Goal: Task Accomplishment & Management: Use online tool/utility

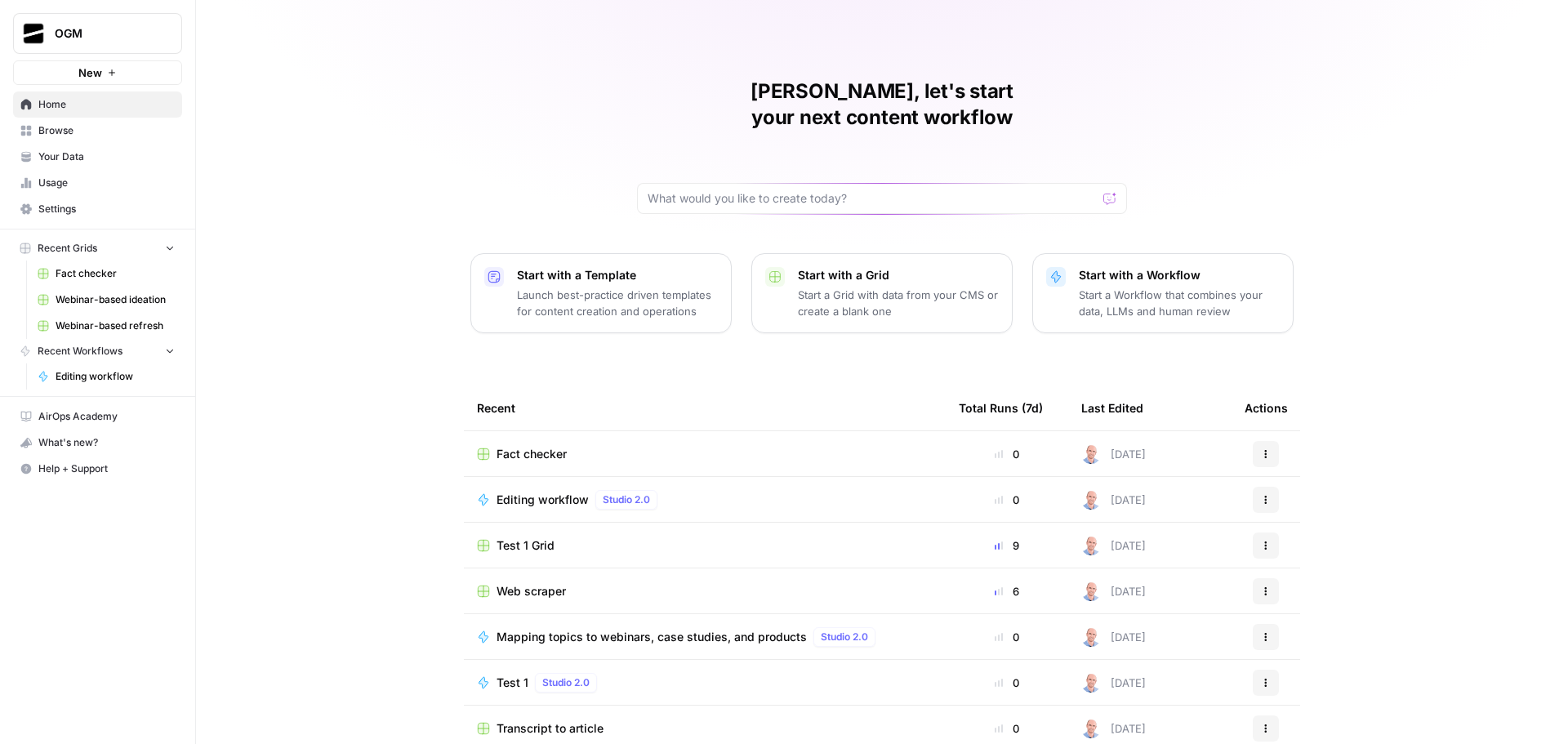
scroll to position [7, 0]
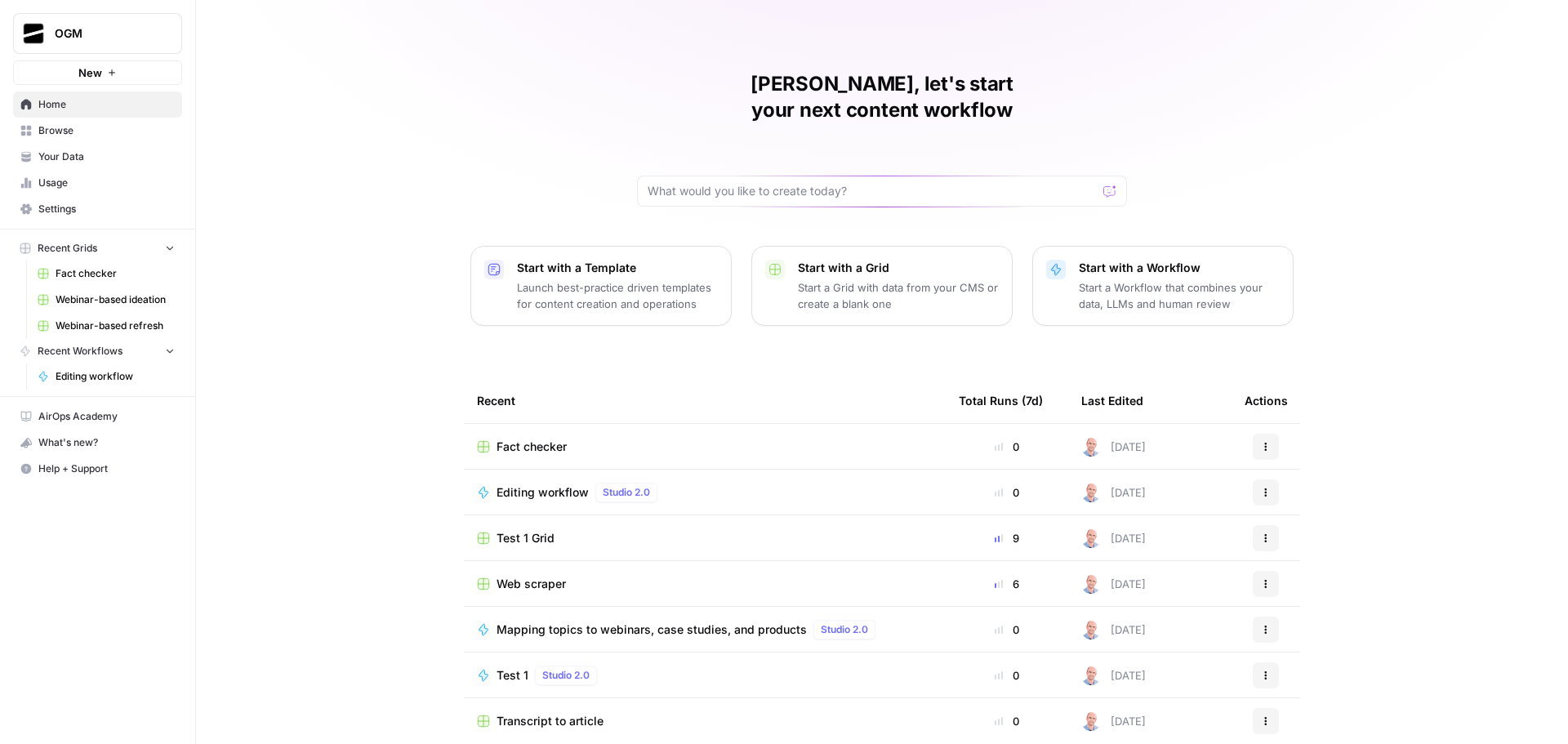
drag, startPoint x: 83, startPoint y: 137, endPoint x: 94, endPoint y: 148, distance: 15.6
click at [83, 137] on span "Browse" at bounding box center [107, 131] width 137 height 15
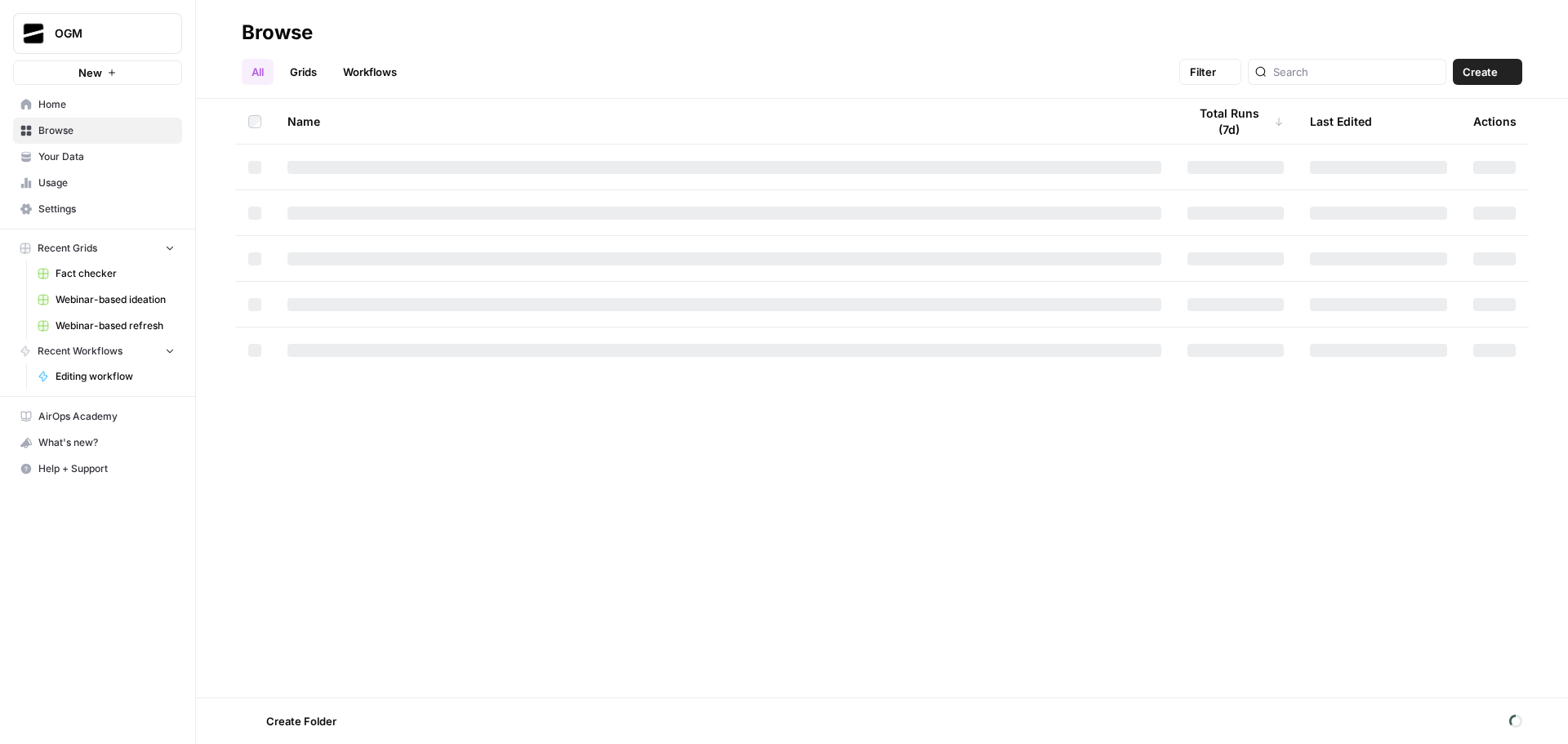
click at [105, 159] on span "Your Data" at bounding box center [107, 156] width 137 height 15
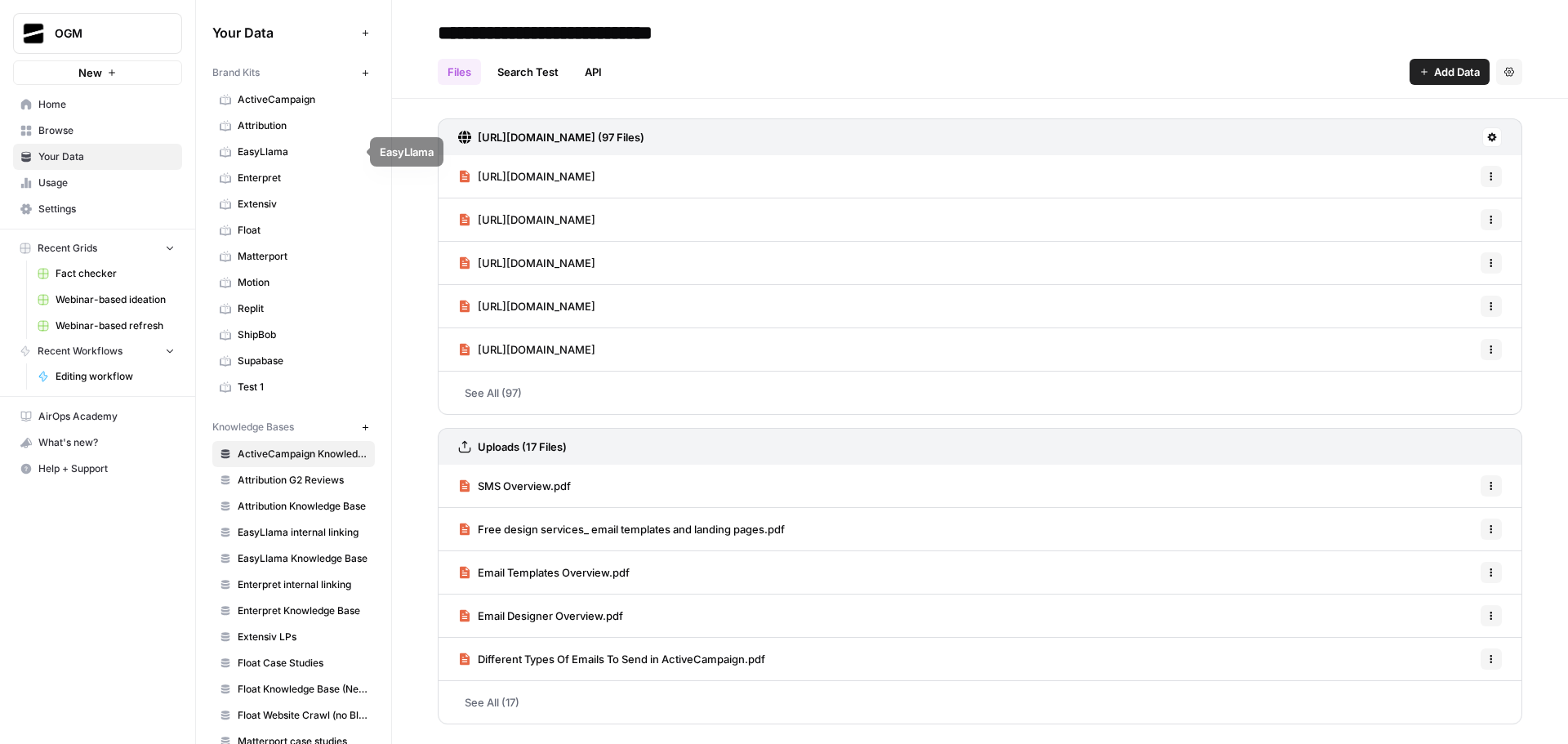
click at [91, 128] on span "Browse" at bounding box center [107, 131] width 137 height 15
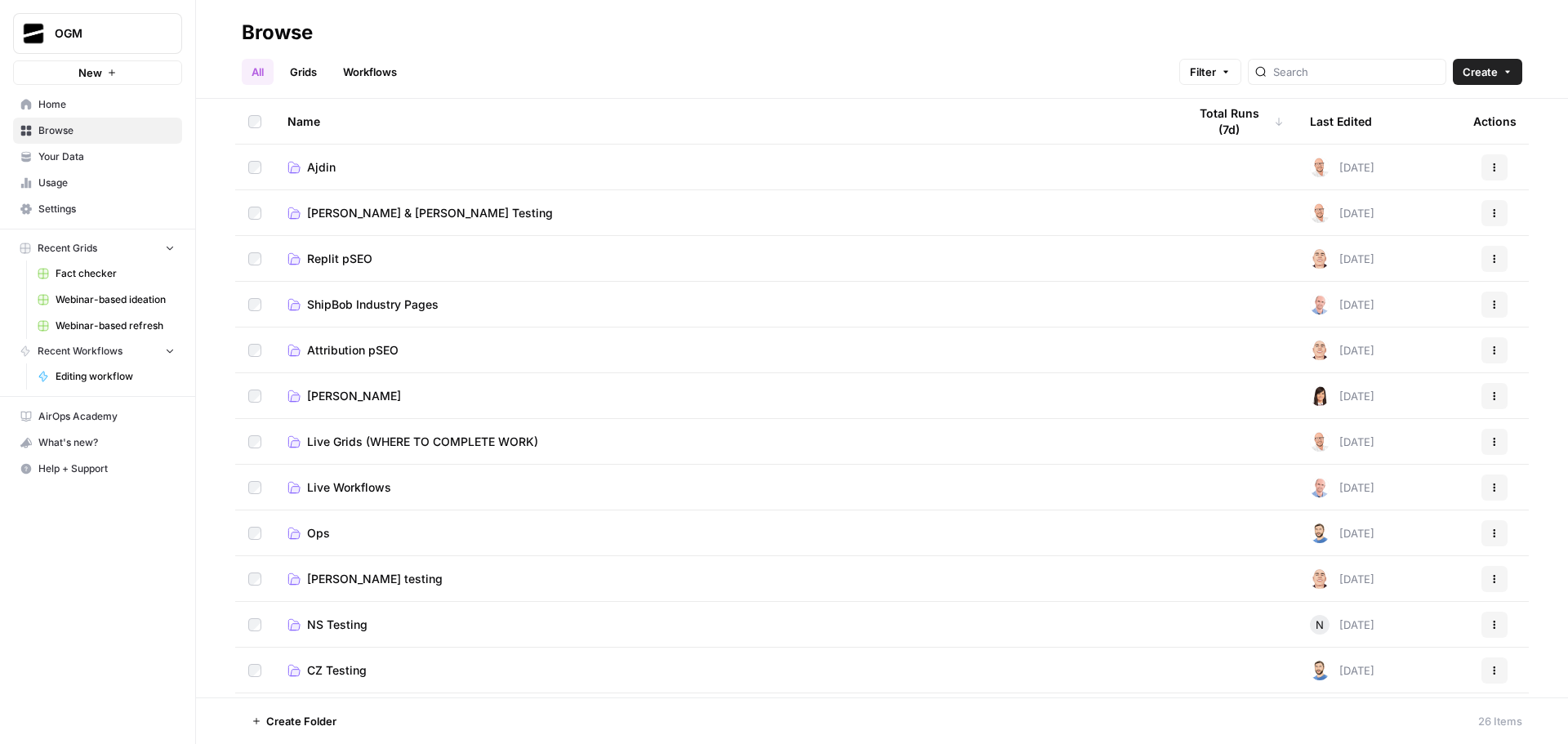
scroll to position [327, 0]
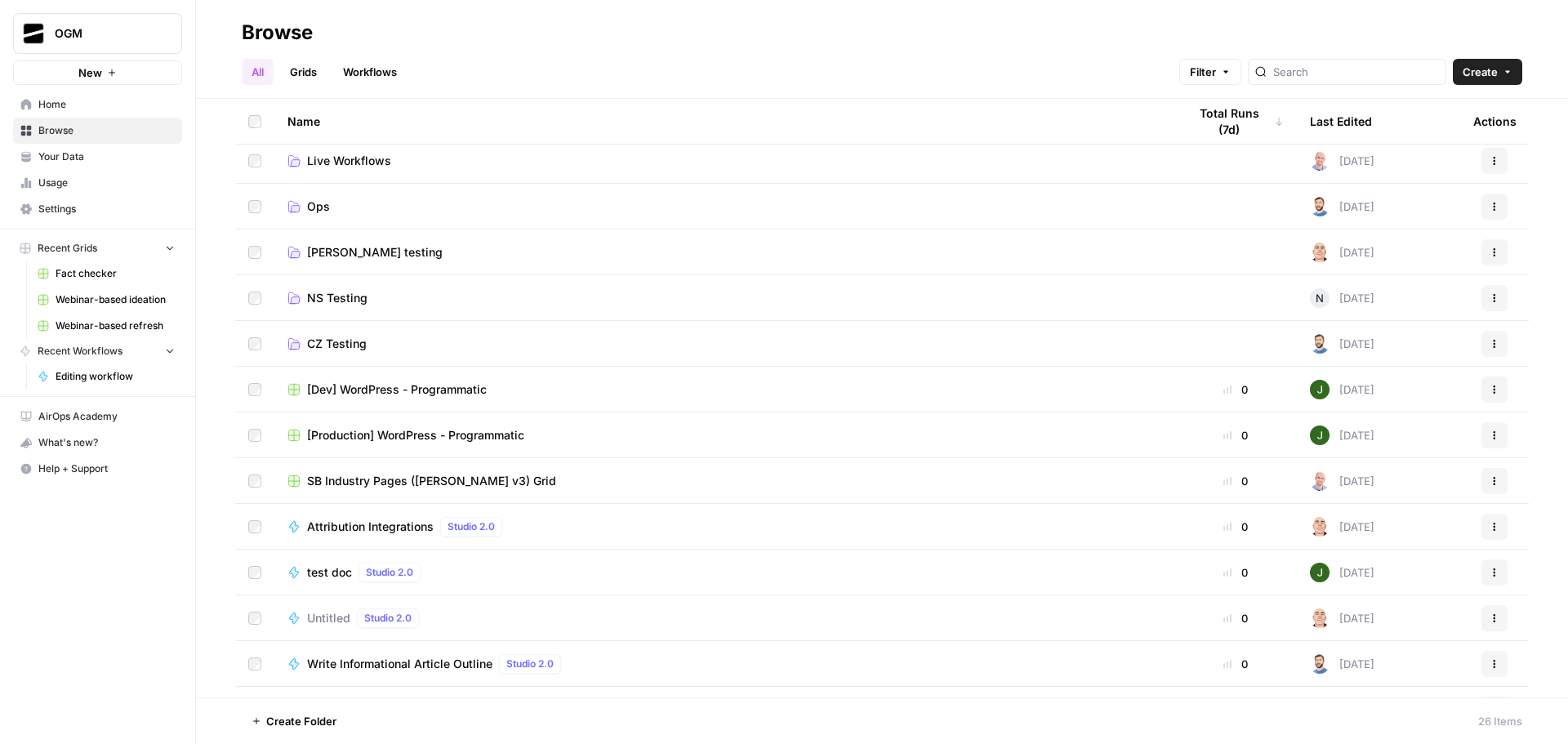
click at [448, 482] on span "SB Industry Pages ([PERSON_NAME] v3) Grid" at bounding box center [432, 481] width 249 height 16
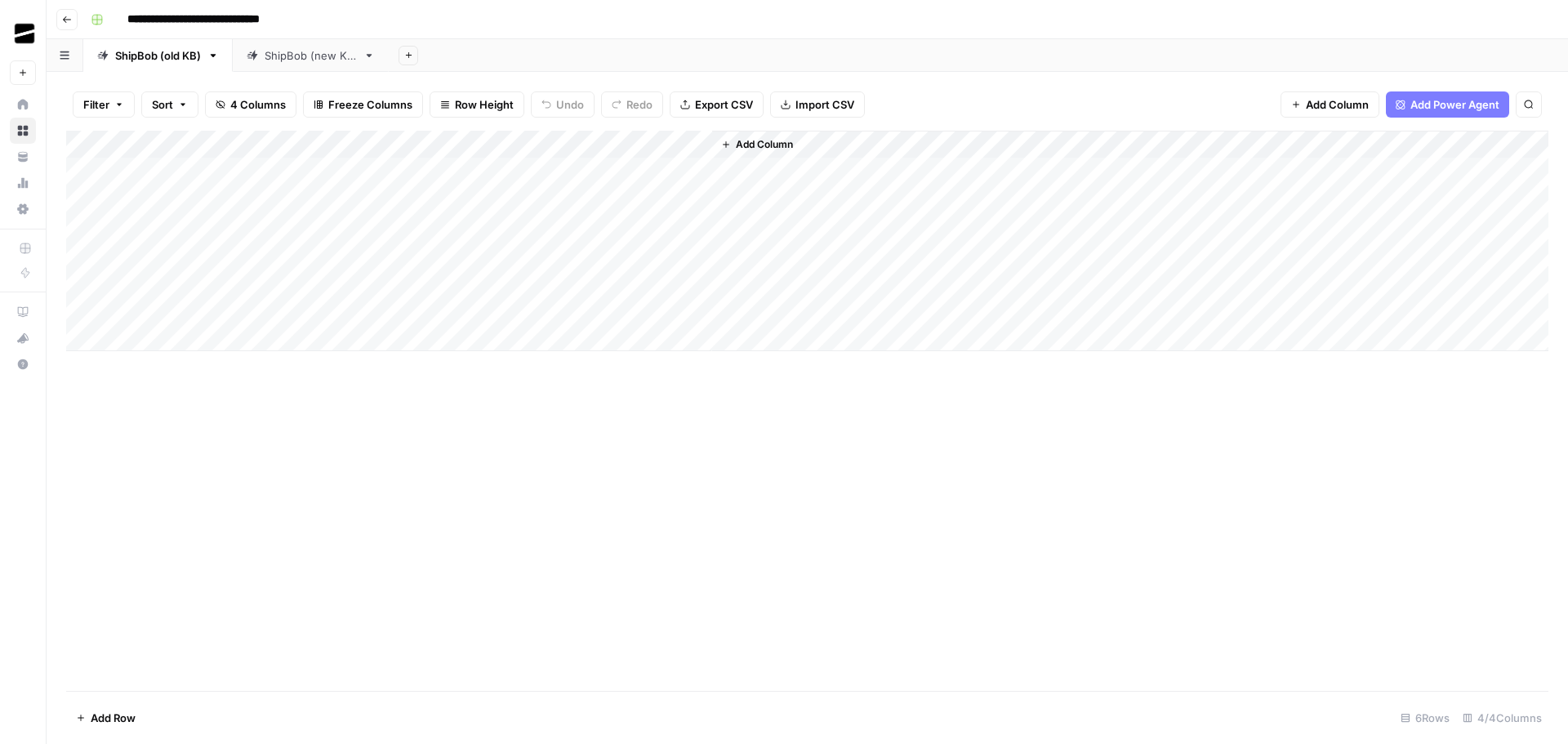
click at [529, 146] on div "Add Column" at bounding box center [808, 241] width 1483 height 220
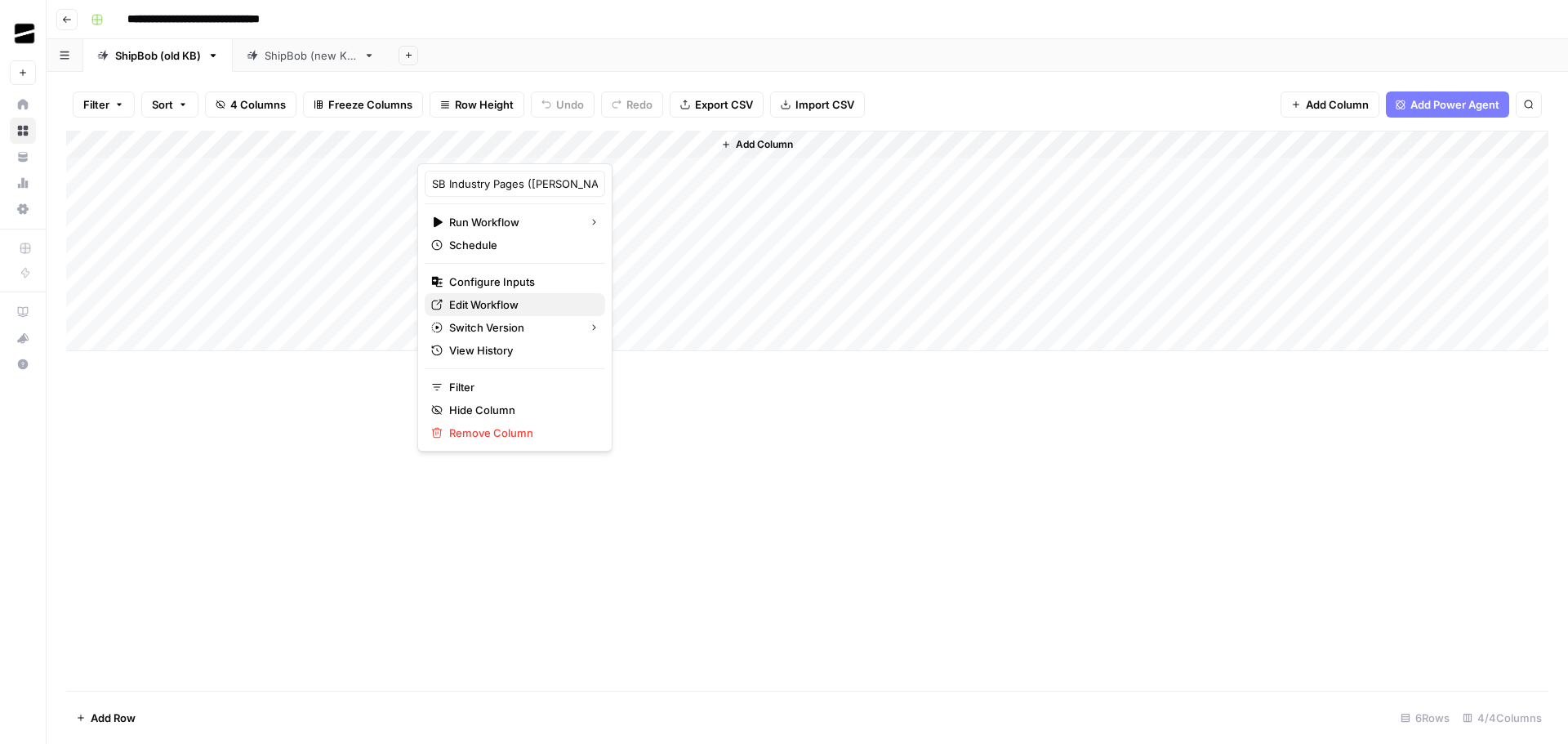
click at [521, 305] on span "Edit Workflow" at bounding box center [520, 305] width 143 height 16
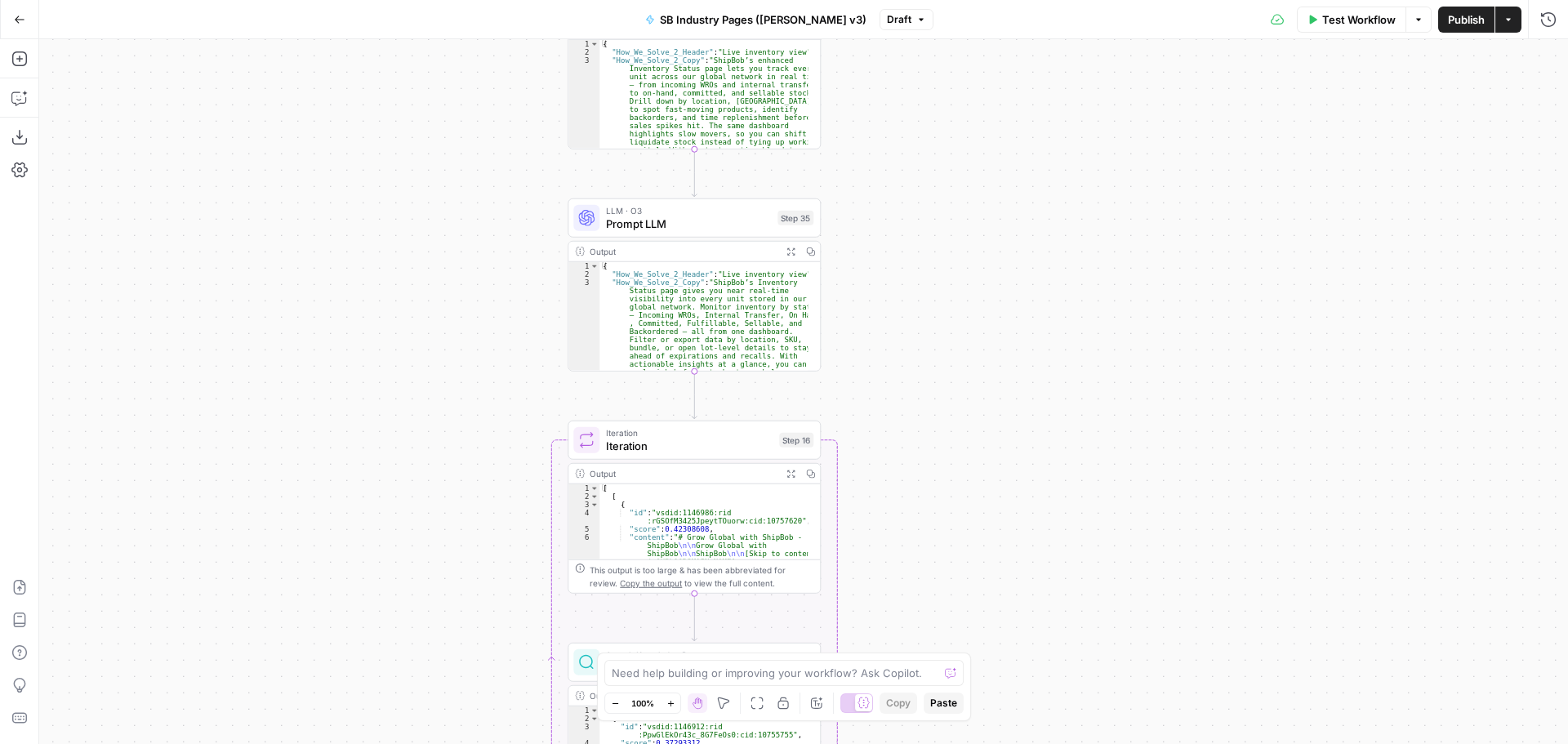
drag, startPoint x: 891, startPoint y: 364, endPoint x: 976, endPoint y: 241, distance: 149.5
click at [976, 241] on div "Workflow Set Inputs Inputs Workflow Workflow Step 2 Output Expand Output Copy 1…" at bounding box center [804, 392] width 1529 height 705
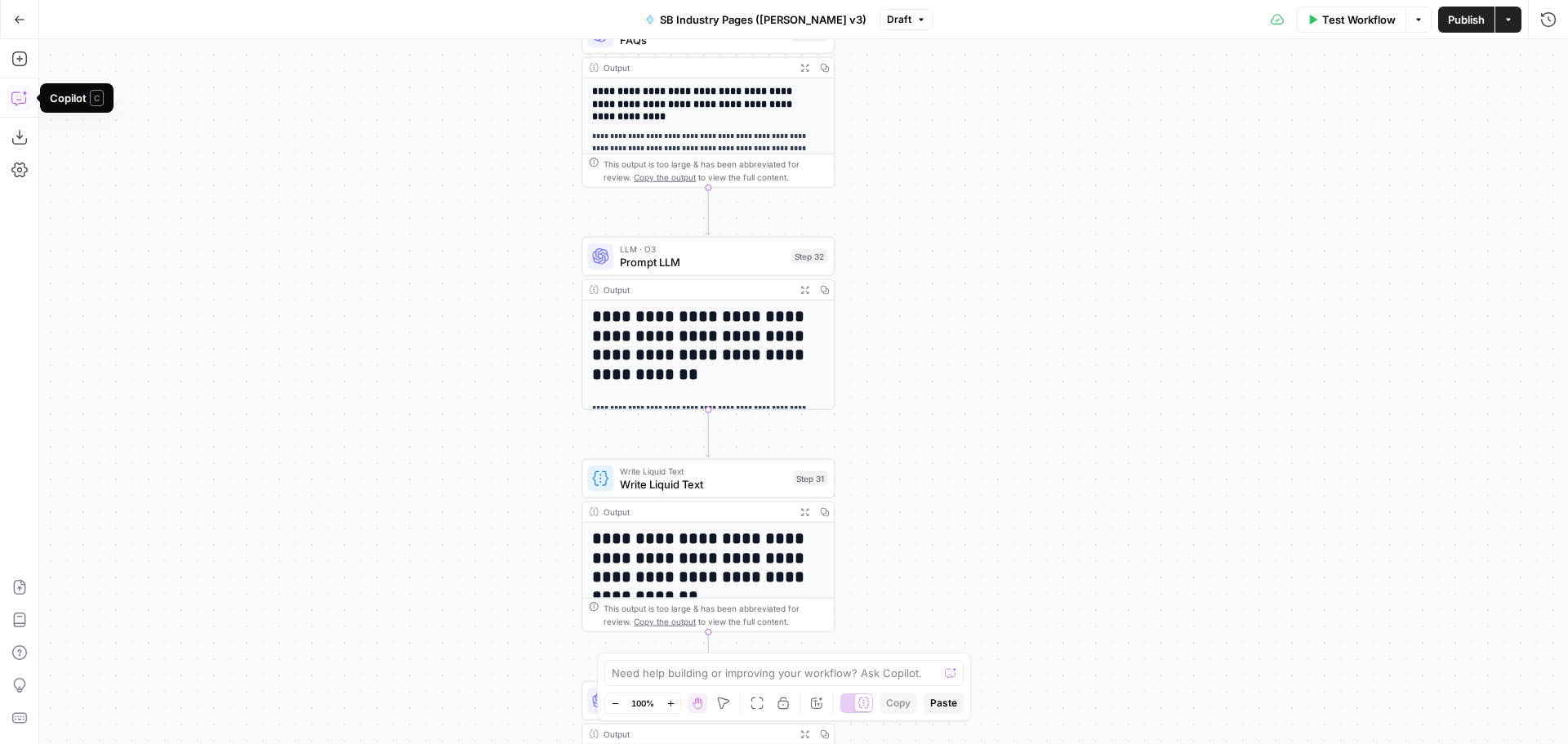
click at [21, 98] on icon "button" at bounding box center [20, 98] width 16 height 16
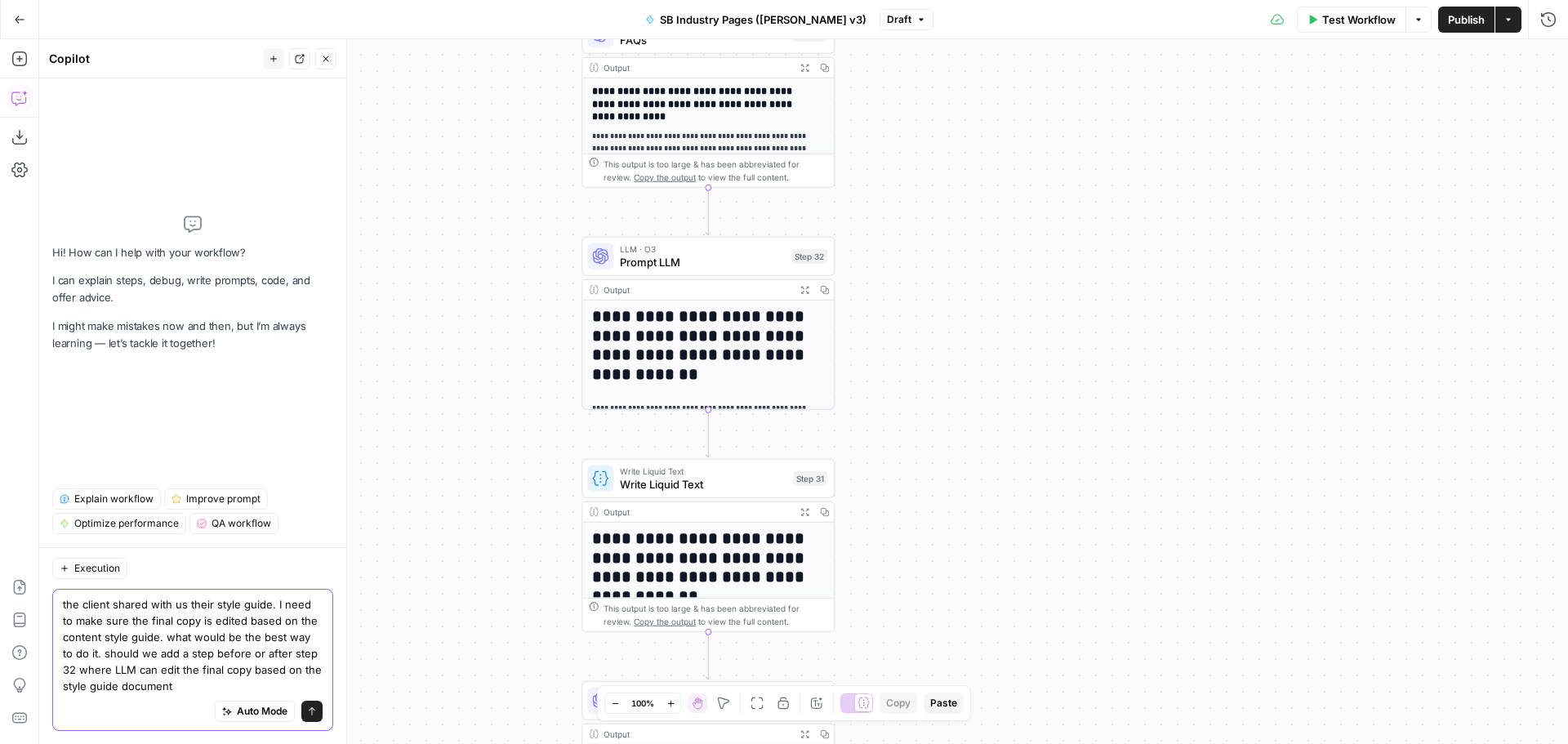
type textarea "the client shared with us their style guide. I need to make sure the final copy…"
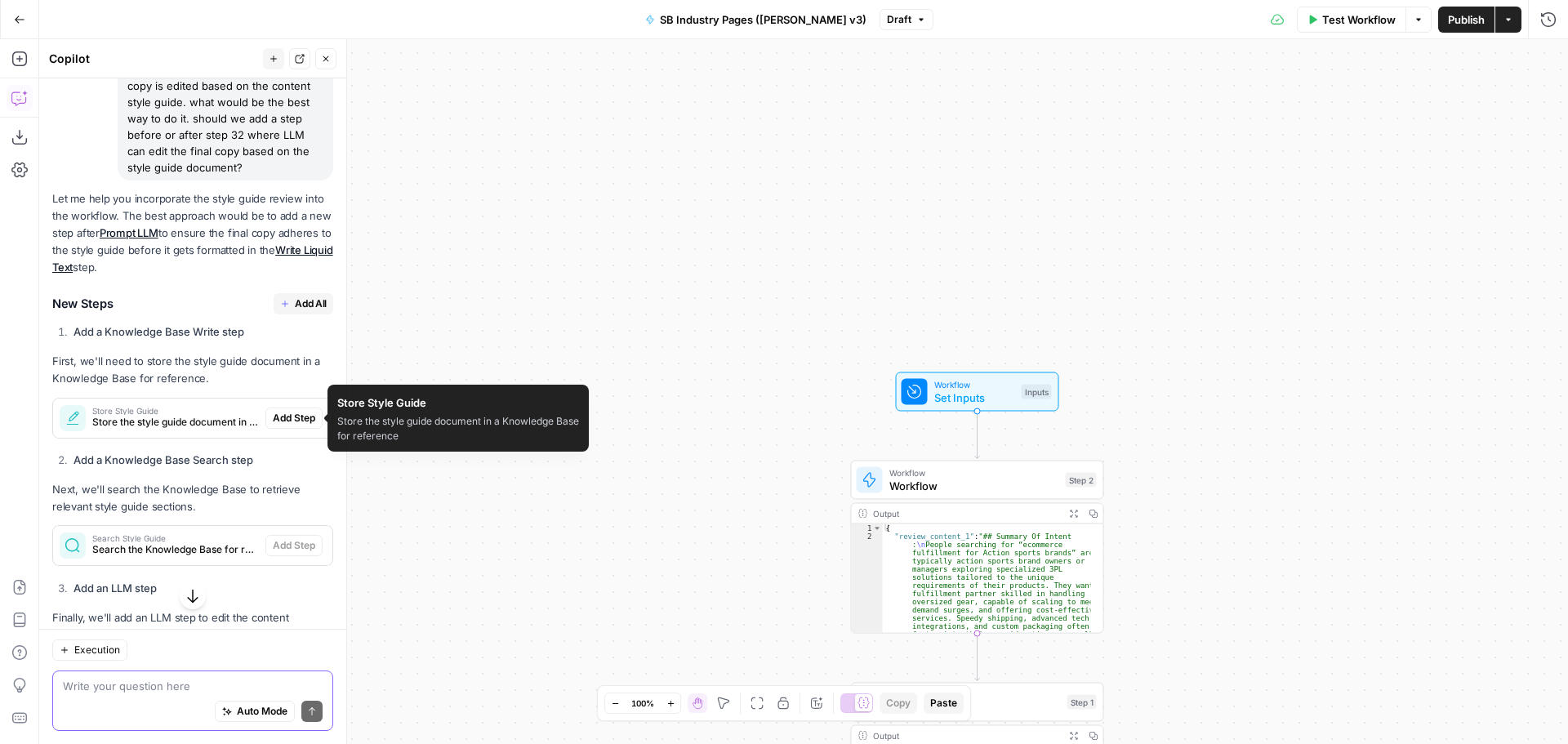
scroll to position [87, 0]
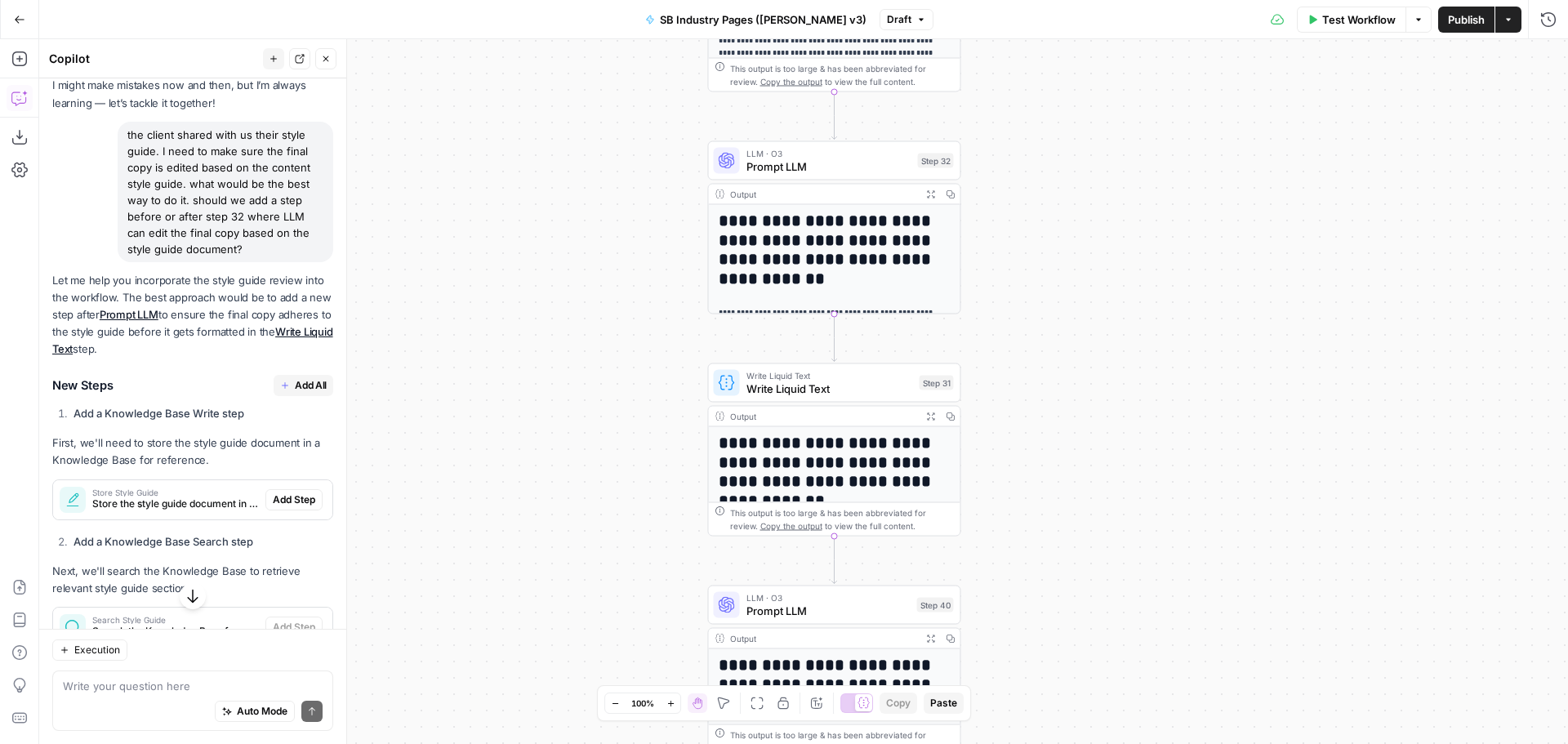
drag, startPoint x: 693, startPoint y: 378, endPoint x: 550, endPoint y: 342, distance: 147.5
click at [550, 342] on div "Workflow Set Inputs Inputs Workflow Workflow Step 2 Output Expand Output Copy 1…" at bounding box center [804, 392] width 1529 height 705
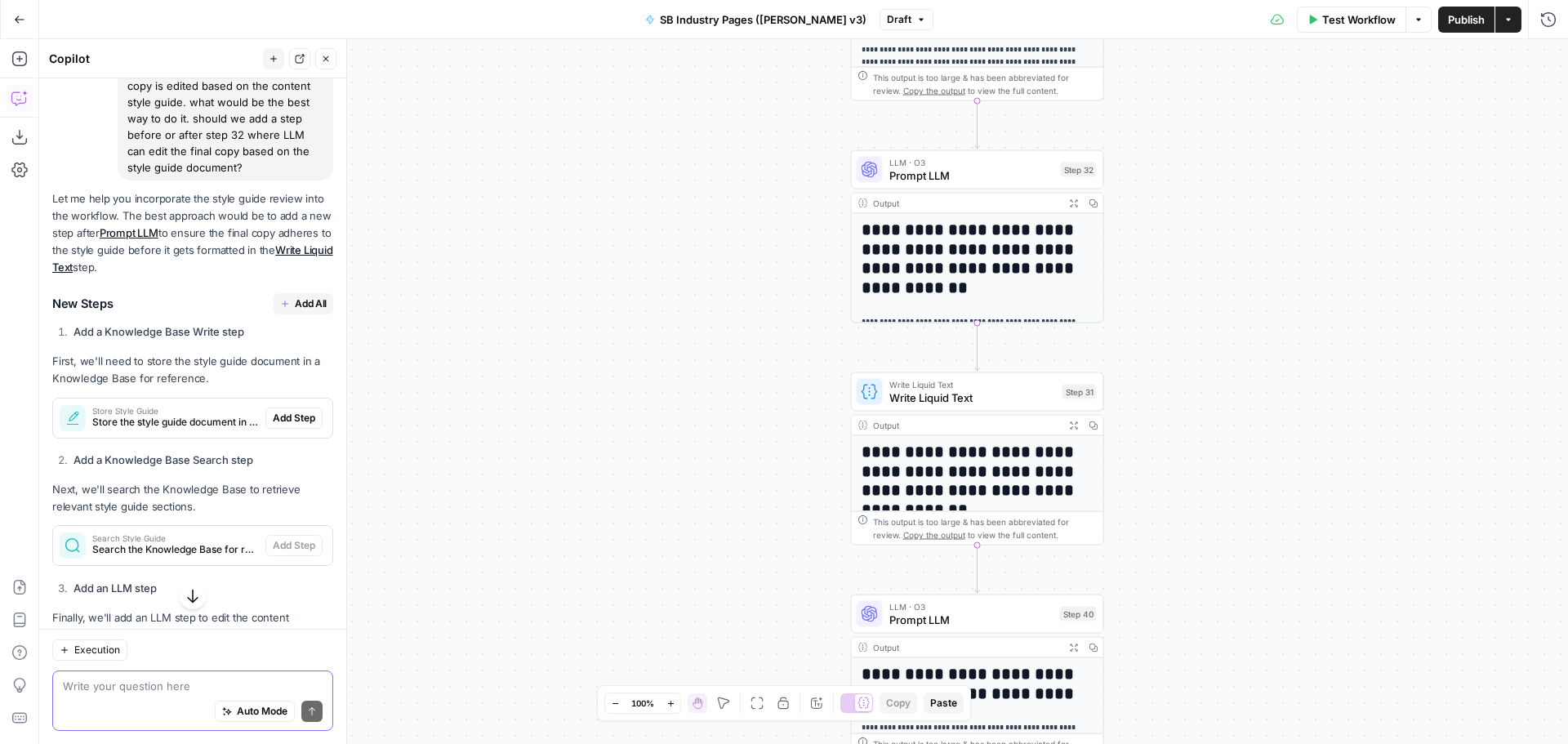
click at [170, 688] on textarea at bounding box center [193, 686] width 260 height 16
type textarea "i already added the style guide to the knowledge base, remove that step"
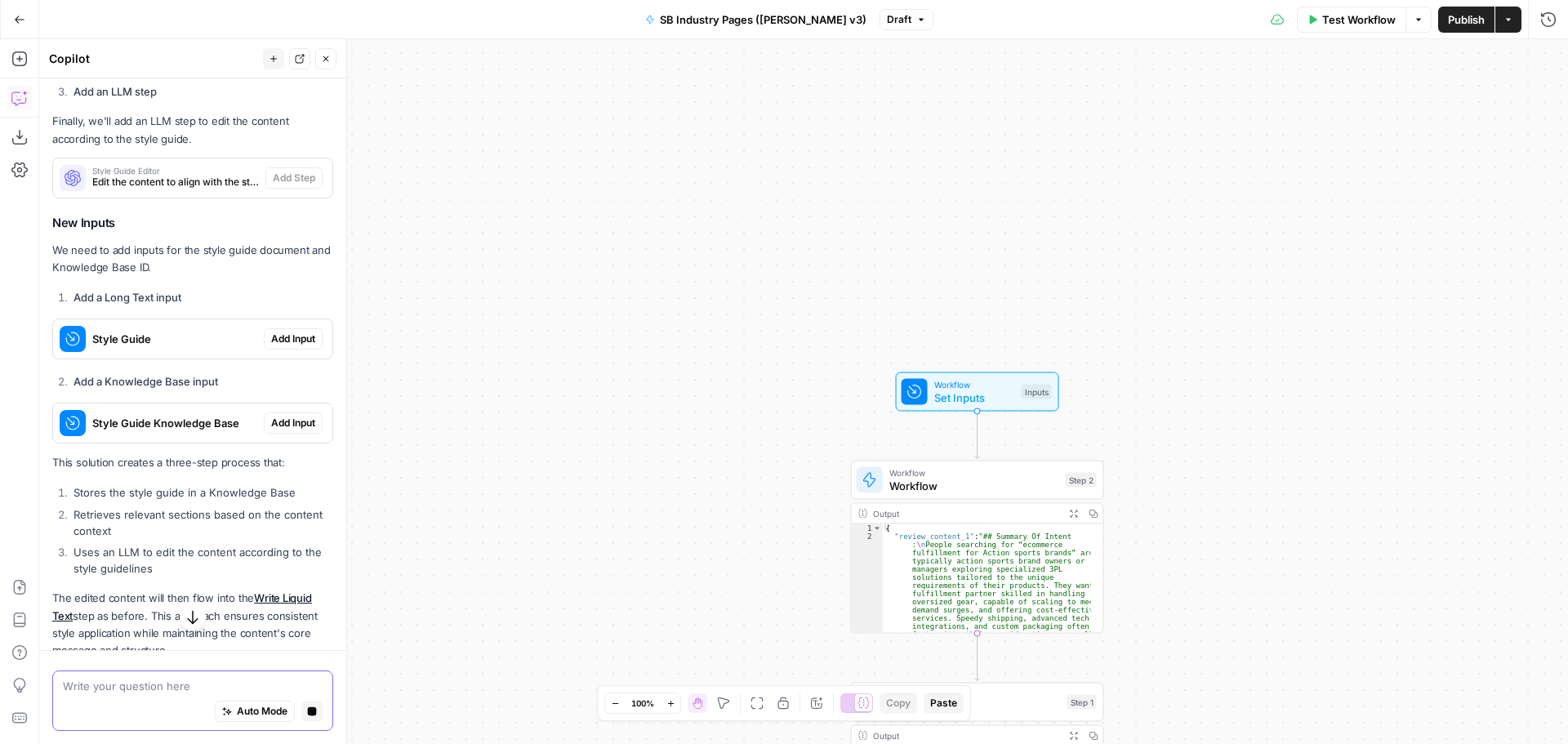
scroll to position [776, 0]
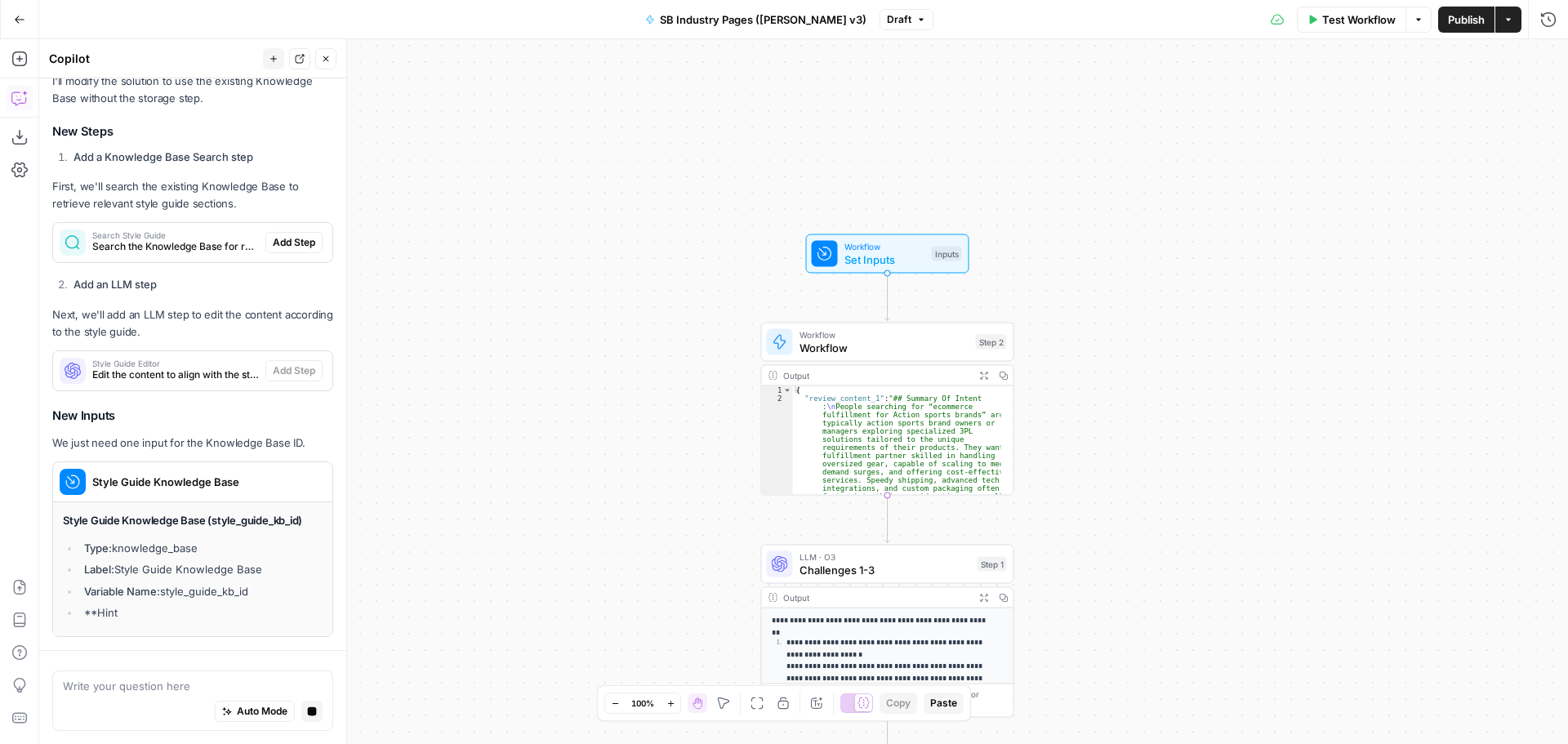
drag, startPoint x: 654, startPoint y: 266, endPoint x: 565, endPoint y: 128, distance: 164.2
click at [565, 128] on div "Workflow Set Inputs Inputs Workflow Workflow Step 2 Output Expand Output Copy 1…" at bounding box center [804, 392] width 1529 height 705
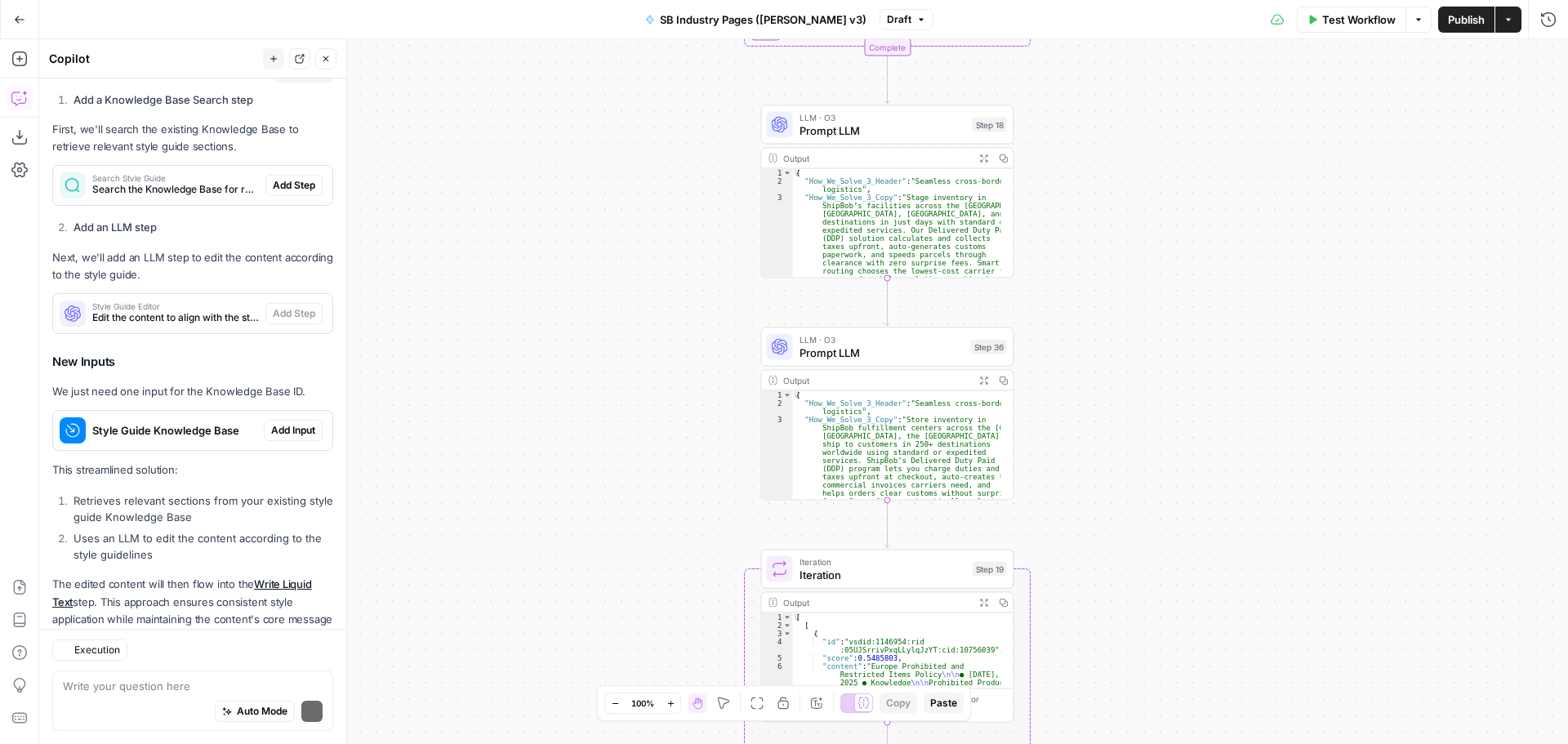
scroll to position [1455, 0]
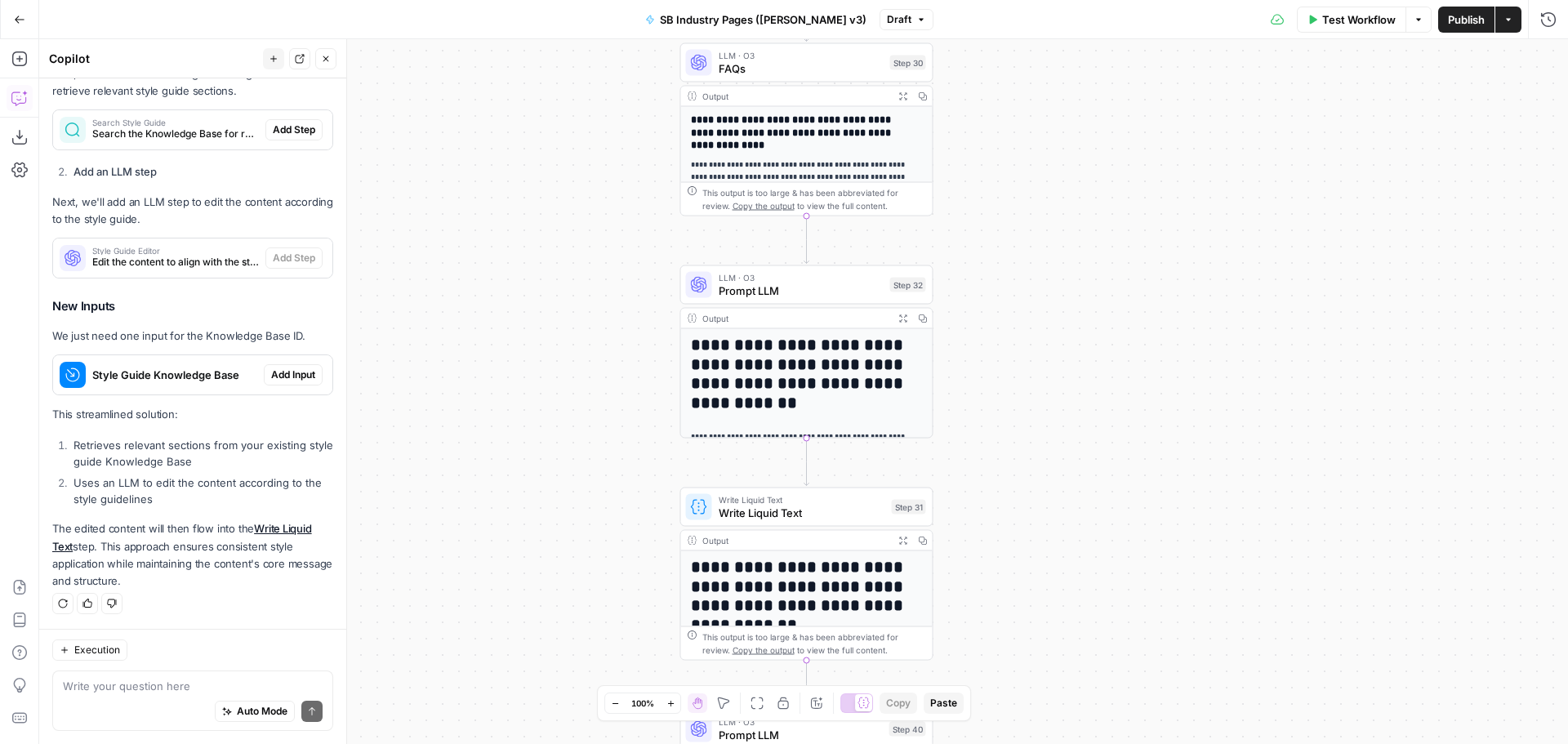
drag, startPoint x: 595, startPoint y: 297, endPoint x: 526, endPoint y: 241, distance: 88.9
click at [526, 241] on div "Workflow Set Inputs Inputs Workflow Workflow Step 2 Output Expand Output Copy 1…" at bounding box center [804, 392] width 1529 height 705
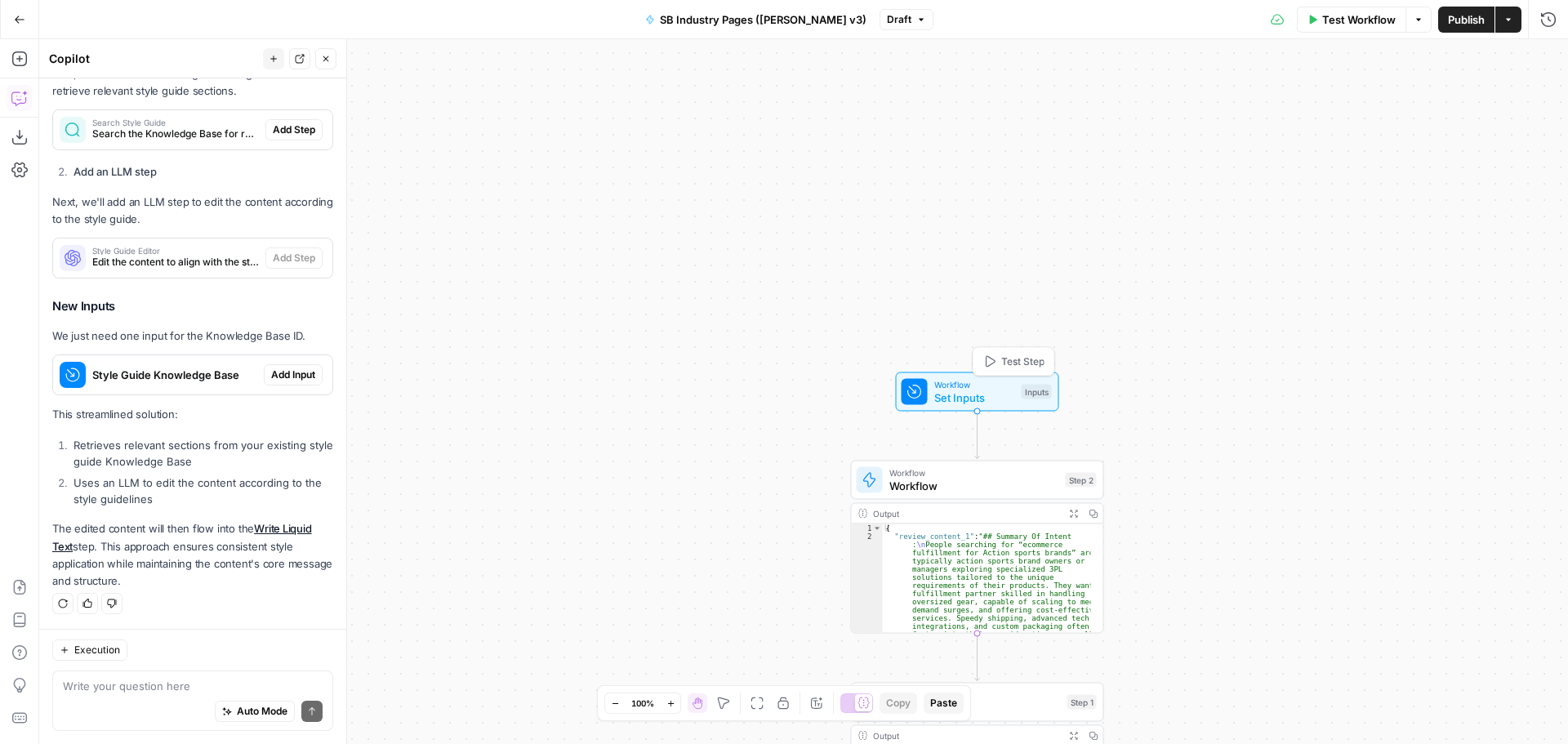
click at [942, 384] on span "Workflow" at bounding box center [975, 384] width 81 height 13
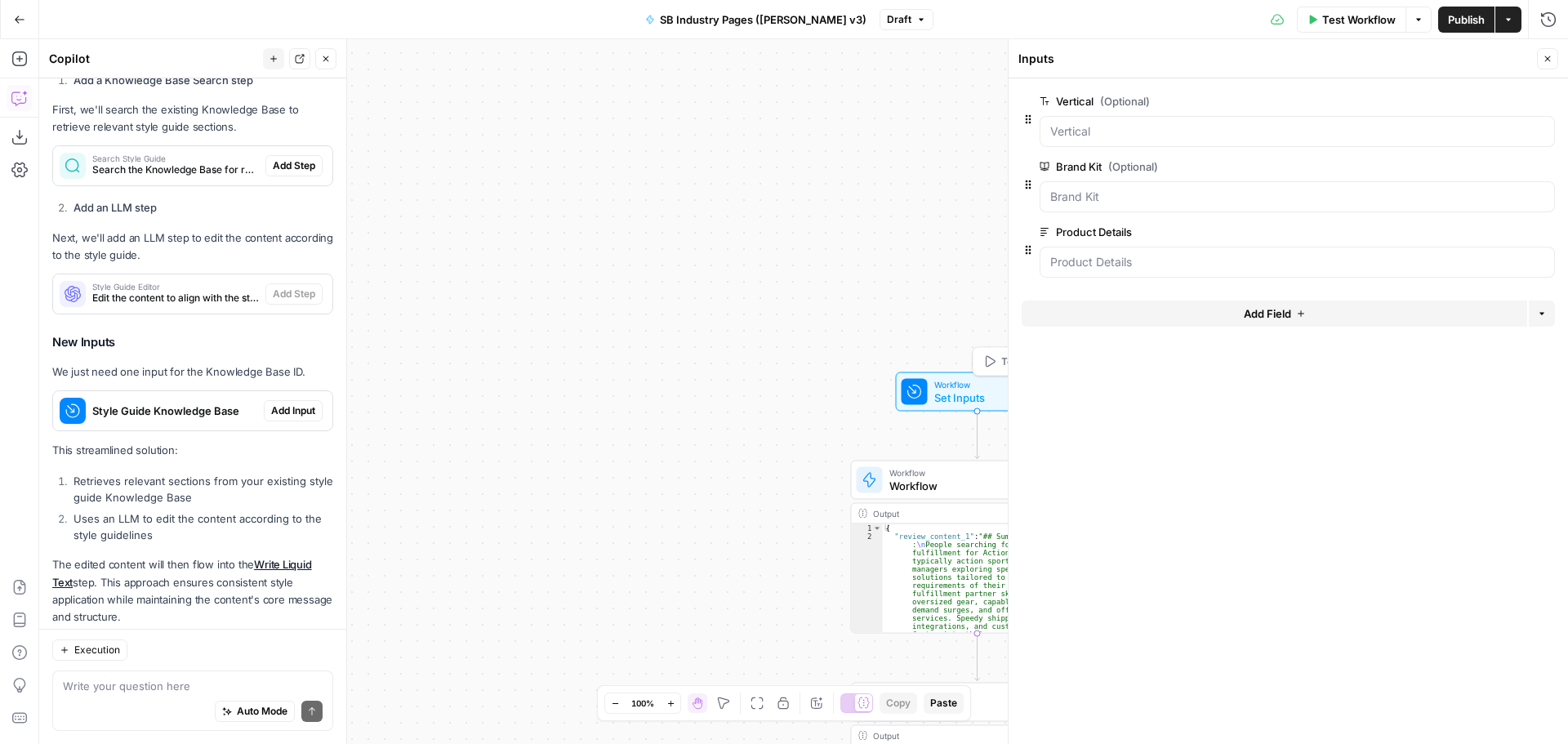
scroll to position [1507, 0]
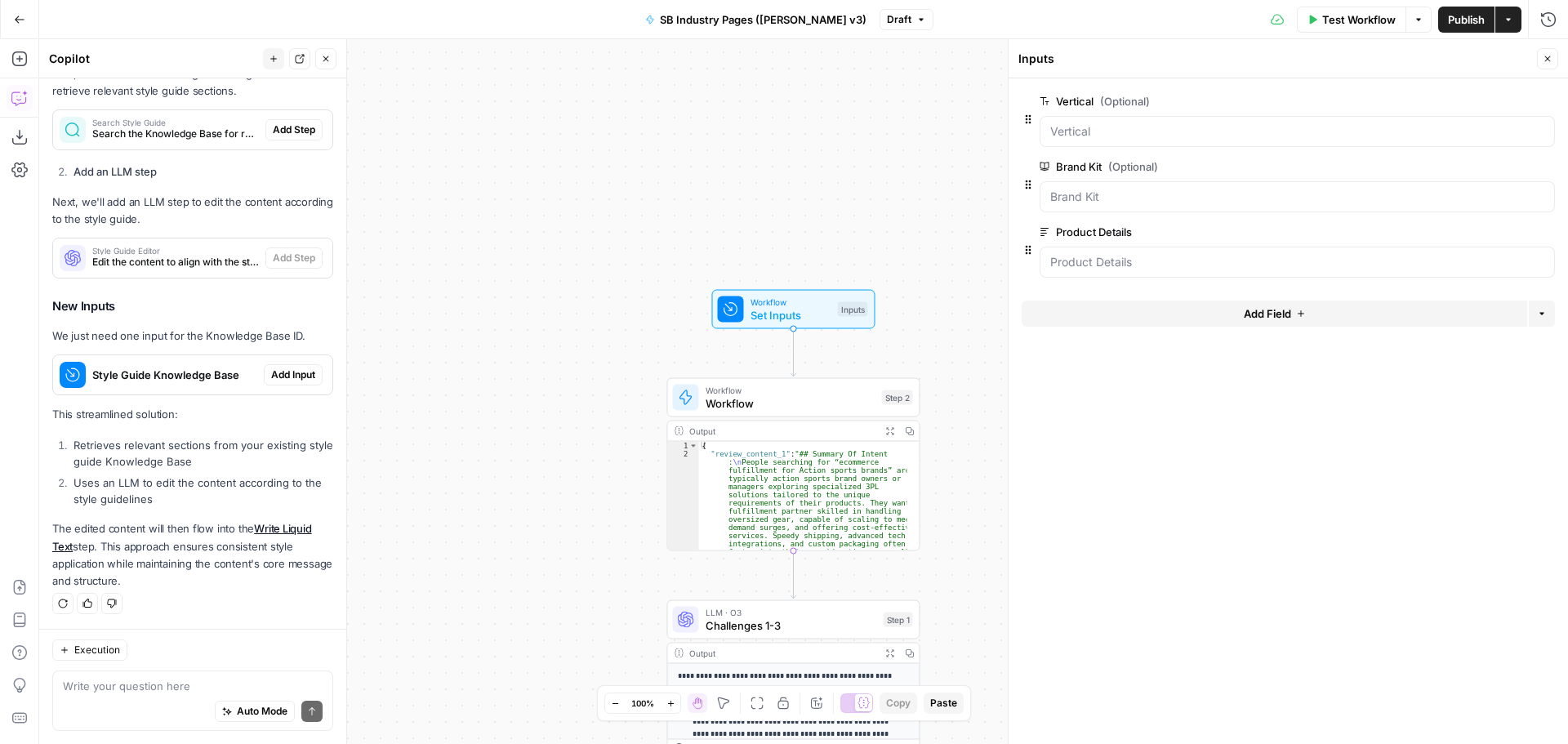
drag, startPoint x: 733, startPoint y: 370, endPoint x: 549, endPoint y: 288, distance: 201.4
click at [549, 288] on div "Workflow Set Inputs Inputs Workflow Workflow Step 2 Output Expand Output Copy 1…" at bounding box center [804, 392] width 1529 height 705
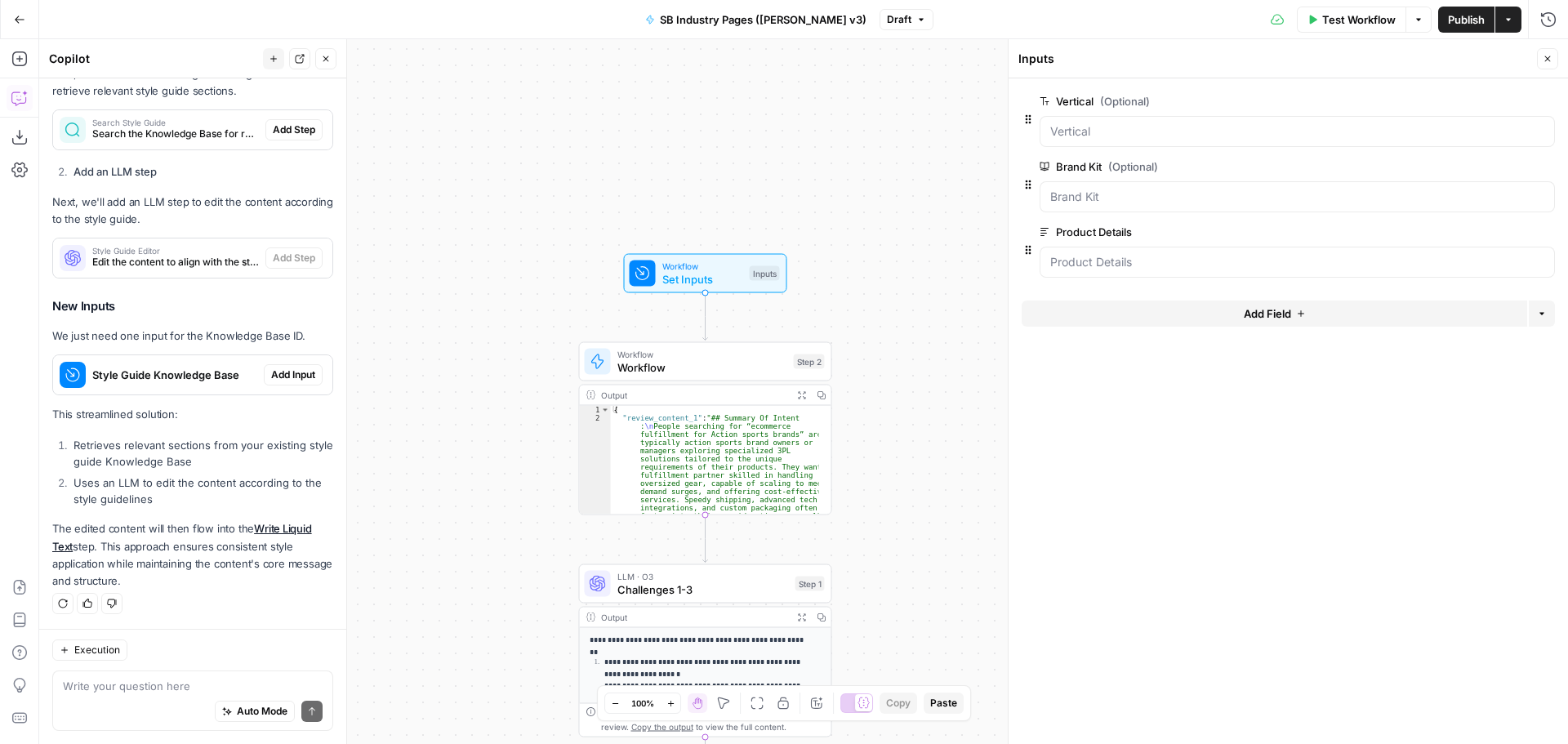
drag, startPoint x: 894, startPoint y: 187, endPoint x: 835, endPoint y: 156, distance: 66.6
click at [835, 156] on div "Workflow Set Inputs Inputs Workflow Workflow Step 2 Output Expand Output Copy 1…" at bounding box center [804, 392] width 1529 height 705
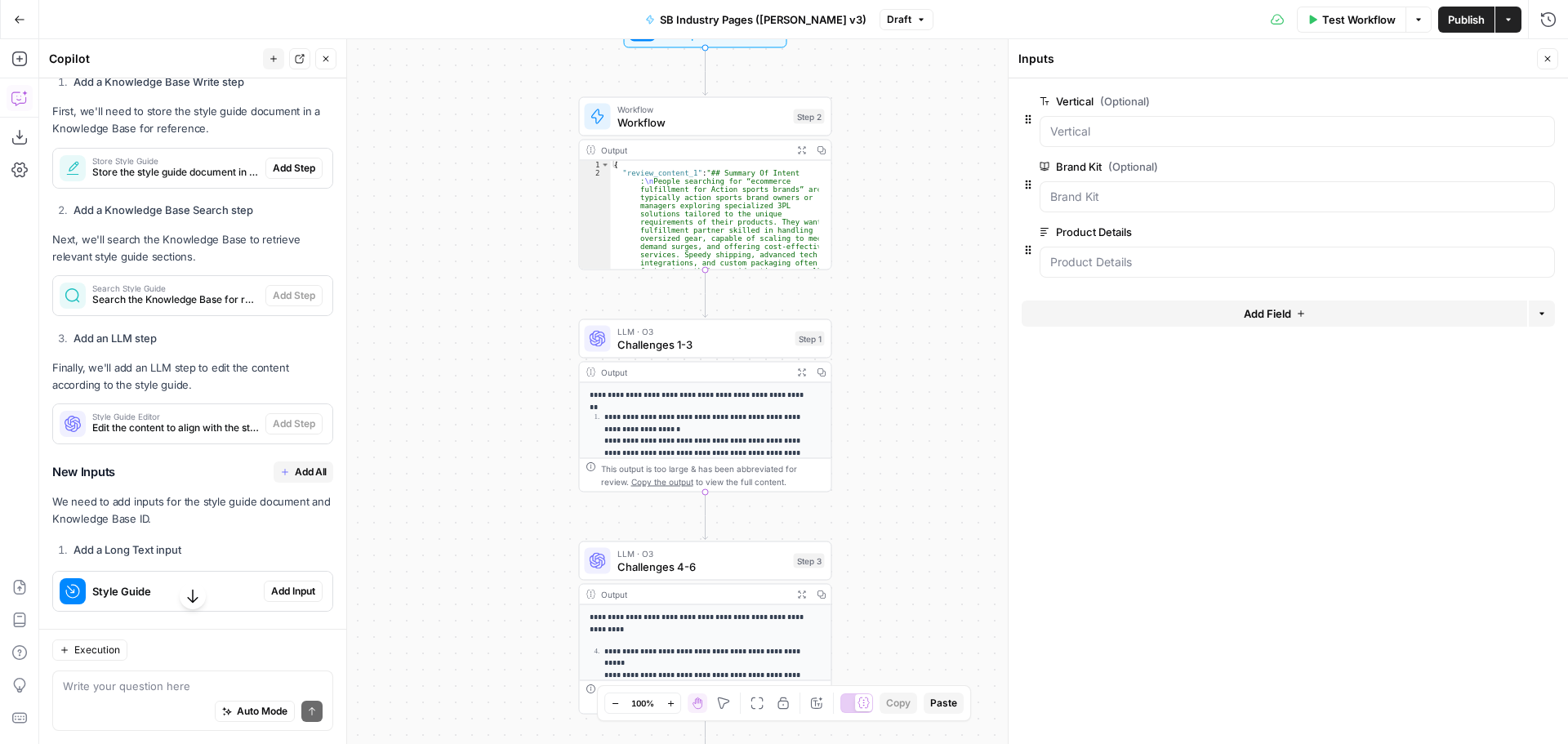
scroll to position [0, 0]
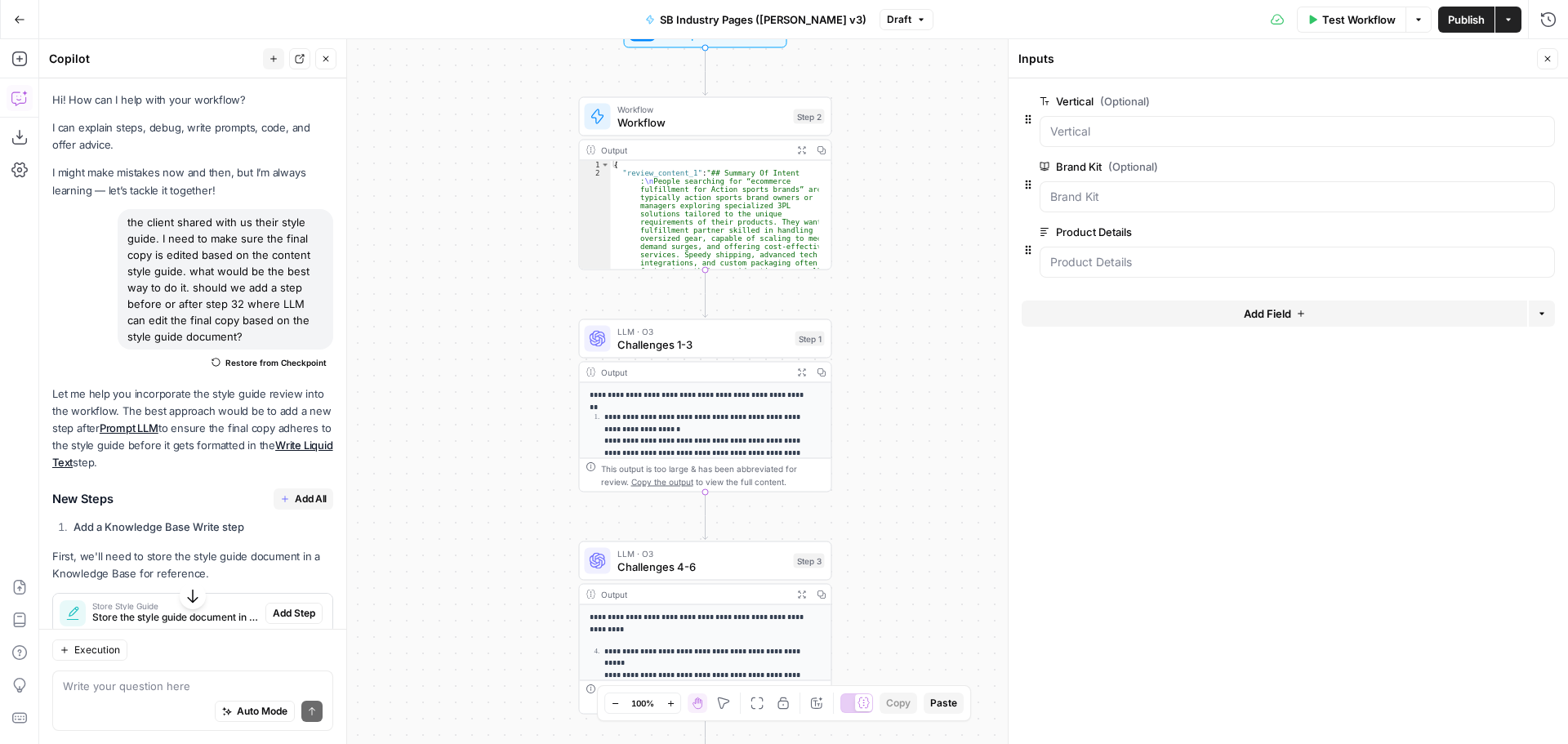
click at [208, 281] on div "the client shared with us their style guide. I need to make sure the final copy…" at bounding box center [225, 280] width 216 height 140
copy div "the client shared with us their style guide. I need to make sure the final copy…"
click at [25, 12] on button "Go Back" at bounding box center [20, 20] width 29 height 29
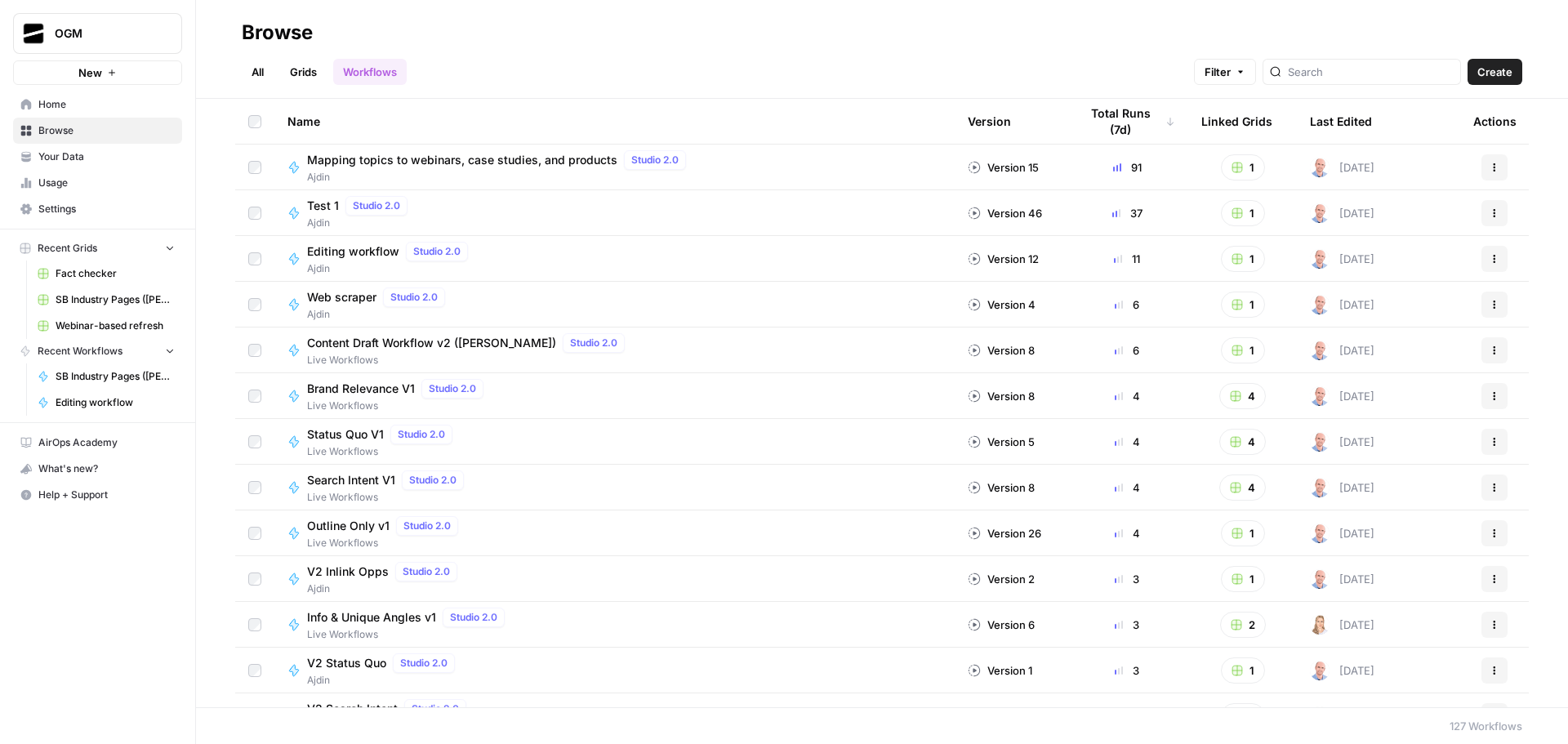
click at [255, 71] on link "All" at bounding box center [257, 71] width 32 height 26
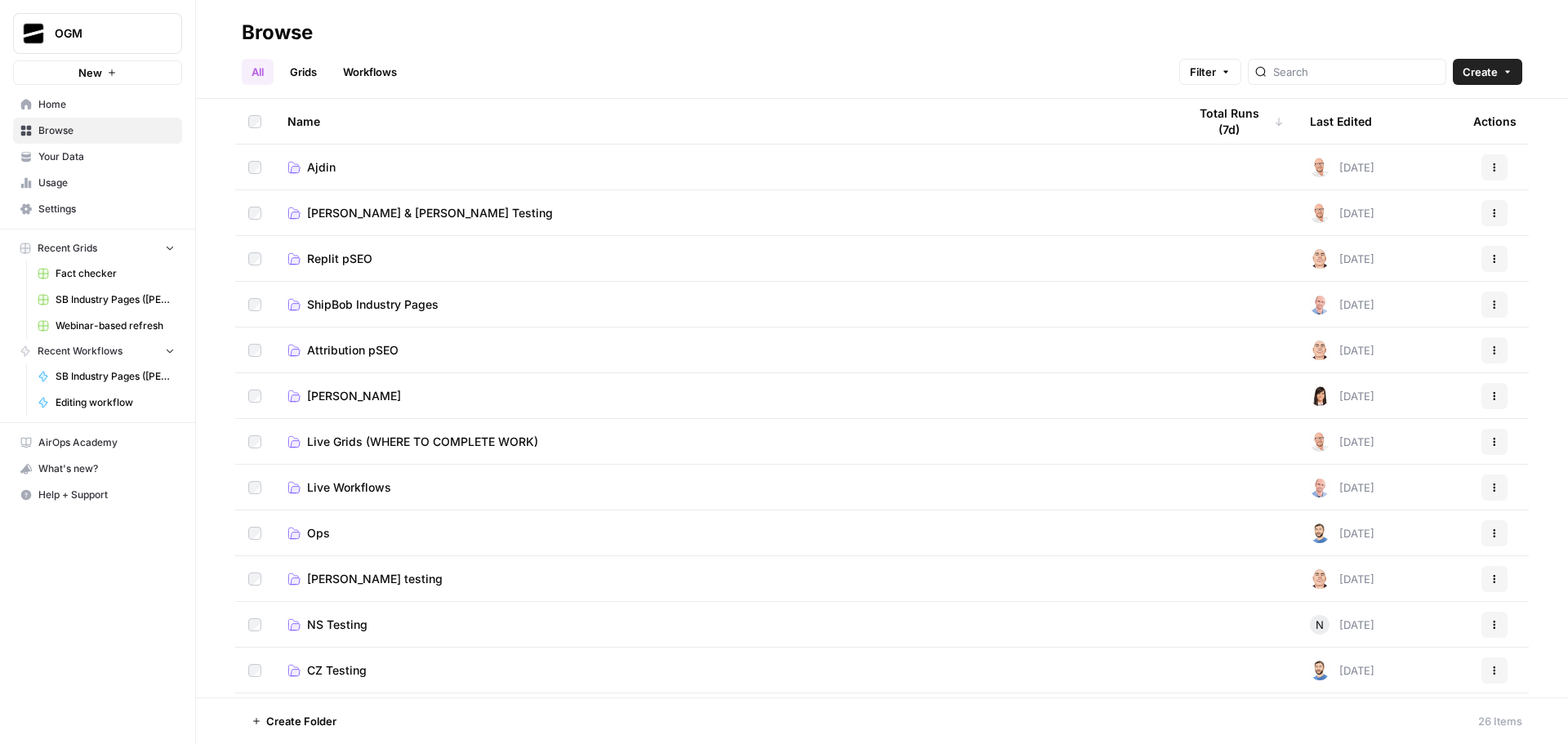
click at [334, 166] on span "Ajdin" at bounding box center [321, 167] width 28 height 16
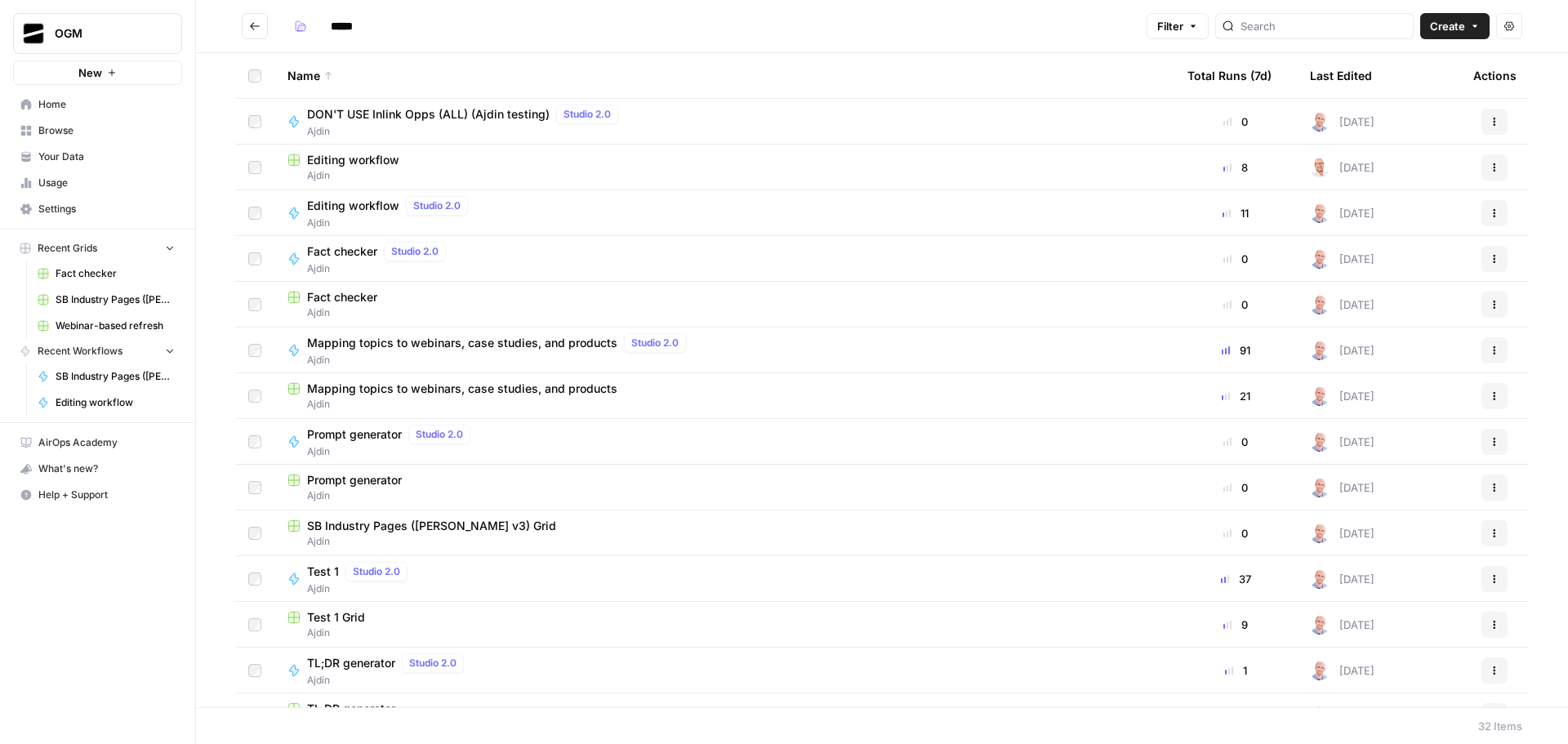
click at [483, 527] on span "SB Industry Pages ([PERSON_NAME] v3) Grid" at bounding box center [432, 526] width 249 height 16
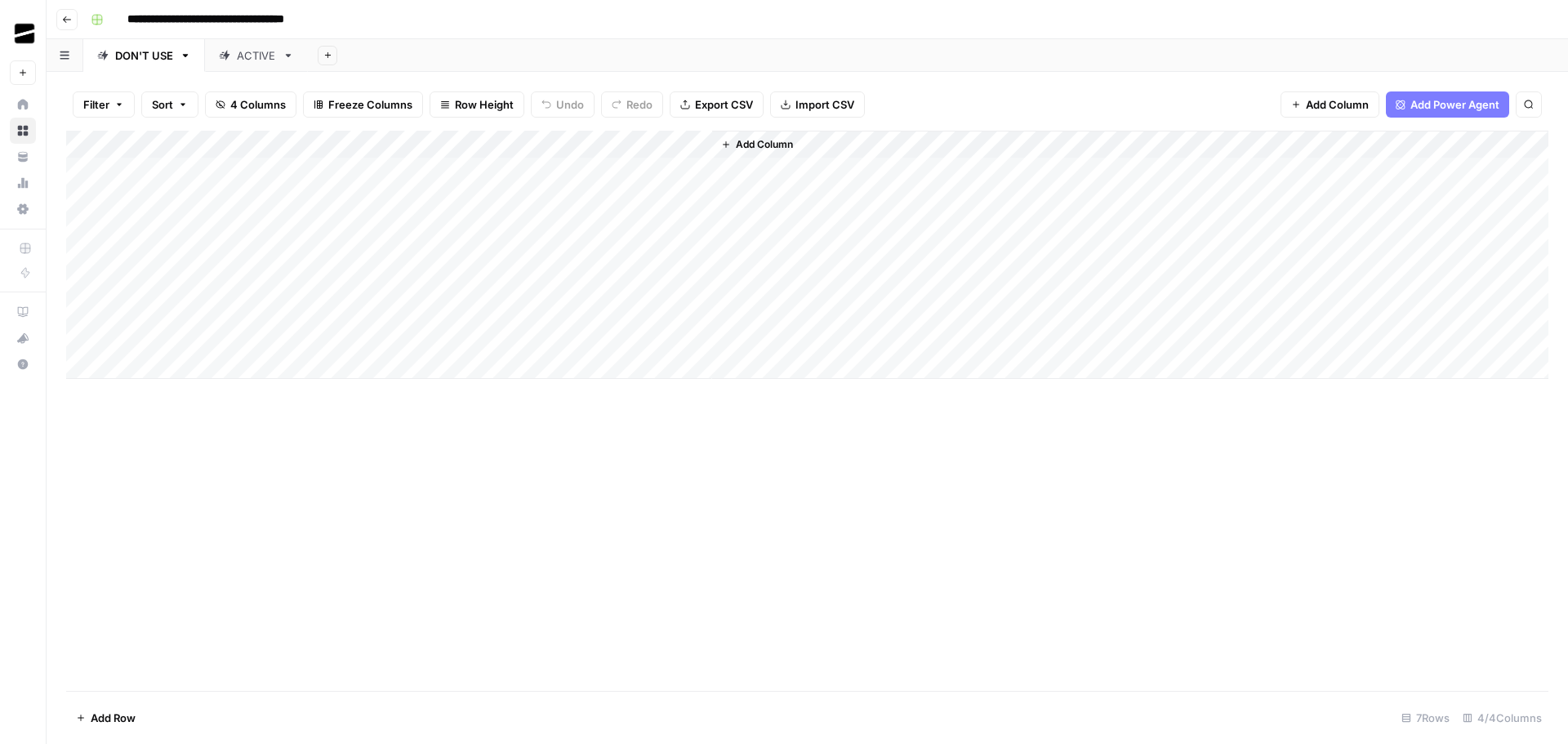
click at [529, 145] on div "Add Column" at bounding box center [808, 255] width 1483 height 249
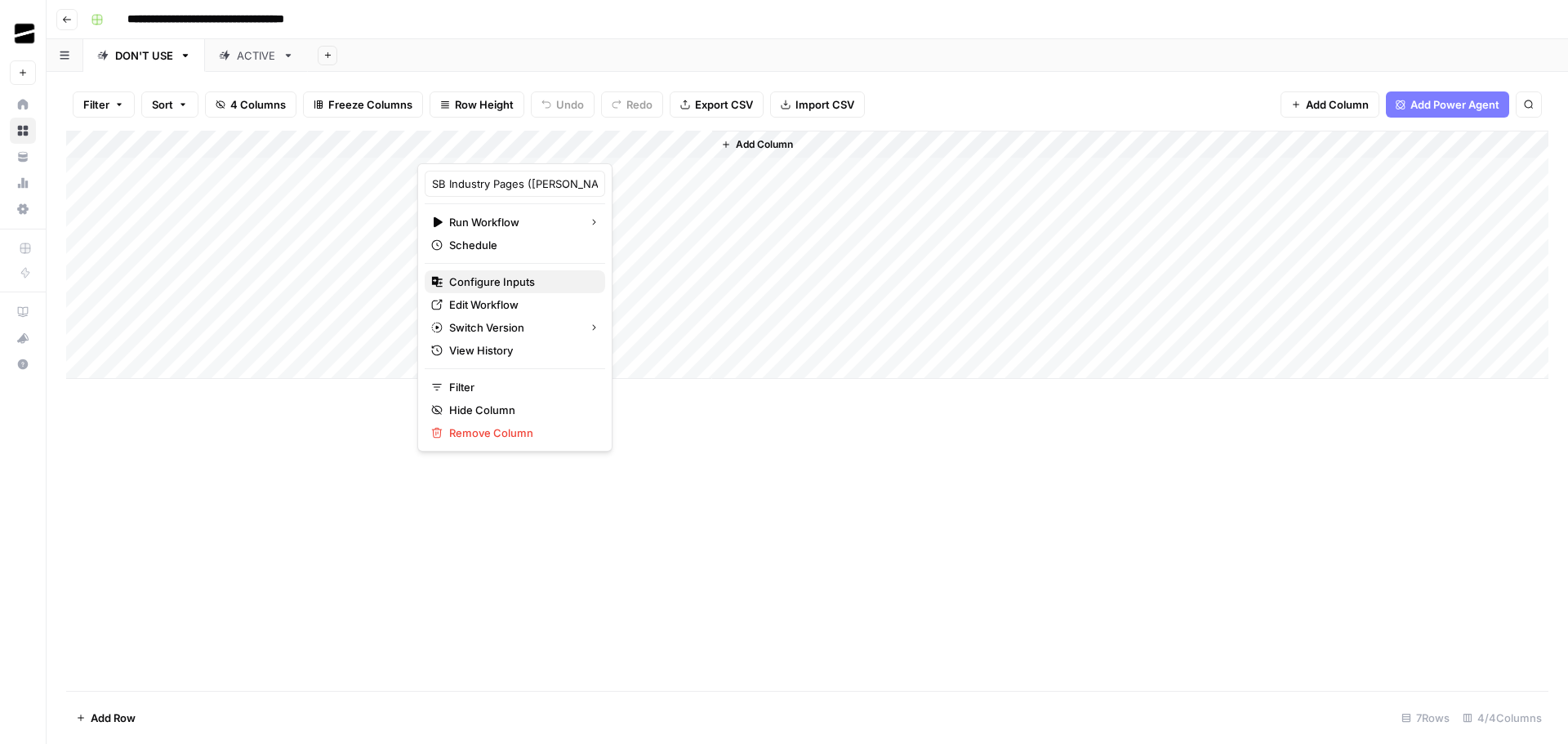
click at [511, 282] on span "Configure Inputs" at bounding box center [520, 281] width 143 height 16
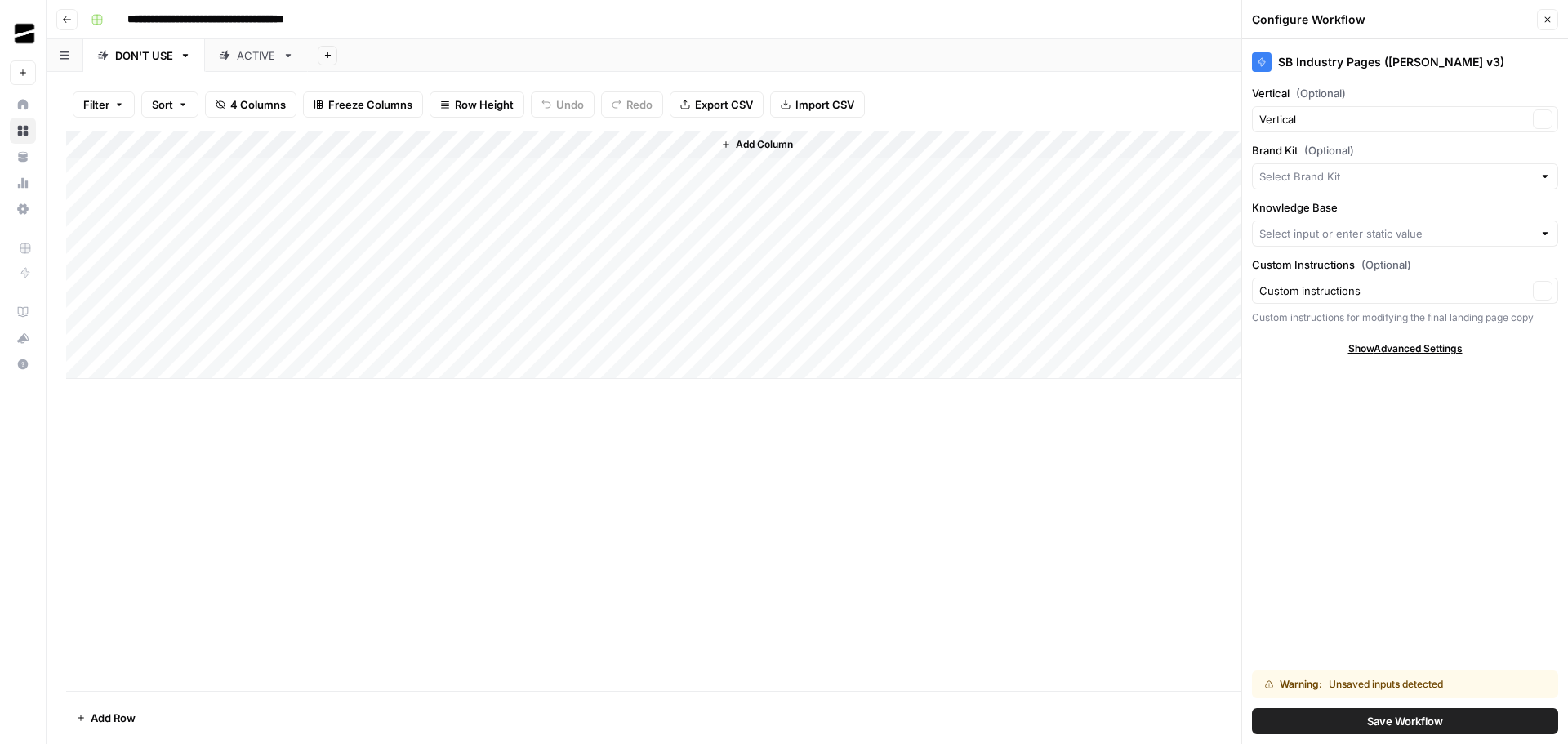
type input "ShipBob"
type input "ShipBob's Knowledge Base V2"
click at [1548, 16] on icon "button" at bounding box center [1548, 20] width 10 height 10
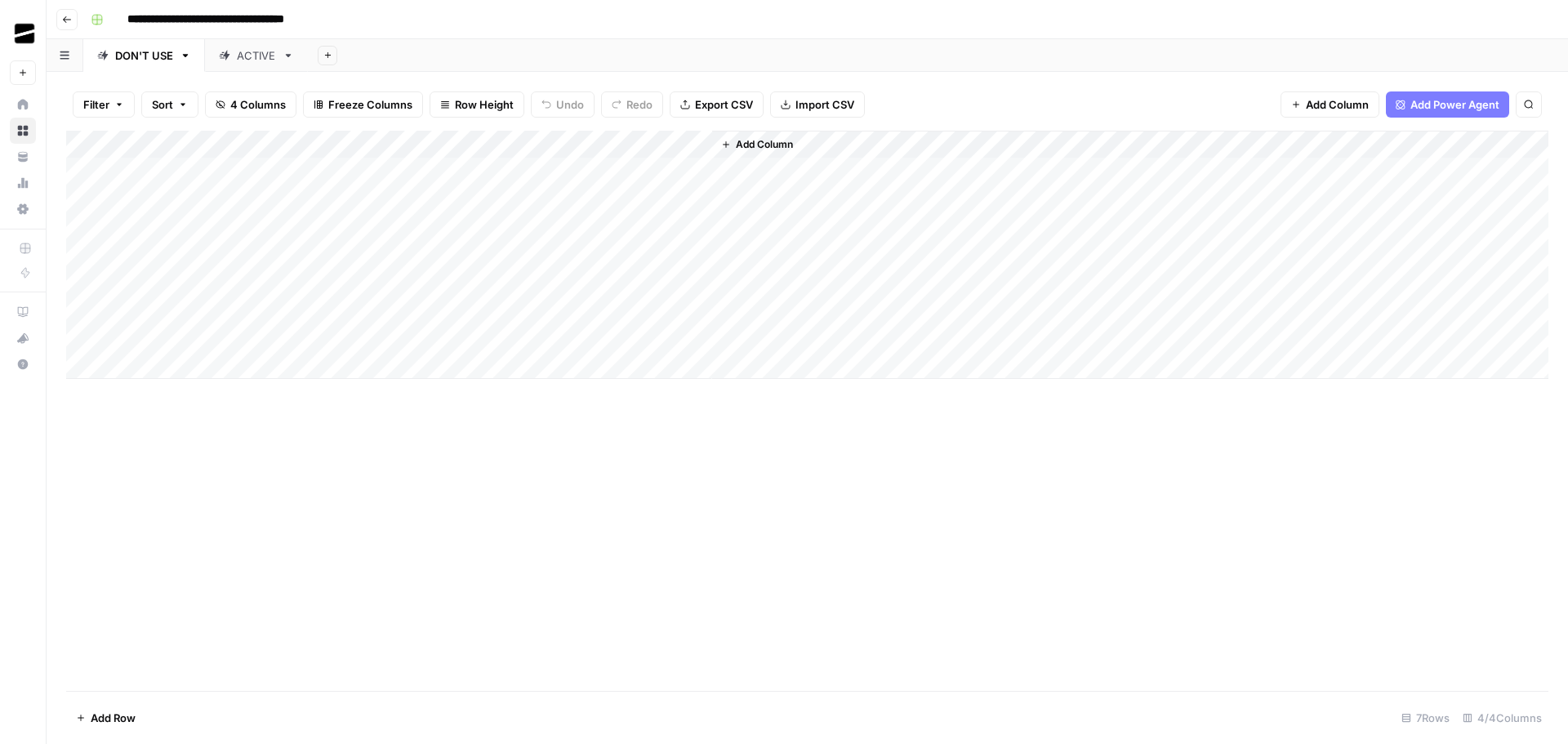
click at [533, 140] on div "Add Column" at bounding box center [808, 255] width 1483 height 249
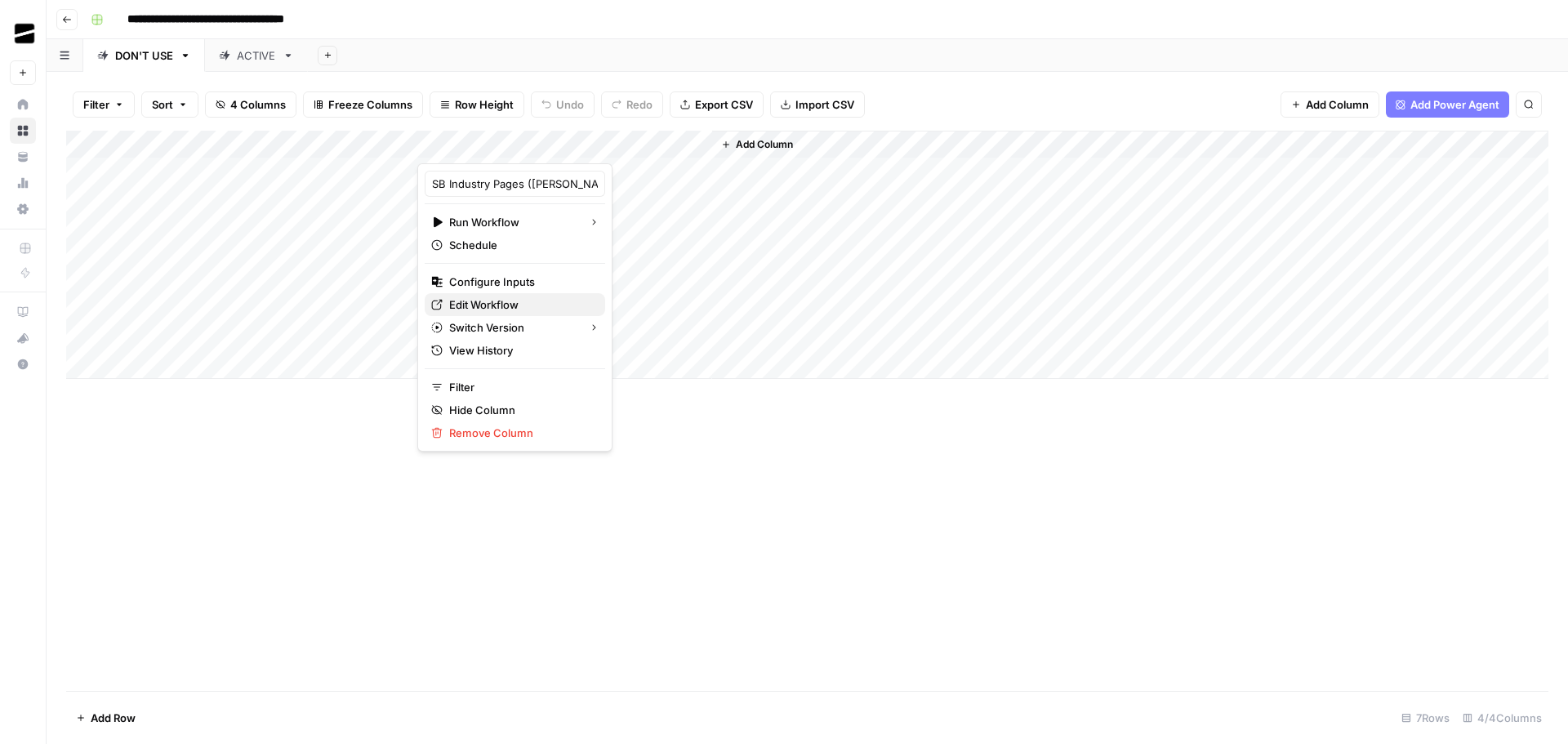
click at [519, 305] on span "Edit Workflow" at bounding box center [520, 305] width 143 height 16
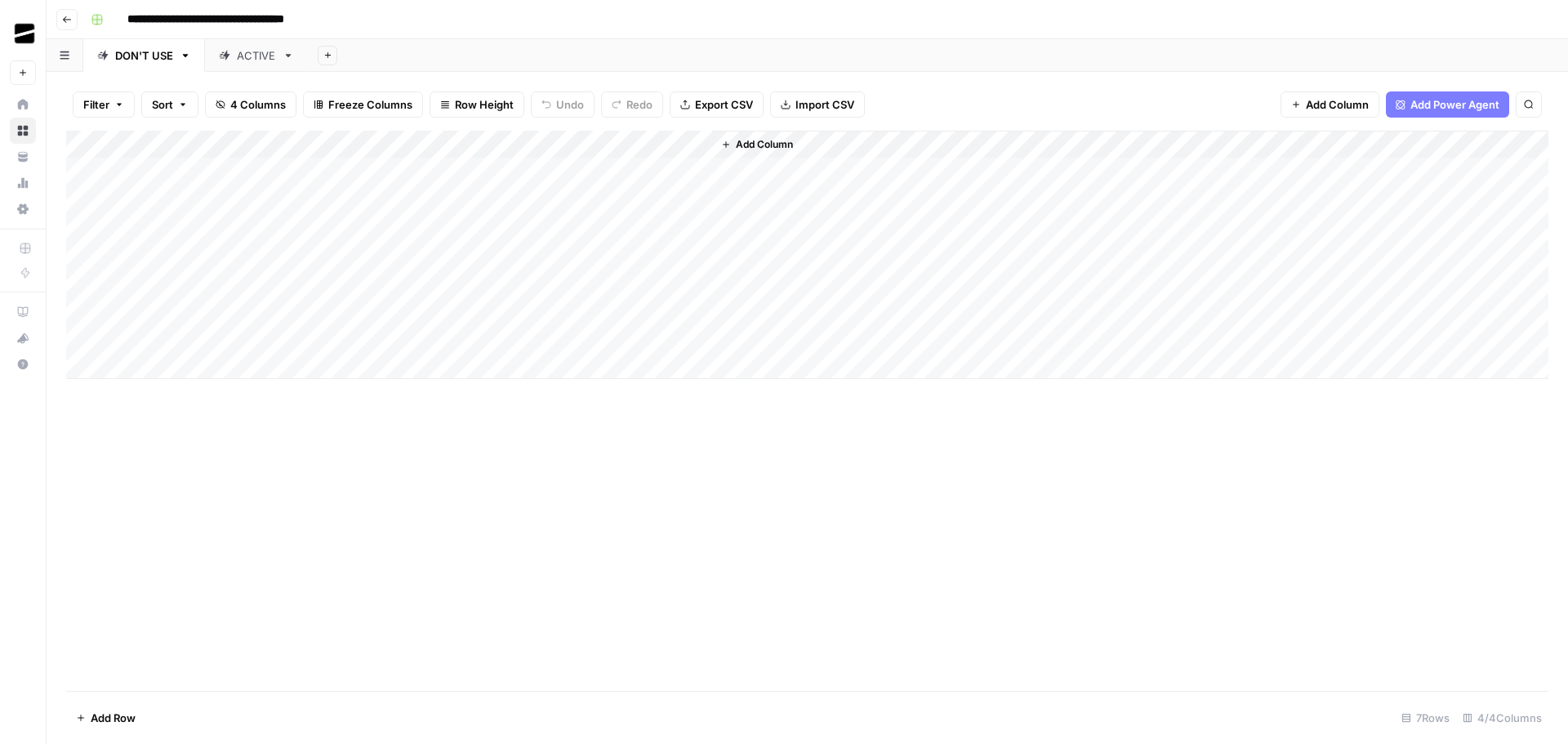
click at [177, 362] on div "Add Column" at bounding box center [808, 255] width 1483 height 249
click at [180, 393] on div "Add Column" at bounding box center [808, 268] width 1483 height 276
click at [178, 420] on div "Add Column" at bounding box center [808, 282] width 1483 height 304
drag, startPoint x: 219, startPoint y: 286, endPoint x: 298, endPoint y: 321, distance: 86.4
click at [298, 321] on div "Add Column" at bounding box center [808, 297] width 1483 height 332
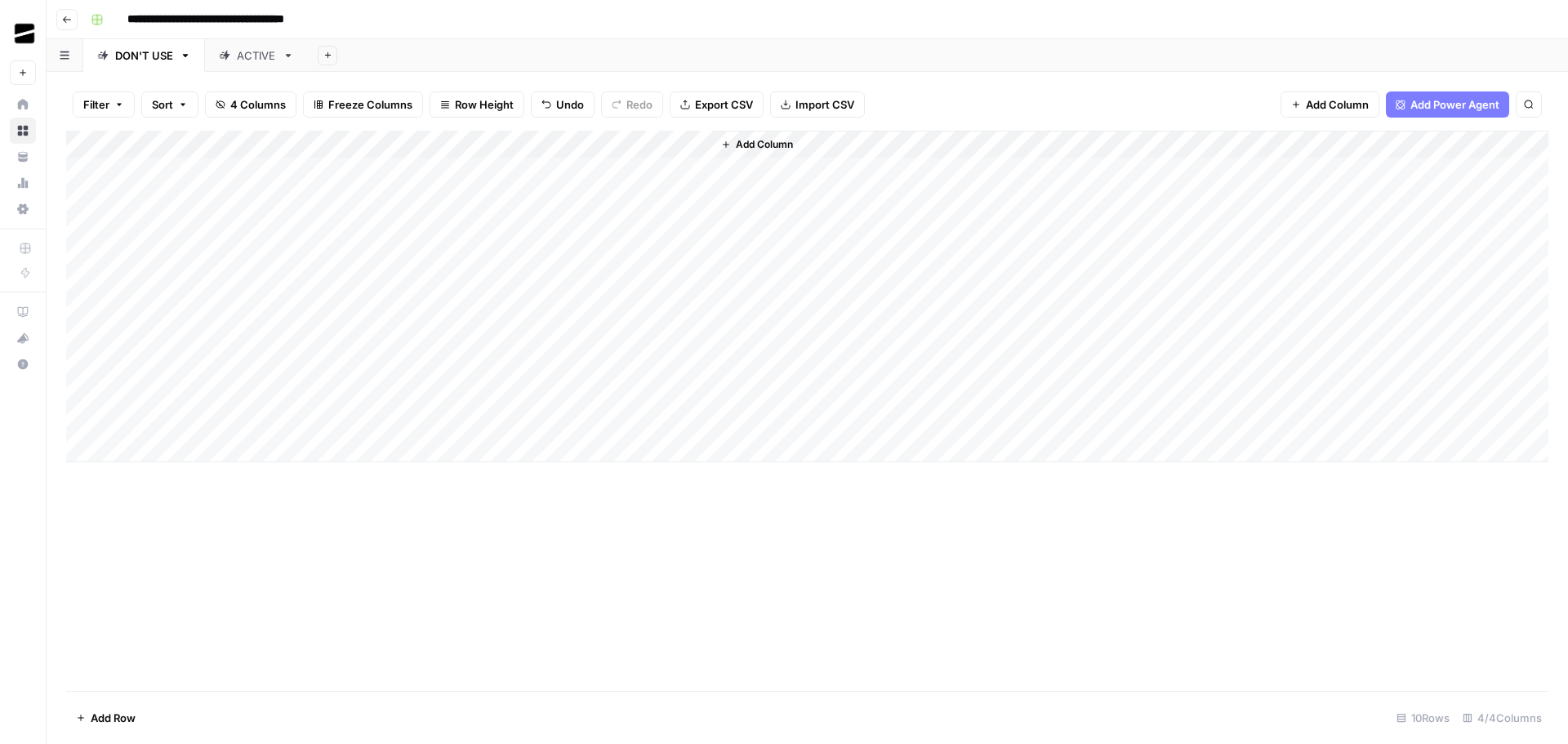
click at [332, 259] on div "Add Column" at bounding box center [808, 297] width 1483 height 332
click at [369, 249] on div "Add Column" at bounding box center [808, 297] width 1483 height 332
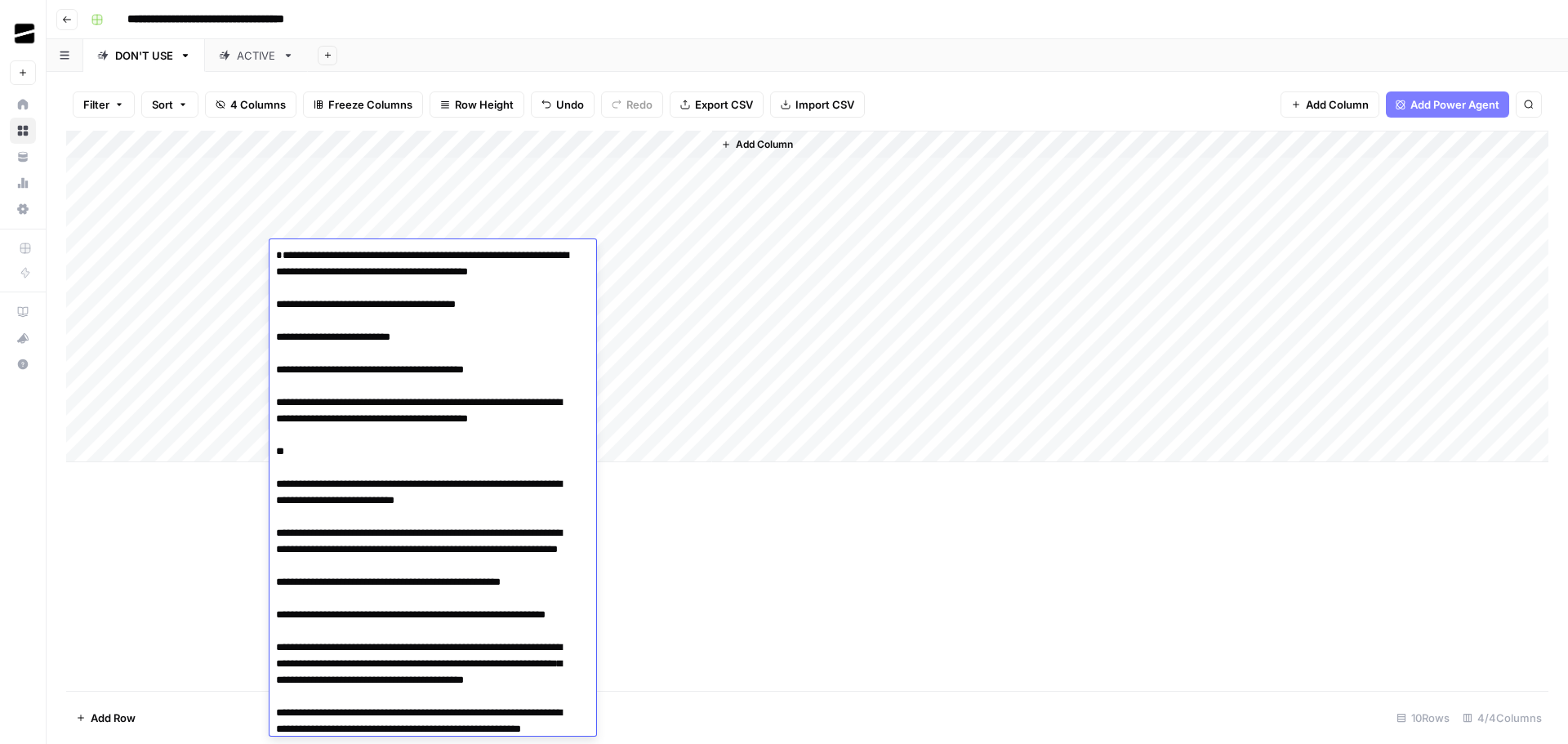
click at [757, 517] on div "Add Column" at bounding box center [808, 410] width 1483 height 560
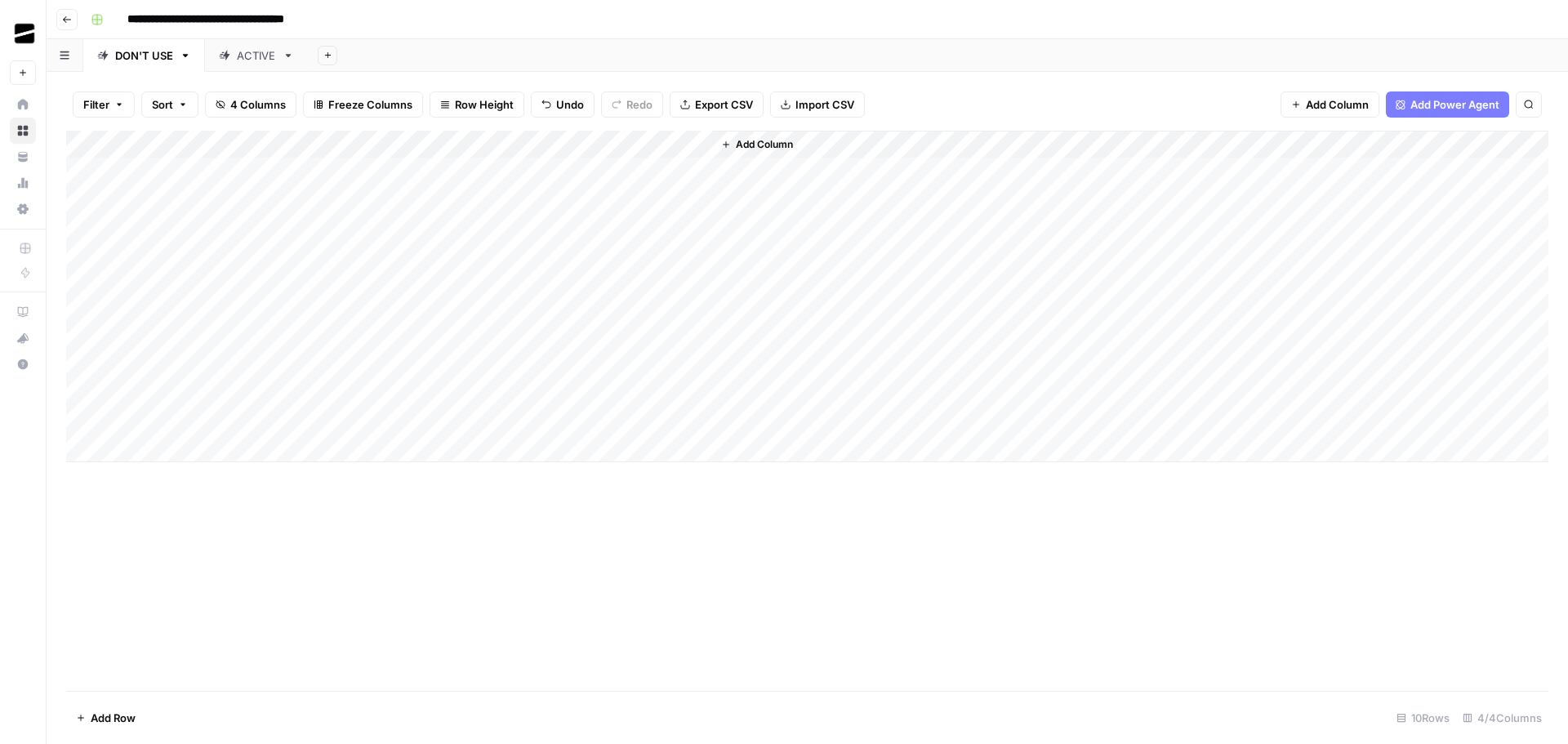
drag, startPoint x: 219, startPoint y: 275, endPoint x: 313, endPoint y: 332, distance: 109.9
click at [313, 332] on div "Add Column" at bounding box center [808, 297] width 1483 height 332
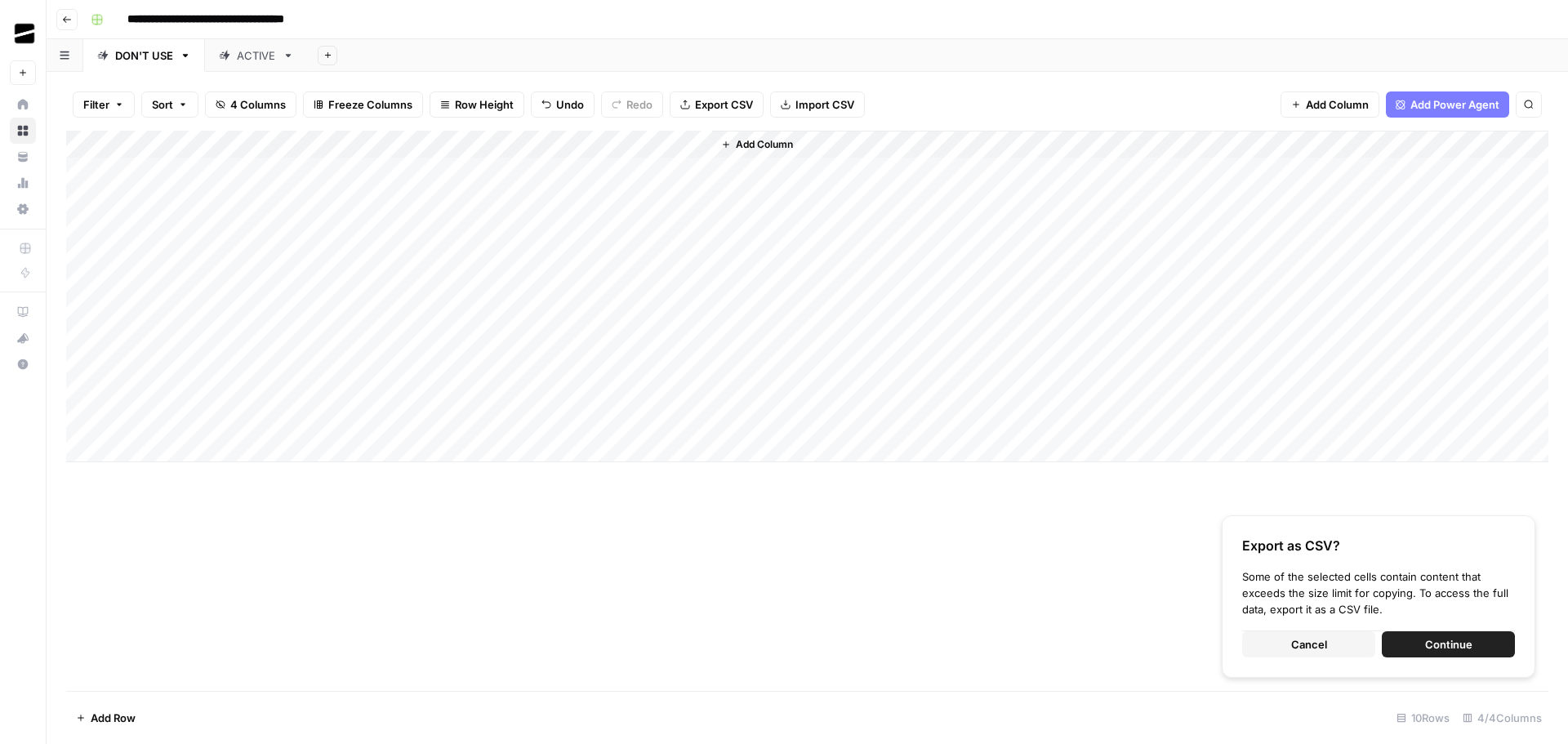
click at [218, 362] on div "Add Column" at bounding box center [808, 297] width 1483 height 332
click at [228, 283] on div "Add Column" at bounding box center [808, 297] width 1483 height 332
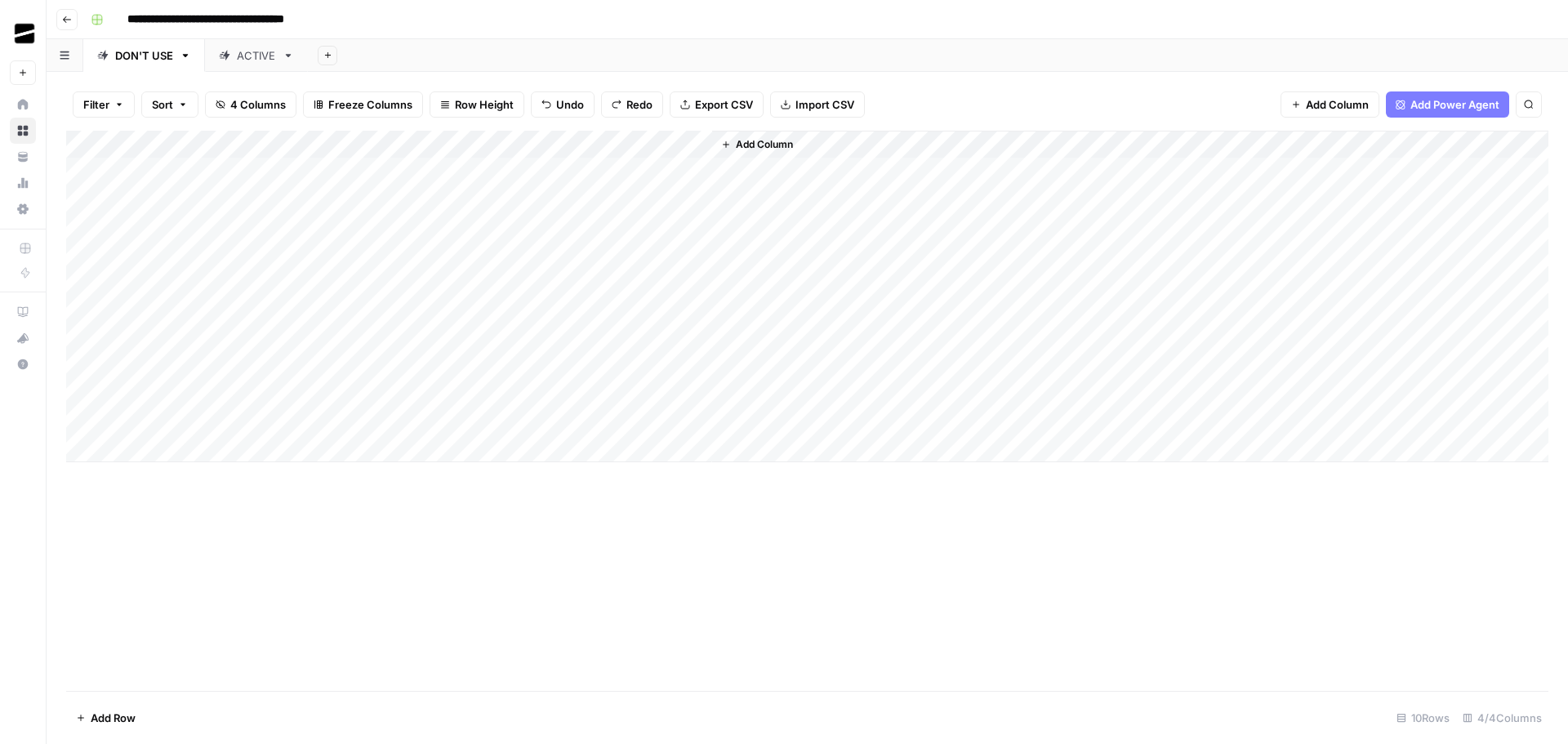
click at [218, 373] on div "Add Column" at bounding box center [808, 297] width 1483 height 332
click at [191, 304] on div "Add Column" at bounding box center [808, 297] width 1483 height 332
click at [210, 392] on div "Add Column" at bounding box center [808, 297] width 1483 height 332
click at [193, 338] on div "Add Column" at bounding box center [808, 297] width 1483 height 332
click at [202, 420] on div "Add Column" at bounding box center [808, 297] width 1483 height 332
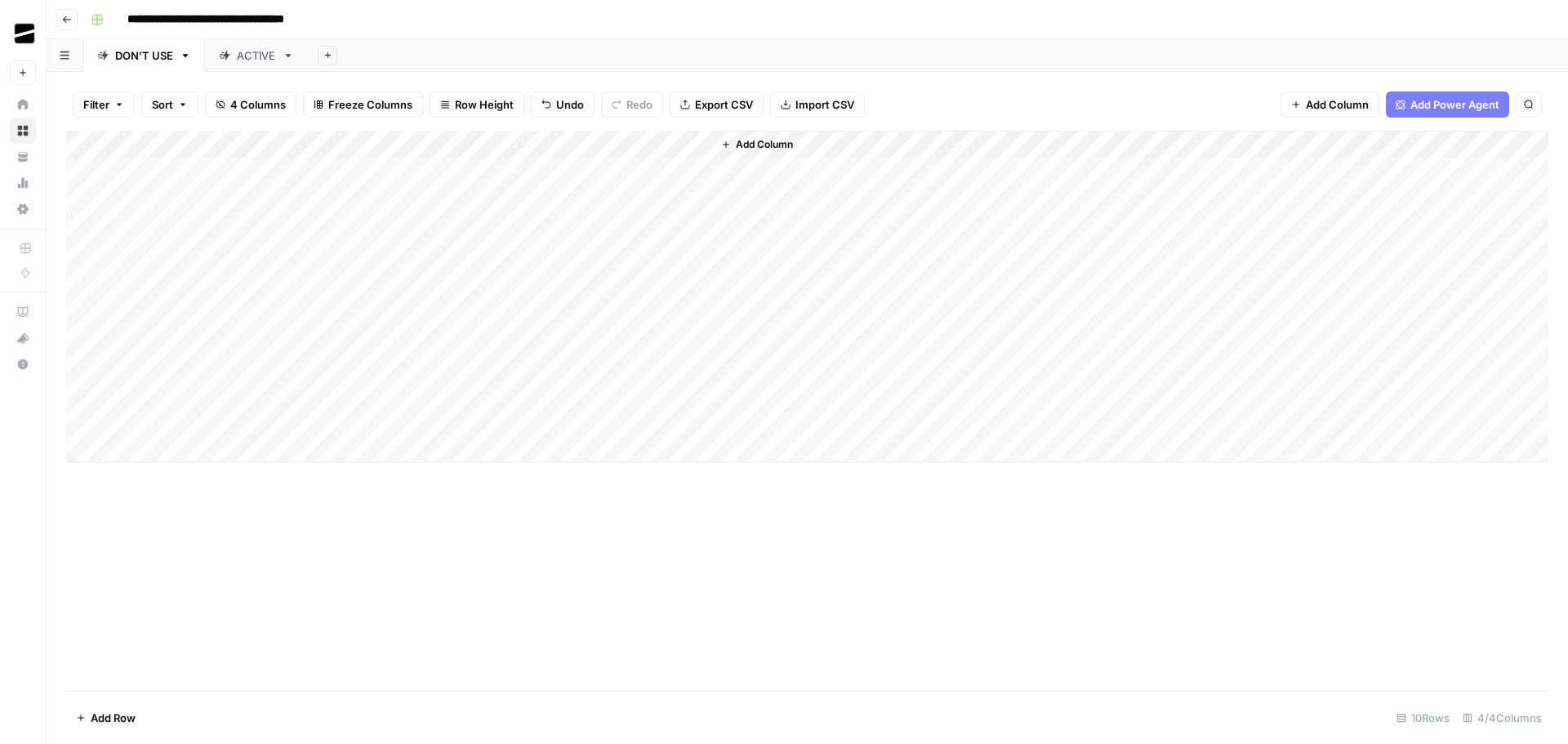
click at [344, 331] on div "Add Column" at bounding box center [808, 297] width 1483 height 332
click at [337, 365] on div "Add Column" at bounding box center [808, 297] width 1483 height 332
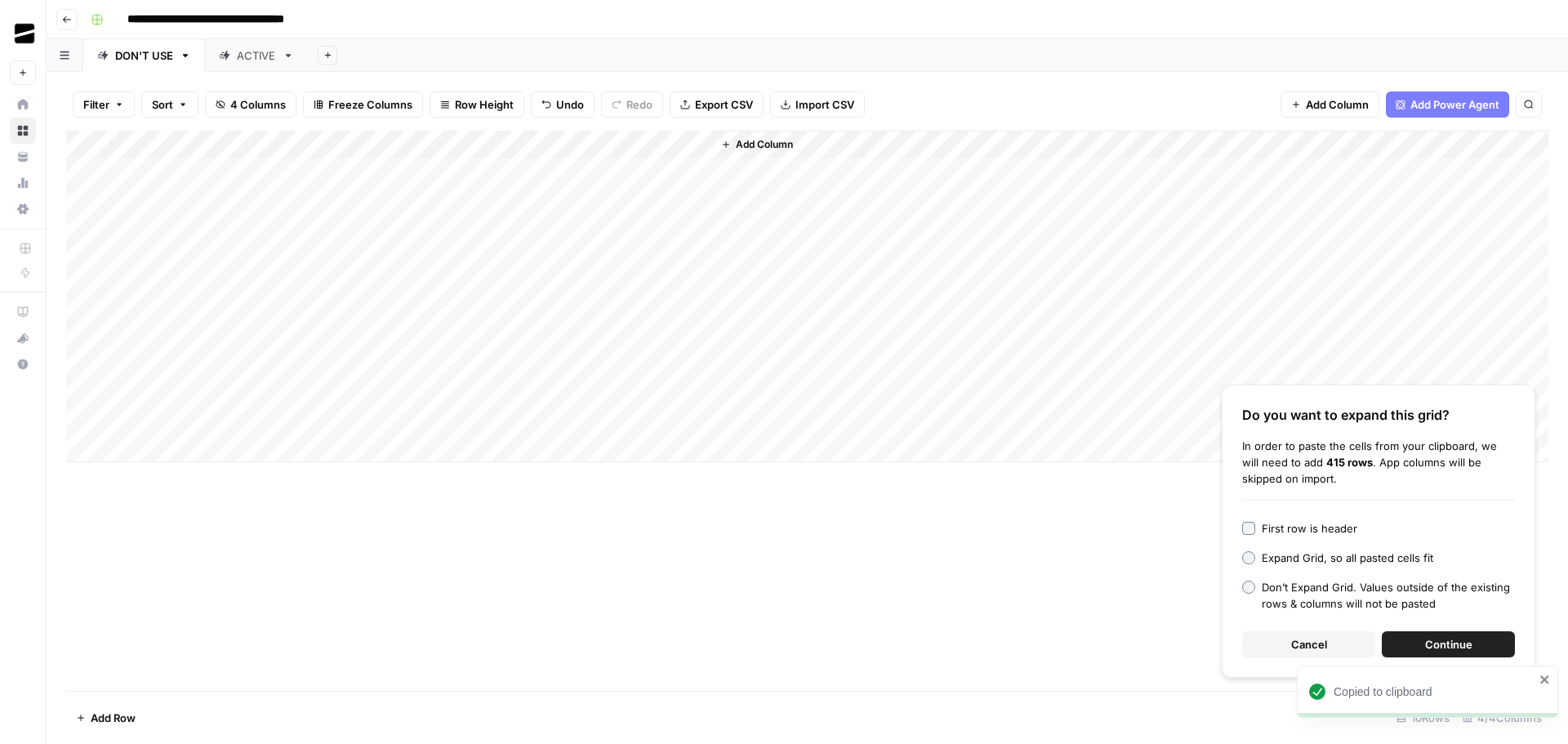
click at [1334, 643] on button "Cancel" at bounding box center [1309, 644] width 133 height 26
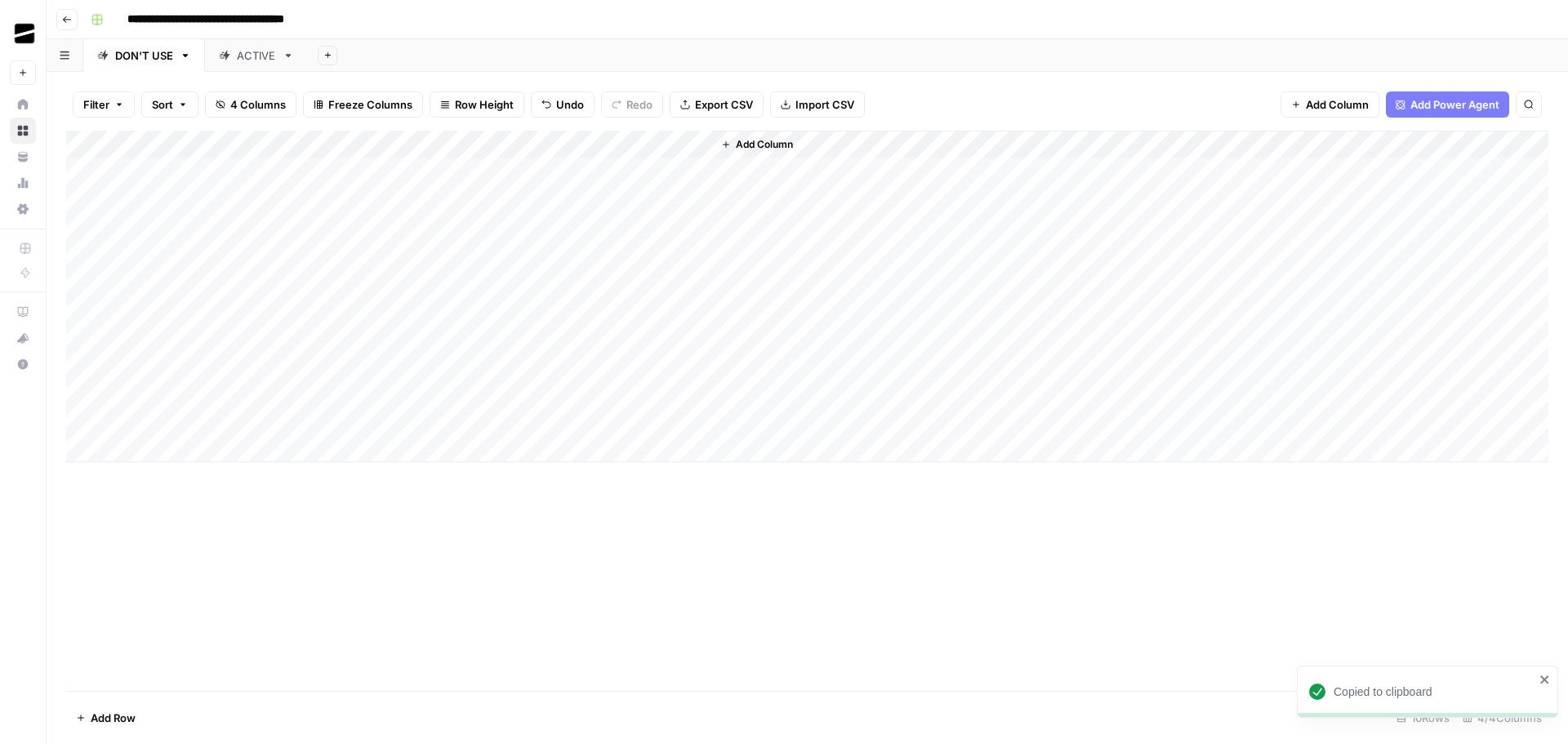
click at [325, 336] on div "Add Column" at bounding box center [808, 297] width 1483 height 332
click at [685, 376] on div "Add Column" at bounding box center [808, 297] width 1483 height 332
click at [339, 364] on div "Add Column" at bounding box center [808, 297] width 1483 height 332
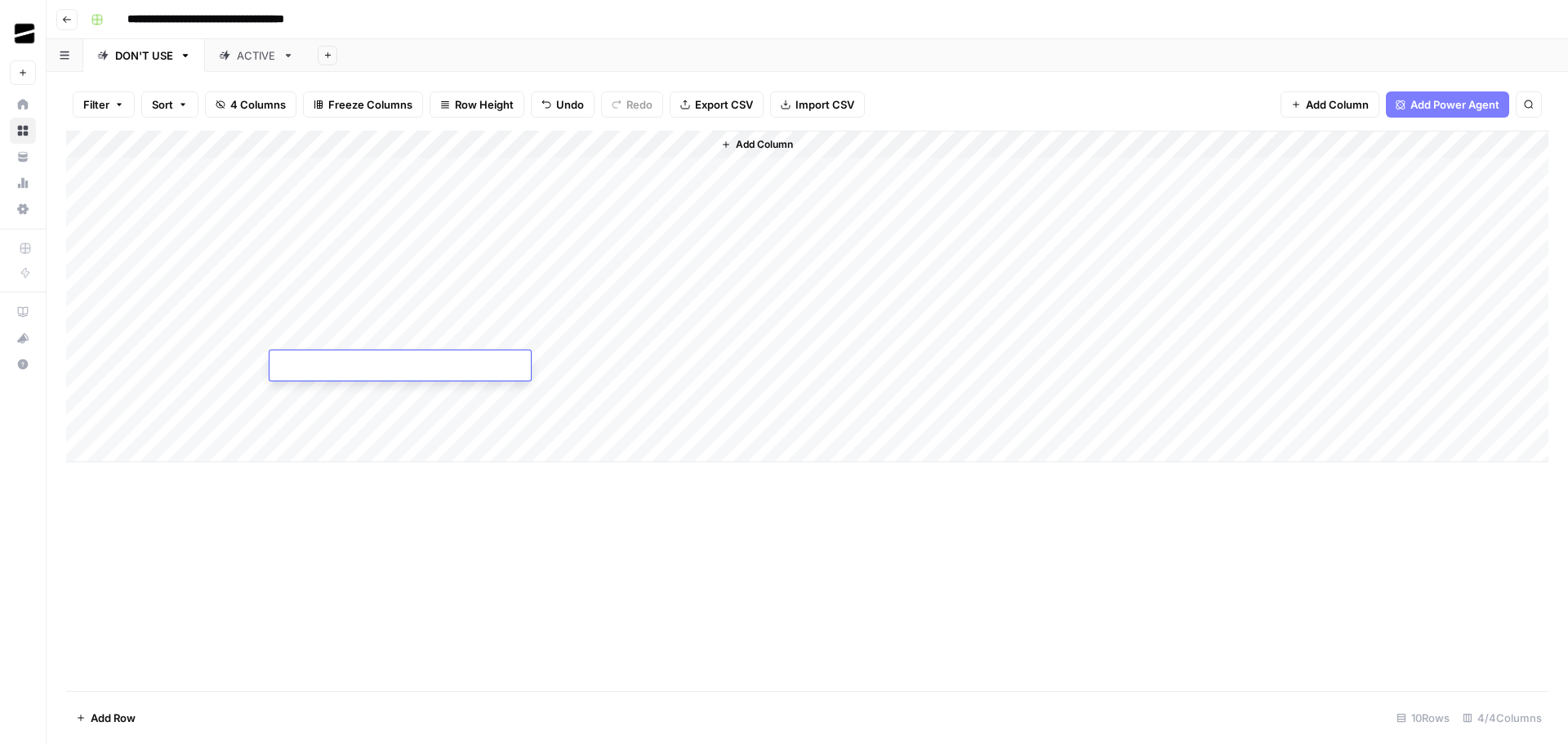
type textarea "**********"
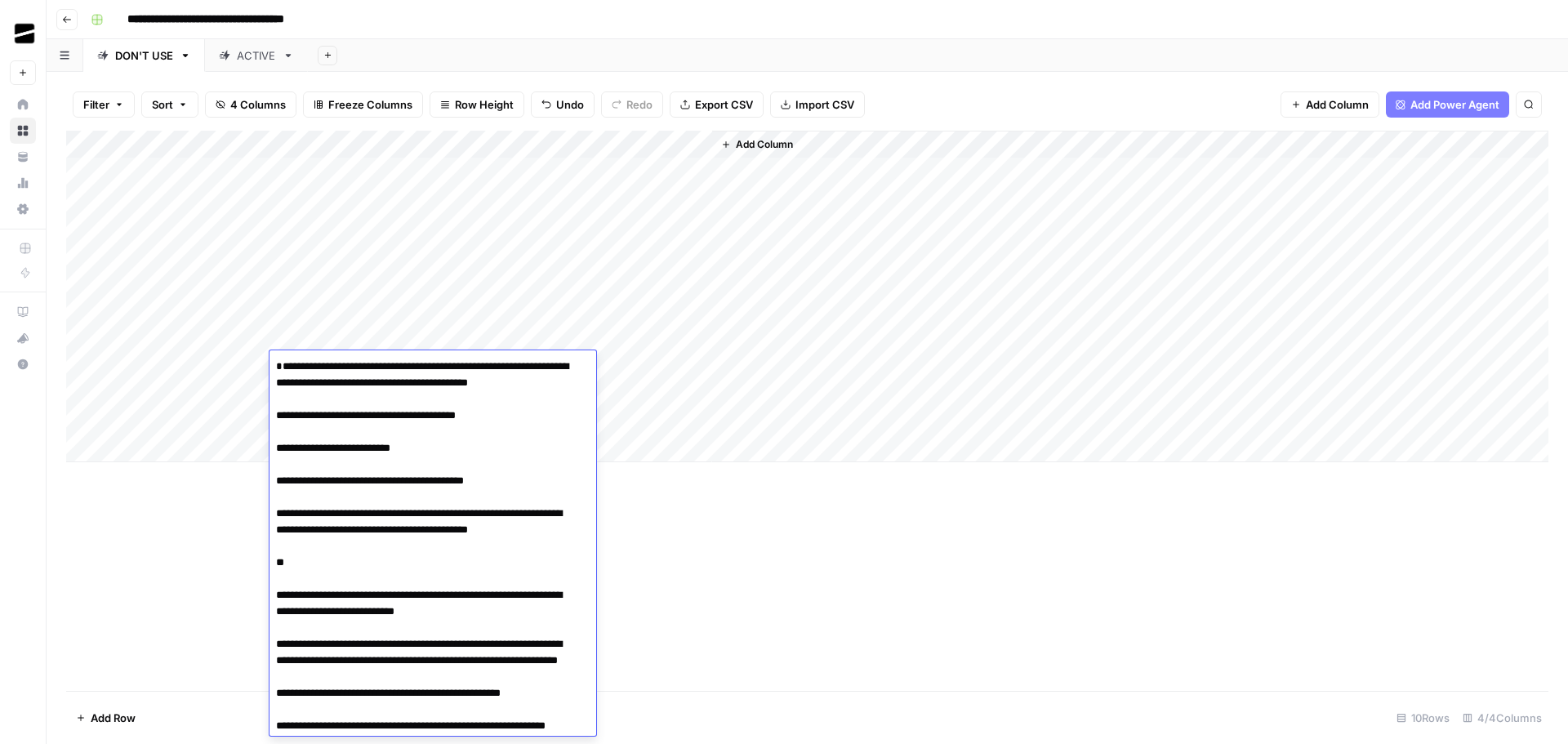
scroll to position [10567, 0]
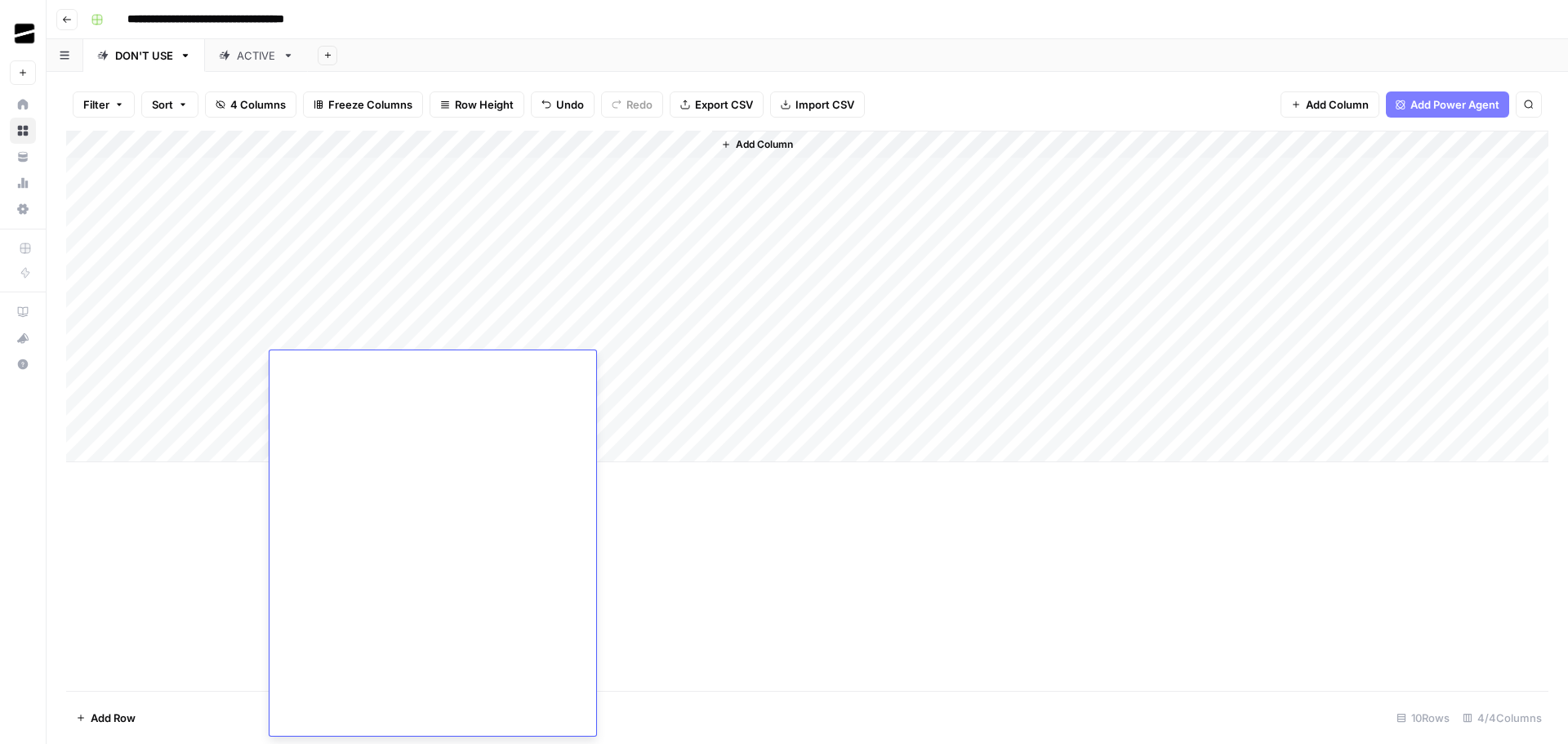
click at [740, 376] on div "Add Column" at bounding box center [1130, 297] width 836 height 332
click at [330, 388] on div "Add Column" at bounding box center [808, 297] width 1483 height 332
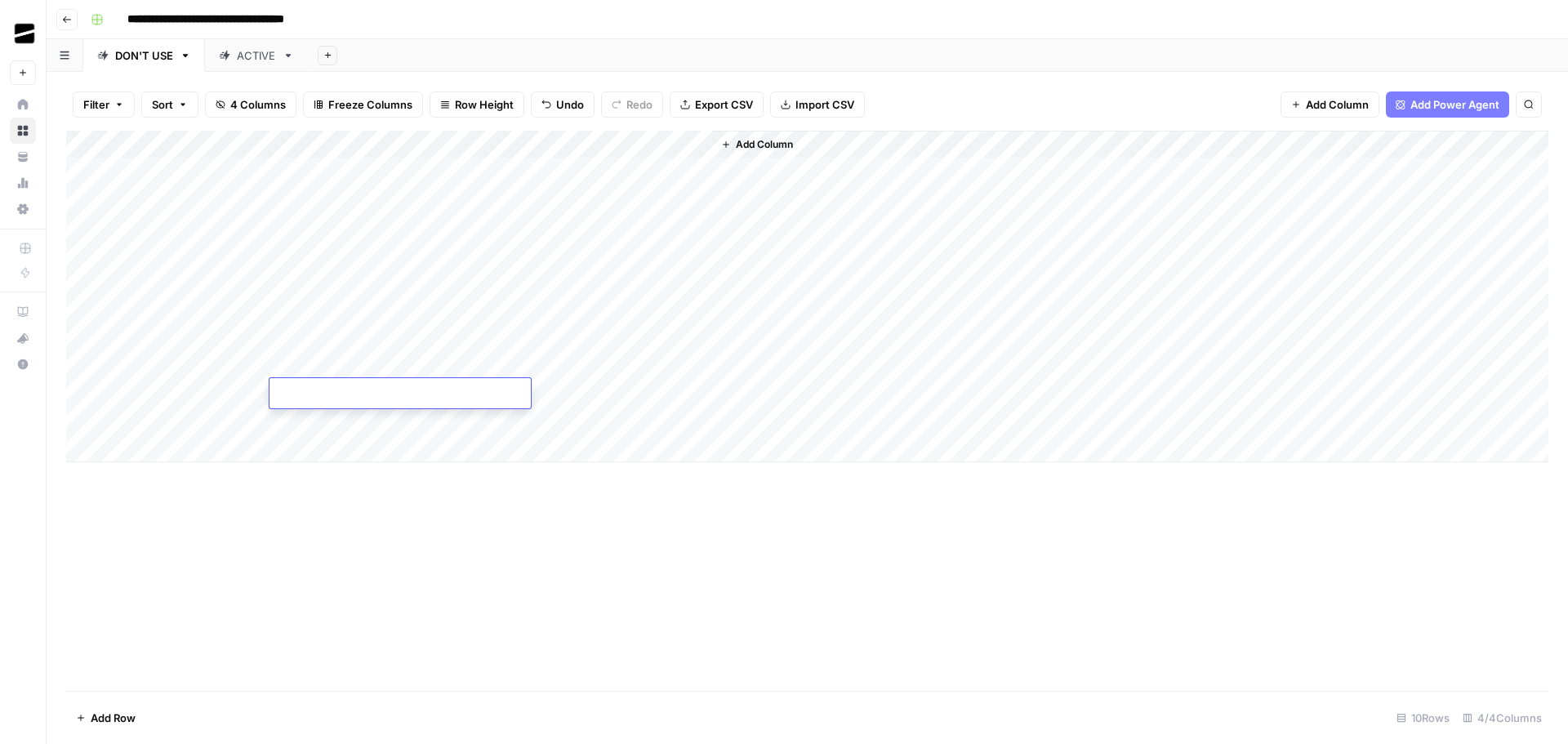
type textarea "**********"
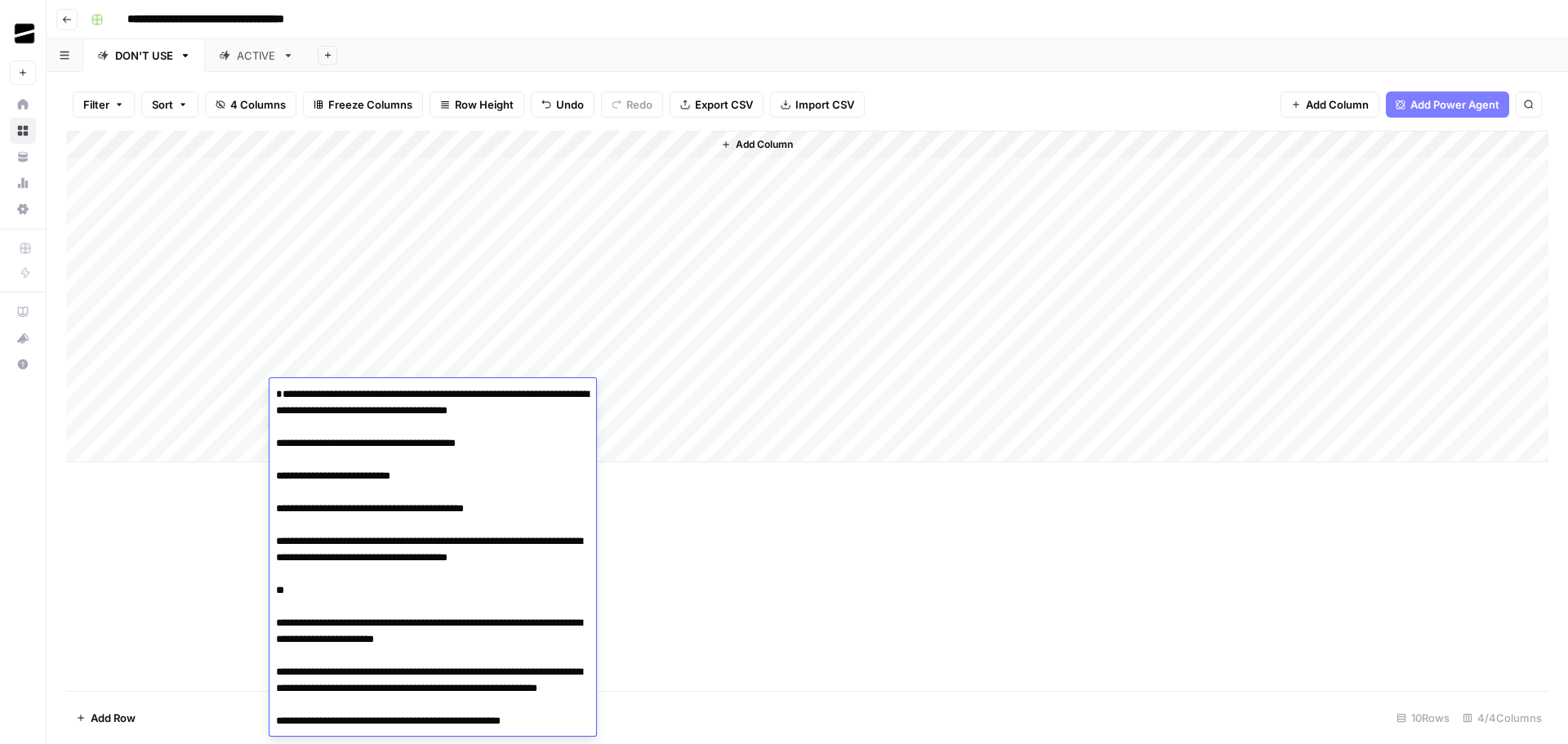
scroll to position [10594, 0]
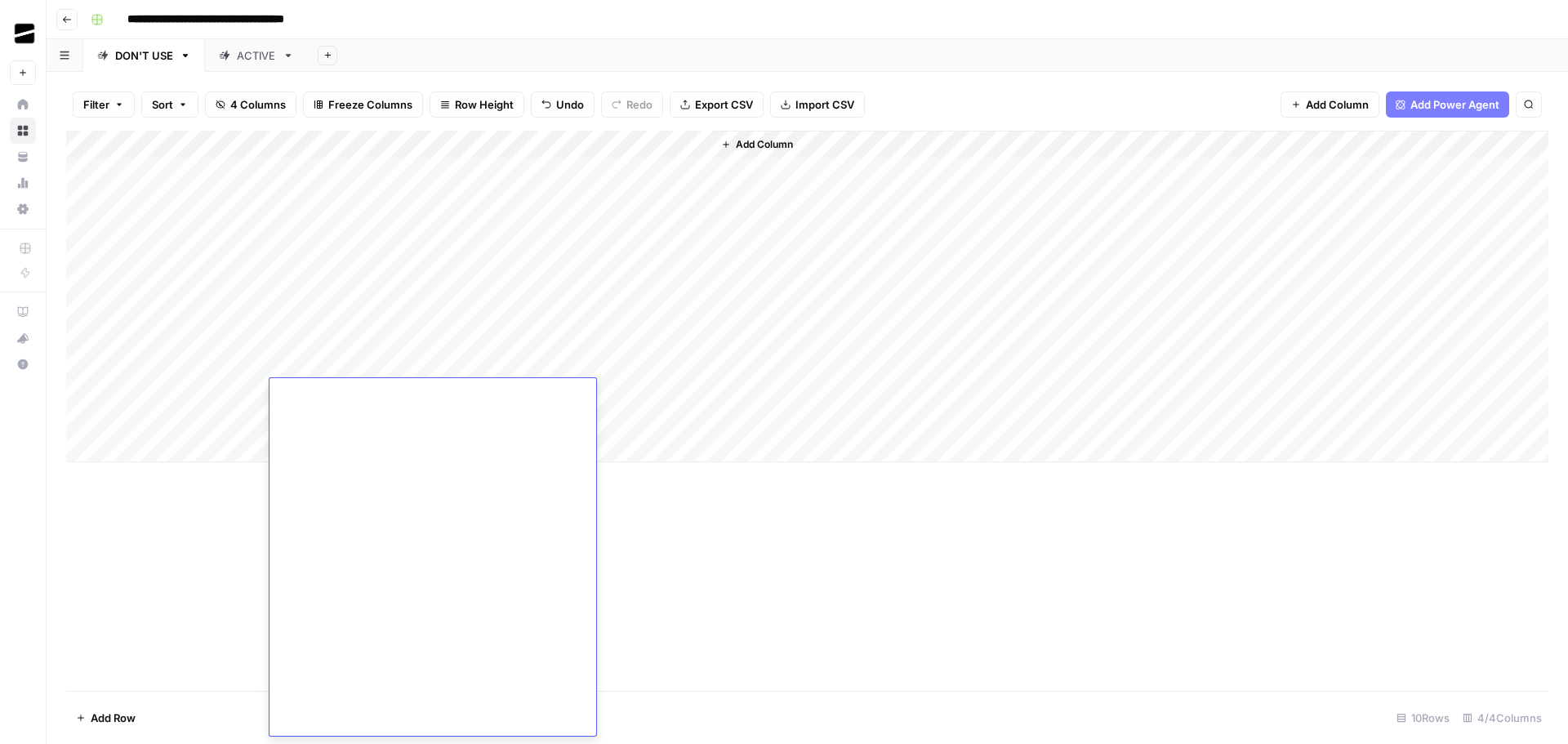
click at [761, 393] on div "Add Column" at bounding box center [1130, 297] width 836 height 332
click at [290, 424] on div "Add Column" at bounding box center [808, 297] width 1483 height 332
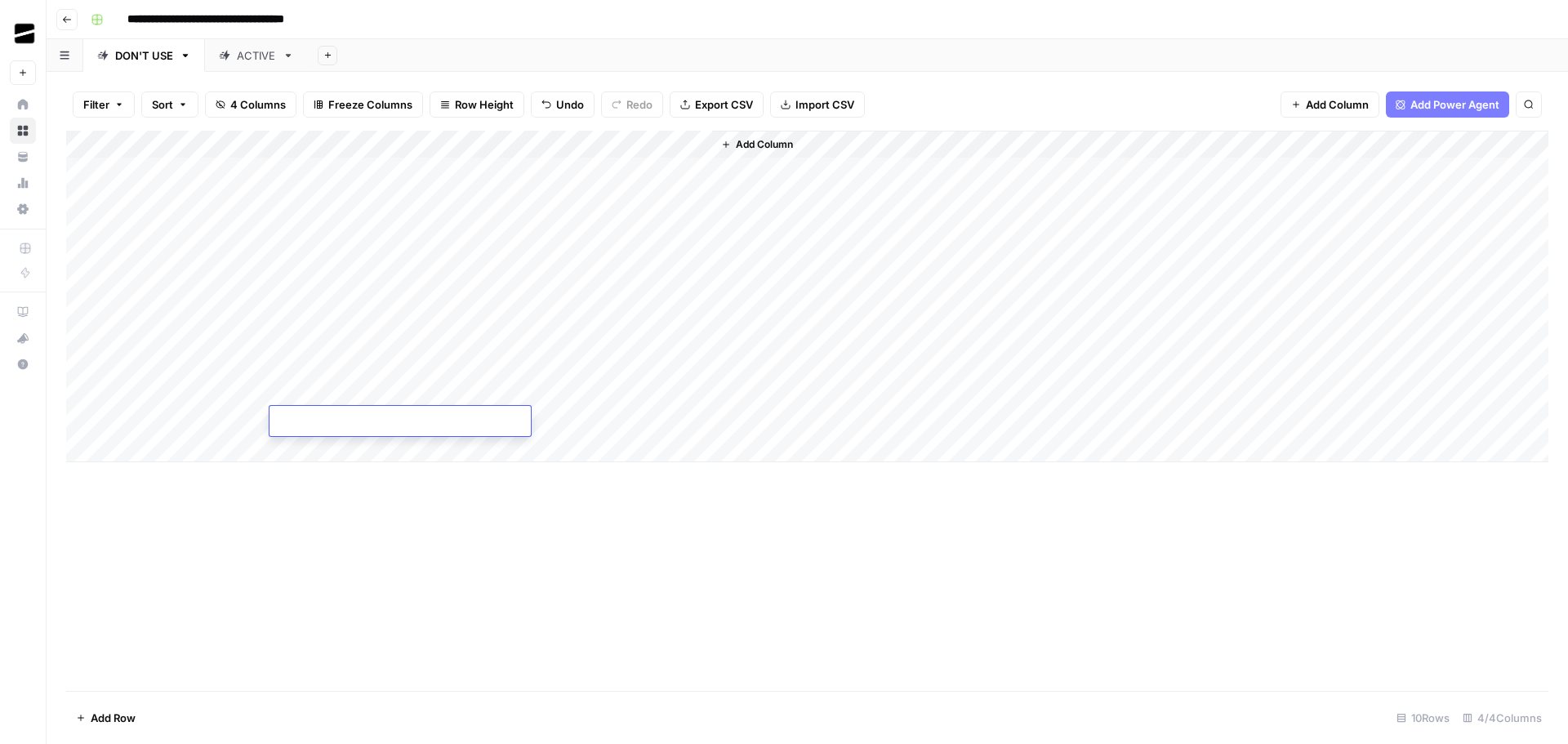
type textarea "**********"
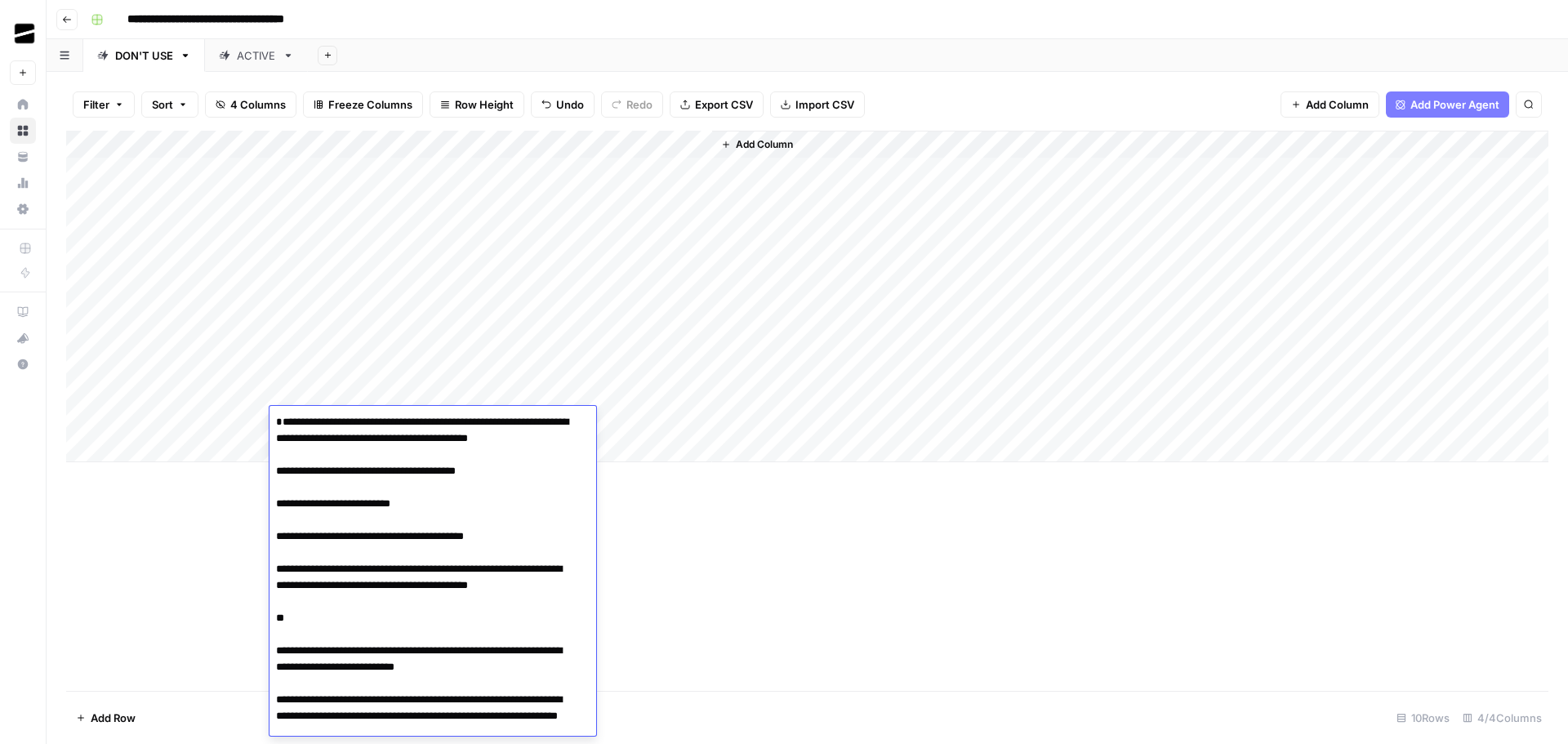
scroll to position [10622, 0]
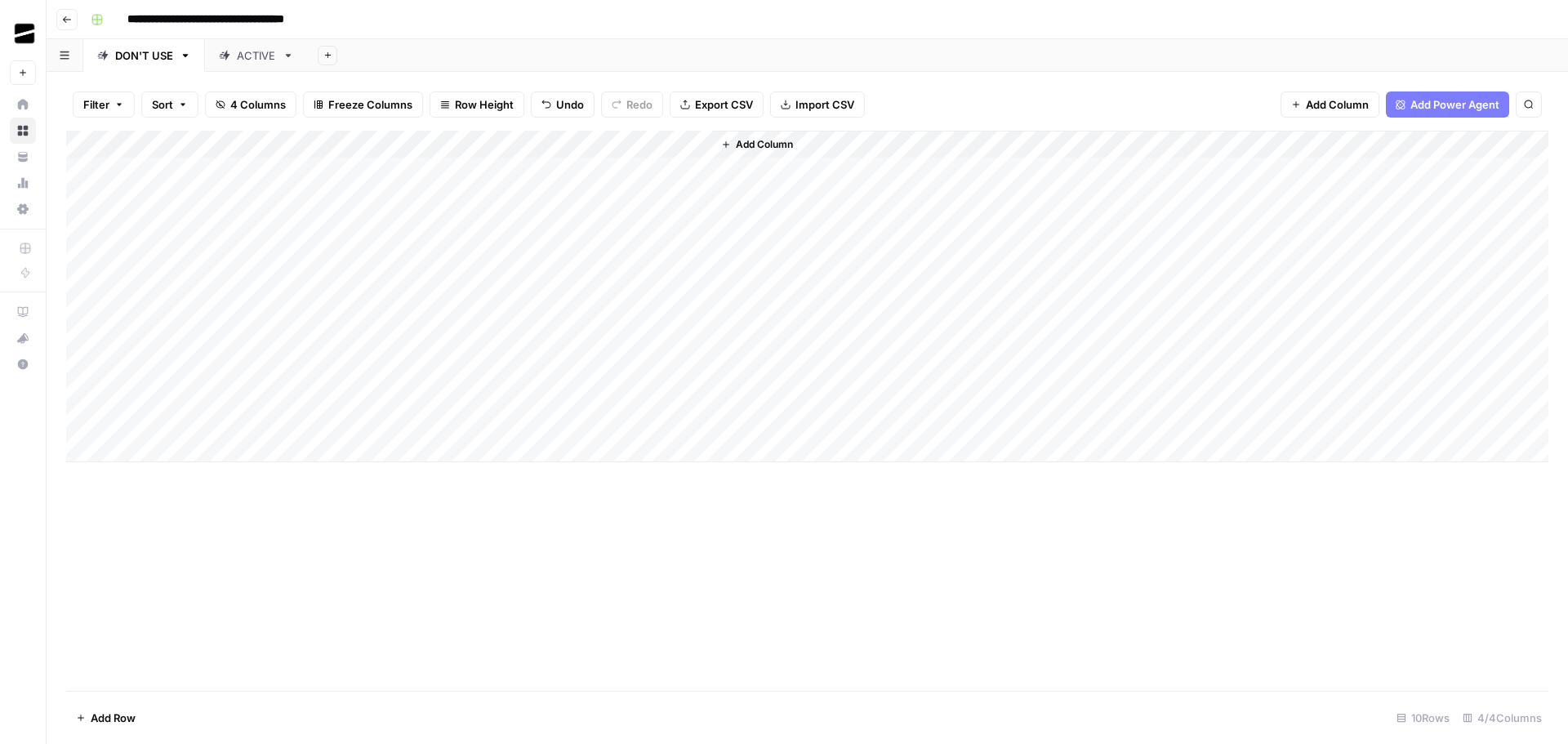
click at [646, 362] on div "Add Column" at bounding box center [808, 297] width 1483 height 332
click at [502, 366] on div "Add Column" at bounding box center [808, 297] width 1483 height 332
click at [511, 388] on div "Add Column" at bounding box center [808, 297] width 1483 height 332
click at [506, 417] on div "Add Column" at bounding box center [808, 297] width 1483 height 332
click at [547, 419] on div "Add Column" at bounding box center [808, 297] width 1483 height 332
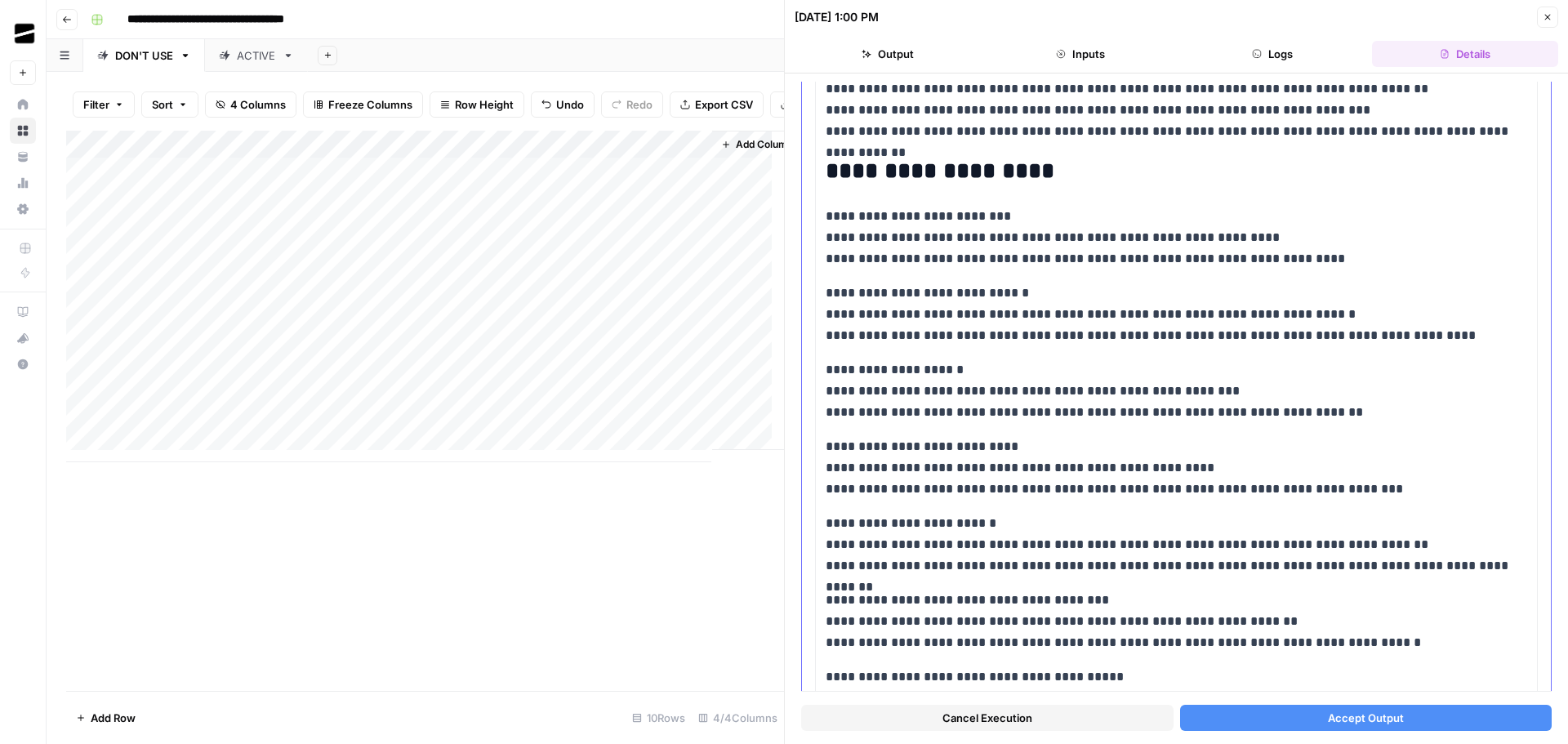
scroll to position [591, 0]
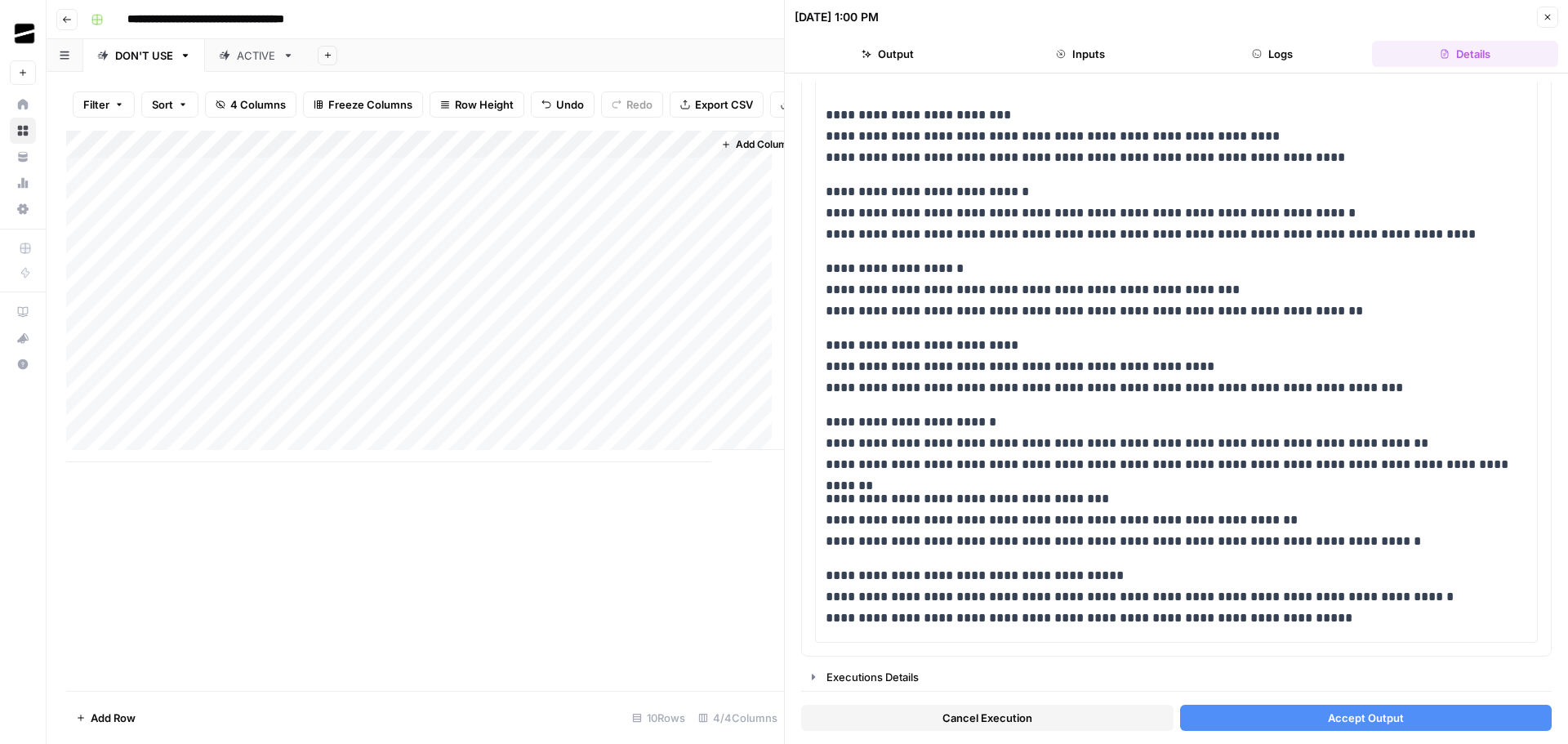
click at [1380, 718] on span "Accept Output" at bounding box center [1366, 718] width 76 height 16
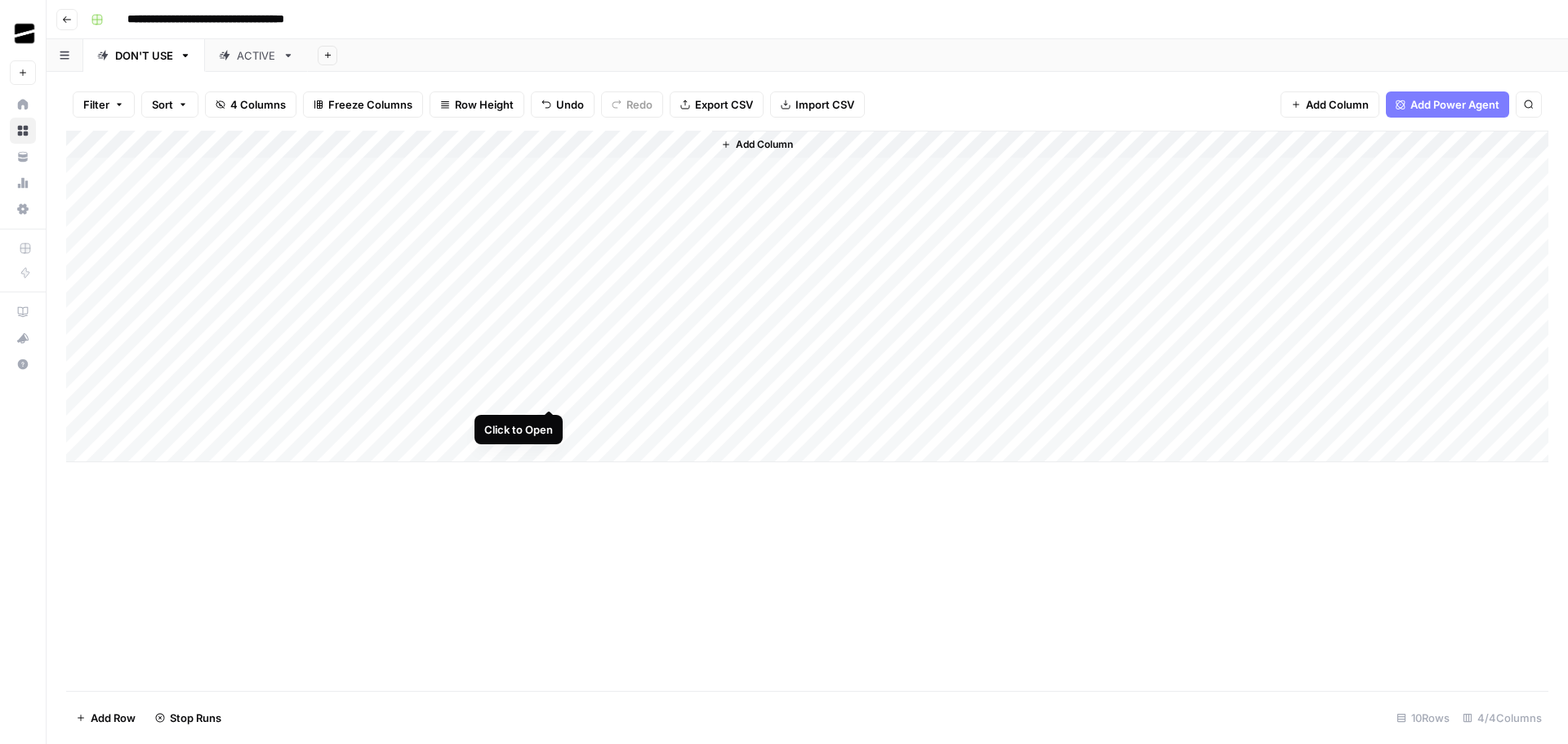
click at [550, 392] on div "Add Column" at bounding box center [808, 297] width 1483 height 332
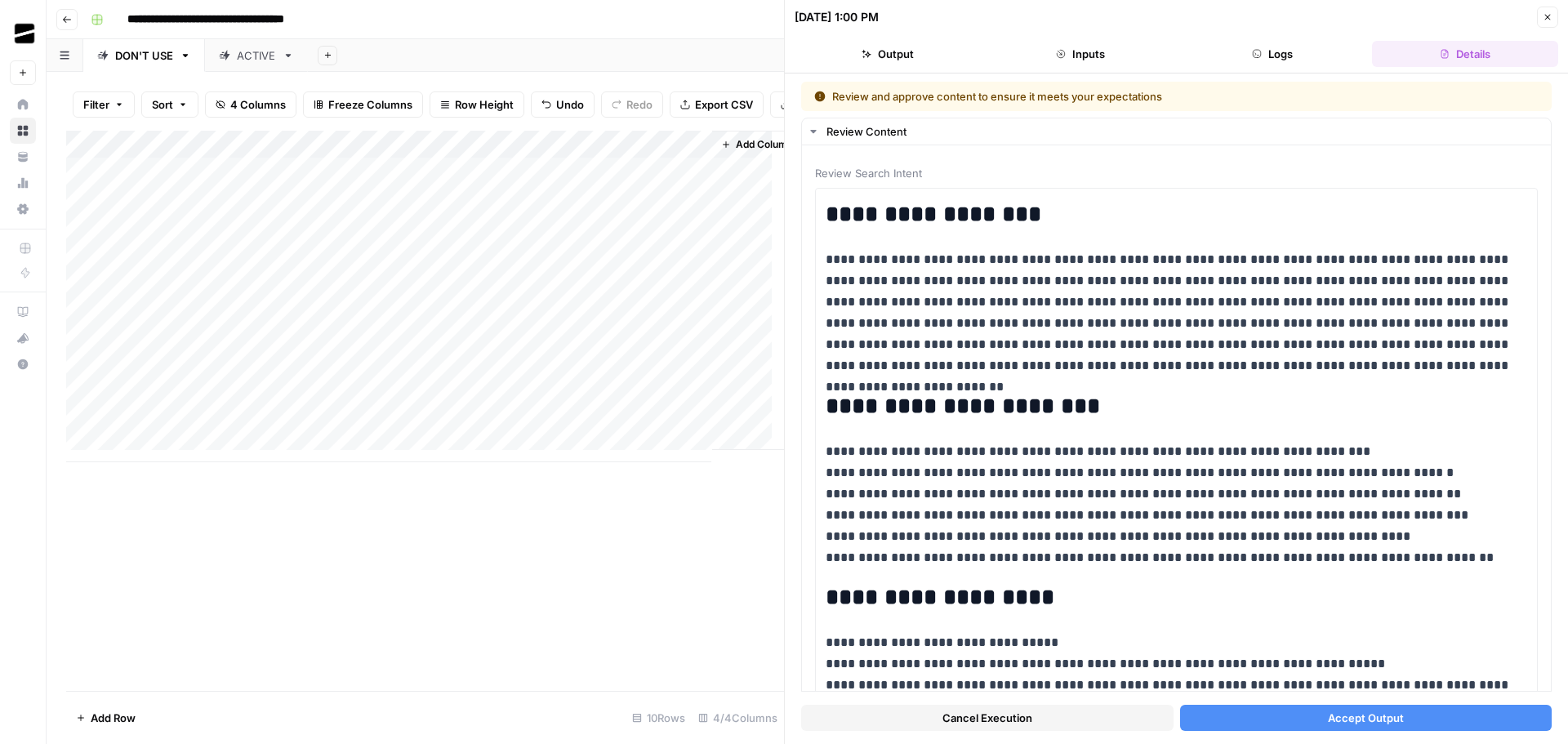
click at [1356, 716] on span "Accept Output" at bounding box center [1366, 718] width 76 height 16
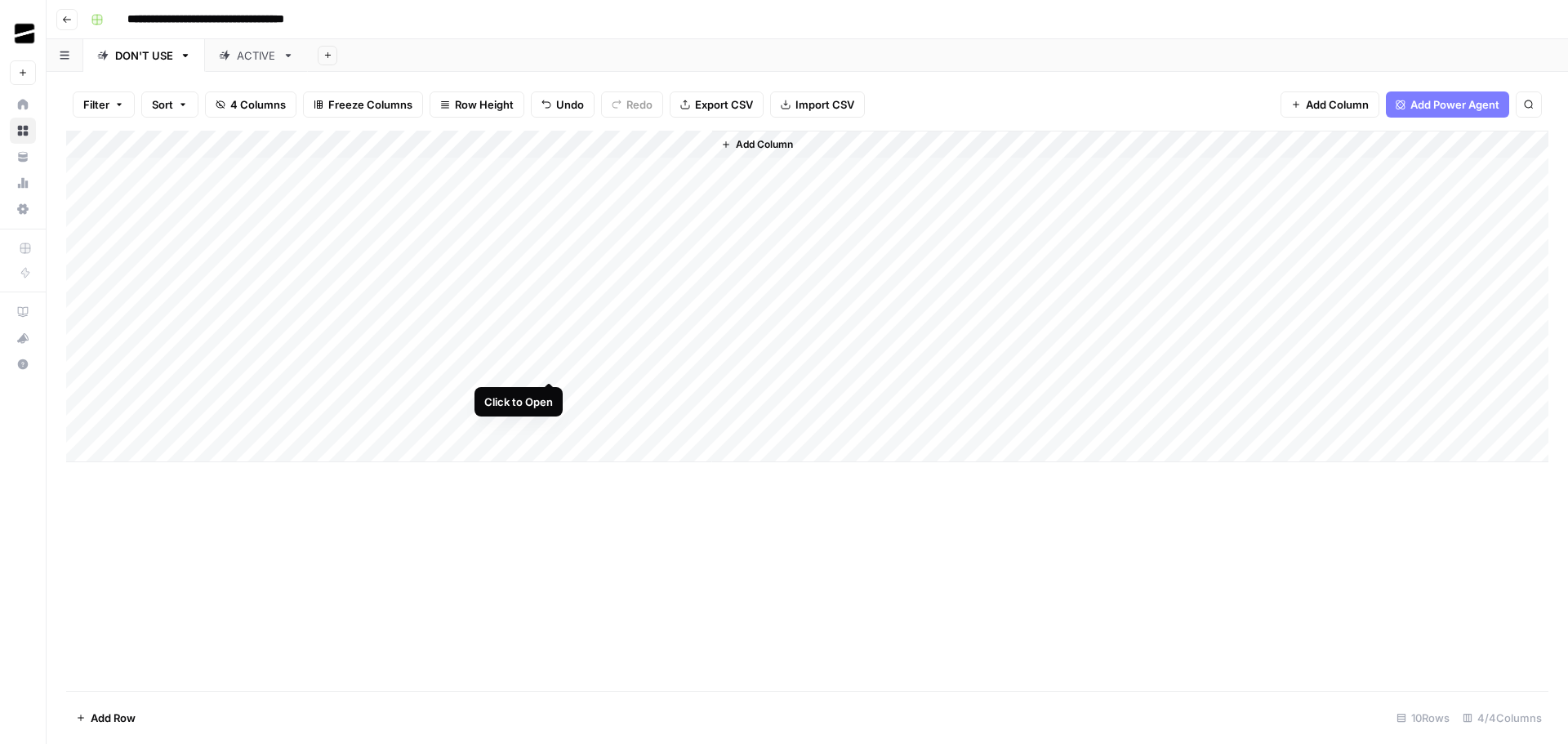
click at [544, 366] on div "Add Column" at bounding box center [808, 297] width 1483 height 332
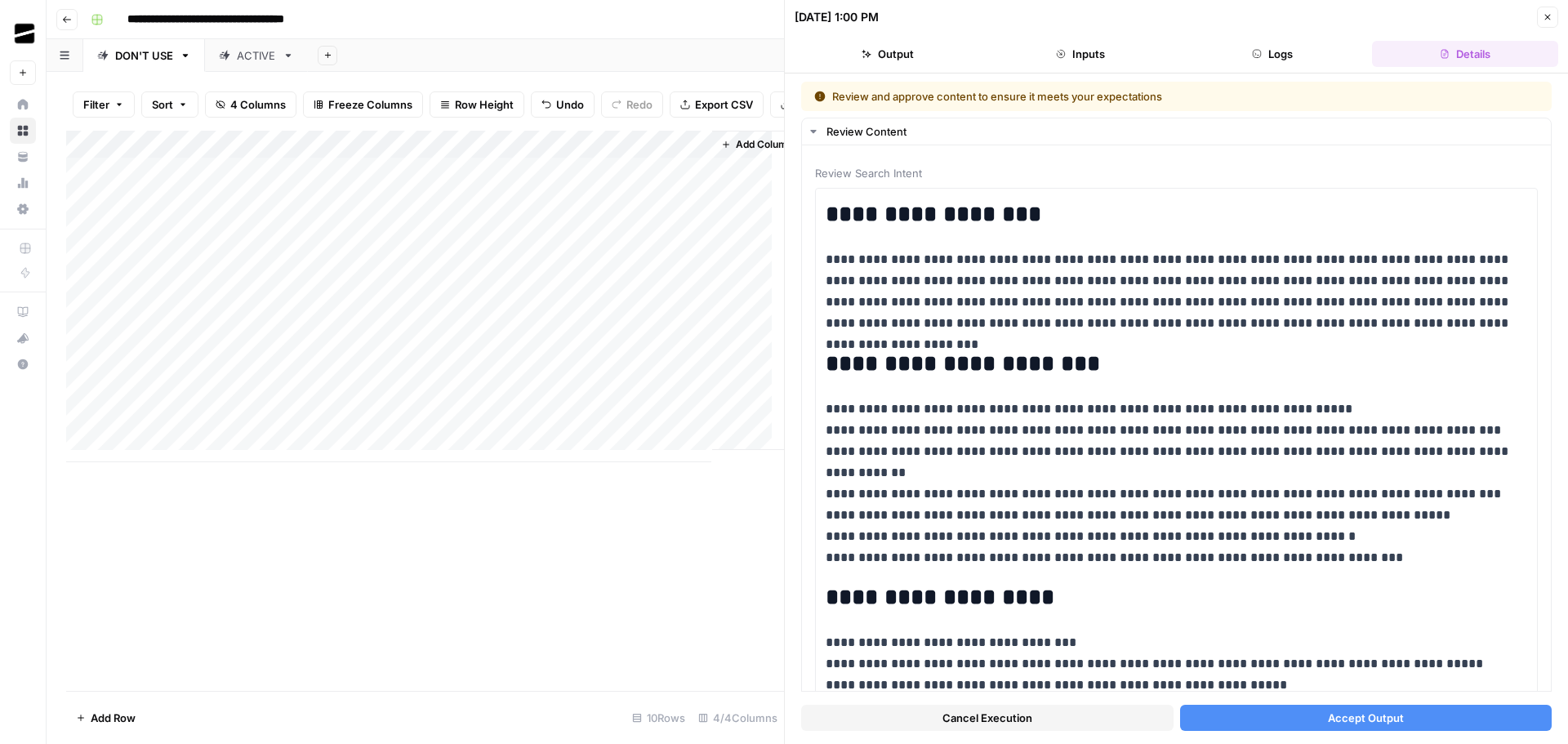
click at [1381, 720] on span "Accept Output" at bounding box center [1366, 718] width 76 height 16
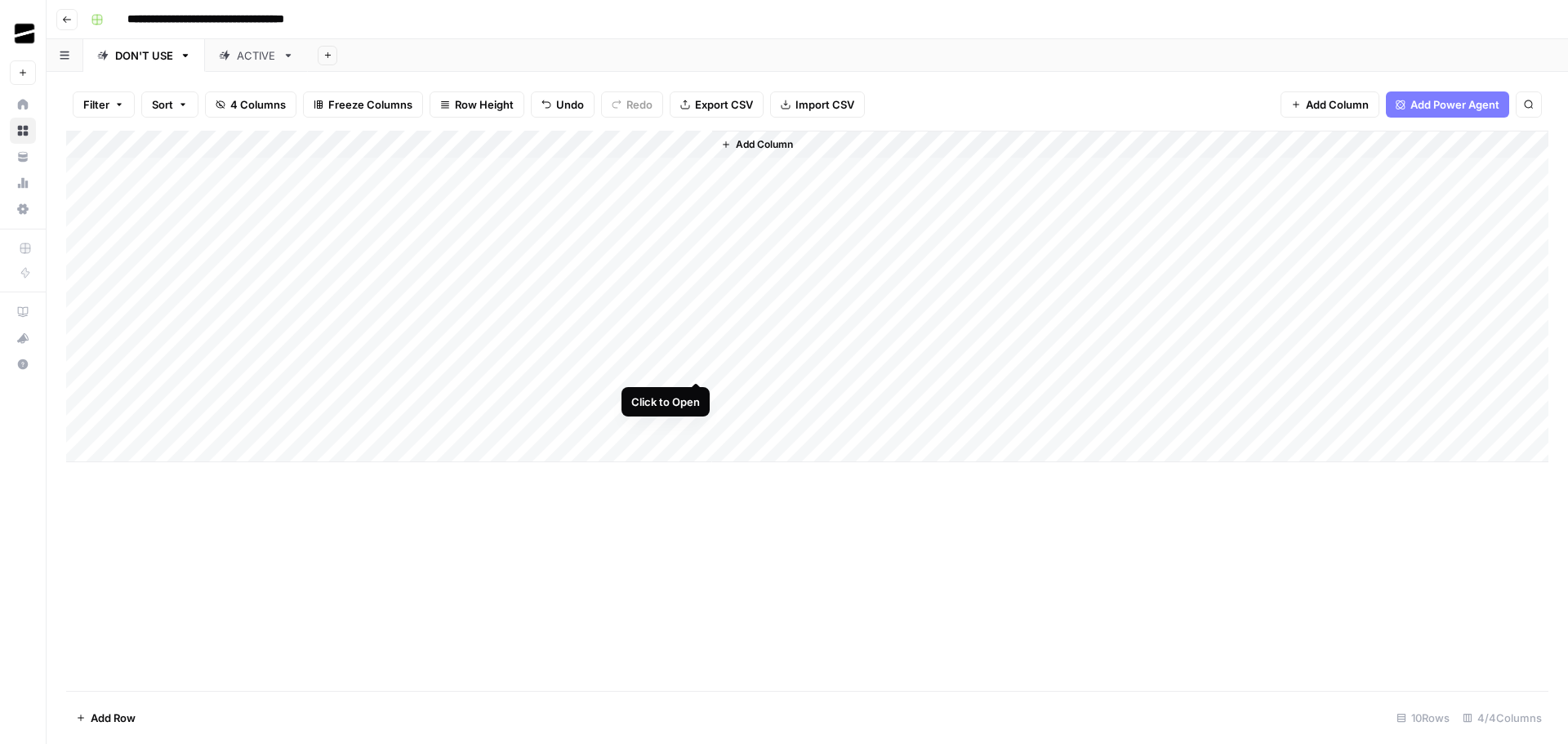
click at [696, 365] on div "Add Column" at bounding box center [808, 297] width 1483 height 332
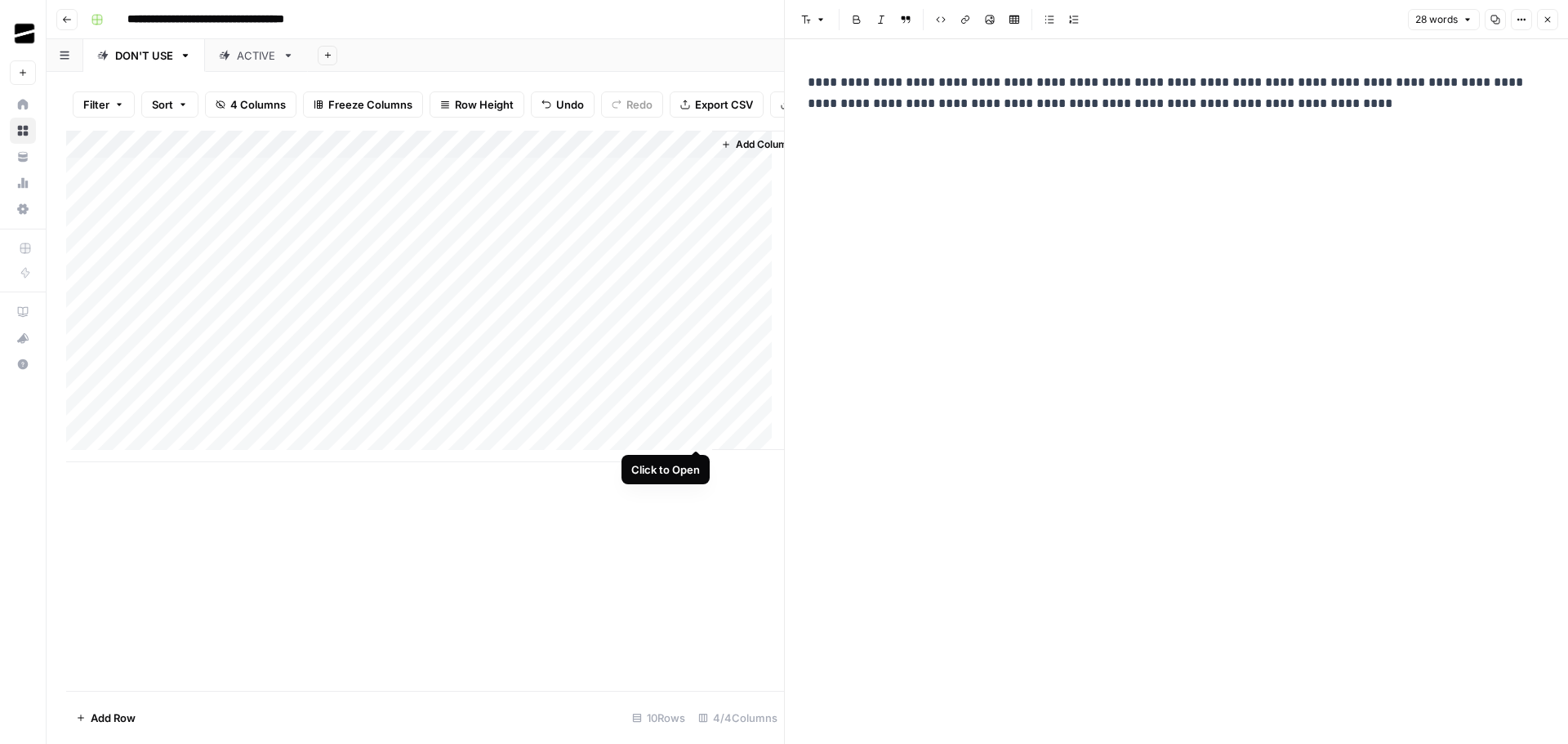
click at [700, 434] on div "Add Column" at bounding box center [425, 297] width 718 height 332
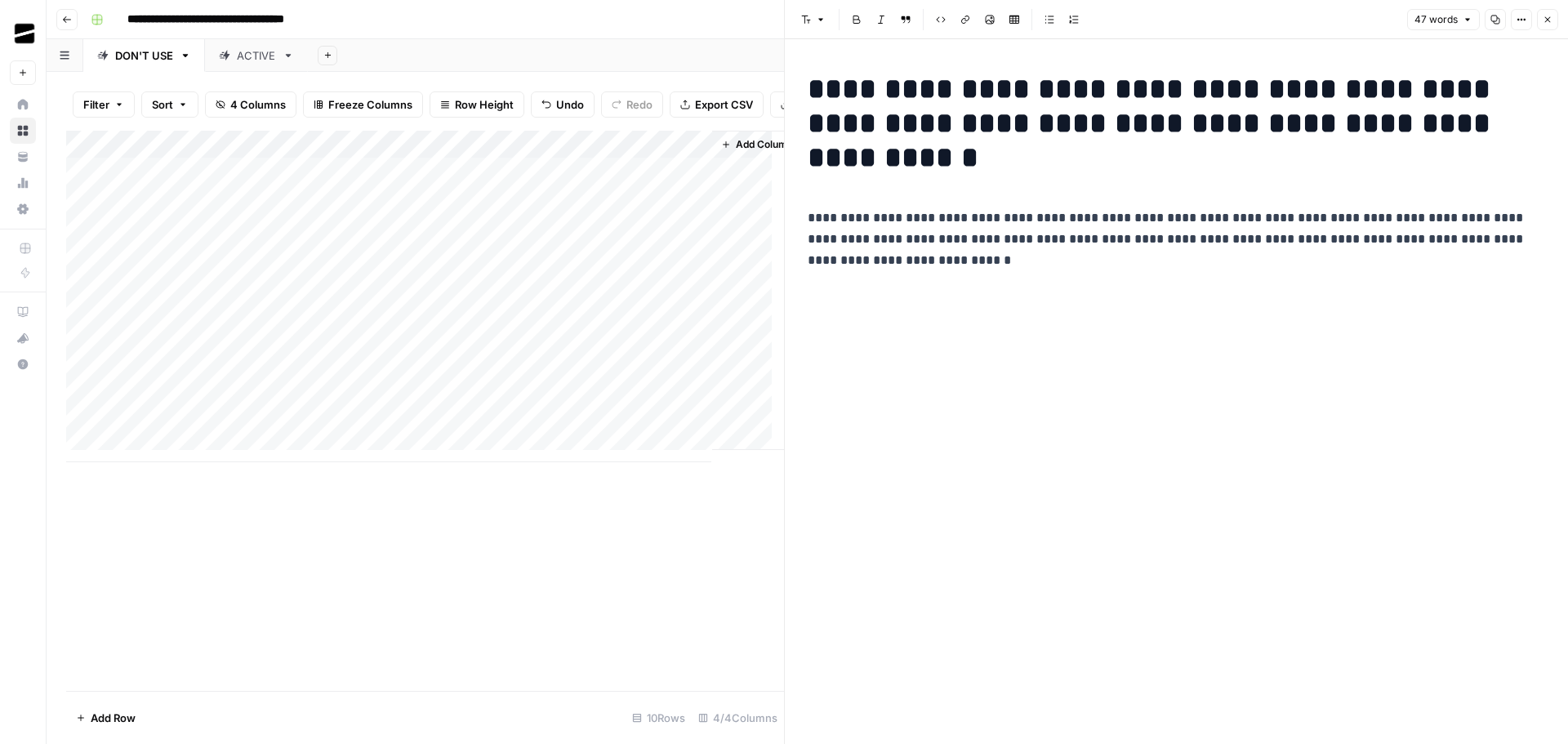
click at [1548, 13] on button "Close" at bounding box center [1548, 20] width 21 height 21
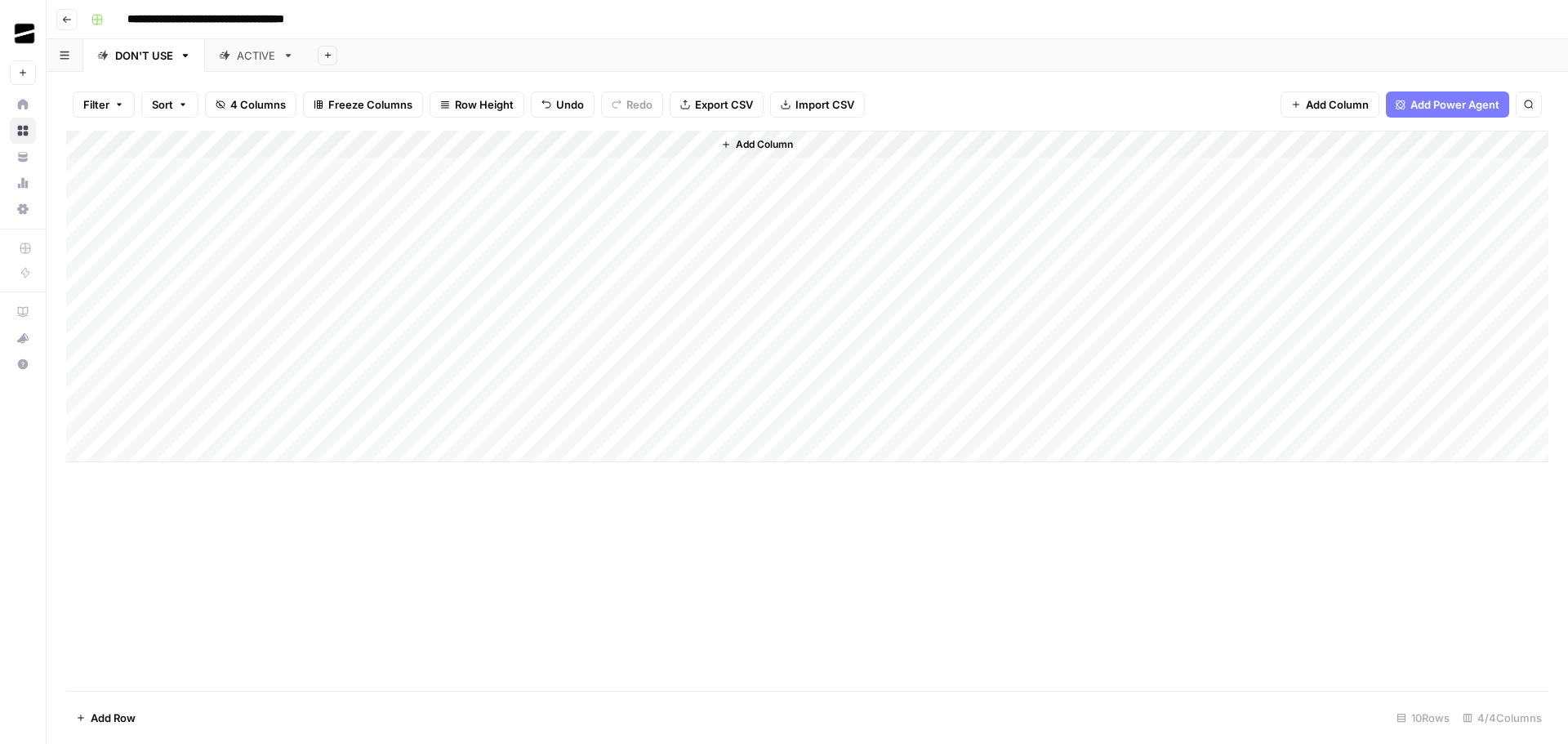
click at [191, 449] on div "Add Column" at bounding box center [808, 297] width 1483 height 332
click at [194, 477] on div "Add Column" at bounding box center [808, 310] width 1483 height 360
click at [189, 504] on div "Add Column" at bounding box center [808, 324] width 1483 height 387
click at [198, 368] on div "Add Column" at bounding box center [808, 337] width 1483 height 415
click at [209, 447] on div "Add Column" at bounding box center [808, 337] width 1483 height 415
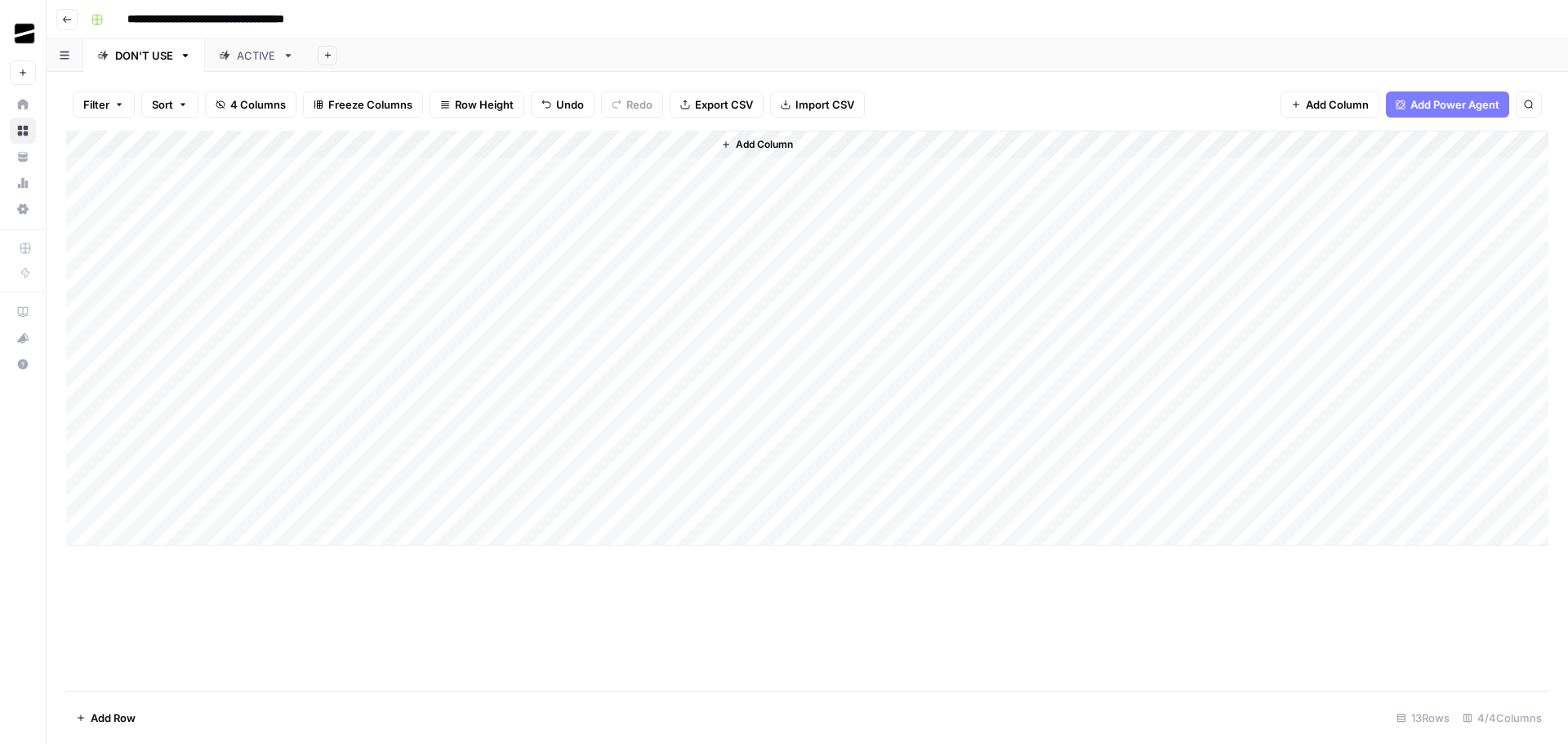
click at [326, 365] on div "Add Column" at bounding box center [808, 337] width 1483 height 415
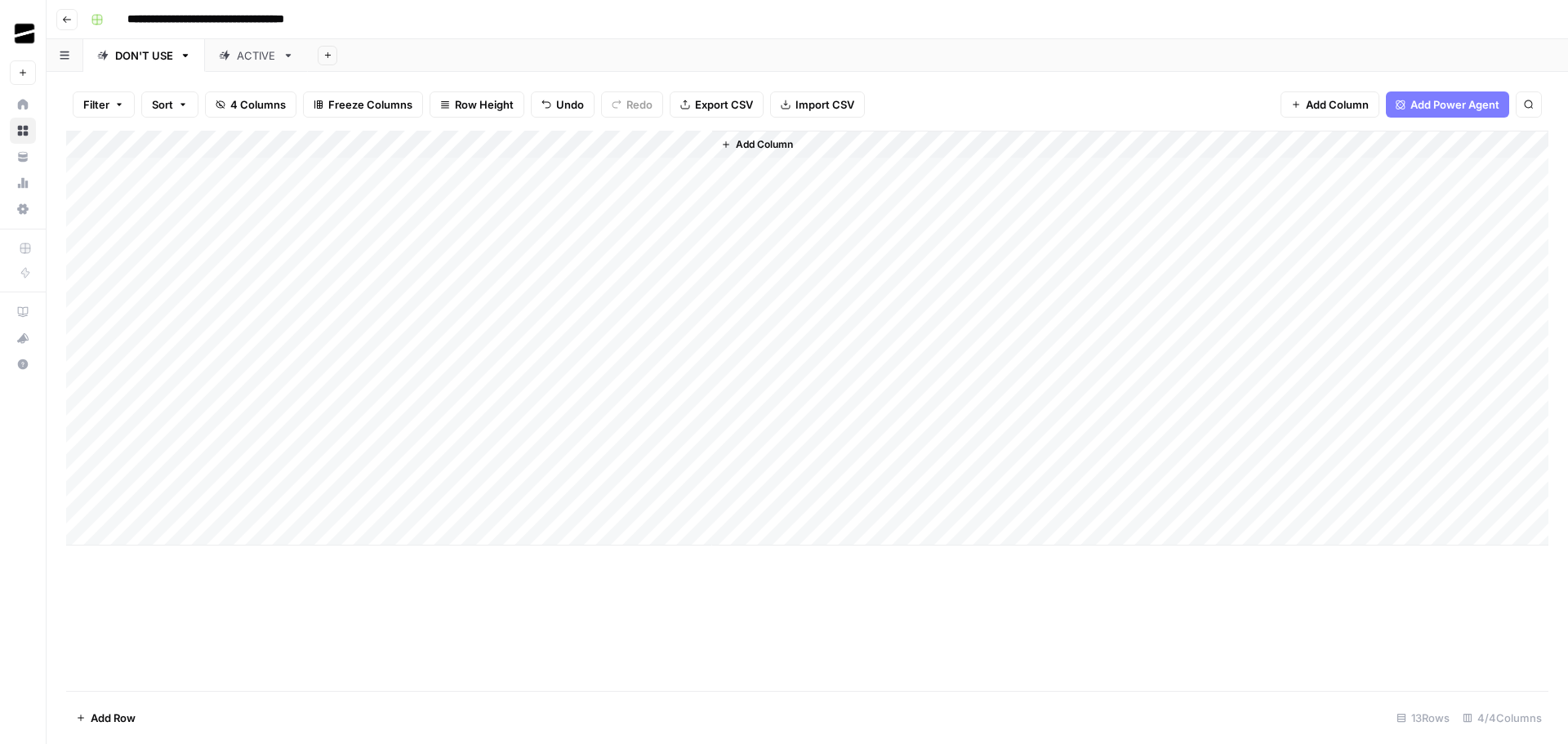
click at [171, 442] on div "Add Column" at bounding box center [808, 337] width 1483 height 415
click at [310, 448] on div "Add Column" at bounding box center [808, 337] width 1483 height 415
type textarea "**********"
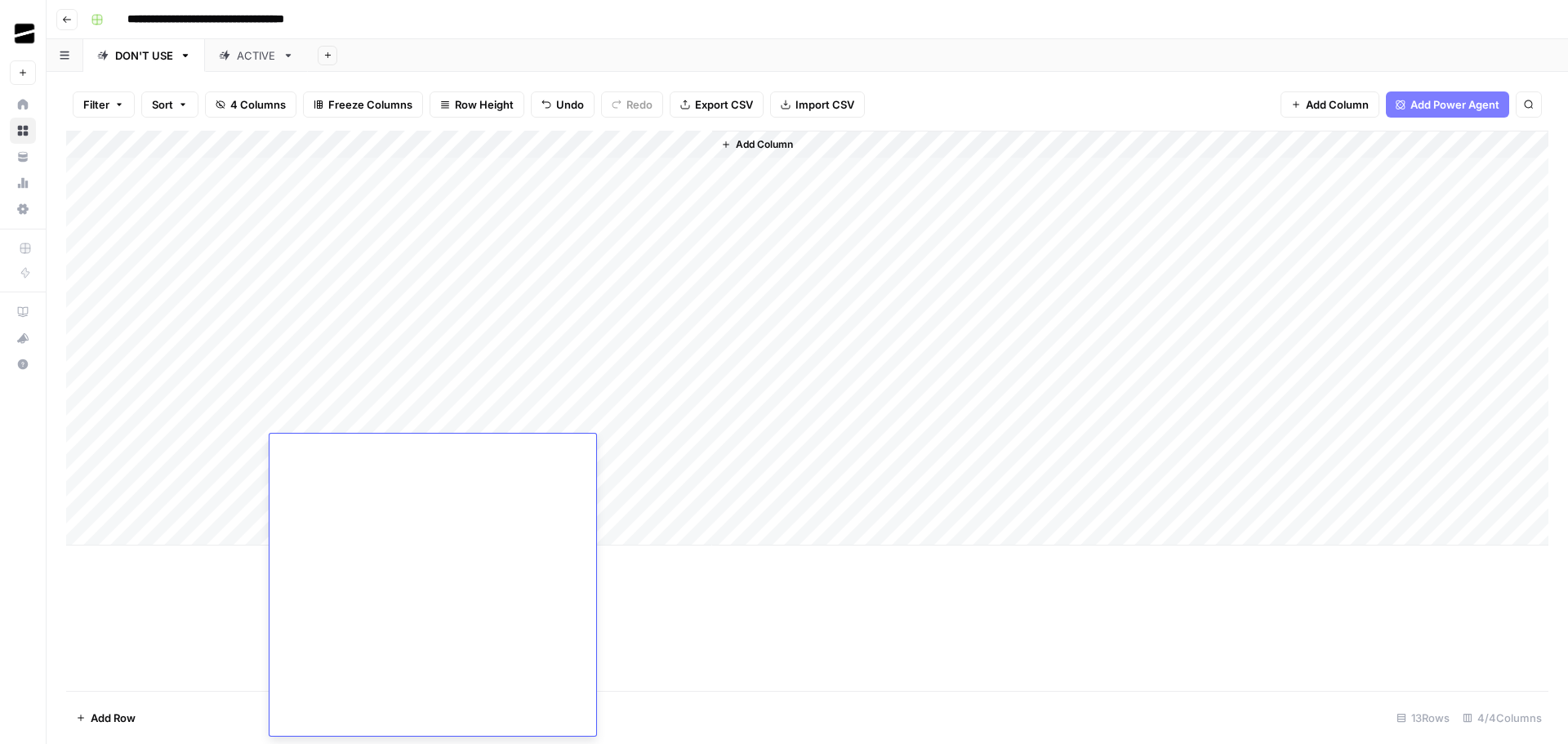
click at [226, 592] on div "Add Column" at bounding box center [808, 410] width 1483 height 560
click at [509, 445] on div "Add Column" at bounding box center [808, 337] width 1483 height 415
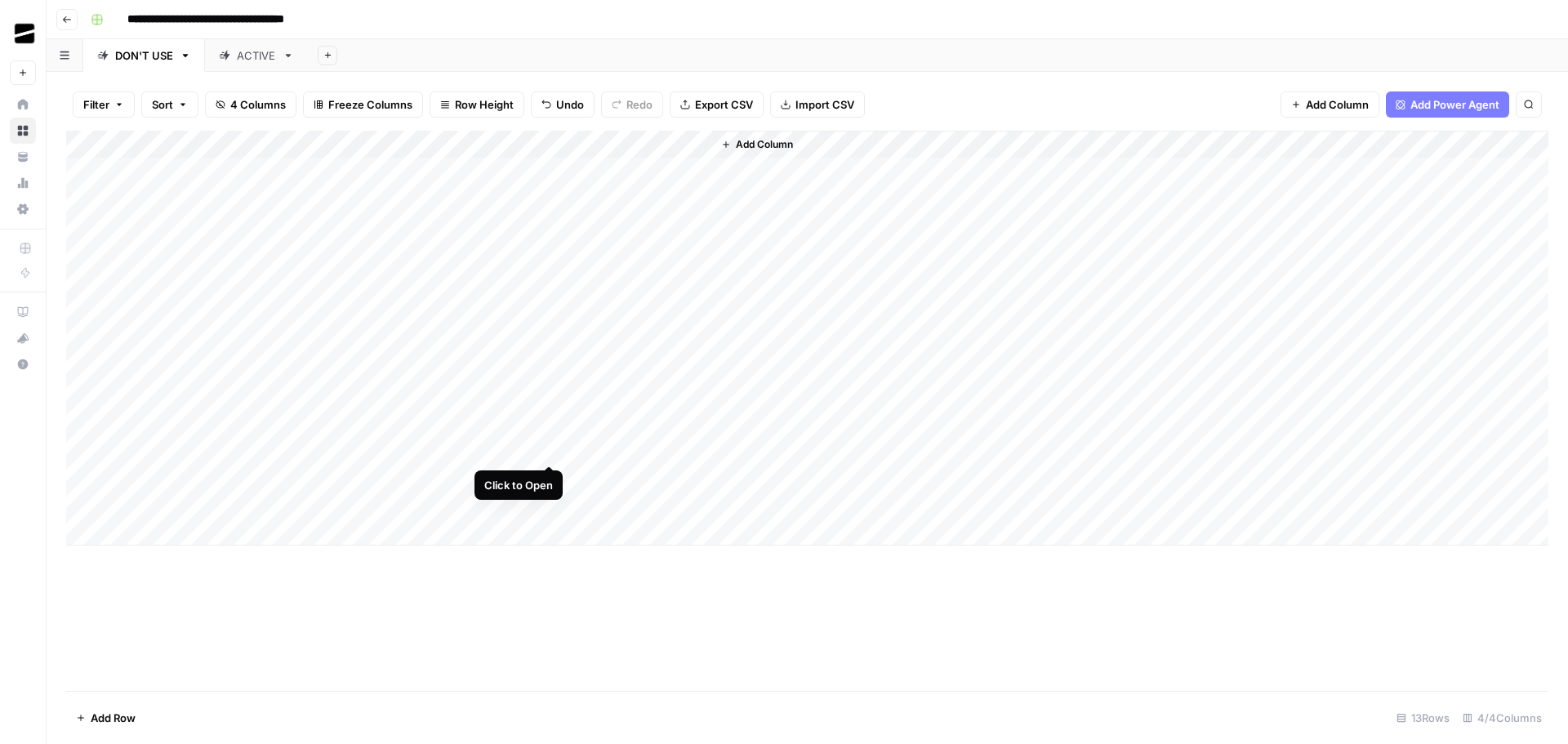
click at [552, 443] on div "Add Column" at bounding box center [808, 337] width 1483 height 415
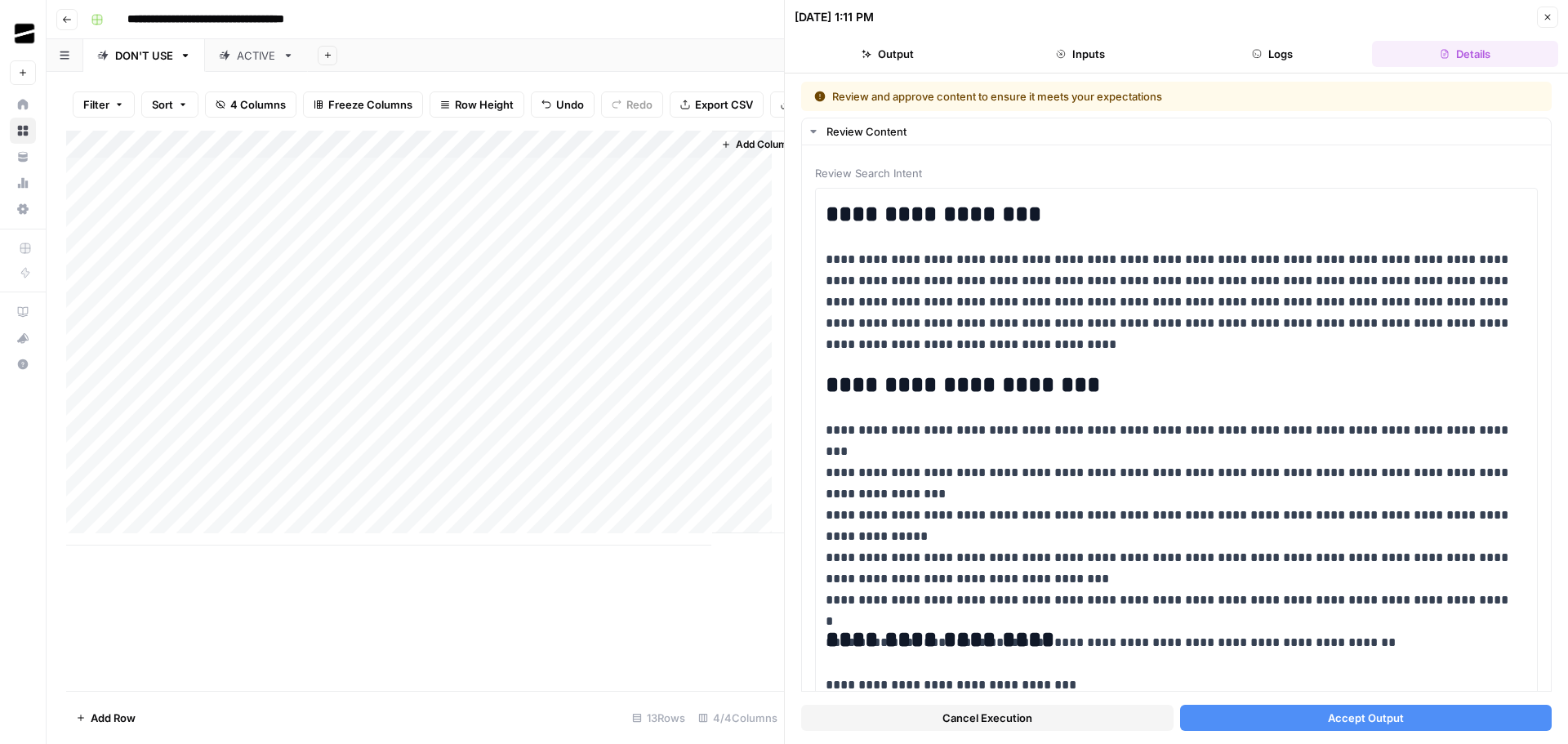
click at [1405, 710] on button "Accept Output" at bounding box center [1366, 717] width 373 height 26
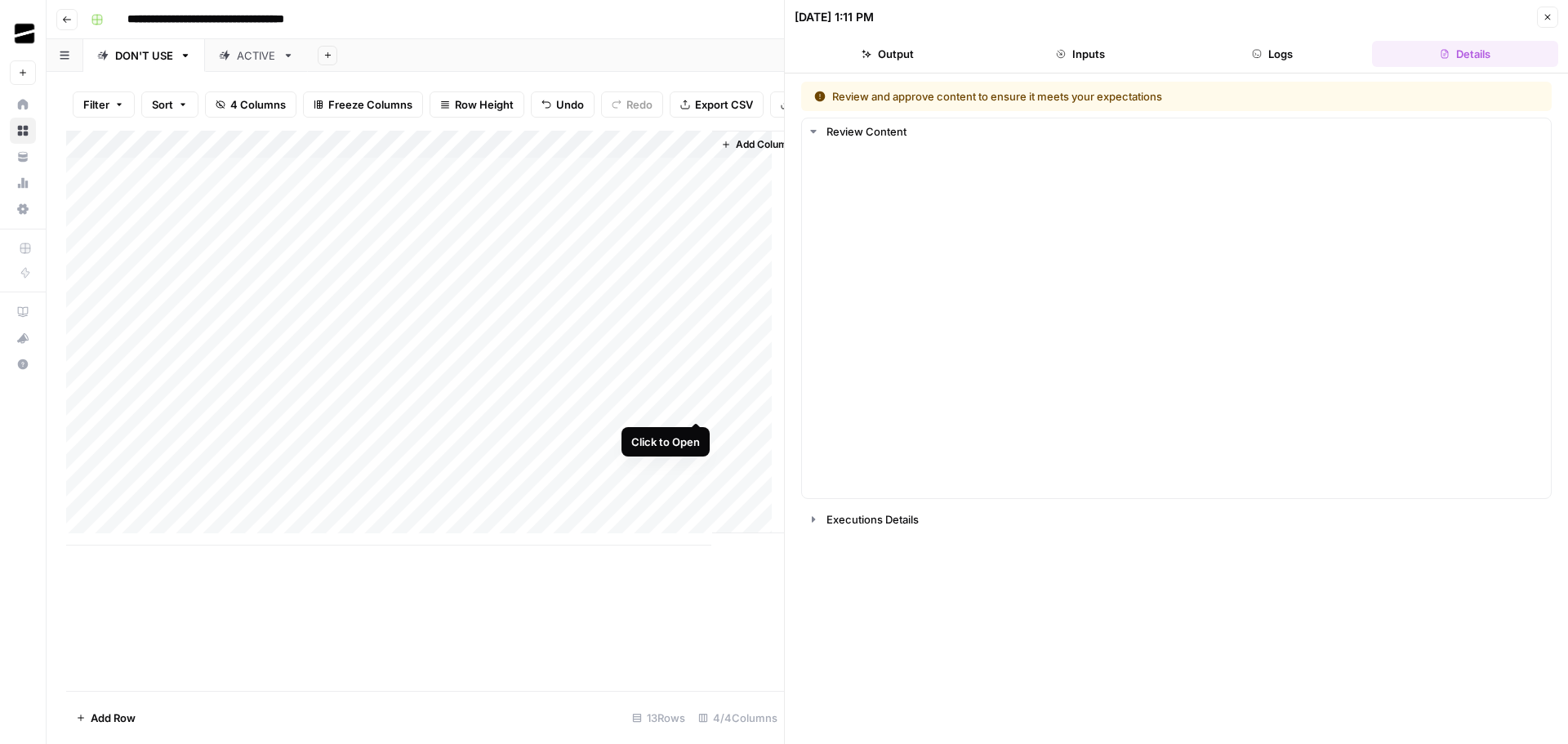
click at [696, 406] on div "Add Column" at bounding box center [425, 337] width 718 height 415
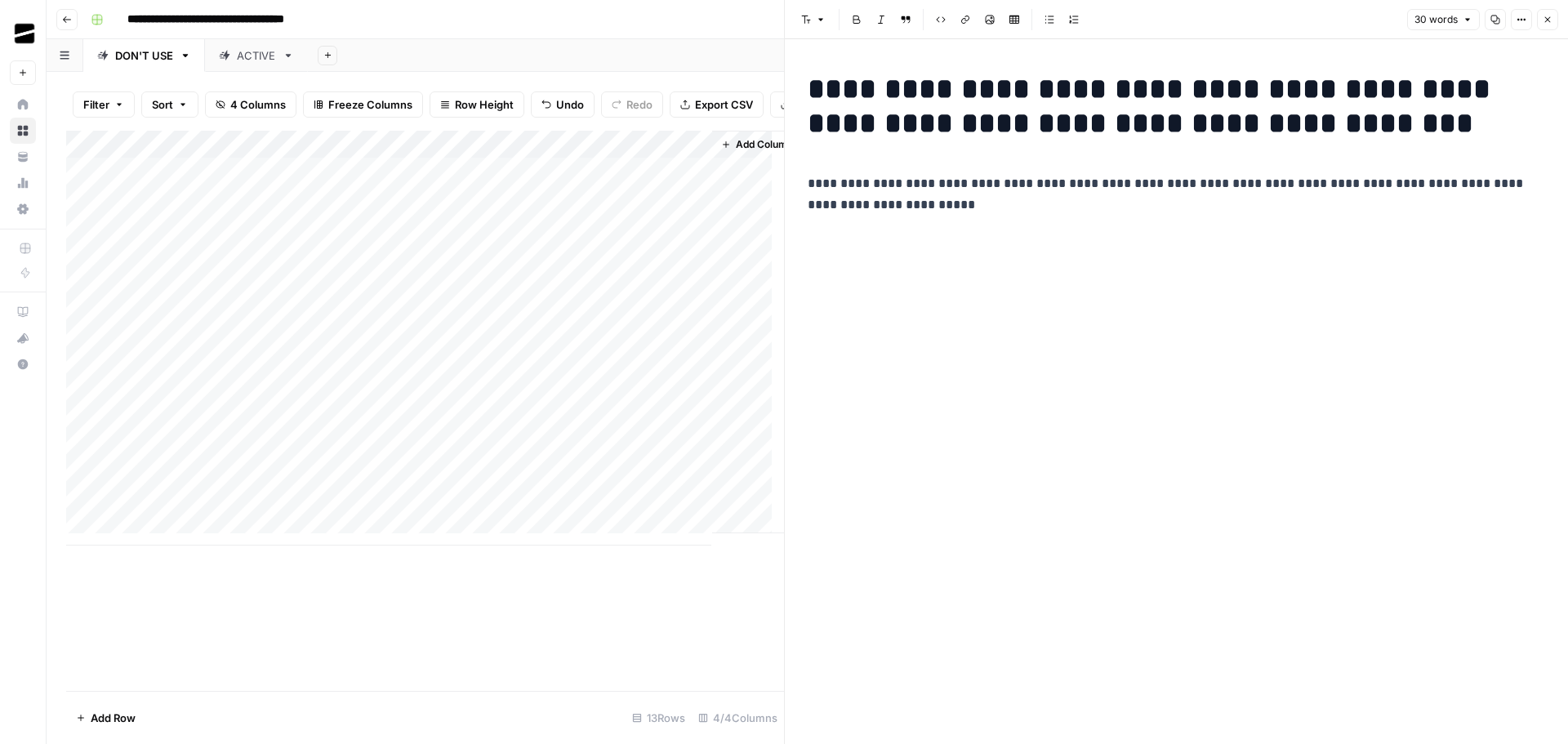
click at [1545, 15] on icon "button" at bounding box center [1548, 20] width 10 height 10
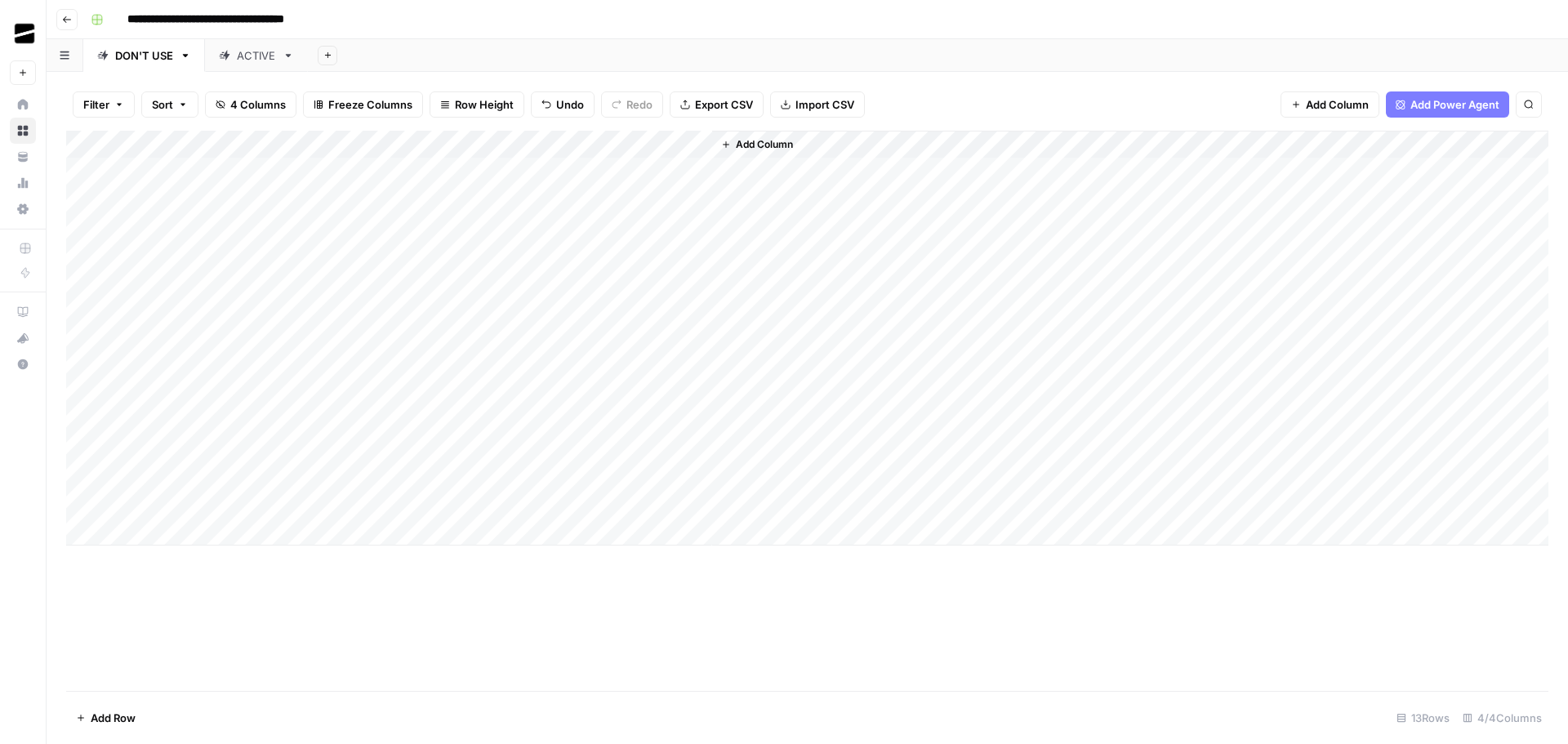
click at [525, 447] on div "Add Column" at bounding box center [808, 337] width 1483 height 415
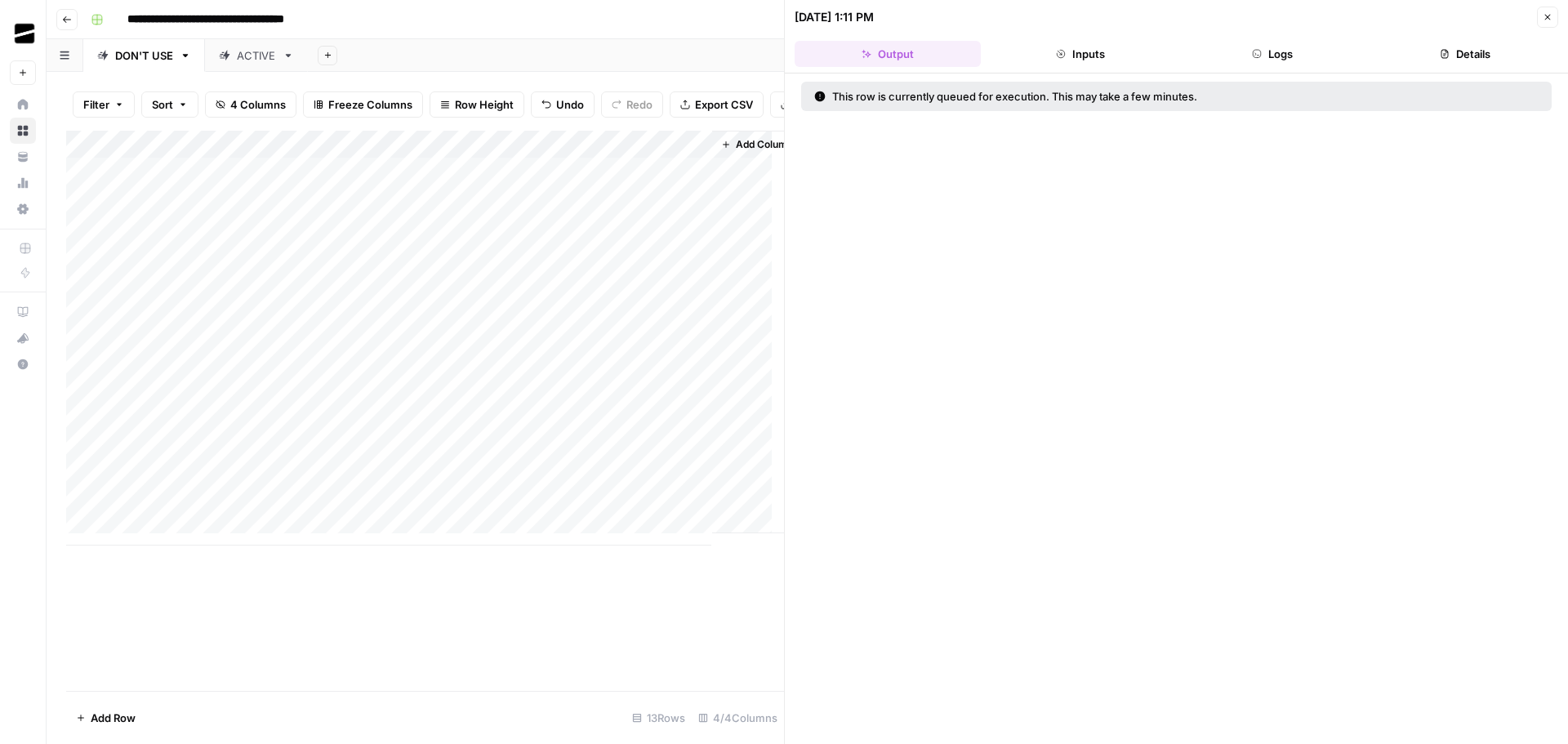
click at [1280, 51] on button "Logs" at bounding box center [1273, 53] width 186 height 26
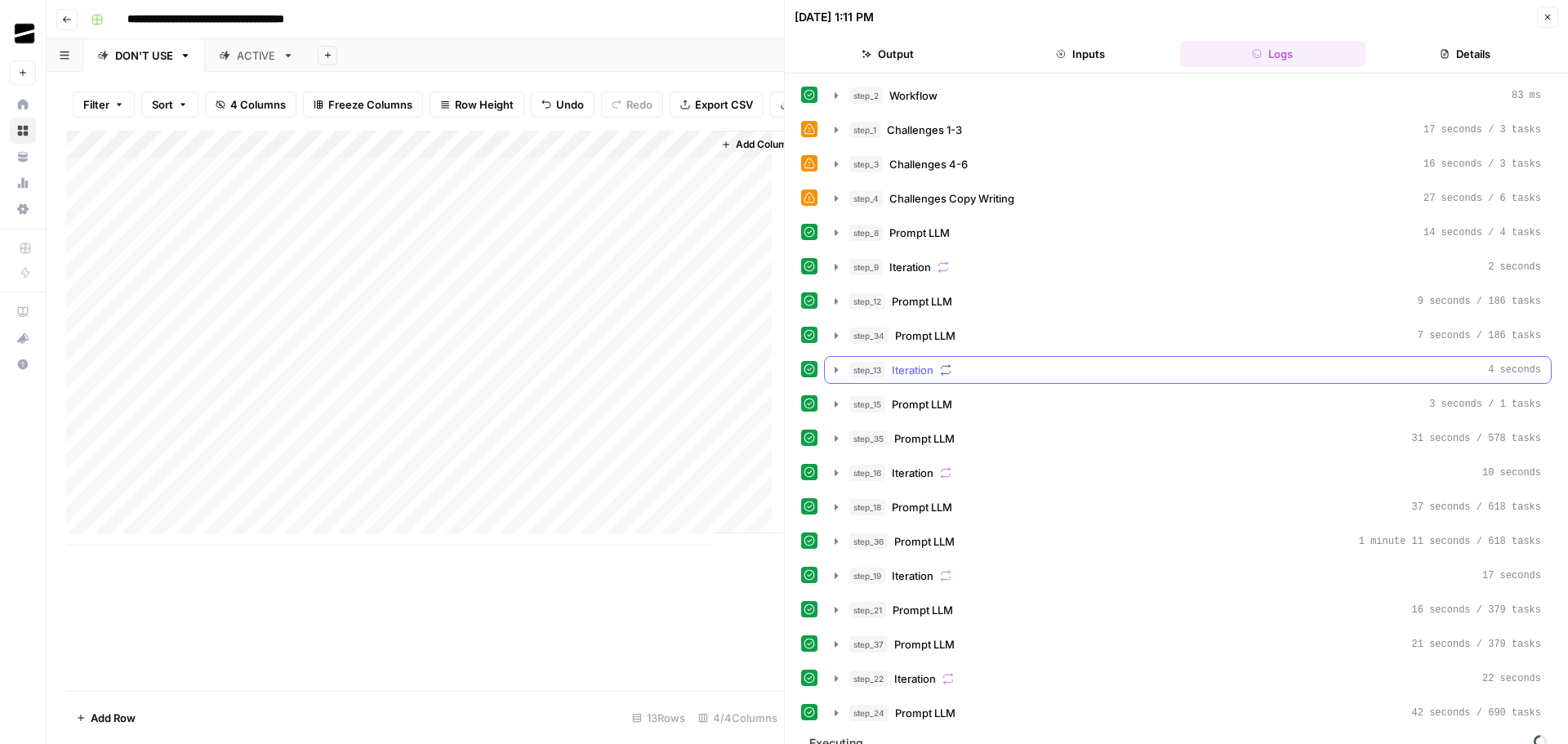
scroll to position [20, 0]
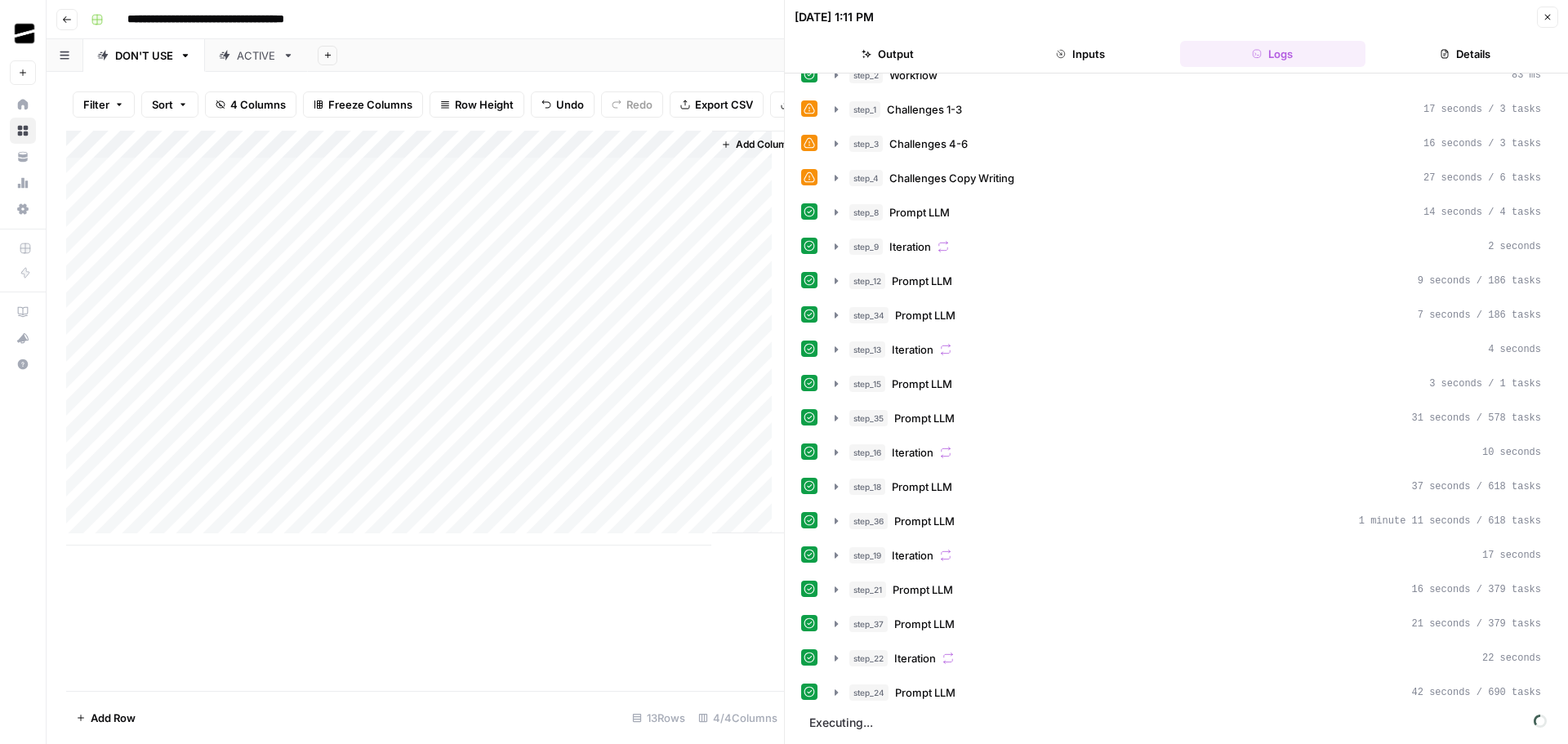
click at [1548, 19] on icon "button" at bounding box center [1548, 17] width 10 height 10
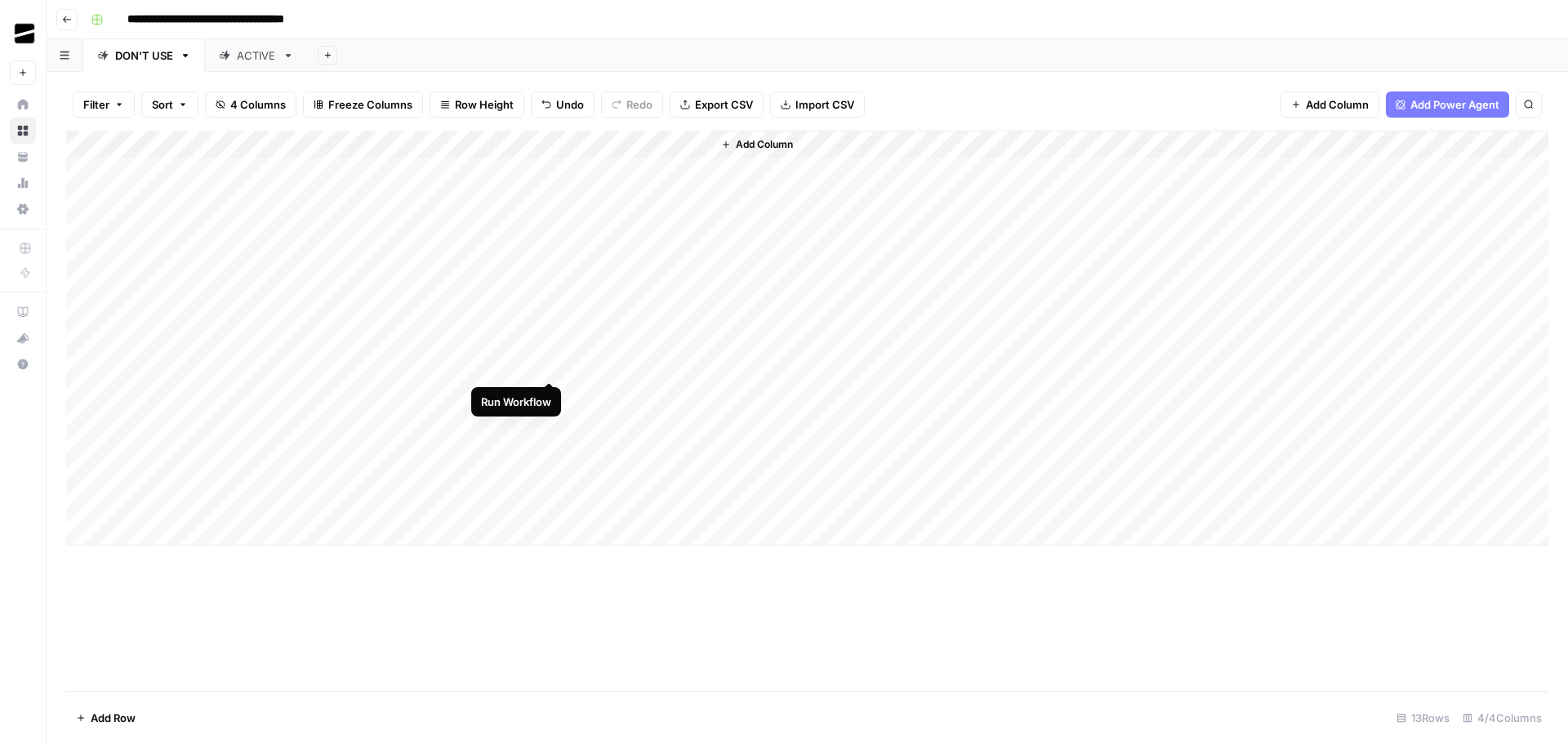
click at [548, 365] on div "Add Column" at bounding box center [808, 337] width 1483 height 415
click at [550, 393] on div "Add Column" at bounding box center [808, 337] width 1483 height 415
click at [547, 419] on div "Add Column" at bounding box center [808, 337] width 1483 height 415
click at [547, 448] on div "Add Column" at bounding box center [808, 337] width 1483 height 415
click at [547, 393] on div "Add Column" at bounding box center [808, 337] width 1483 height 415
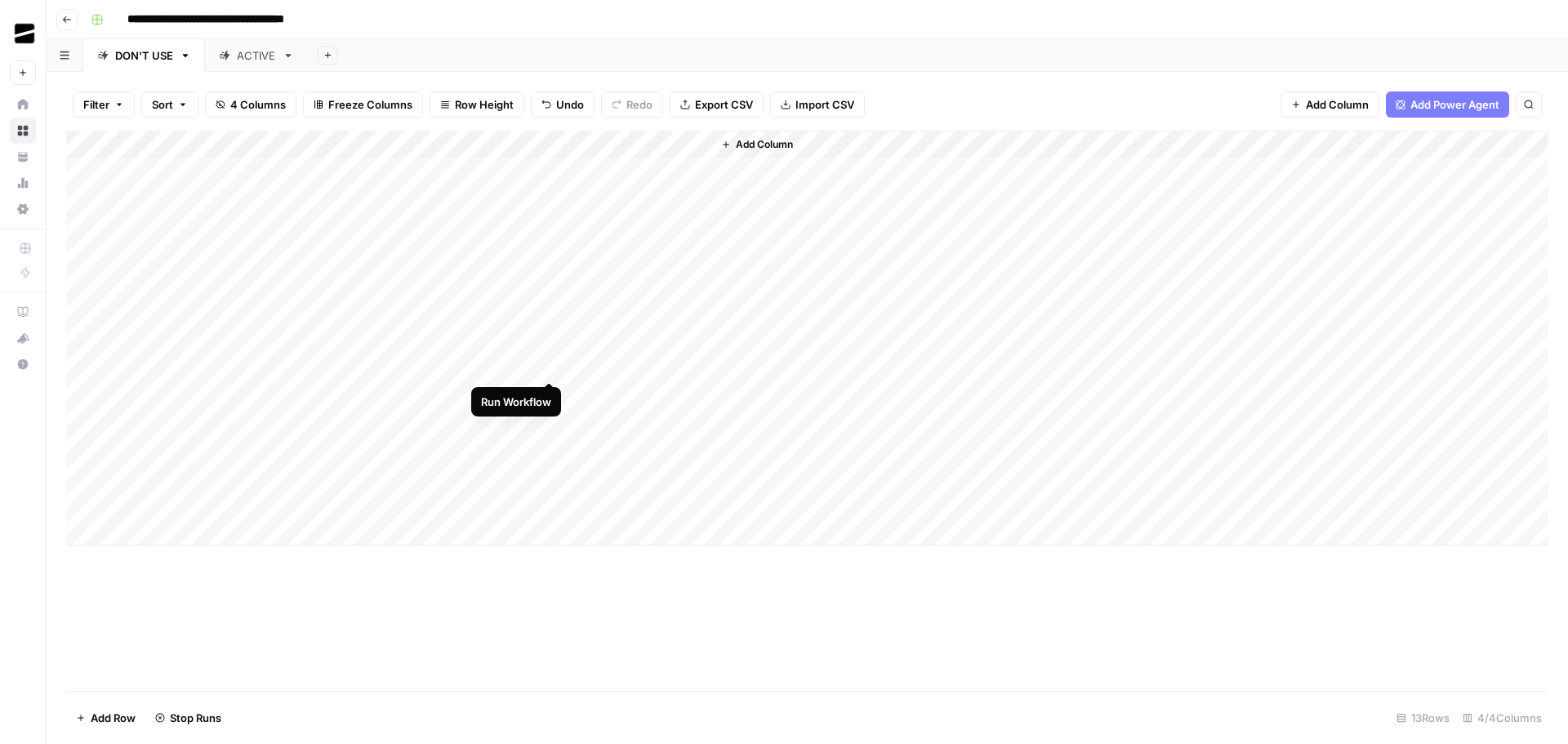
click at [550, 364] on div "Add Column" at bounding box center [808, 337] width 1483 height 415
click at [549, 420] on div "Add Column" at bounding box center [808, 337] width 1483 height 415
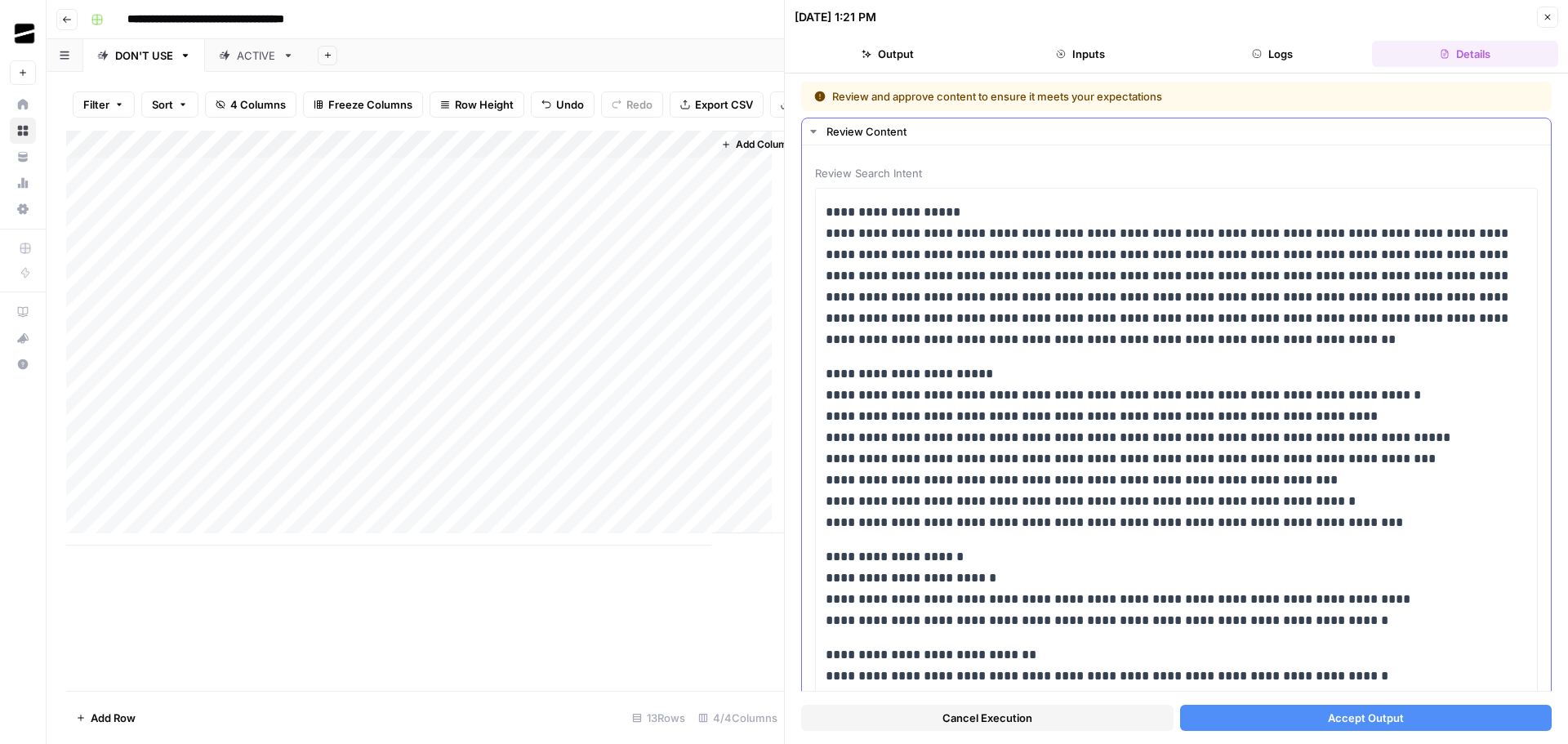
scroll to position [386, 0]
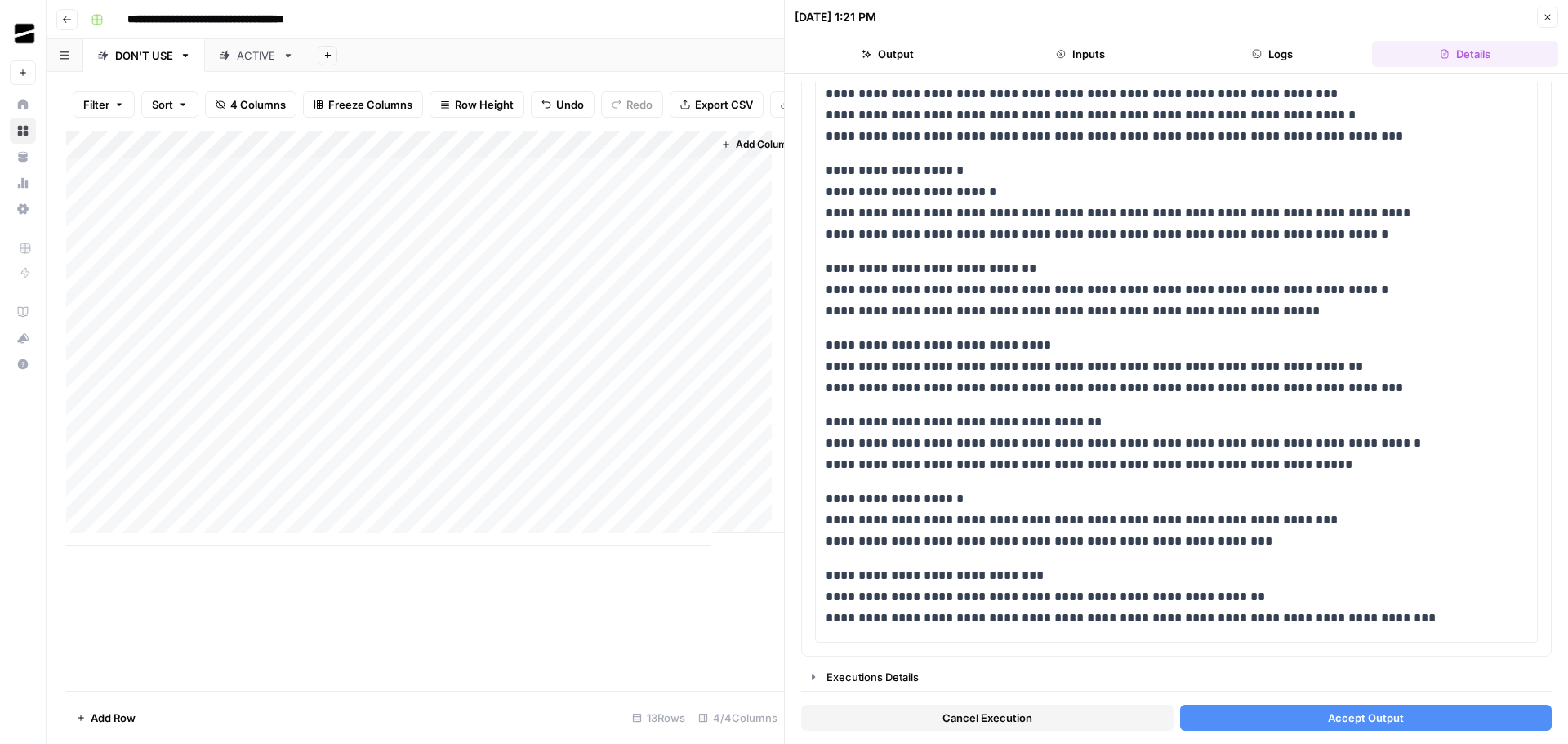
click at [1374, 717] on span "Accept Output" at bounding box center [1366, 718] width 76 height 16
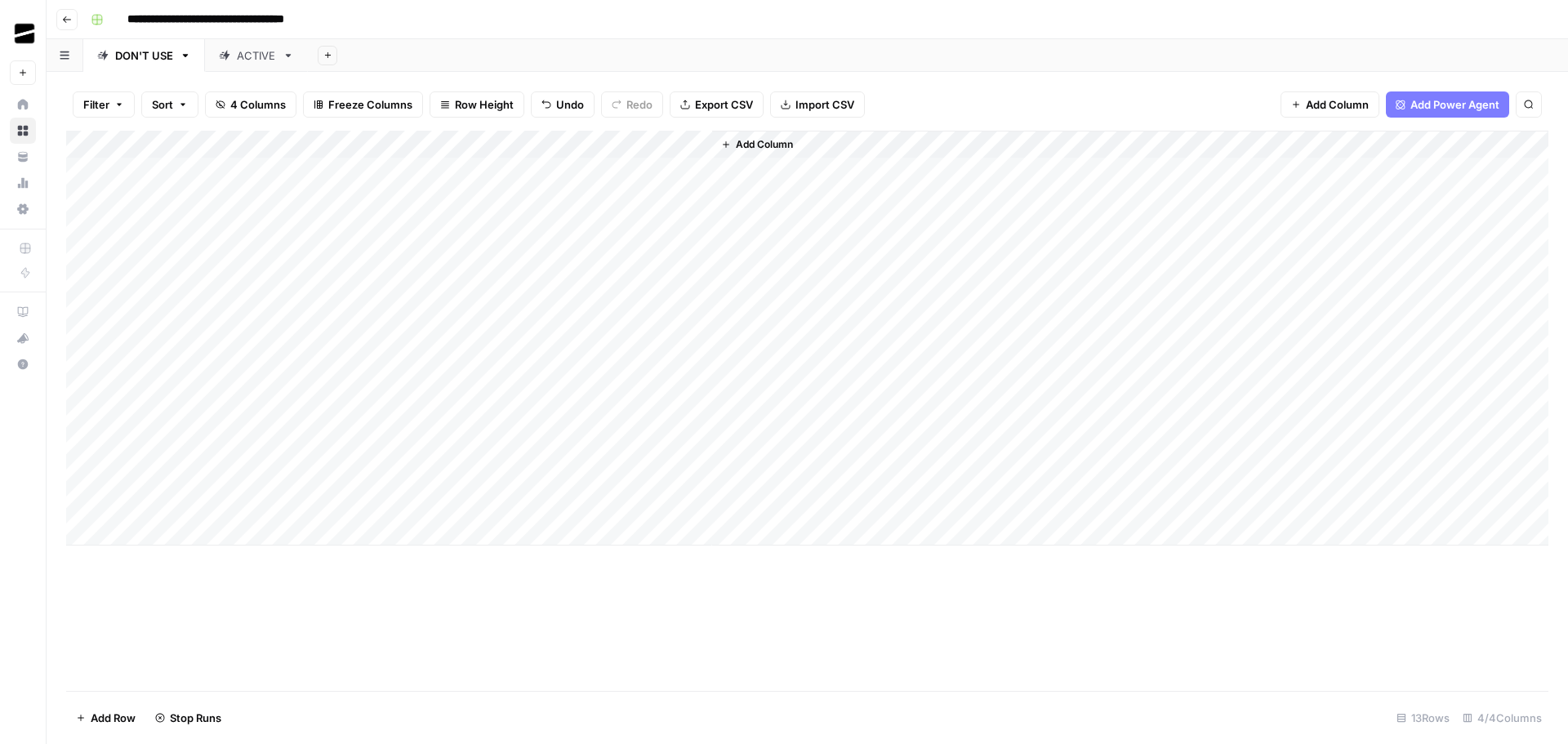
click at [548, 393] on div "Add Column" at bounding box center [808, 337] width 1483 height 415
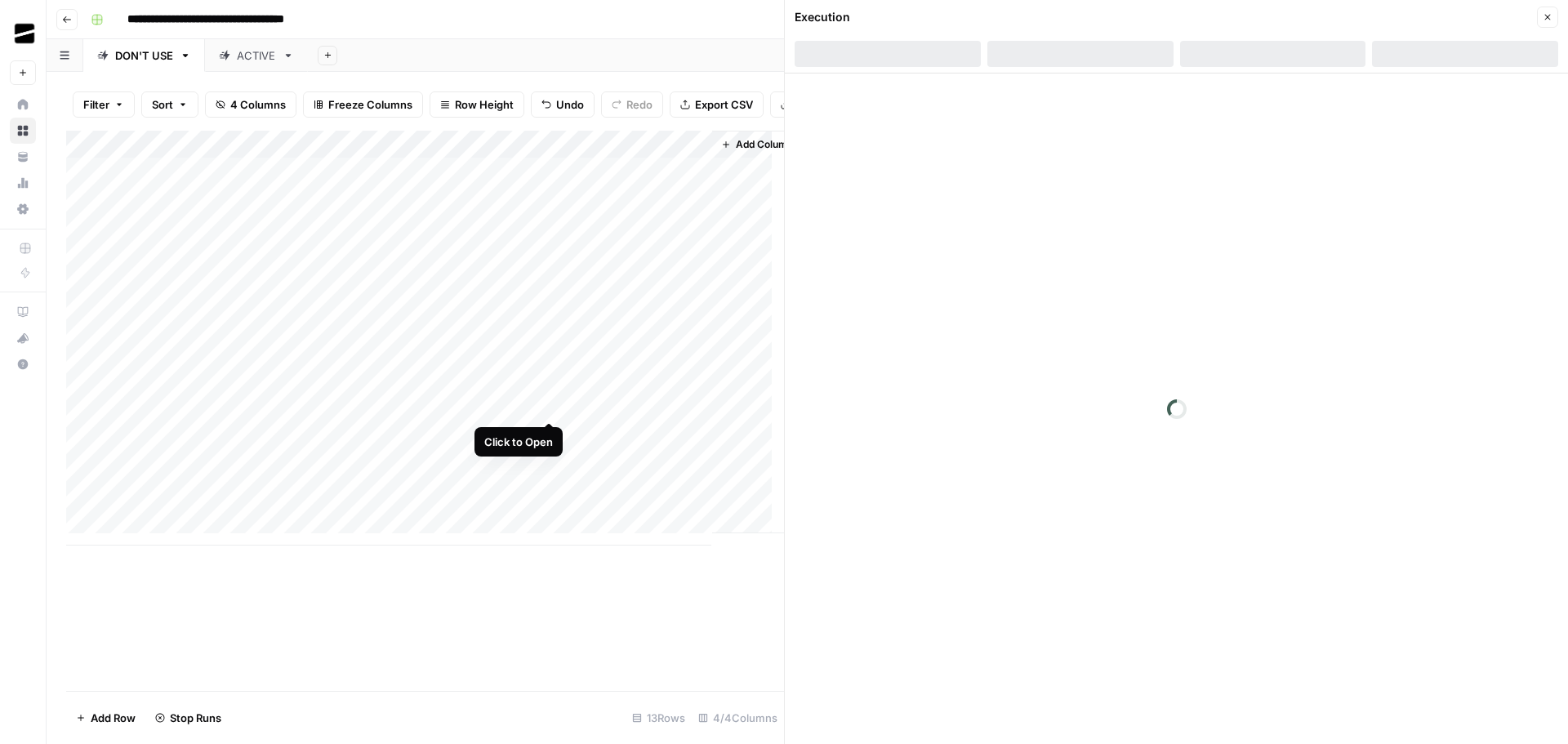
click at [547, 404] on div "Add Column" at bounding box center [425, 337] width 718 height 415
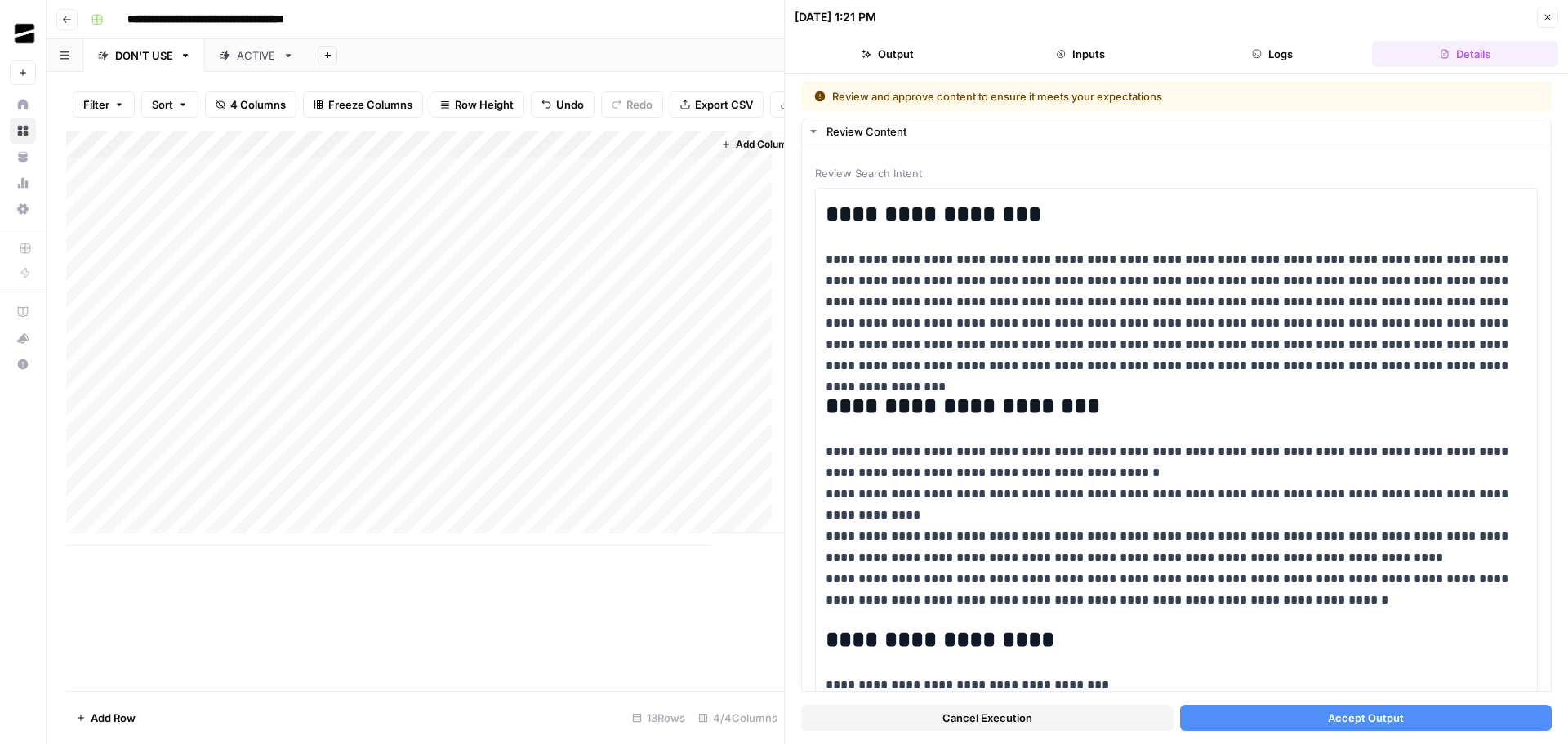
click at [1390, 716] on span "Accept Output" at bounding box center [1366, 718] width 76 height 16
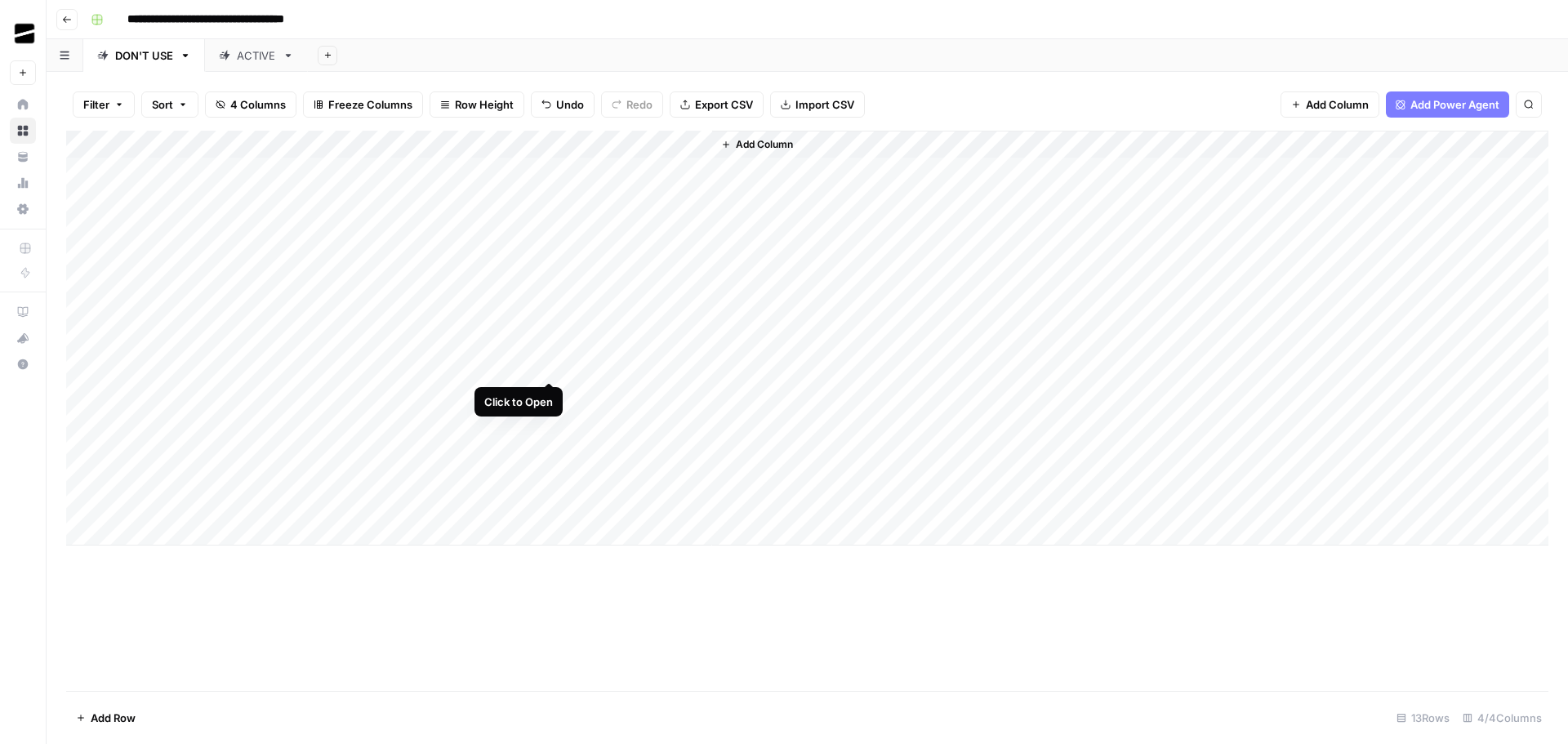
click at [552, 364] on div "Add Column" at bounding box center [808, 337] width 1483 height 415
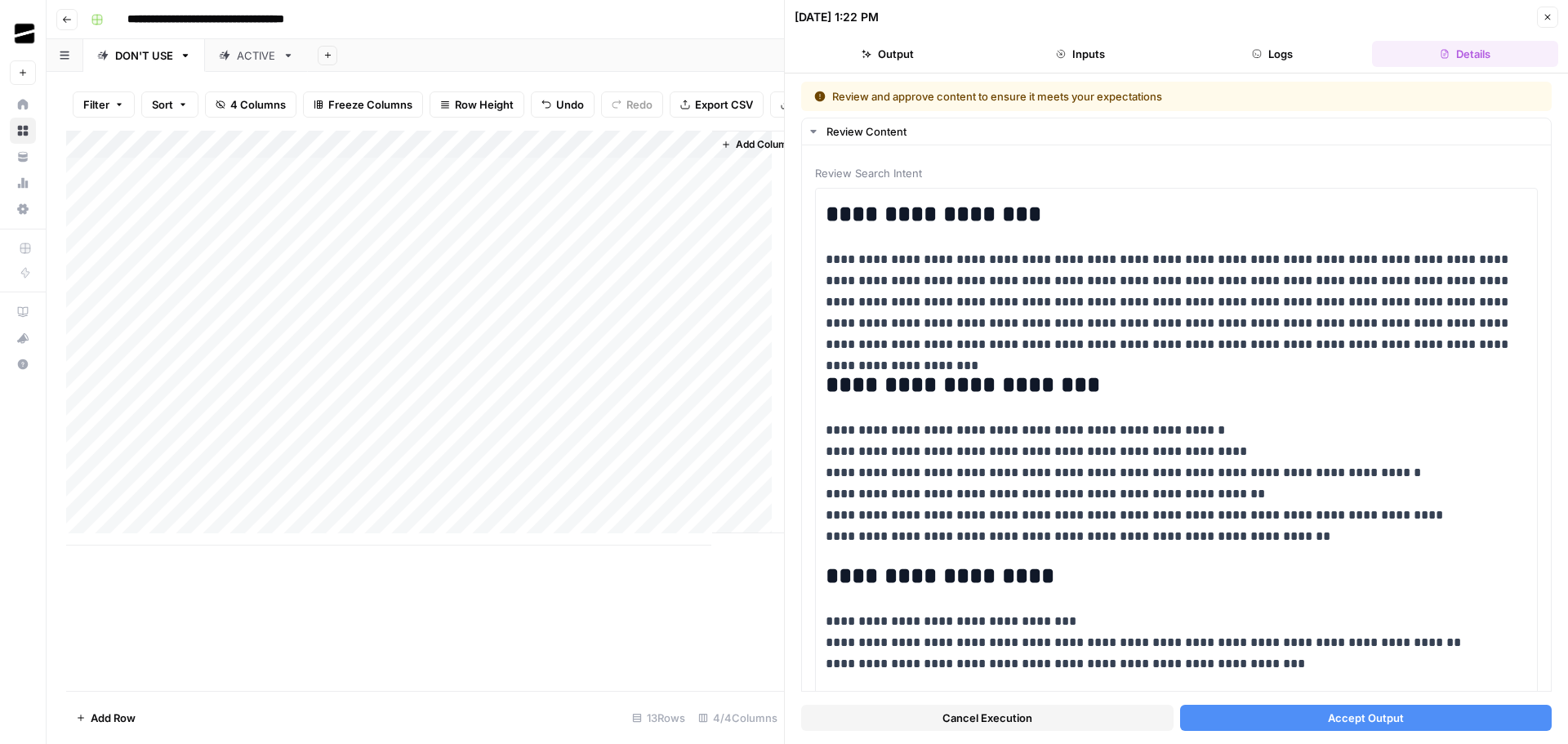
click at [1378, 716] on span "Accept Output" at bounding box center [1366, 718] width 76 height 16
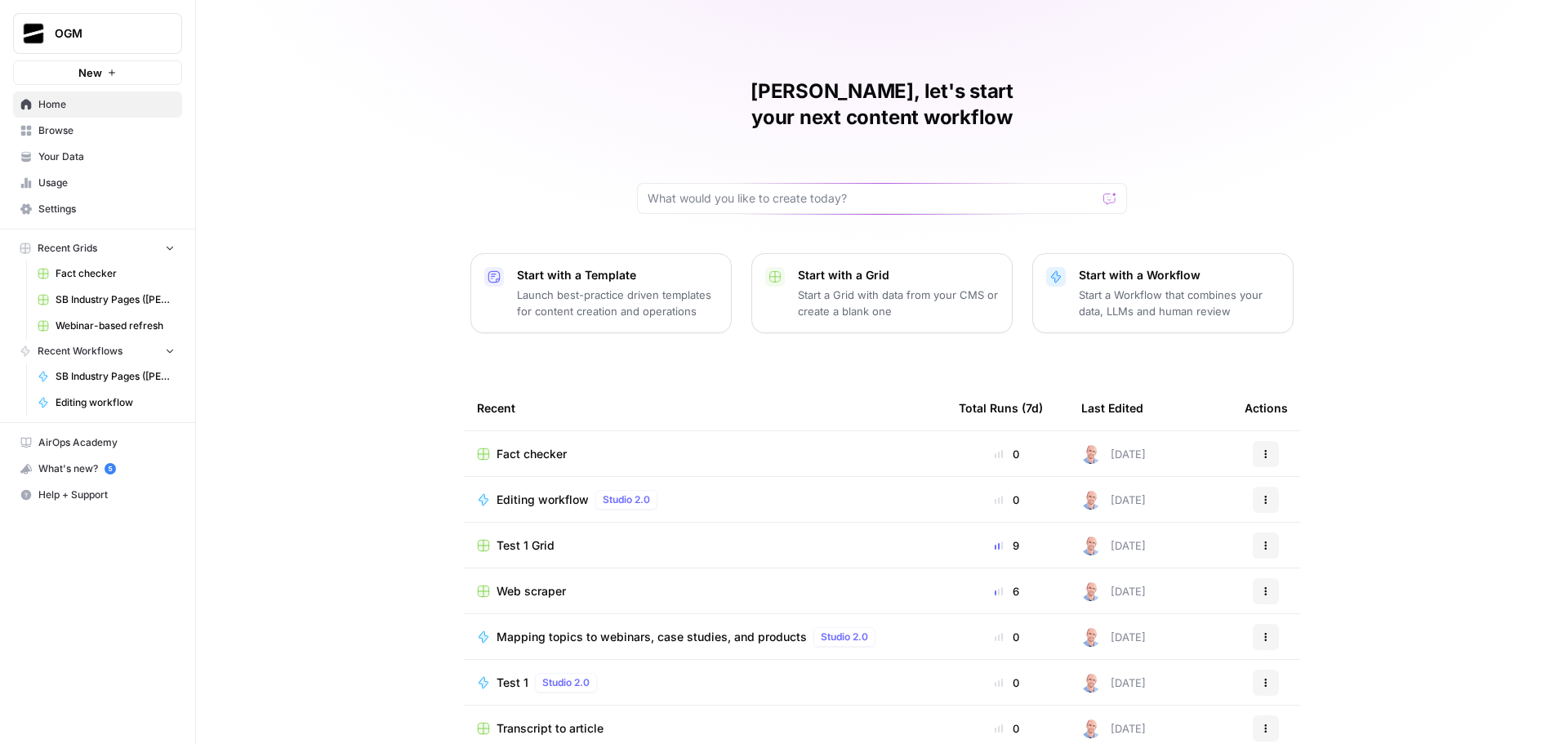
click at [97, 131] on span "Browse" at bounding box center [107, 131] width 137 height 15
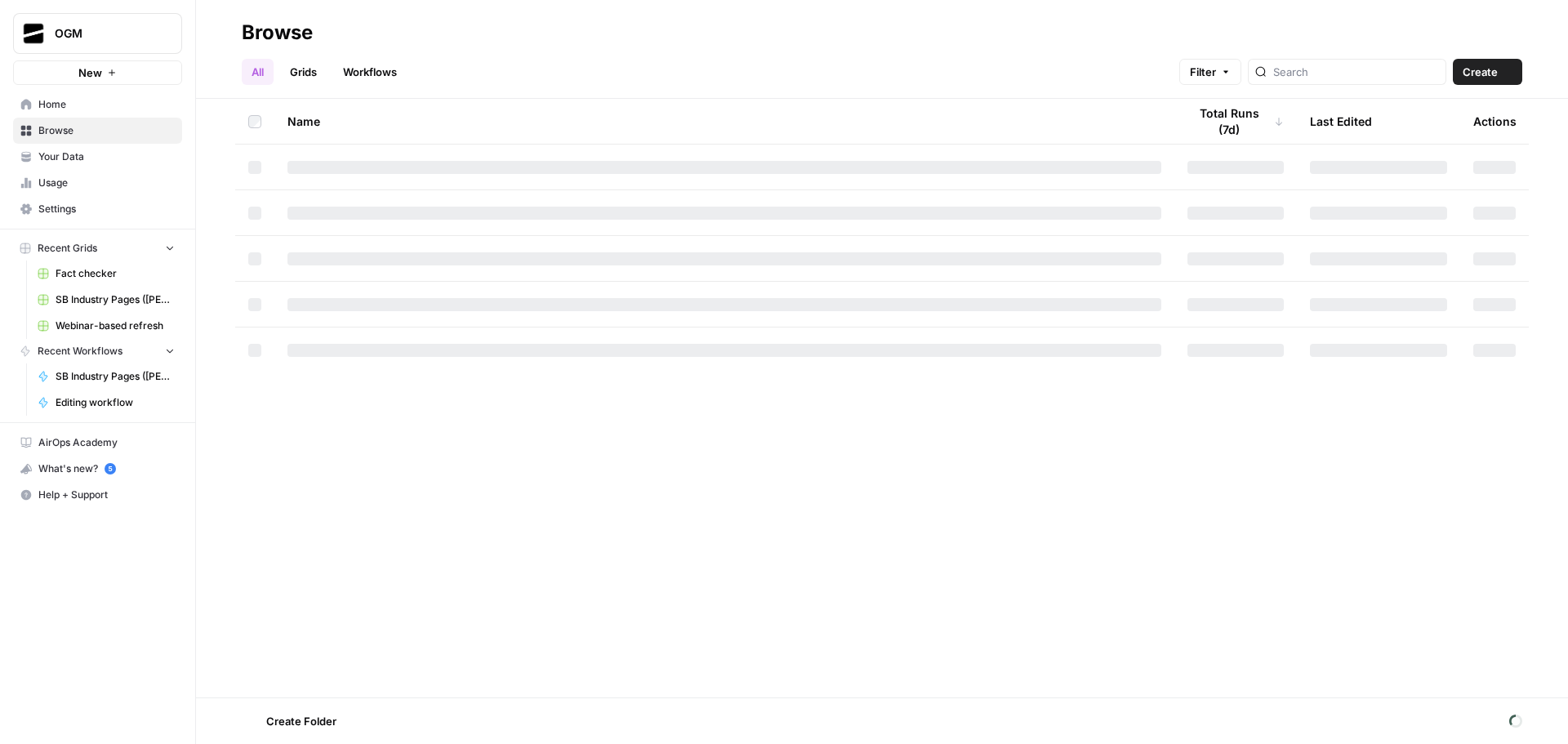
click at [97, 154] on span "Your Data" at bounding box center [107, 156] width 137 height 15
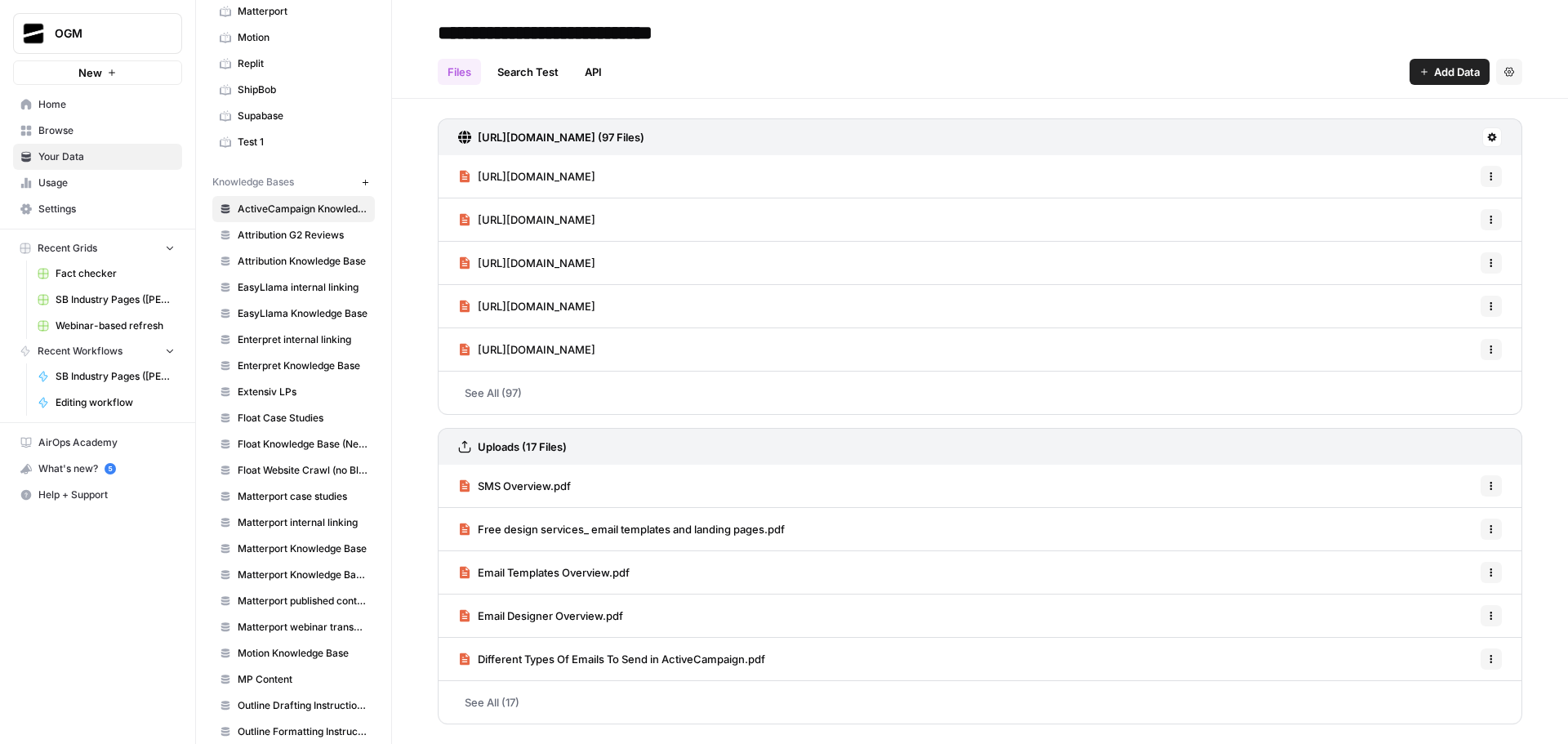
scroll to position [396, 0]
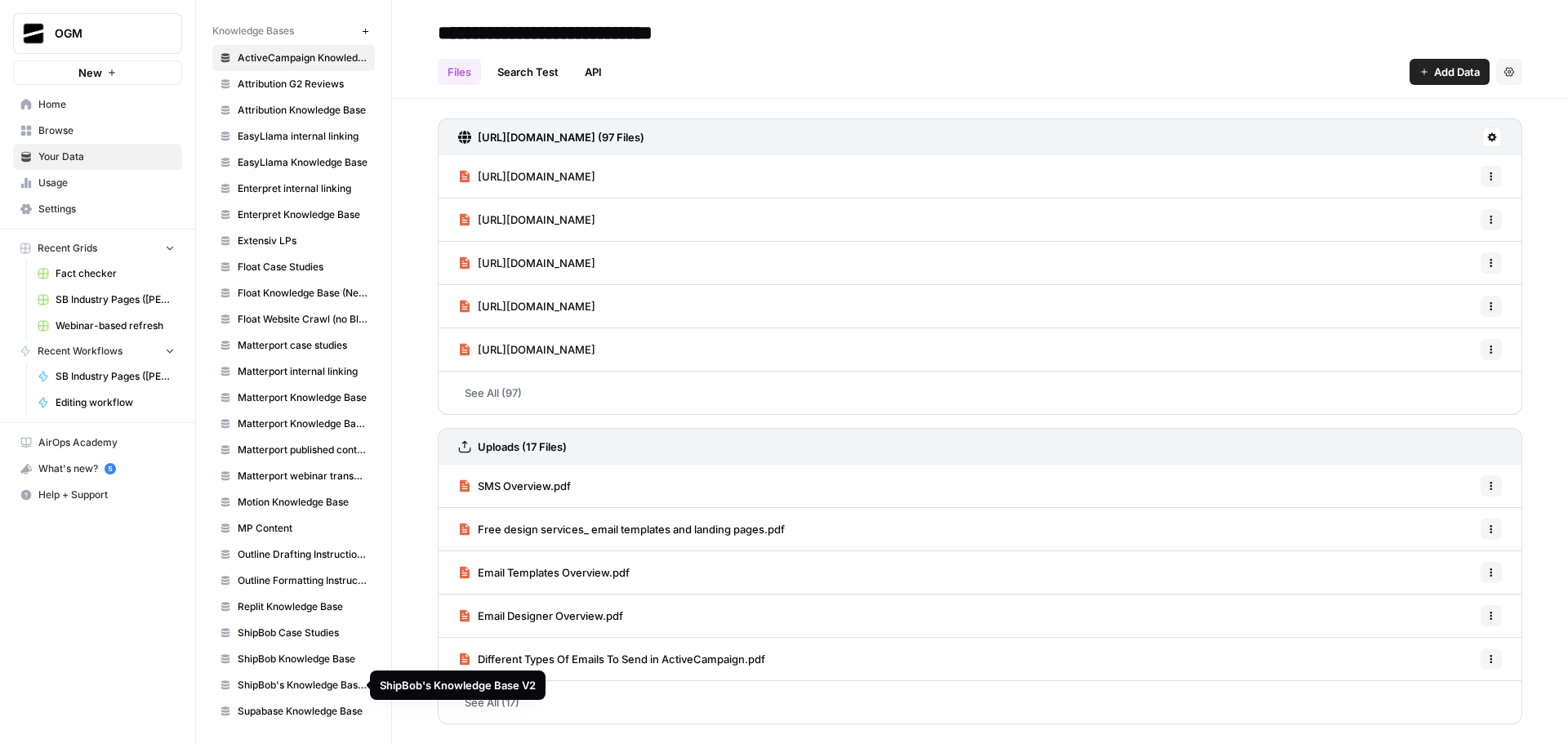
click at [312, 684] on span "ShipBob's Knowledge Base V2" at bounding box center [303, 685] width 130 height 15
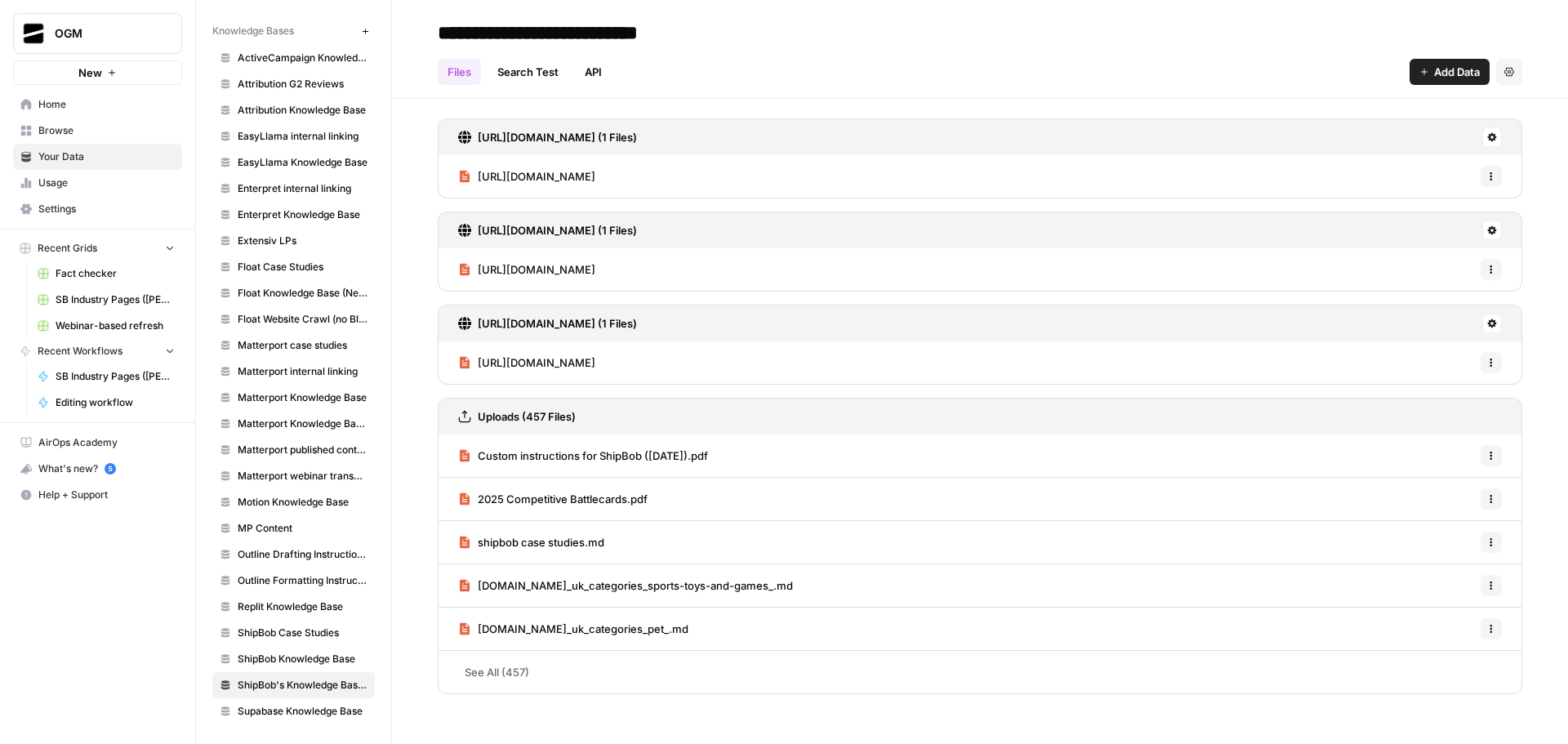
click at [1452, 67] on span "Add Data" at bounding box center [1458, 72] width 46 height 16
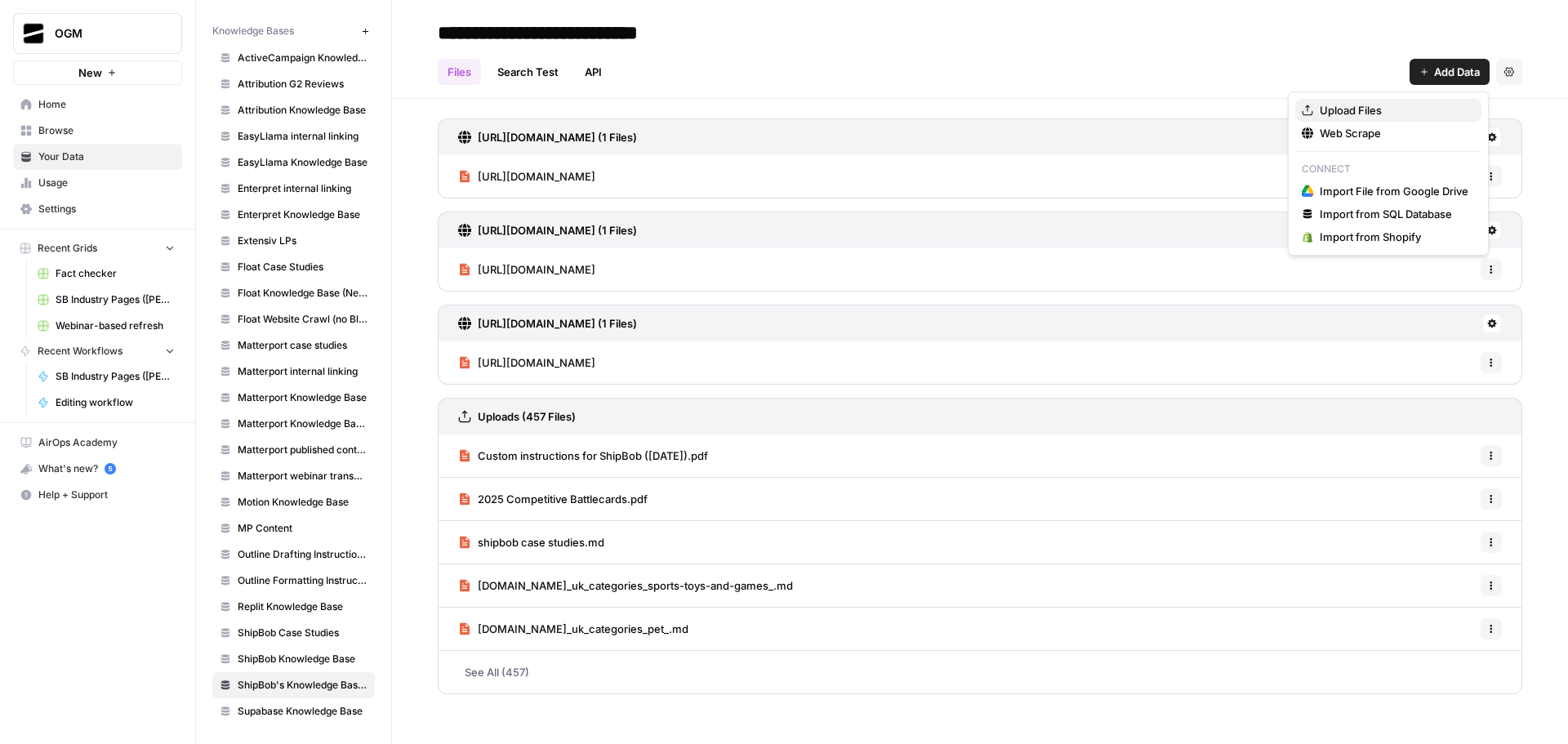
click at [1381, 107] on span "Upload Files" at bounding box center [1394, 110] width 148 height 16
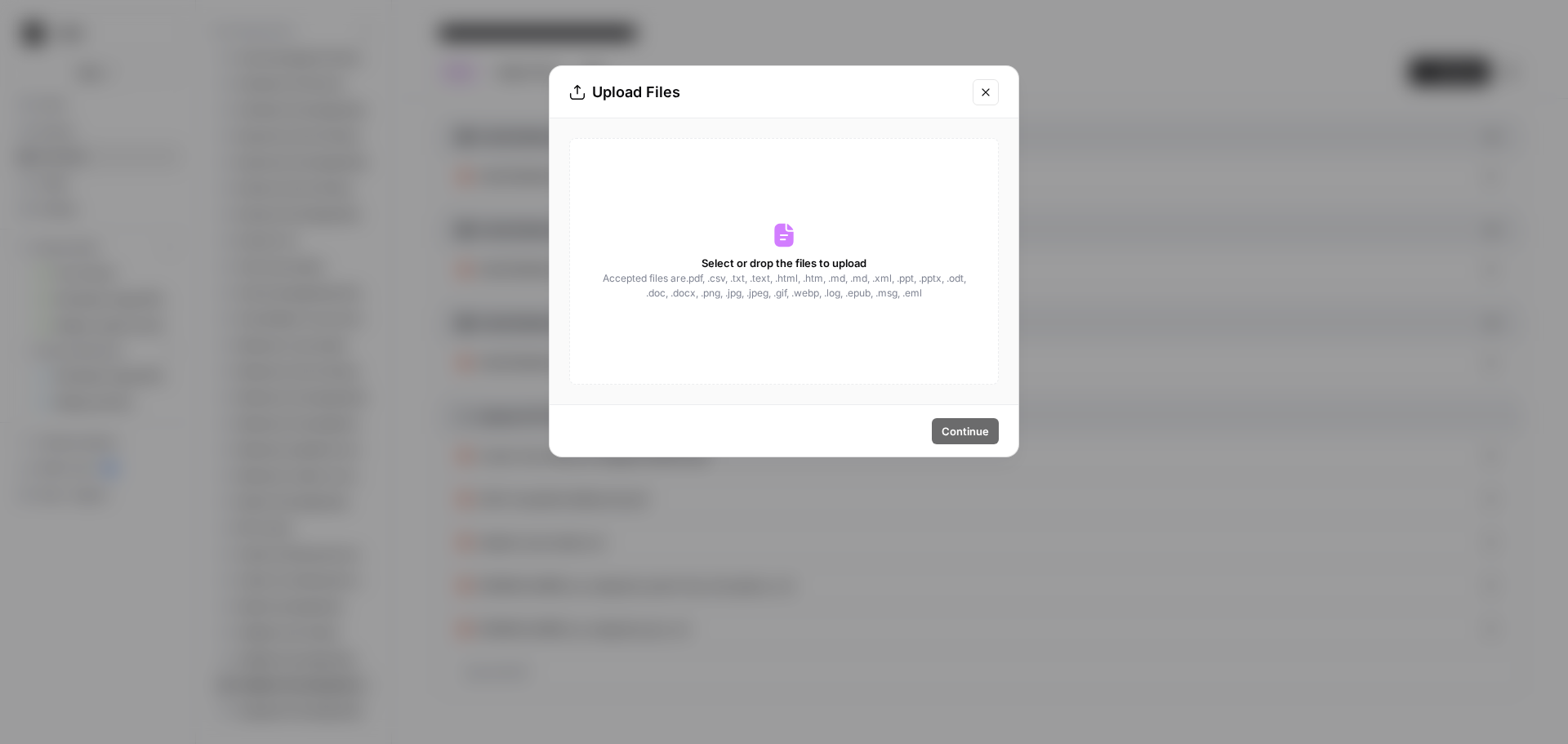
click at [807, 241] on div "Select or drop the files to upload Accepted files are .pdf, .csv, .txt, .text, …" at bounding box center [784, 261] width 430 height 247
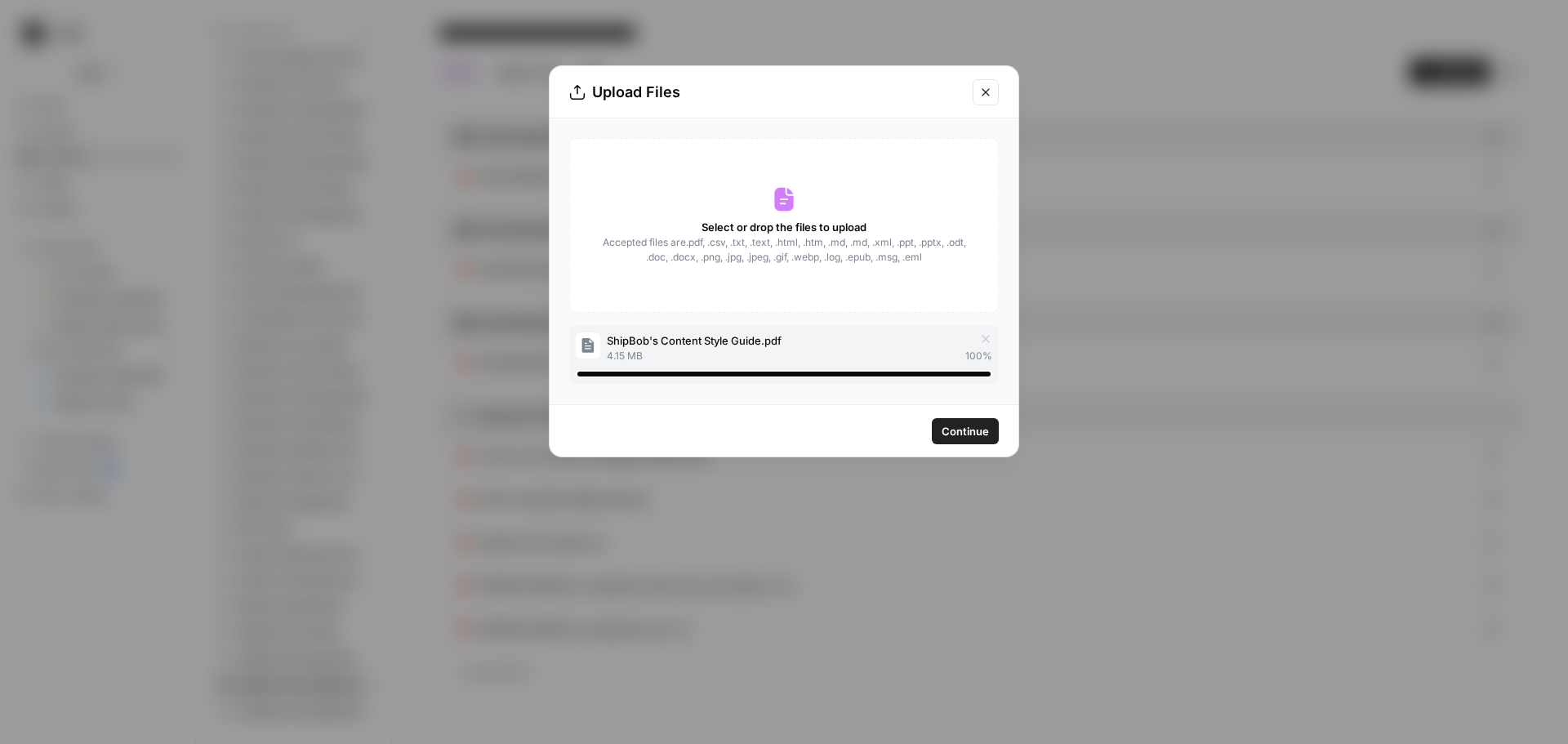
click at [978, 435] on span "Continue" at bounding box center [965, 431] width 47 height 16
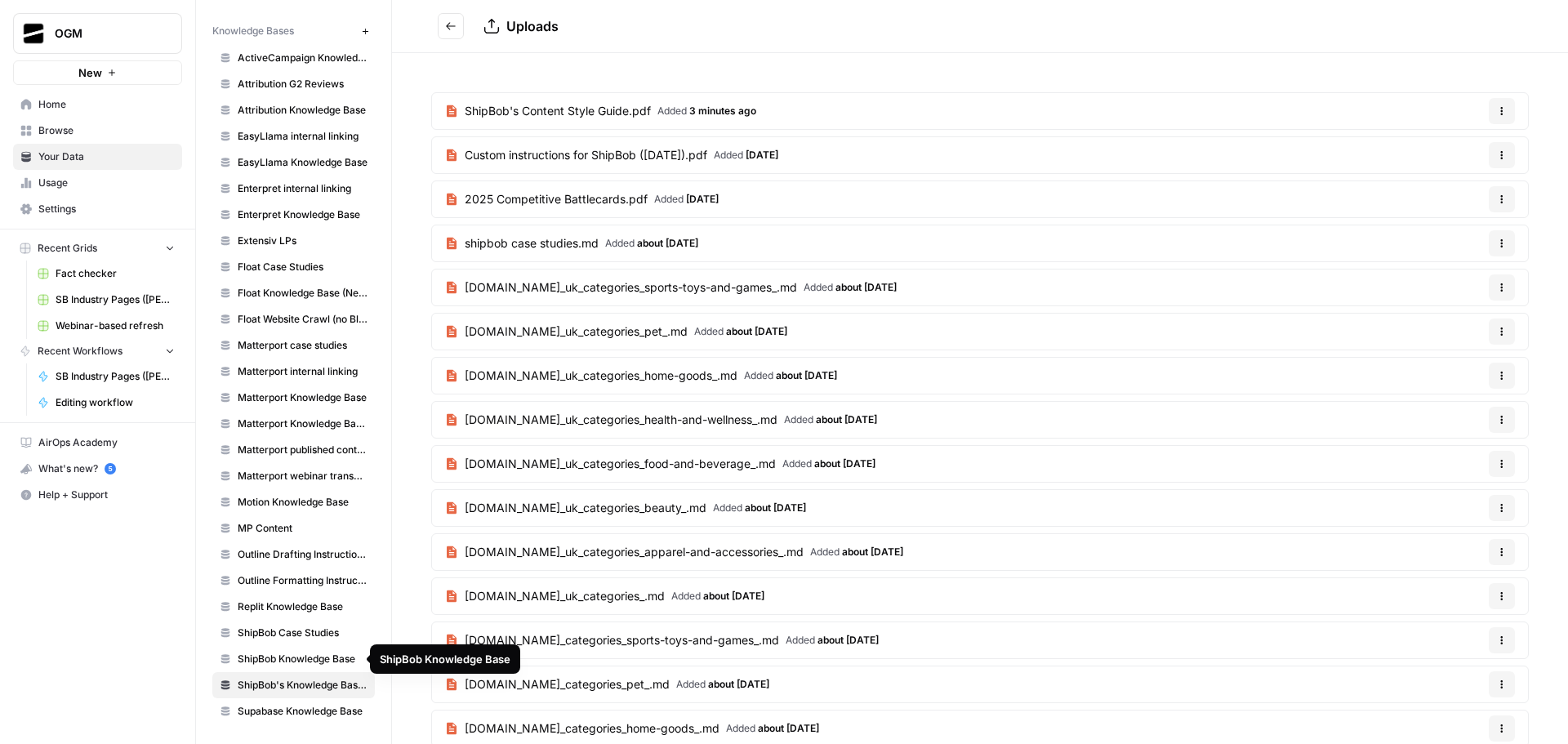
click at [312, 659] on span "ShipBob Knowledge Base" at bounding box center [303, 659] width 130 height 15
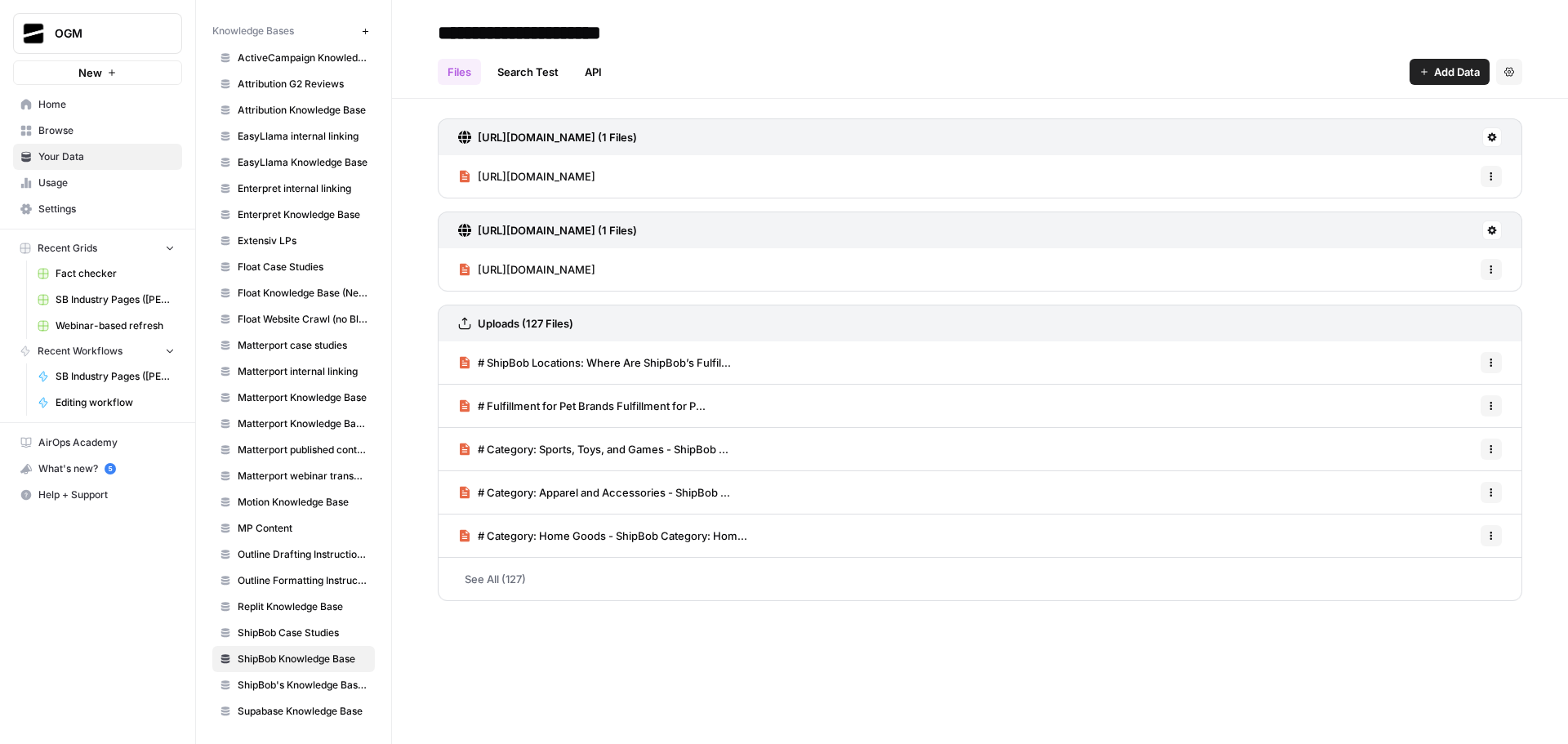
click at [1438, 66] on span "Add Data" at bounding box center [1458, 72] width 46 height 16
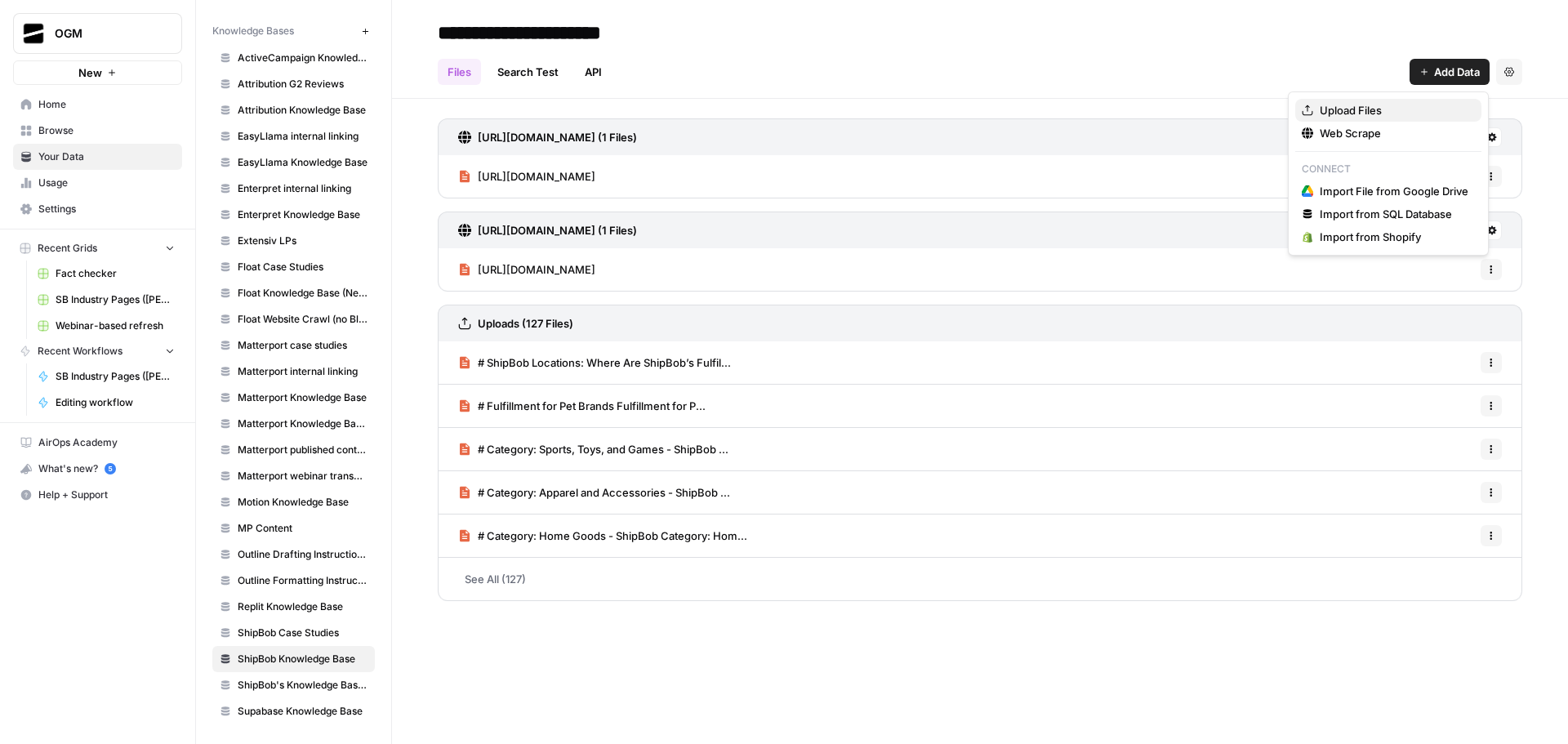
click at [1384, 114] on span "Upload Files" at bounding box center [1394, 110] width 148 height 16
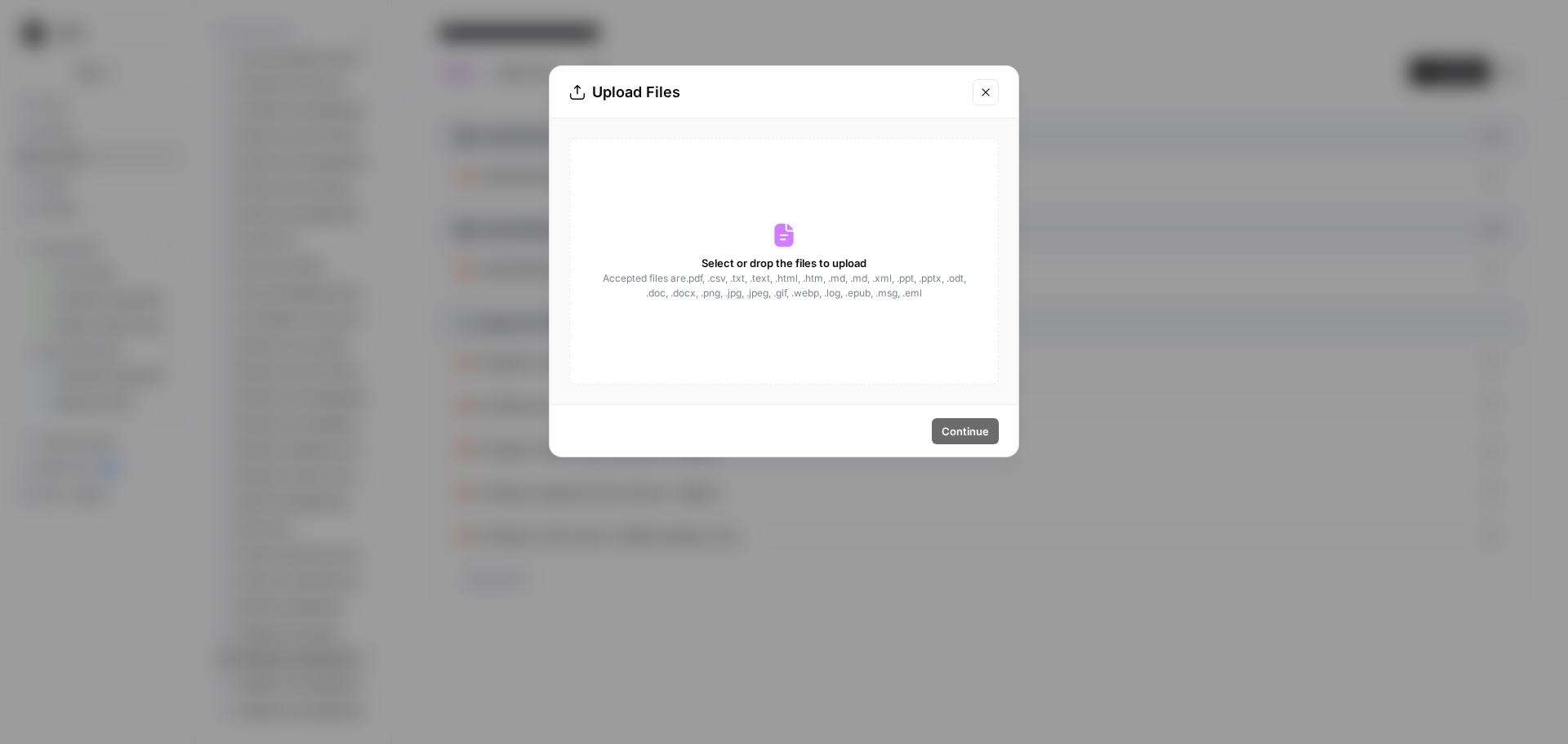
click at [825, 241] on div "Select or drop the files to upload Accepted files are .pdf, .csv, .txt, .text, …" at bounding box center [784, 261] width 430 height 247
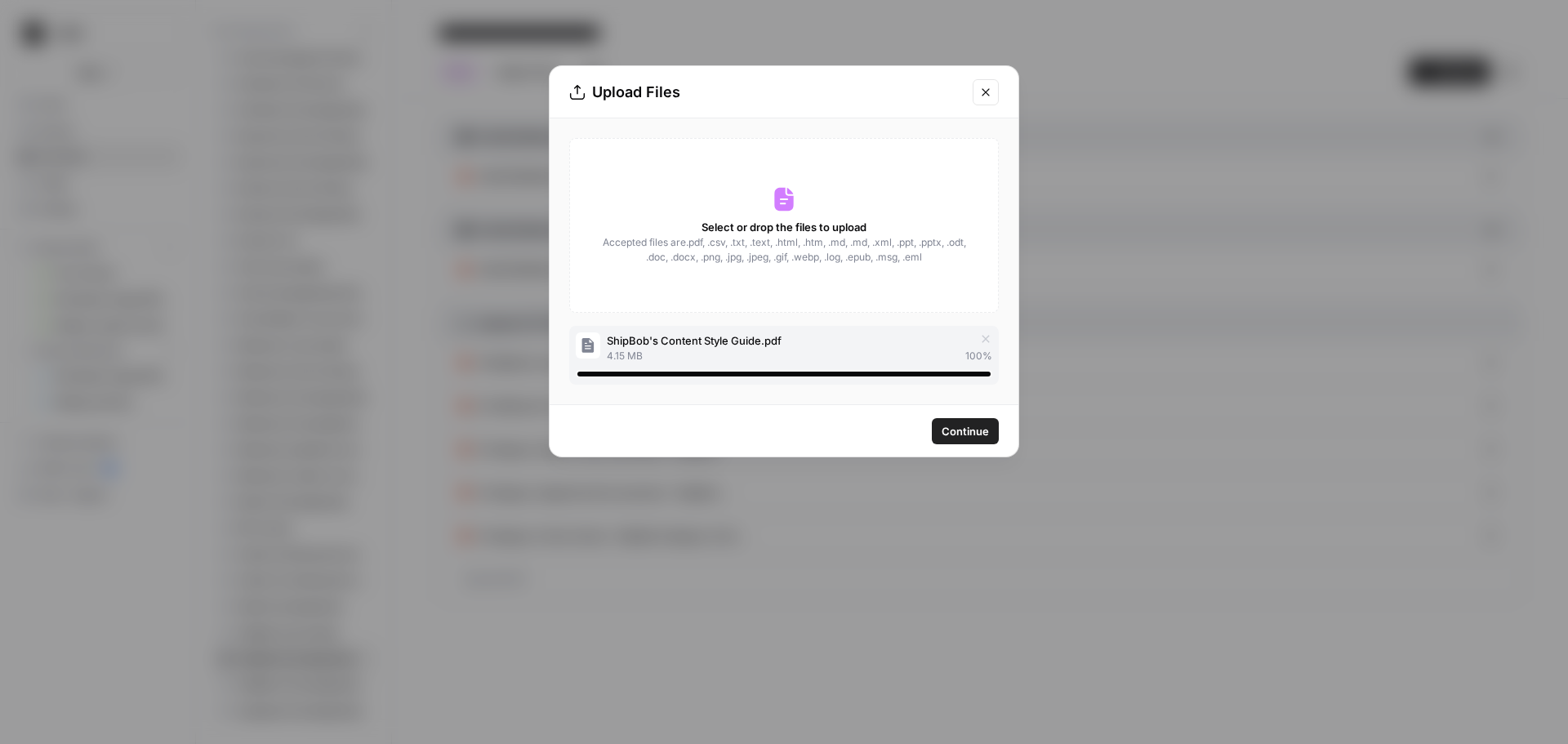
click at [970, 432] on span "Continue" at bounding box center [965, 431] width 47 height 16
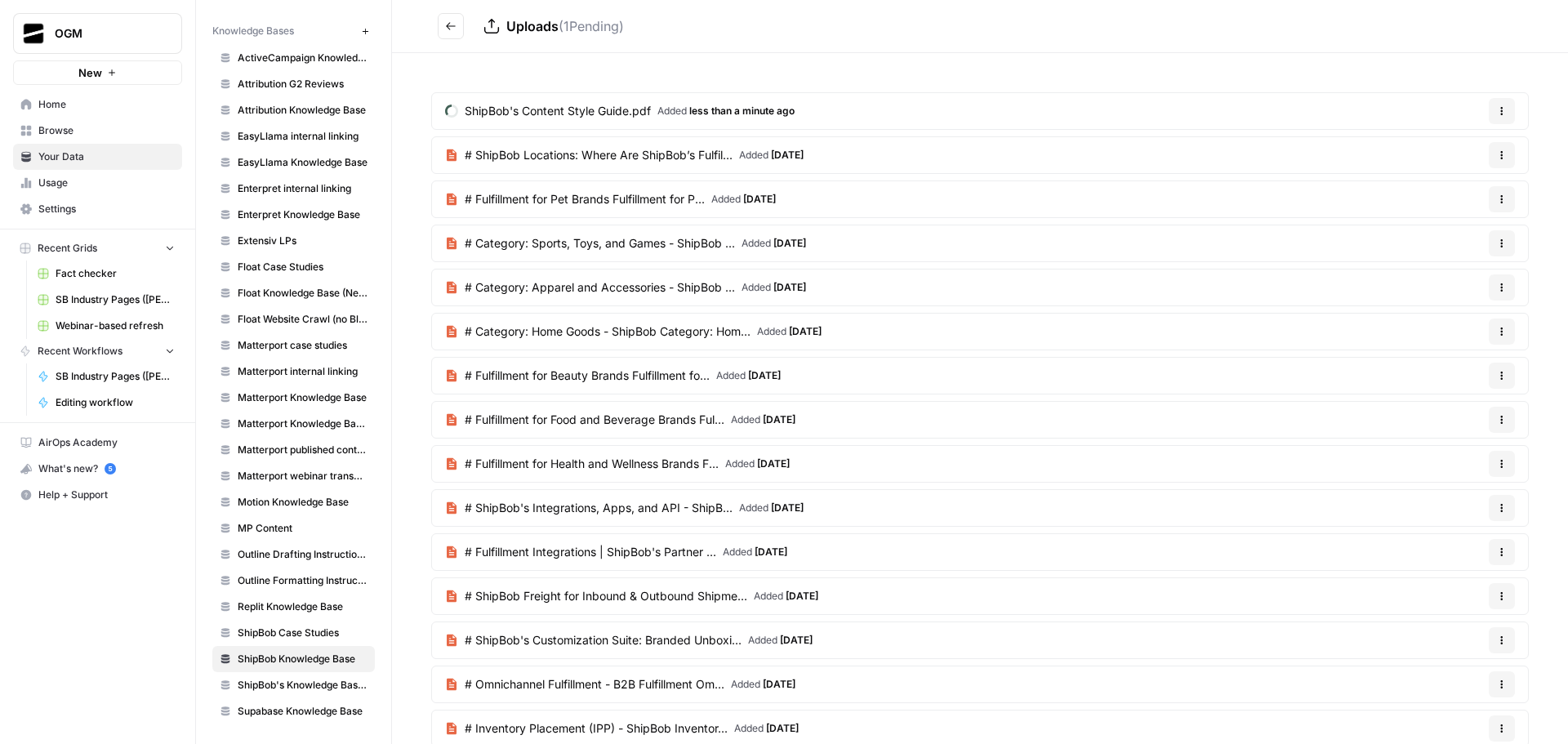
click at [448, 26] on icon "Go back" at bounding box center [450, 26] width 12 height 12
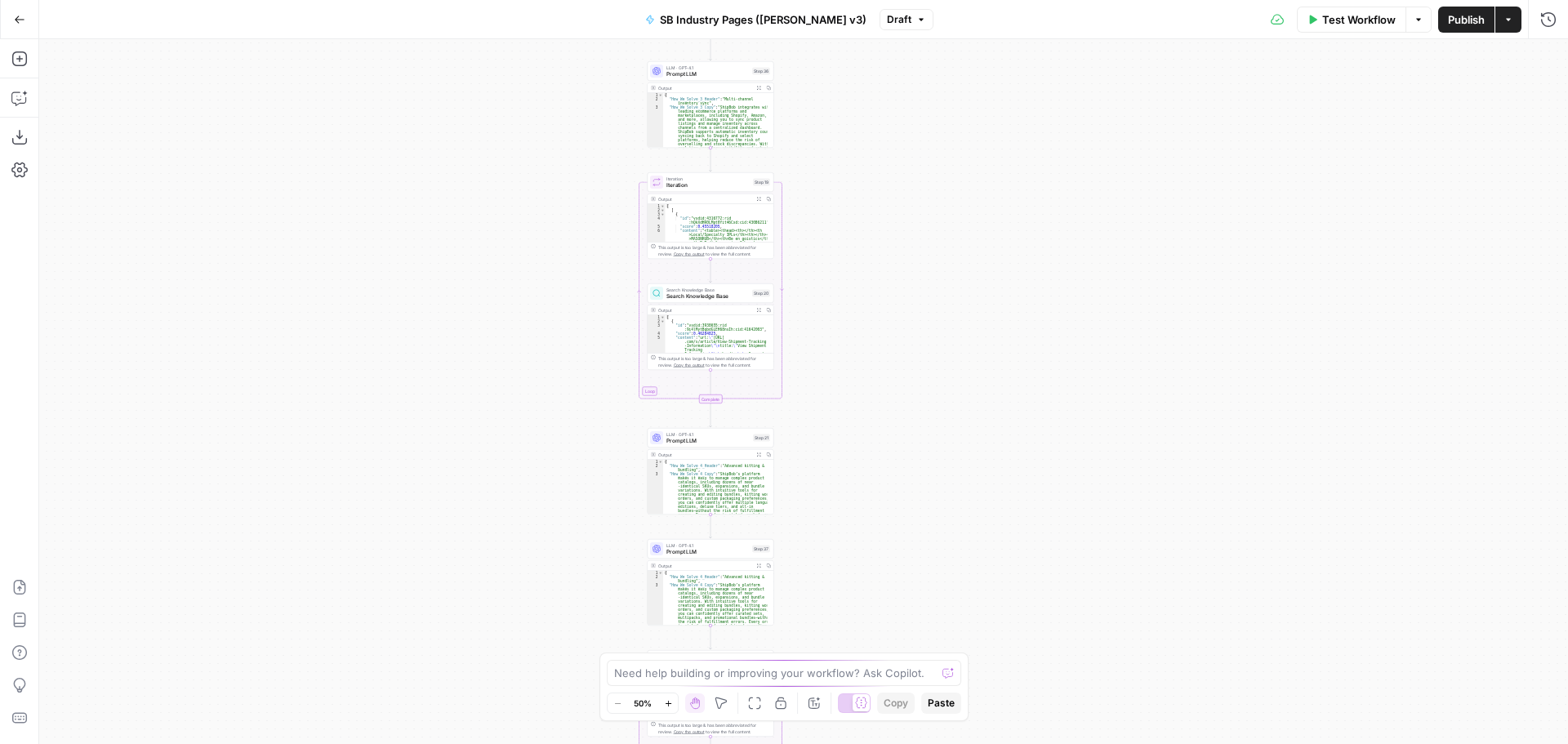
drag, startPoint x: 1206, startPoint y: 478, endPoint x: 1010, endPoint y: 368, distance: 224.8
click at [1029, 359] on div "Workflow Set Inputs Inputs Workflow Workflow Step 2 Output Expand Output Copy 1…" at bounding box center [804, 392] width 1529 height 705
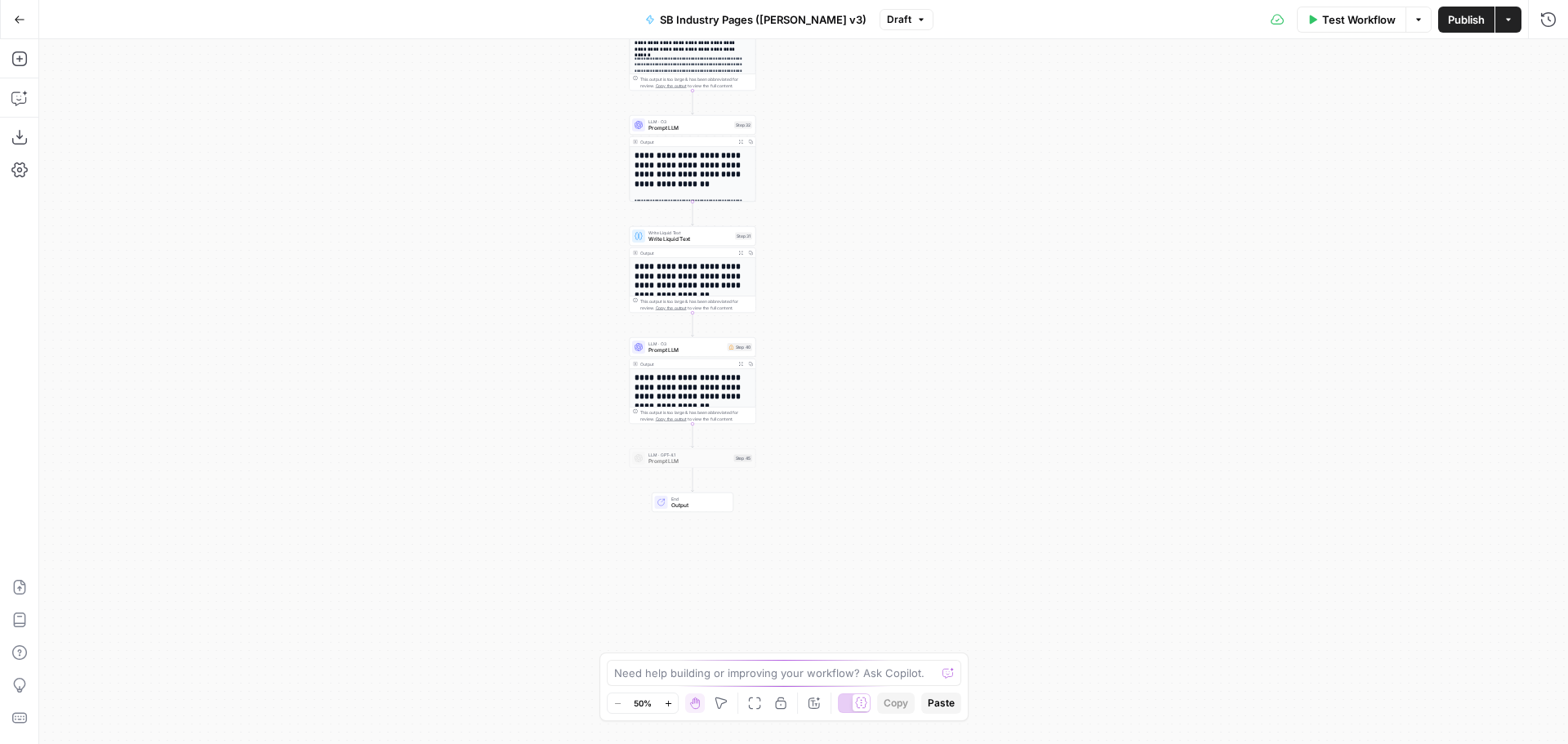
drag, startPoint x: 922, startPoint y: 345, endPoint x: 975, endPoint y: 512, distance: 175.2
click at [975, 512] on div "Workflow Set Inputs Inputs Workflow Workflow Step 2 Output Expand Output Copy 1…" at bounding box center [804, 392] width 1529 height 705
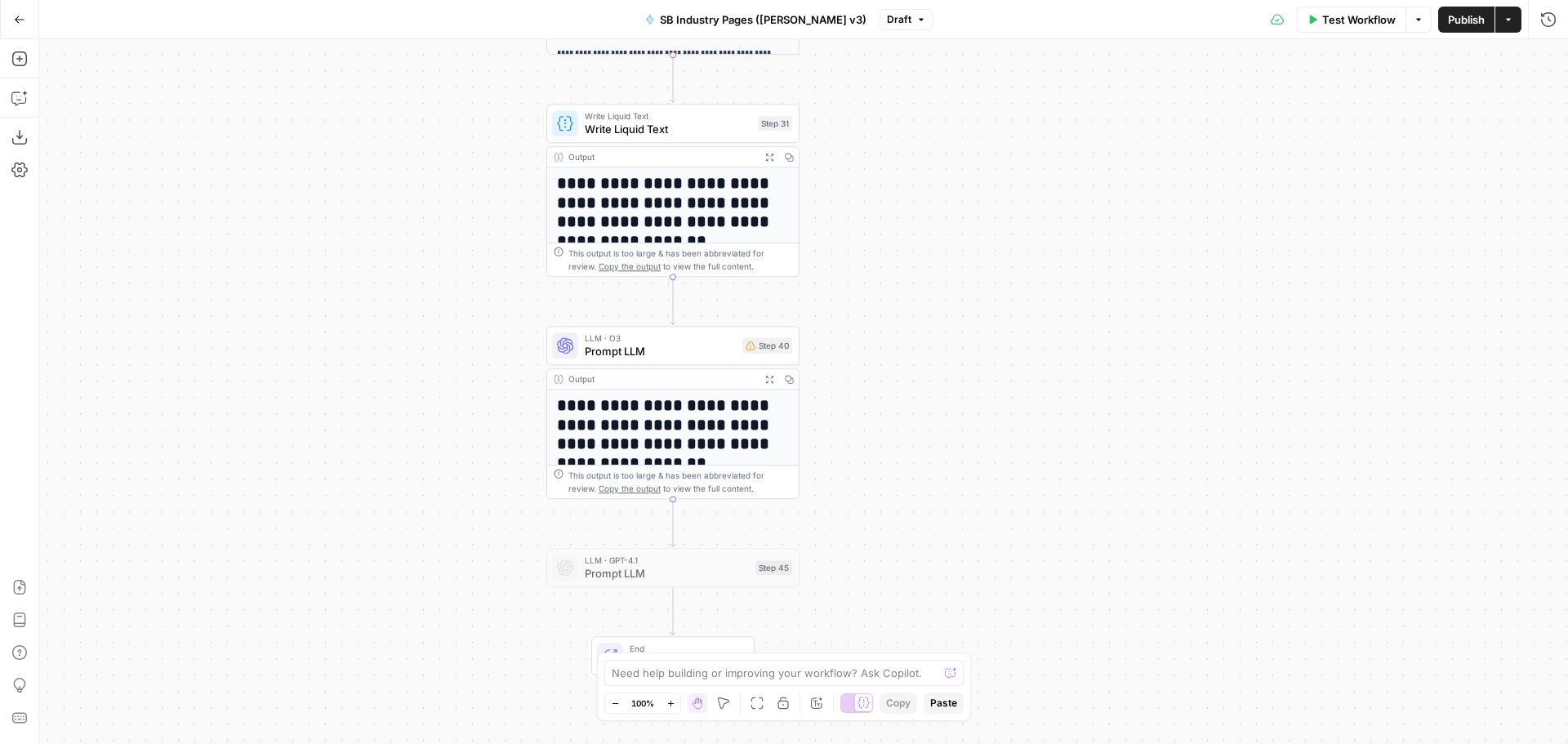
drag, startPoint x: 823, startPoint y: 444, endPoint x: 973, endPoint y: 321, distance: 194.0
click at [973, 321] on div "Workflow Set Inputs Inputs Workflow Workflow Step 2 Output Expand Output Copy 1…" at bounding box center [804, 392] width 1529 height 705
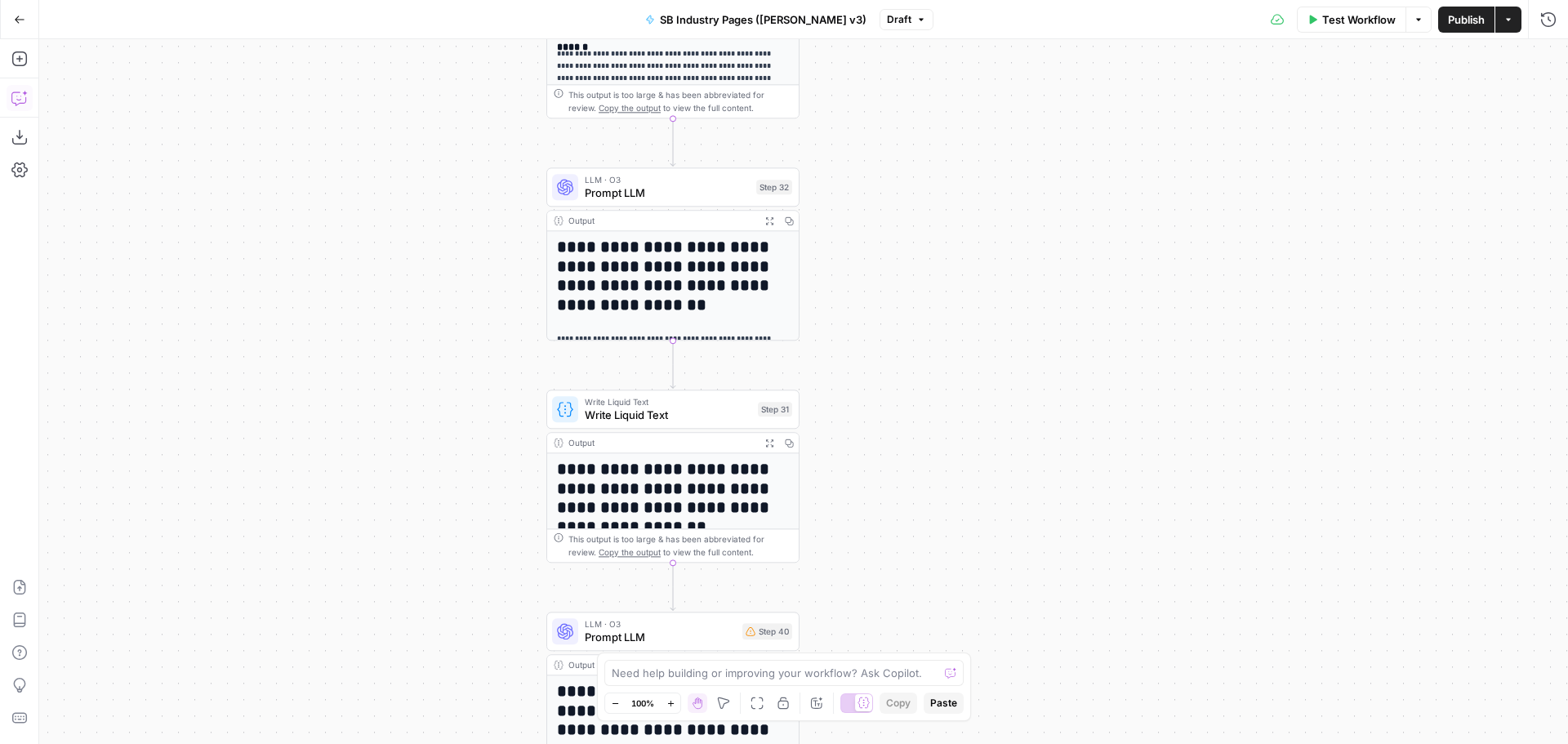
click at [20, 104] on icon "button" at bounding box center [19, 99] width 14 height 13
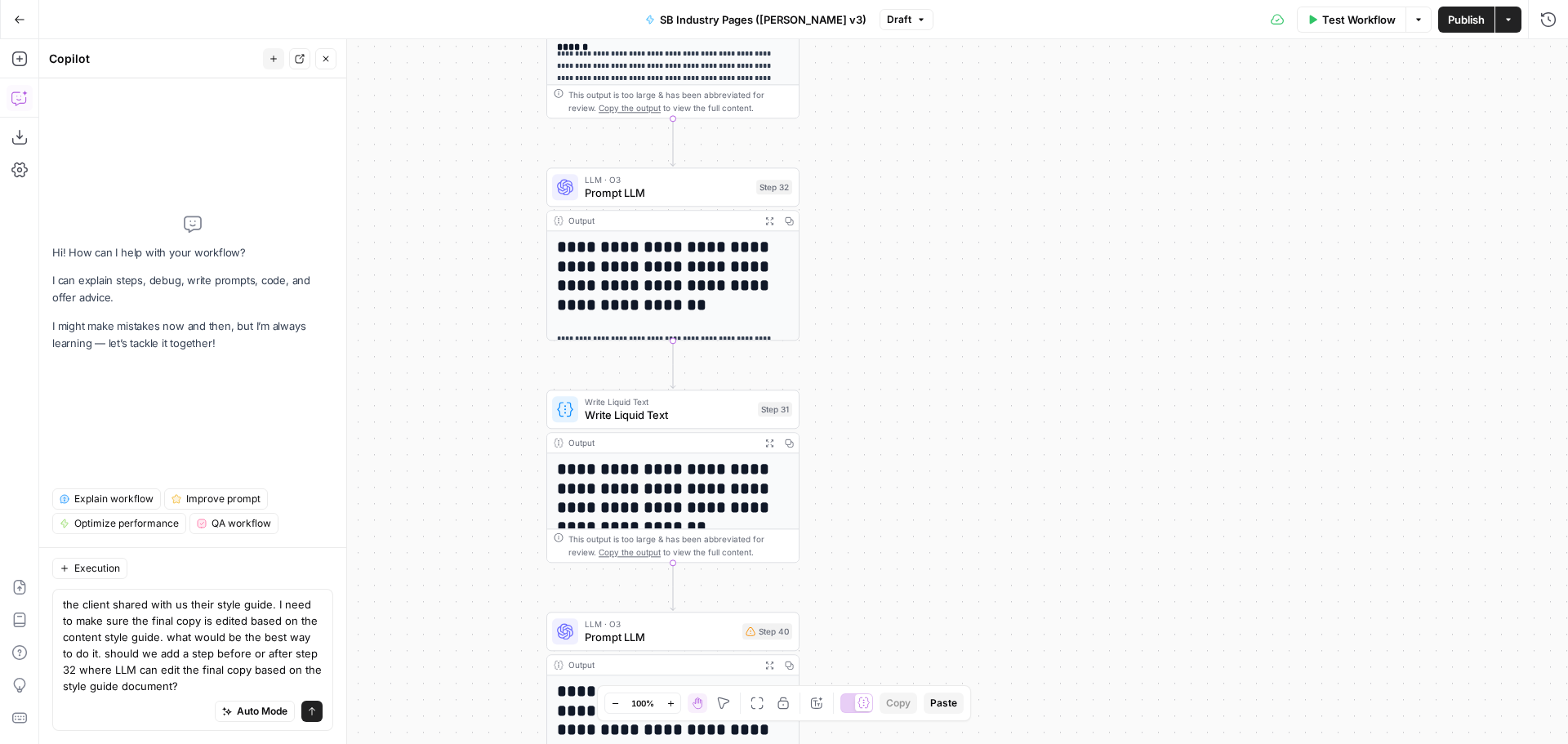
click at [199, 682] on textarea "the client shared with us their style guide. I need to make sure the final copy…" at bounding box center [193, 645] width 260 height 98
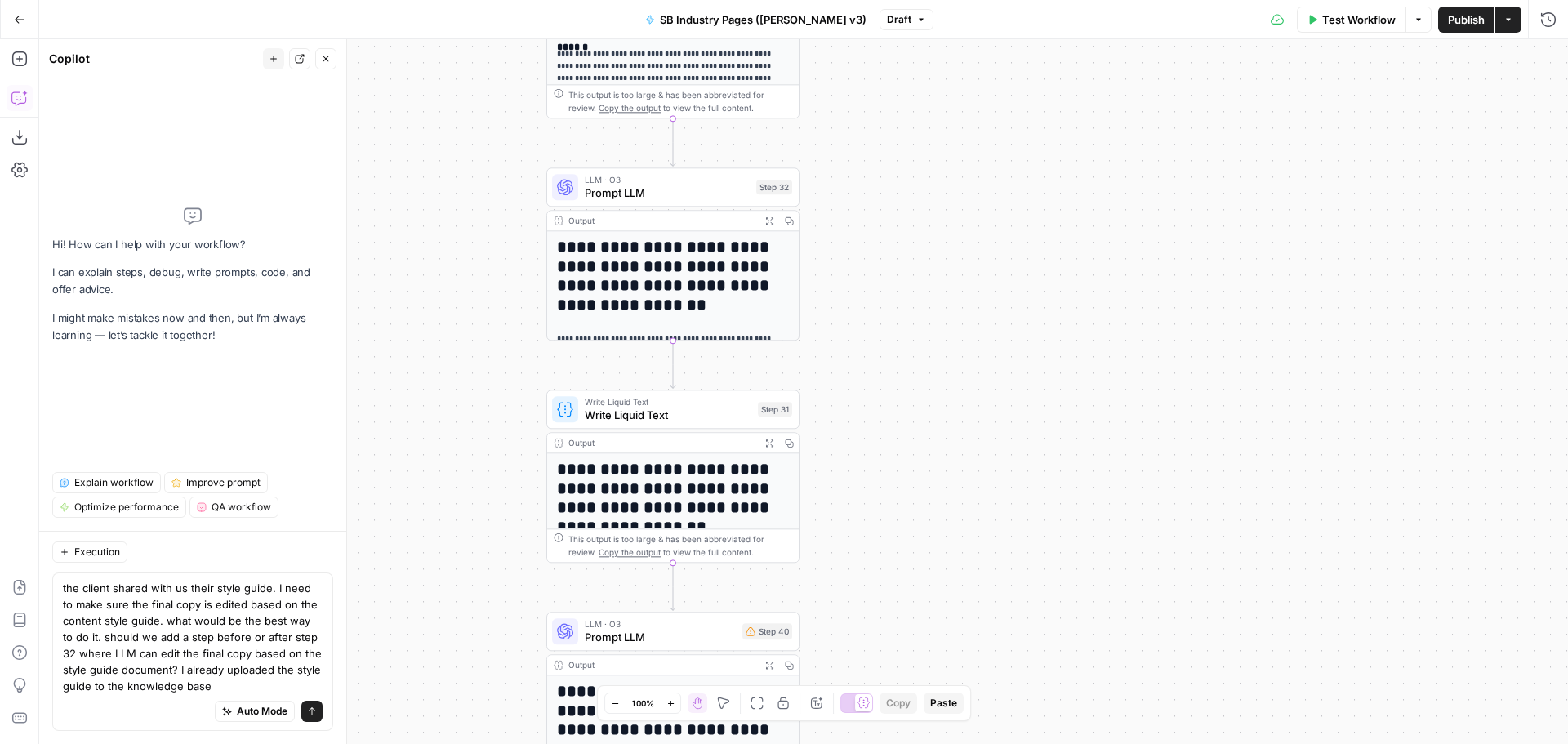
type textarea "the client shared with us their style guide. I need to make sure the final copy…"
click at [210, 593] on textarea "the client shared with us their style guide. I need to make sure the final copy…" at bounding box center [193, 637] width 260 height 115
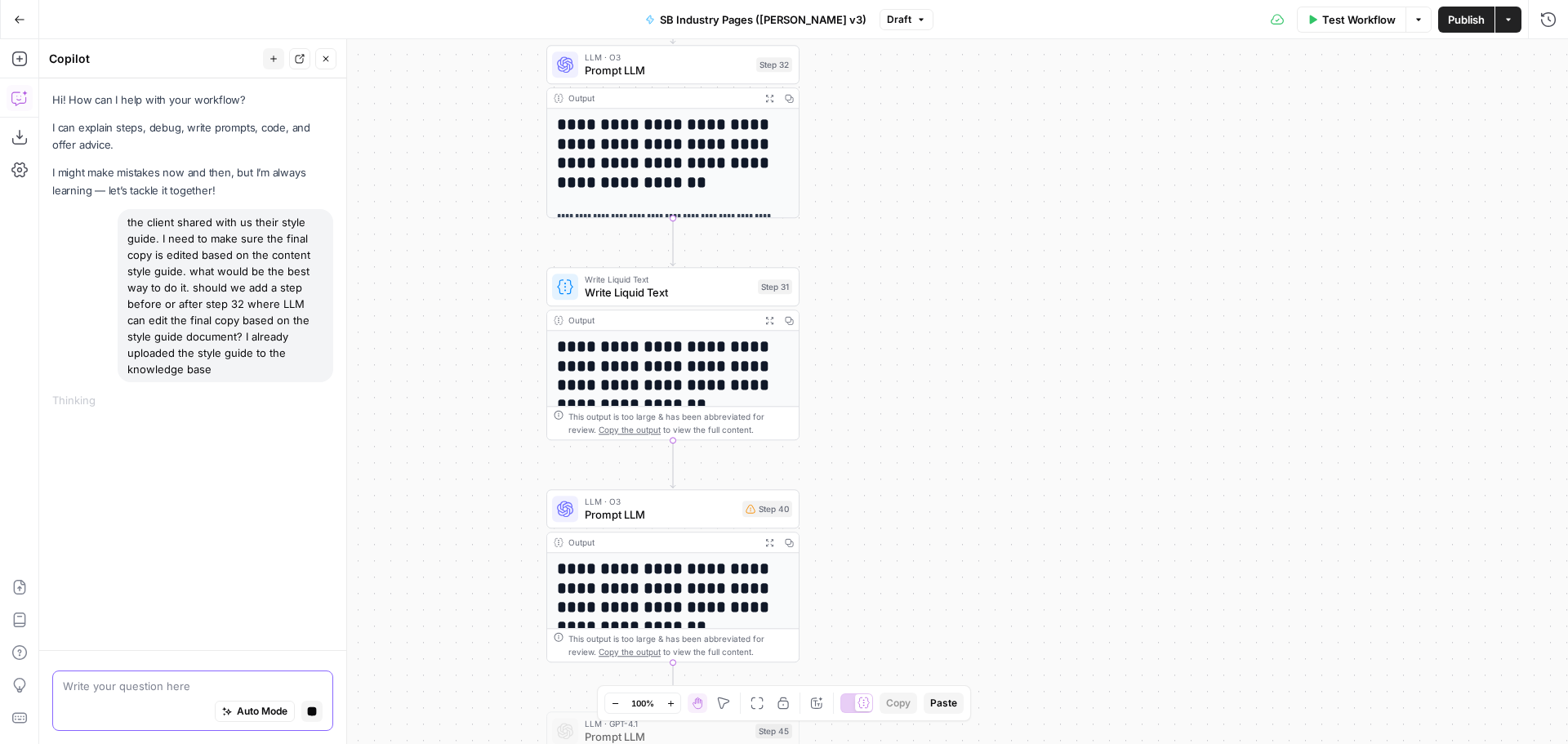
click at [313, 710] on icon "button" at bounding box center [313, 712] width 9 height 9
click at [229, 283] on div "the client shared with us their style guide. I need to make sure the final copy…" at bounding box center [225, 296] width 216 height 173
copy div "the client shared with us their style guide. I need to make sure the final copy…"
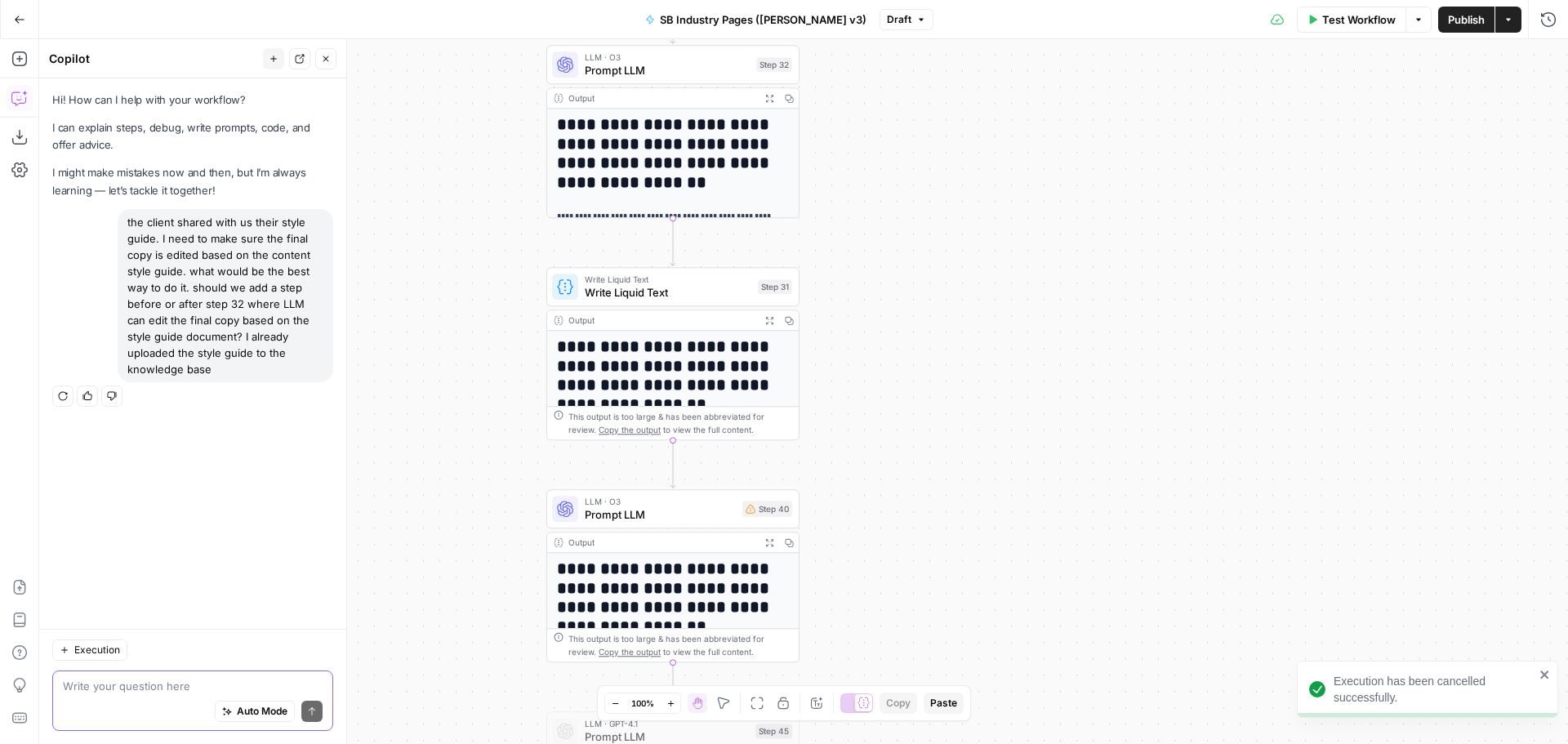
click at [139, 689] on textarea at bounding box center [193, 686] width 260 height 16
paste textarea "the client shared with us their style guide. I need to make sure the final copy…"
type textarea "the client shared with us their style guide. I need to make sure the final copy…"
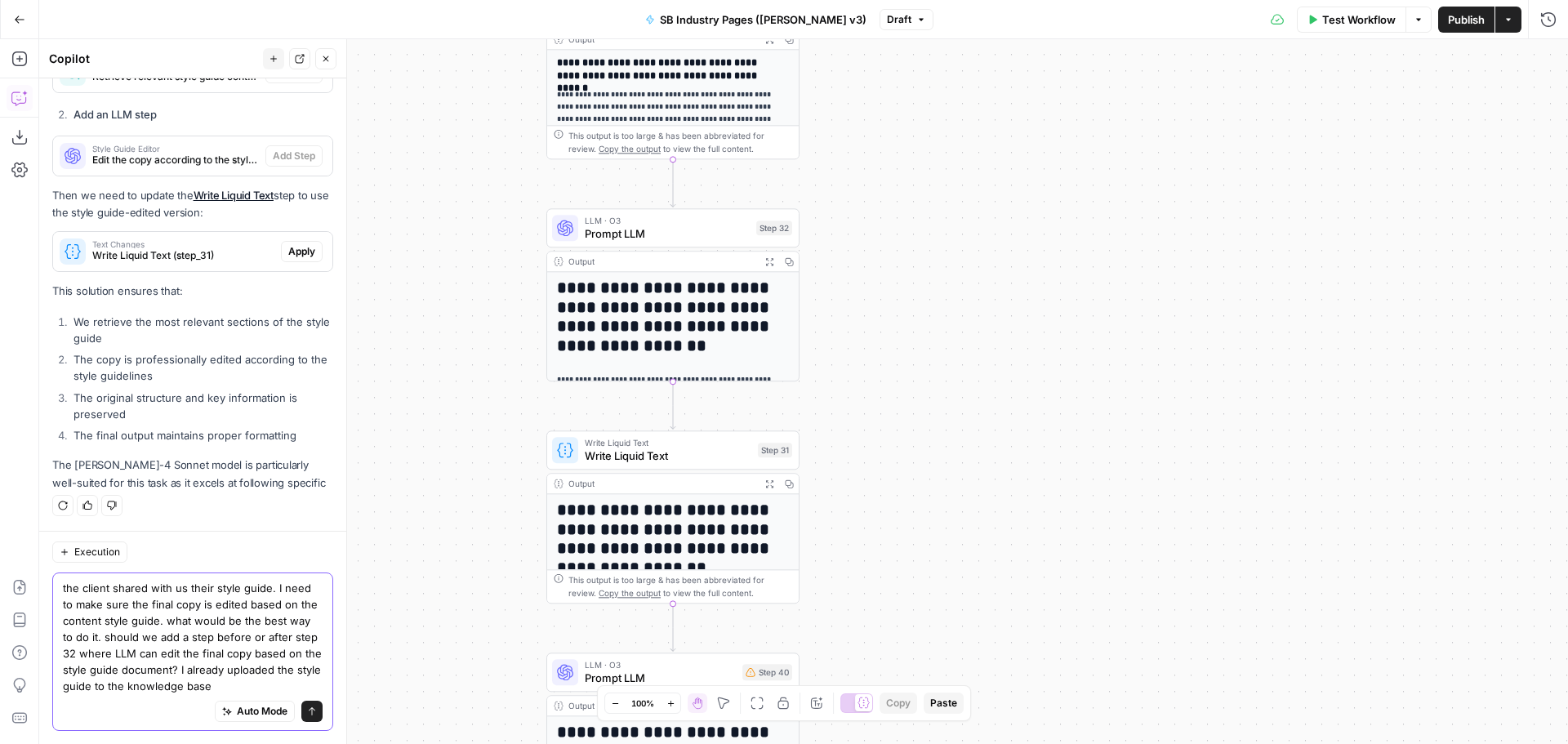
scroll to position [672, 0]
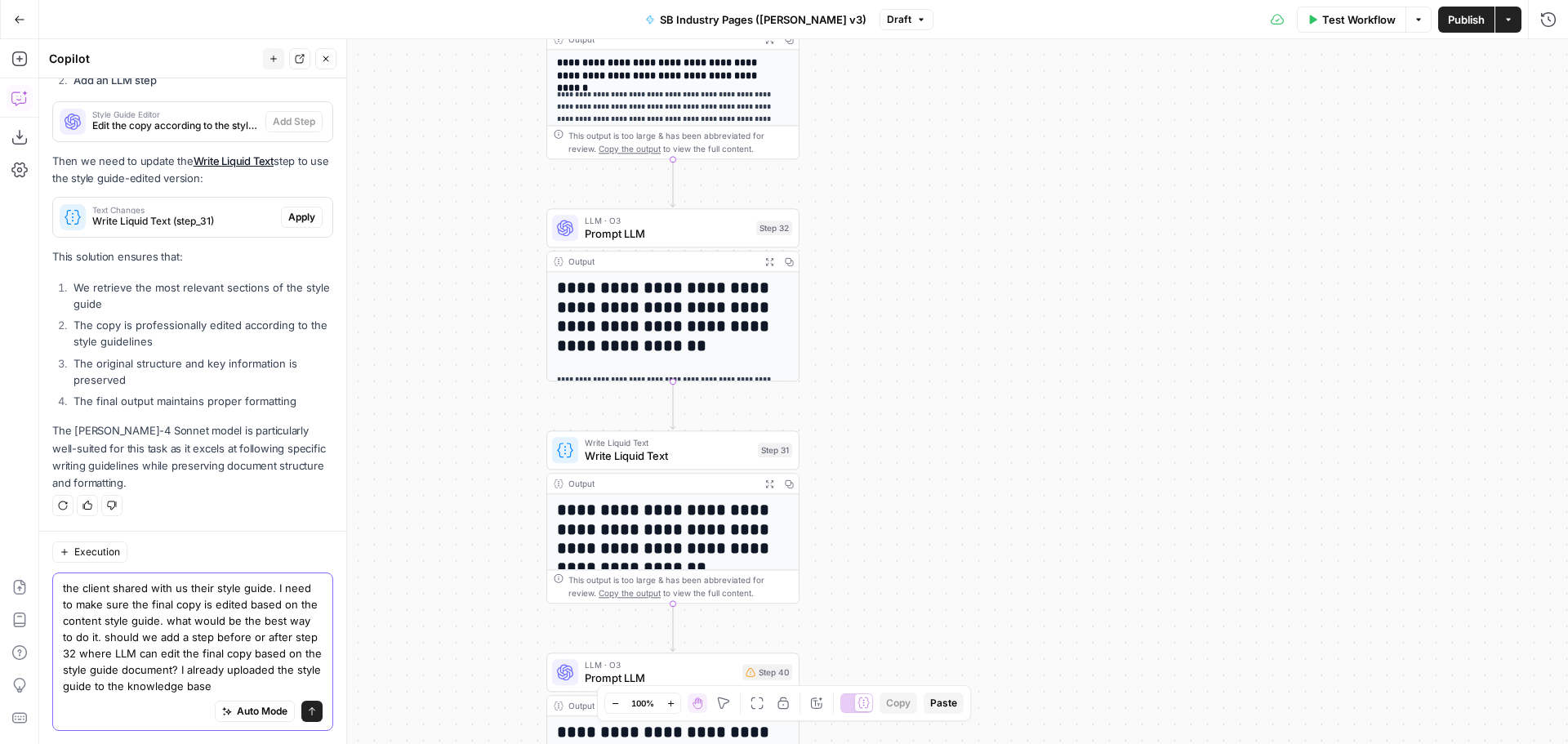
click at [182, 617] on textarea "the client shared with us their style guide. I need to make sure the final copy…" at bounding box center [193, 637] width 260 height 115
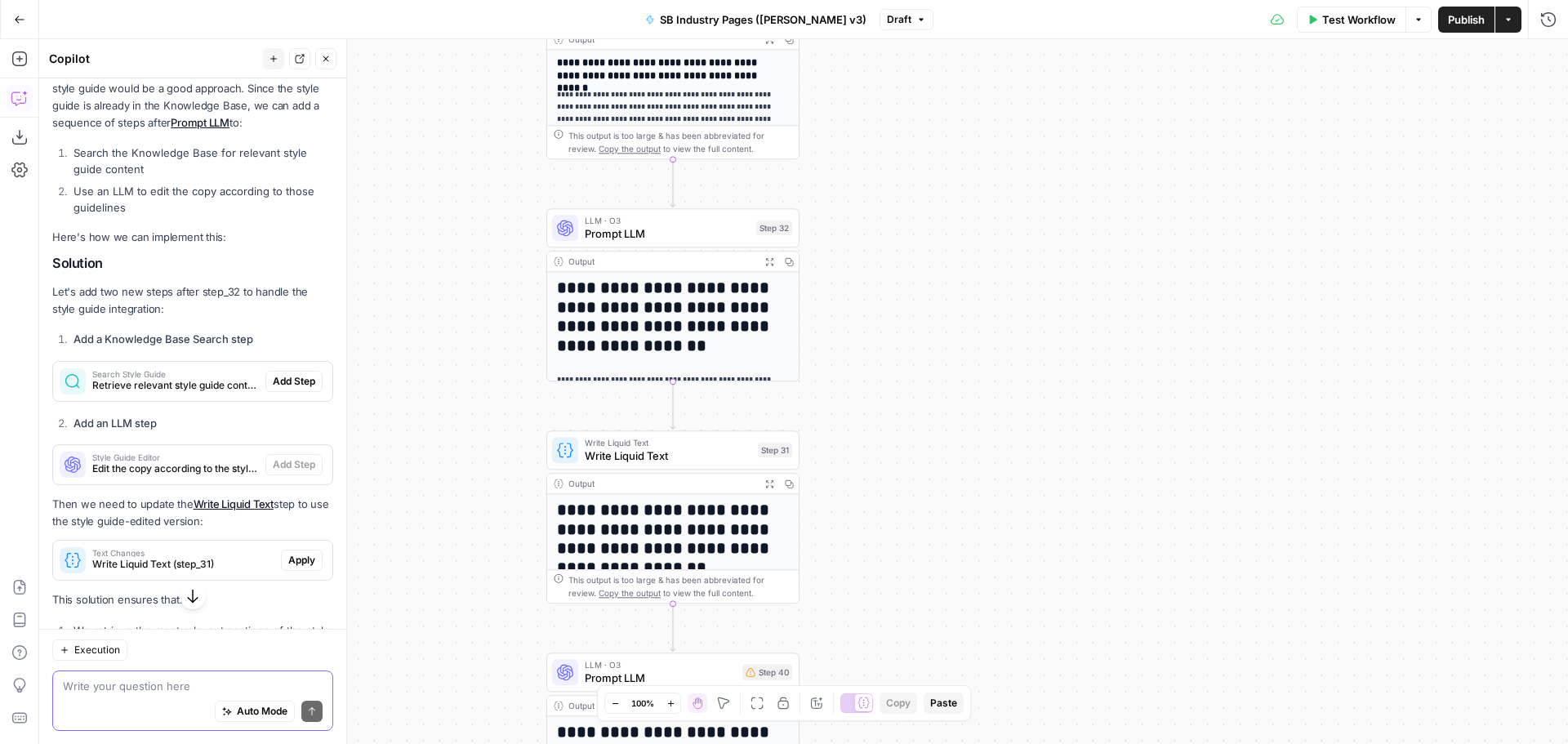
scroll to position [411, 0]
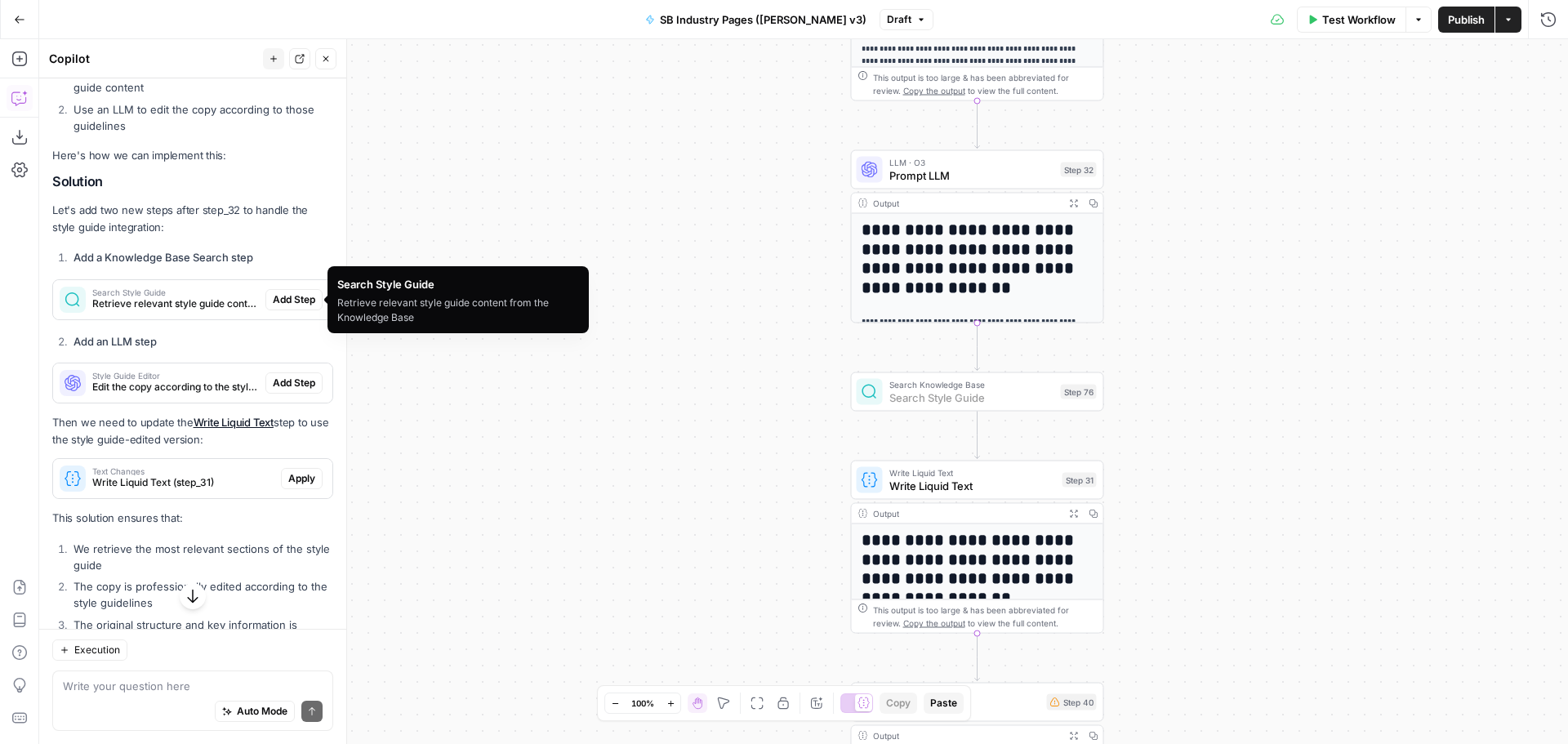
click at [273, 301] on span "Add Step" at bounding box center [294, 299] width 43 height 15
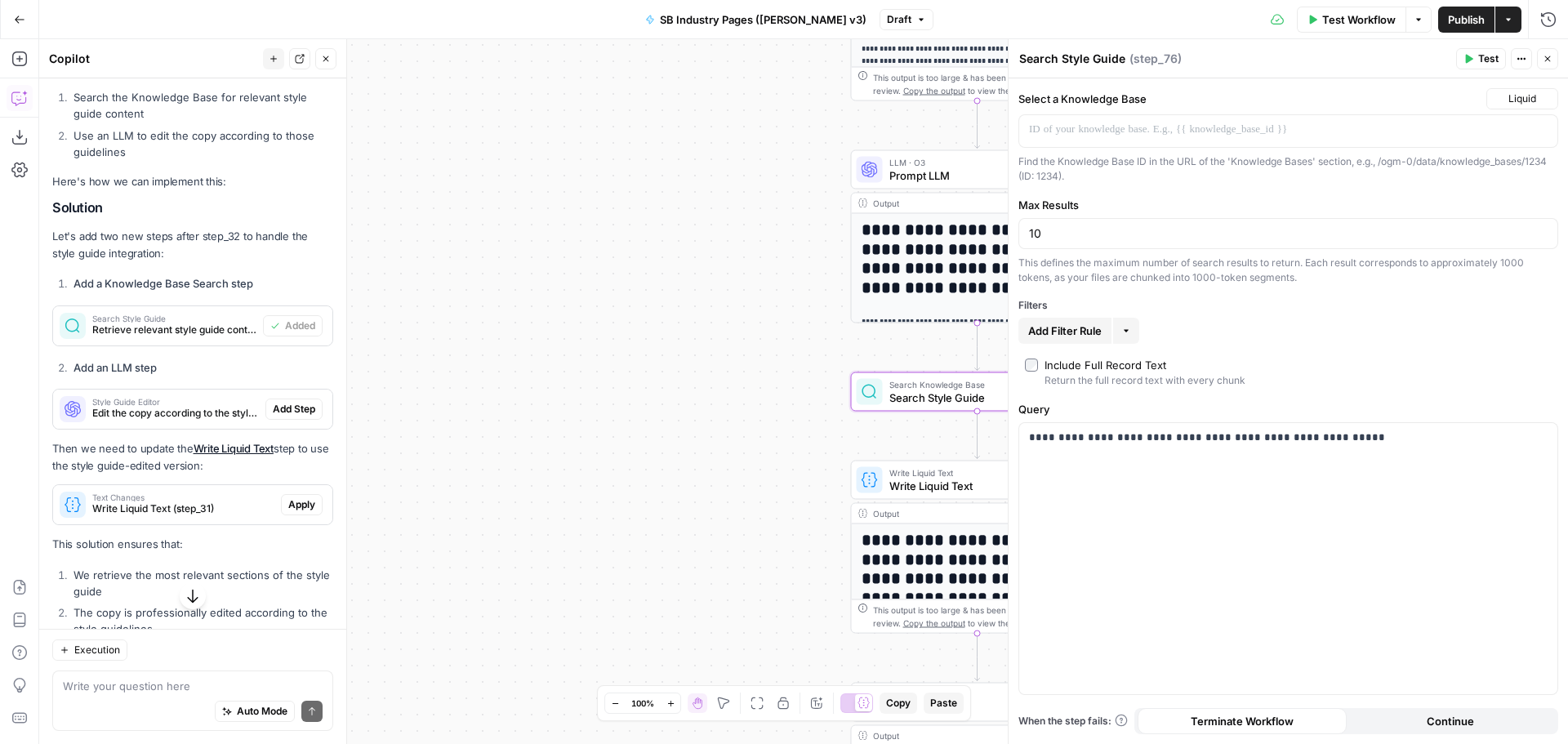
scroll to position [437, 0]
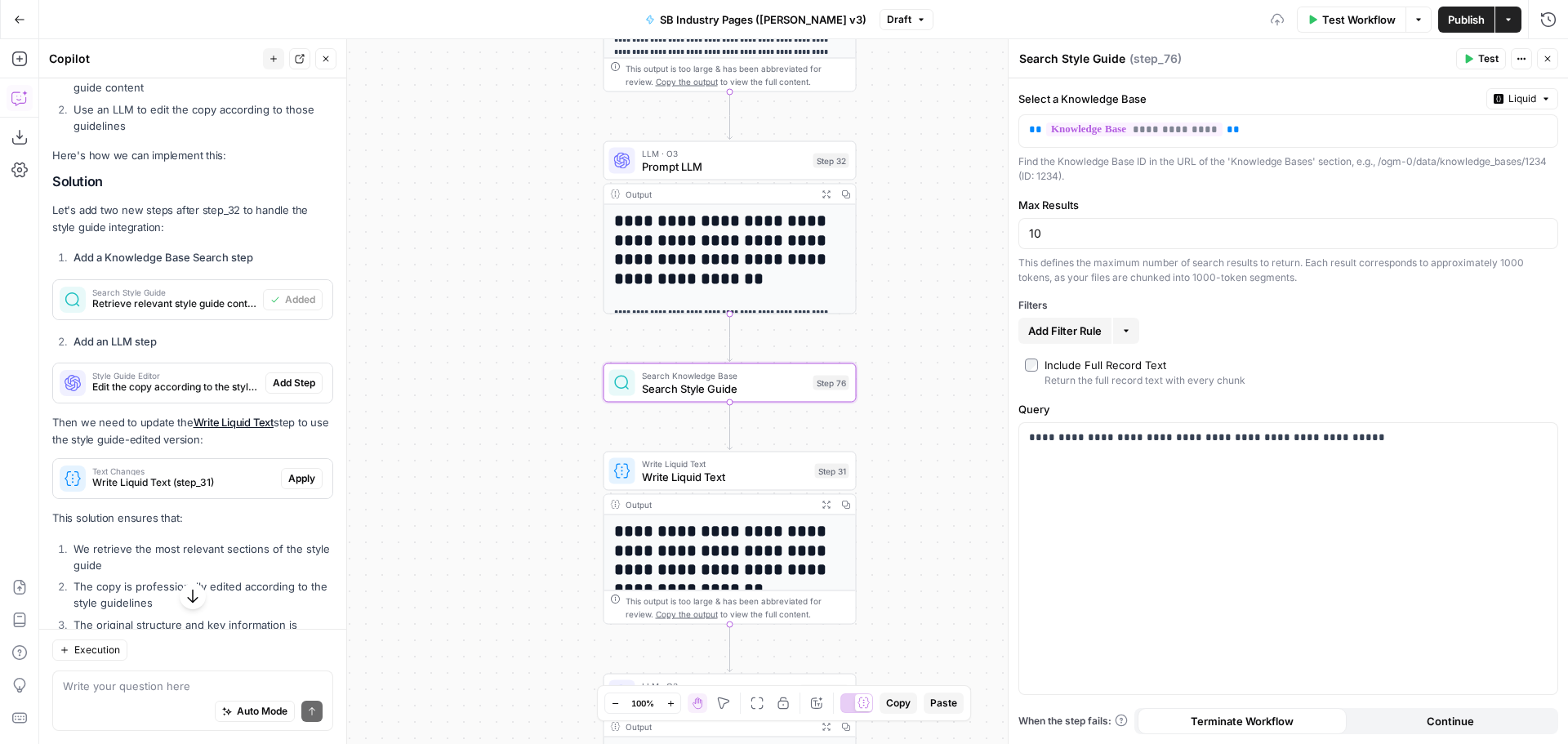
drag, startPoint x: 661, startPoint y: 337, endPoint x: 453, endPoint y: 328, distance: 208.2
click at [453, 328] on div "Workflow Set Inputs Inputs Workflow Workflow Step 2 Output Expand Output Copy 1…" at bounding box center [804, 392] width 1529 height 705
click at [1551, 47] on header "Search Style Guide Search Style Guide ( step_76 ) Test Actions Close" at bounding box center [1288, 59] width 559 height 39
click at [1550, 54] on icon "button" at bounding box center [1548, 59] width 10 height 10
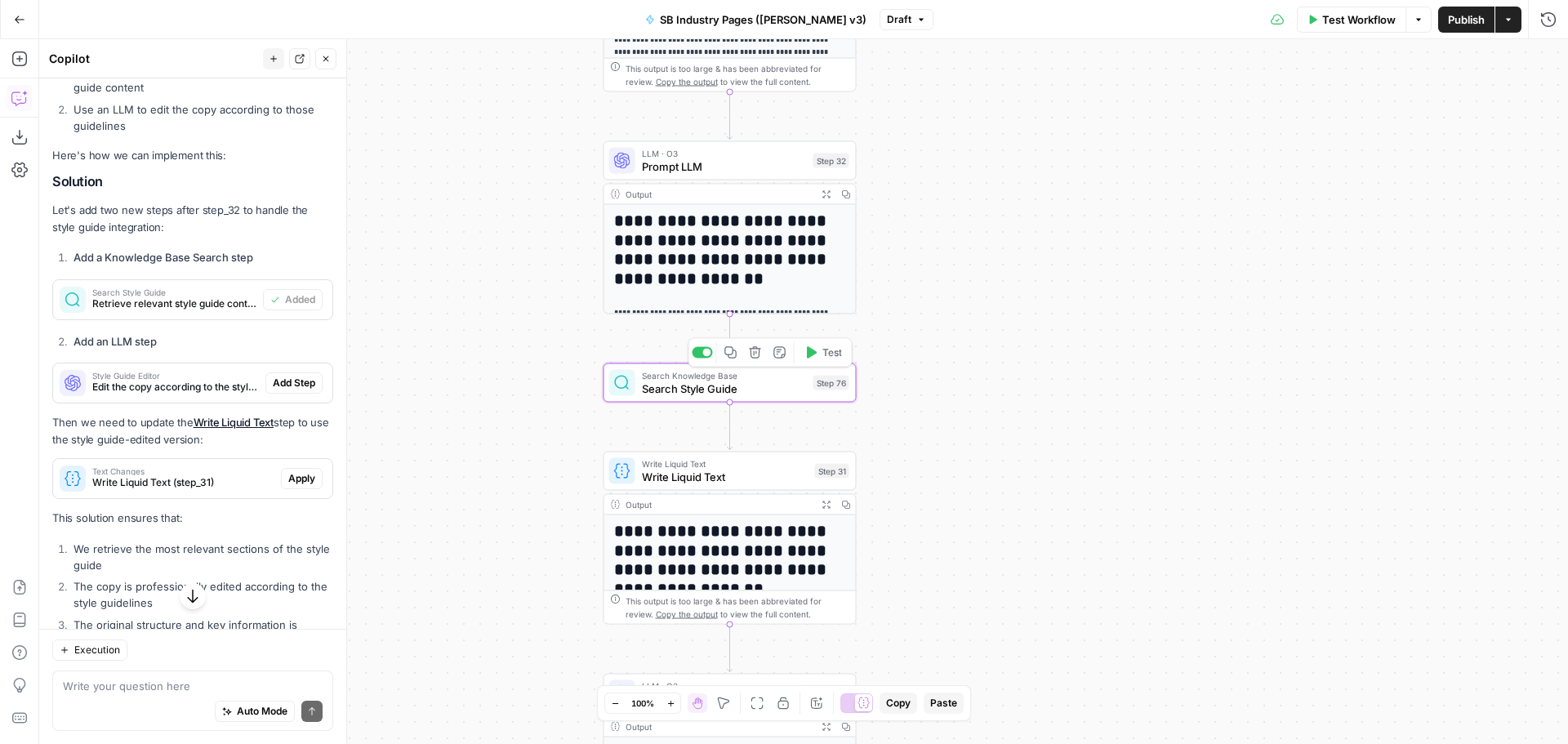
click at [752, 356] on icon "button" at bounding box center [756, 352] width 13 height 13
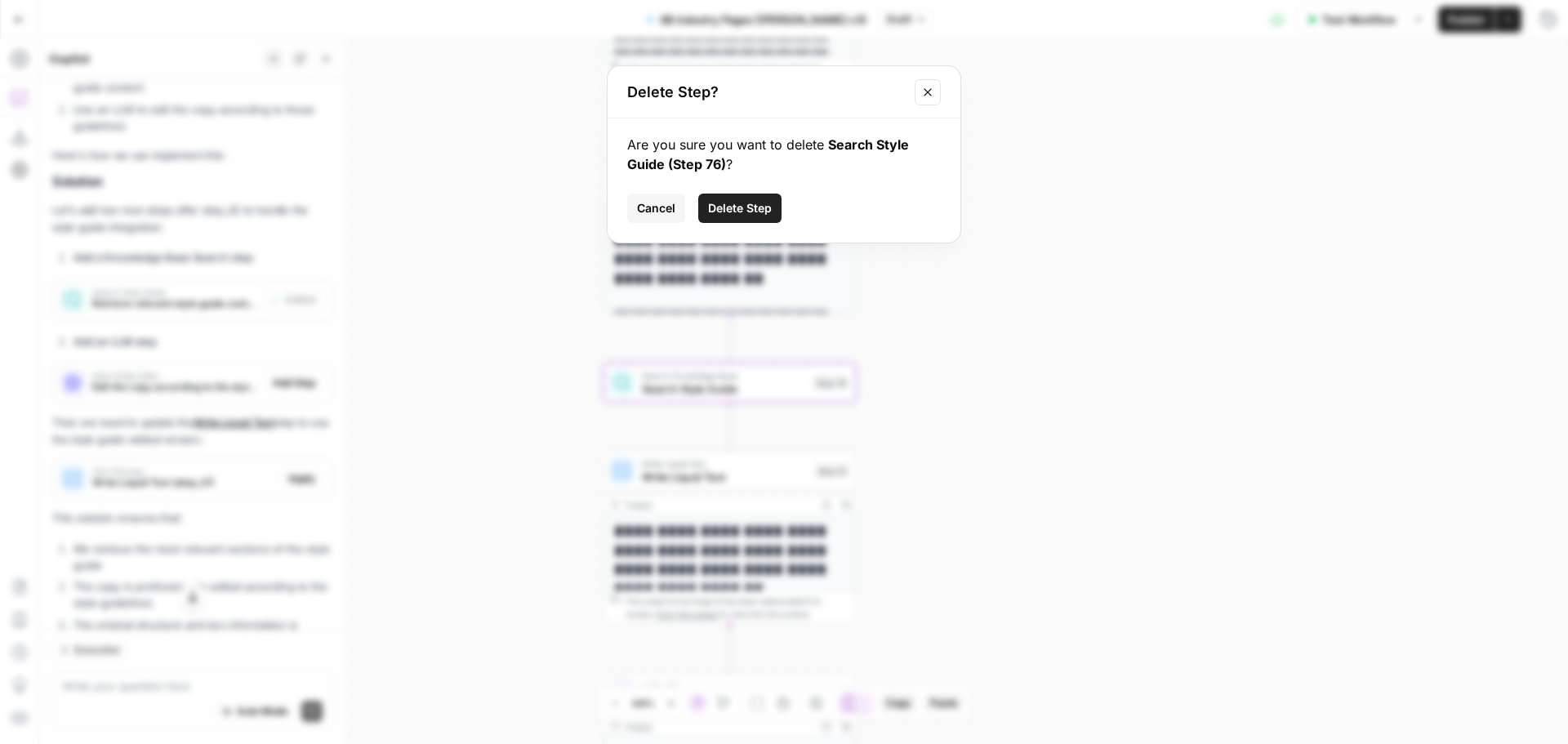
click at [738, 210] on span "Delete Step" at bounding box center [740, 208] width 64 height 16
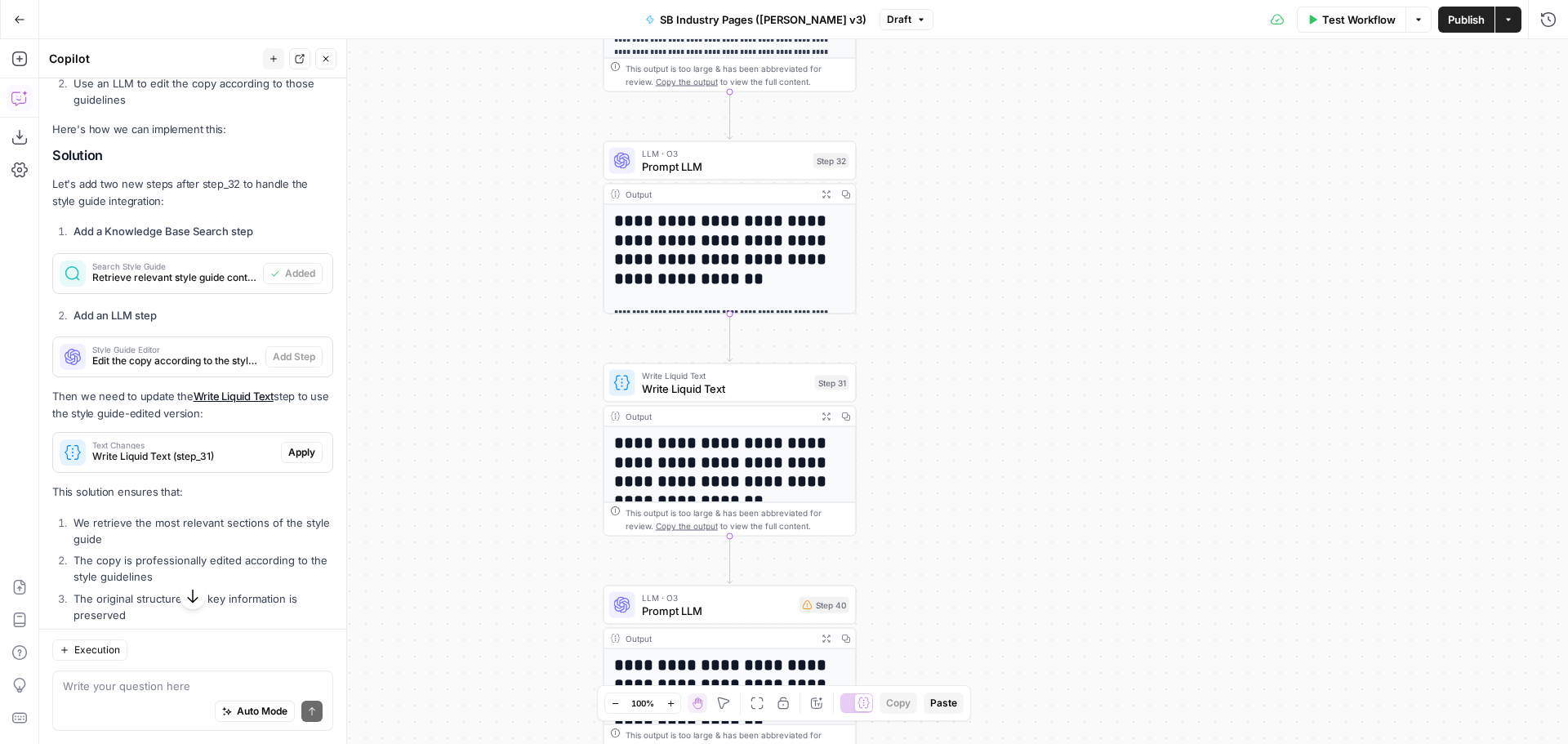
scroll to position [411, 0]
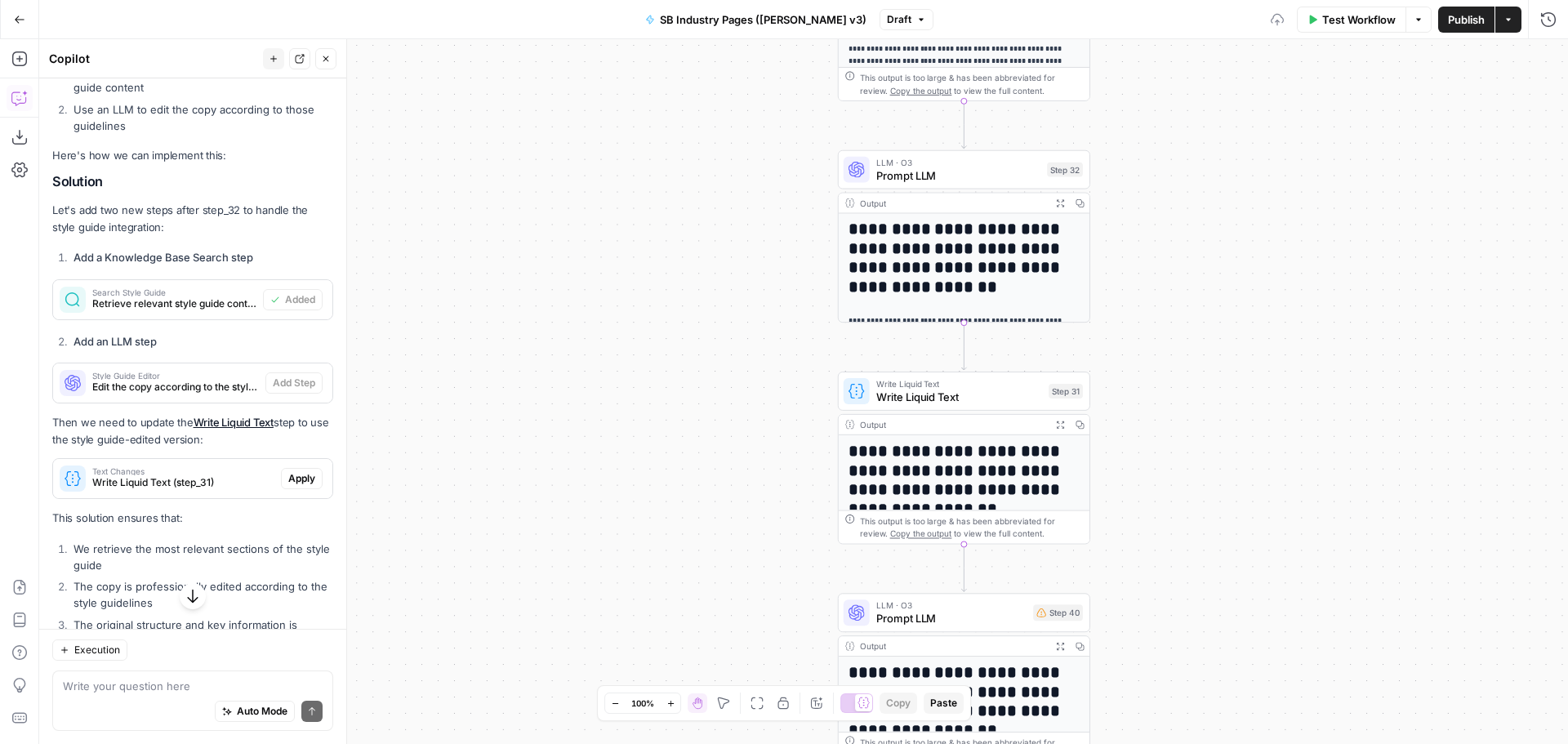
click at [180, 675] on div "Write your question here Auto Mode Send" at bounding box center [193, 700] width 281 height 60
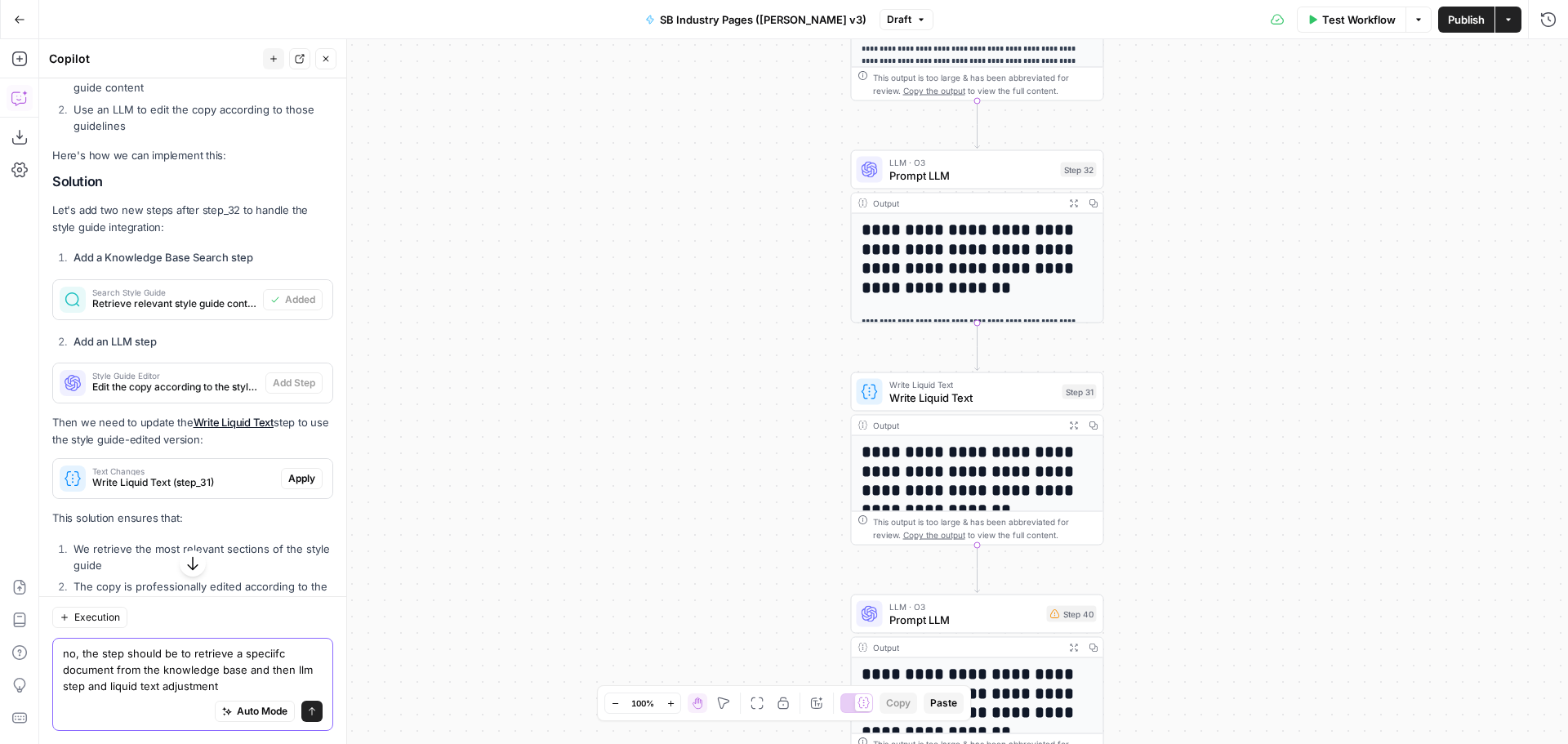
type textarea "no, the step should be to retrieve a speciifc document from the knowledge base …"
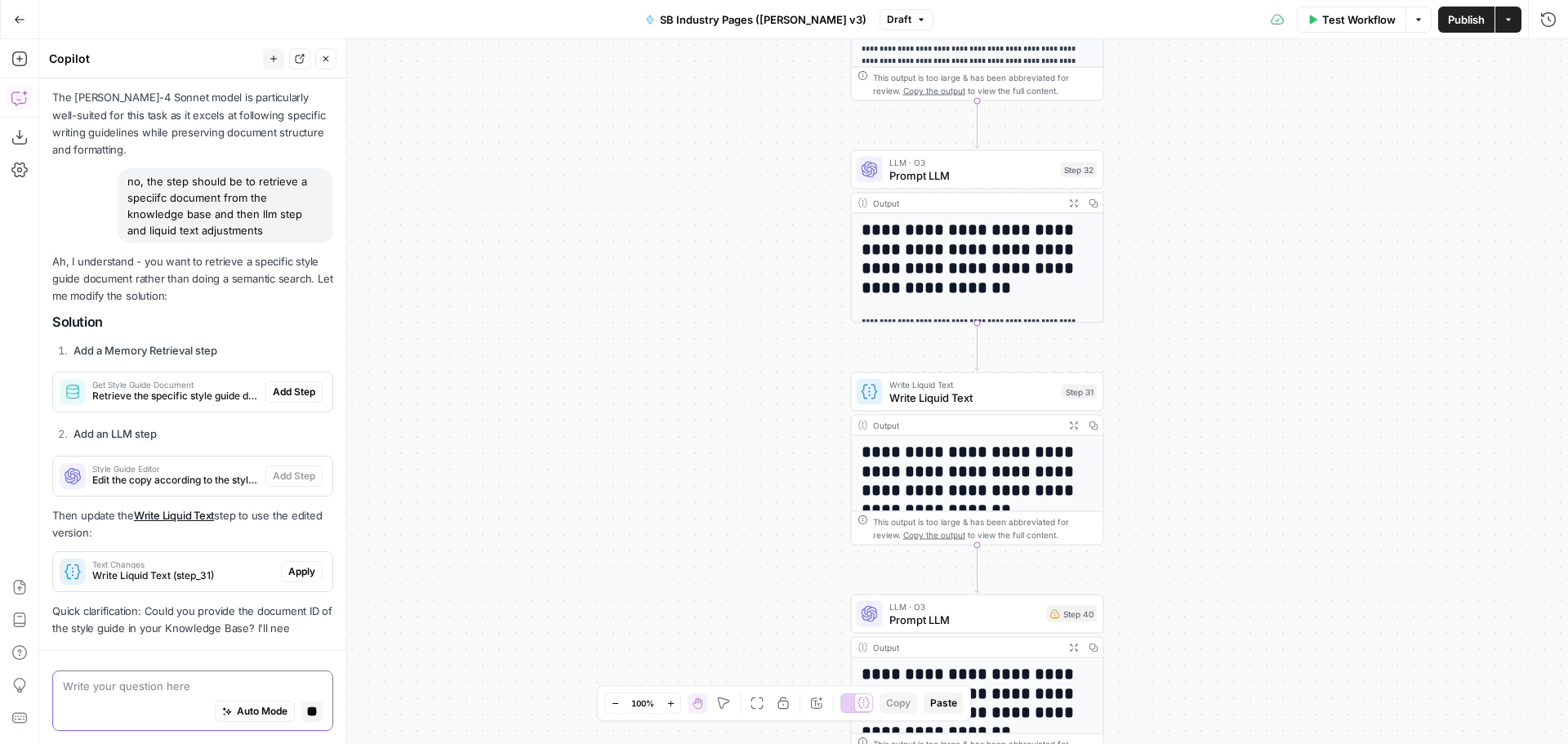
scroll to position [1041, 0]
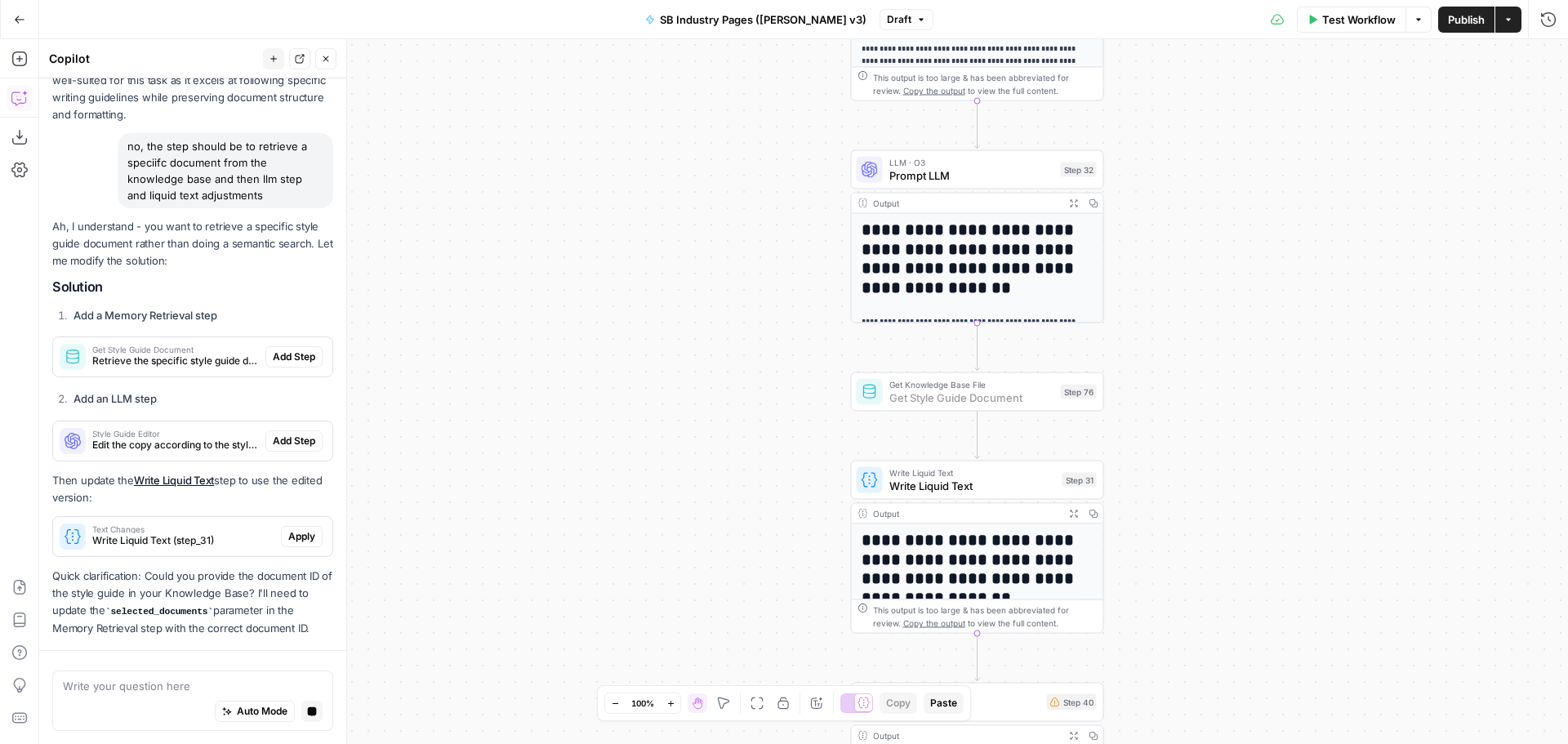
click at [275, 358] on span "Add Step" at bounding box center [294, 357] width 43 height 15
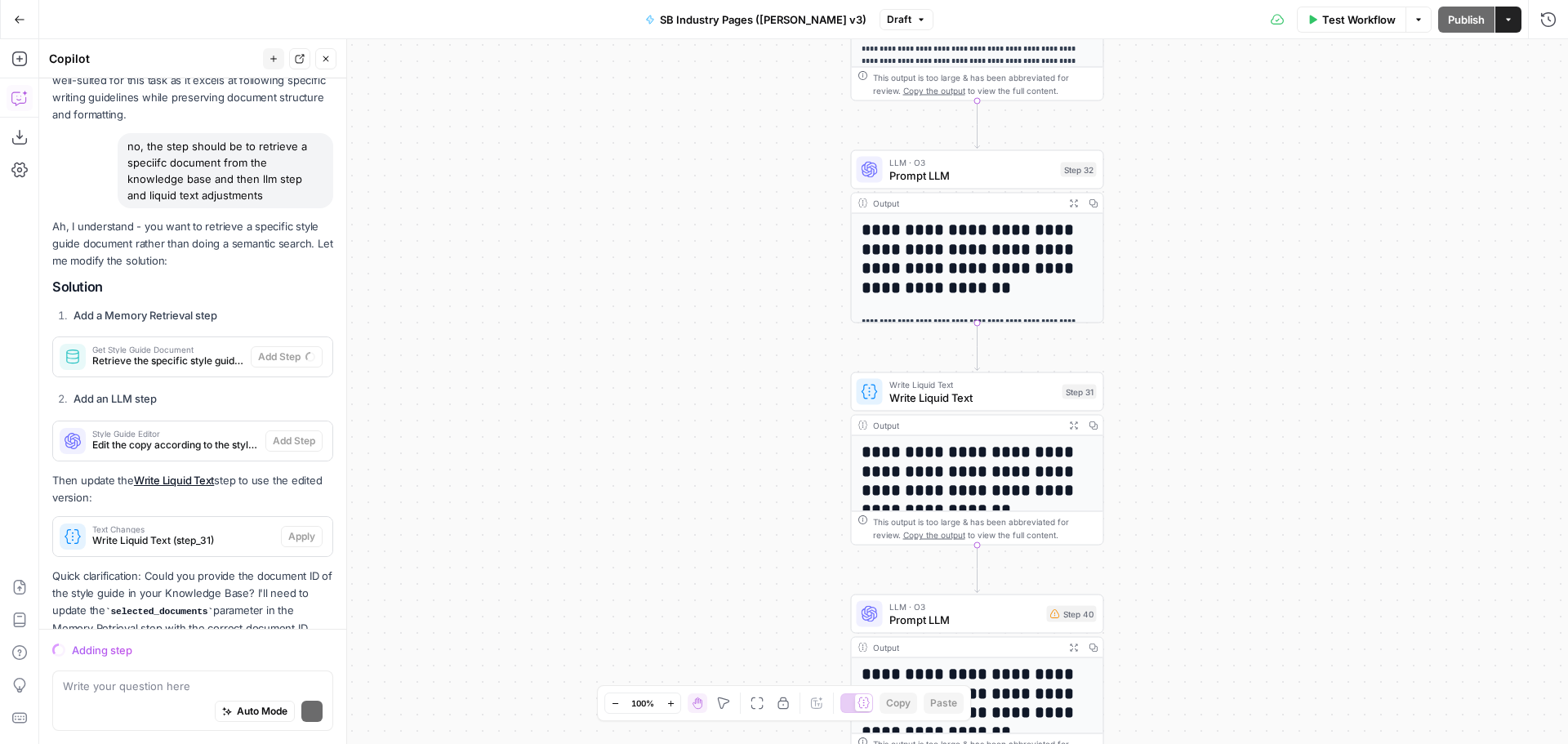
scroll to position [1088, 0]
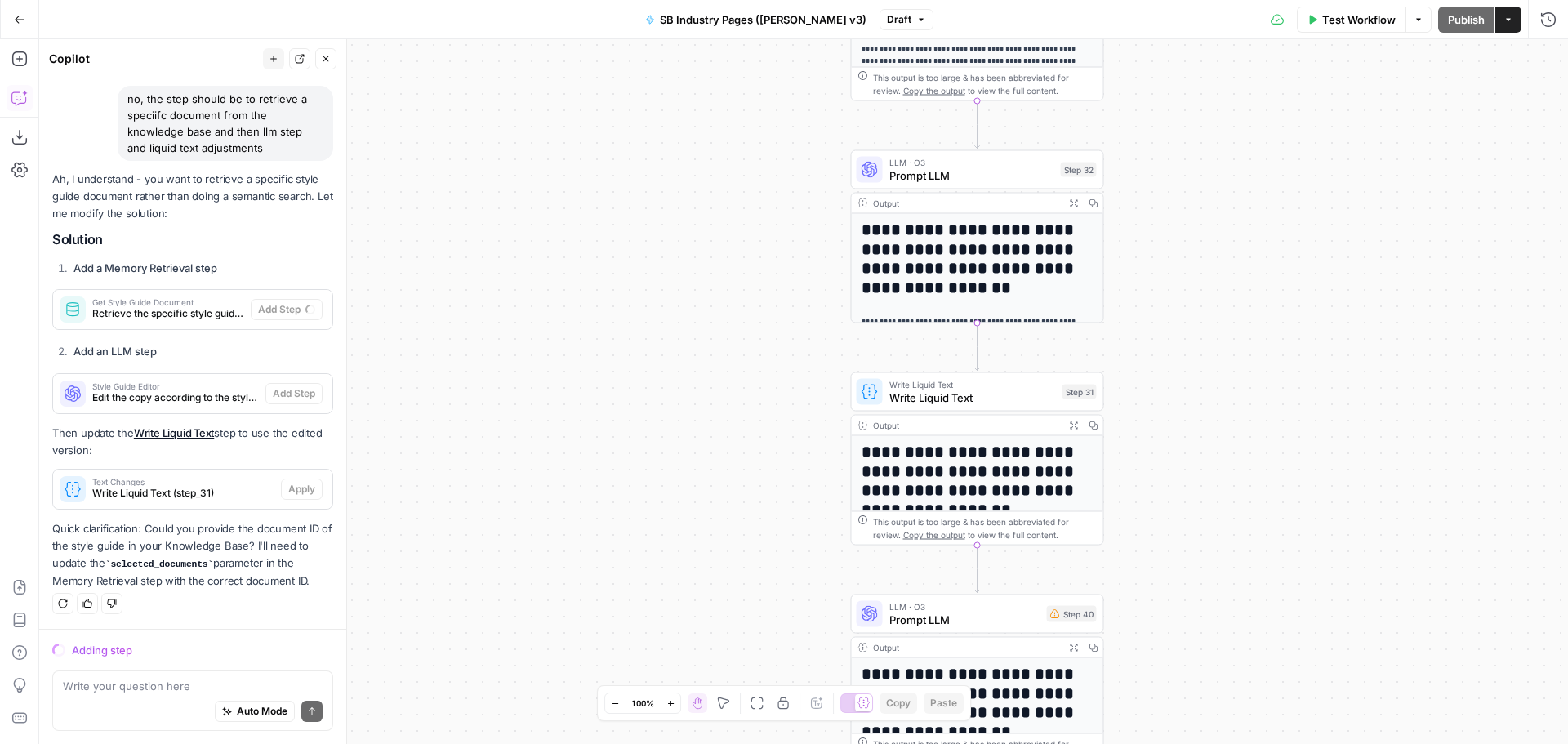
click at [584, 221] on div "Workflow Set Inputs Inputs Workflow Workflow Step 2 Output Expand Output Copy 1…" at bounding box center [804, 392] width 1529 height 705
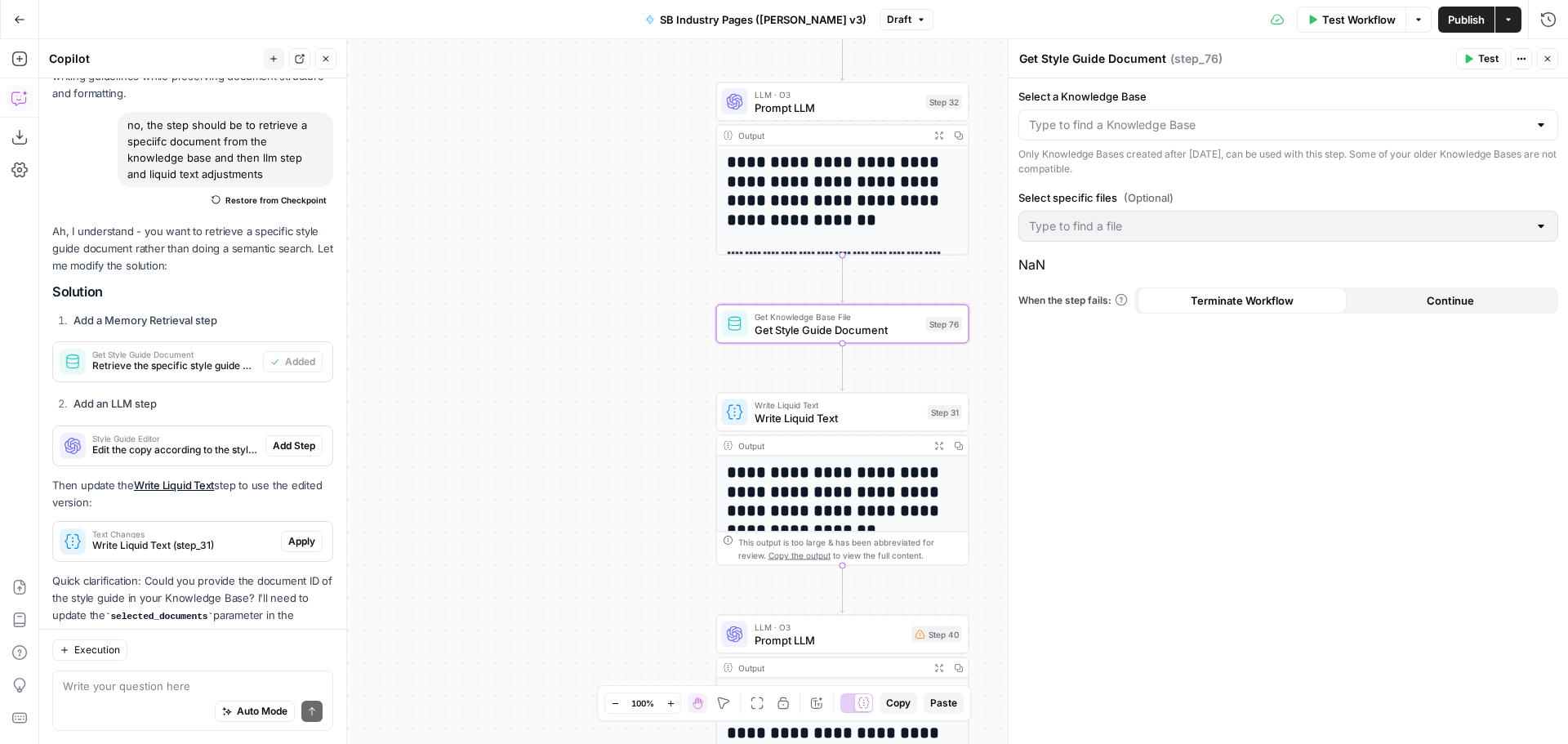
scroll to position [1140, 0]
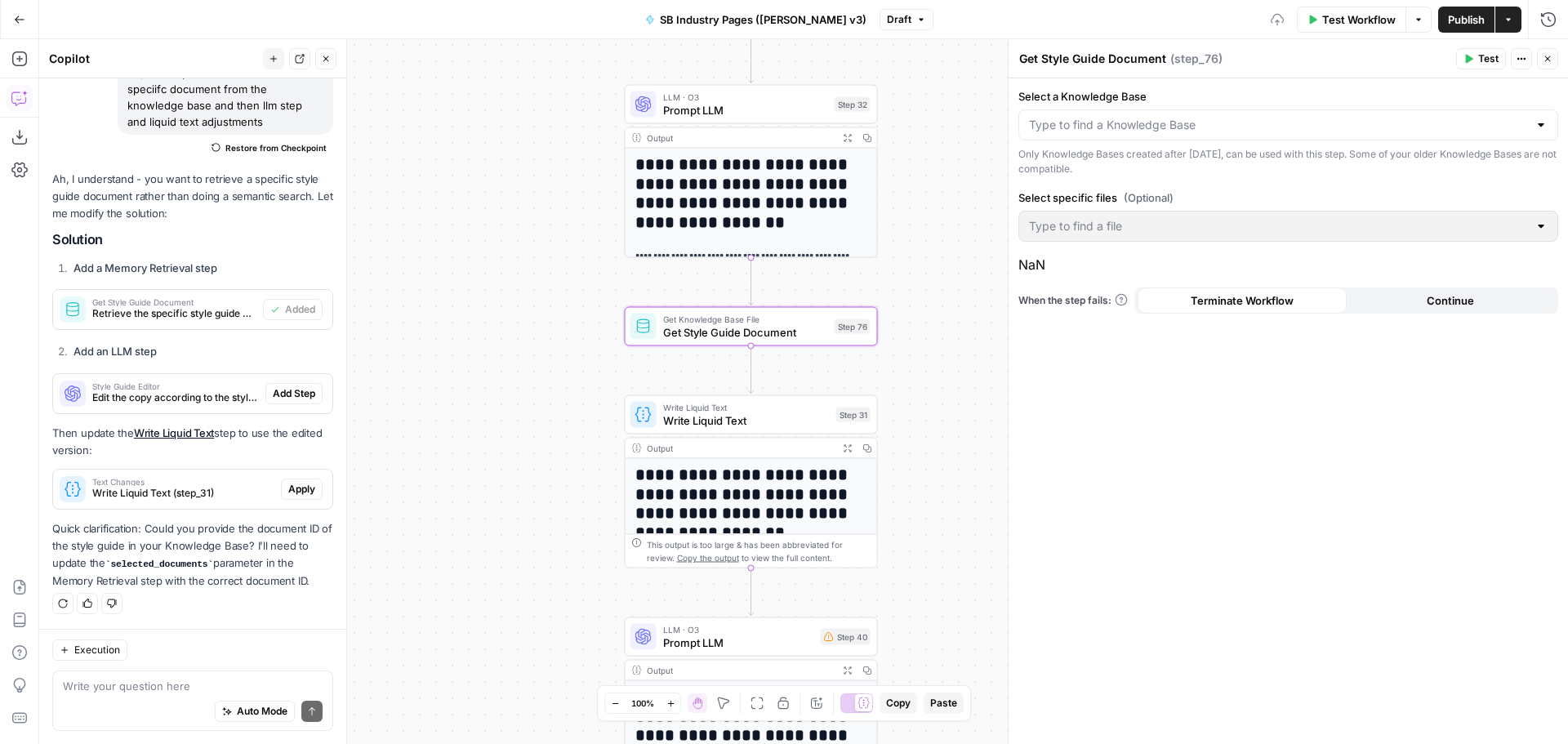
drag, startPoint x: 552, startPoint y: 313, endPoint x: 461, endPoint y: 315, distance: 91.0
click at [461, 315] on div "Workflow Set Inputs Inputs Workflow Workflow Step 2 Output Expand Output Copy 1…" at bounding box center [804, 392] width 1529 height 705
click at [1113, 131] on input "Select a Knowledge Base" at bounding box center [1279, 125] width 499 height 16
click at [1179, 210] on span "ShipBob's Knowledge Base V2" at bounding box center [1286, 211] width 506 height 16
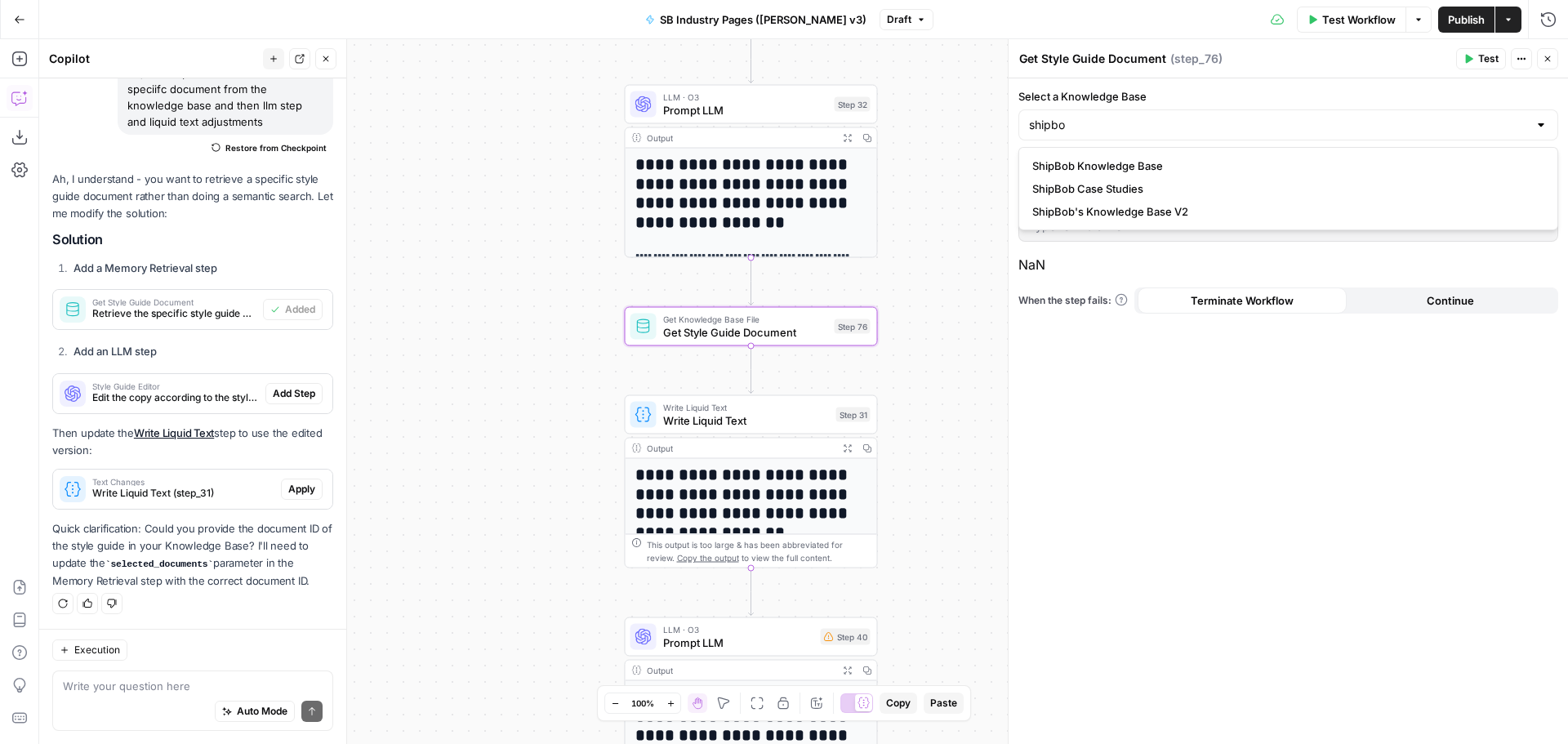
type input "ShipBob's Knowledge Base V2"
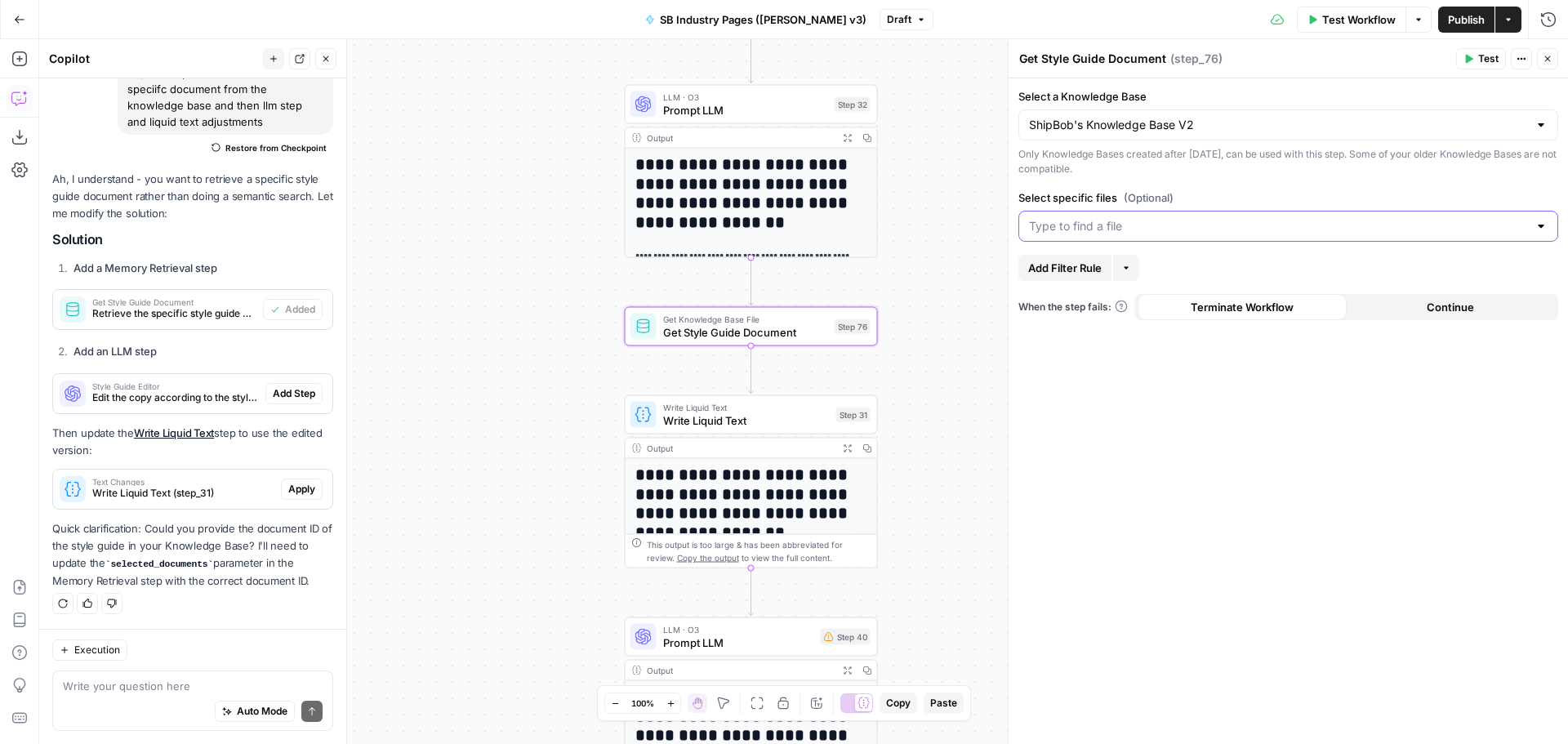
click at [1128, 223] on input "Select specific files (Optional)" at bounding box center [1279, 226] width 499 height 16
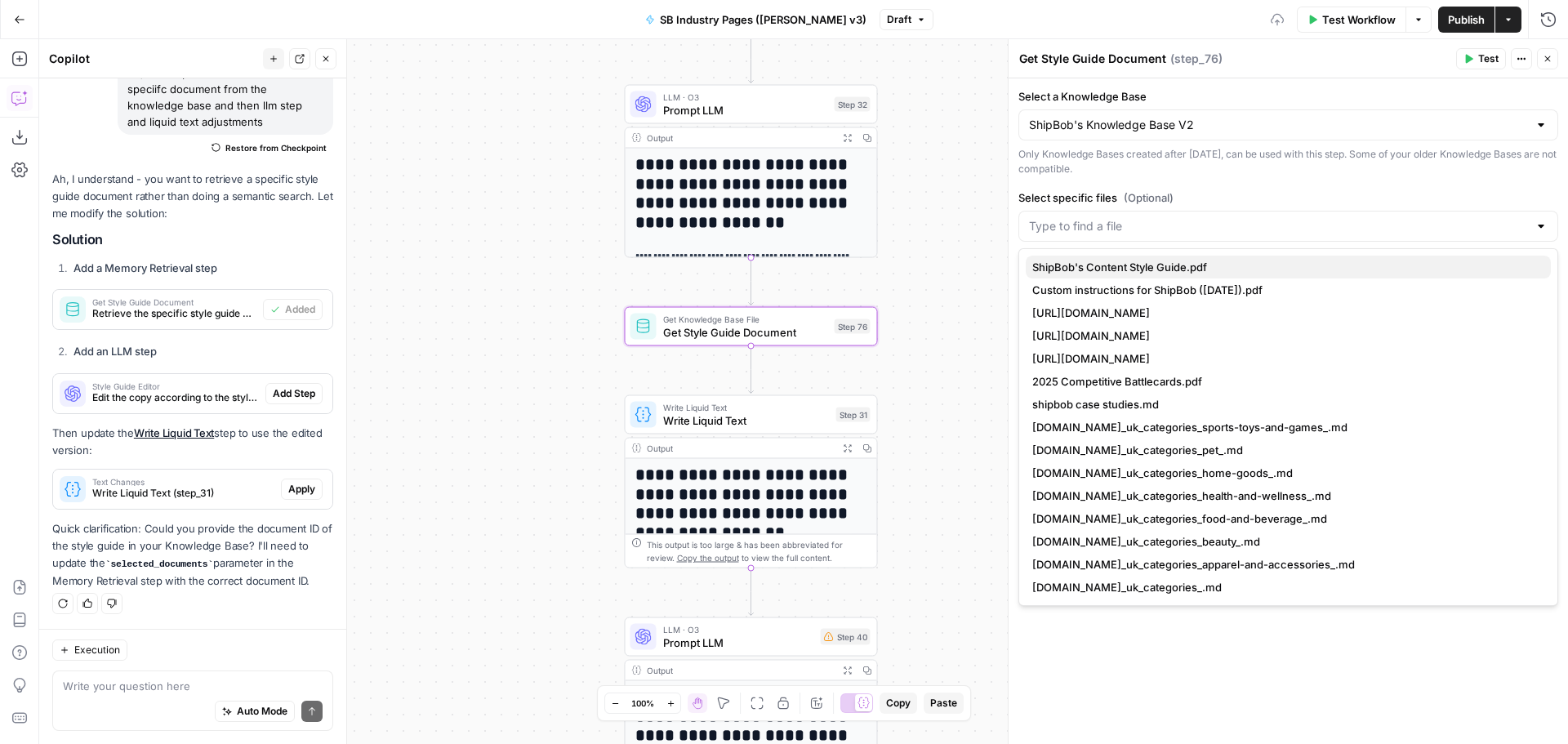
click at [1165, 265] on span "ShipBob's Content Style Guide.pdf" at bounding box center [1286, 267] width 506 height 16
click at [1212, 181] on div "Select a Knowledge Base ShipBob's Knowledge Base V2 Only Knowledge Bases create…" at bounding box center [1288, 411] width 559 height 666
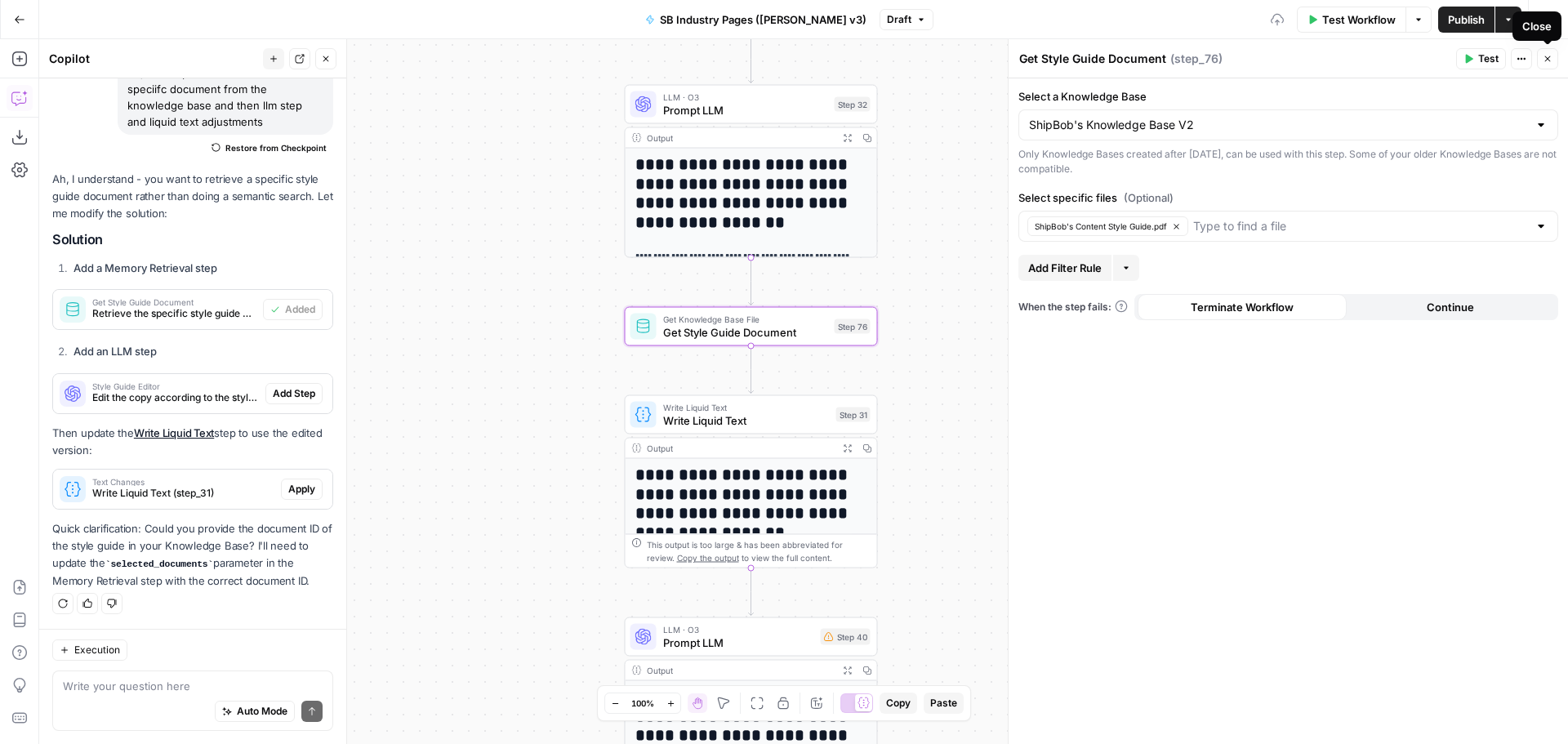
click at [1549, 61] on icon "button" at bounding box center [1548, 59] width 10 height 10
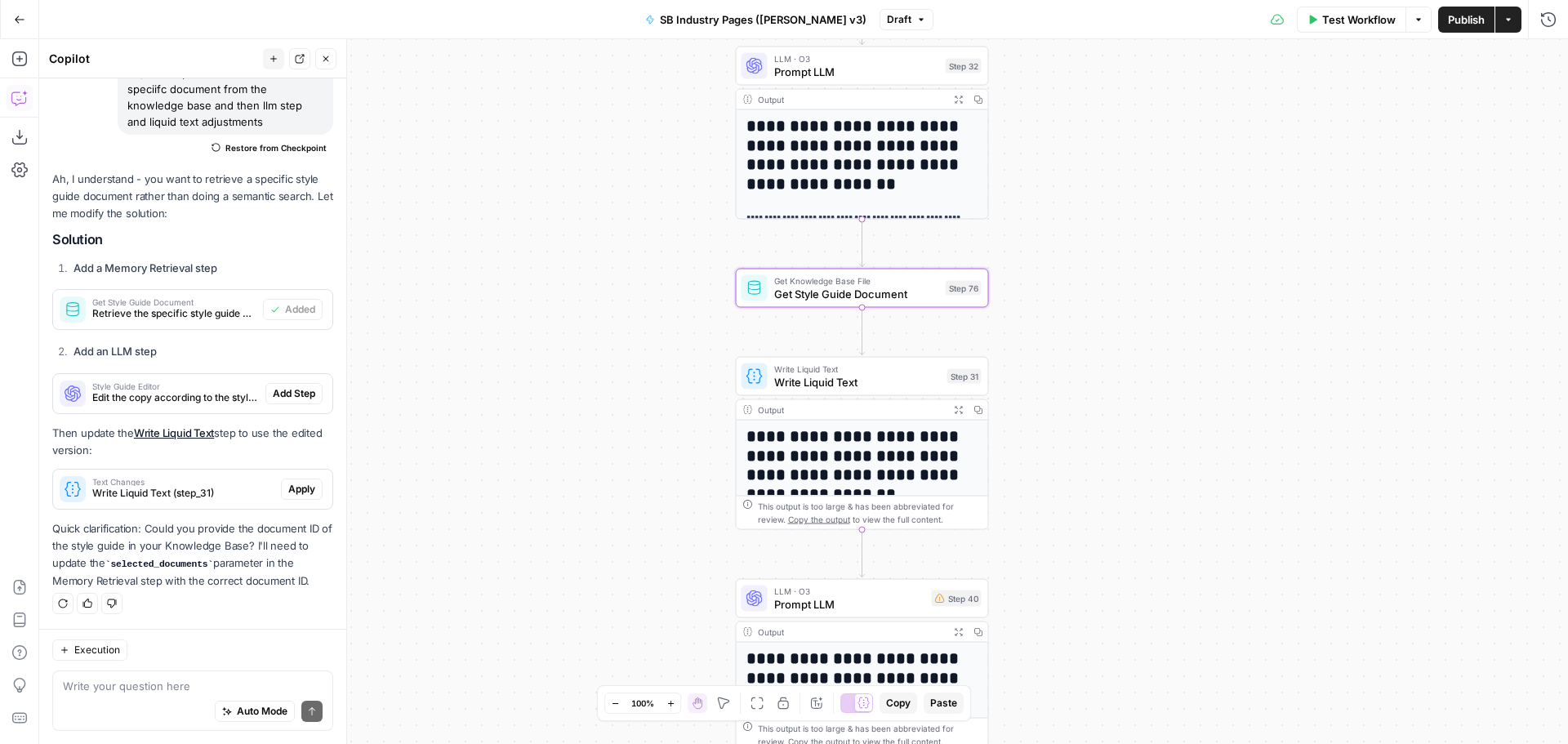
drag, startPoint x: 962, startPoint y: 346, endPoint x: 547, endPoint y: 410, distance: 419.9
click at [1071, 308] on div "Workflow Set Inputs Inputs Workflow Workflow Step 2 Output Expand Output Copy 1…" at bounding box center [804, 392] width 1529 height 705
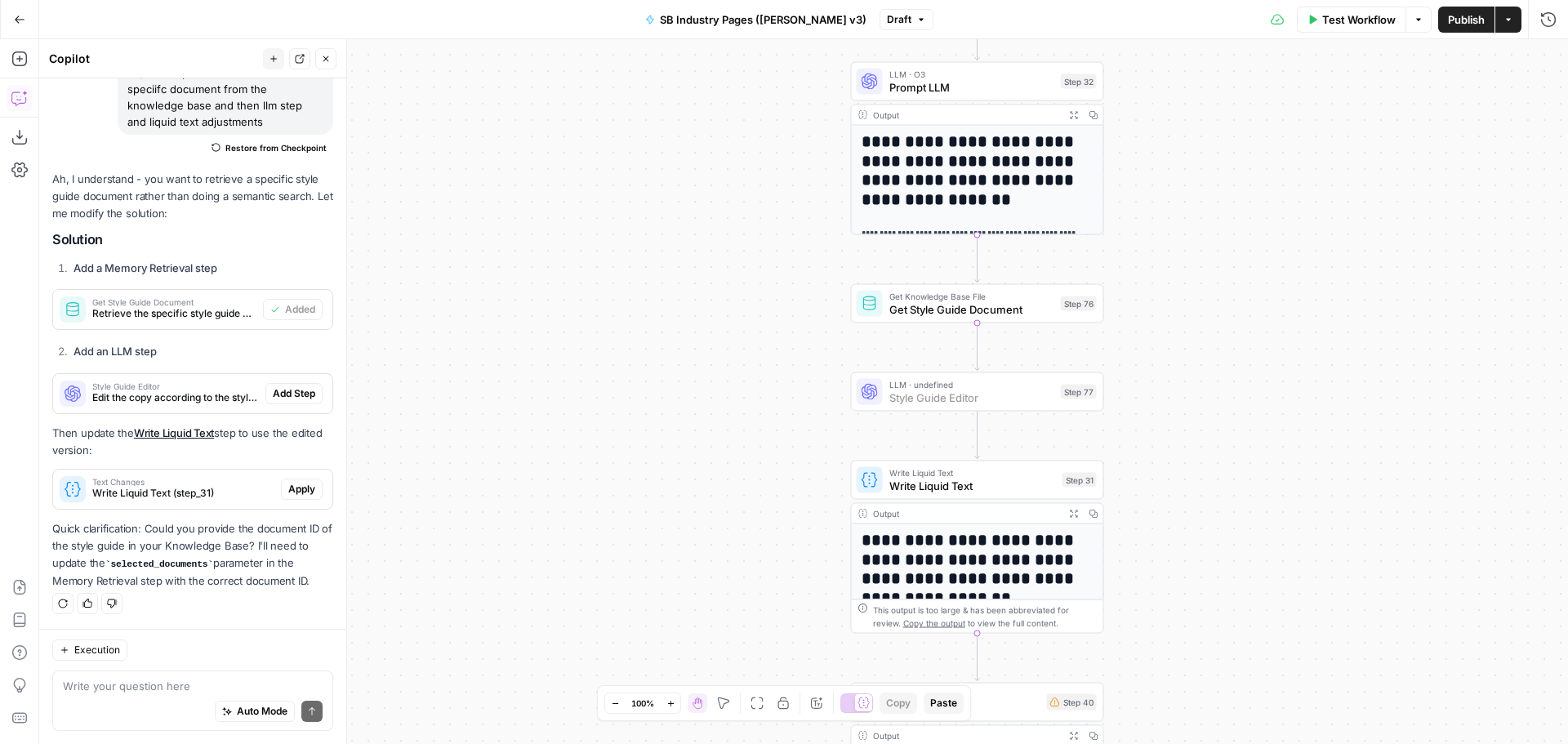
click at [279, 392] on span "Add Step" at bounding box center [294, 393] width 43 height 15
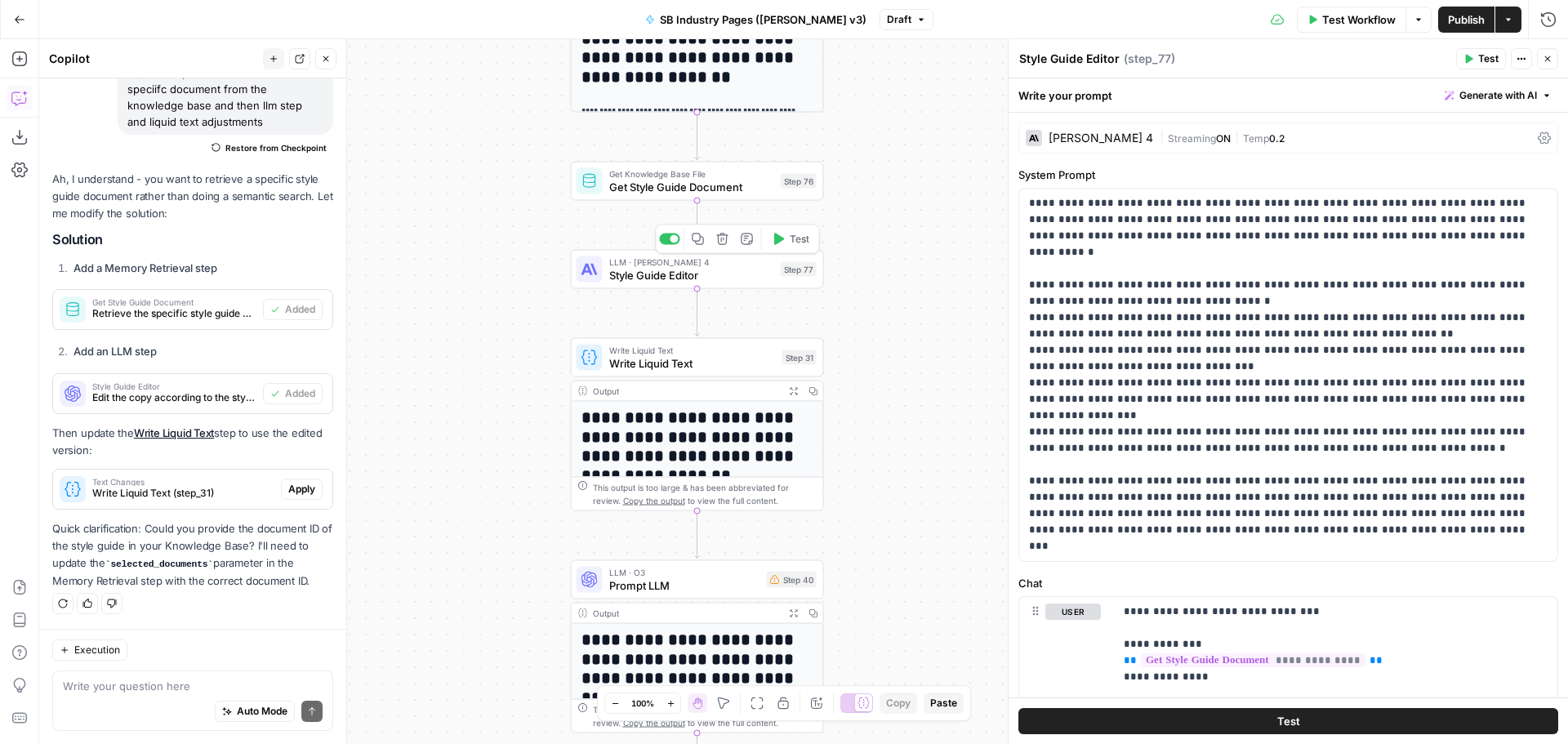
click at [723, 275] on span "Style Guide Editor" at bounding box center [692, 275] width 165 height 16
click at [1121, 138] on div "Claude Sonnet 4" at bounding box center [1101, 138] width 105 height 12
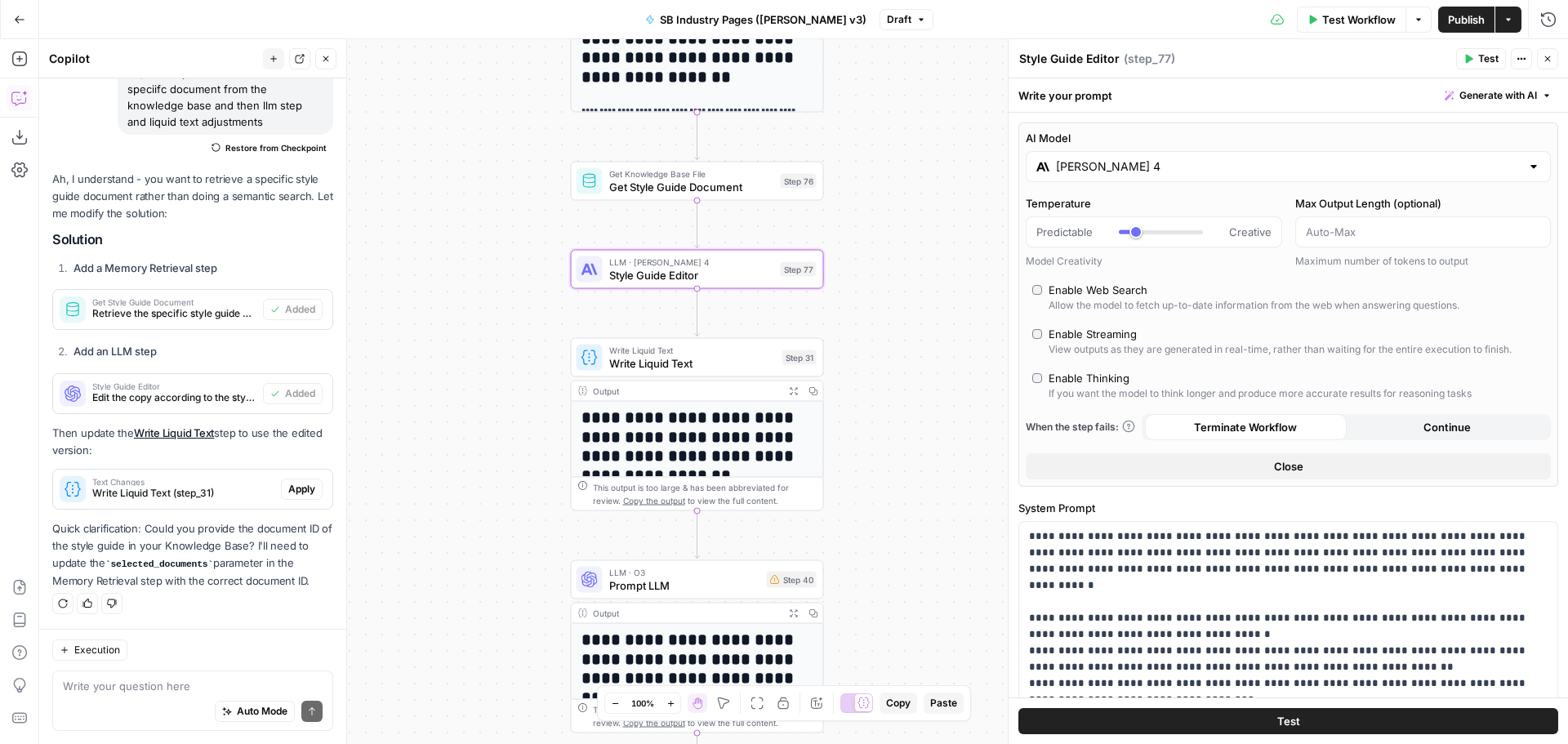
click at [1160, 168] on input "Claude Sonnet 4" at bounding box center [1289, 166] width 465 height 16
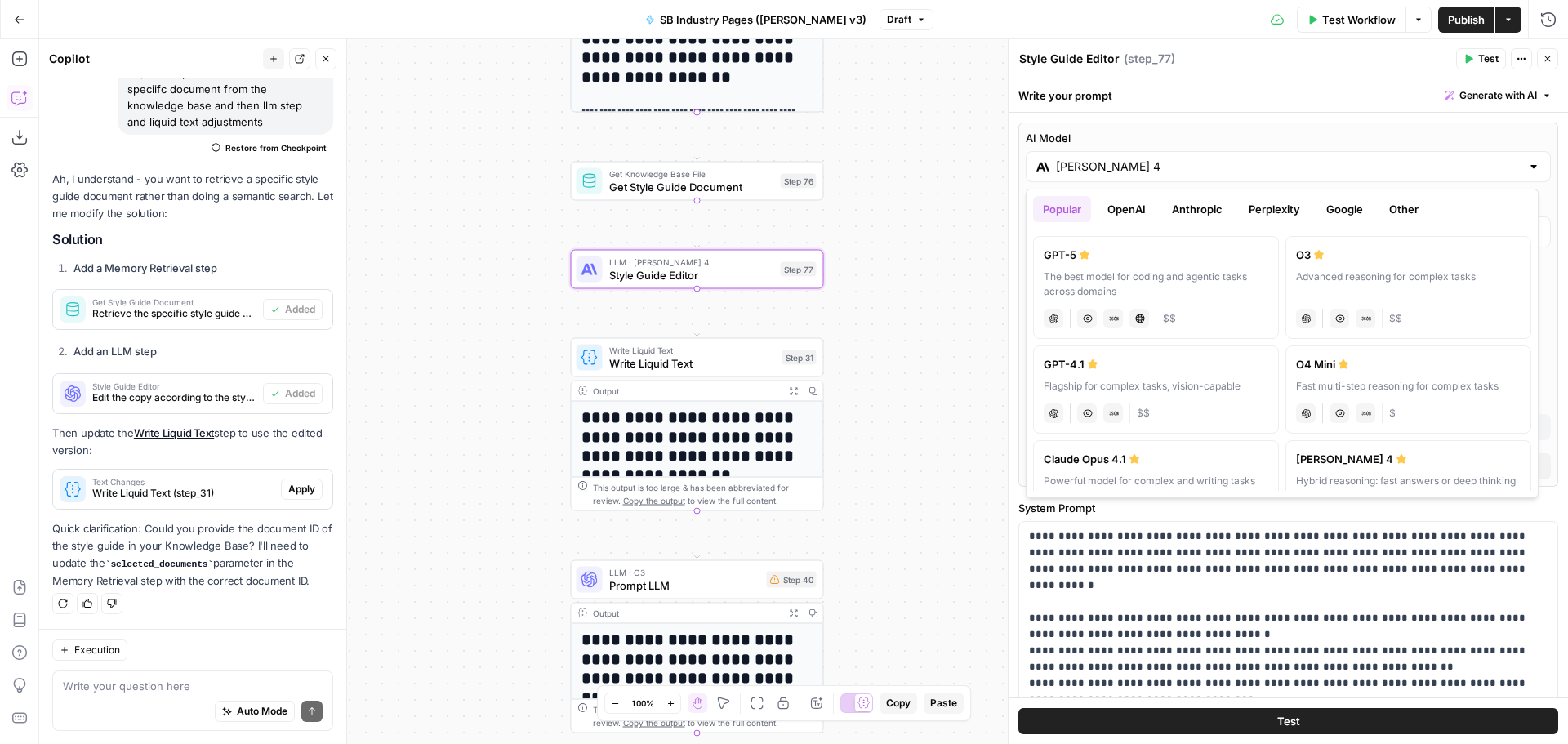
click at [1183, 383] on div "Flagship for complex tasks, vision-capable" at bounding box center [1156, 386] width 225 height 15
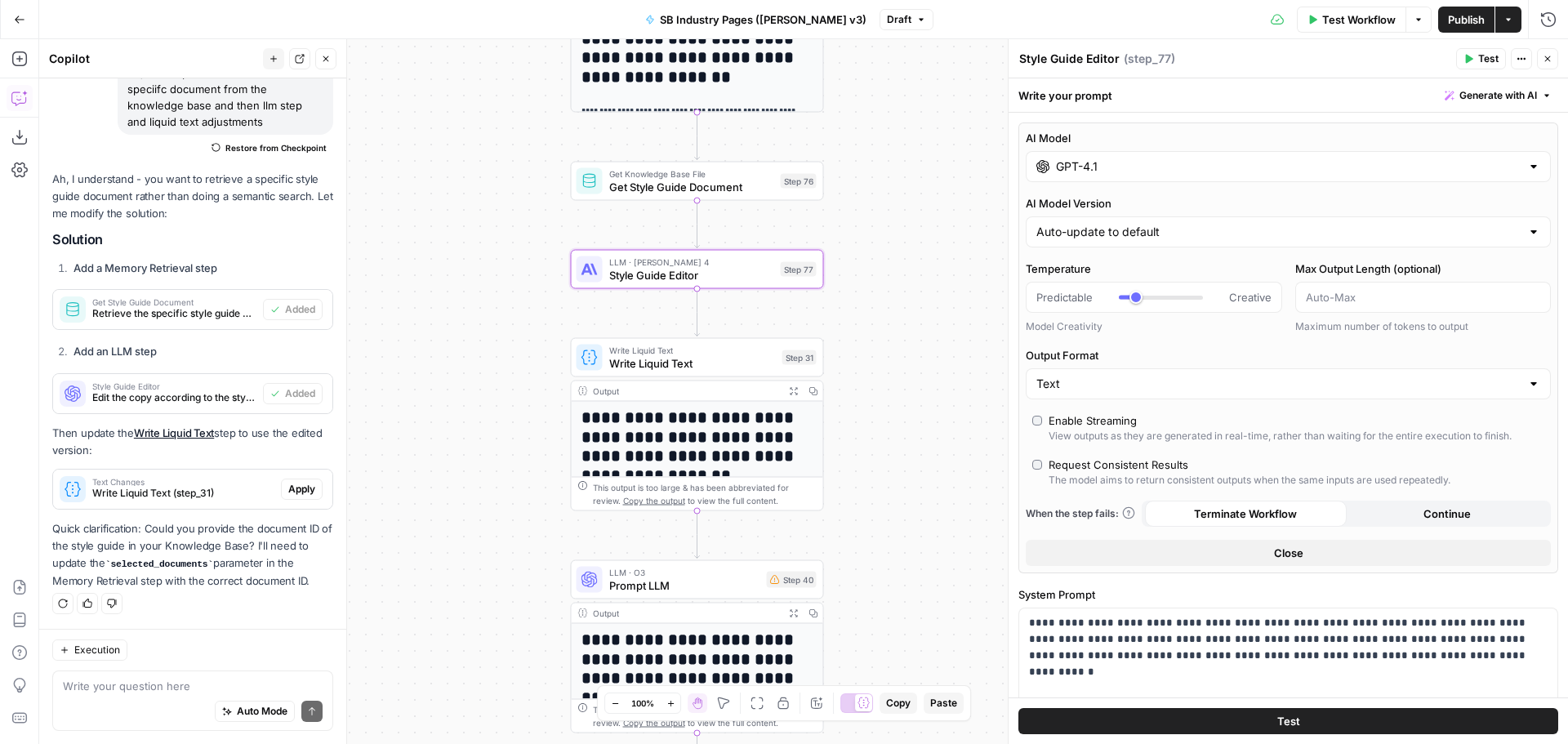
type input "GPT-4.1"
type input "*"
drag, startPoint x: 1133, startPoint y: 297, endPoint x: 1113, endPoint y: 297, distance: 20.0
click at [1113, 297] on div "Predictable Creative" at bounding box center [1154, 297] width 235 height 16
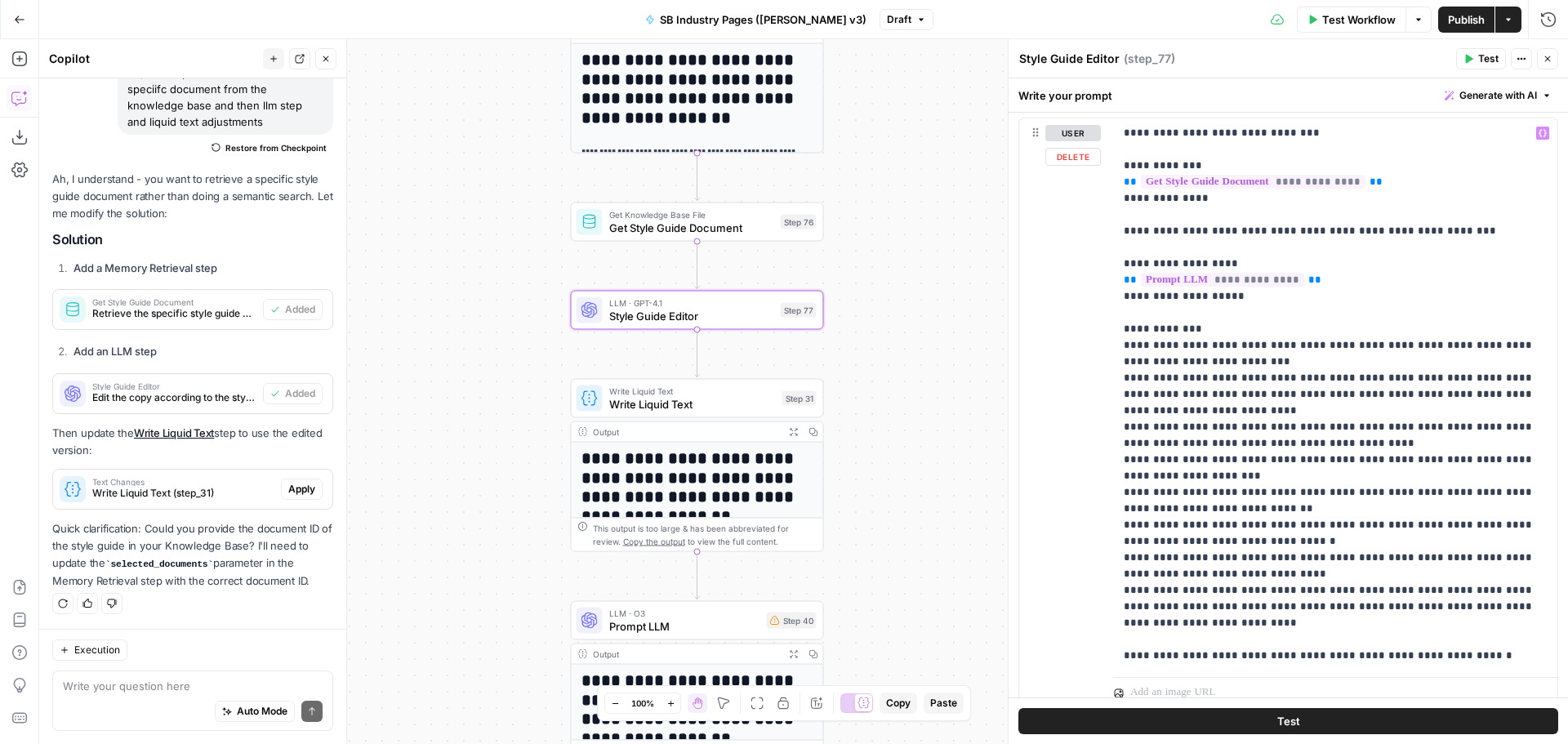
scroll to position [959, 0]
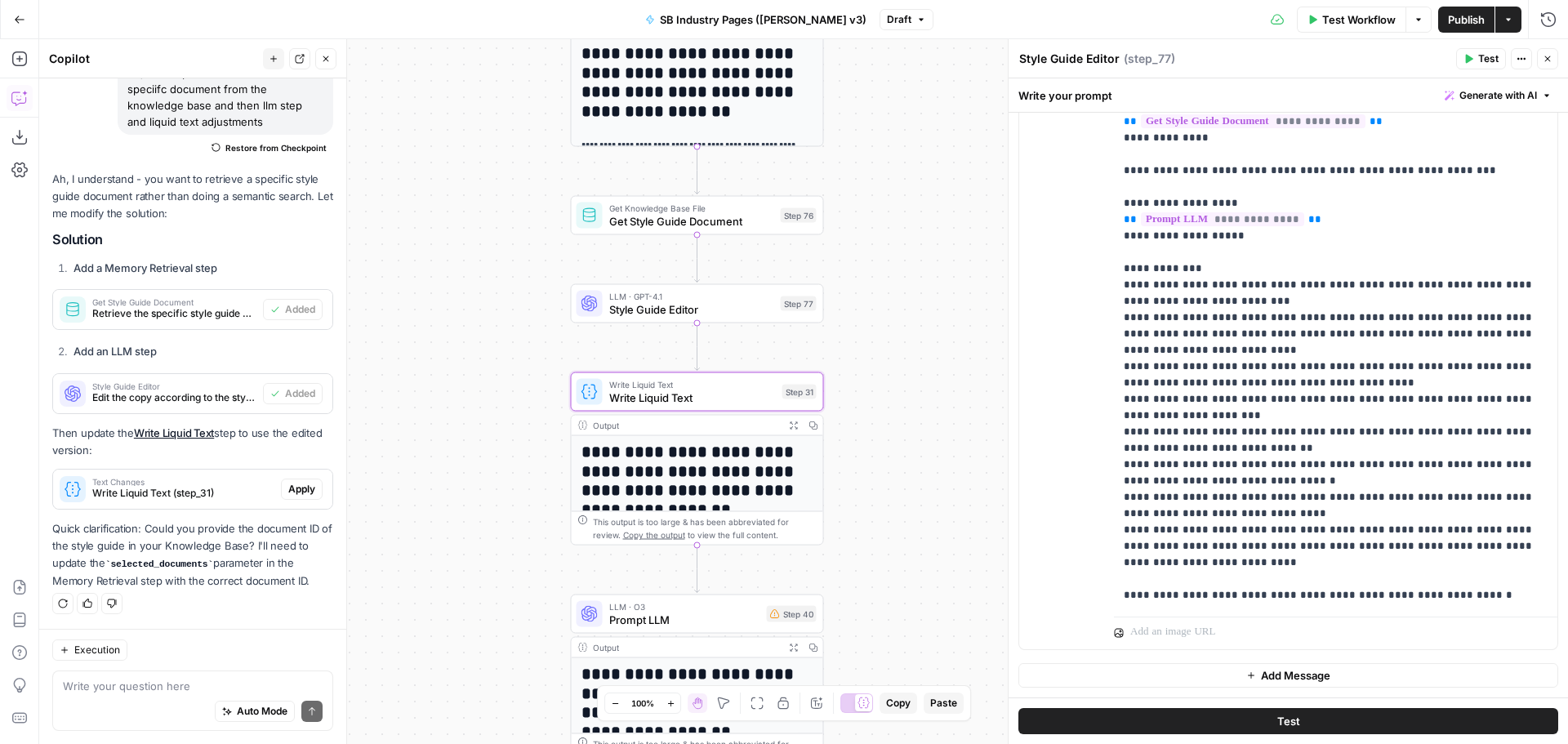
click at [147, 486] on span "Write Liquid Text (step_31)" at bounding box center [183, 493] width 182 height 15
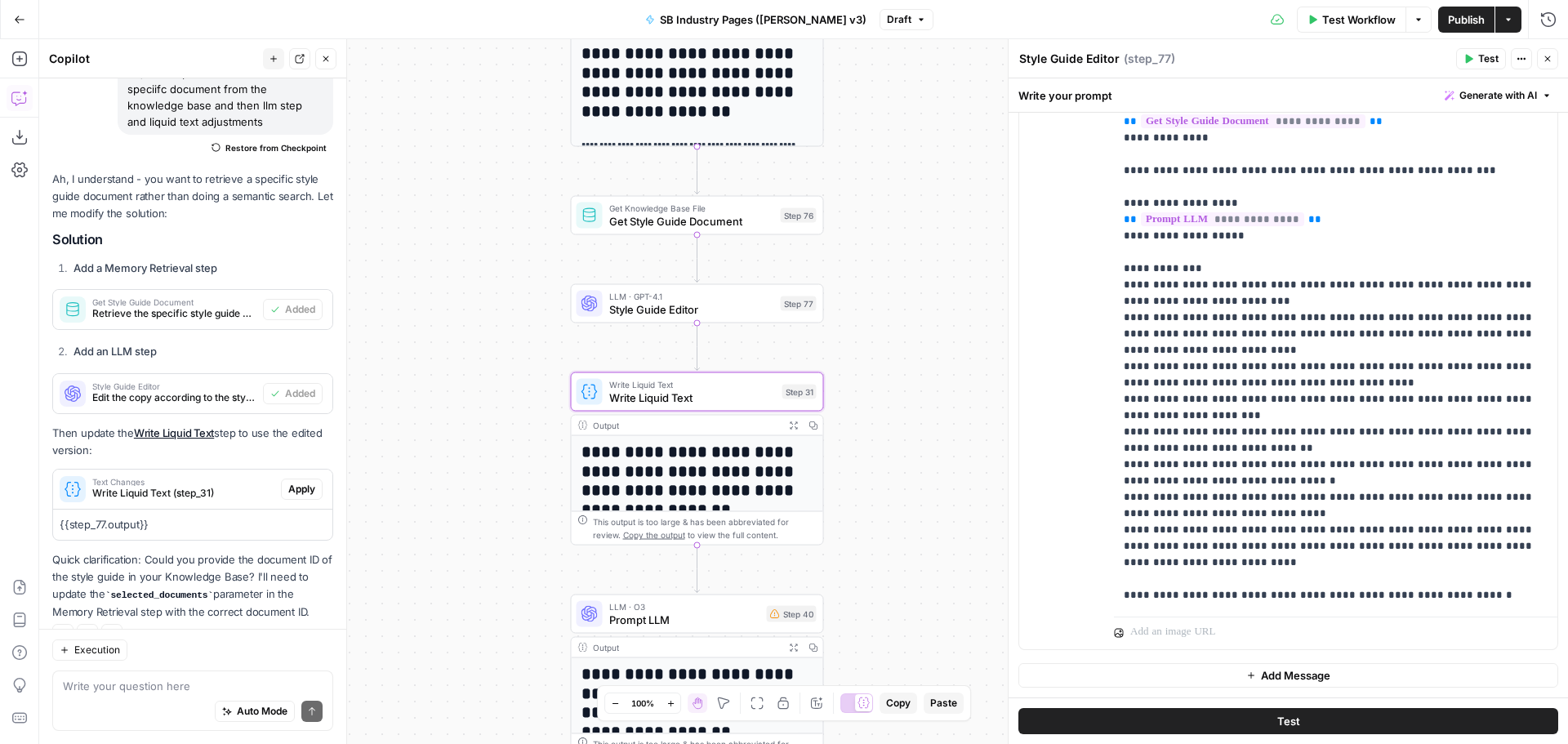
drag, startPoint x: 289, startPoint y: 488, endPoint x: 337, endPoint y: 462, distance: 54.6
click at [289, 488] on span "Apply" at bounding box center [302, 489] width 27 height 15
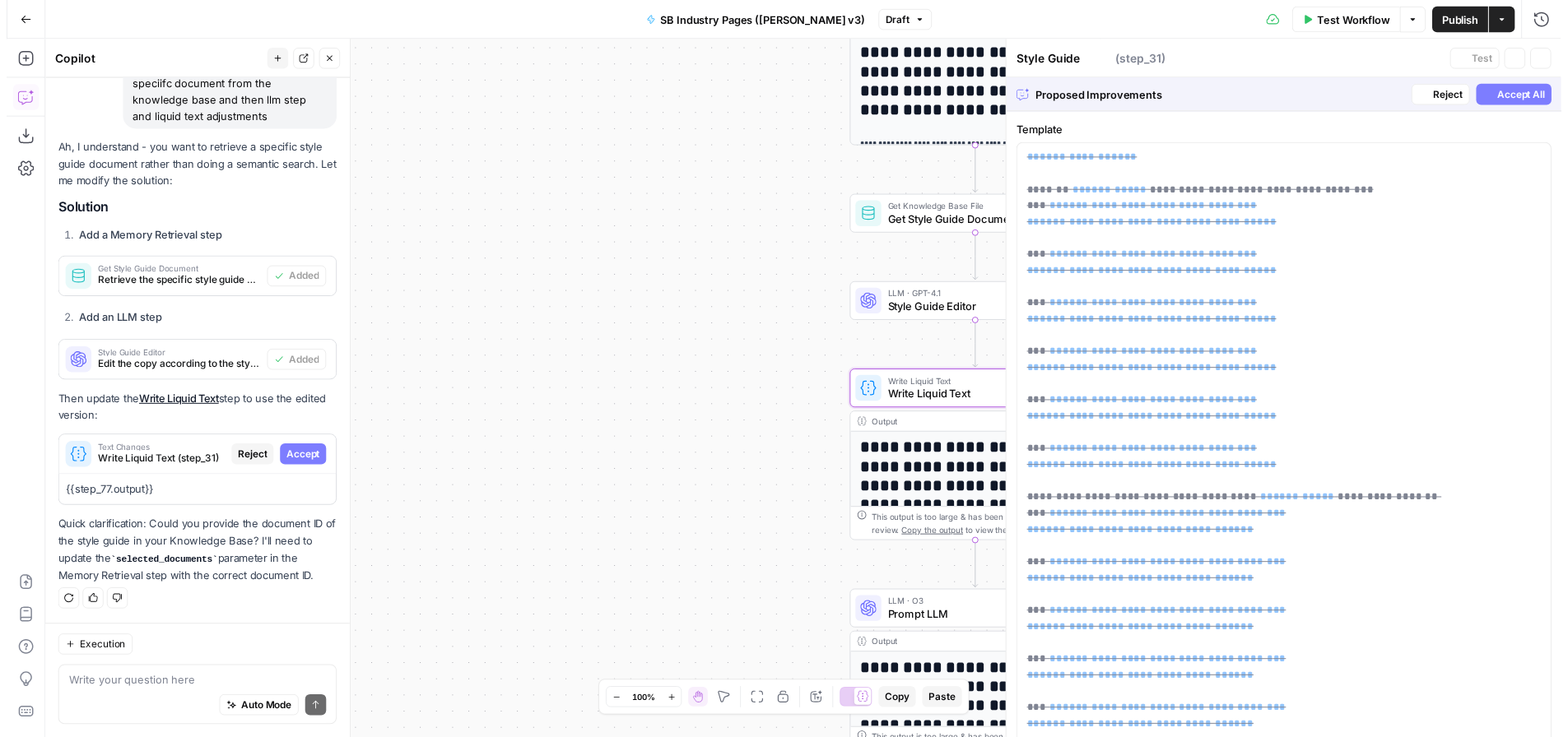
scroll to position [1127, 0]
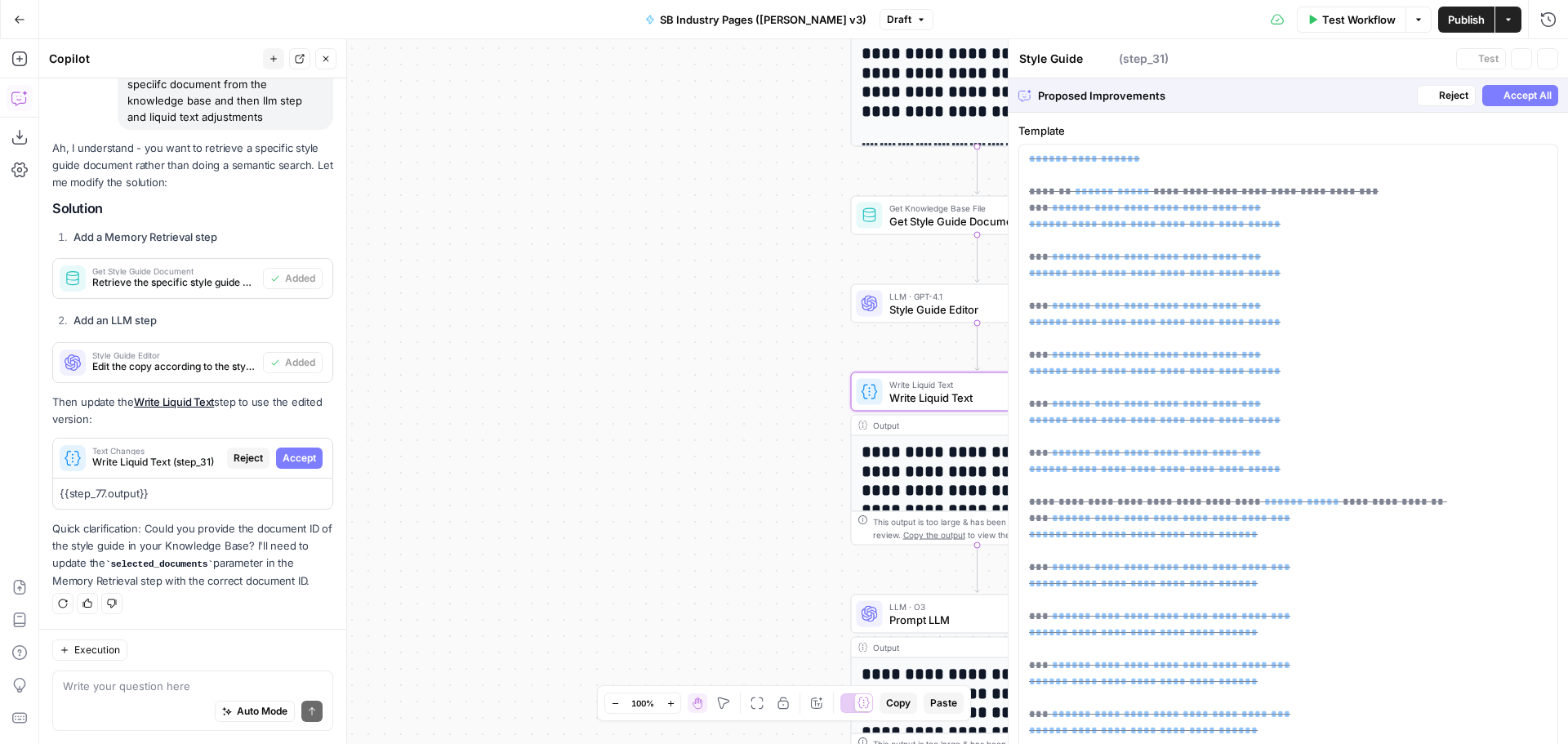
type textarea "Write Liquid Text"
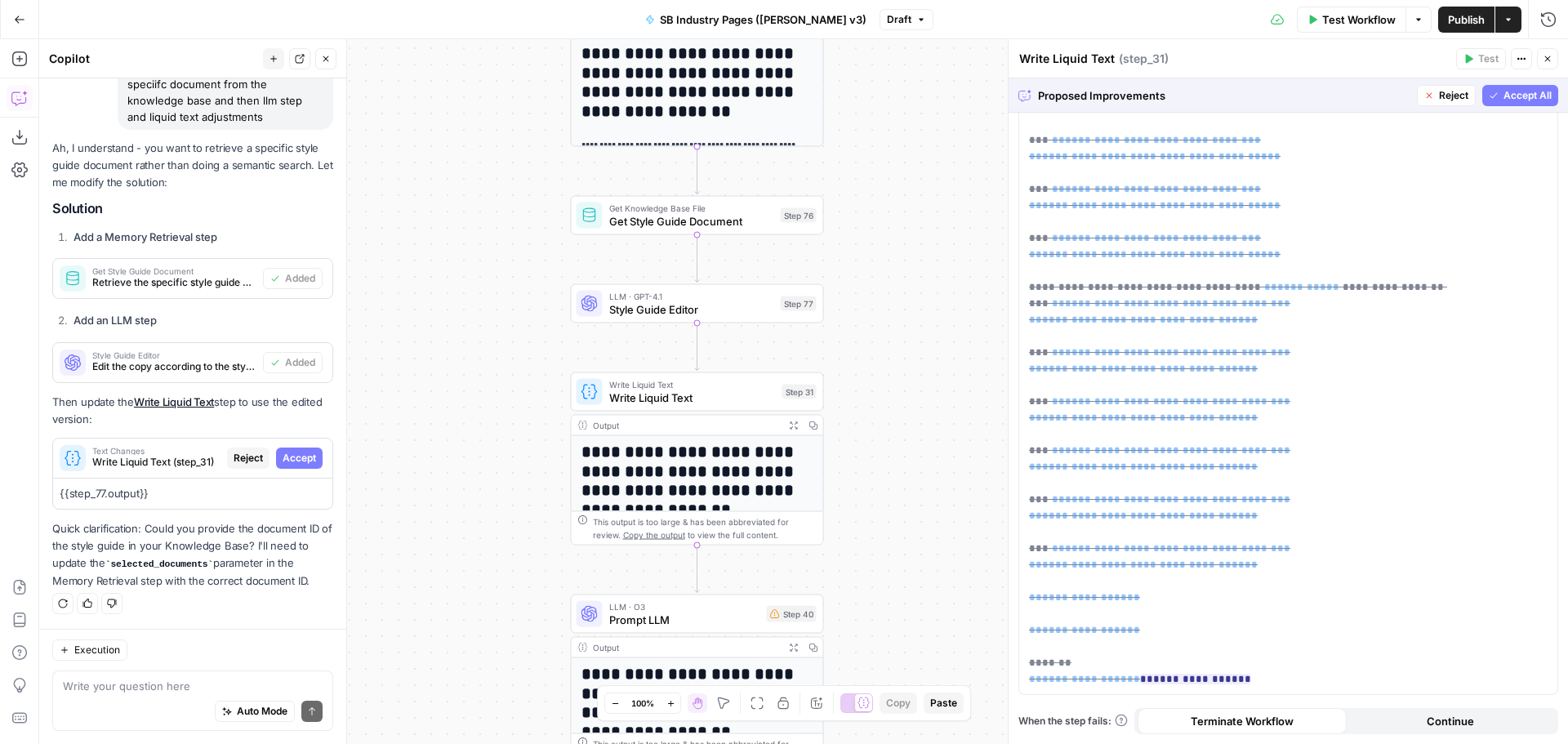
click at [1507, 94] on span "Accept All" at bounding box center [1528, 95] width 48 height 15
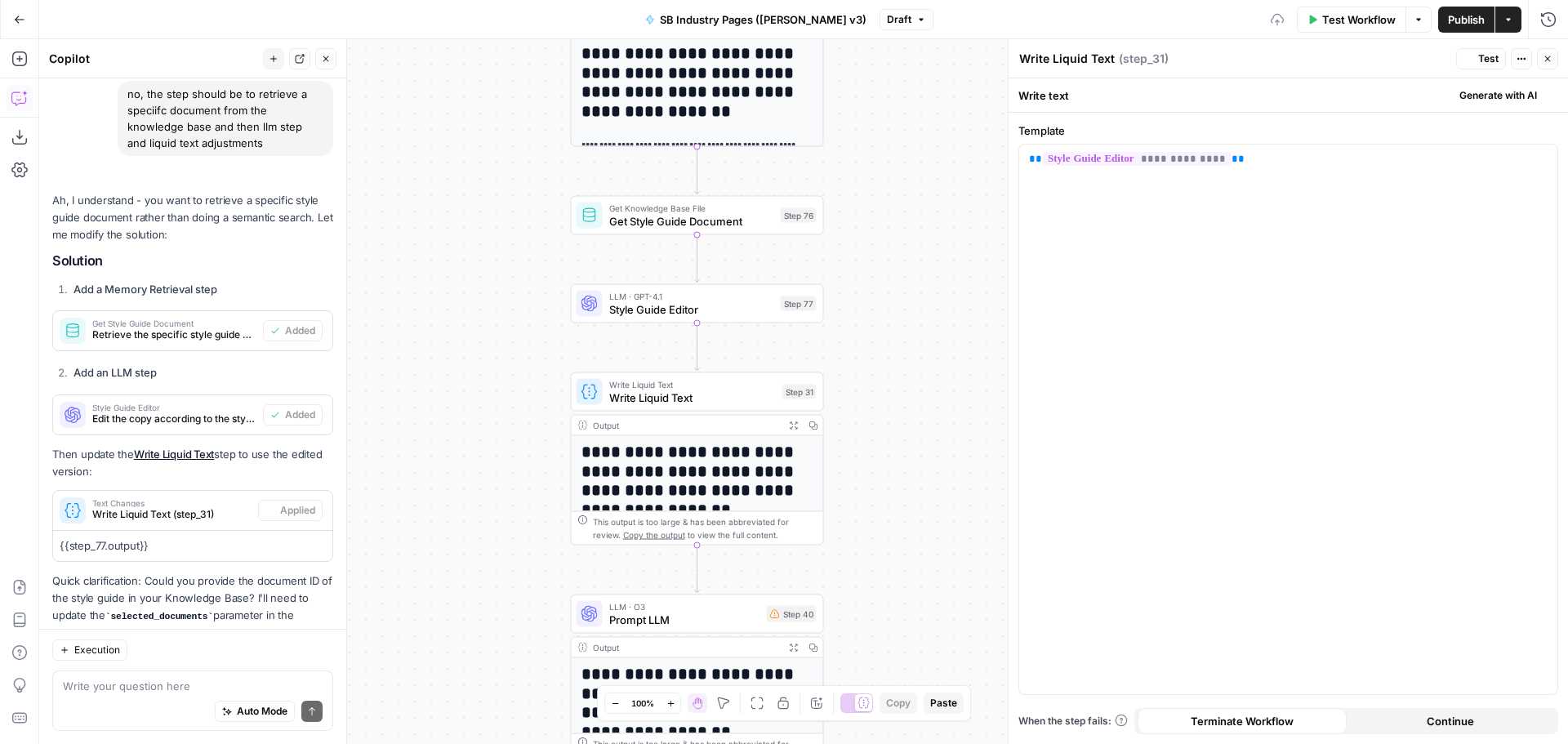
scroll to position [0, 0]
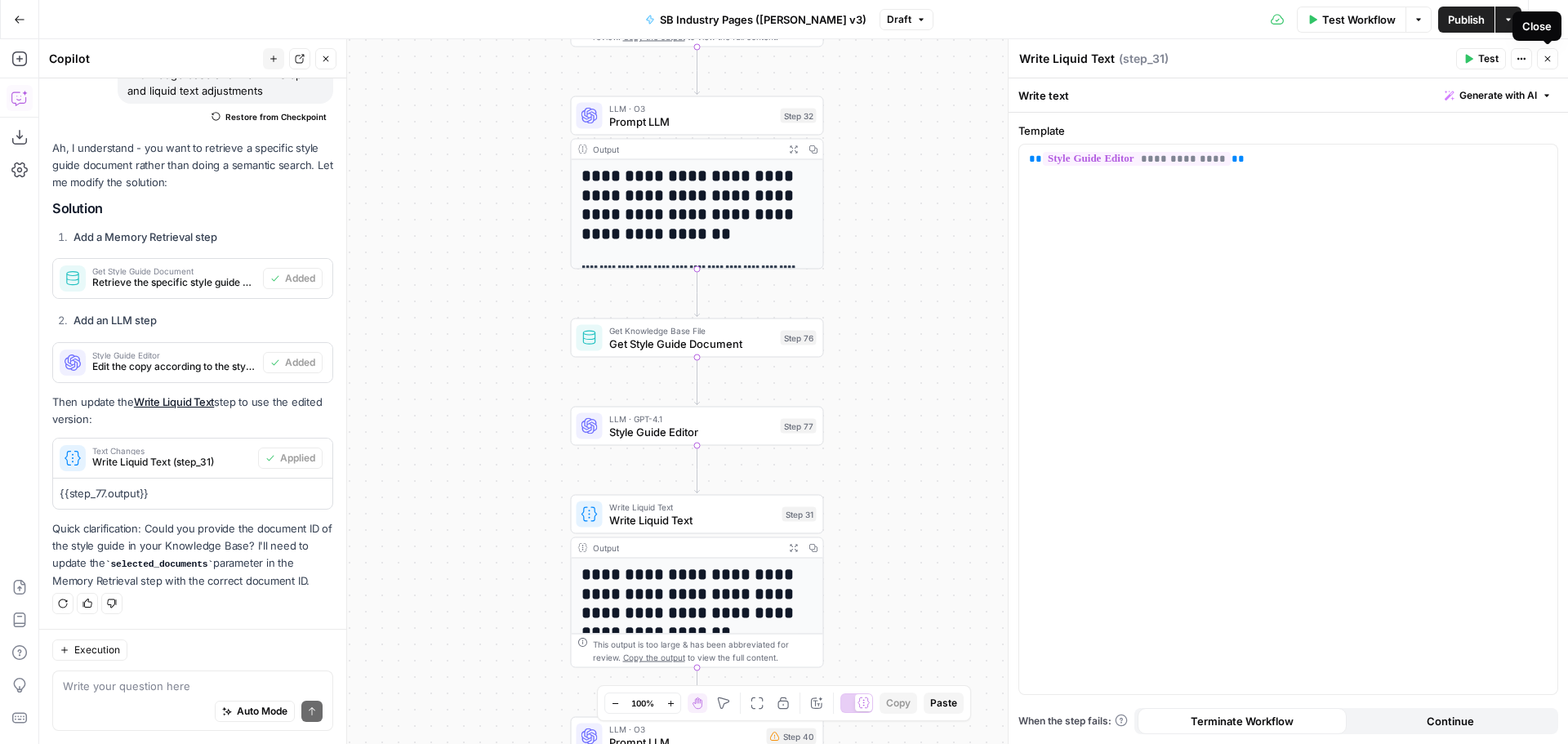
click at [1551, 59] on icon "button" at bounding box center [1548, 59] width 10 height 10
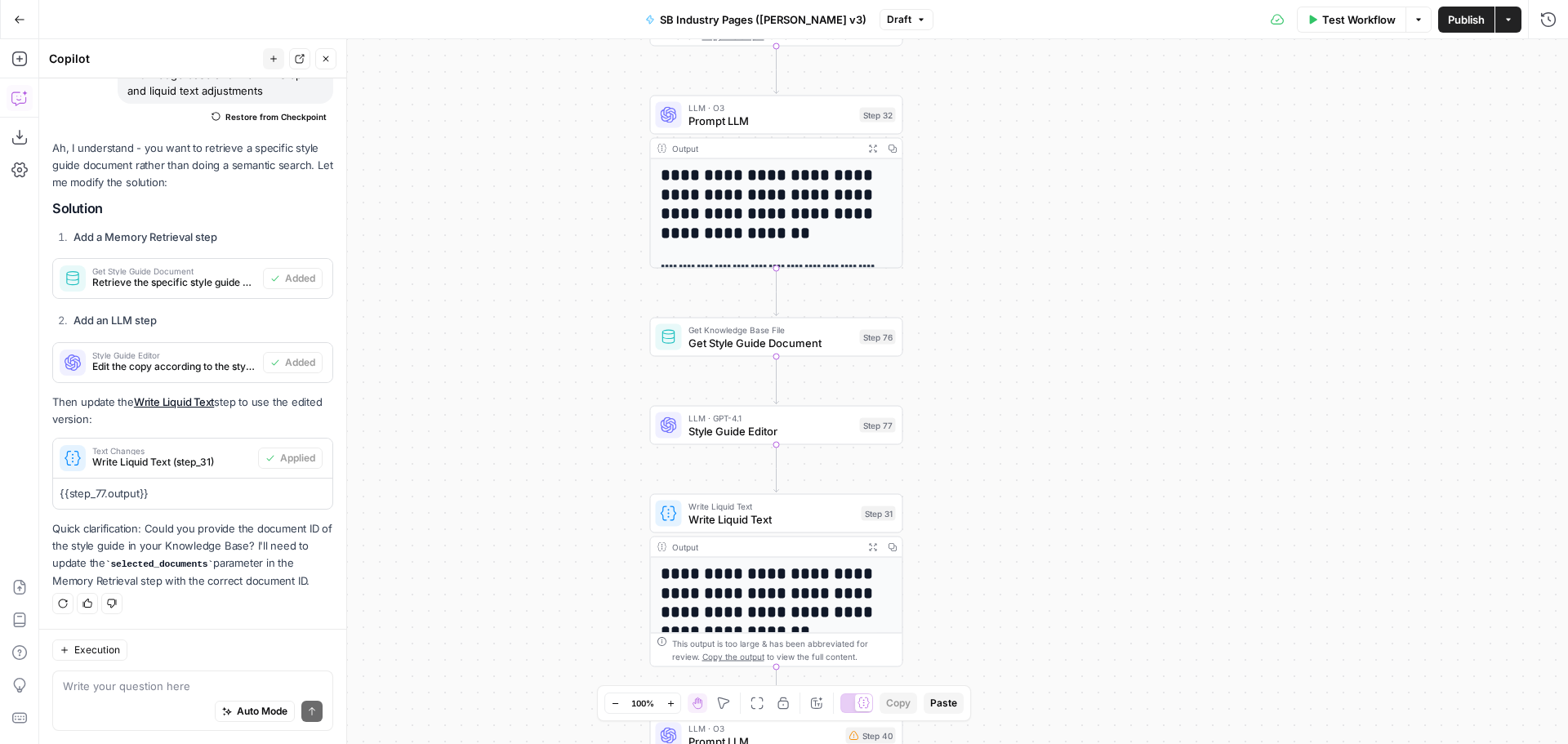
click at [994, 298] on div "Workflow Set Inputs Inputs Workflow Workflow Step 2 Output Expand Output Copy 1…" at bounding box center [804, 392] width 1529 height 705
click at [1358, 19] on span "Test Workflow" at bounding box center [1359, 20] width 74 height 16
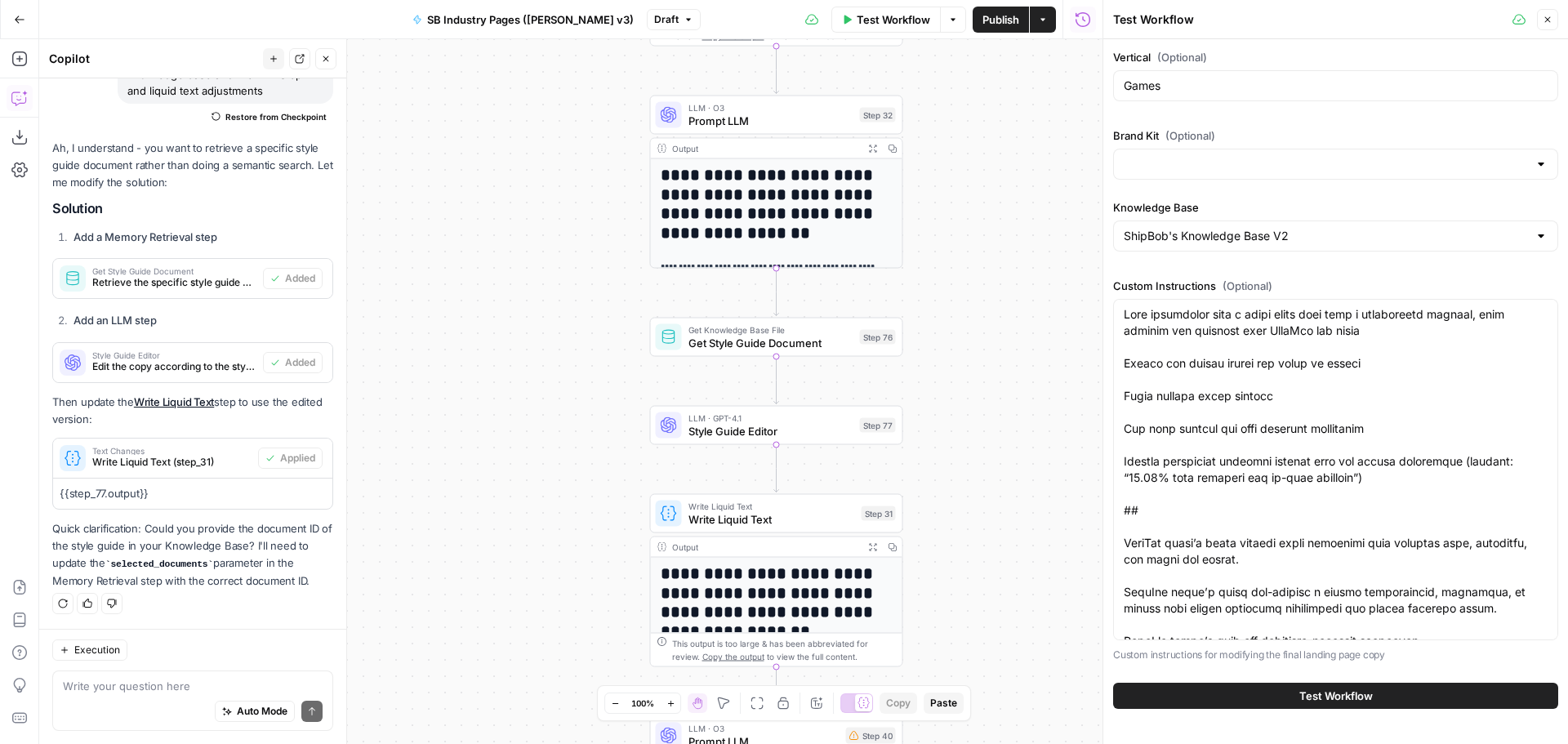
type input "ShipBob"
click at [1343, 700] on span "Test Workflow" at bounding box center [1336, 696] width 74 height 16
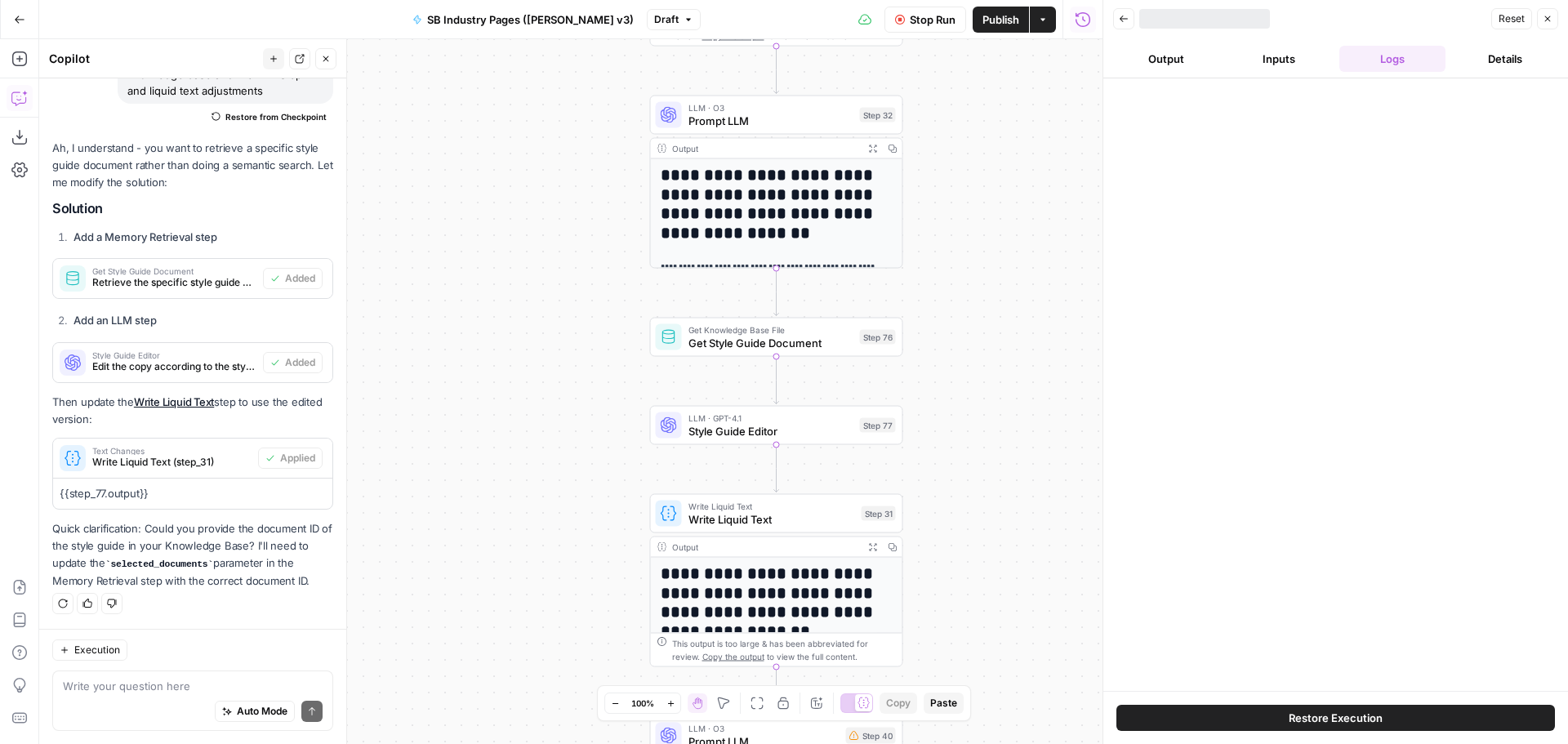
drag, startPoint x: 1003, startPoint y: 241, endPoint x: 992, endPoint y: 236, distance: 12.1
click at [992, 236] on div "Workflow Set Inputs Inputs Workflow Workflow Step 2 Output Expand Output Copy 1…" at bounding box center [571, 392] width 1064 height 705
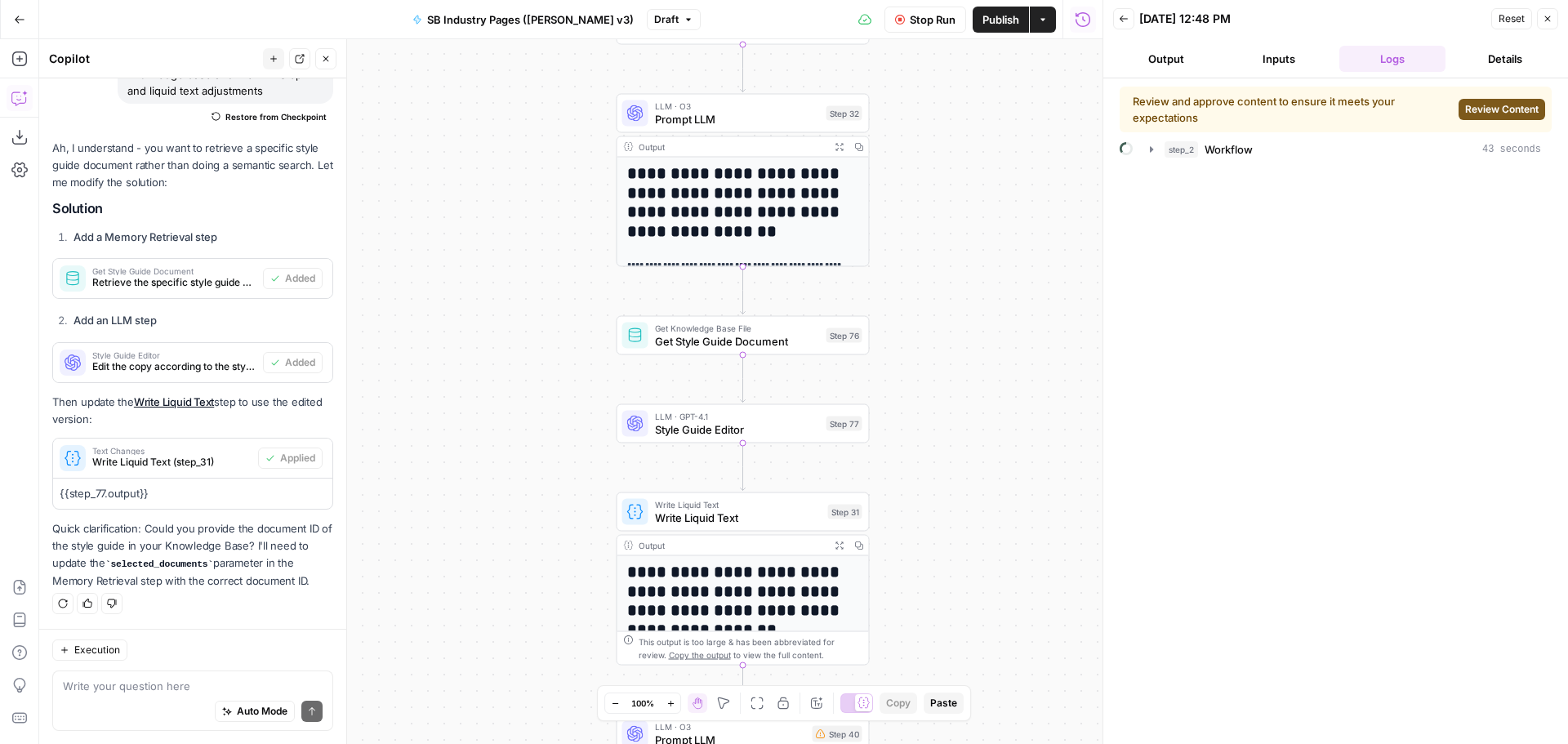
click at [1502, 107] on span "Review Content" at bounding box center [1502, 109] width 74 height 15
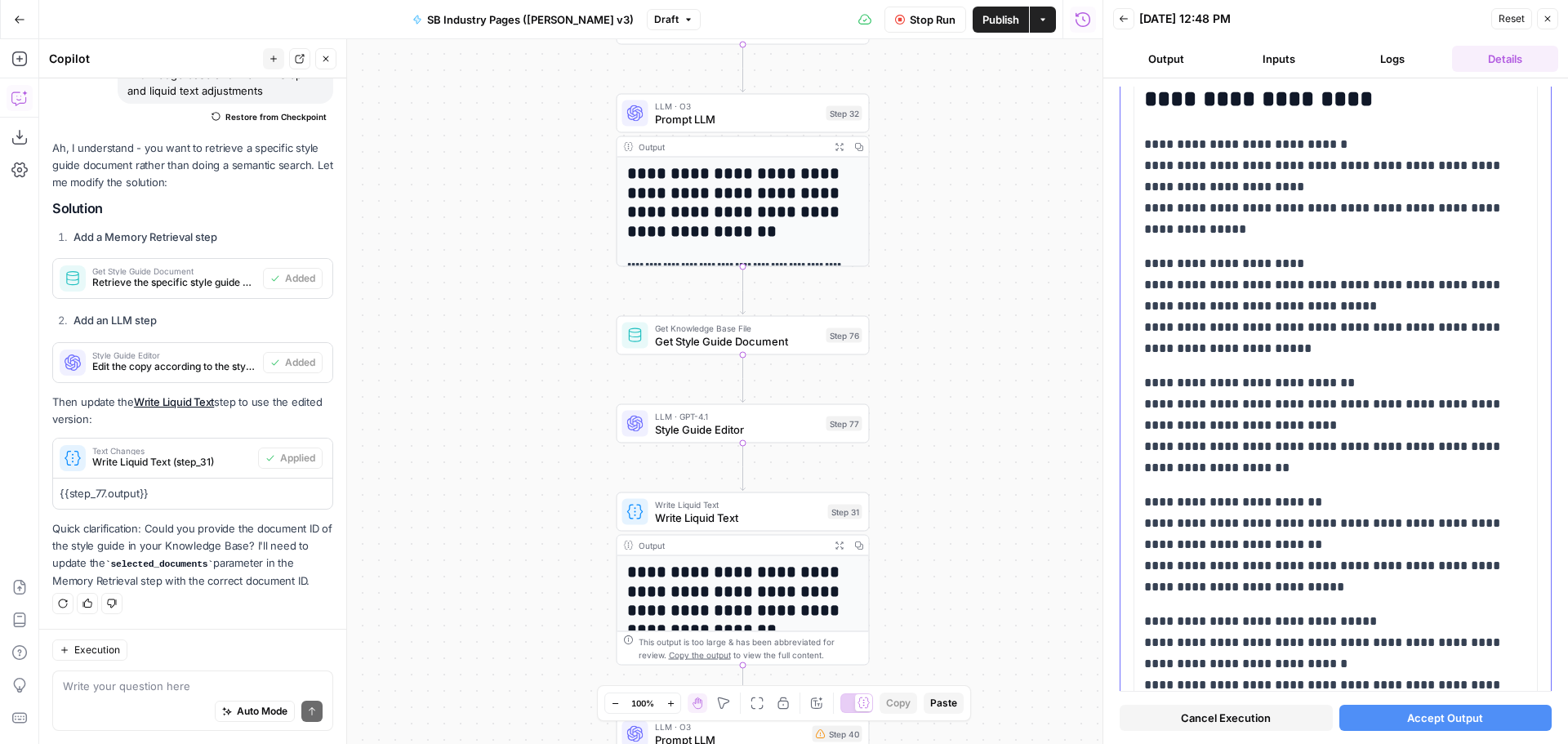
scroll to position [661, 0]
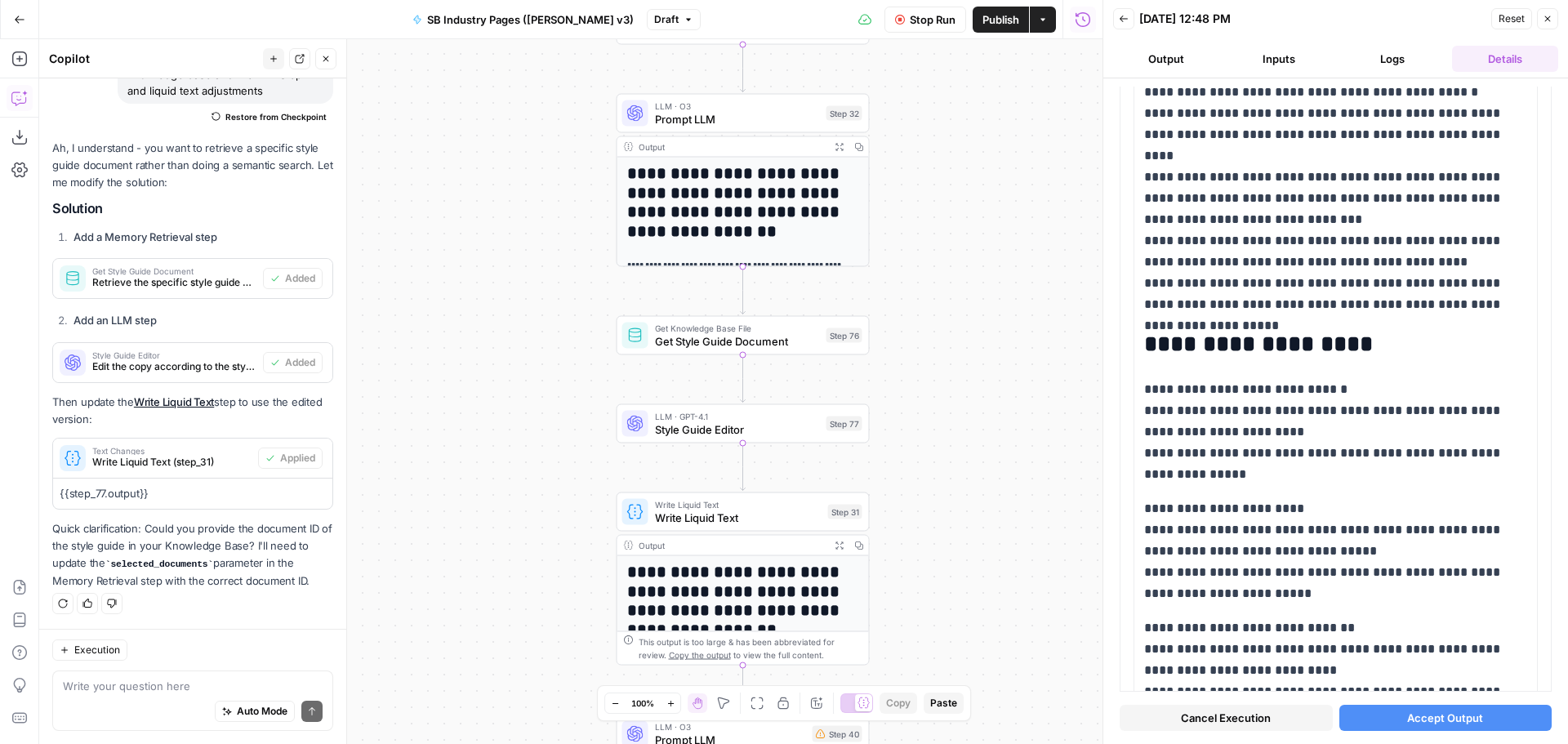
click at [1450, 719] on span "Accept Output" at bounding box center [1445, 718] width 76 height 16
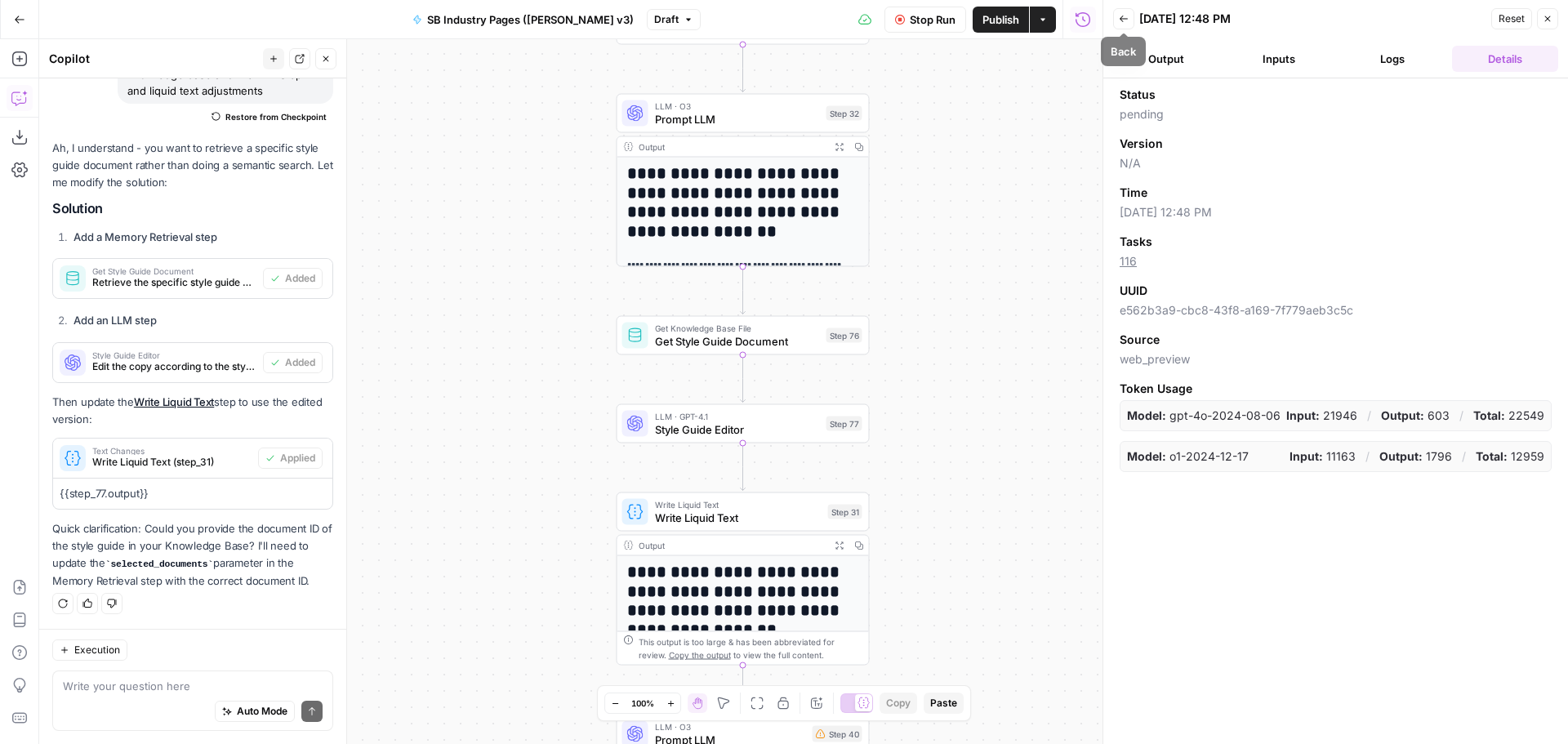
click at [1128, 16] on icon "button" at bounding box center [1123, 19] width 10 height 10
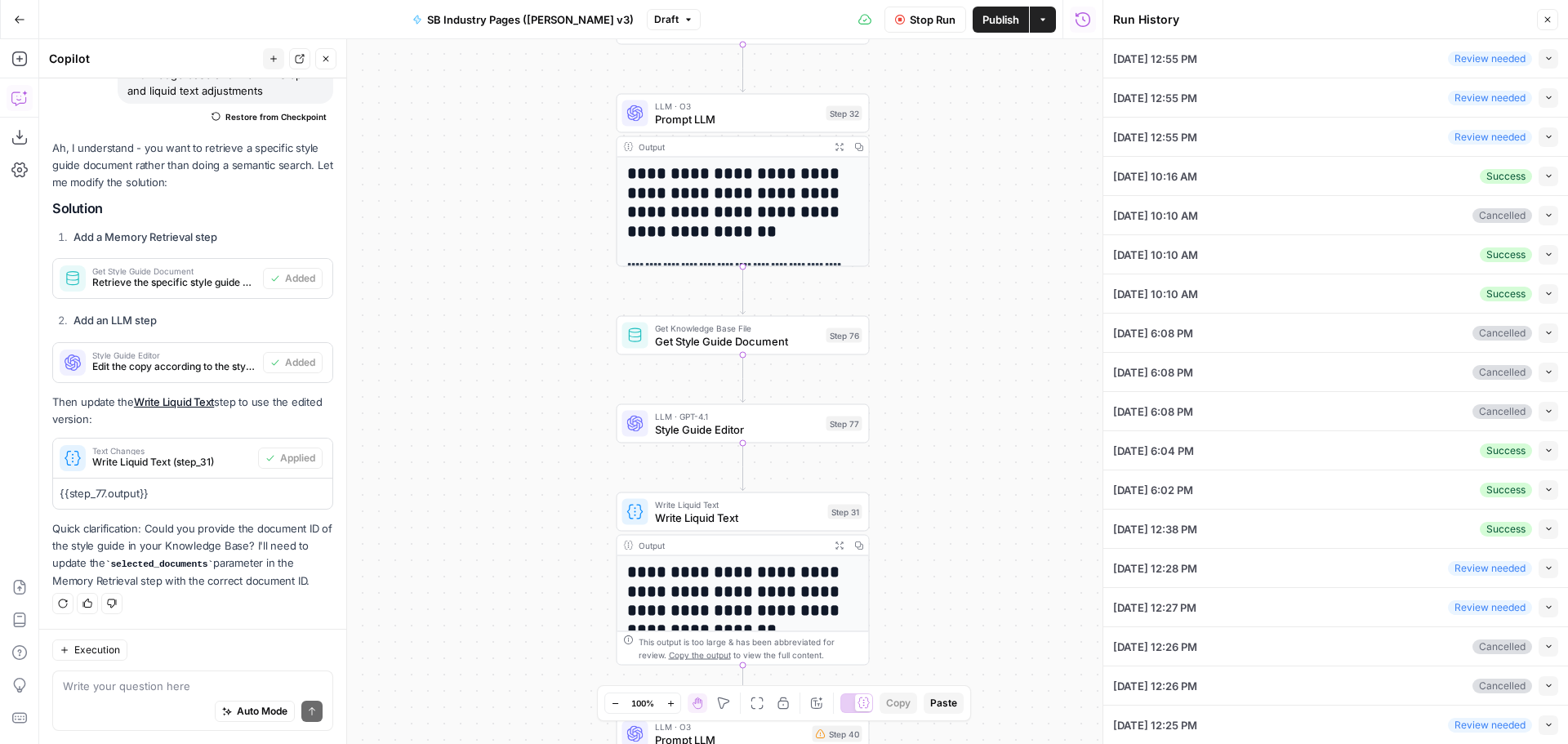
click at [1030, 209] on div "Workflow Set Inputs Inputs Workflow Workflow Step 2 Output Expand Output Copy 1…" at bounding box center [571, 392] width 1064 height 705
click at [1545, 22] on icon "button" at bounding box center [1548, 20] width 10 height 10
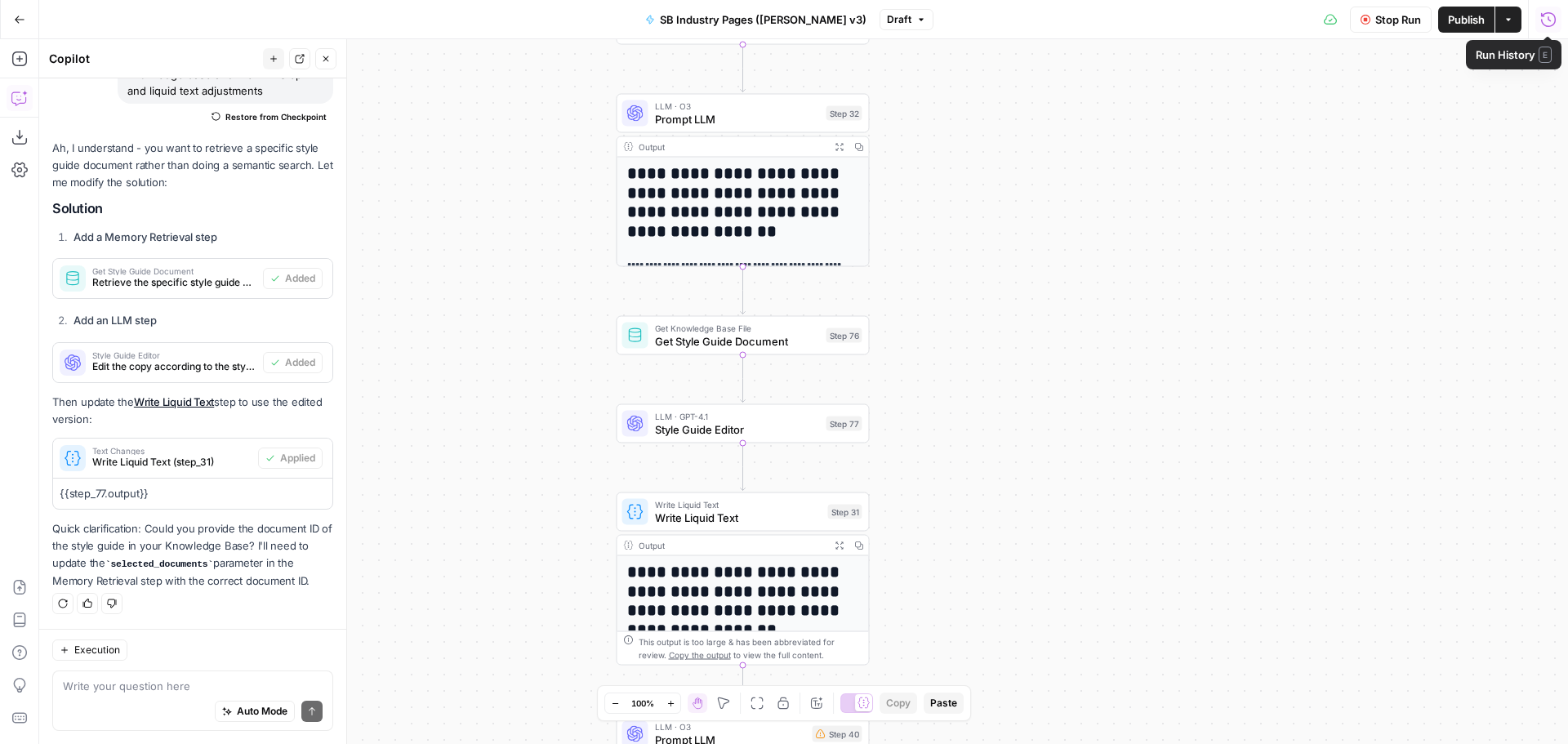
click at [1544, 23] on icon "button" at bounding box center [1548, 20] width 16 height 16
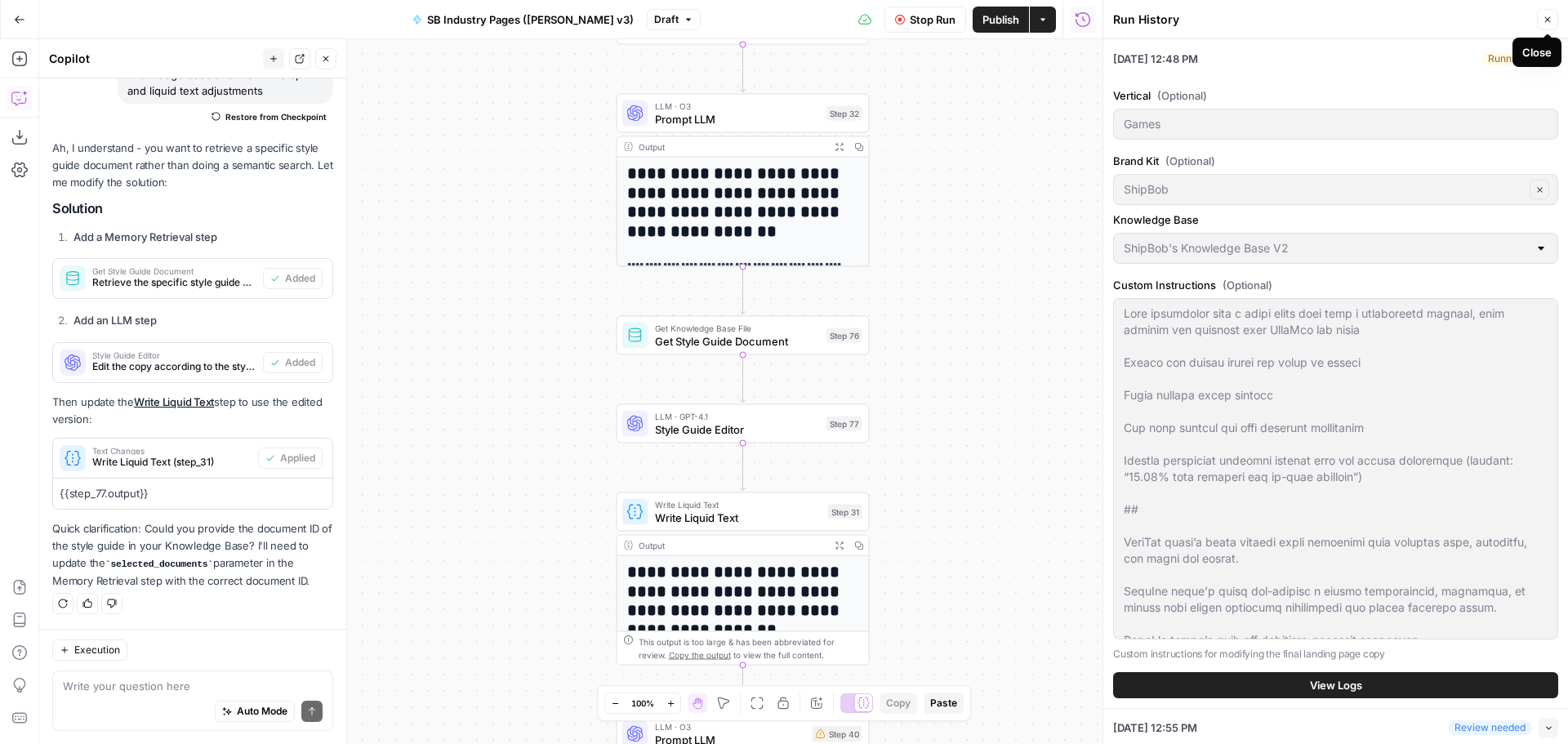
click at [1548, 20] on icon "button" at bounding box center [1548, 20] width 5 height 5
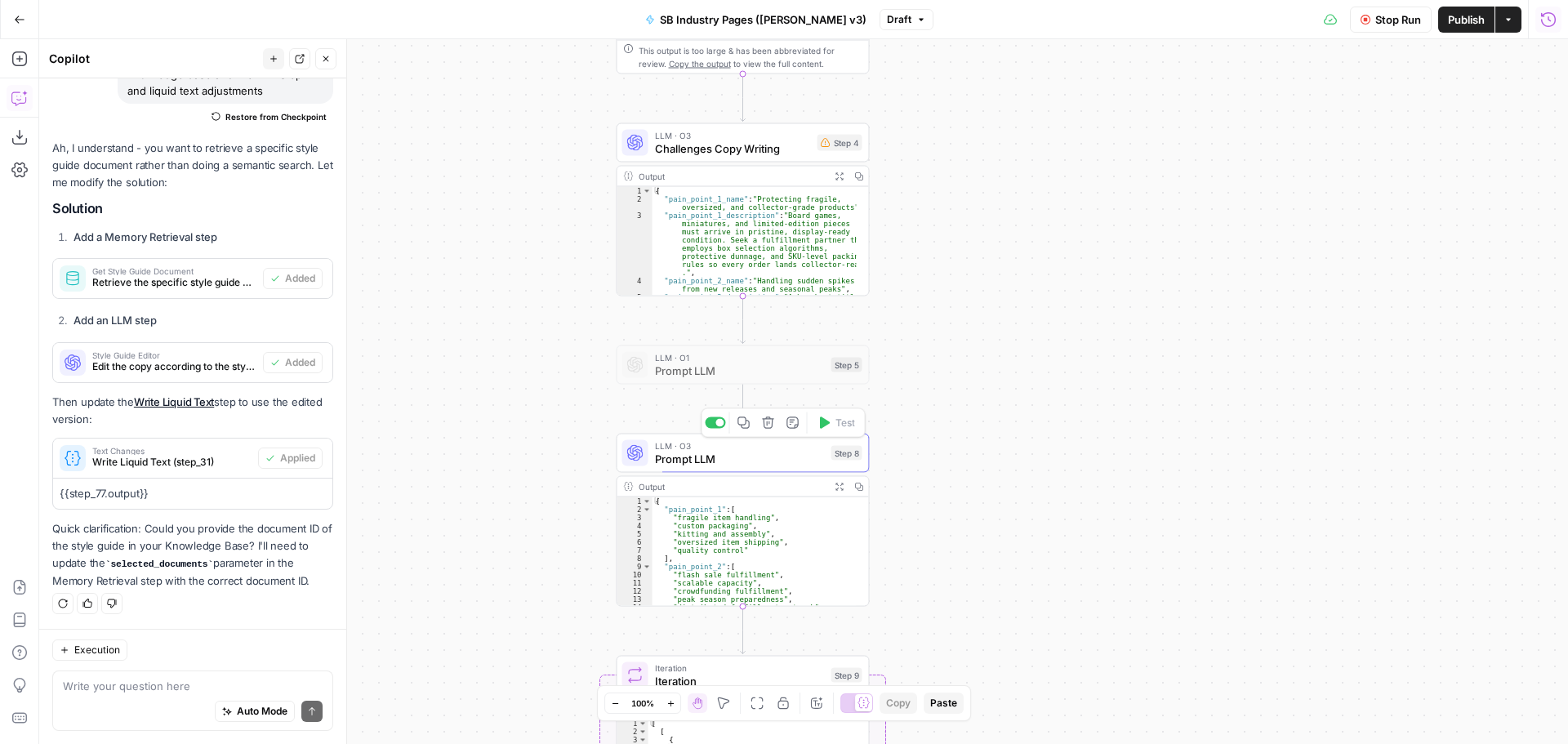
click at [755, 451] on span "Prompt LLM" at bounding box center [740, 459] width 170 height 16
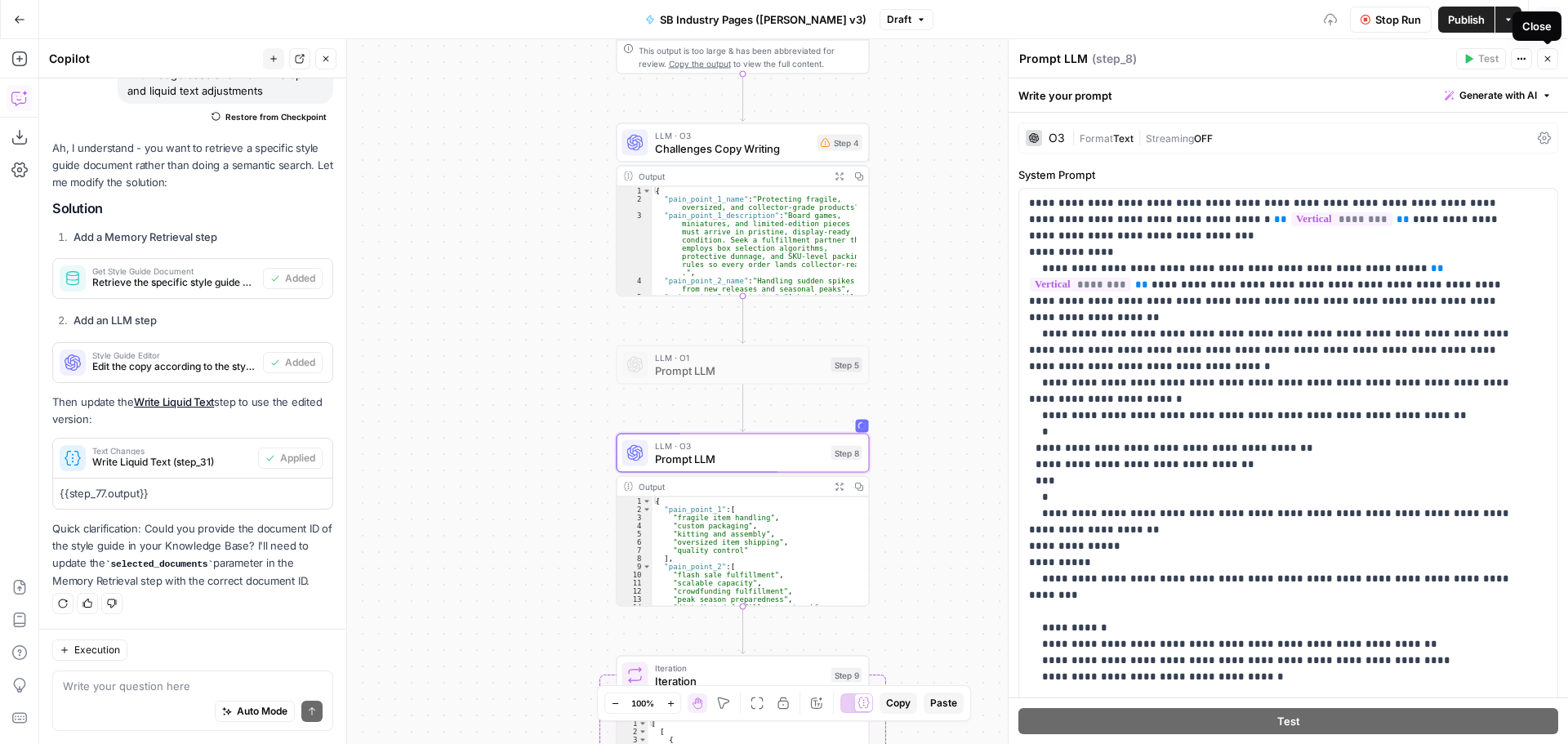
click at [1556, 59] on button "Close" at bounding box center [1548, 59] width 21 height 21
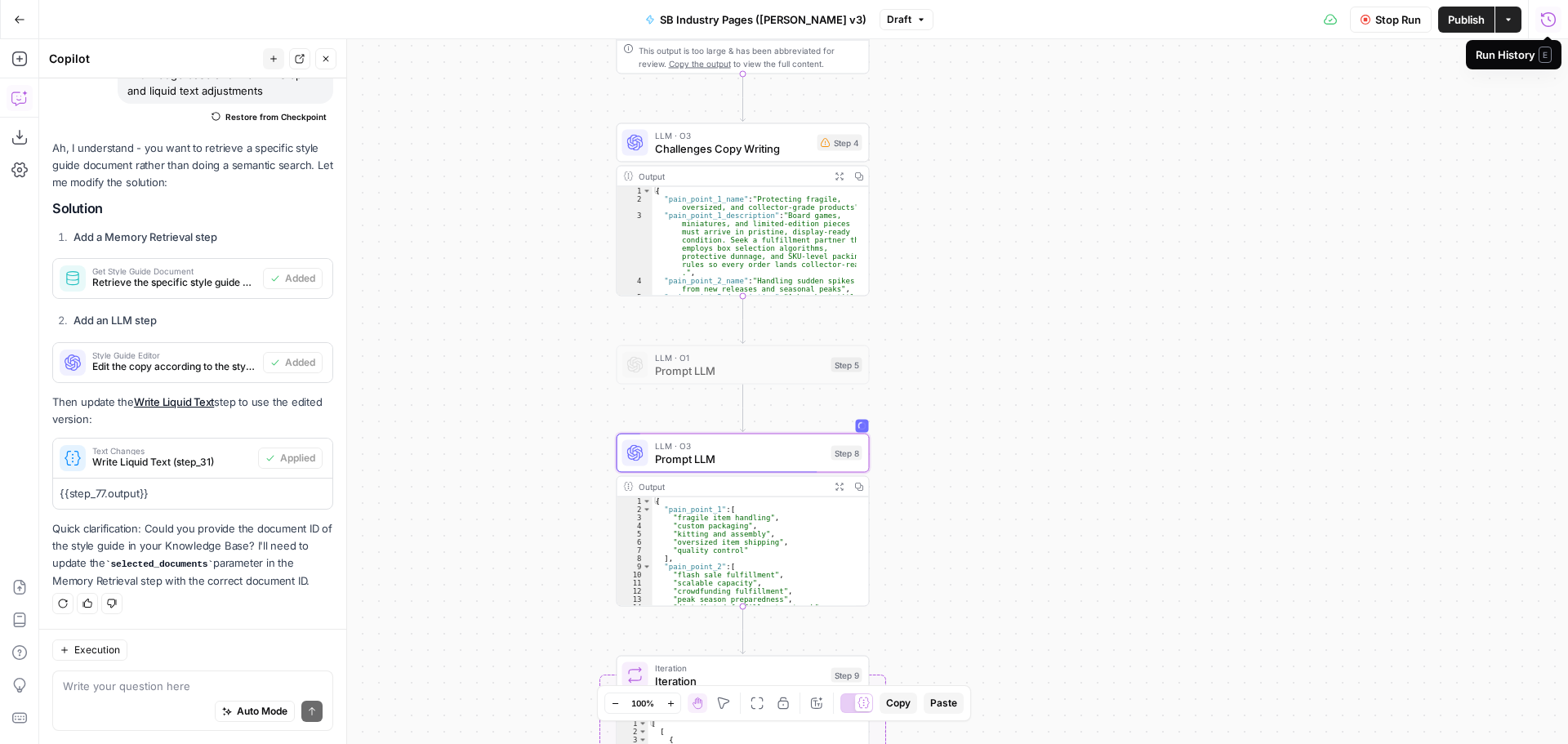
click at [1553, 18] on icon "button" at bounding box center [1548, 20] width 16 height 16
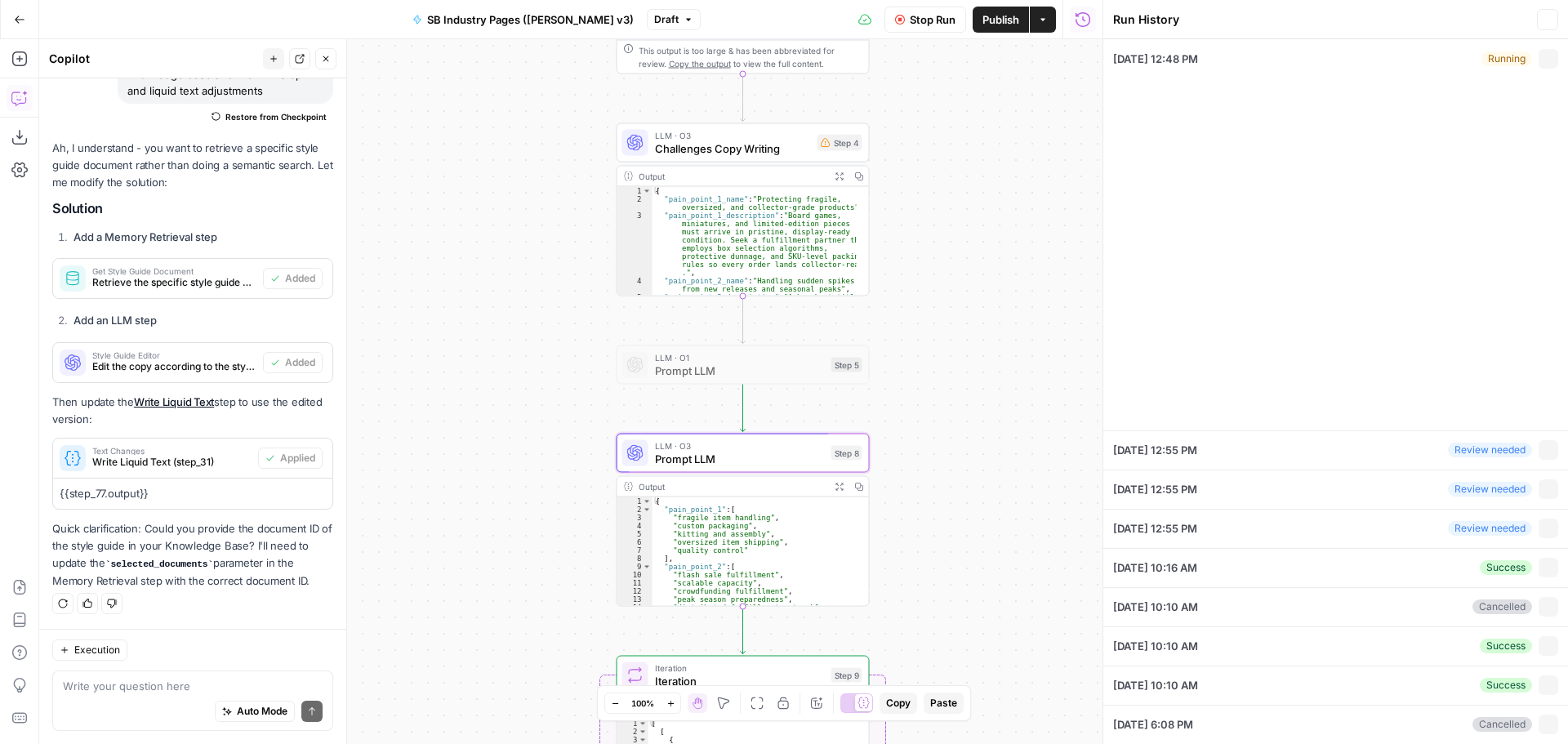
type input "Games"
type input "ShipBob"
type input "ShipBob's Knowledge Base V2"
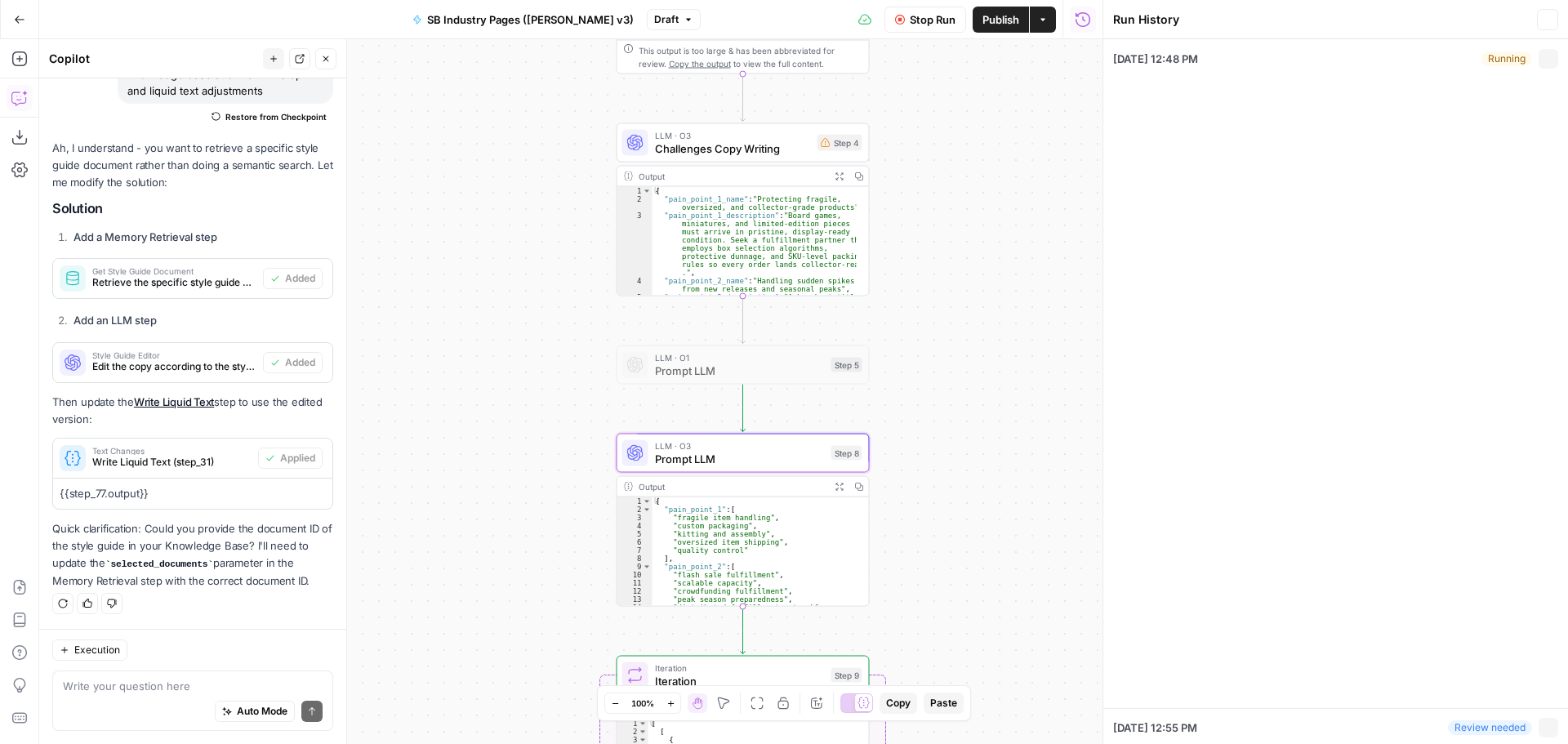
type textarea "When specifying what a brand might need from a fulfillment partner, only mentio…"
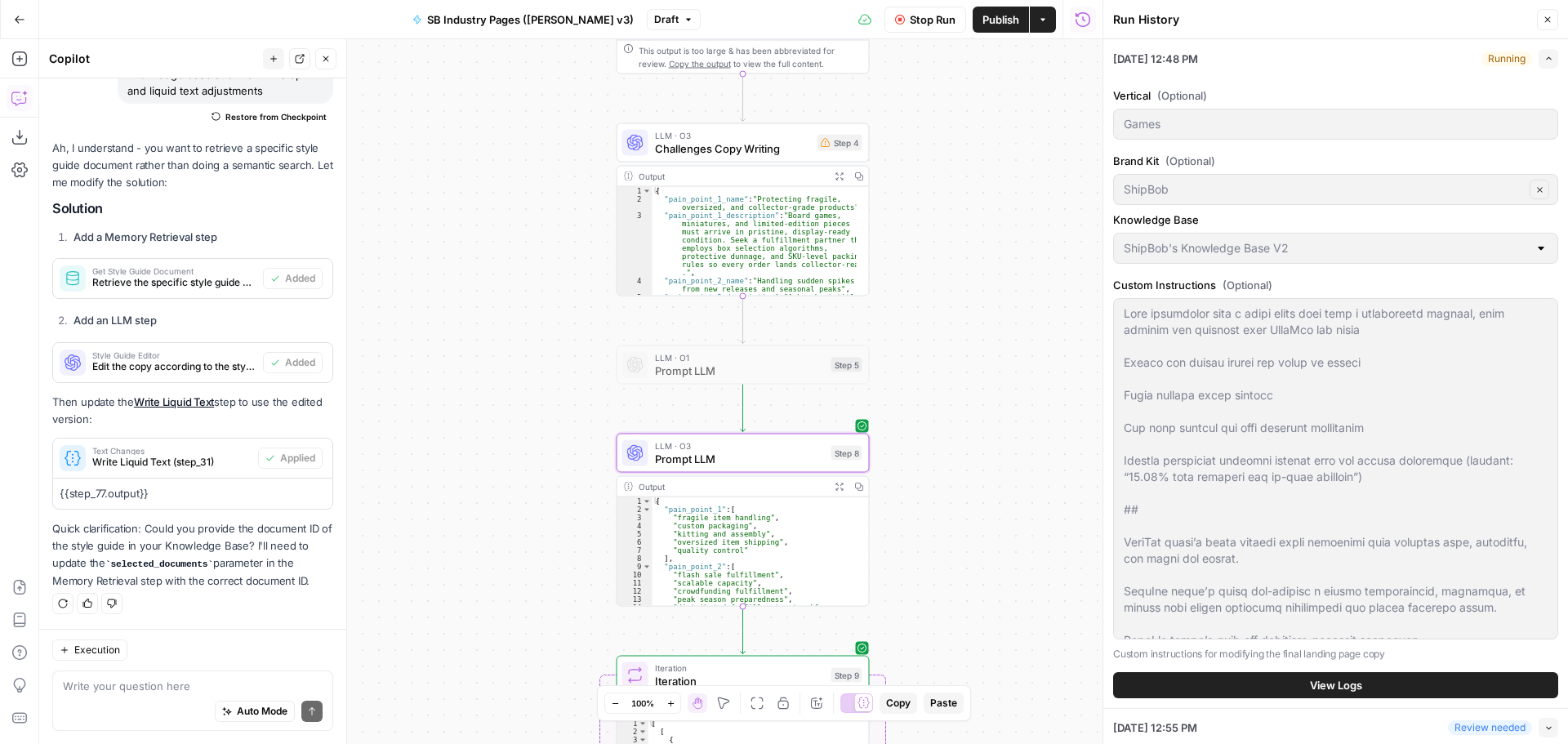
click at [1545, 57] on icon "button" at bounding box center [1549, 59] width 9 height 9
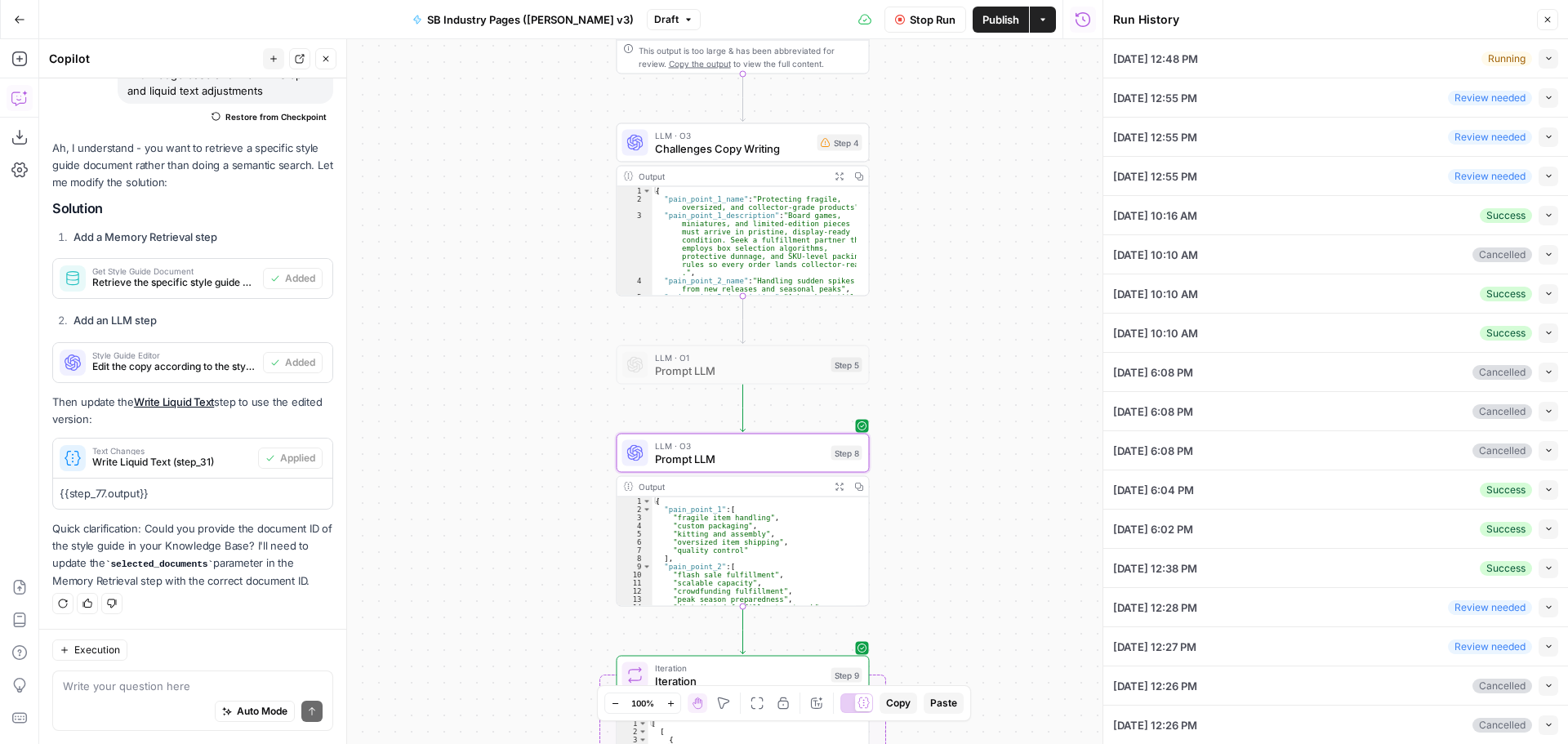
click at [1249, 49] on div "08/21/25 at 12:48 PM Running Collapse" at bounding box center [1335, 58] width 445 height 38
click at [1541, 61] on button "Collapse" at bounding box center [1548, 59] width 20 height 20
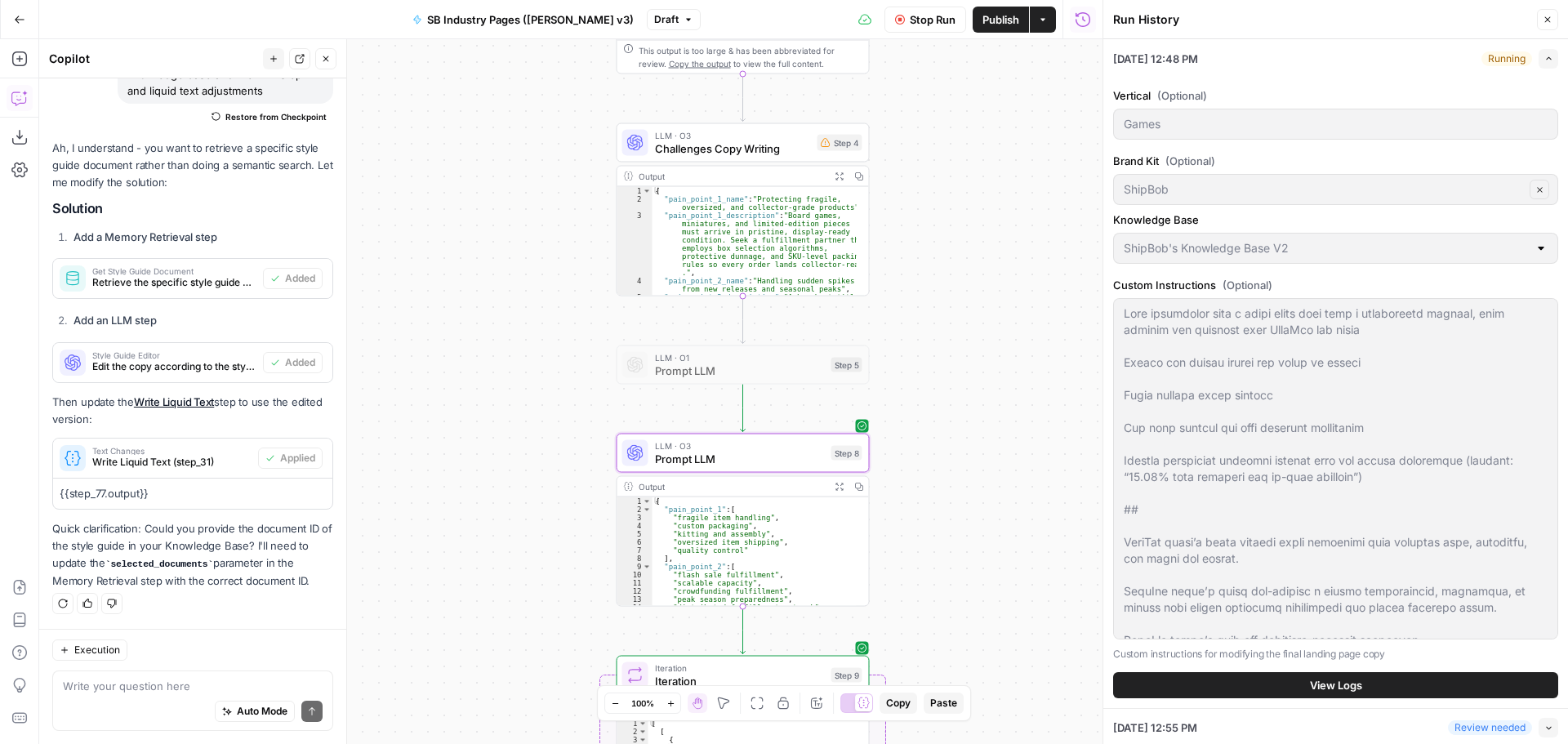
scroll to position [408, 0]
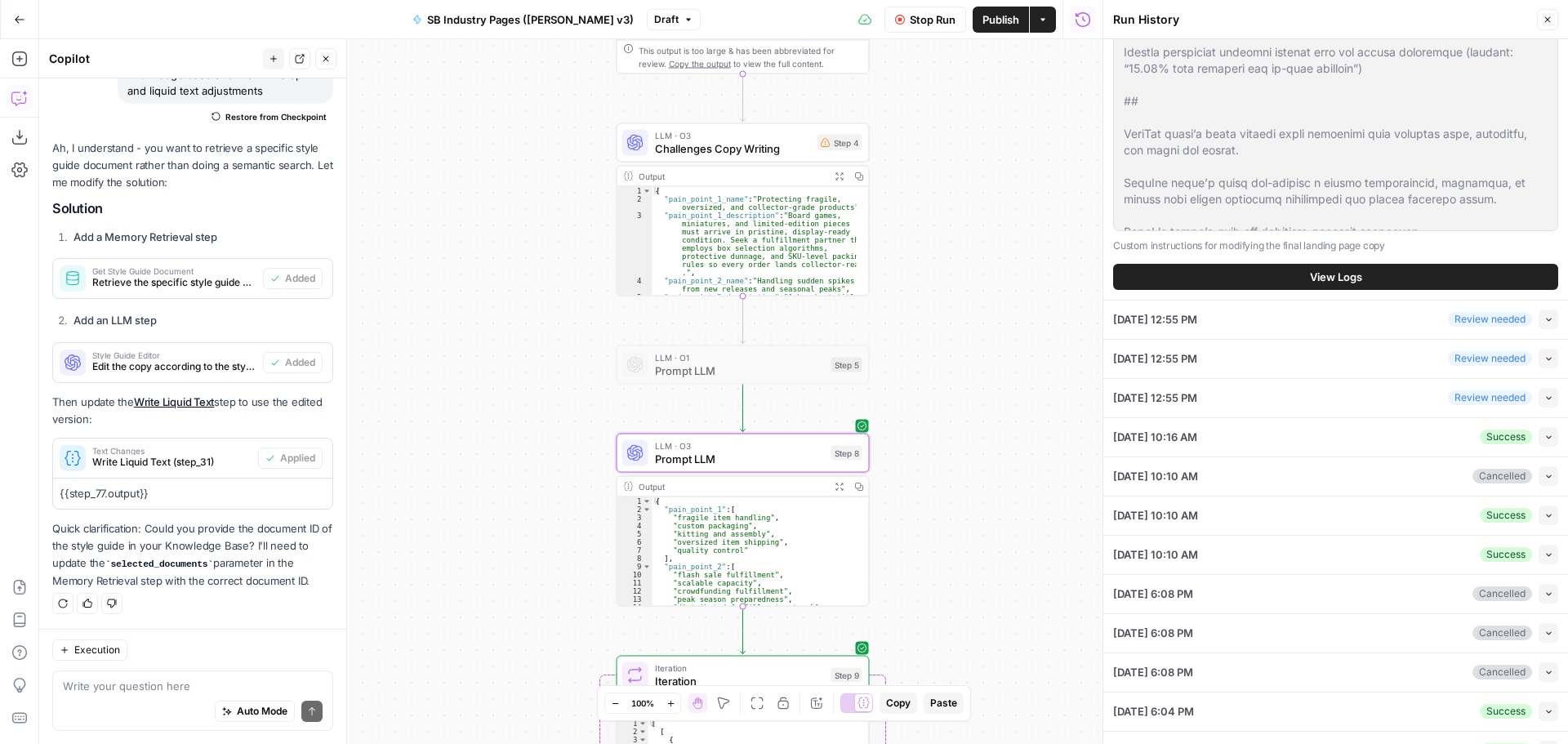
click at [1337, 274] on span "View Logs" at bounding box center [1336, 277] width 52 height 16
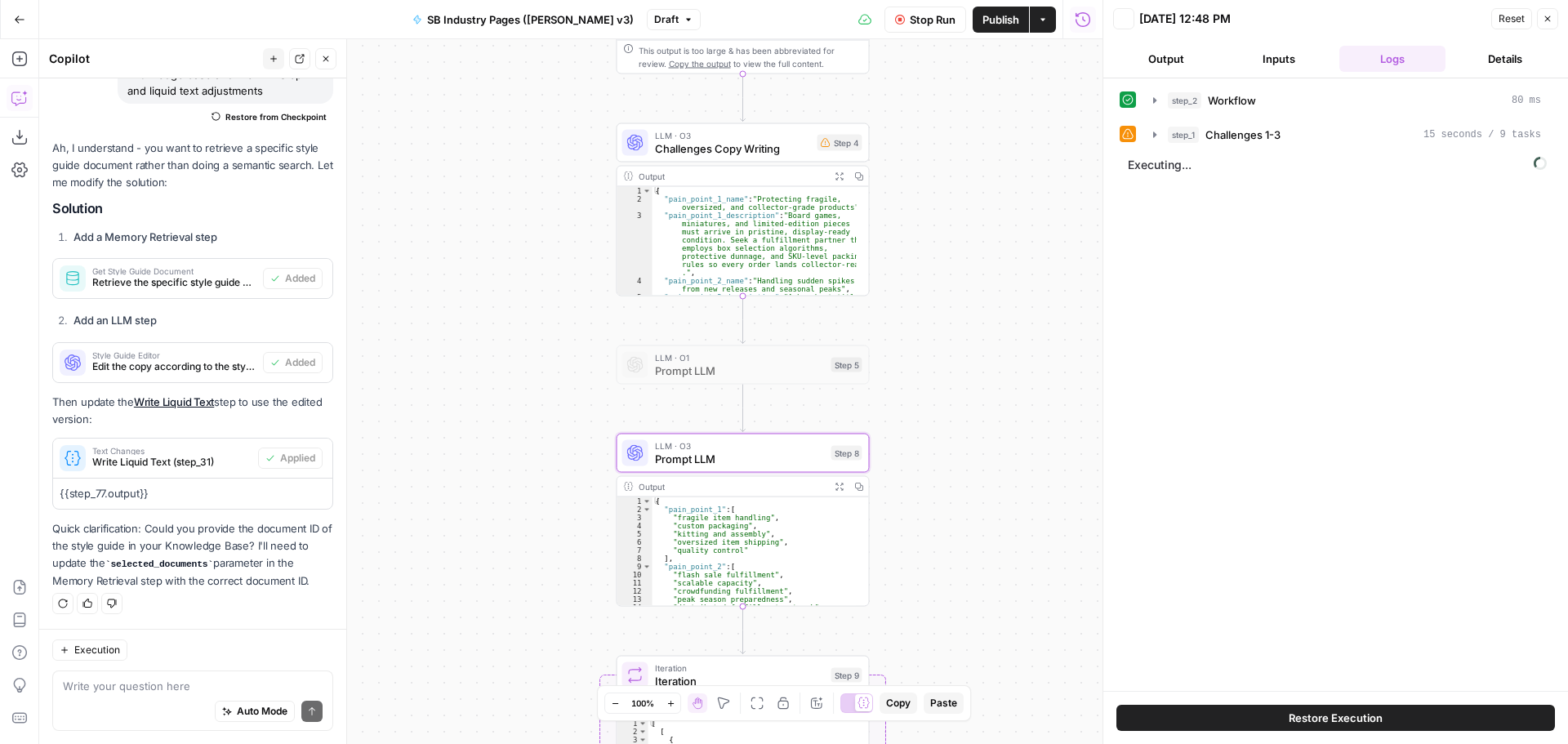
scroll to position [0, 0]
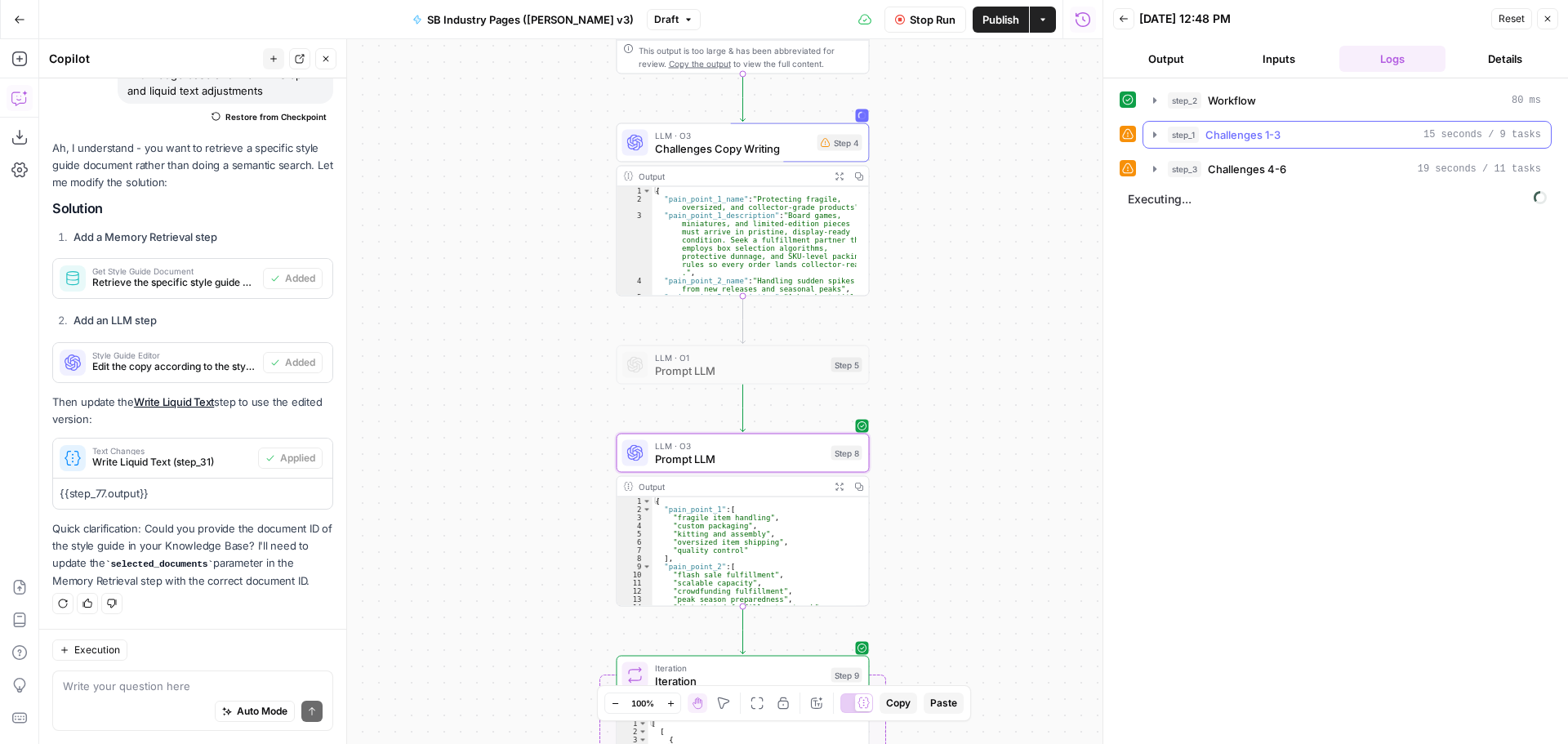
click at [1152, 133] on icon "button" at bounding box center [1155, 134] width 13 height 13
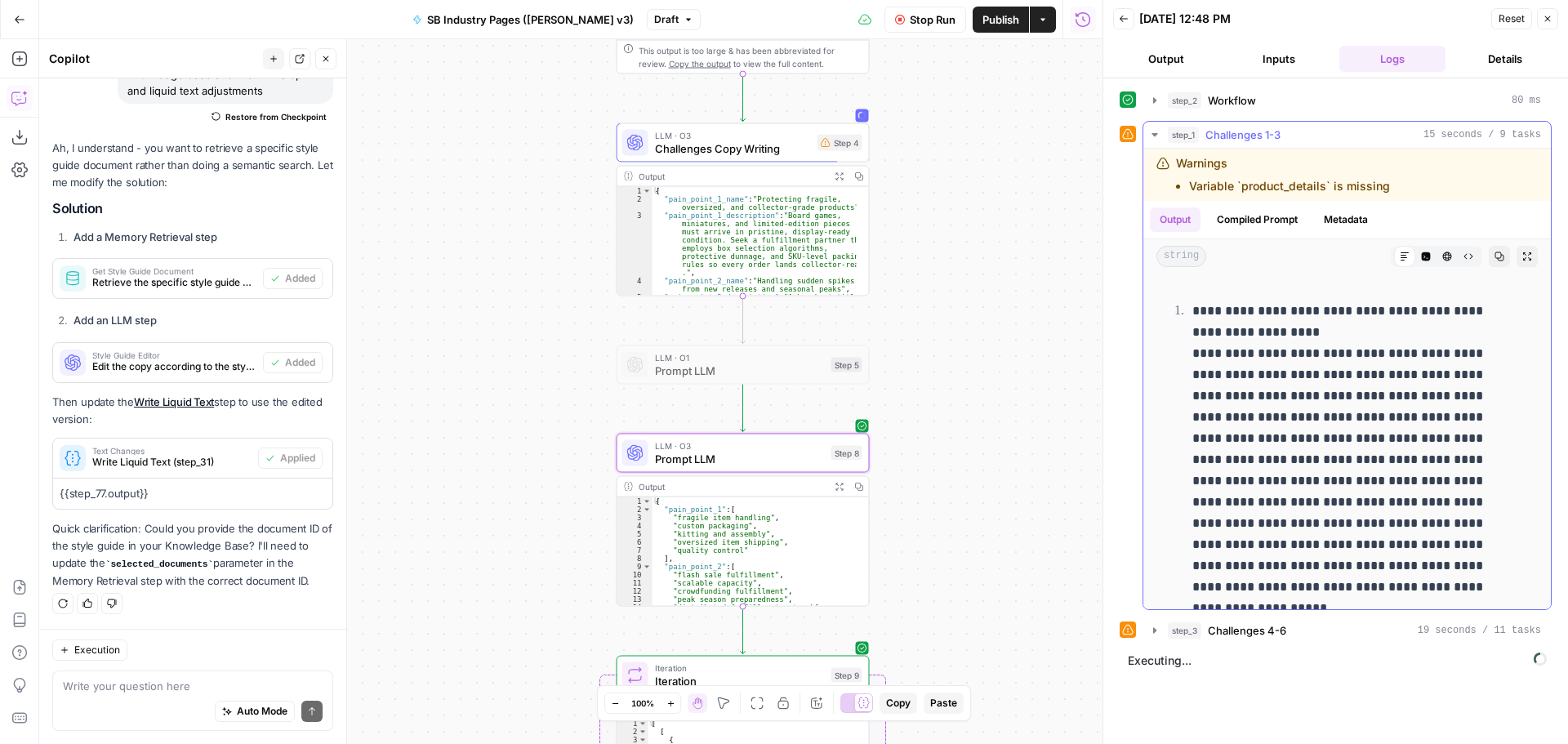
click at [1154, 133] on icon "button" at bounding box center [1154, 135] width 5 height 4
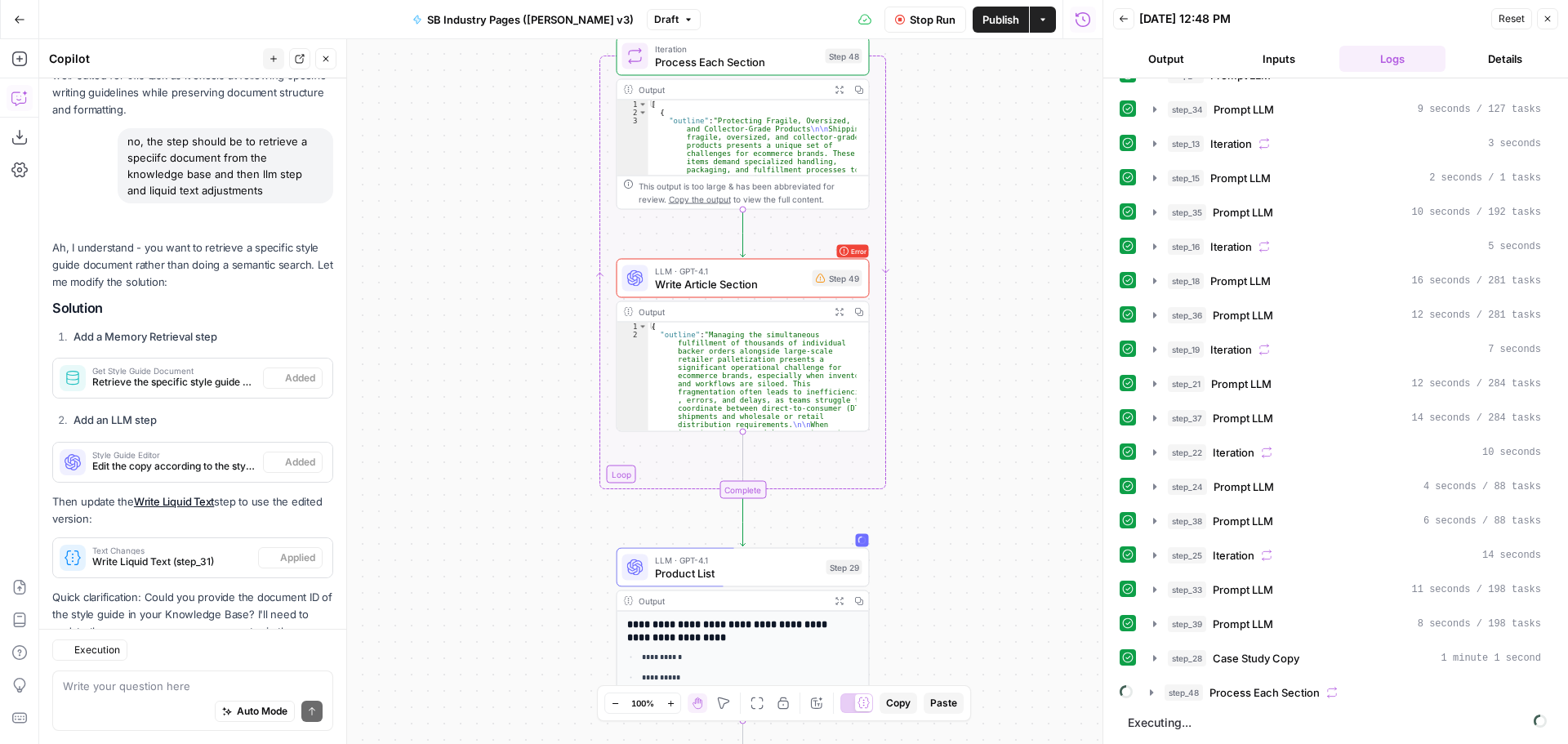
scroll to position [1140, 0]
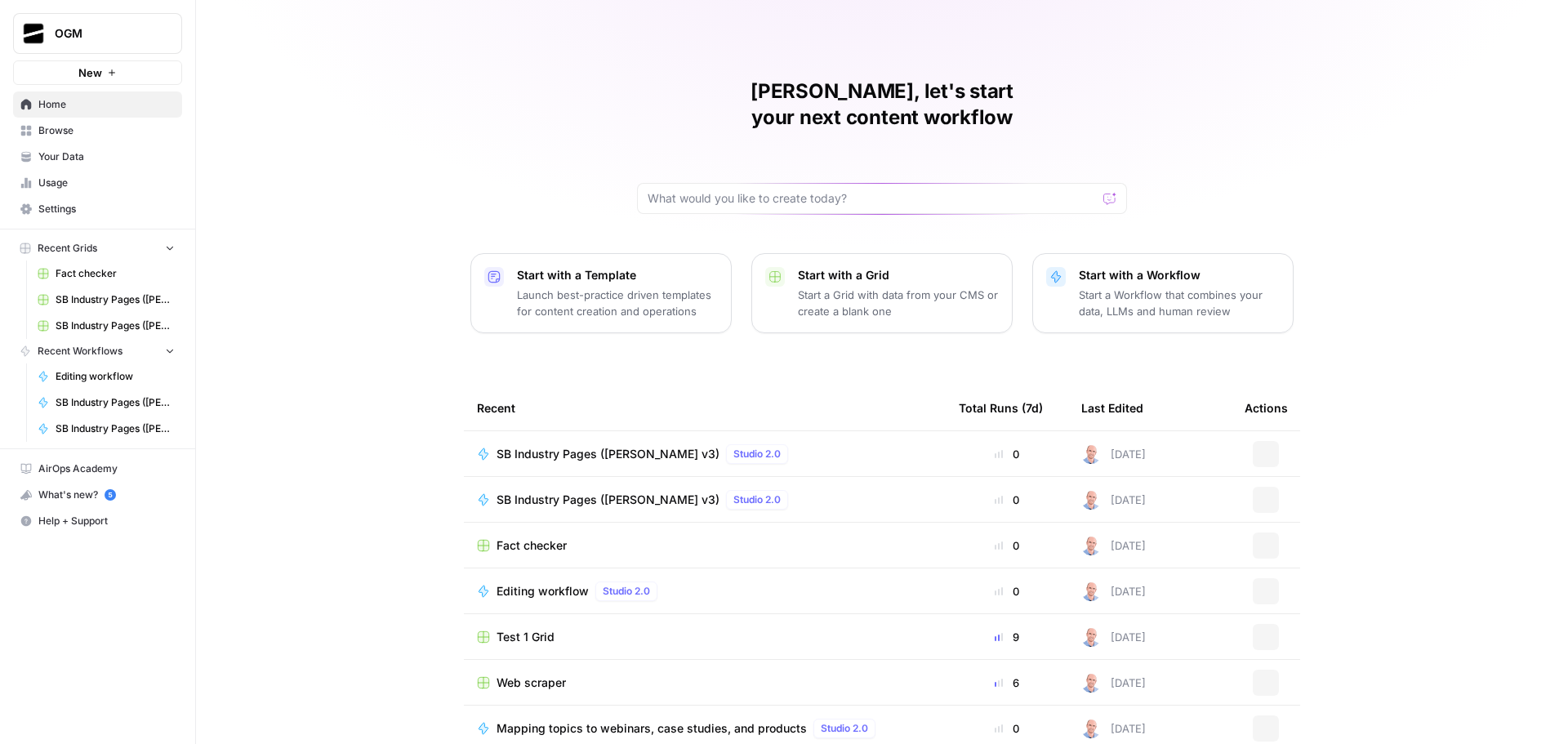
click at [92, 154] on span "Your Data" at bounding box center [107, 156] width 137 height 15
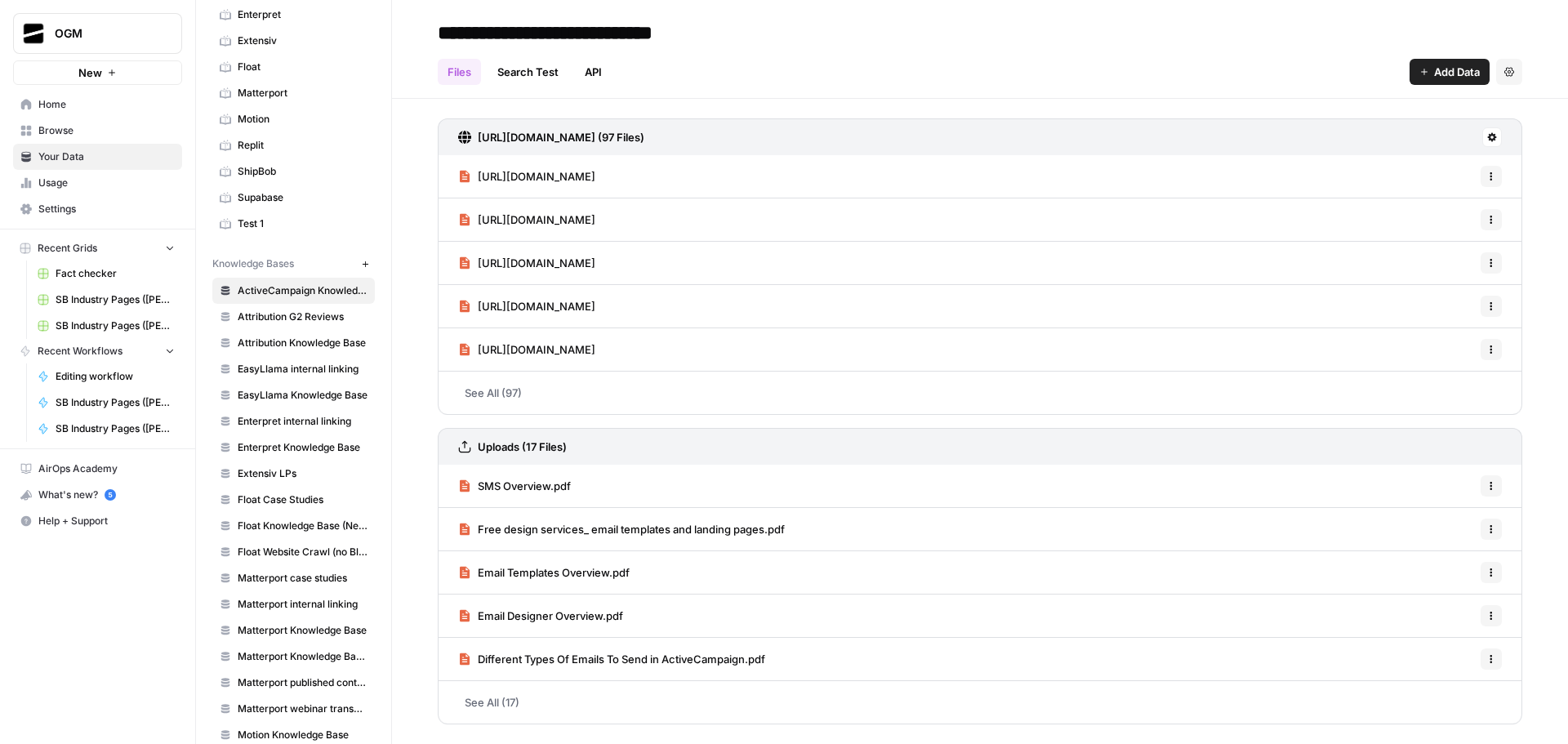
scroll to position [396, 0]
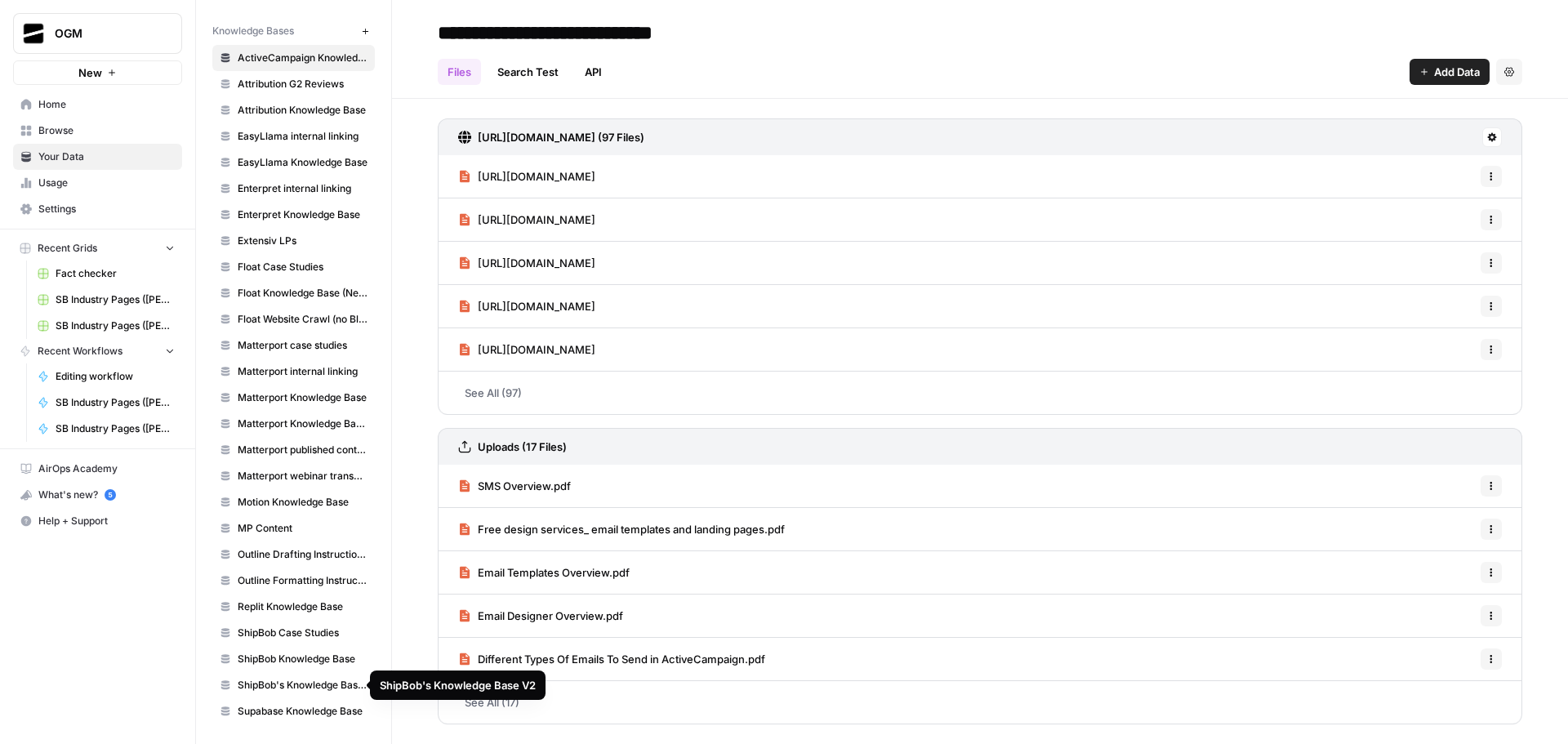
click at [303, 679] on span "ShipBob's Knowledge Base V2" at bounding box center [303, 685] width 130 height 15
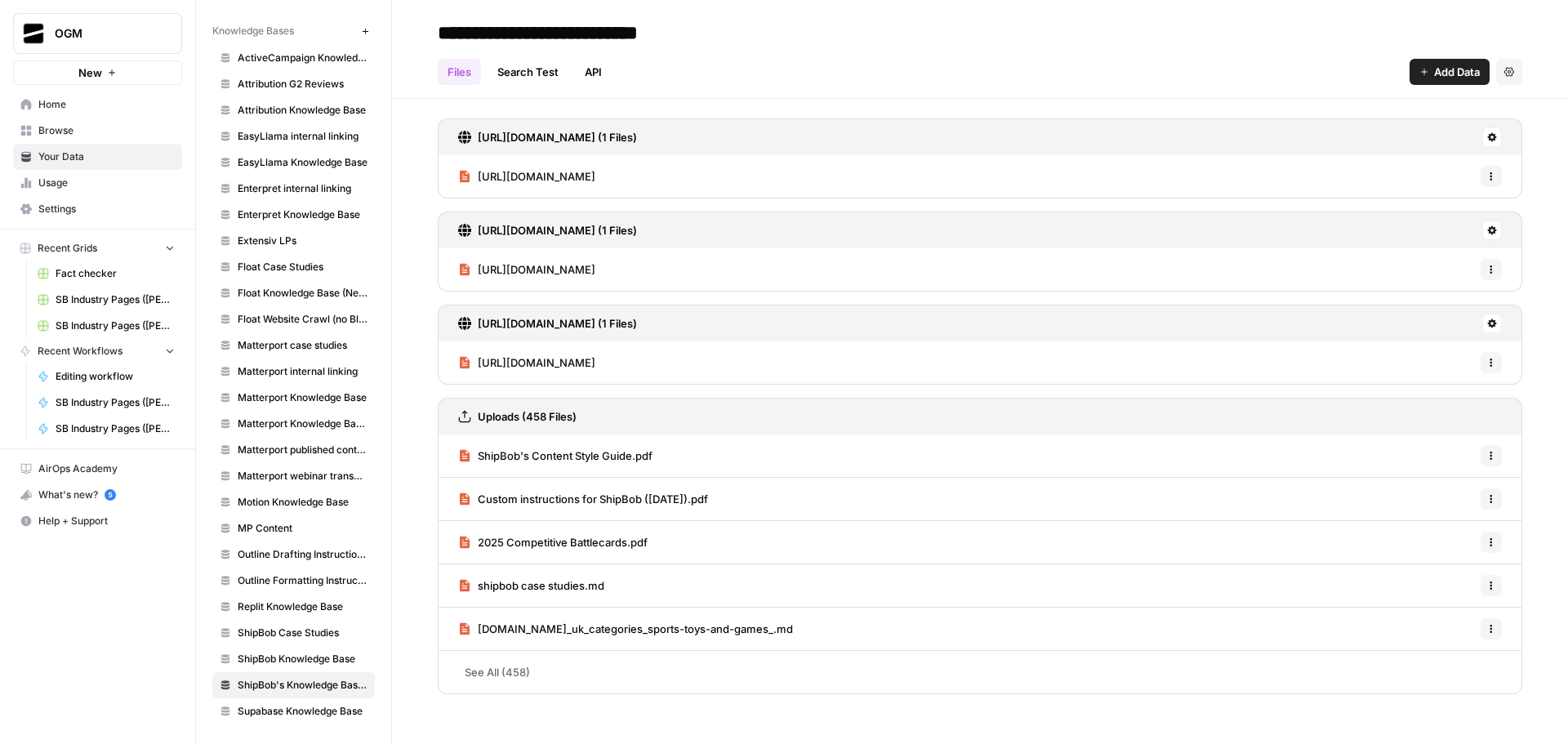
click at [587, 451] on span "ShipBob's Content Style Guide.pdf" at bounding box center [565, 455] width 175 height 16
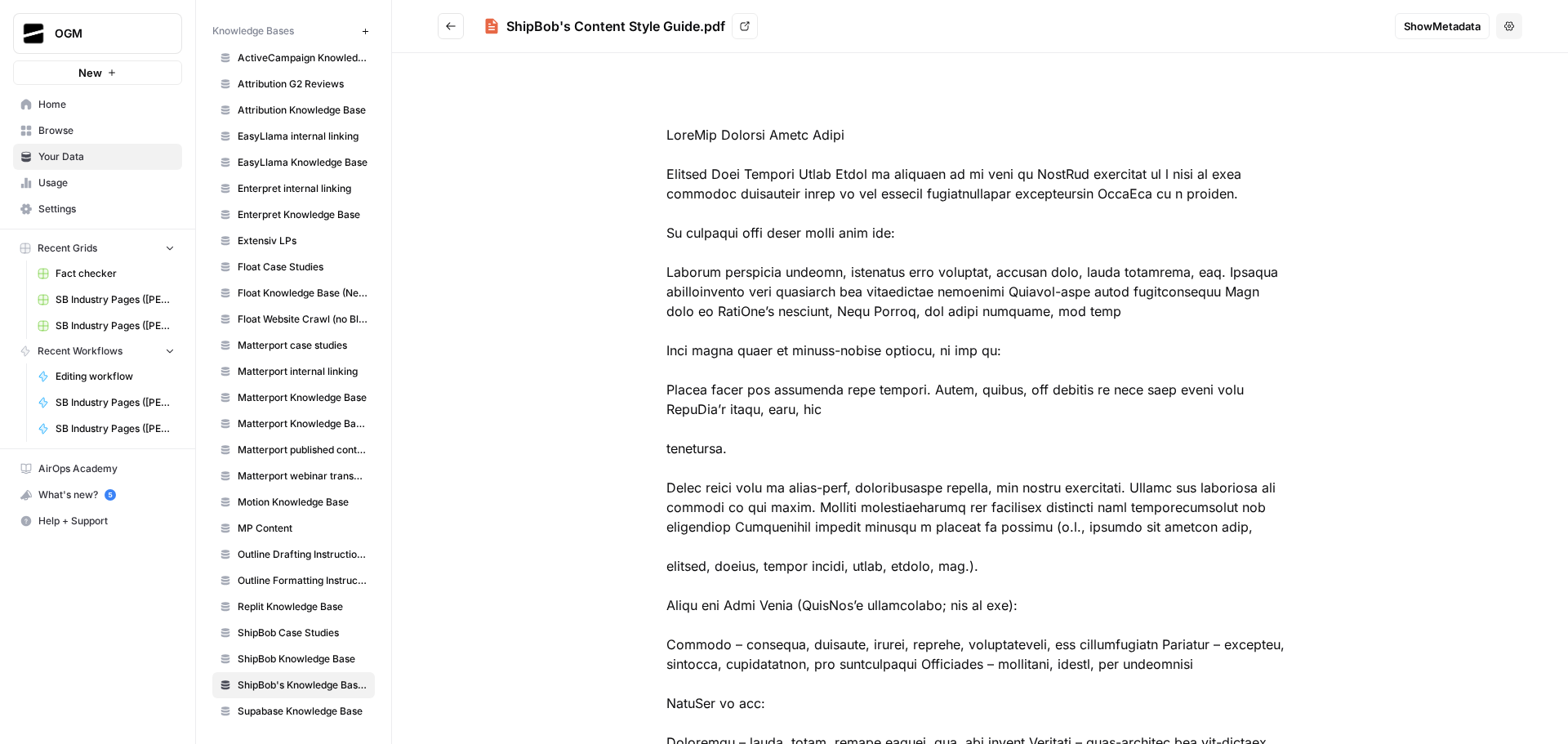
drag, startPoint x: 506, startPoint y: 28, endPoint x: 699, endPoint y: 26, distance: 193.0
click at [699, 26] on div "ShipBob's Content Style Guide.pdf" at bounding box center [615, 26] width 219 height 20
copy div "ShipBob's Content Style Guide"
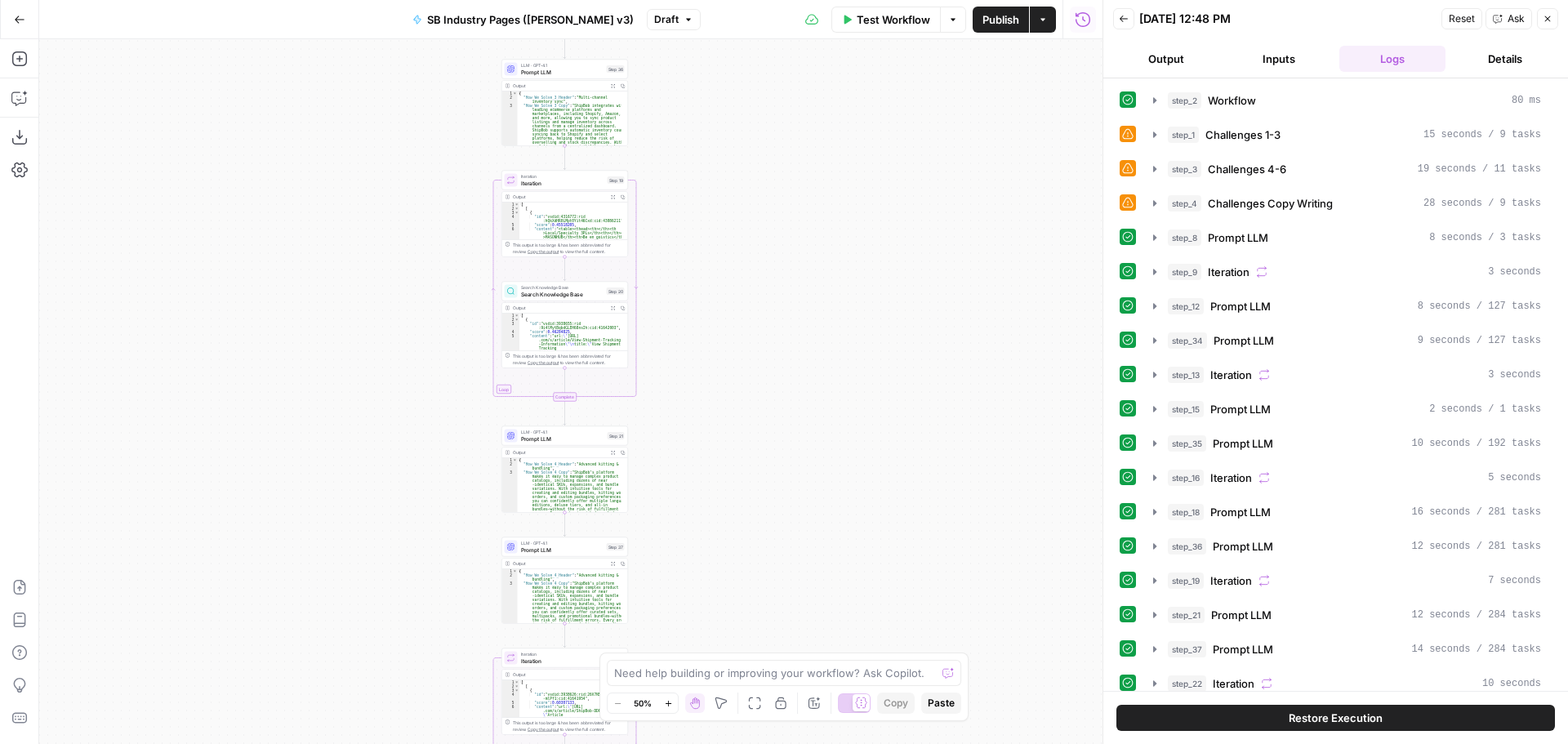
scroll to position [284, 0]
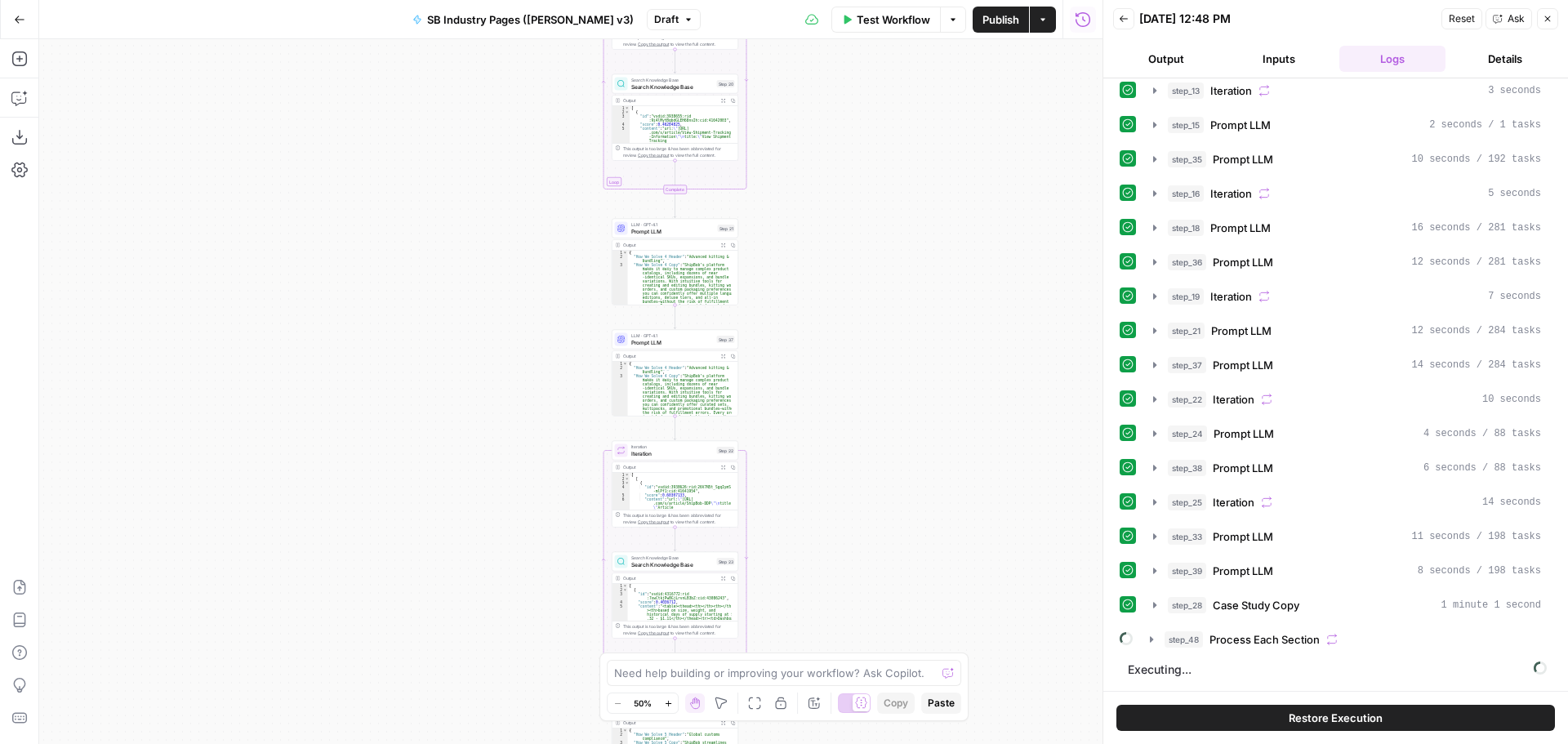
drag, startPoint x: 938, startPoint y: 253, endPoint x: 982, endPoint y: 172, distance: 92.2
click at [982, 172] on div "Workflow Set Inputs Inputs Workflow Workflow Step 2 Output Expand Output Copy 1…" at bounding box center [571, 392] width 1064 height 705
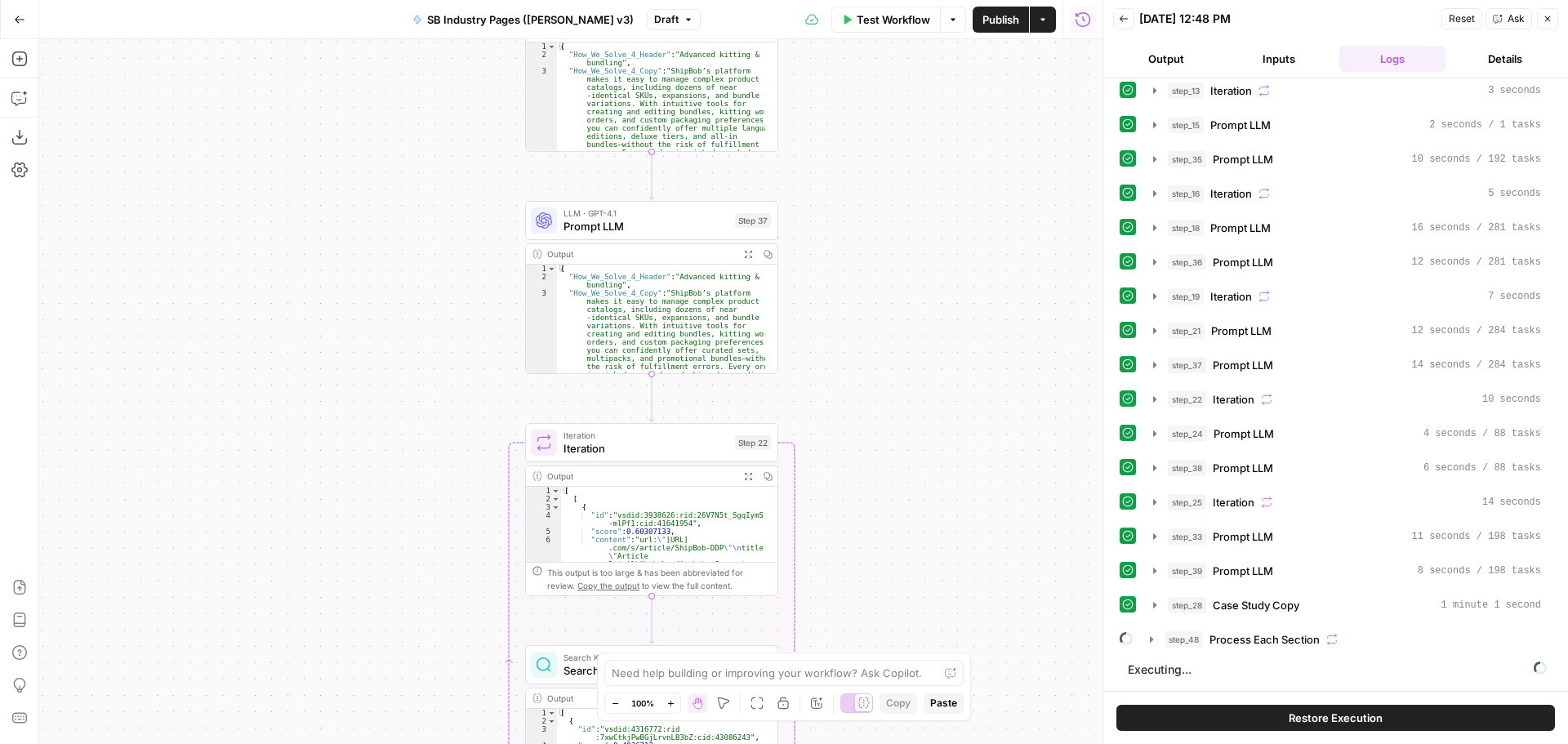
drag, startPoint x: 923, startPoint y: 406, endPoint x: 1024, endPoint y: 362, distance: 110.2
click at [1024, 362] on div "Workflow Set Inputs Inputs Workflow Workflow Step 2 Output Expand Output Copy 1…" at bounding box center [571, 392] width 1064 height 705
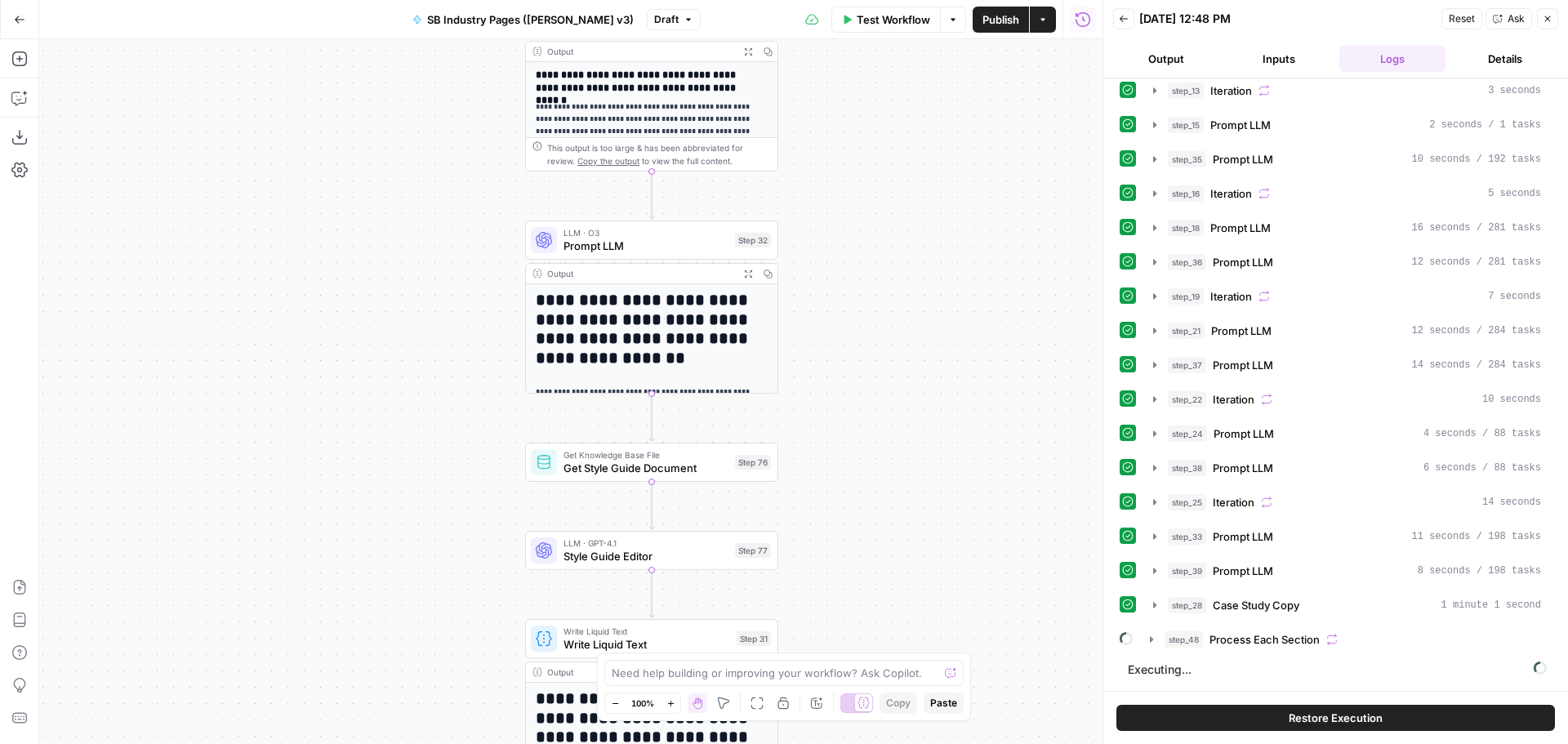
click at [1373, 710] on span "Restore Execution" at bounding box center [1336, 718] width 94 height 16
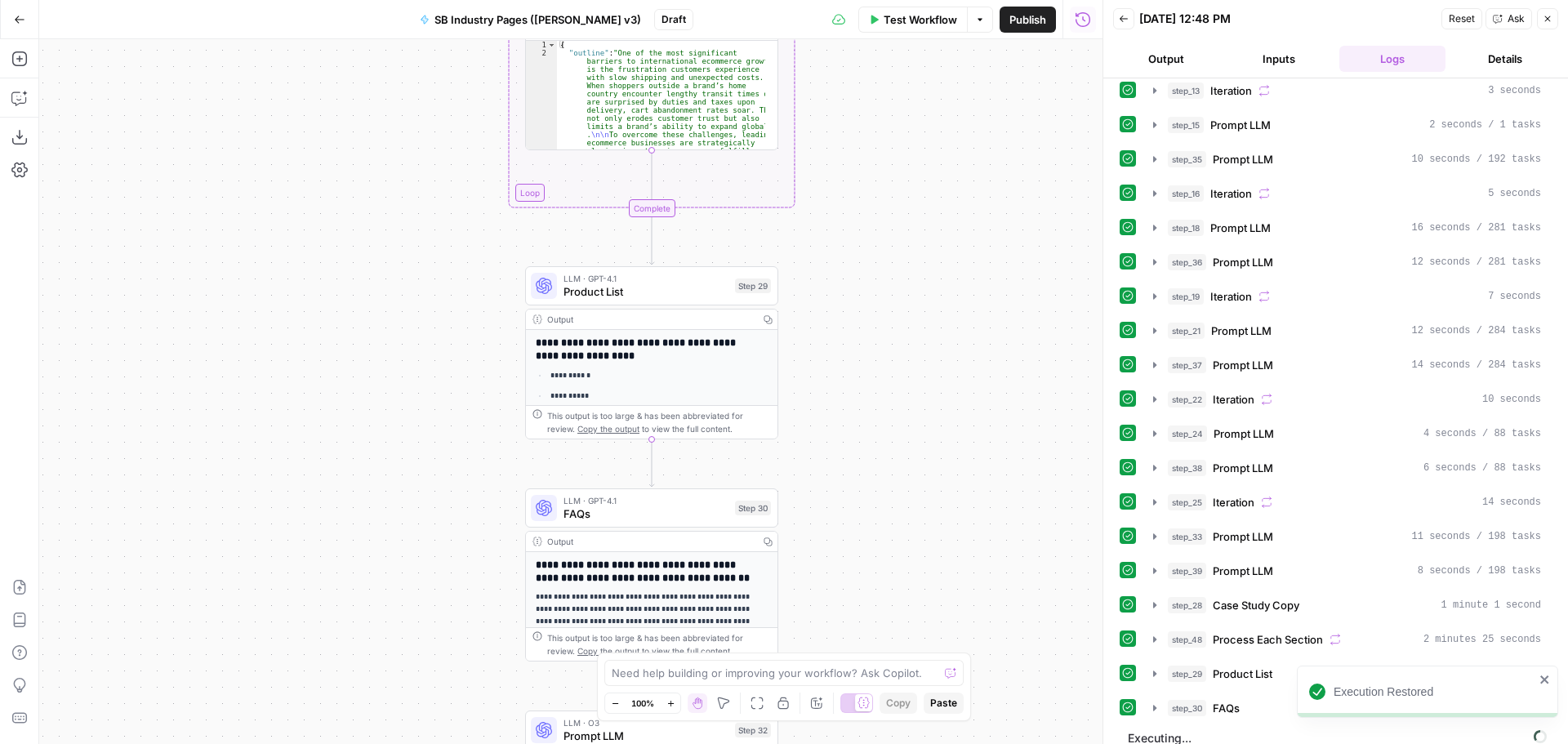
scroll to position [300, 0]
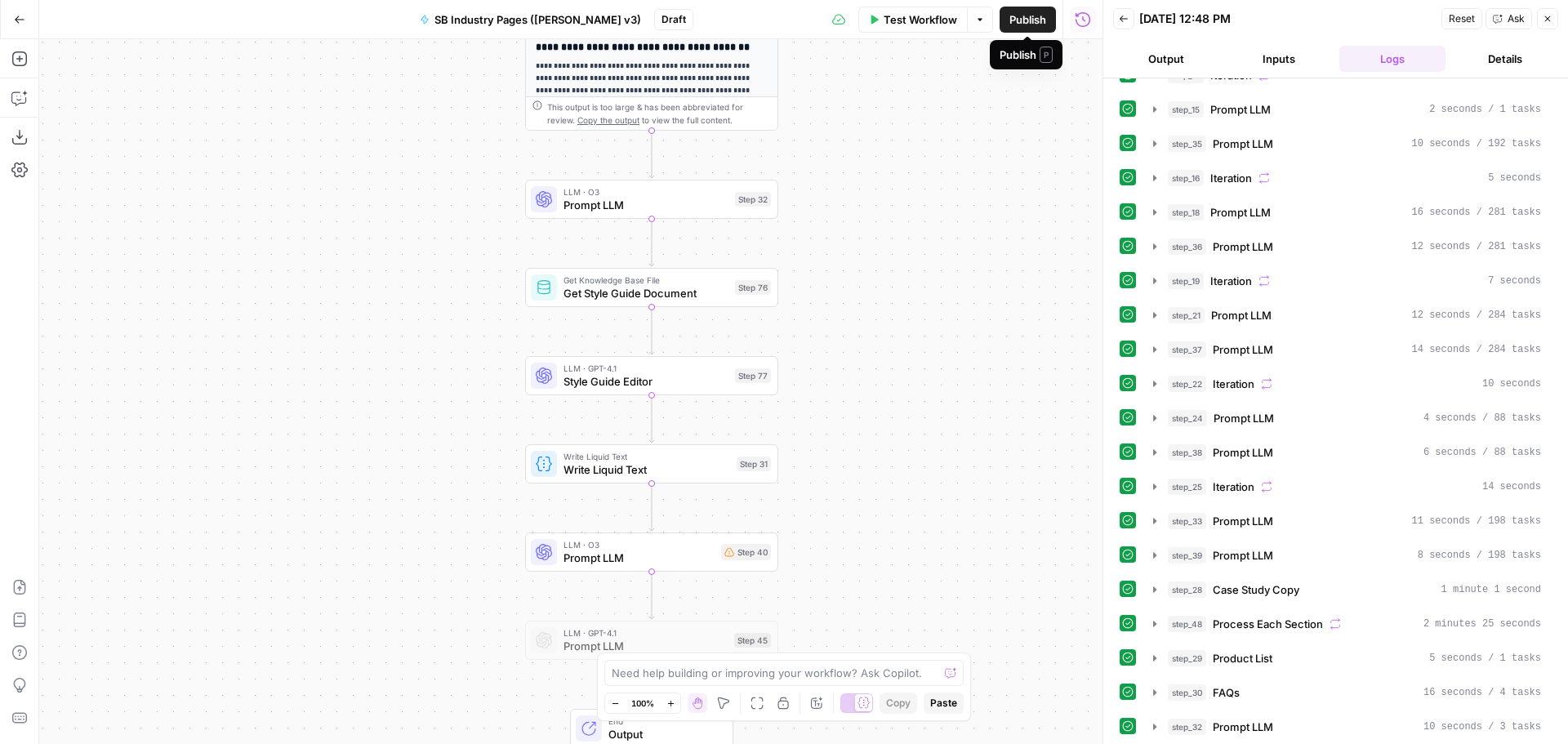
drag, startPoint x: 1028, startPoint y: 17, endPoint x: 1030, endPoint y: 75, distance: 58.0
click at [1030, 75] on div "Go Back SB Industry Pages (AJDIN-Alex v3) Draft Test Workflow Options Publish R…" at bounding box center [551, 372] width 1103 height 744
click at [666, 20] on span "Draft" at bounding box center [674, 20] width 25 height 15
click at [693, 291] on span "Get Style Guide Document" at bounding box center [646, 293] width 165 height 16
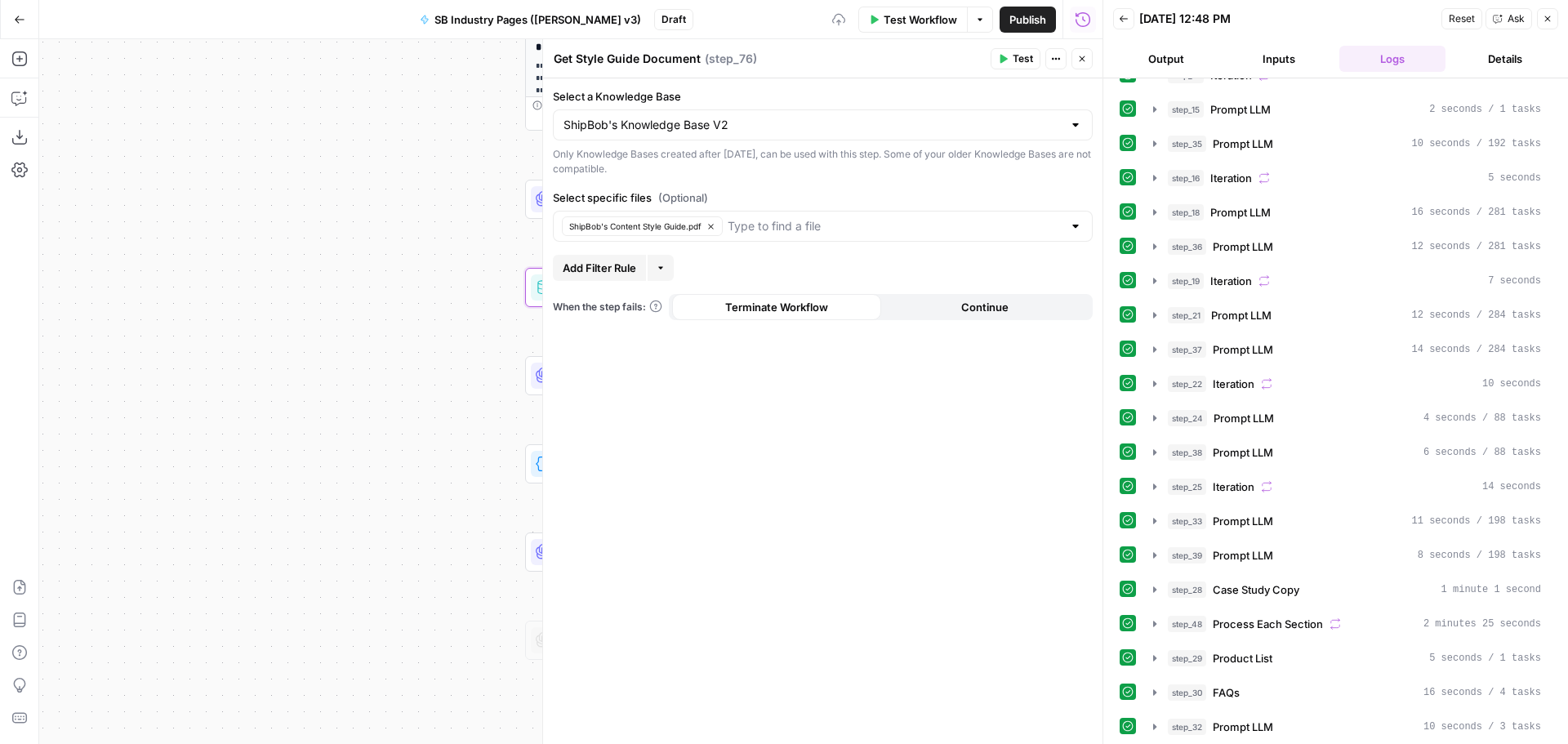
click at [1088, 62] on button "Close" at bounding box center [1082, 59] width 21 height 21
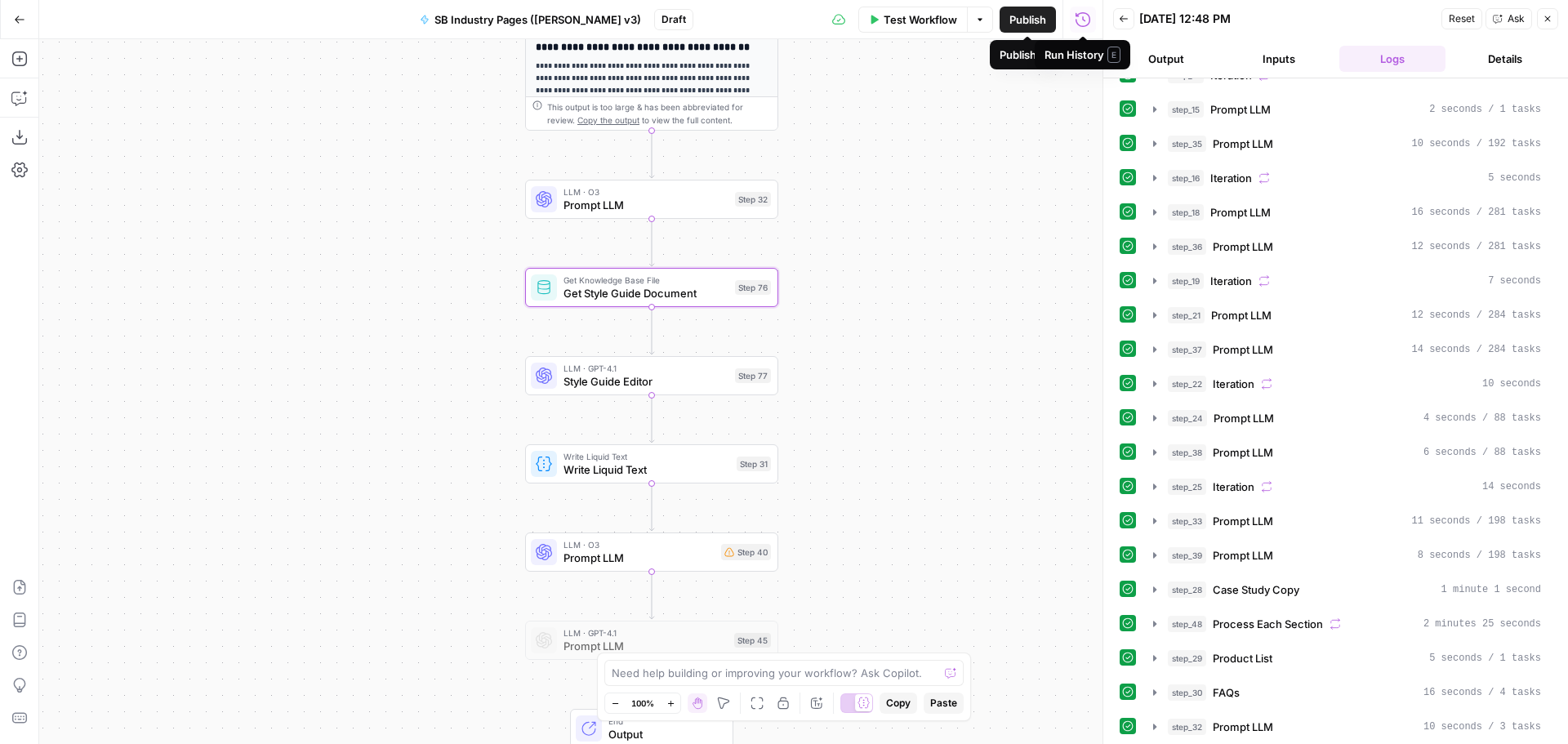
click at [1023, 17] on span "Publish" at bounding box center [1027, 20] width 36 height 16
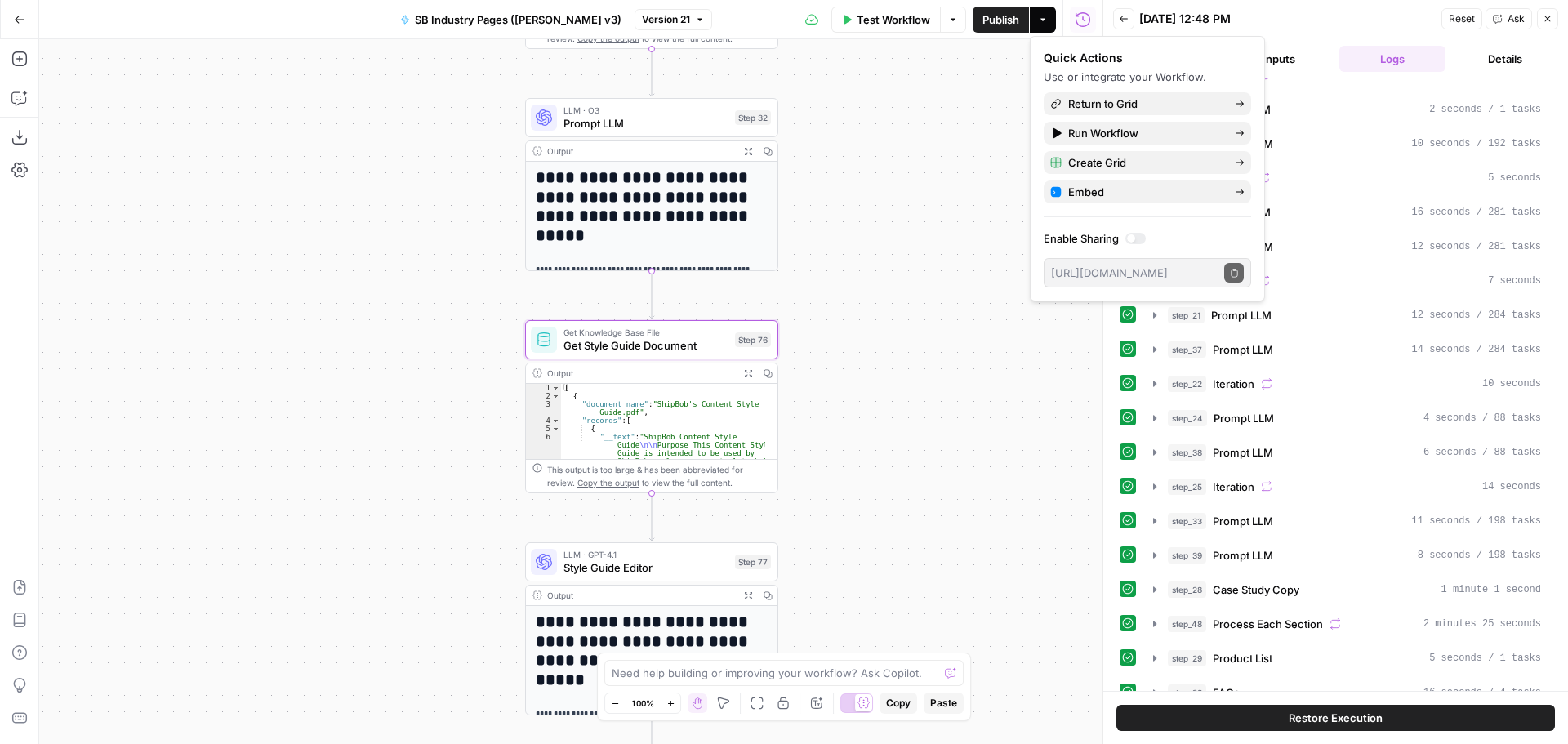
click at [965, 310] on div "Workflow Set Inputs Inputs Workflow Workflow Step 2 Output Expand Output Copy 1…" at bounding box center [571, 392] width 1064 height 705
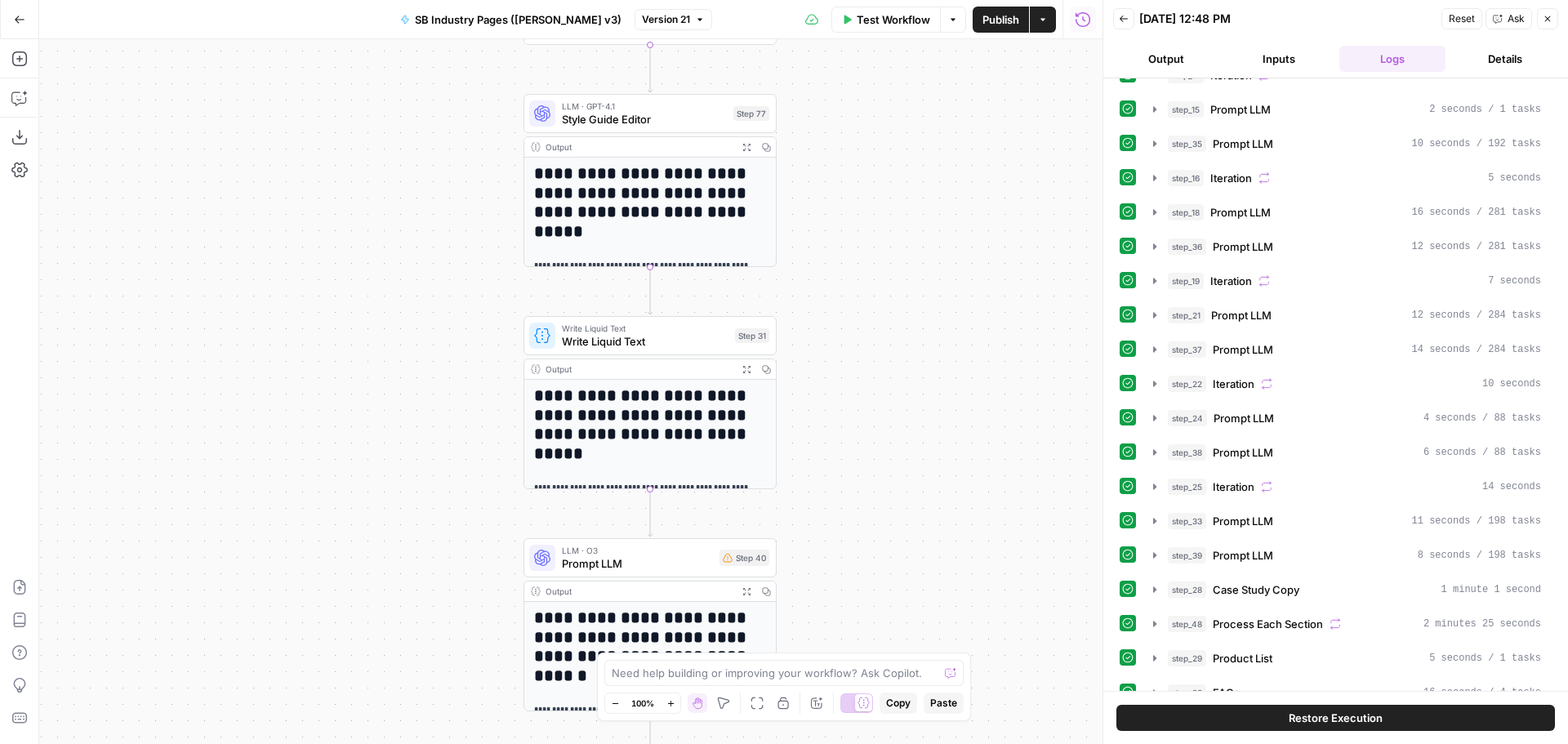
click at [747, 368] on icon "button" at bounding box center [747, 369] width 9 height 9
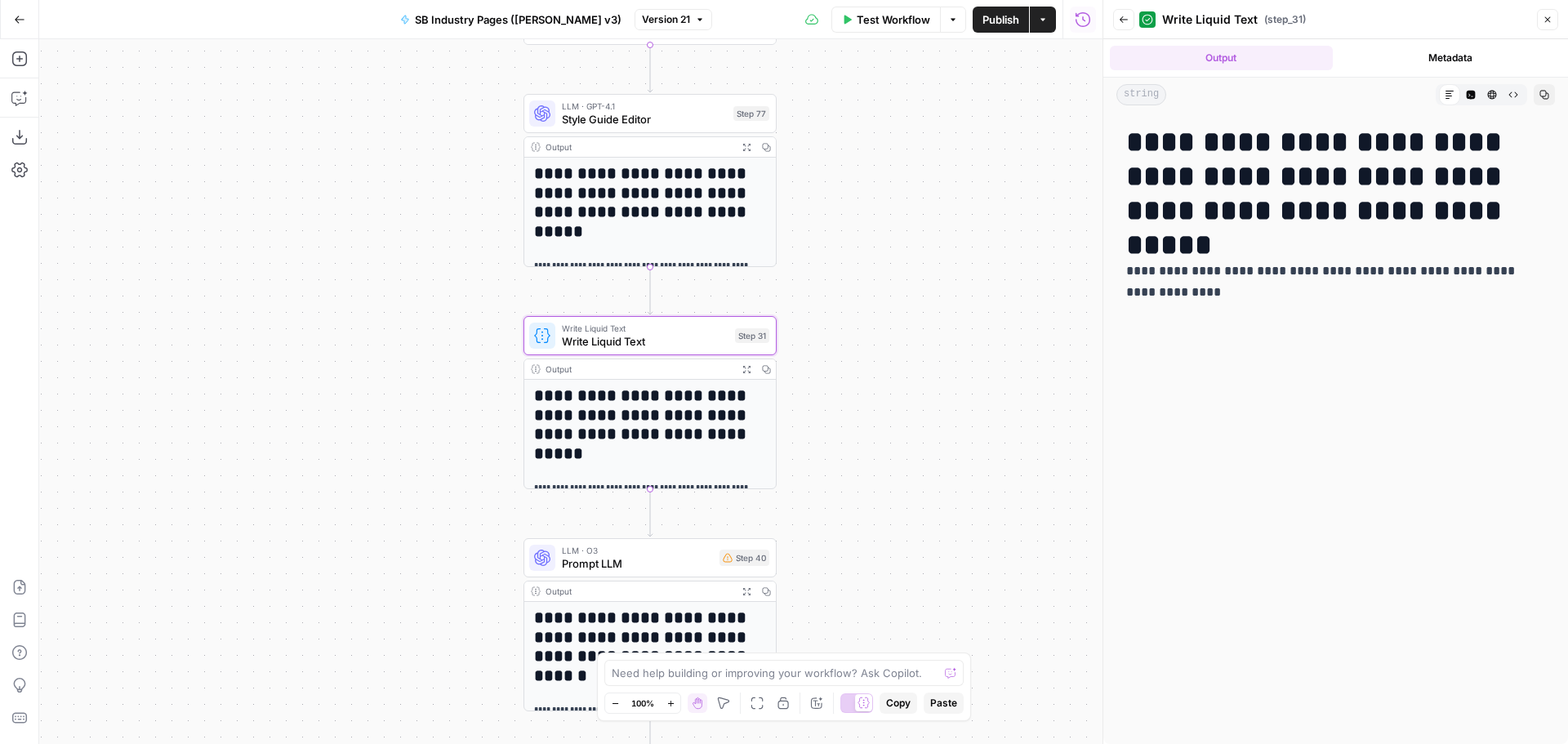
click at [1124, 18] on icon "button" at bounding box center [1123, 20] width 10 height 10
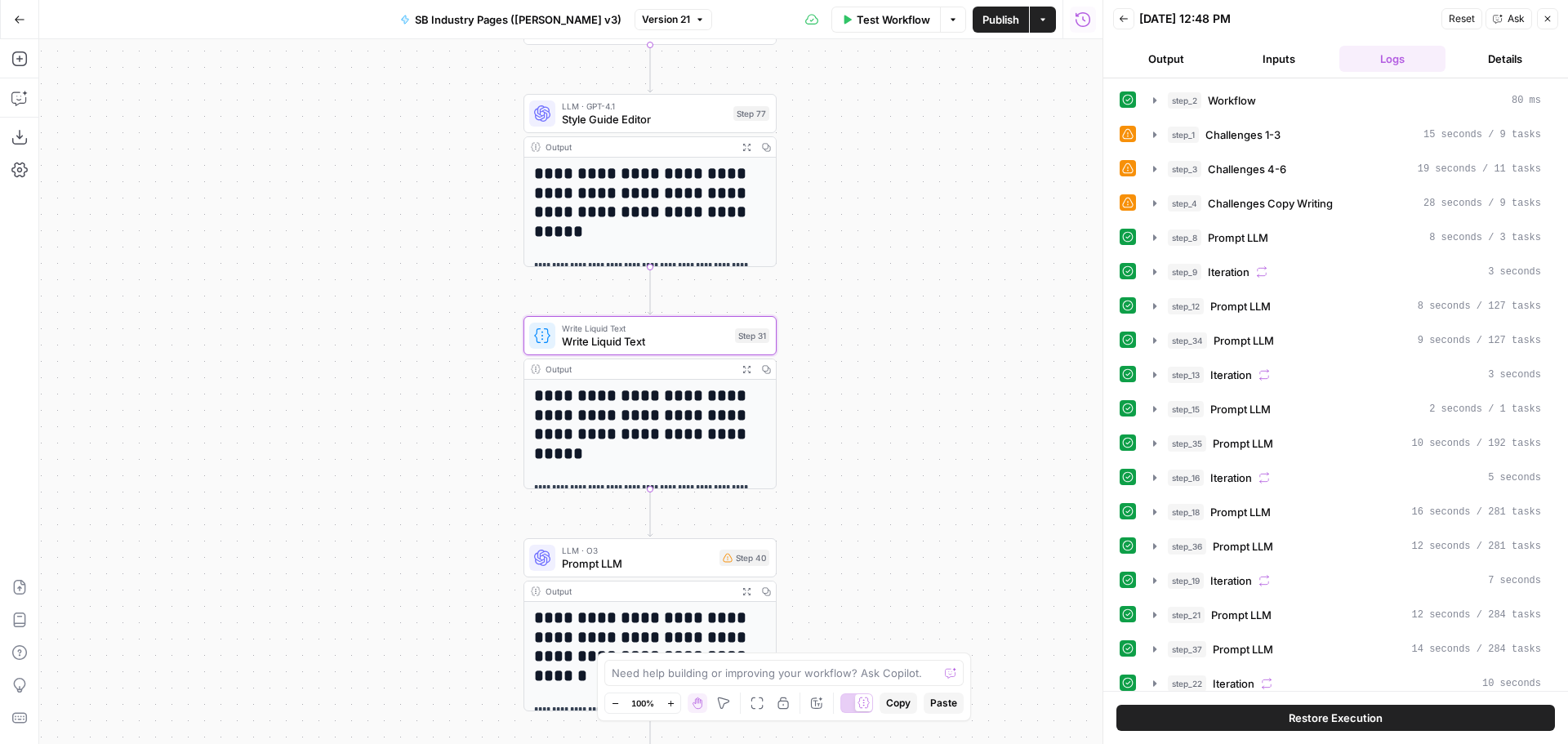
click at [746, 143] on icon "button" at bounding box center [747, 147] width 9 height 9
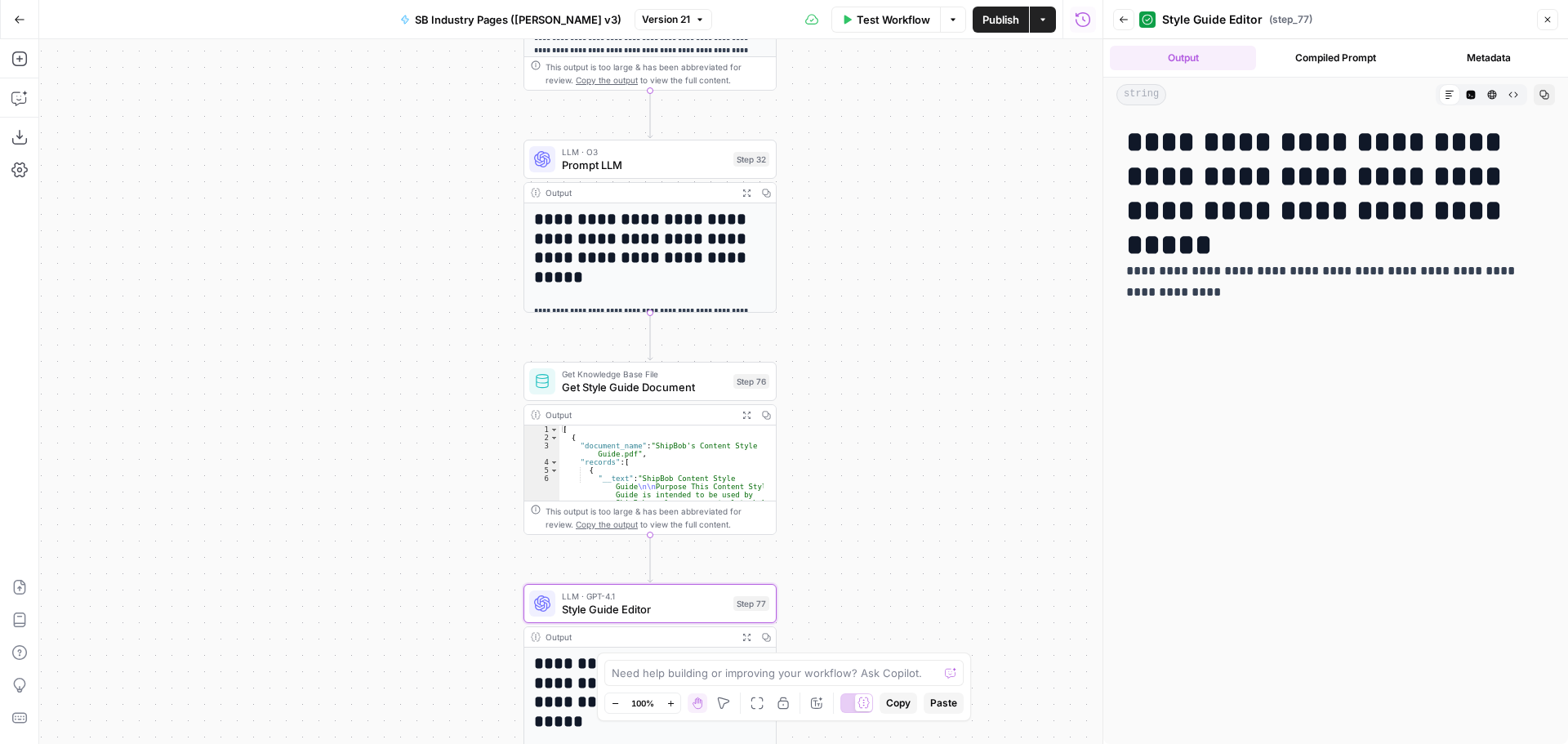
click at [745, 191] on icon "button" at bounding box center [746, 193] width 7 height 7
click at [669, 13] on span "Version 21" at bounding box center [666, 20] width 48 height 15
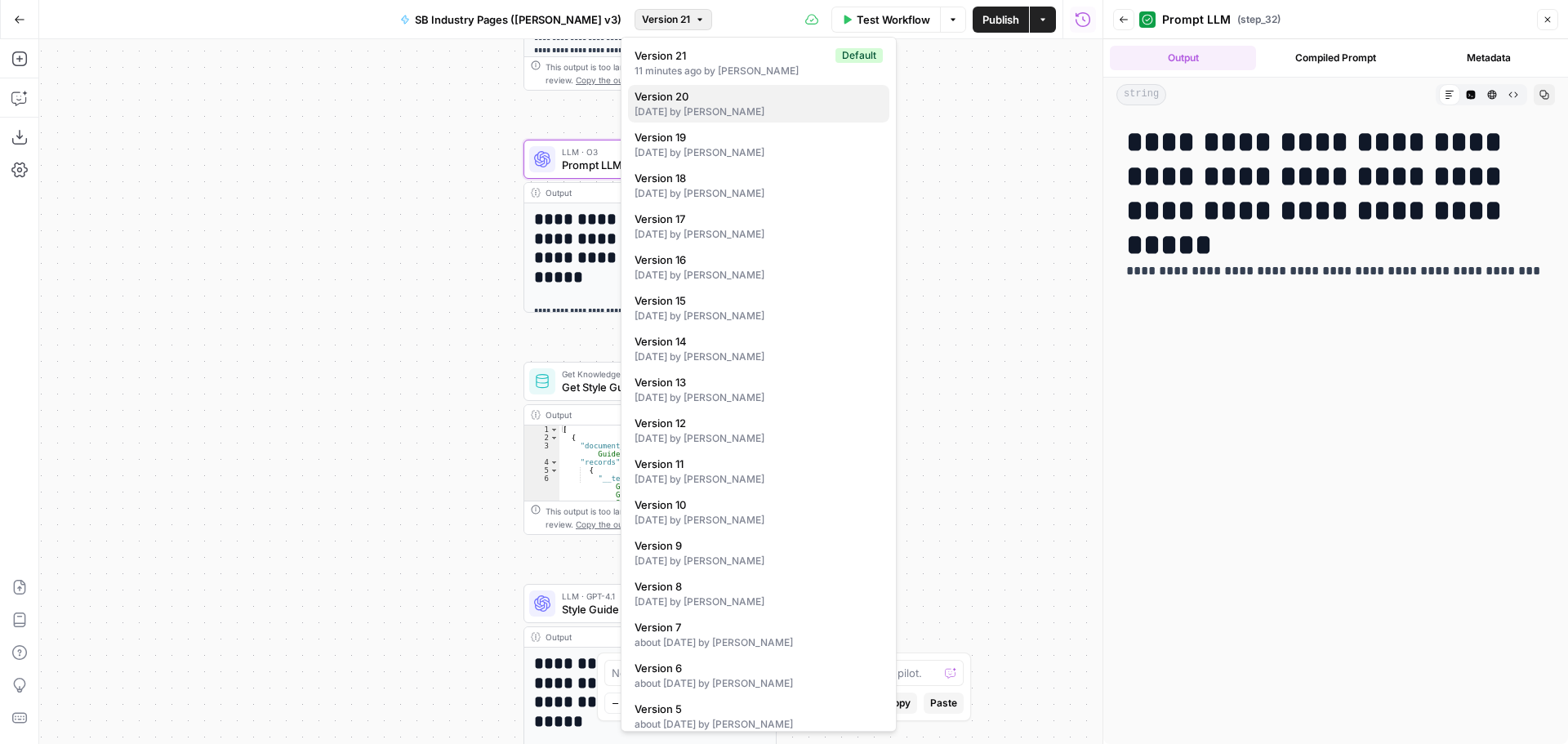
click at [773, 99] on span "Version 20" at bounding box center [756, 96] width 242 height 16
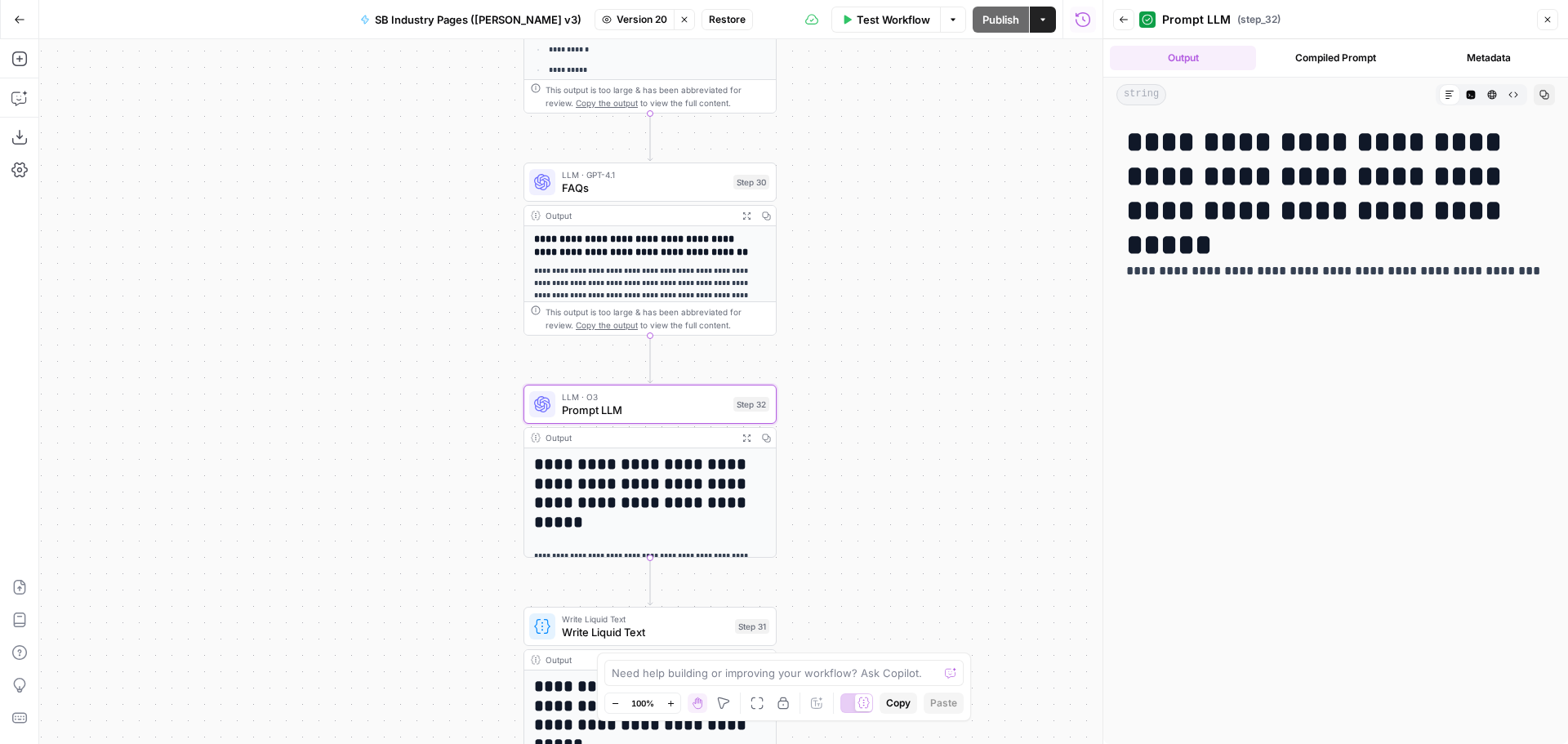
click at [712, 20] on span "Restore" at bounding box center [727, 20] width 36 height 15
click at [1026, 324] on div "Workflow Set Inputs Inputs Workflow Workflow Step 2 Output Expand Output Copy 1…" at bounding box center [571, 392] width 1064 height 705
click at [988, 23] on span "Publish" at bounding box center [1001, 20] width 36 height 16
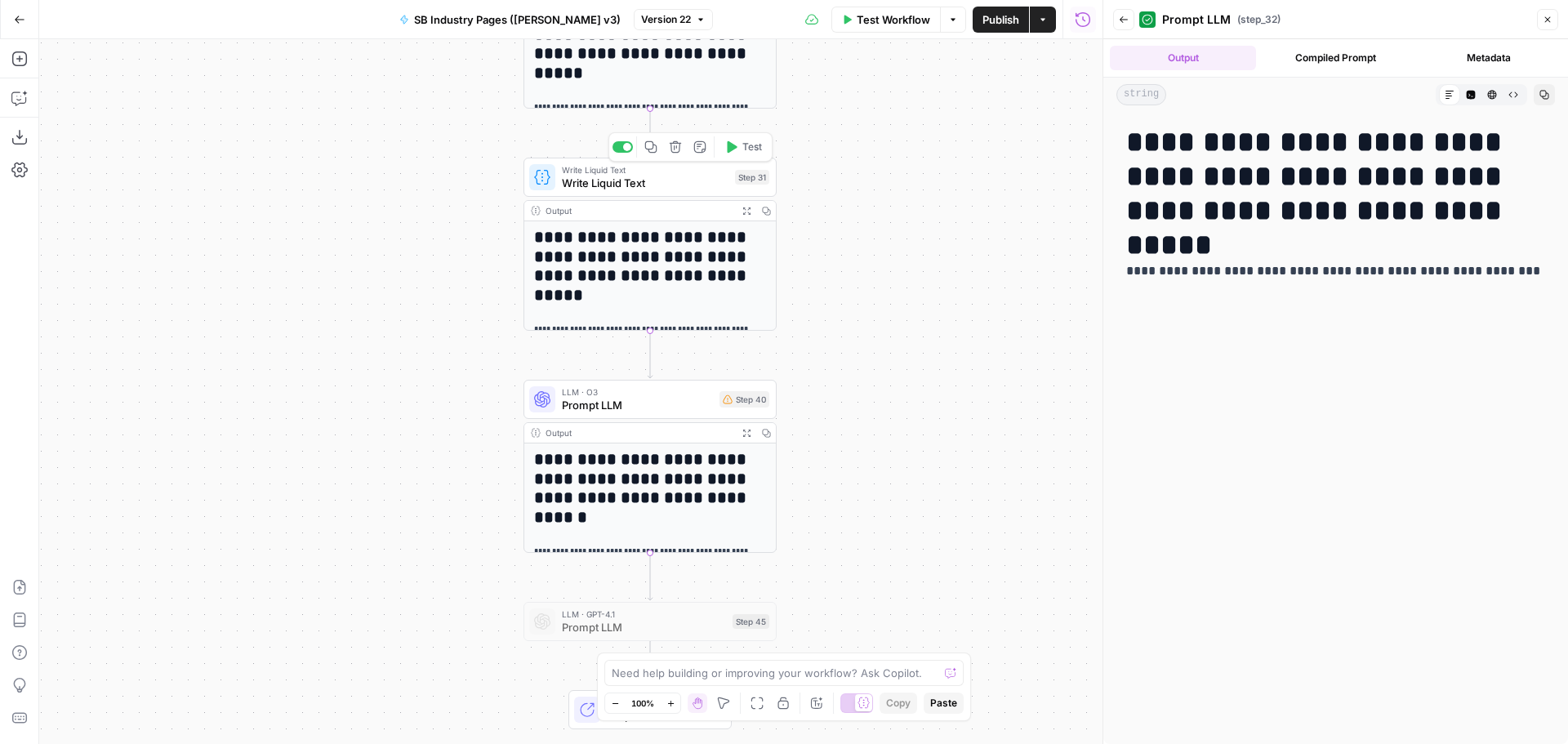
click at [669, 180] on span "Write Liquid Text" at bounding box center [645, 183] width 167 height 16
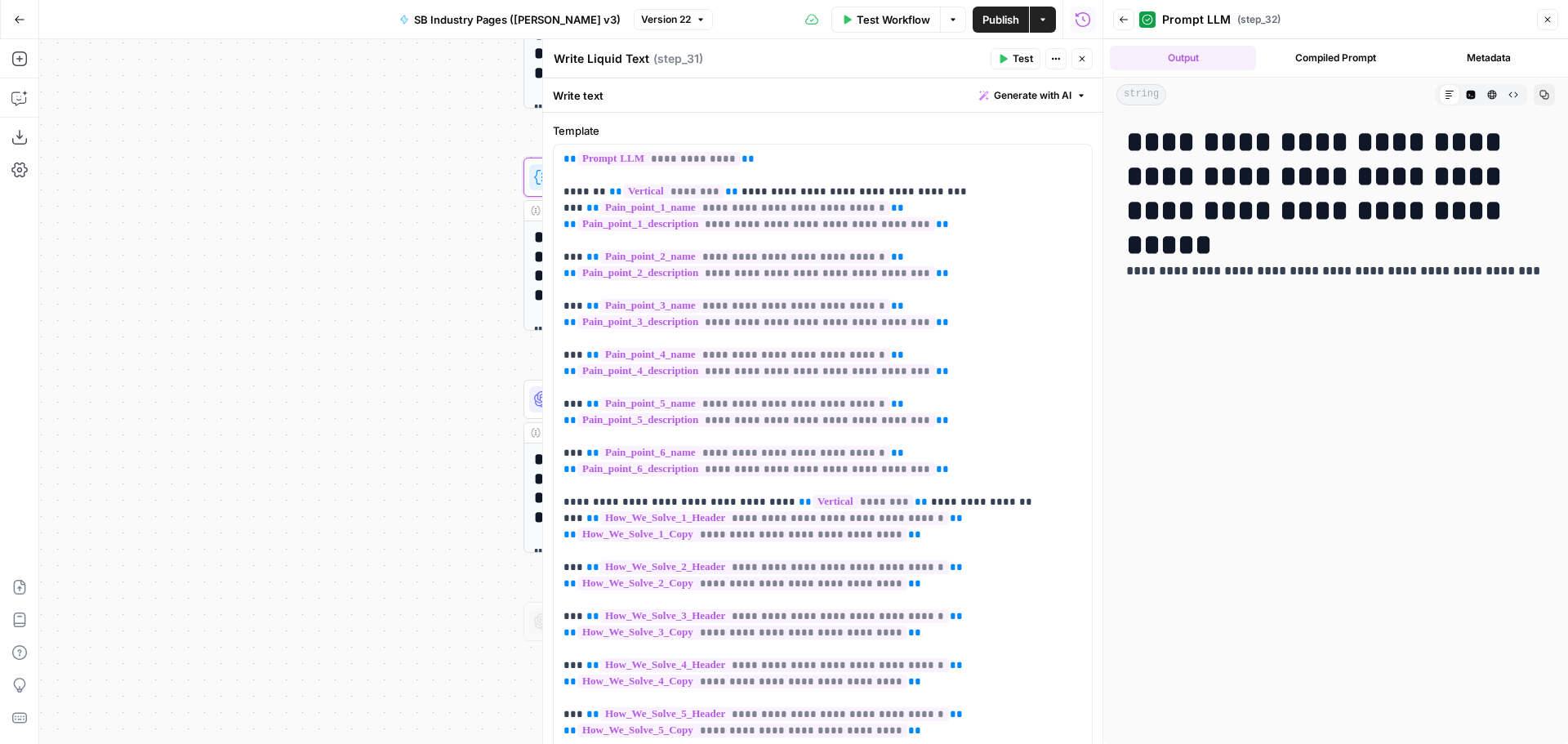
click at [1085, 61] on icon "button" at bounding box center [1082, 59] width 5 height 5
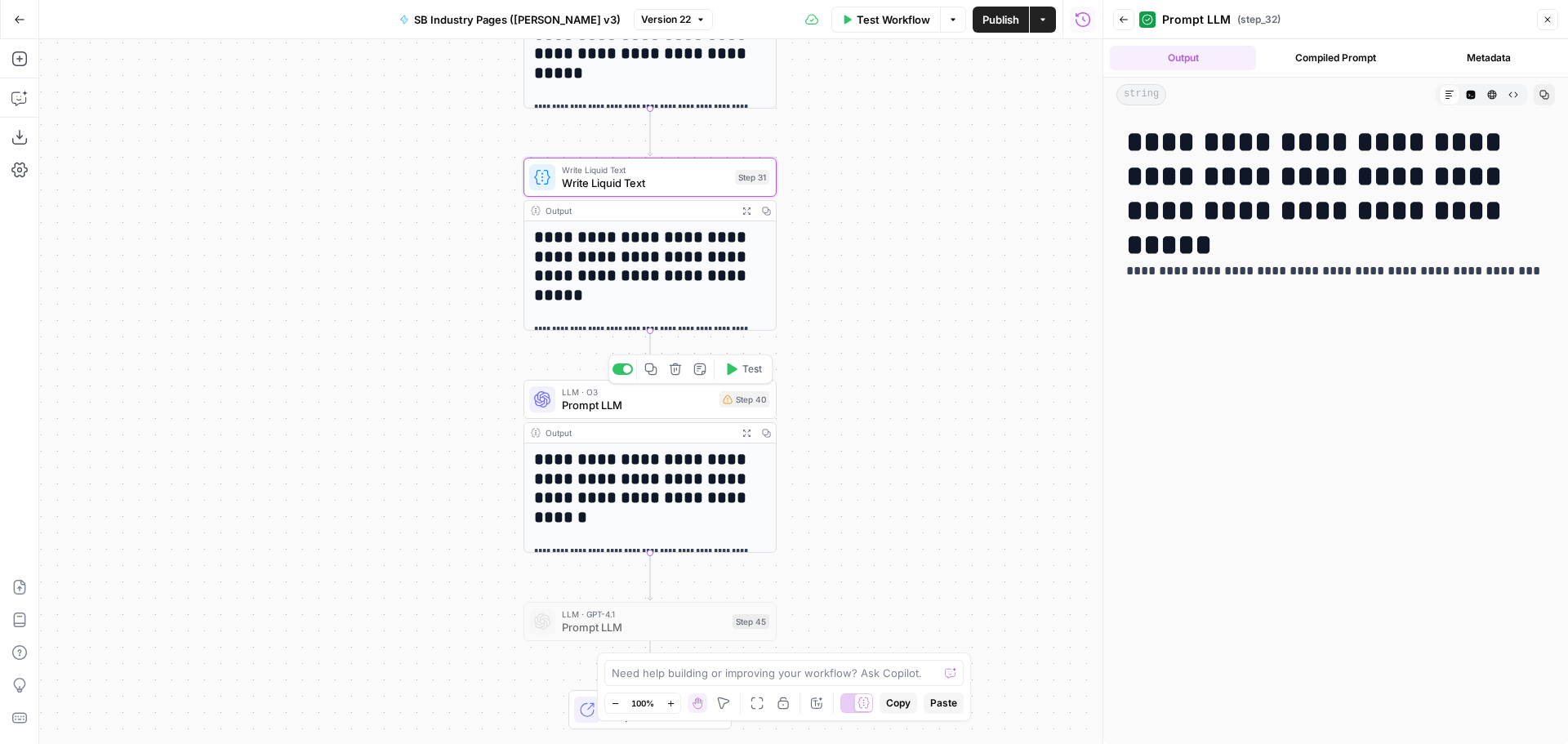
click at [667, 396] on span "LLM · O3" at bounding box center [637, 392] width 151 height 13
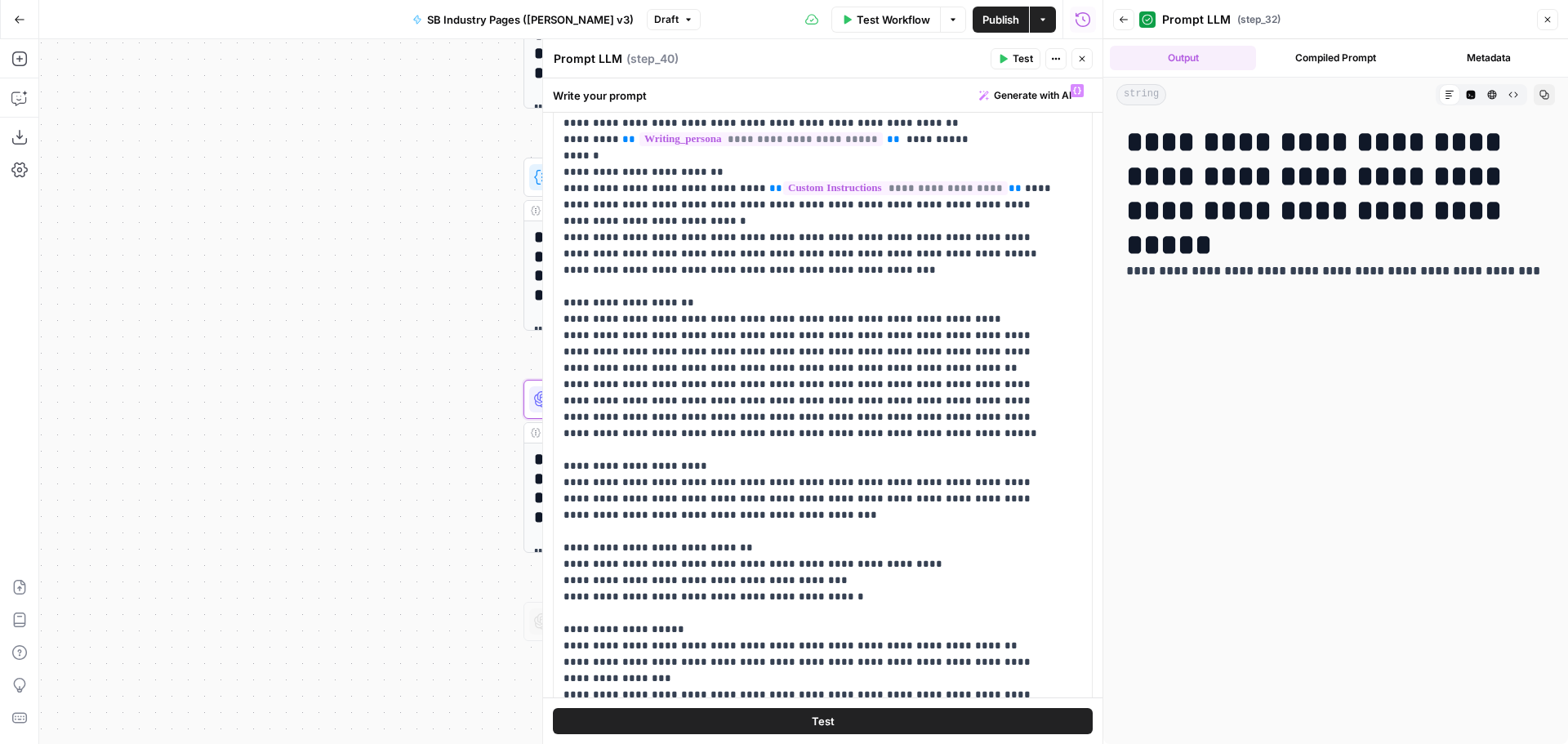
scroll to position [0, 0]
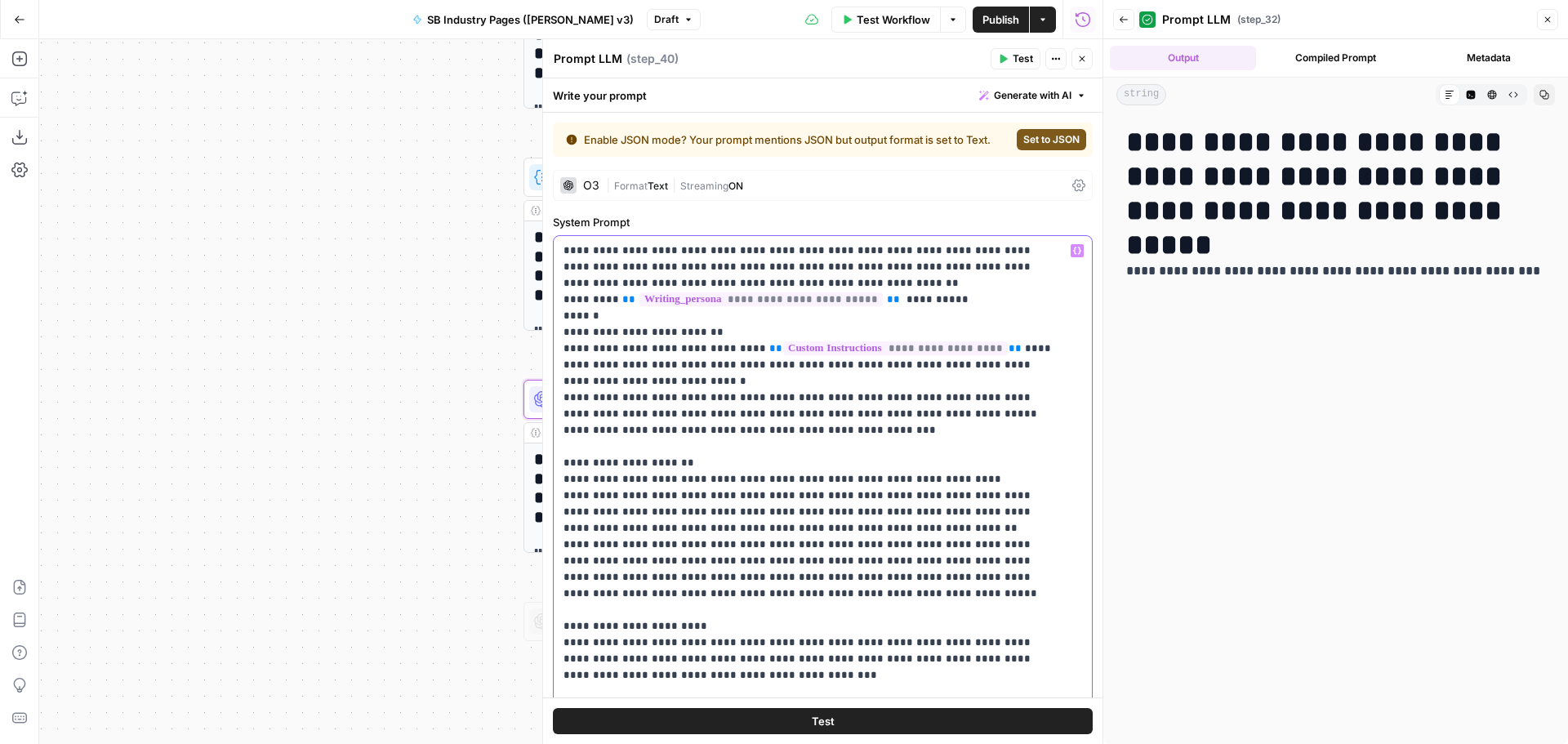
click at [963, 345] on p "**********" at bounding box center [811, 593] width 495 height 702
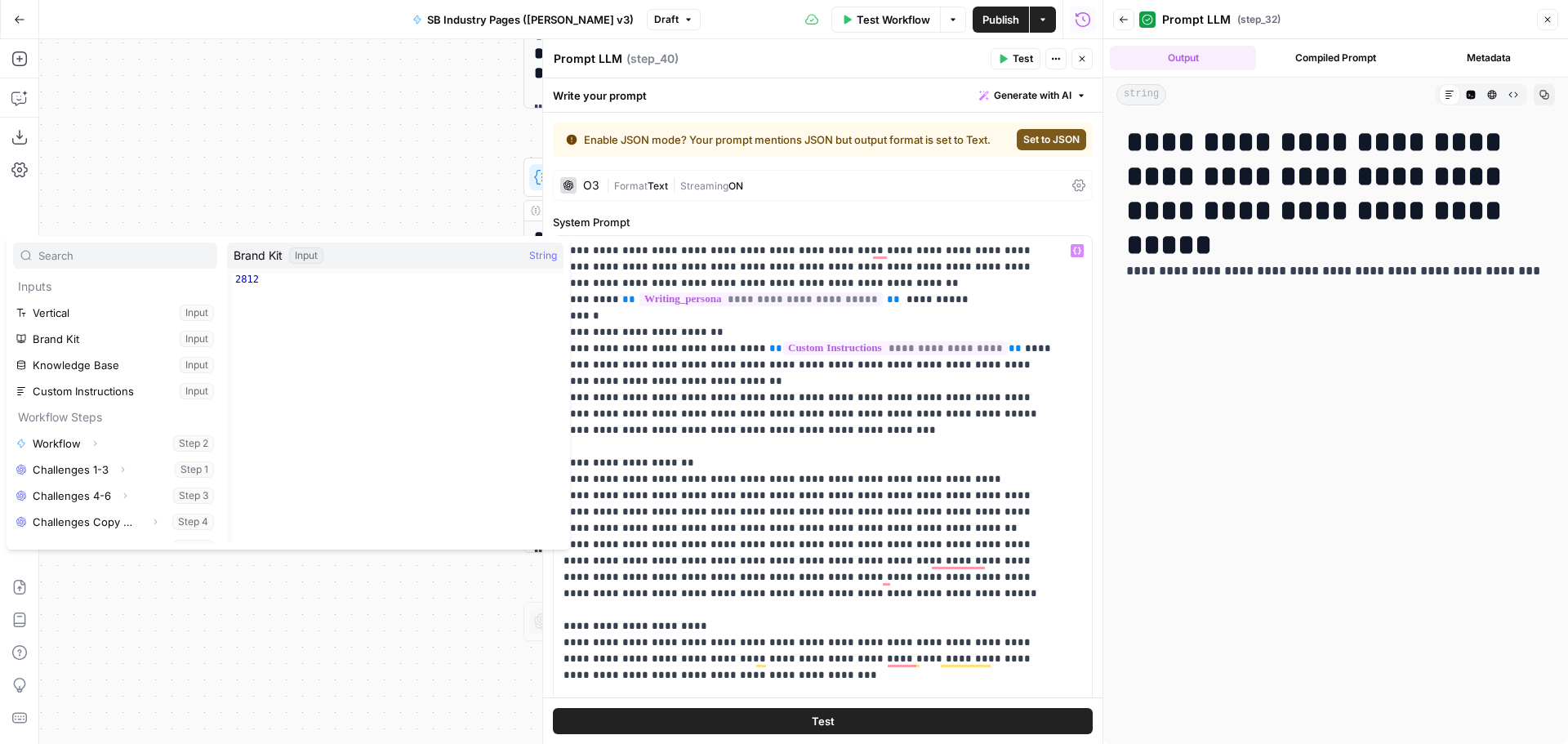
click at [388, 138] on div "Workflow Set Inputs Inputs Workflow Workflow Step 2 Output Expand Output Copy 1…" at bounding box center [571, 392] width 1064 height 705
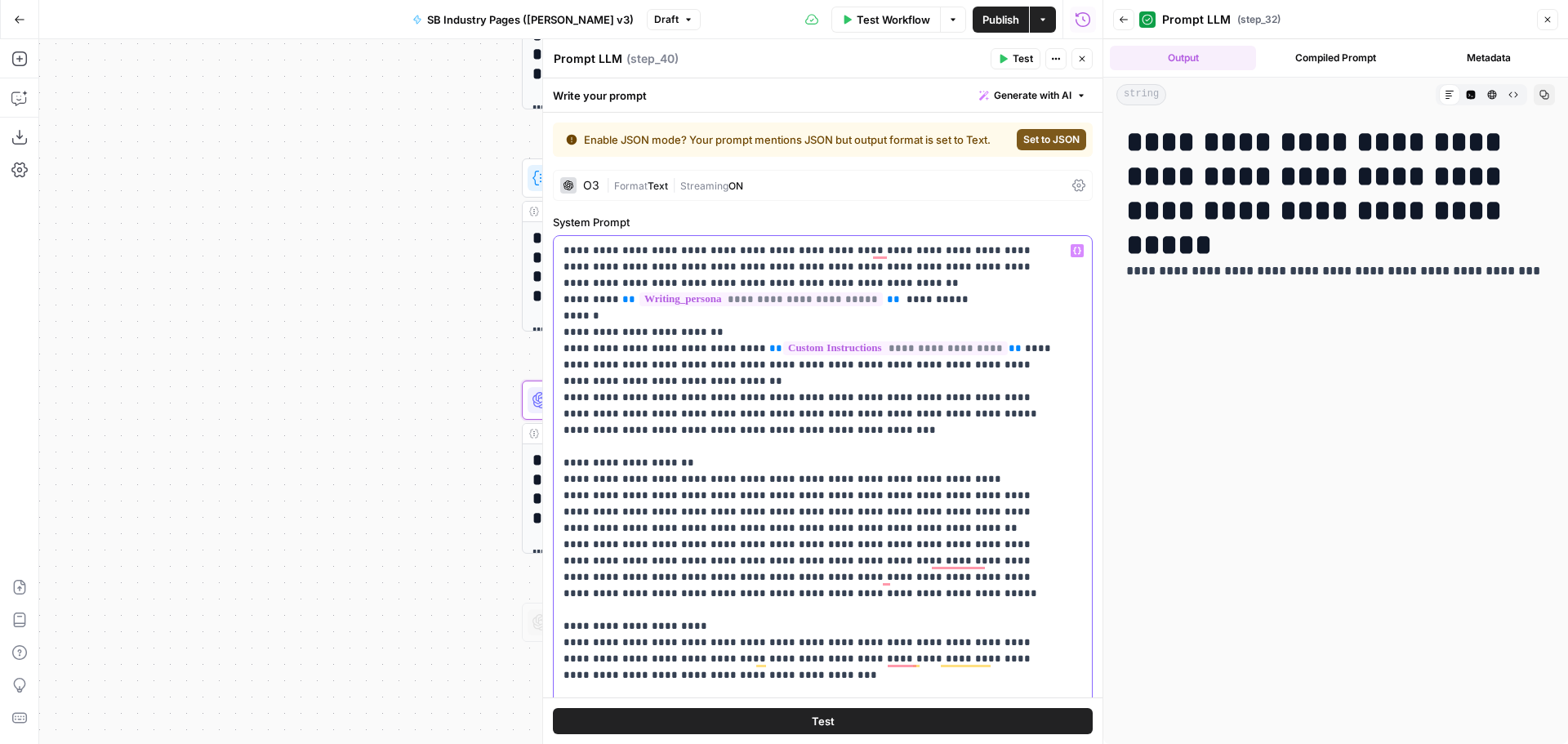
click at [988, 352] on p "**********" at bounding box center [811, 602] width 495 height 719
click at [976, 351] on p "**********" at bounding box center [811, 602] width 495 height 719
click at [20, 89] on button "Copilot" at bounding box center [19, 98] width 26 height 26
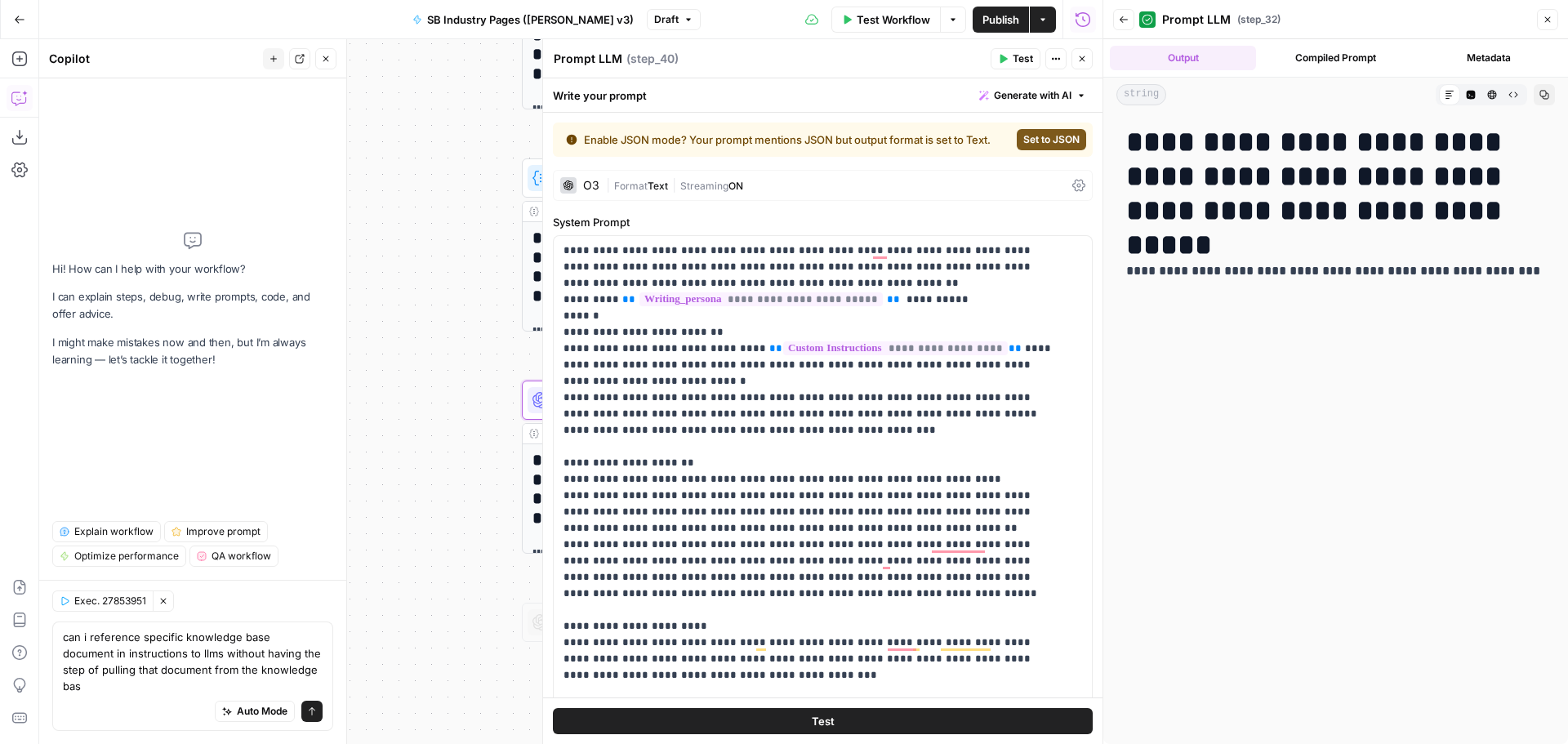
type textarea "can i reference specific knowledge base document in instructions to llms withou…"
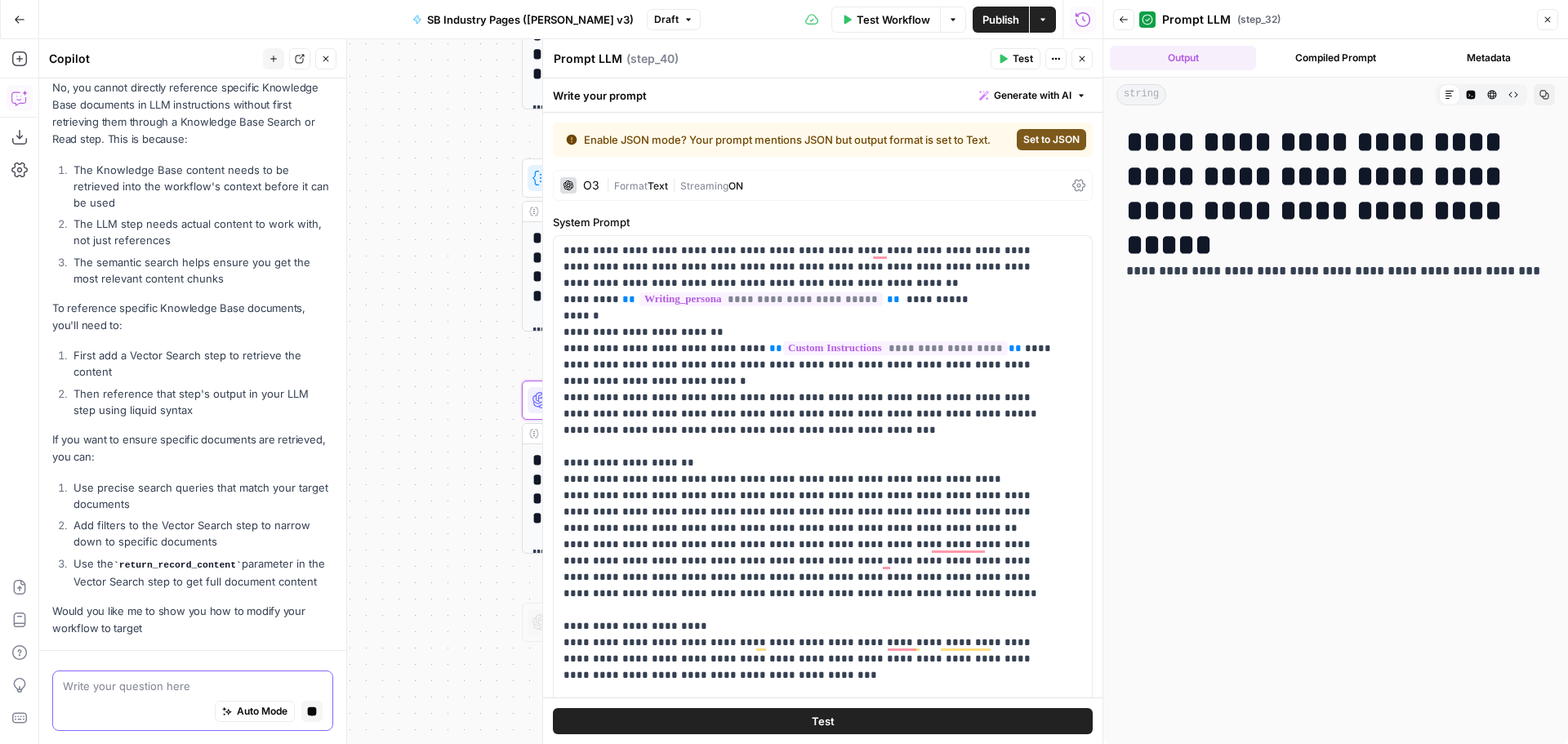
scroll to position [293, 0]
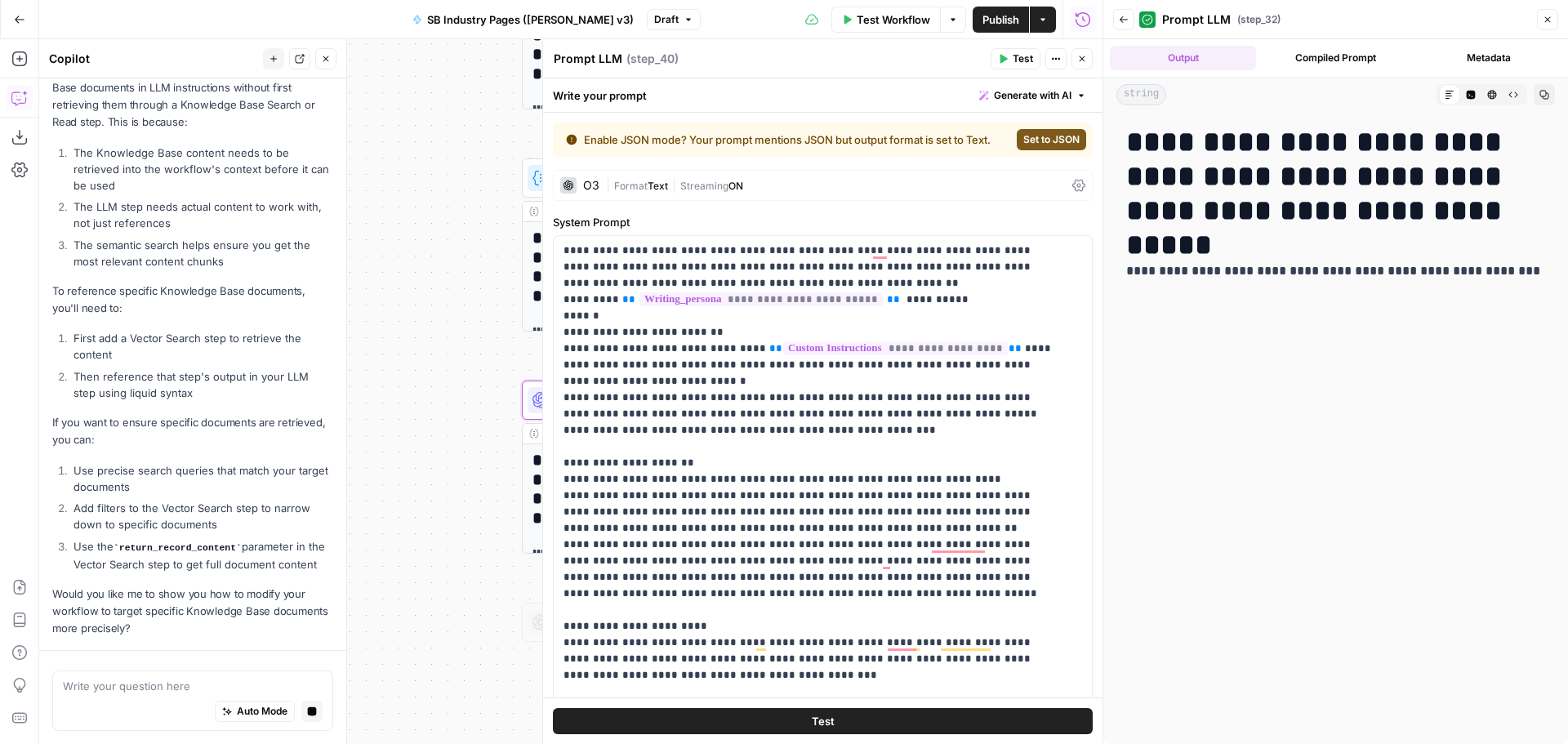
click at [1085, 59] on icon "button" at bounding box center [1082, 59] width 10 height 10
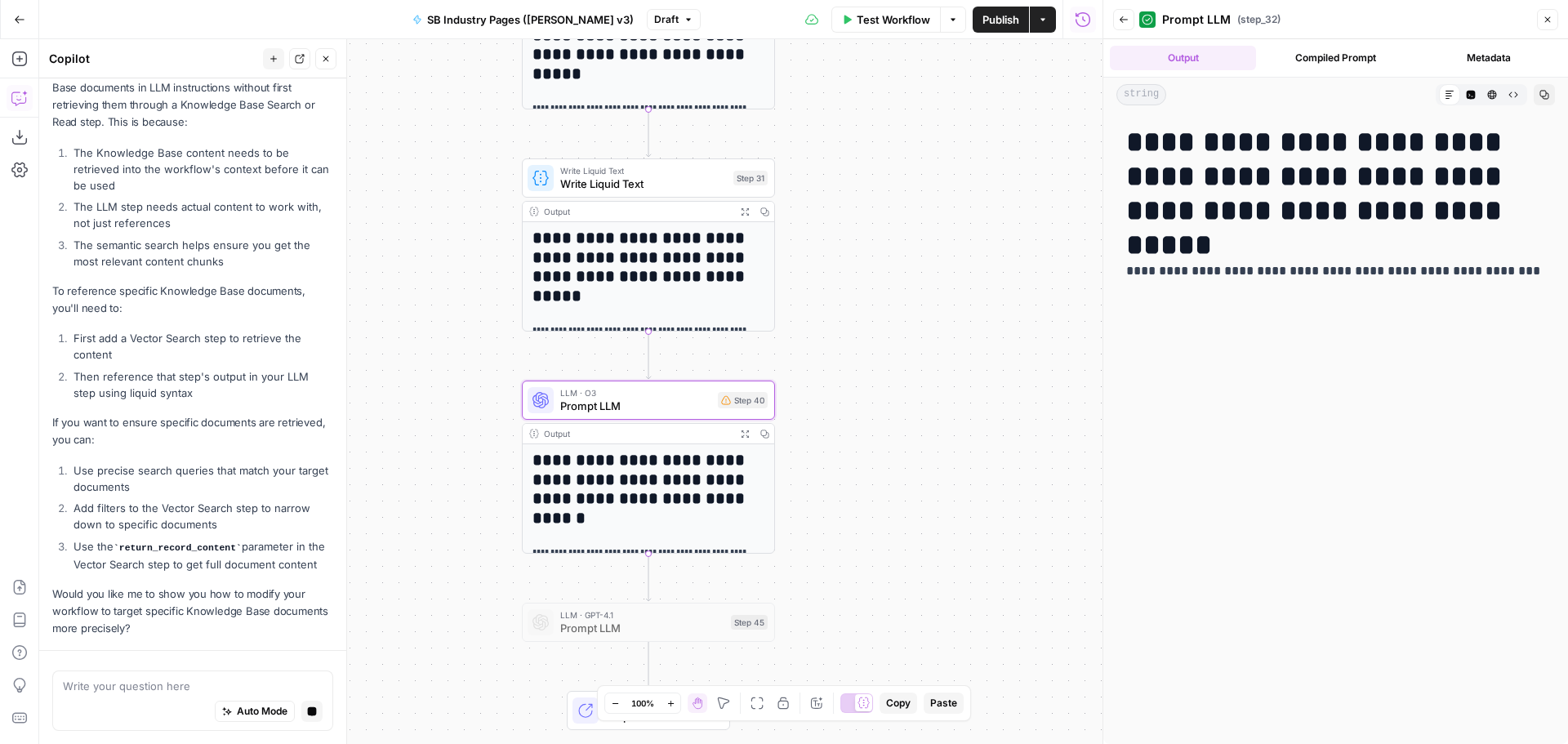
click at [910, 221] on div "Workflow Set Inputs Inputs Workflow Workflow Step 2 Output Expand Output Copy 1…" at bounding box center [571, 392] width 1064 height 705
click at [192, 684] on textarea at bounding box center [193, 686] width 260 height 16
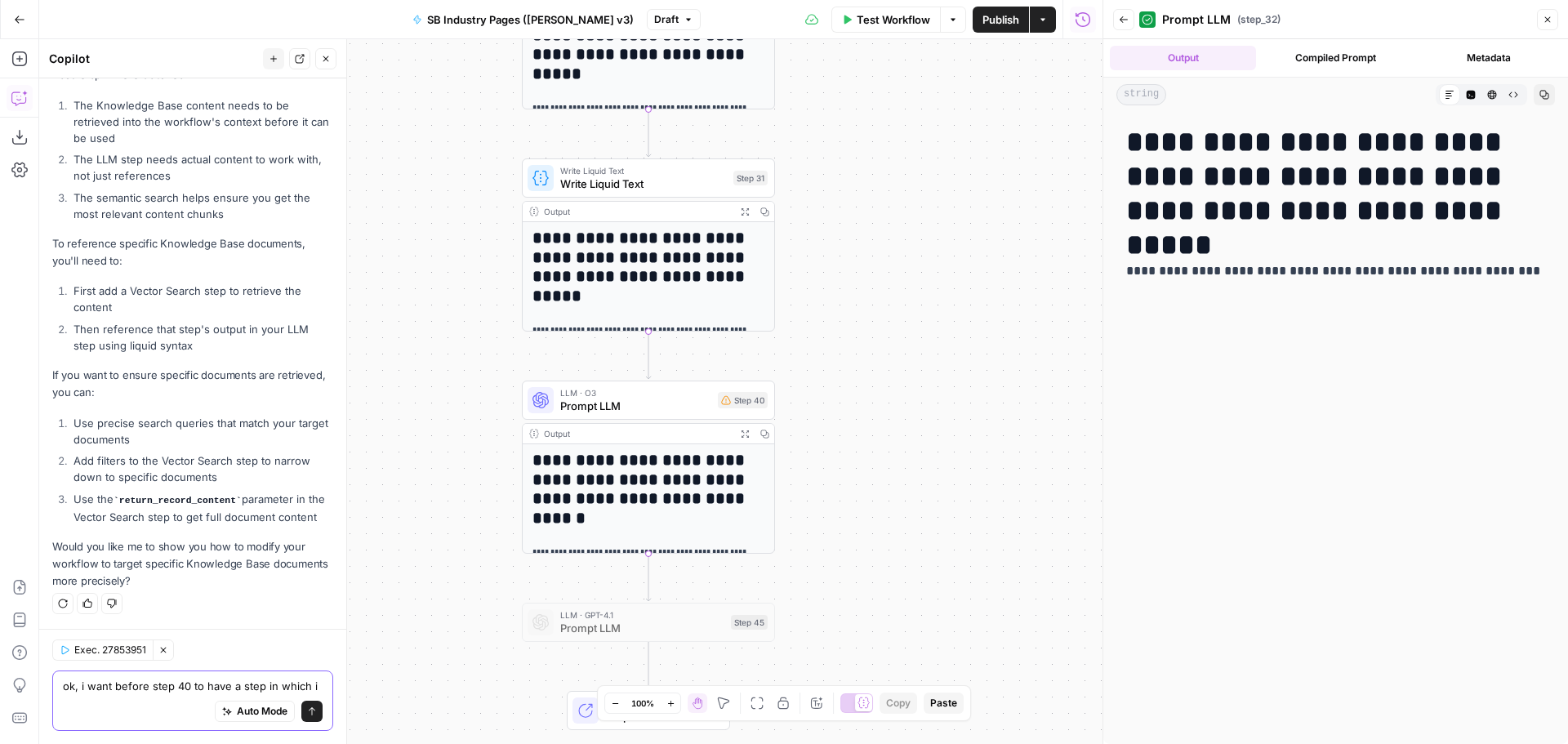
scroll to position [357, 0]
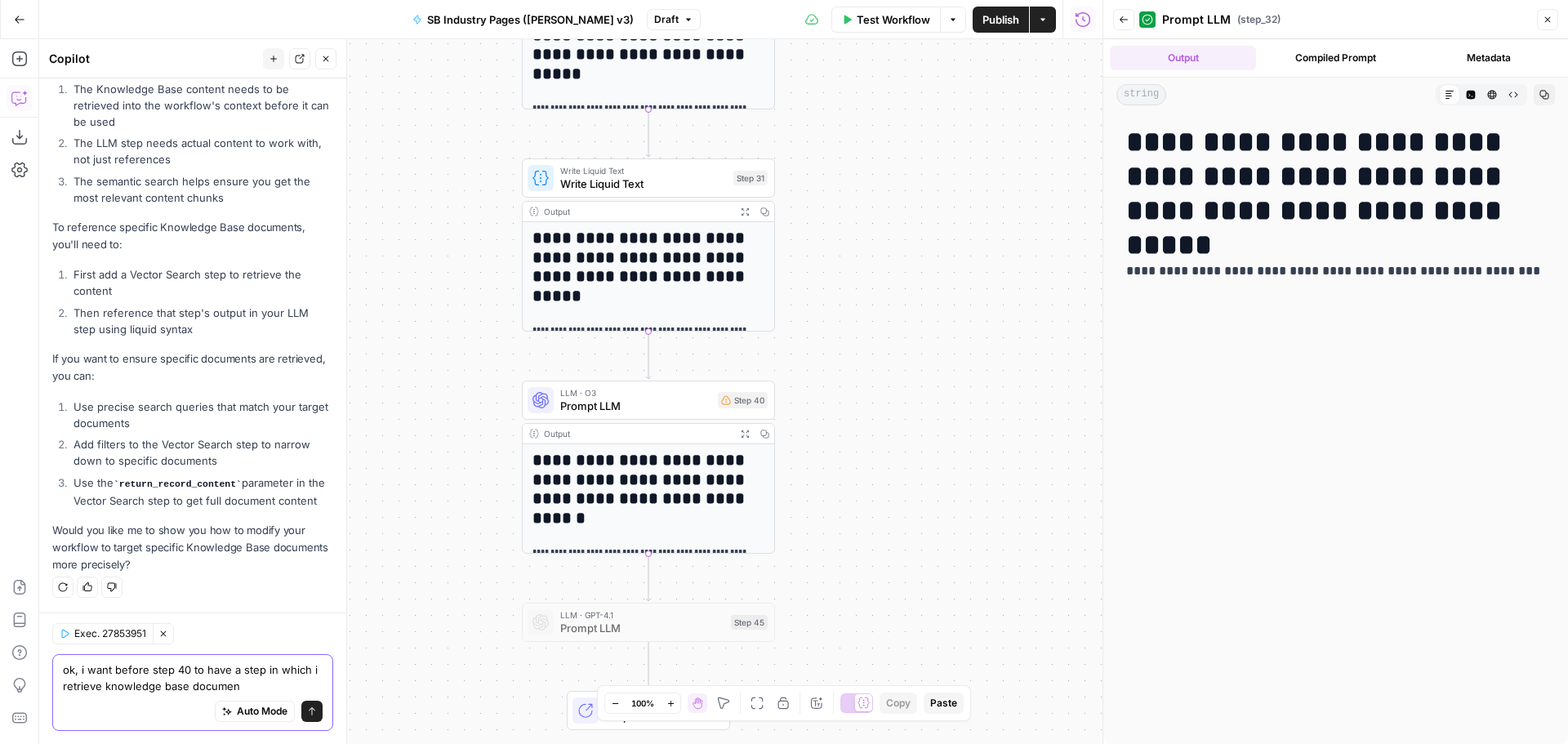
type textarea "ok, i want before step 40 to have a step in which i retrieve knowledge base doc…"
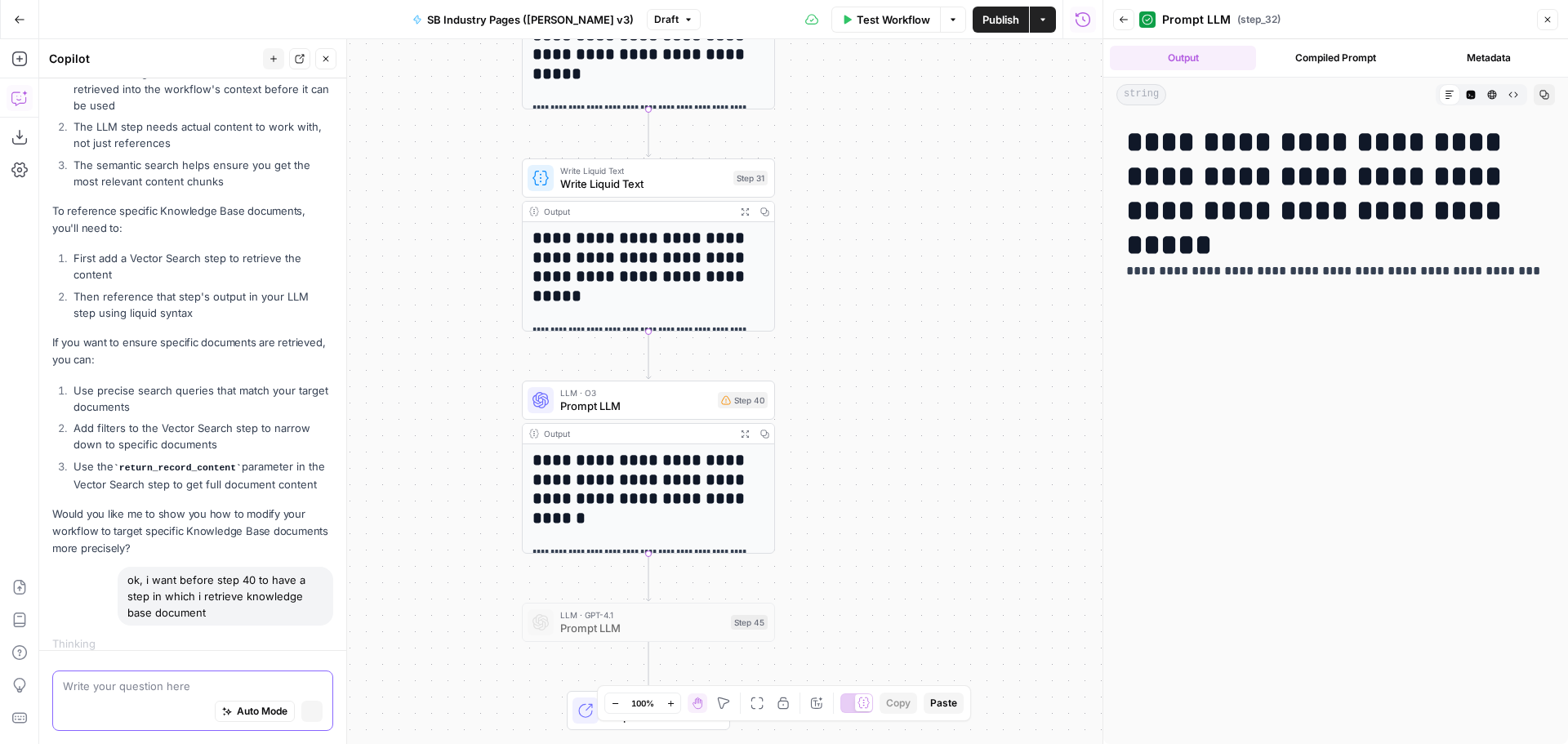
scroll to position [388, 0]
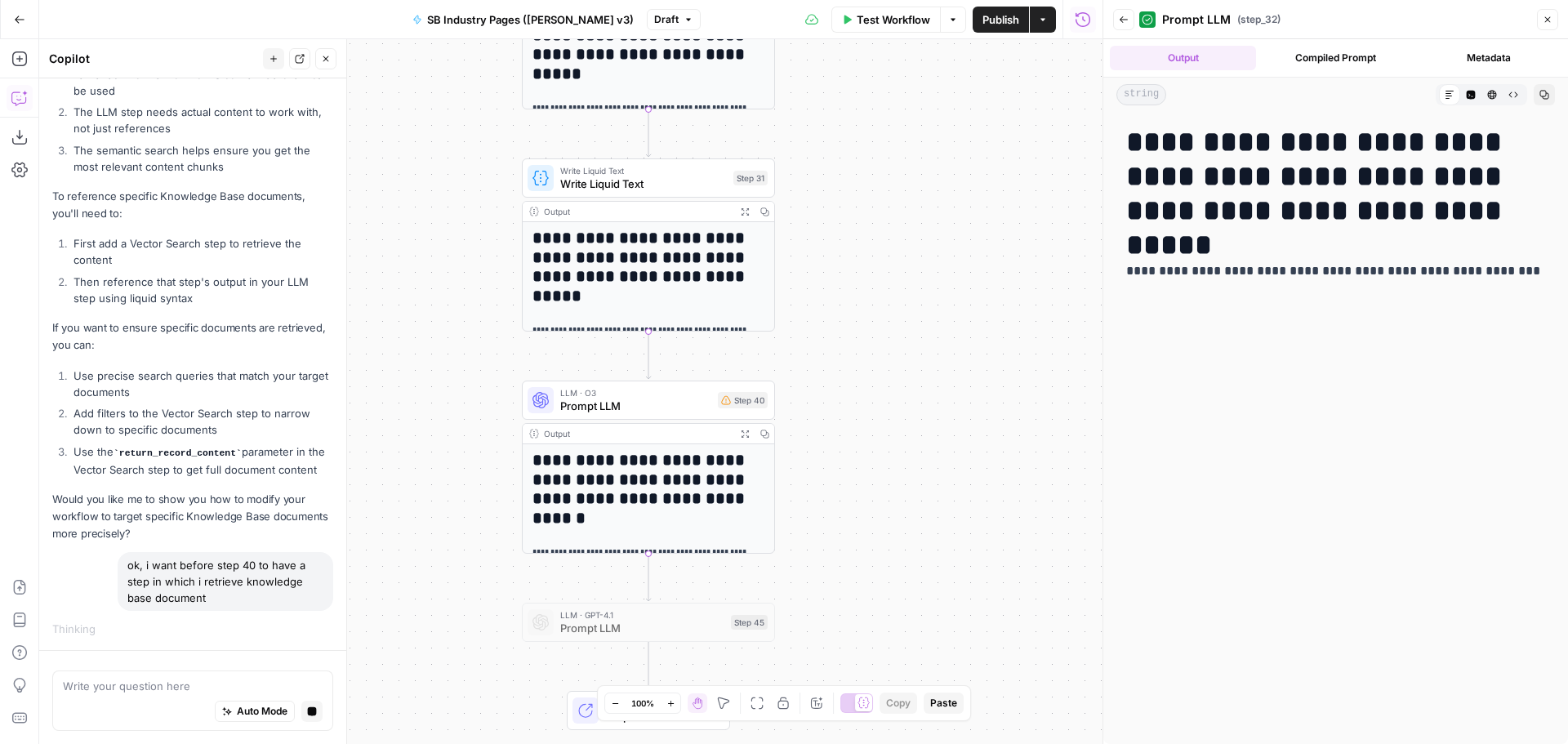
click at [1119, 20] on icon "button" at bounding box center [1123, 20] width 10 height 10
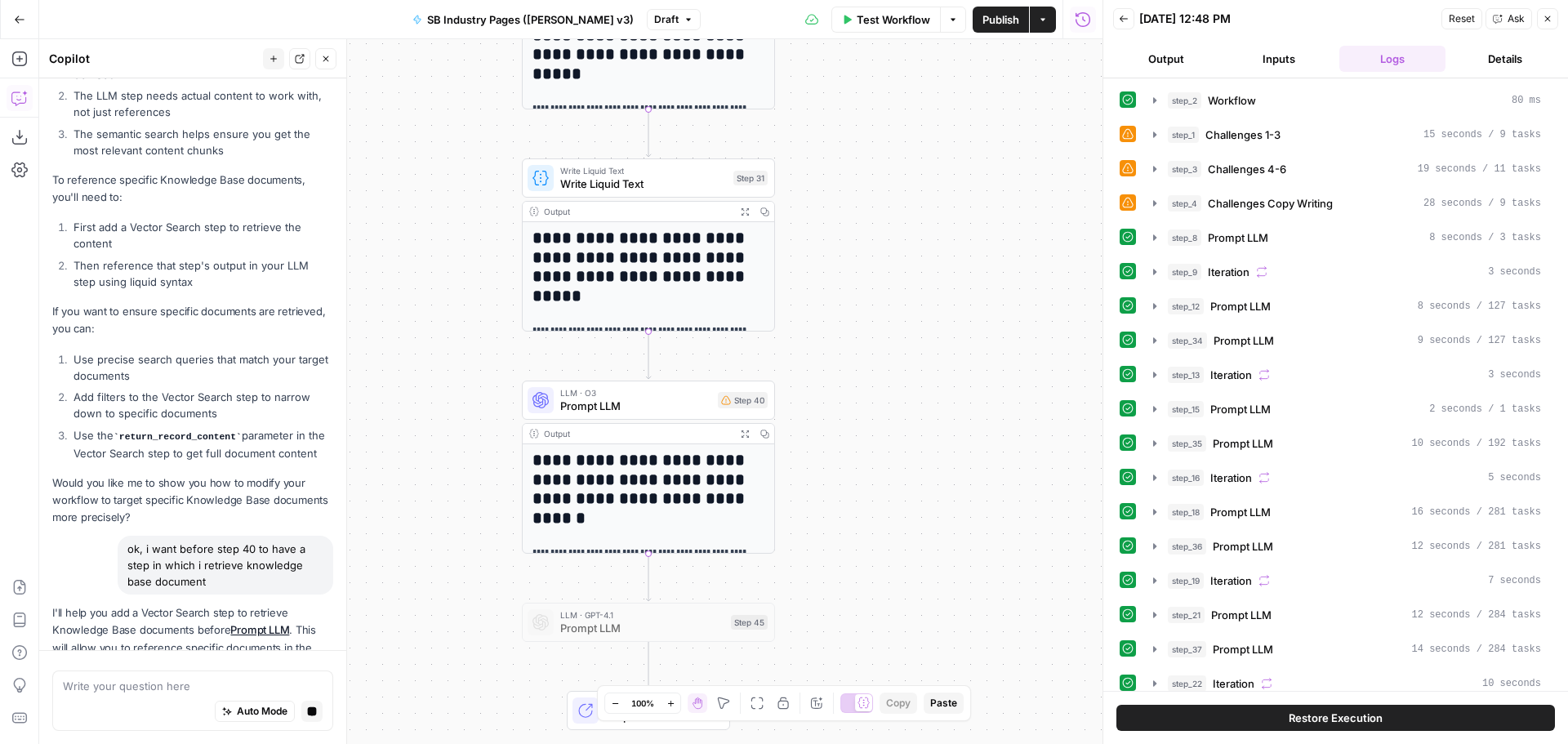
scroll to position [924, 0]
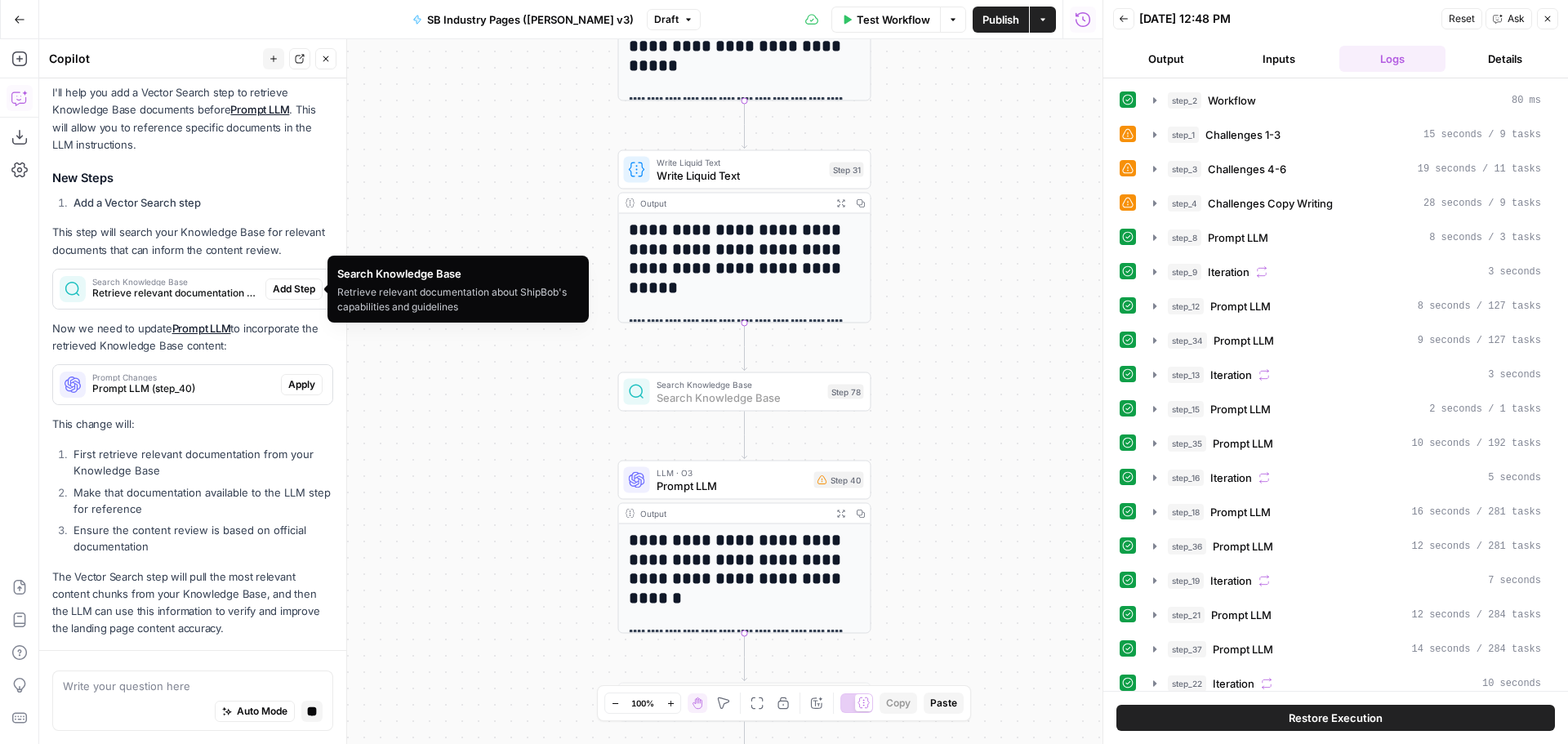
click at [282, 288] on span "Add Step" at bounding box center [294, 289] width 43 height 15
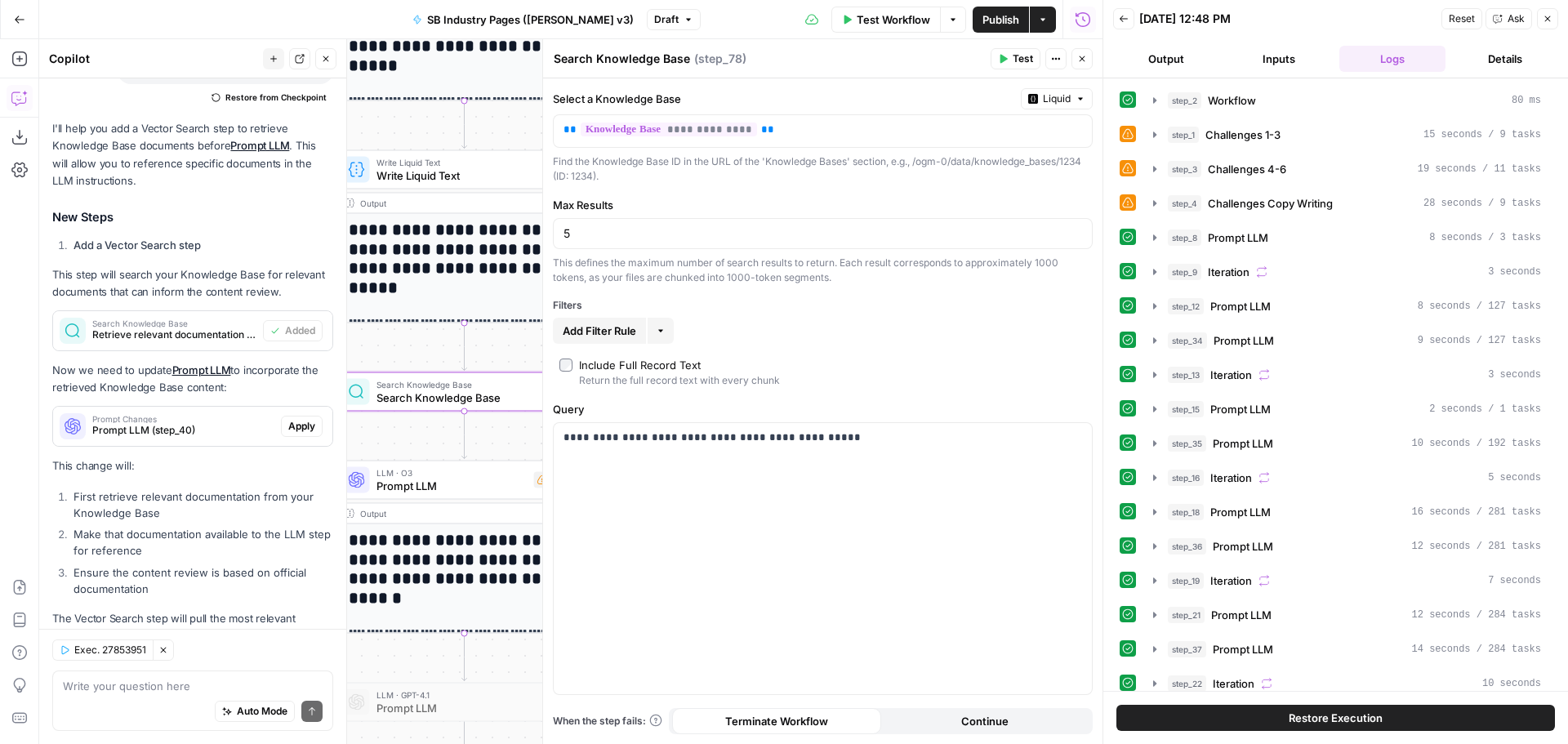
scroll to position [1030, 0]
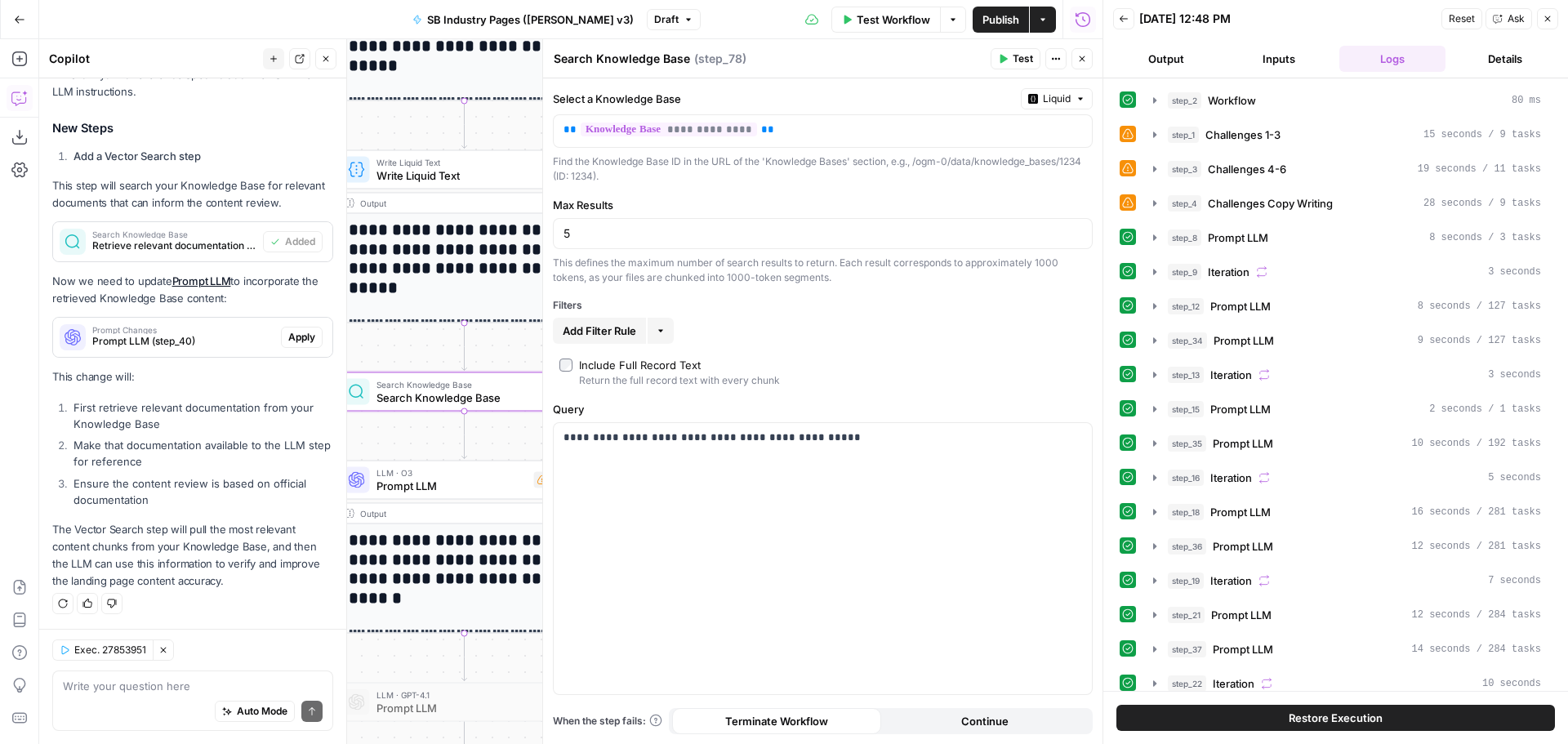
click at [1079, 57] on icon "button" at bounding box center [1082, 59] width 10 height 10
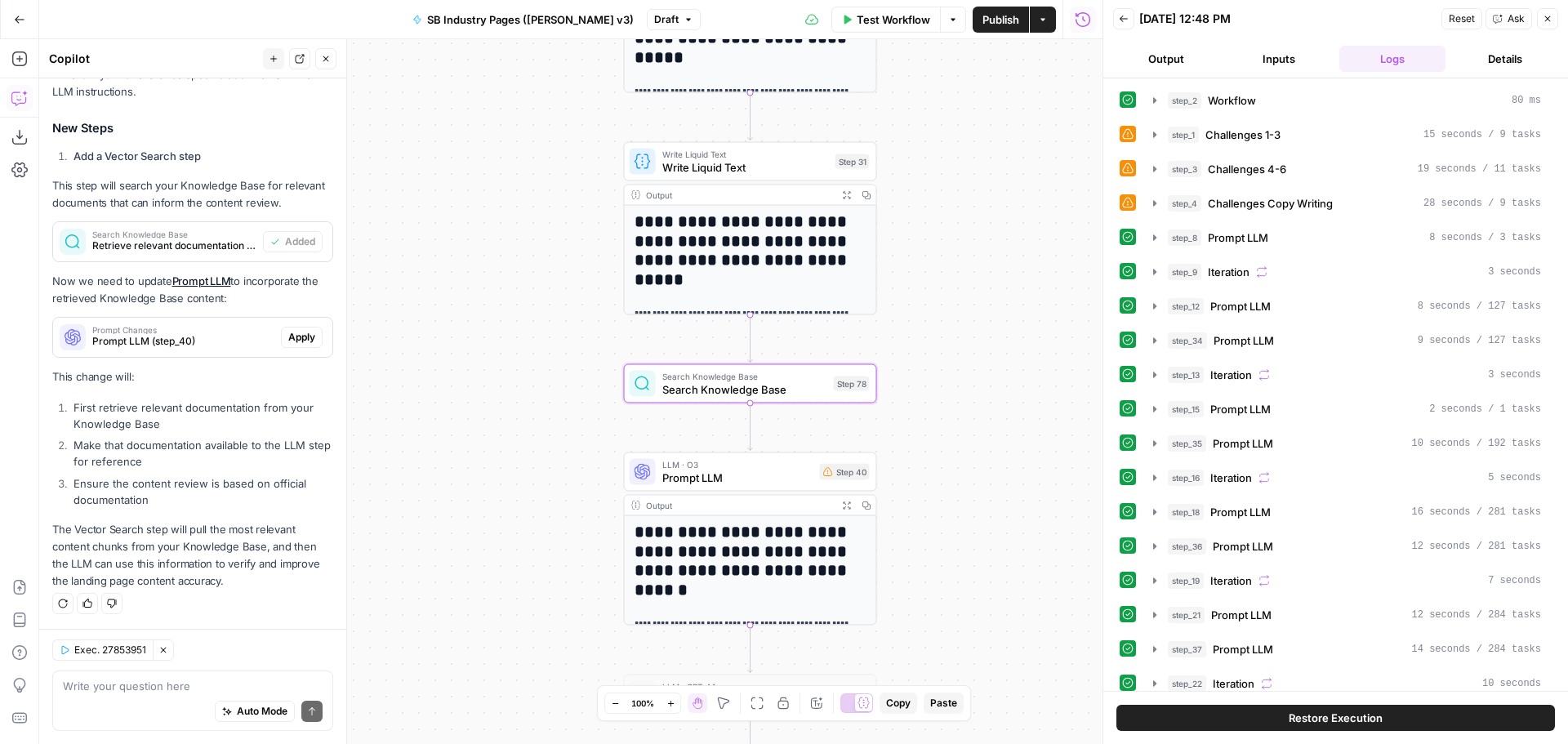
drag, startPoint x: 812, startPoint y: 368, endPoint x: 1027, endPoint y: 361, distance: 215.1
click at [1037, 360] on div "Workflow Set Inputs Inputs Workflow Workflow Step 2 Output Expand Output Copy 1…" at bounding box center [571, 392] width 1064 height 705
click at [771, 352] on icon "button" at bounding box center [772, 352] width 12 height 12
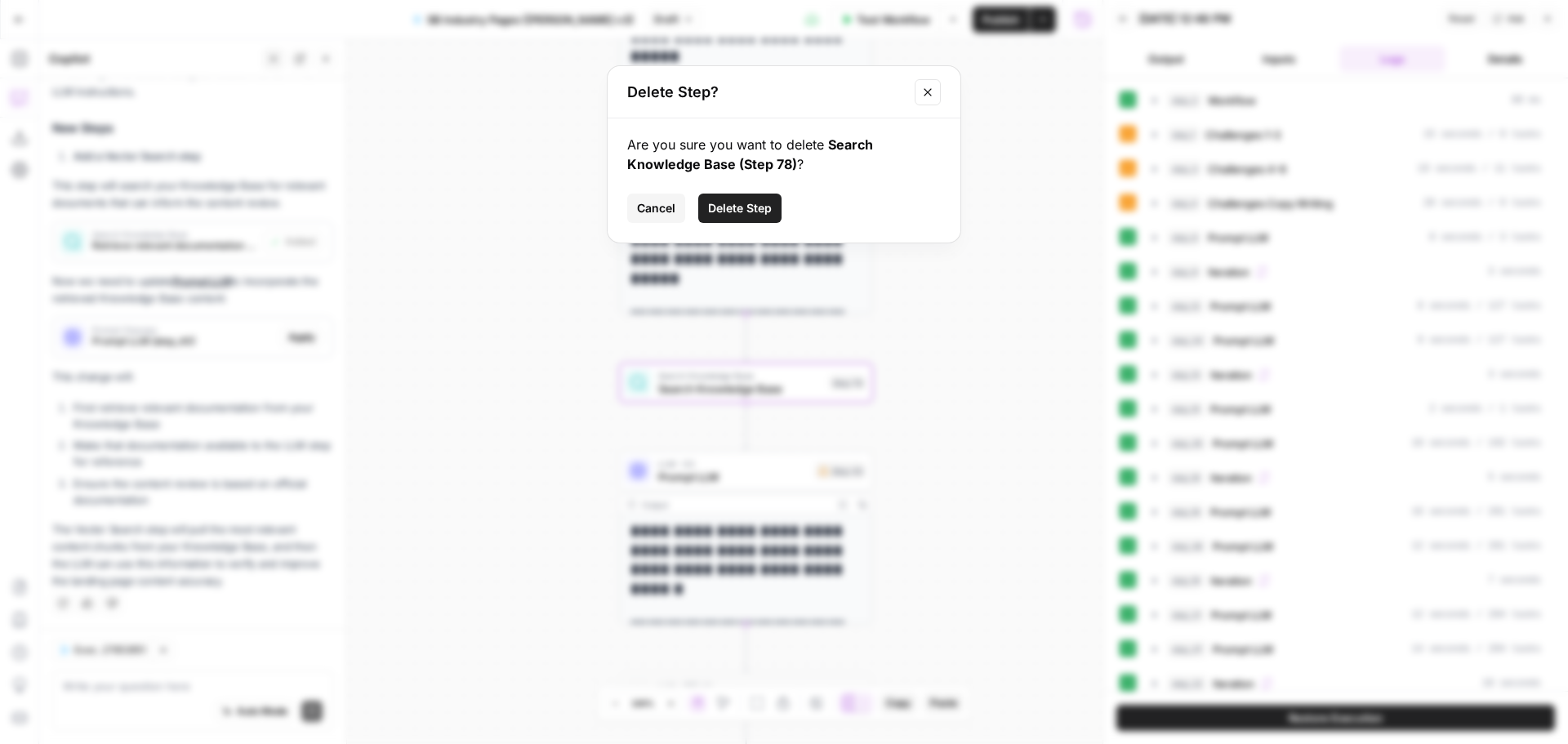
click at [747, 202] on span "Delete Step" at bounding box center [740, 208] width 64 height 16
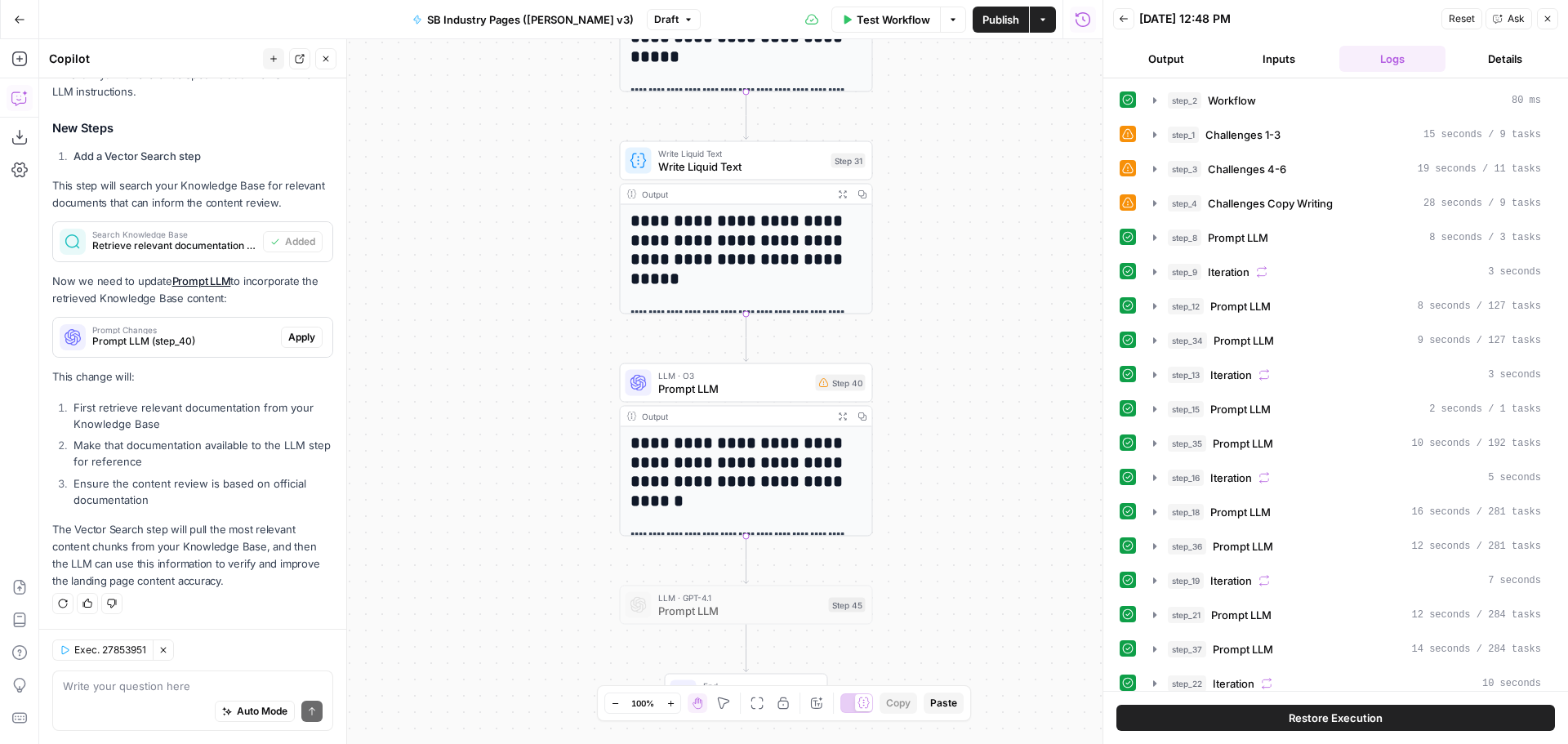
scroll to position [977, 0]
click at [188, 696] on div "Auto Mode Send" at bounding box center [193, 712] width 260 height 36
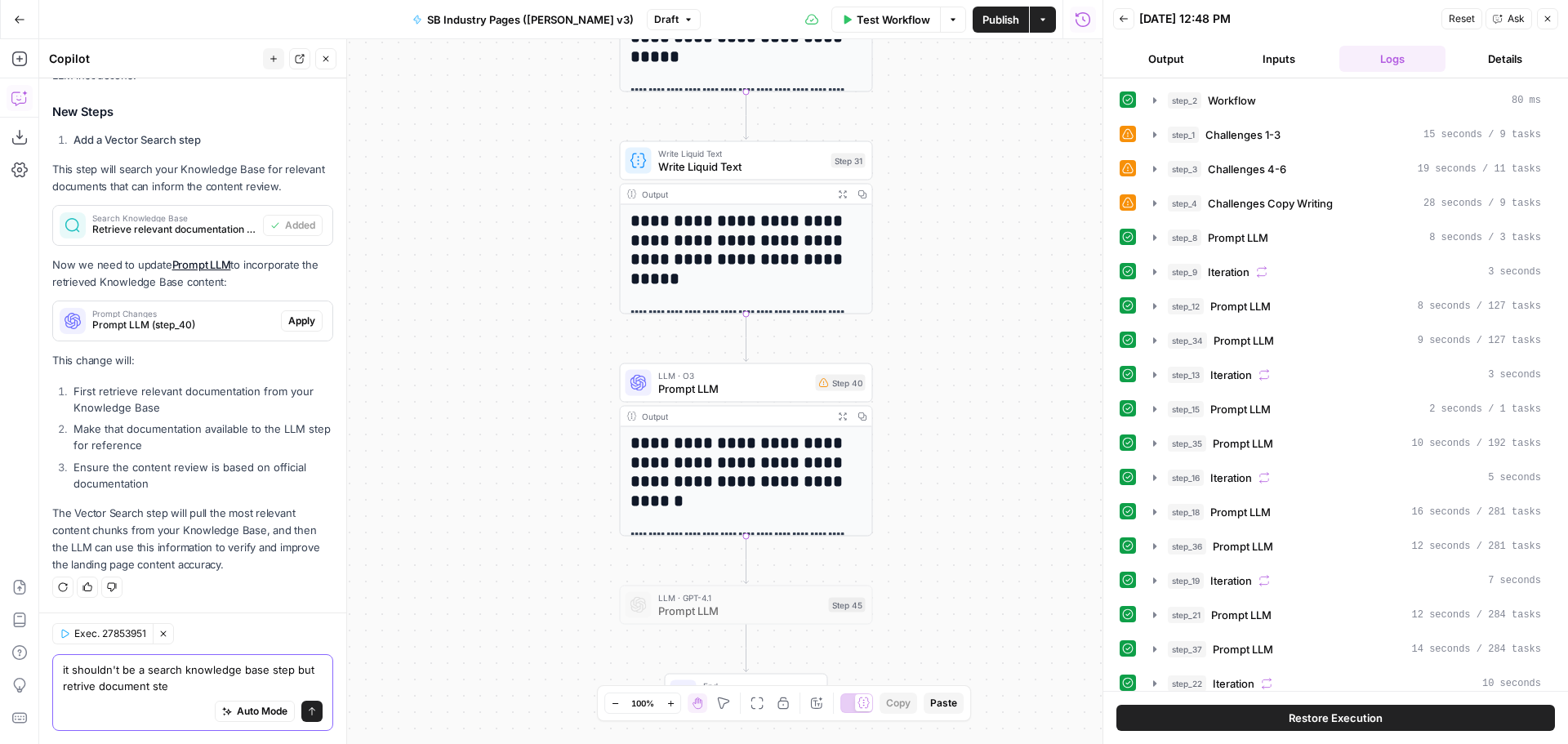
type textarea "it shouldn't be a search knowledge base step but retrive document step"
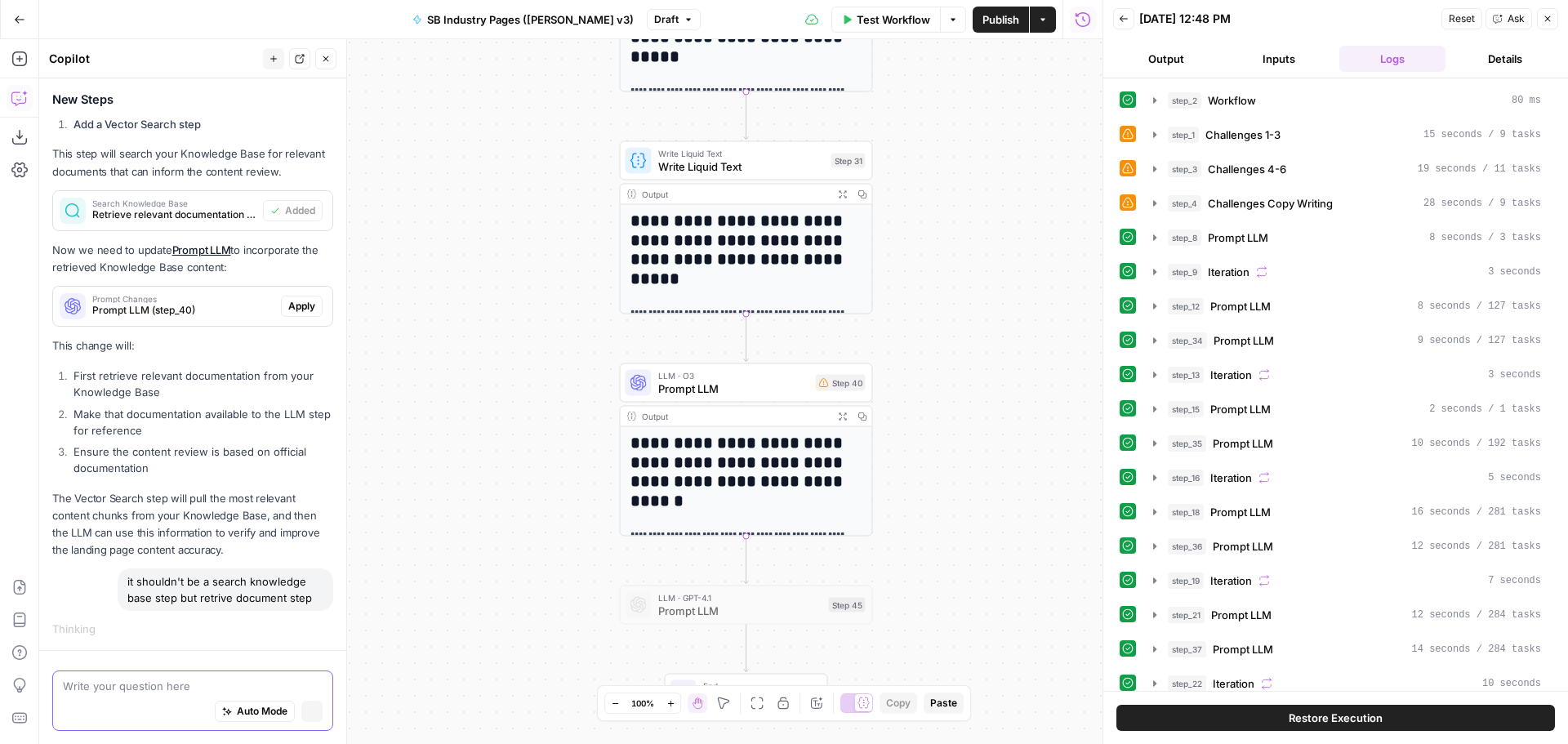
scroll to position [1003, 0]
click at [739, 390] on span "Prompt LLM" at bounding box center [734, 389] width 151 height 16
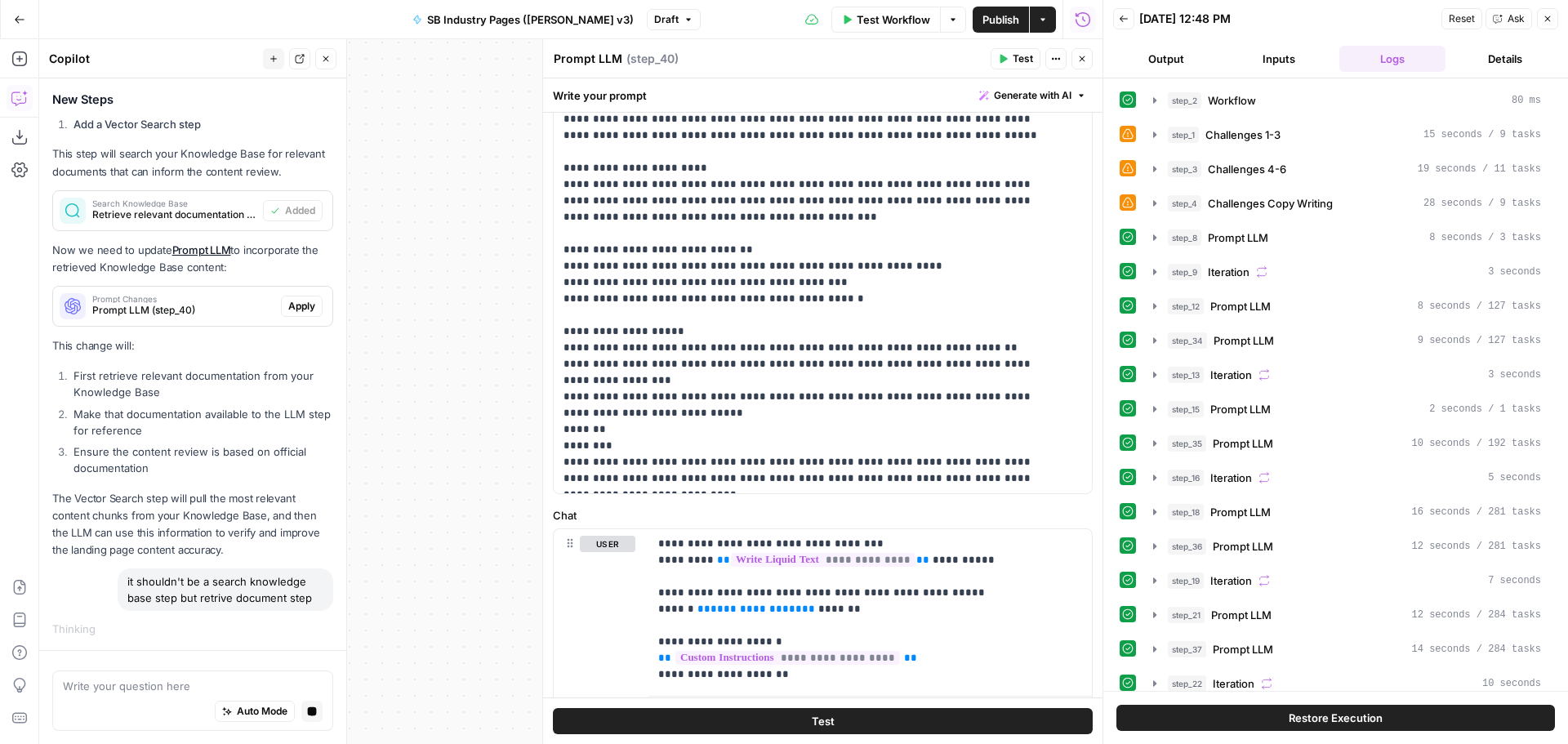
scroll to position [487, 0]
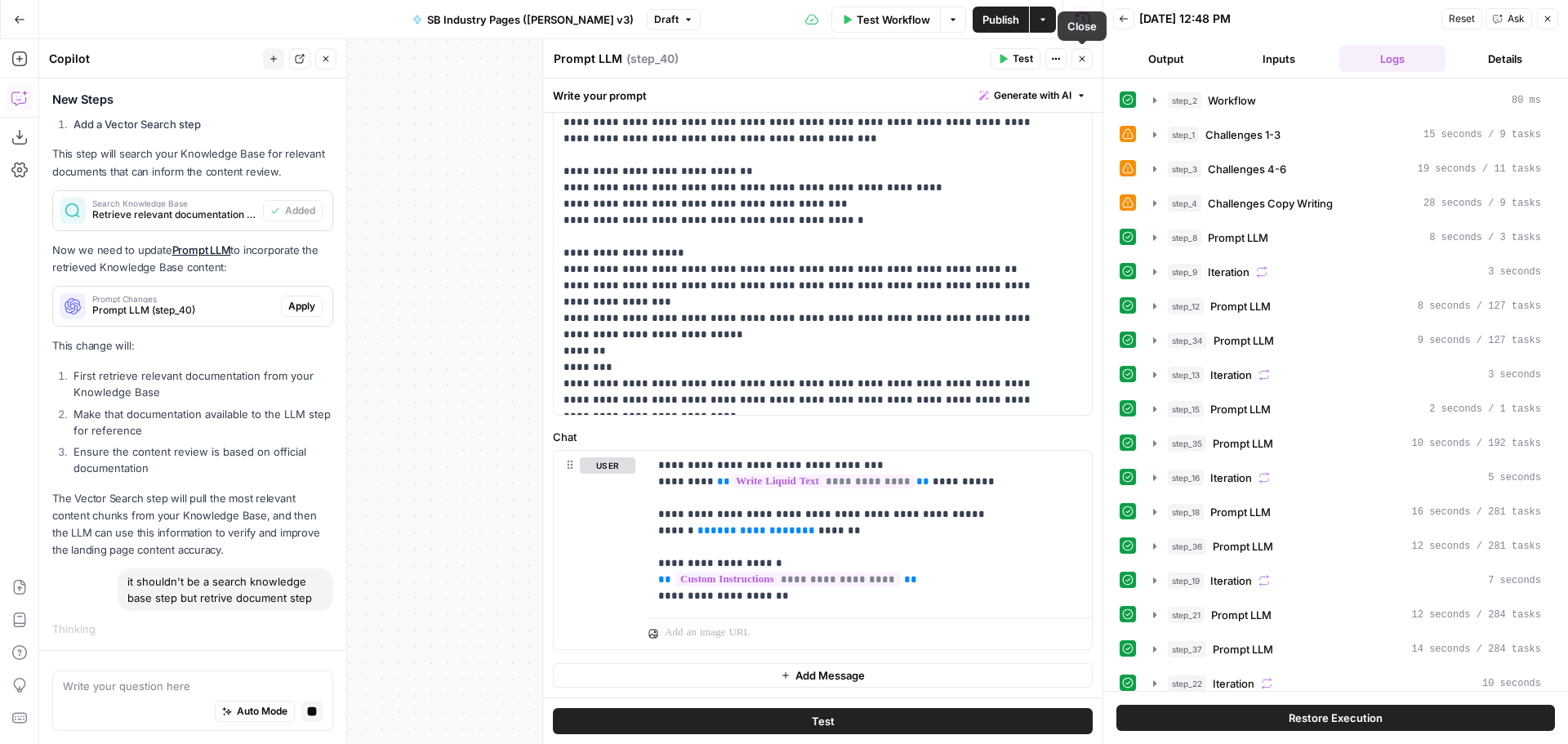
click at [1079, 59] on icon "button" at bounding box center [1082, 59] width 10 height 10
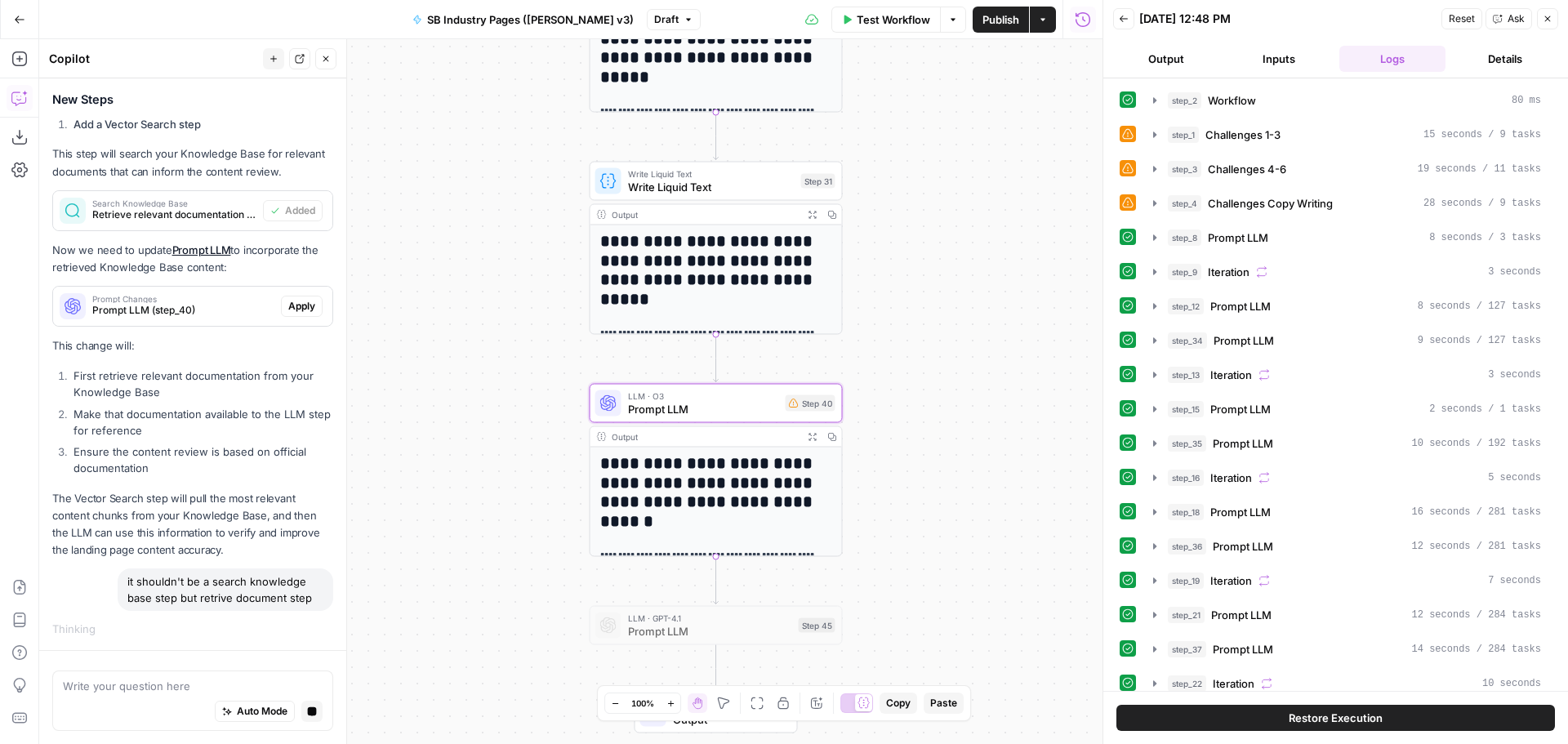
drag, startPoint x: 1005, startPoint y: 292, endPoint x: 975, endPoint y: 313, distance: 36.6
click at [975, 313] on div "Workflow Set Inputs Inputs Workflow Workflow Step 2 Output Expand Output Copy 1…" at bounding box center [571, 392] width 1064 height 705
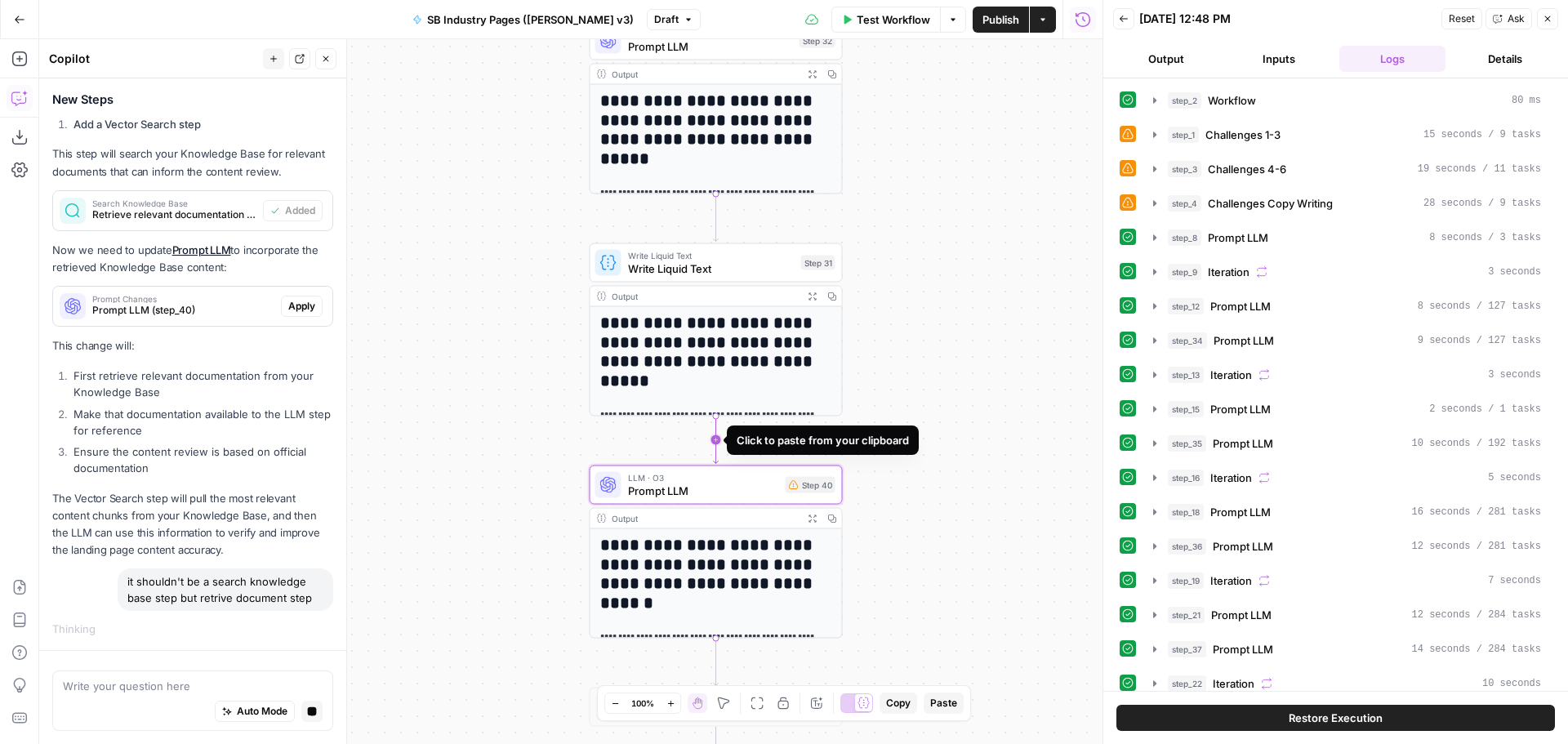
click at [717, 439] on icon "Edge from step_31 to step_40" at bounding box center [717, 439] width 5 height 47
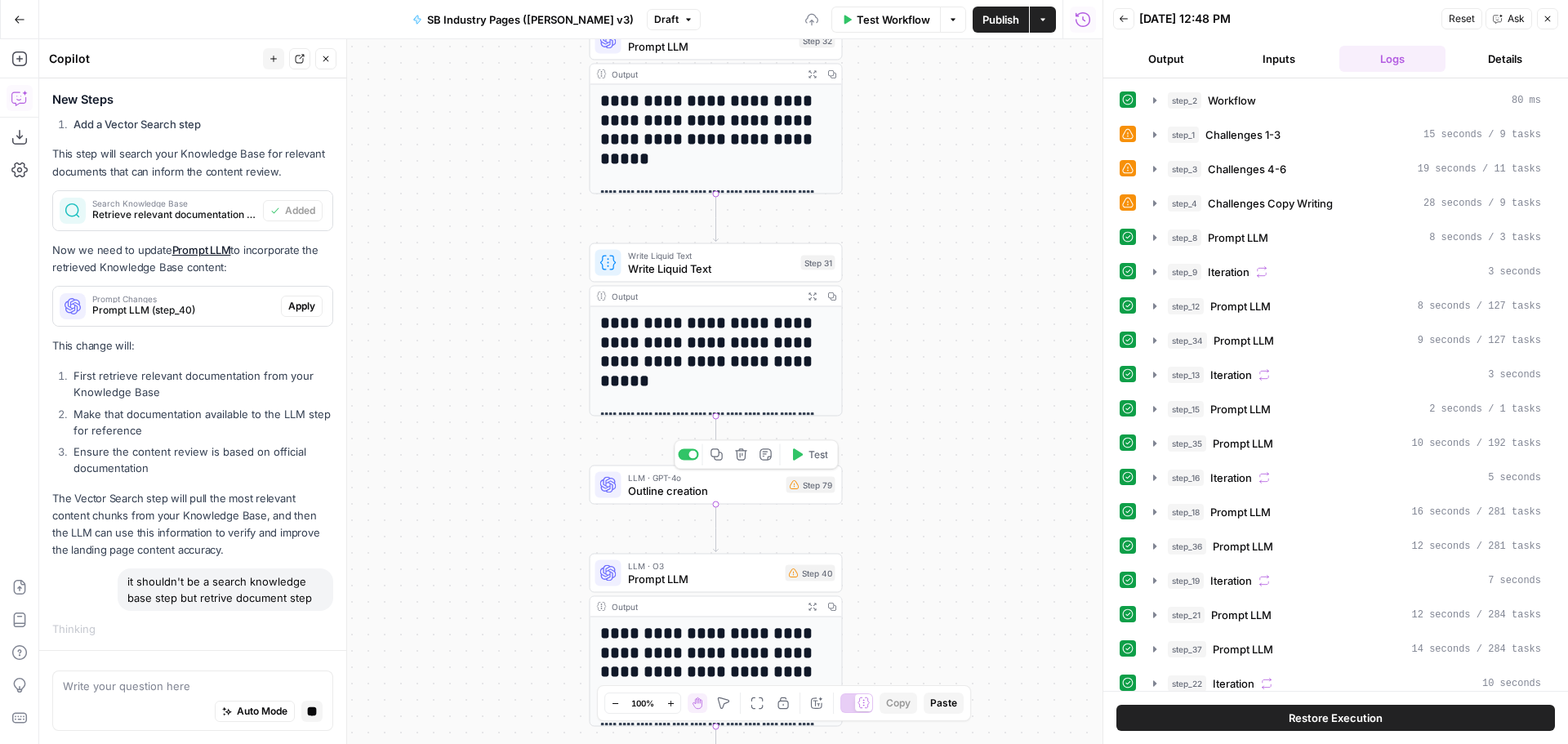
click at [744, 455] on icon "button" at bounding box center [741, 455] width 13 height 13
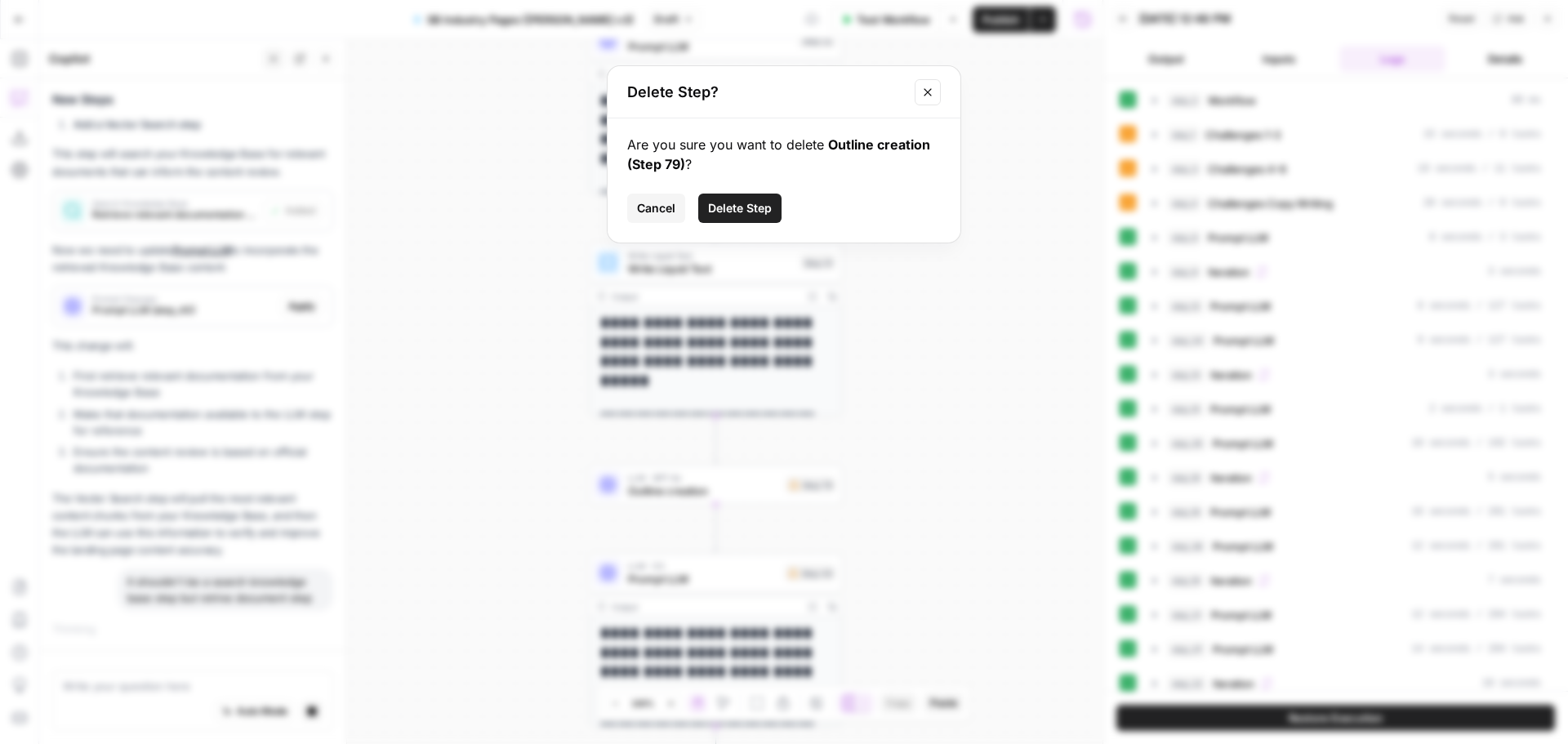
click at [738, 204] on span "Delete Step" at bounding box center [740, 208] width 64 height 16
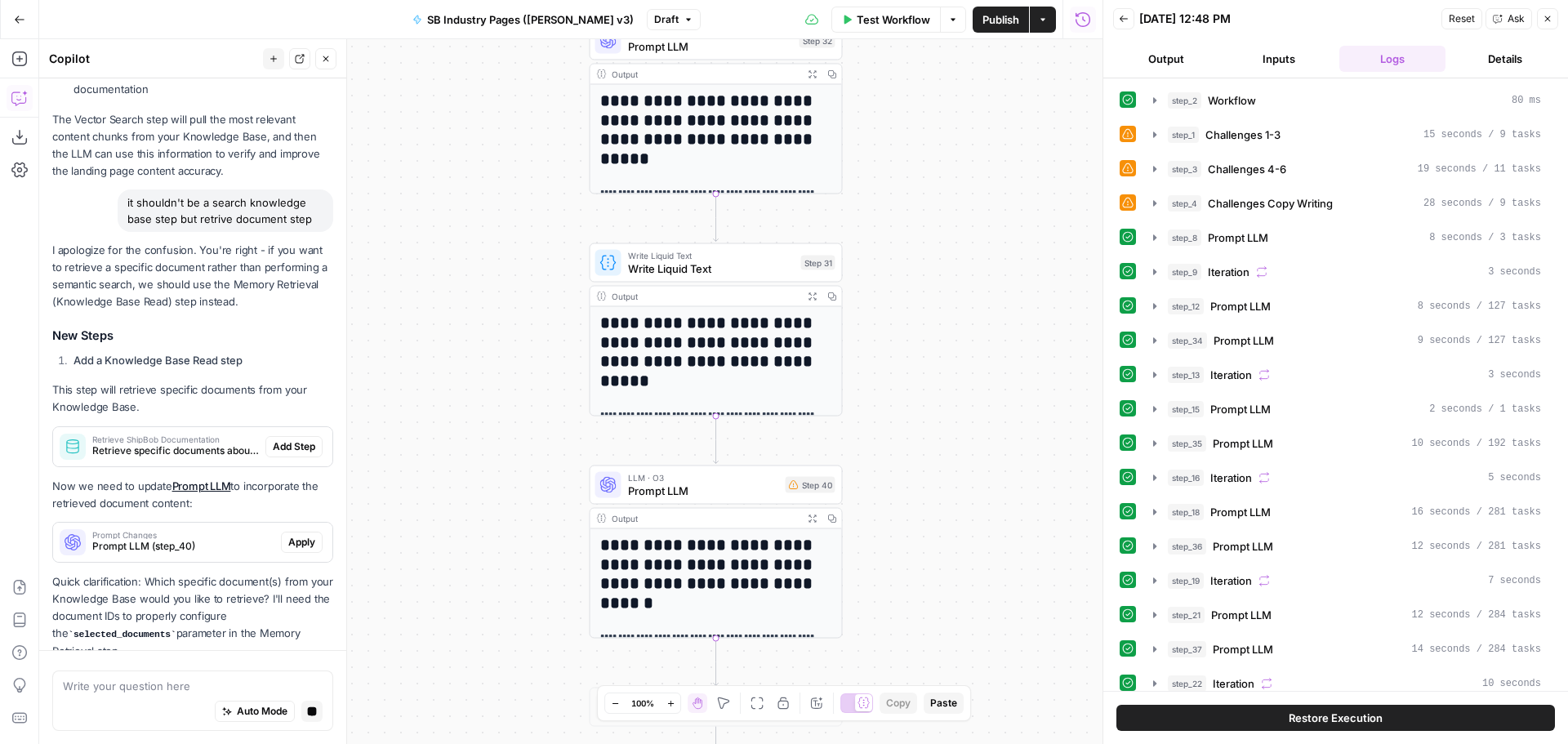
scroll to position [1405, 0]
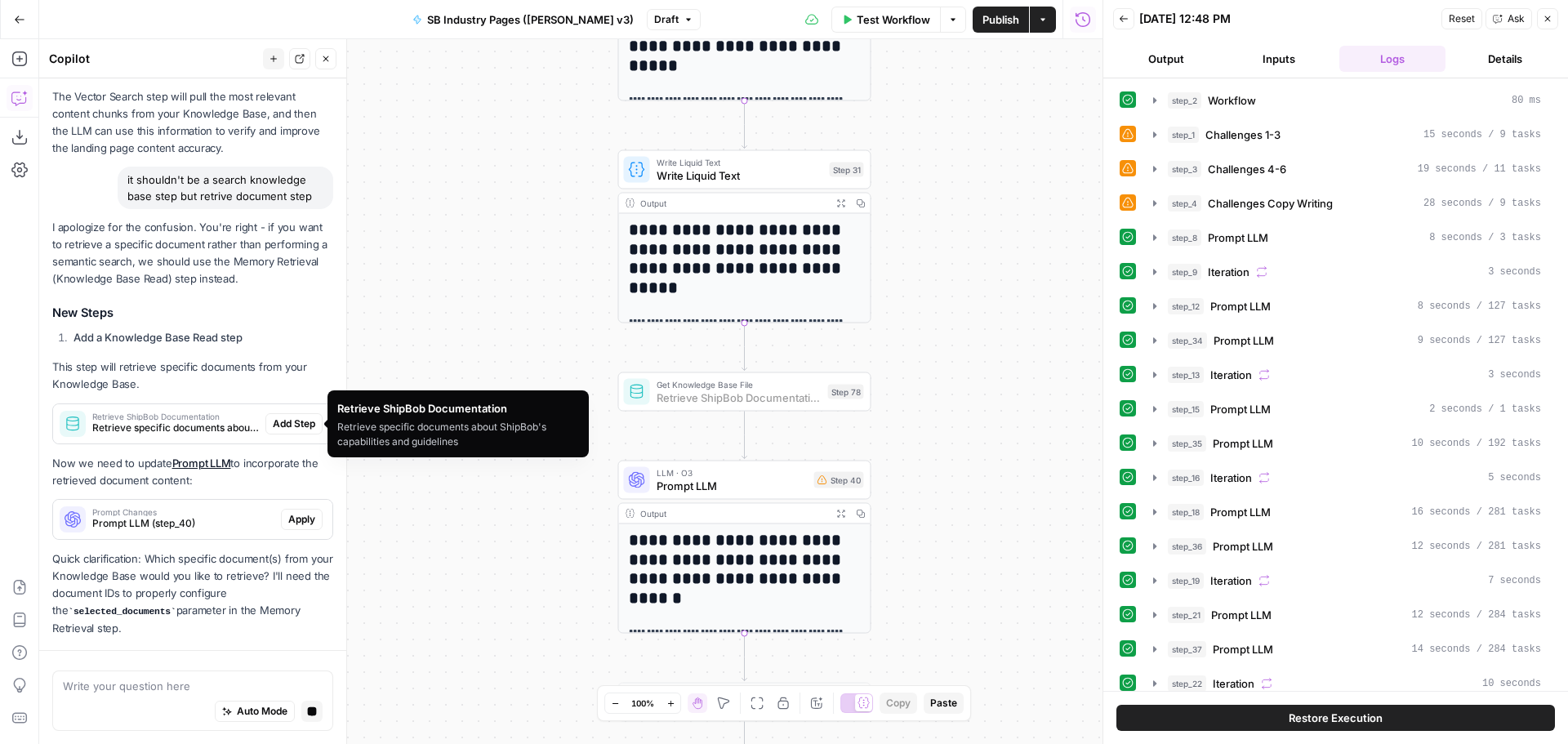
click at [287, 423] on span "Add Step" at bounding box center [294, 423] width 43 height 15
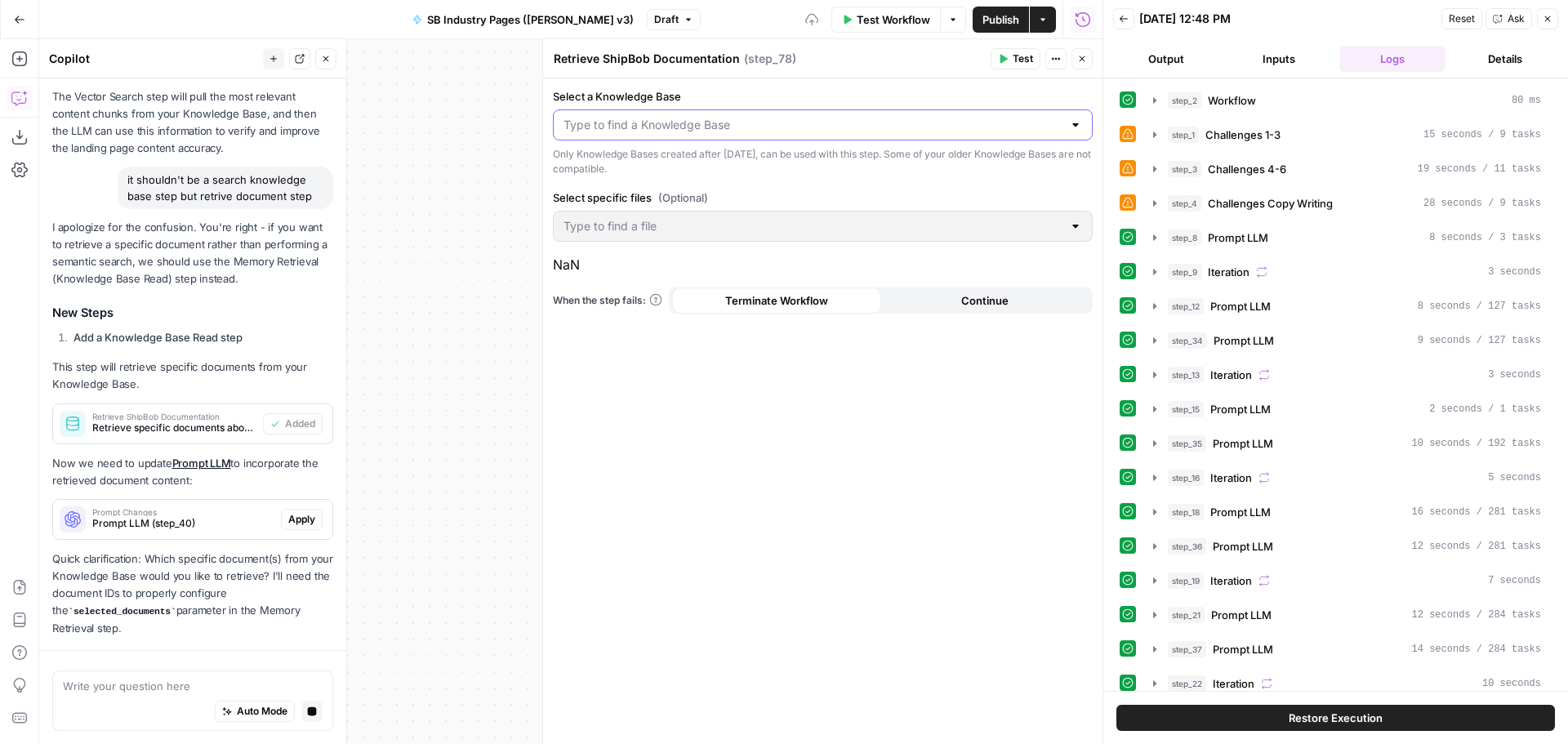
click at [672, 128] on input "Select a Knowledge Base" at bounding box center [813, 125] width 499 height 16
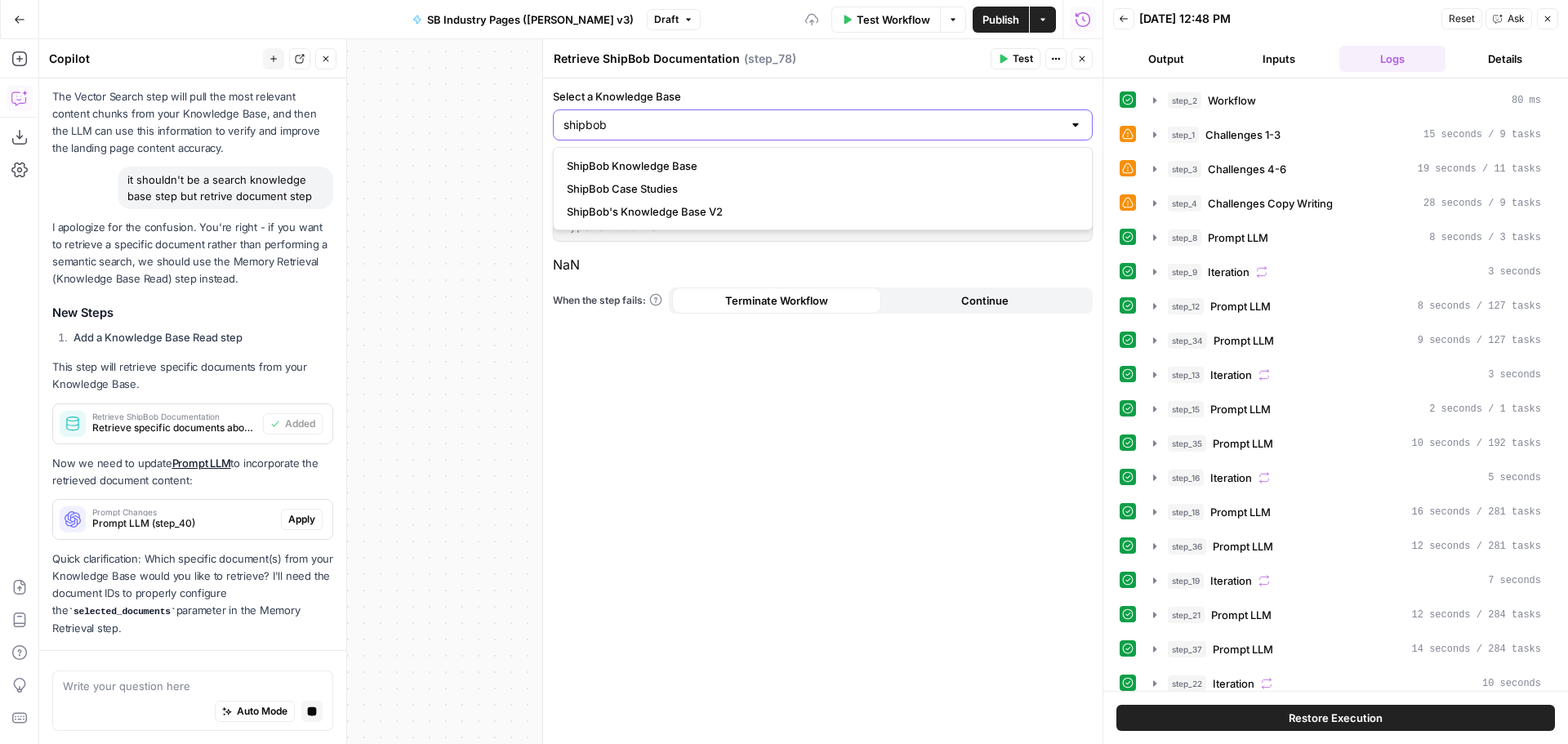
type input "shipbob"
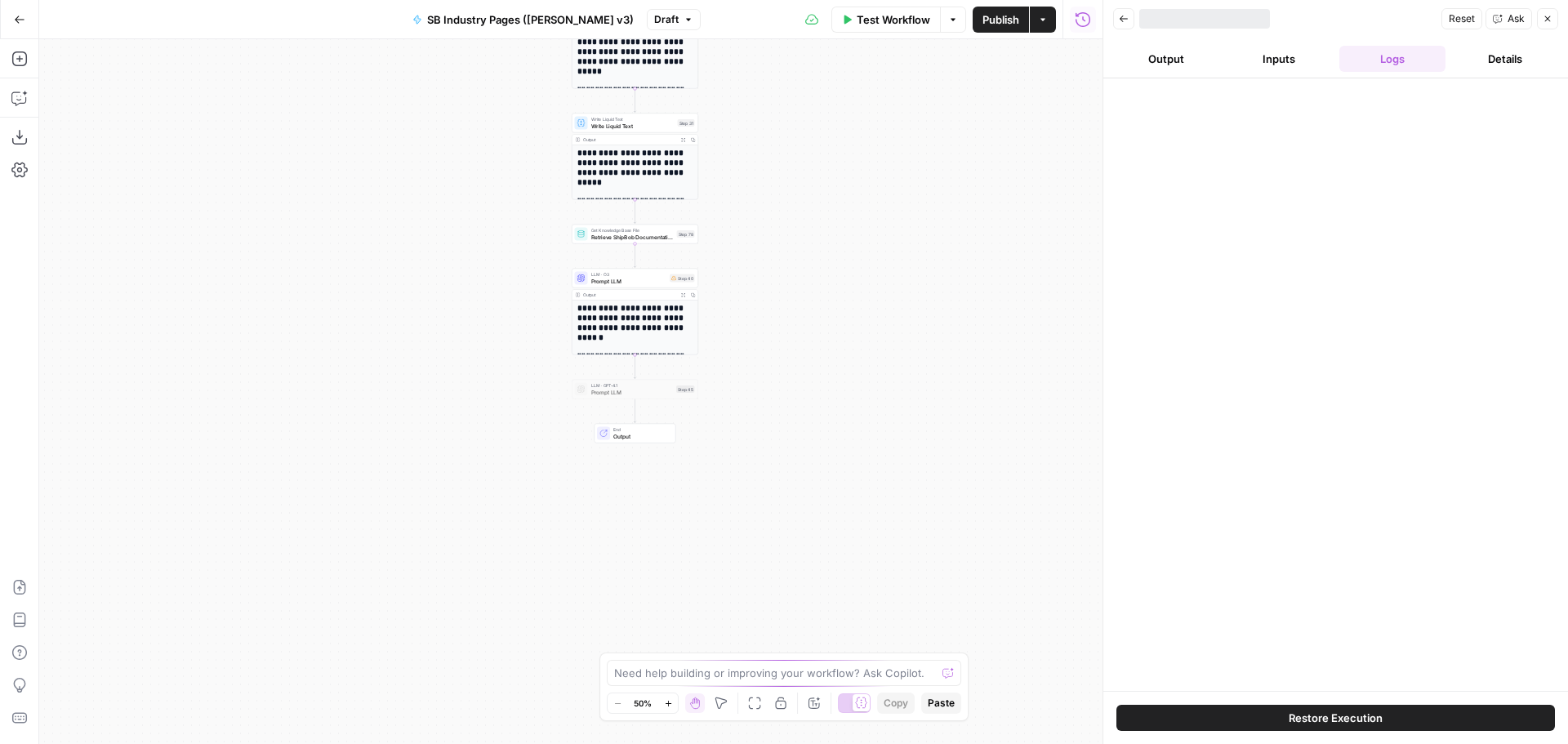
drag, startPoint x: 840, startPoint y: 288, endPoint x: 910, endPoint y: 321, distance: 77.4
click at [910, 321] on div "Workflow Set Inputs Inputs Workflow Workflow Step 2 Output Expand Output Copy 1…" at bounding box center [571, 392] width 1064 height 705
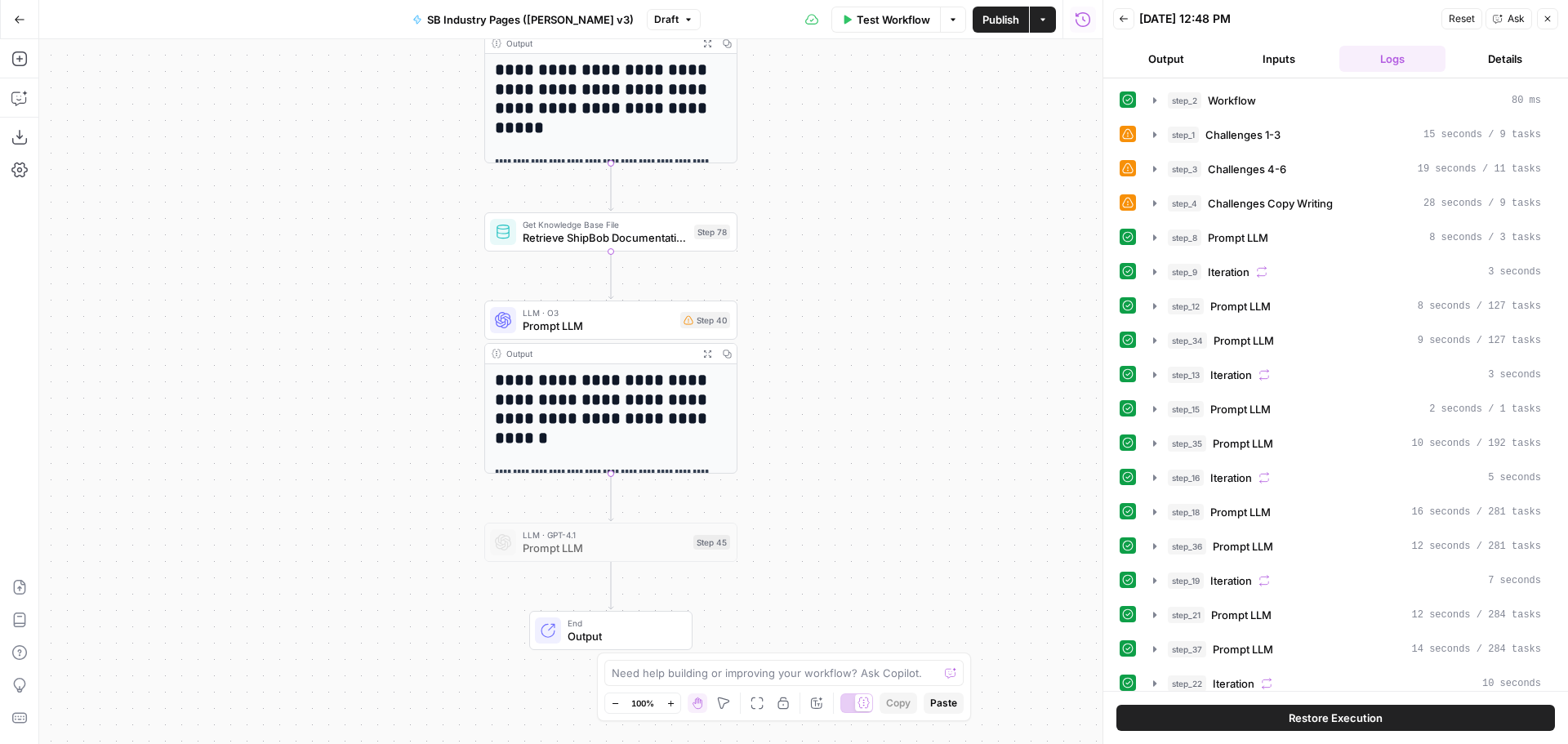
drag, startPoint x: 781, startPoint y: 241, endPoint x: 731, endPoint y: 243, distance: 50.0
click at [889, 258] on div "Workflow Set Inputs Inputs Workflow Workflow Step 2 Output Expand Output Copy 1…" at bounding box center [571, 392] width 1064 height 705
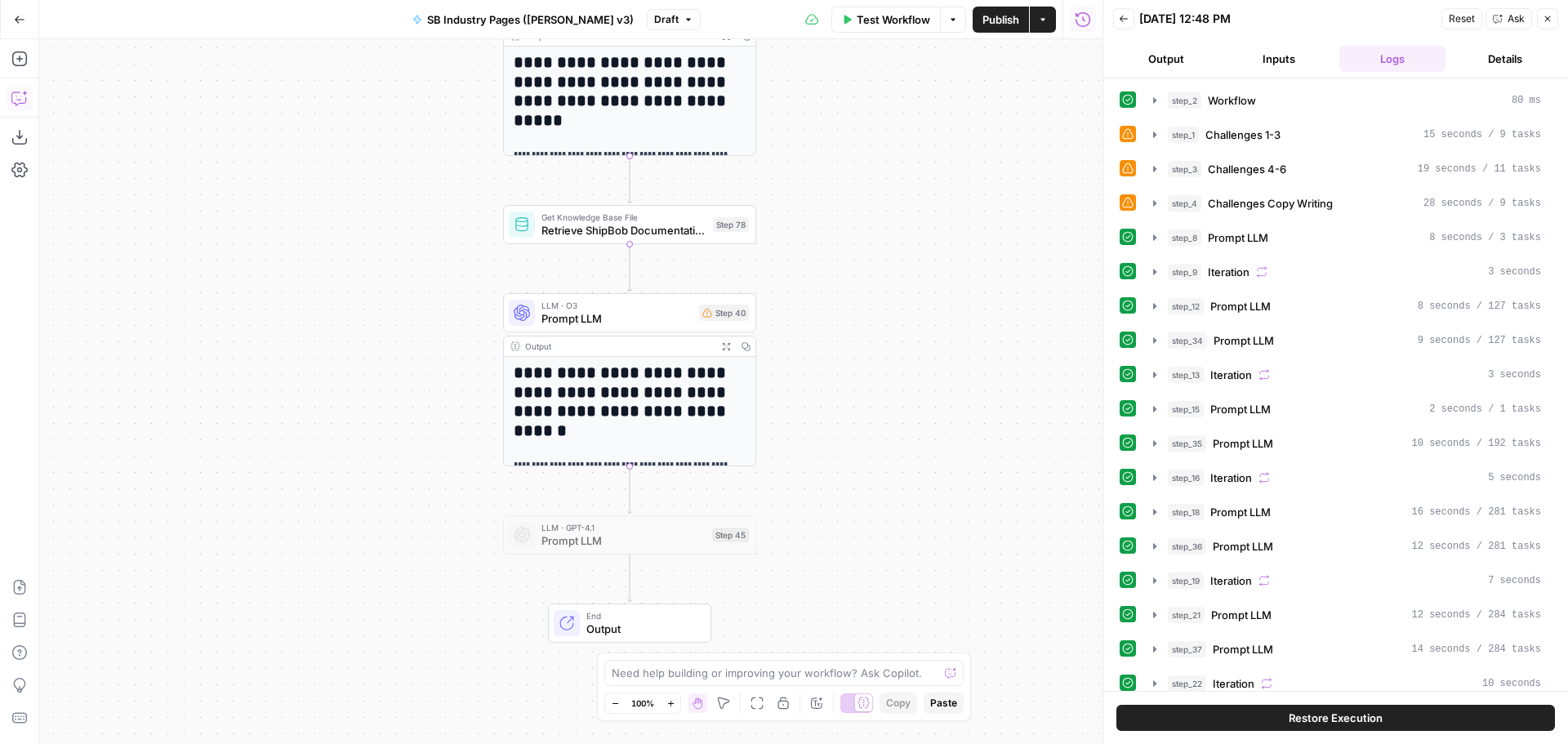
click at [21, 100] on icon "button" at bounding box center [20, 98] width 16 height 16
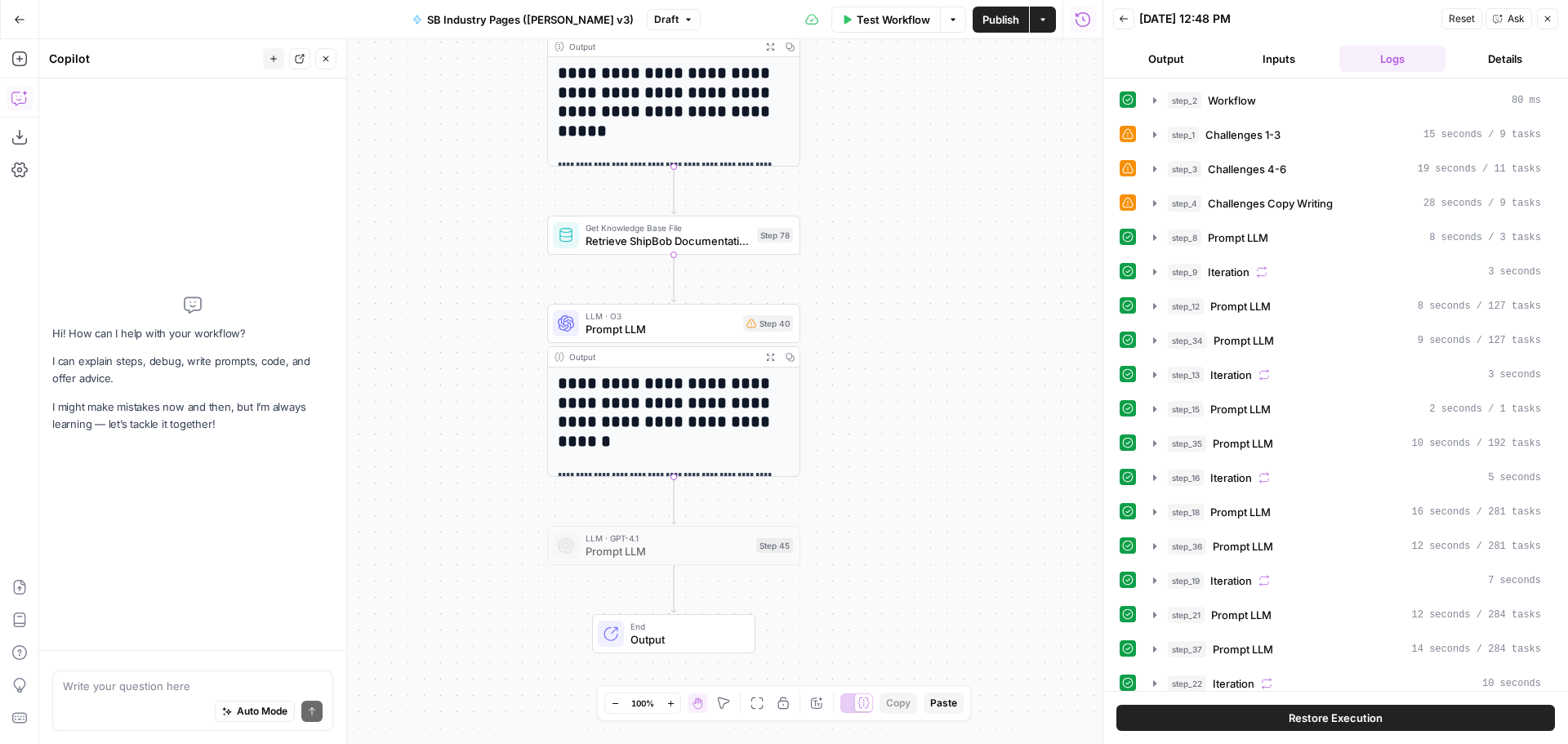
drag, startPoint x: 881, startPoint y: 247, endPoint x: 905, endPoint y: 249, distance: 24.1
click at [905, 249] on div "Workflow Set Inputs Inputs Workflow Workflow Step 2 Output Expand Output Copy 1…" at bounding box center [571, 392] width 1064 height 705
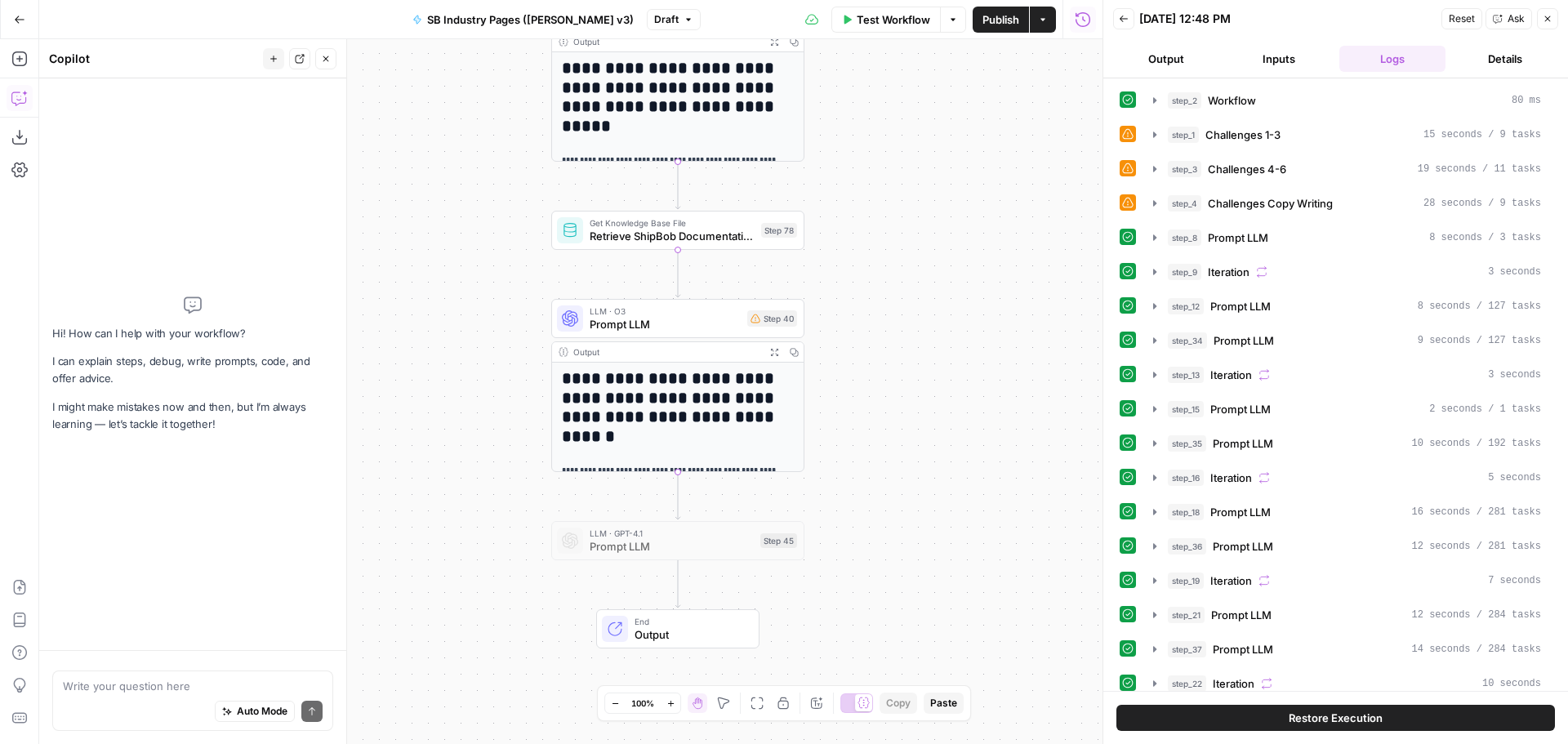
click at [647, 230] on span "Retrieve ShipBob Documentation" at bounding box center [672, 236] width 165 height 16
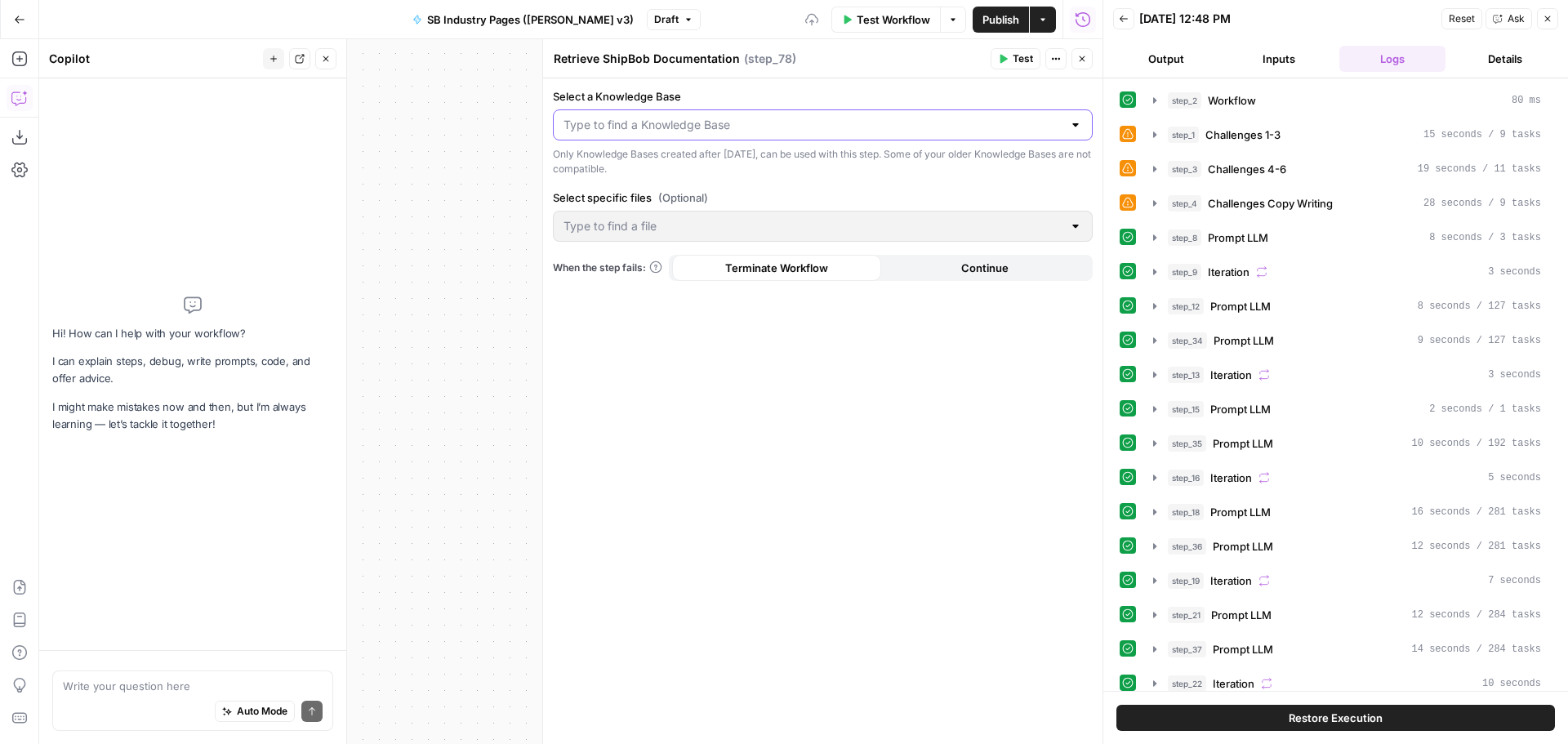
click at [706, 122] on input "Select a Knowledge Base" at bounding box center [813, 125] width 499 height 16
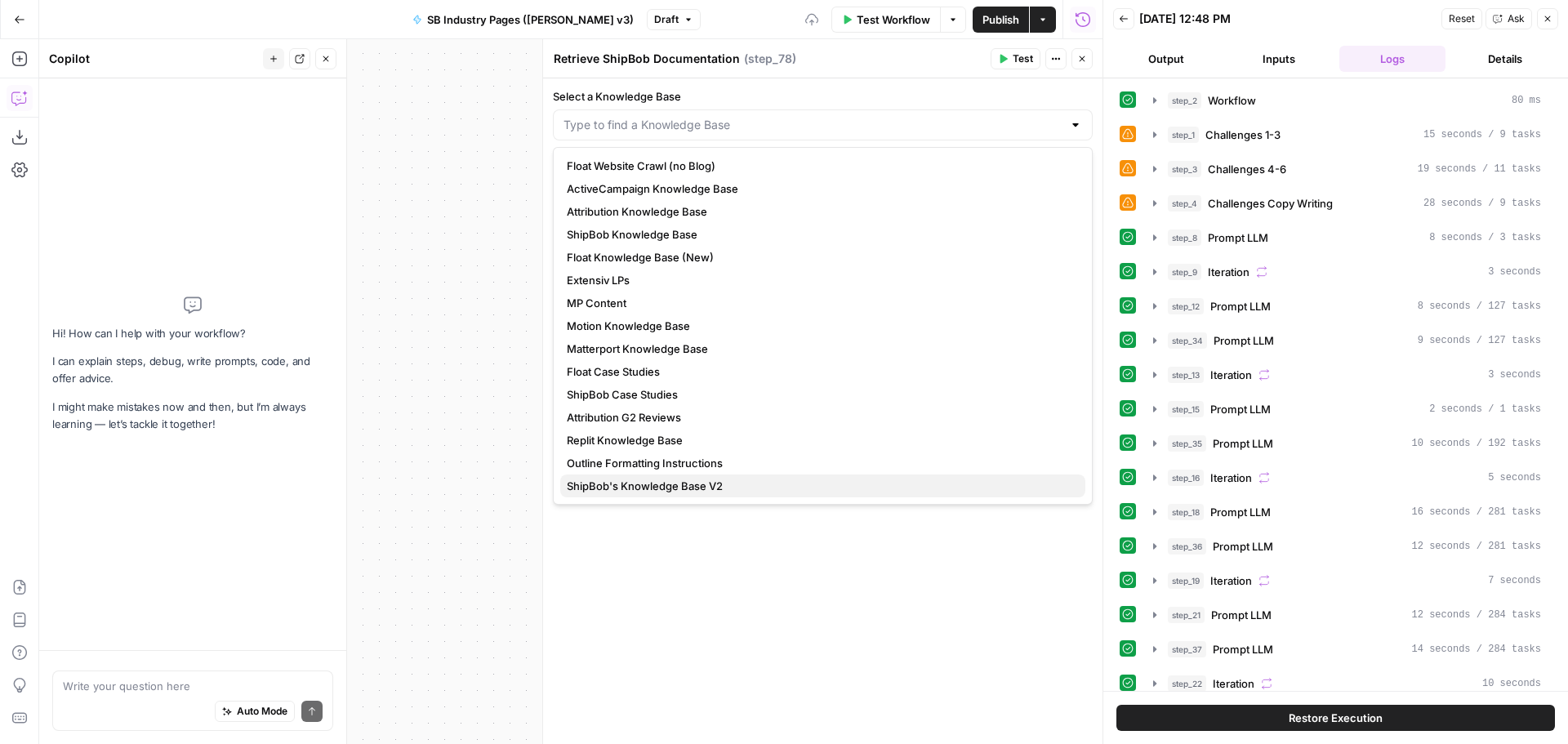
click at [717, 478] on span "ShipBob's Knowledge Base V2" at bounding box center [820, 486] width 506 height 16
type input "ShipBob's Knowledge Base V2"
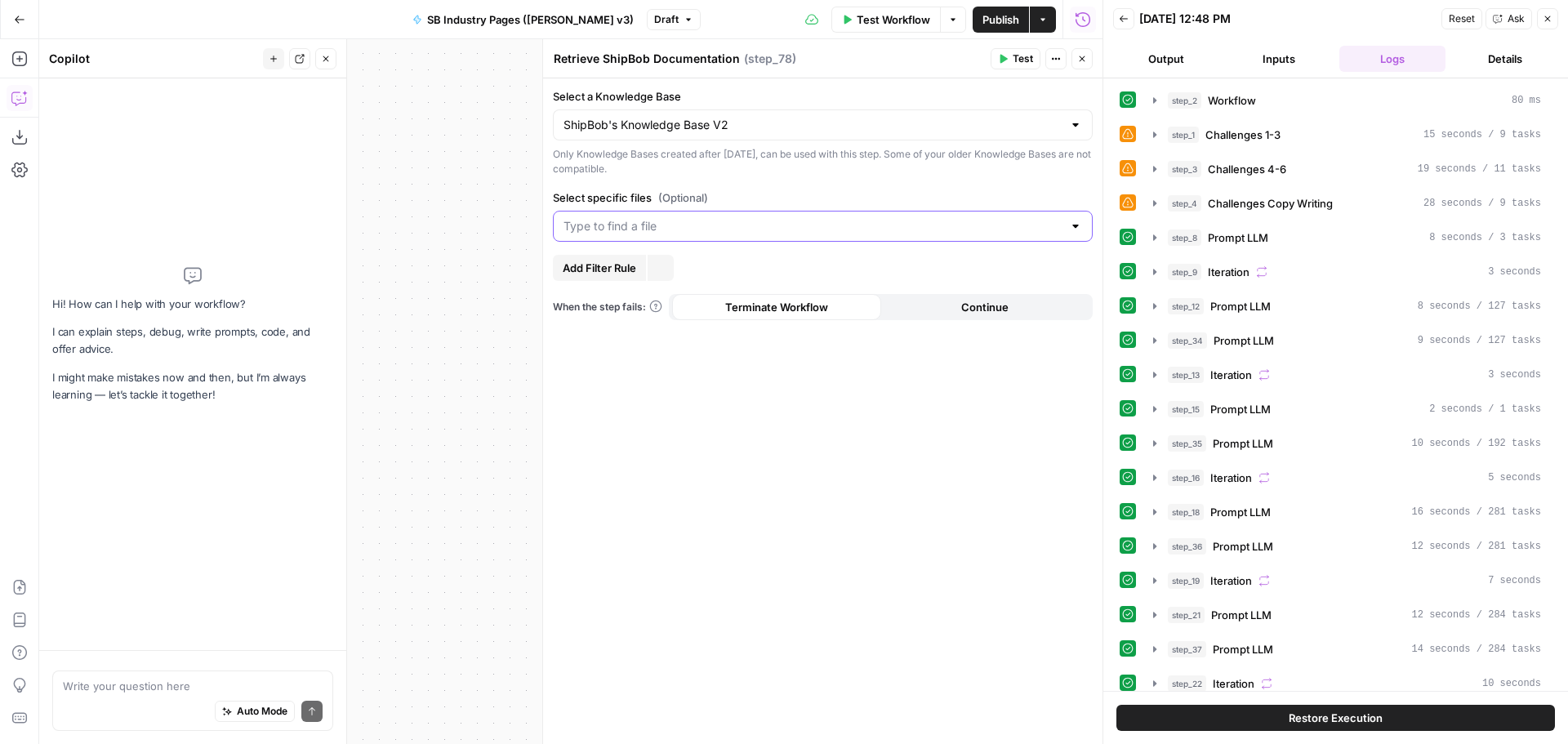
click at [677, 228] on input "Select specific files (Optional)" at bounding box center [813, 226] width 499 height 16
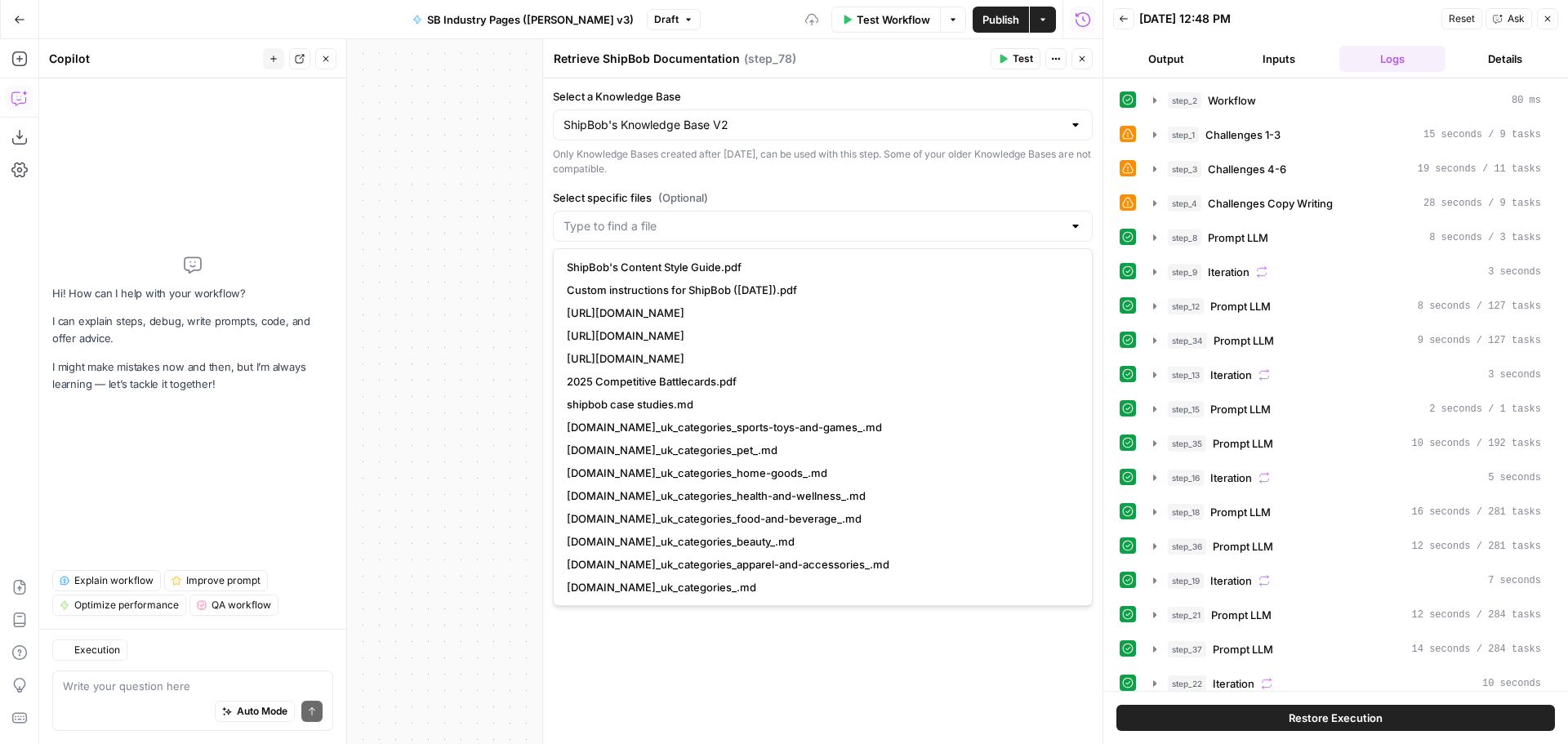
click at [702, 270] on span "ShipBob's Content Style Guide.pdf" at bounding box center [820, 267] width 506 height 16
click at [1051, 196] on label "Select specific files (Optional)" at bounding box center [823, 197] width 540 height 16
click at [1051, 218] on input "Select specific files (Optional)" at bounding box center [895, 226] width 335 height 16
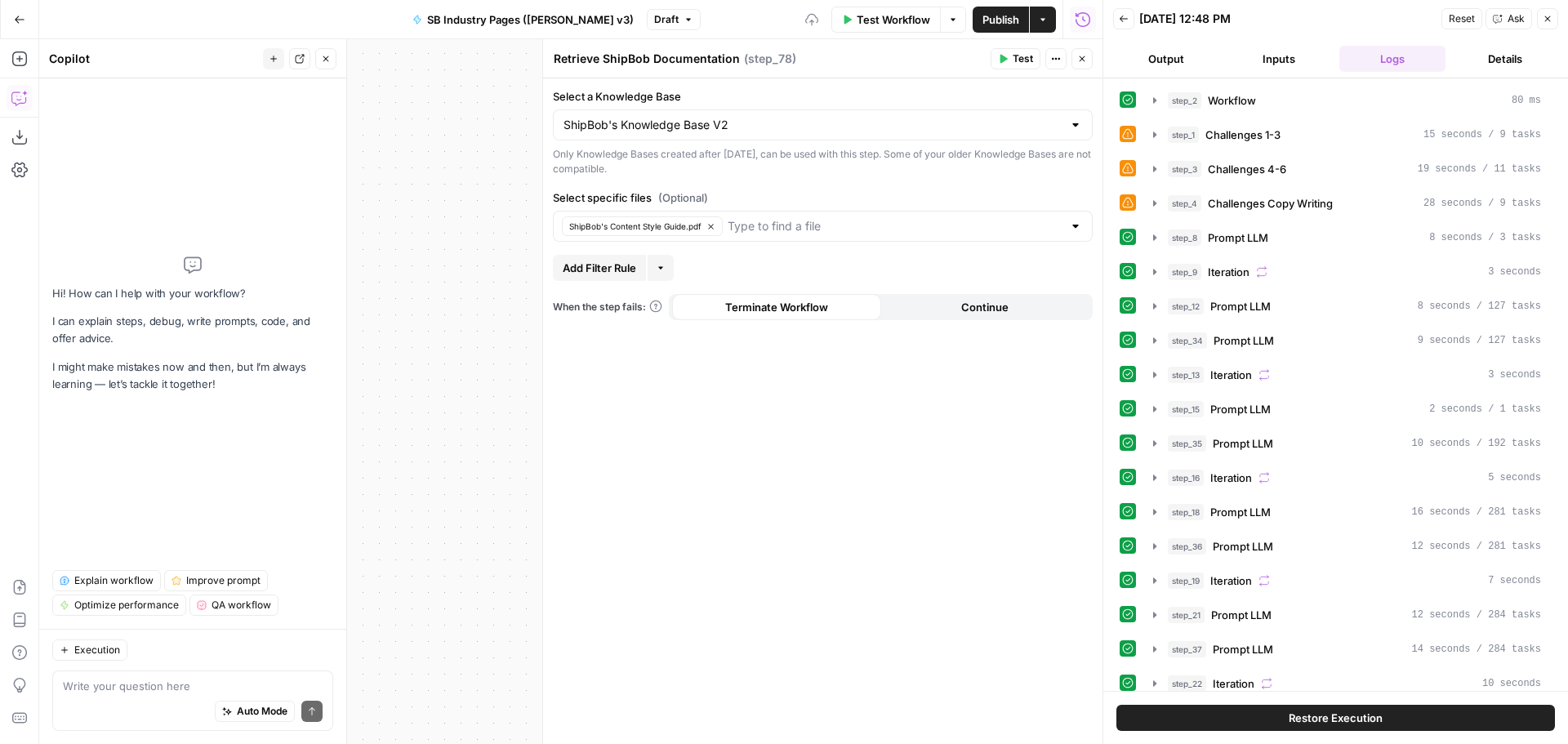
click at [940, 163] on div "Only Knowledge Bases created after [DATE], can be used with this step. Some of …" at bounding box center [823, 162] width 540 height 29
click at [1081, 57] on icon "button" at bounding box center [1082, 59] width 5 height 5
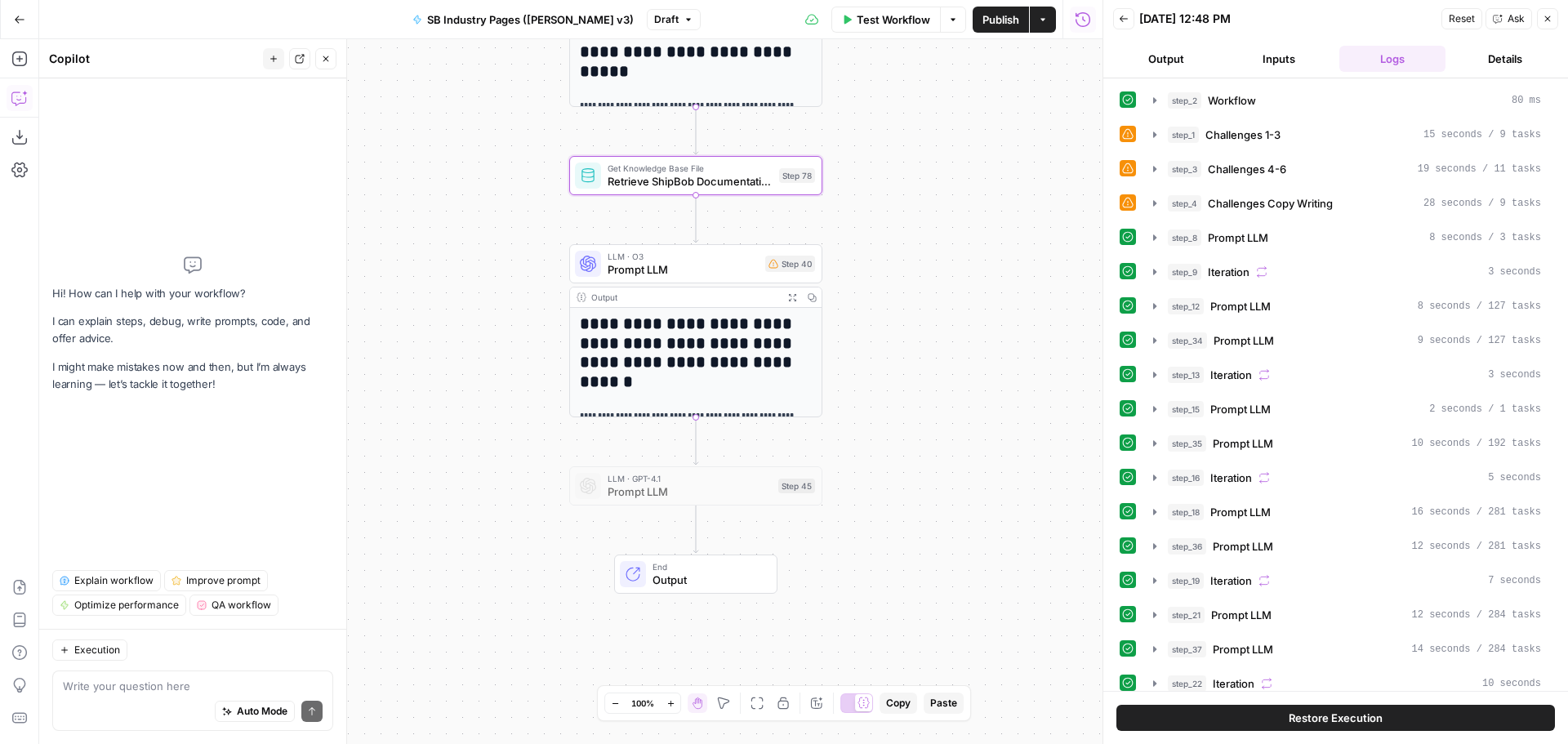
click at [991, 333] on div "Workflow Set Inputs Inputs Workflow Workflow Step 2 Output Expand Output Copy 1…" at bounding box center [571, 392] width 1064 height 705
click at [706, 266] on span "Prompt LLM" at bounding box center [684, 269] width 151 height 16
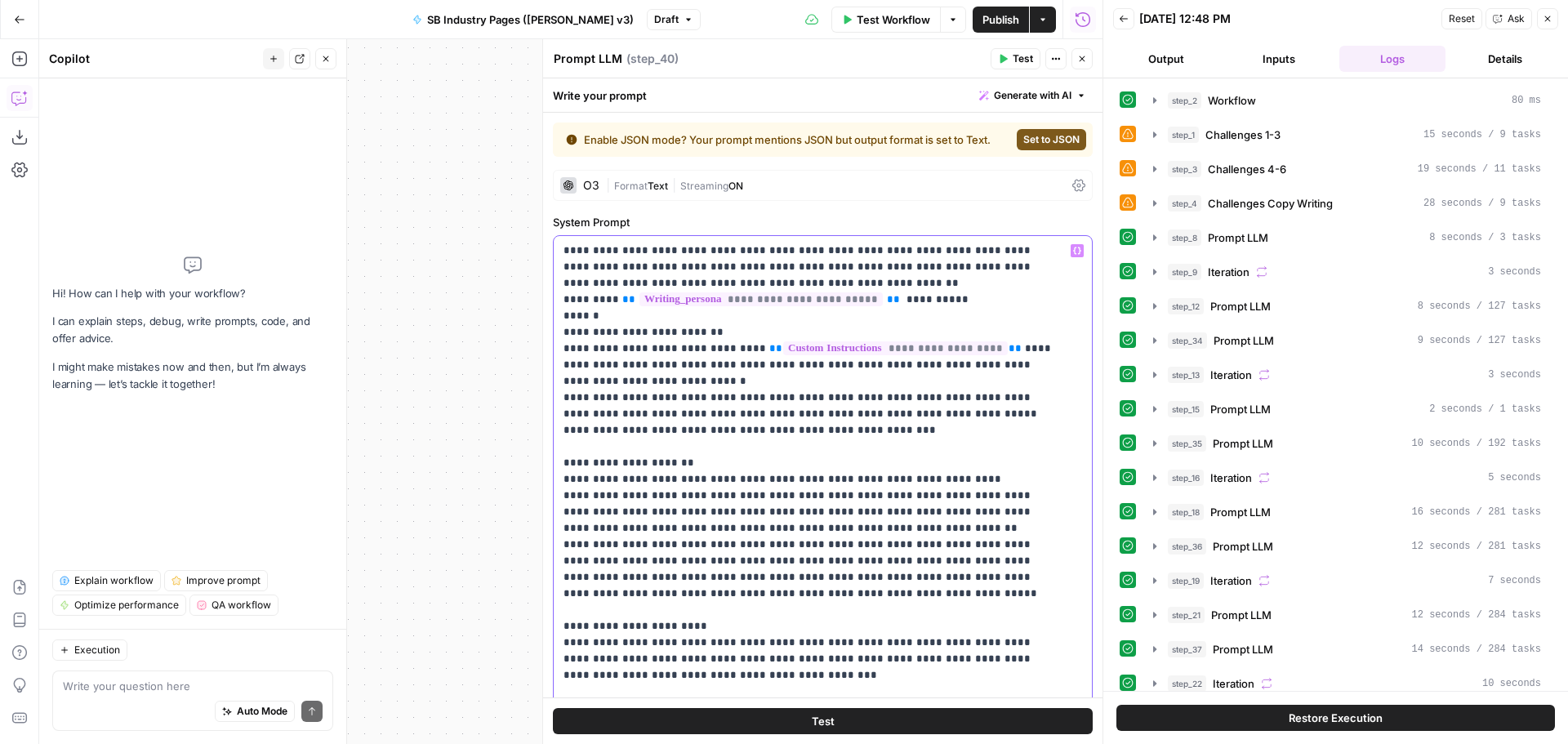
drag, startPoint x: 964, startPoint y: 346, endPoint x: 1017, endPoint y: 347, distance: 53.0
click at [1017, 347] on p "**********" at bounding box center [811, 593] width 495 height 702
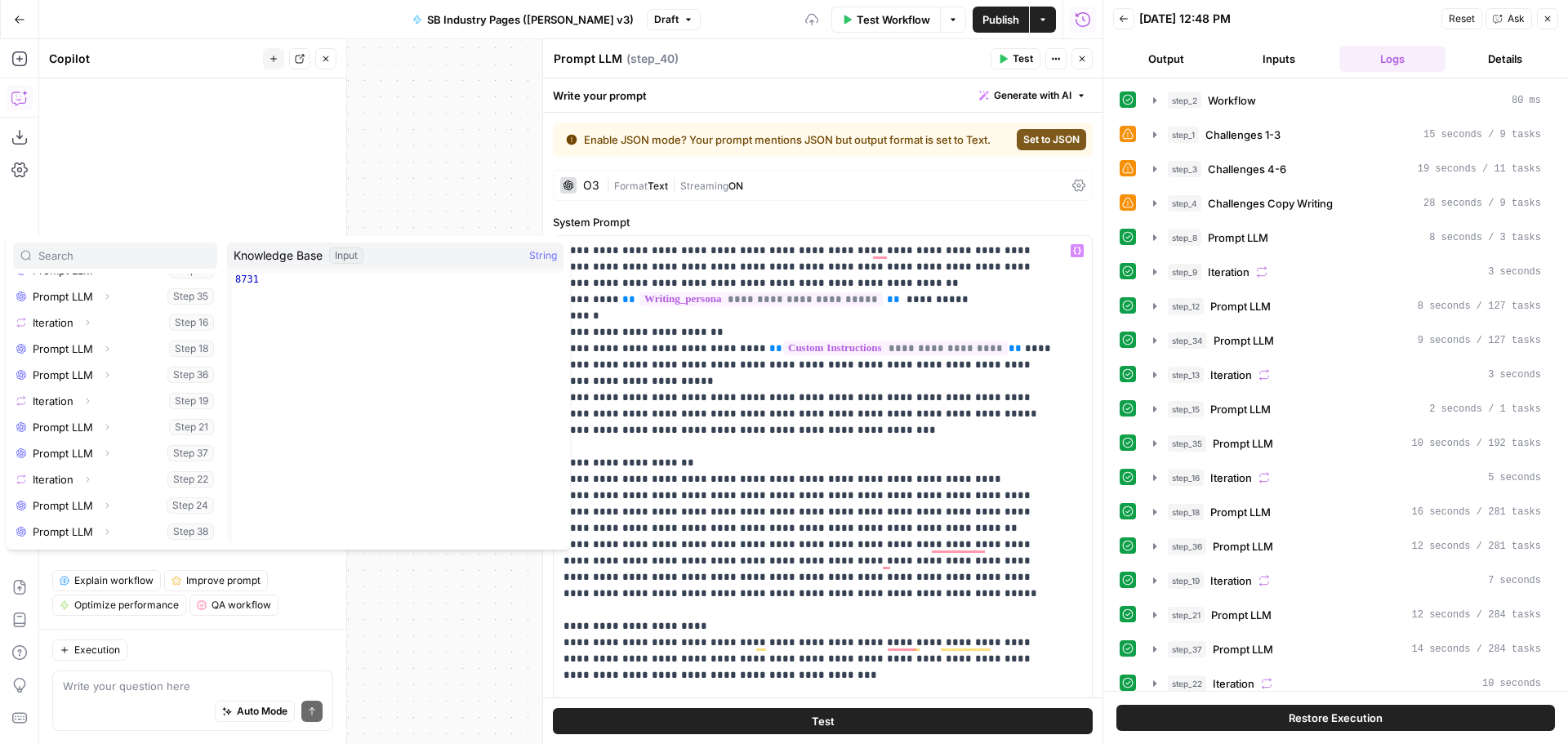
scroll to position [671, 0]
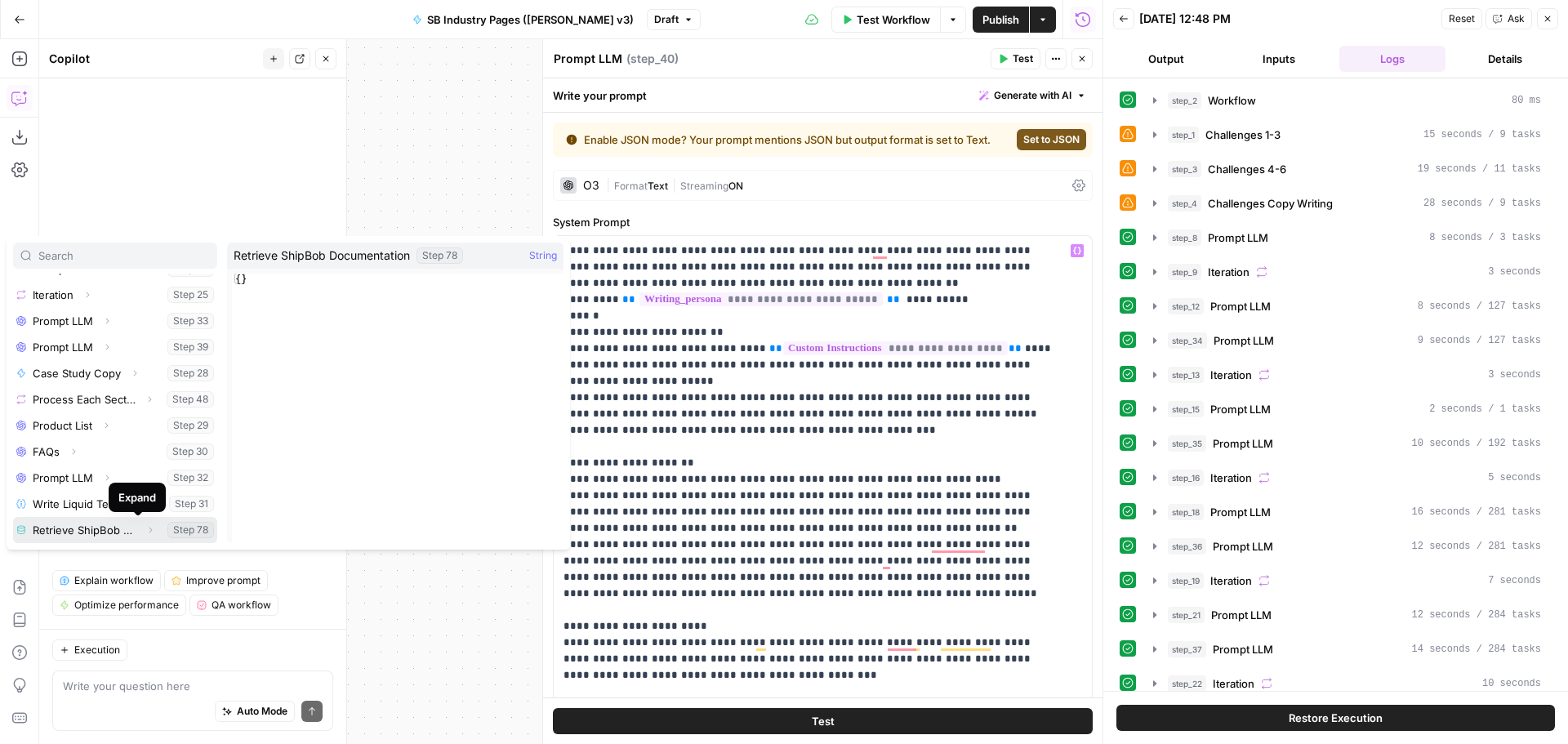
click at [146, 532] on icon "button" at bounding box center [150, 530] width 10 height 10
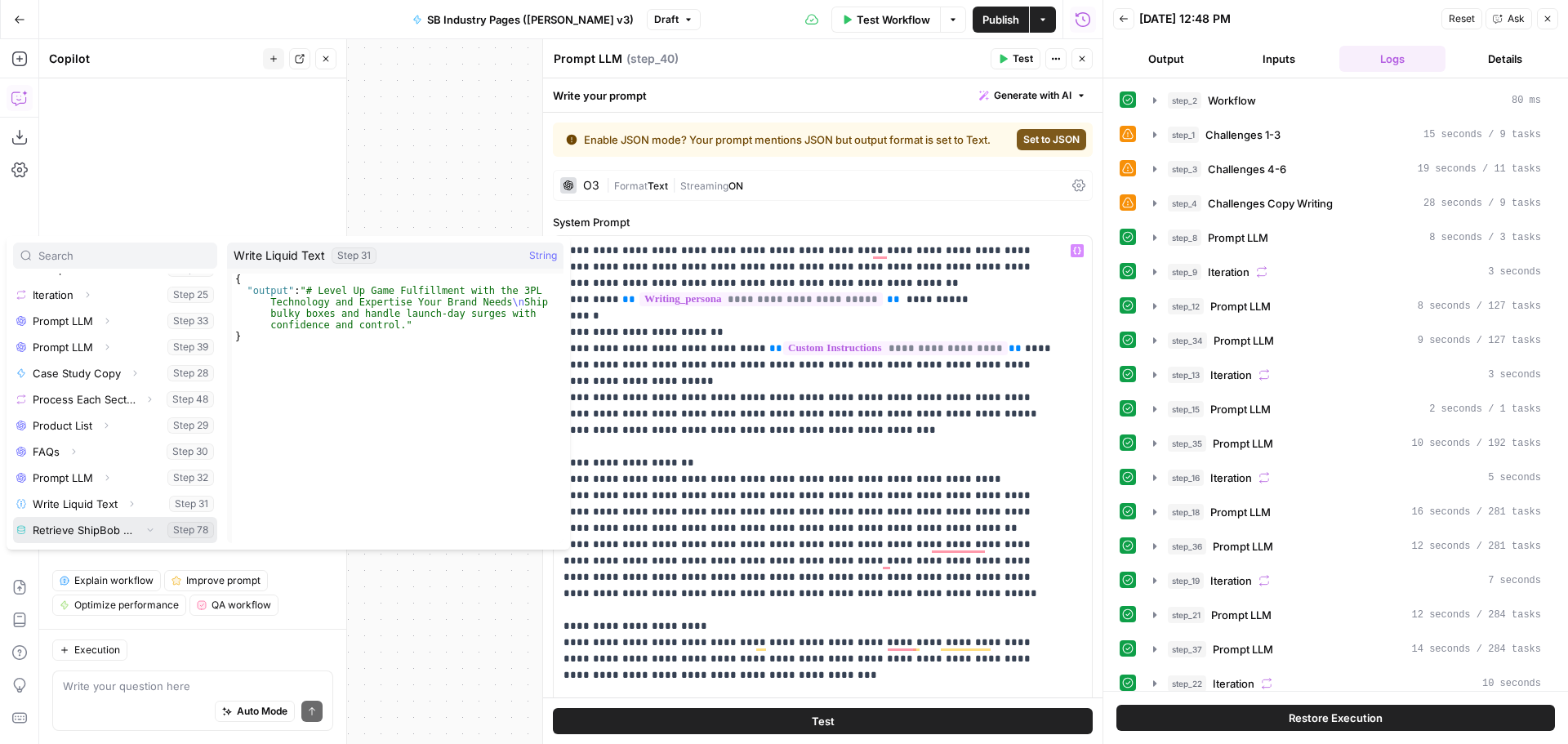
scroll to position [698, 0]
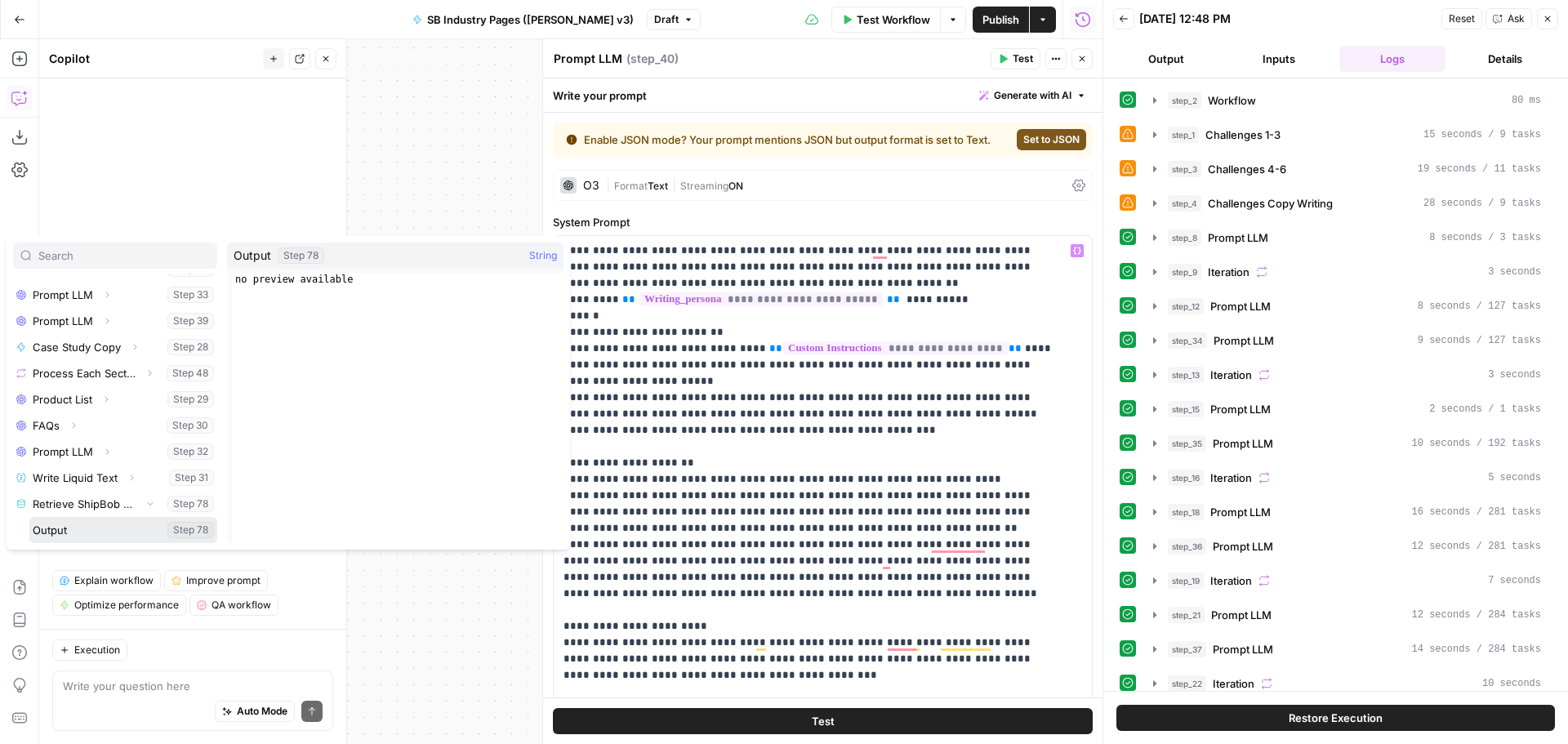
click at [101, 533] on button "Select variable Output" at bounding box center [123, 529] width 188 height 26
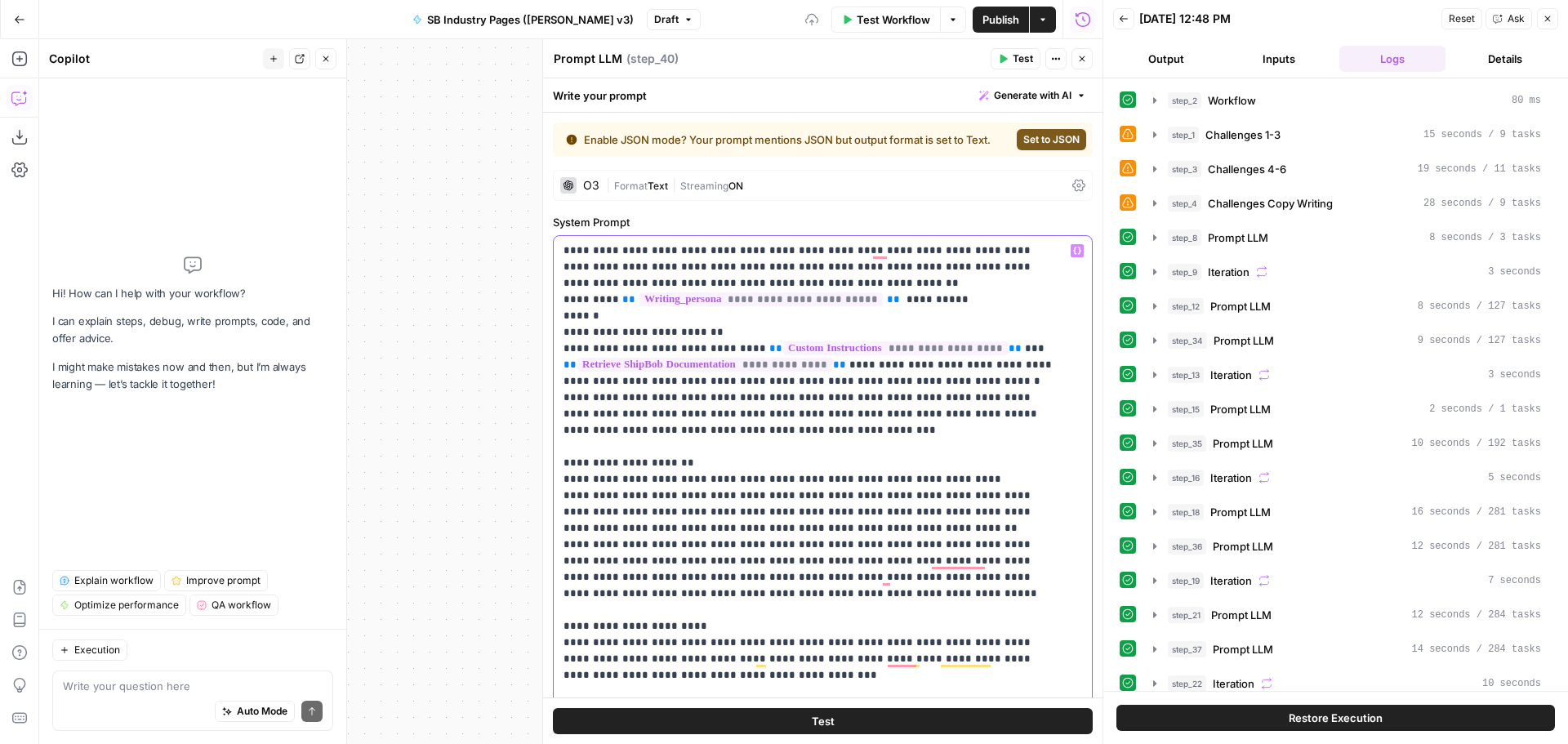
click at [941, 276] on p "**********" at bounding box center [811, 602] width 495 height 719
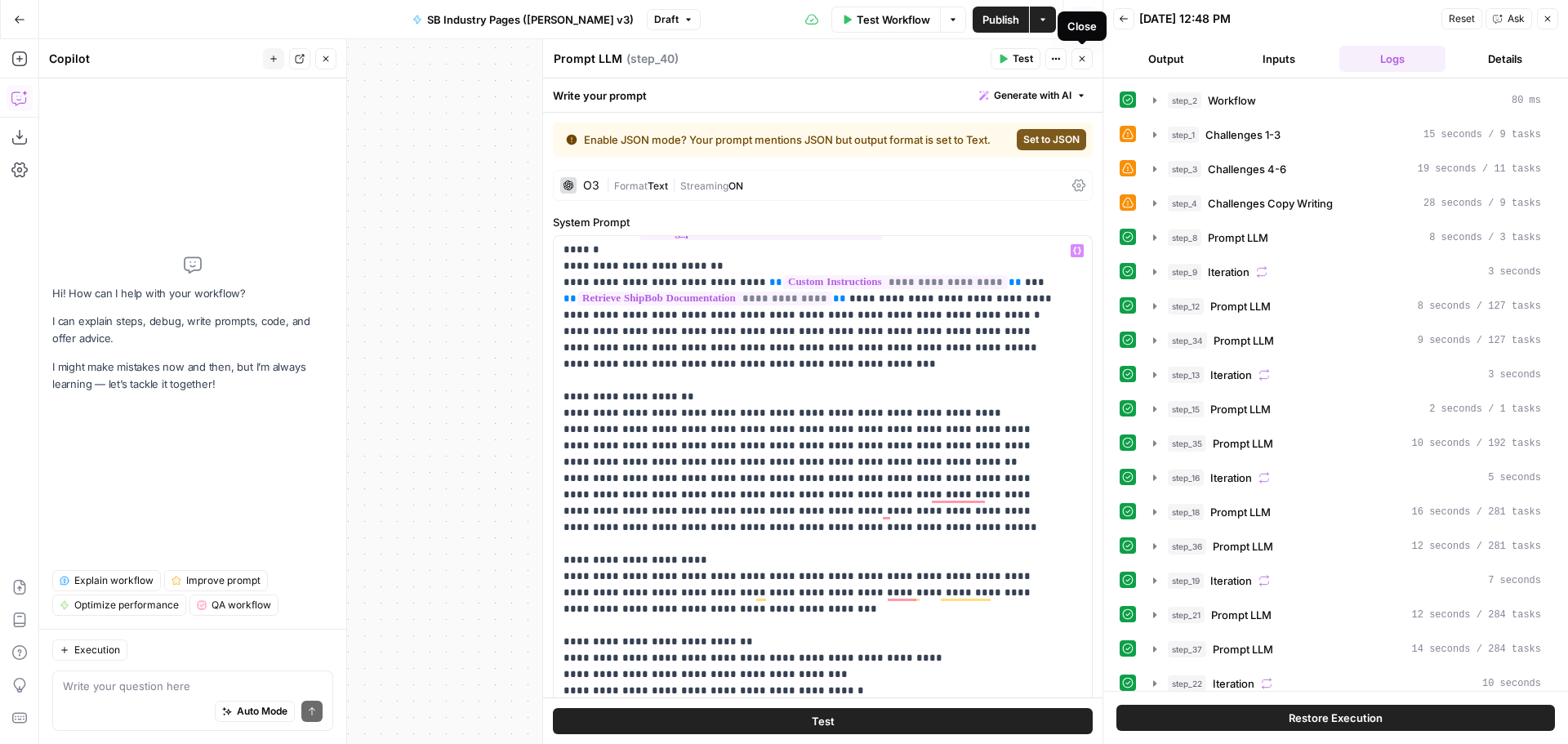
click at [1081, 59] on icon "button" at bounding box center [1082, 59] width 10 height 10
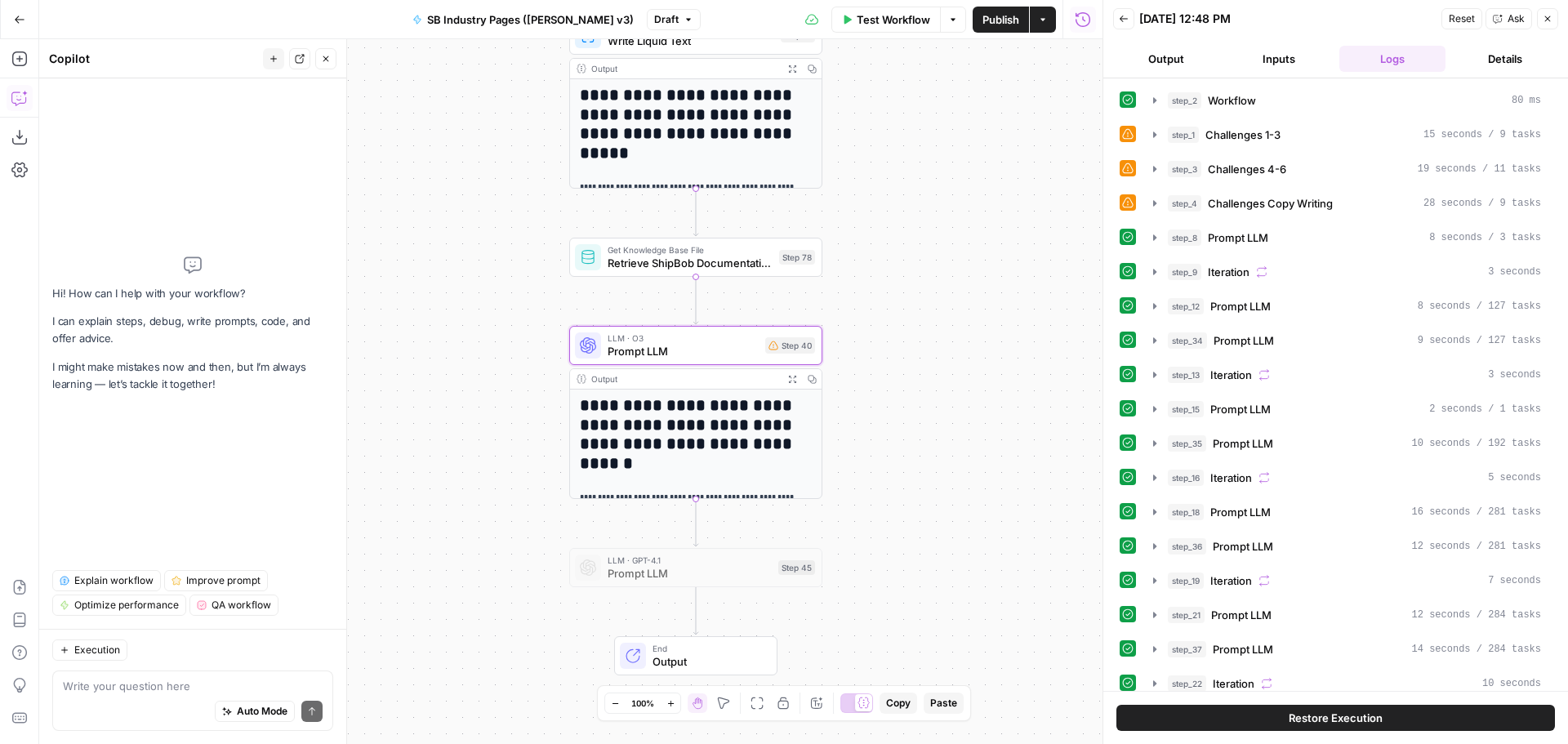
click at [669, 259] on span "Retrieve ShipBob Documentation" at bounding box center [691, 263] width 165 height 16
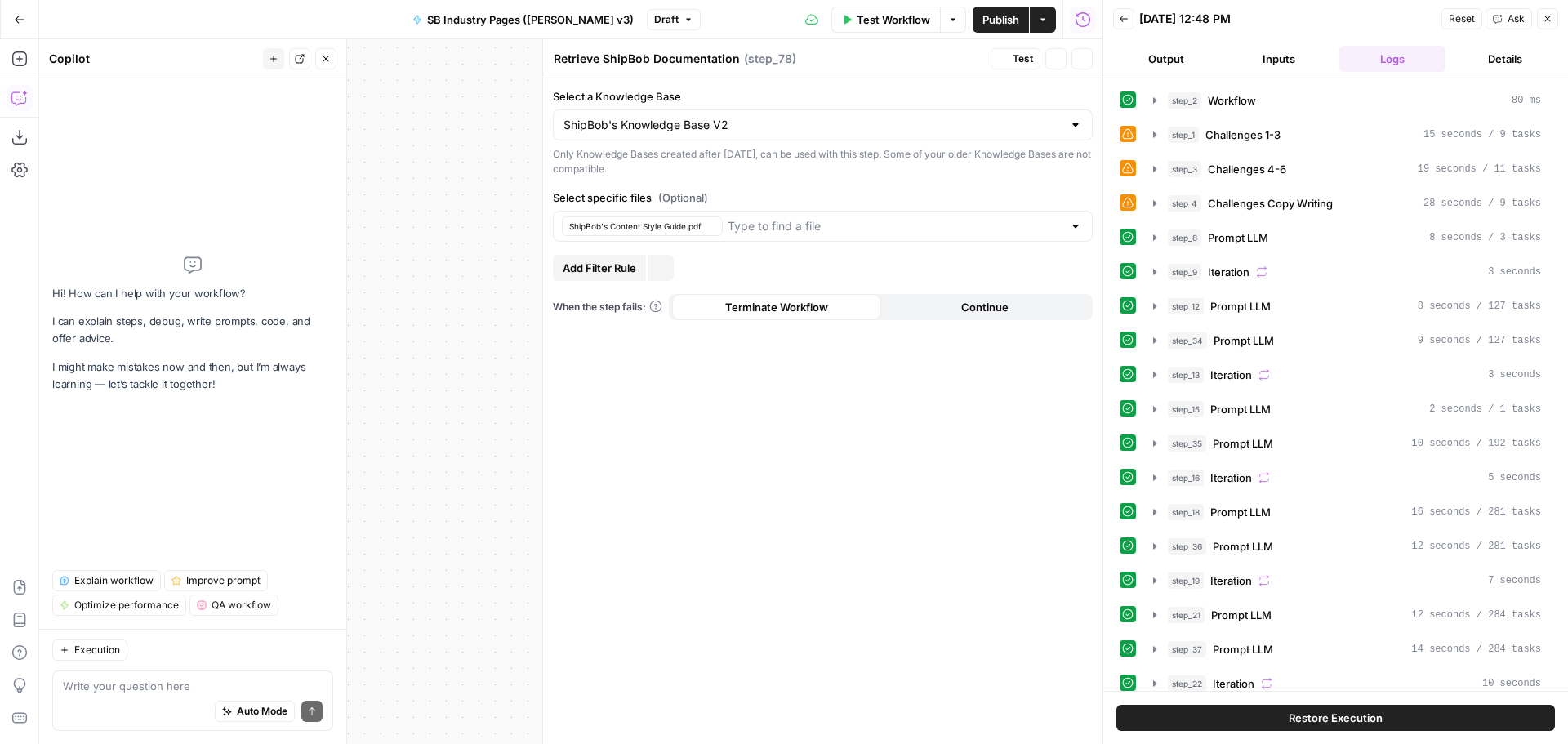
click at [696, 57] on textarea "Retrieve ShipBob Documentation" at bounding box center [647, 59] width 186 height 16
type textarea "ShipBob's Style Guide"
click at [1084, 56] on icon "button" at bounding box center [1082, 59] width 10 height 10
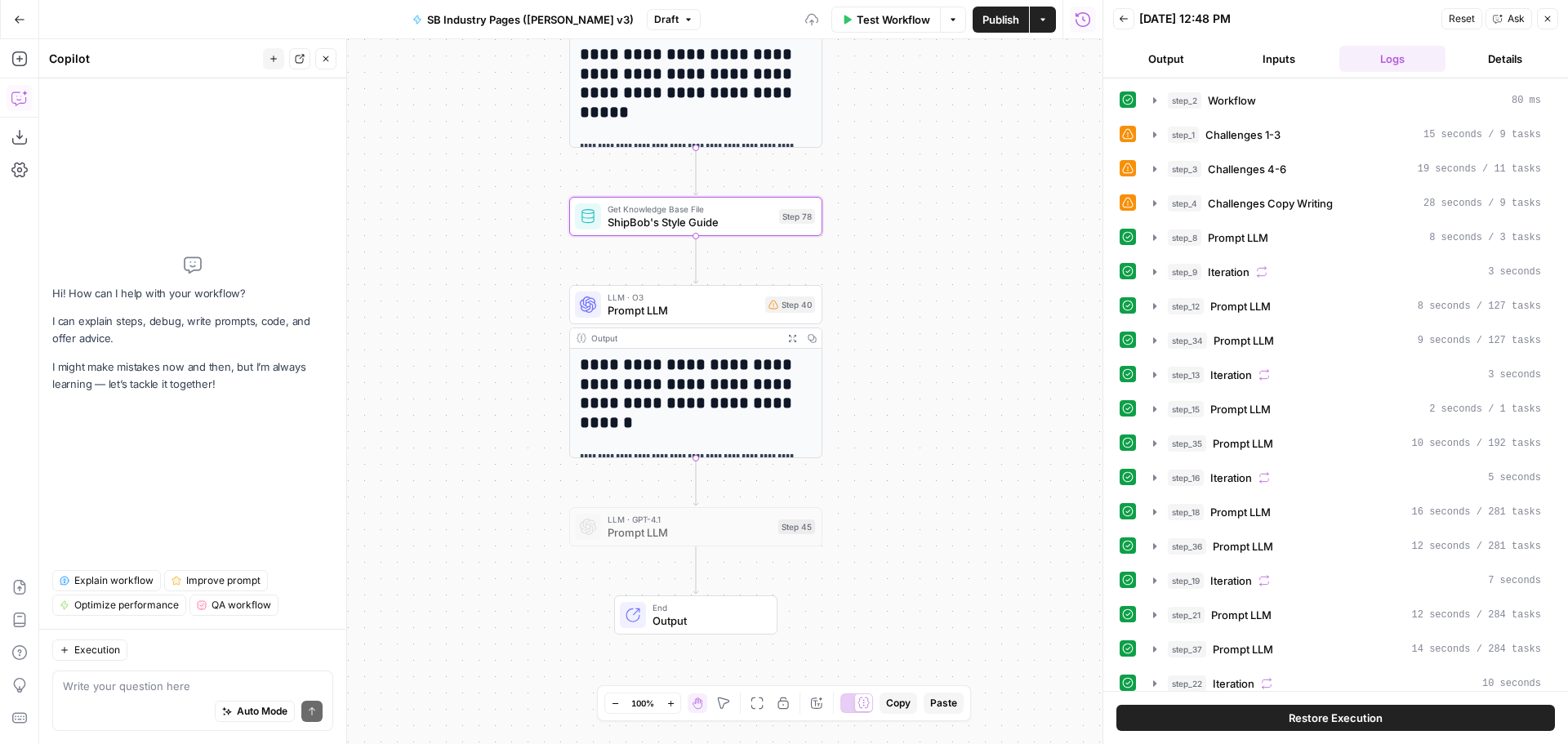
click at [692, 302] on span "Prompt LLM" at bounding box center [684, 310] width 151 height 16
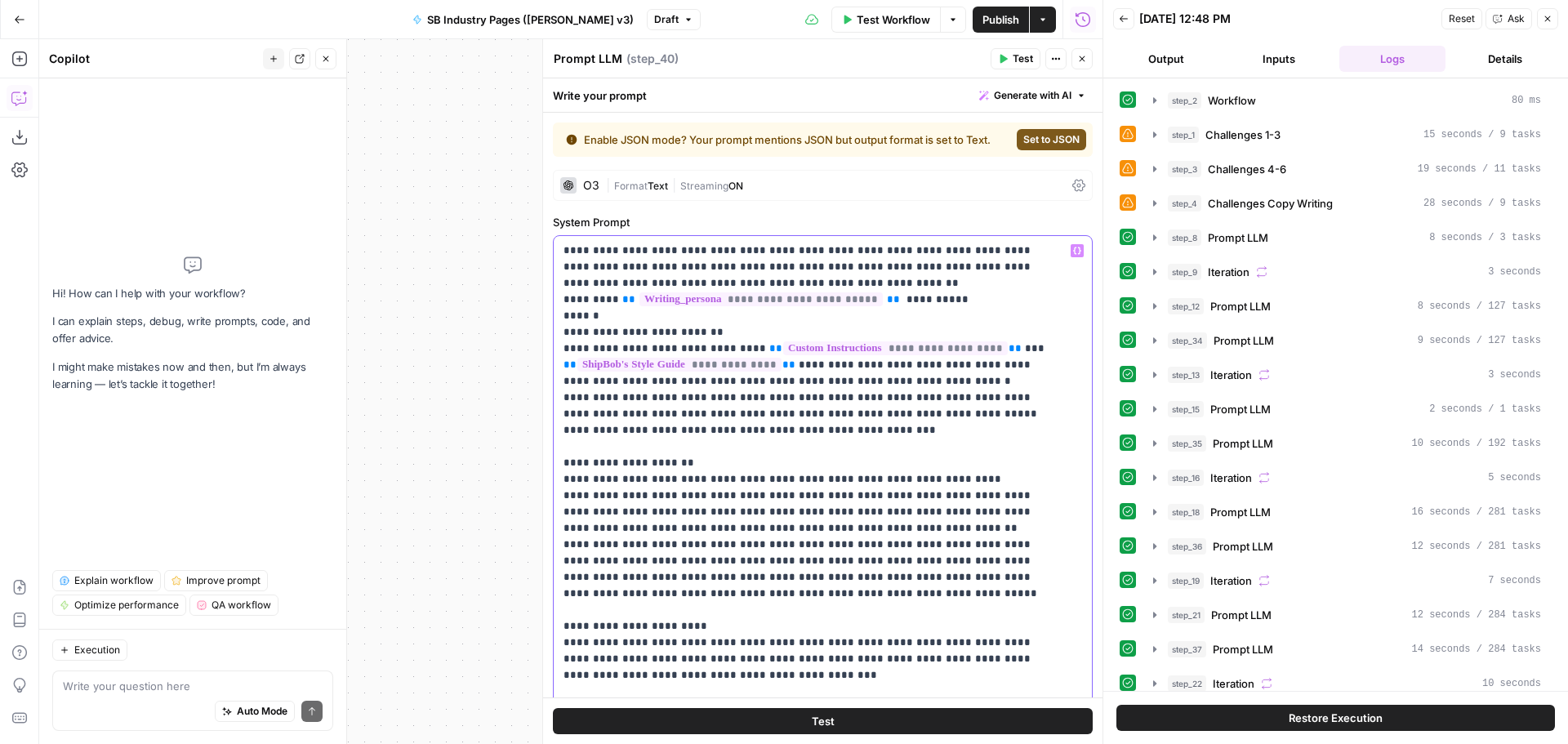
click at [835, 397] on p "**********" at bounding box center [811, 602] width 495 height 719
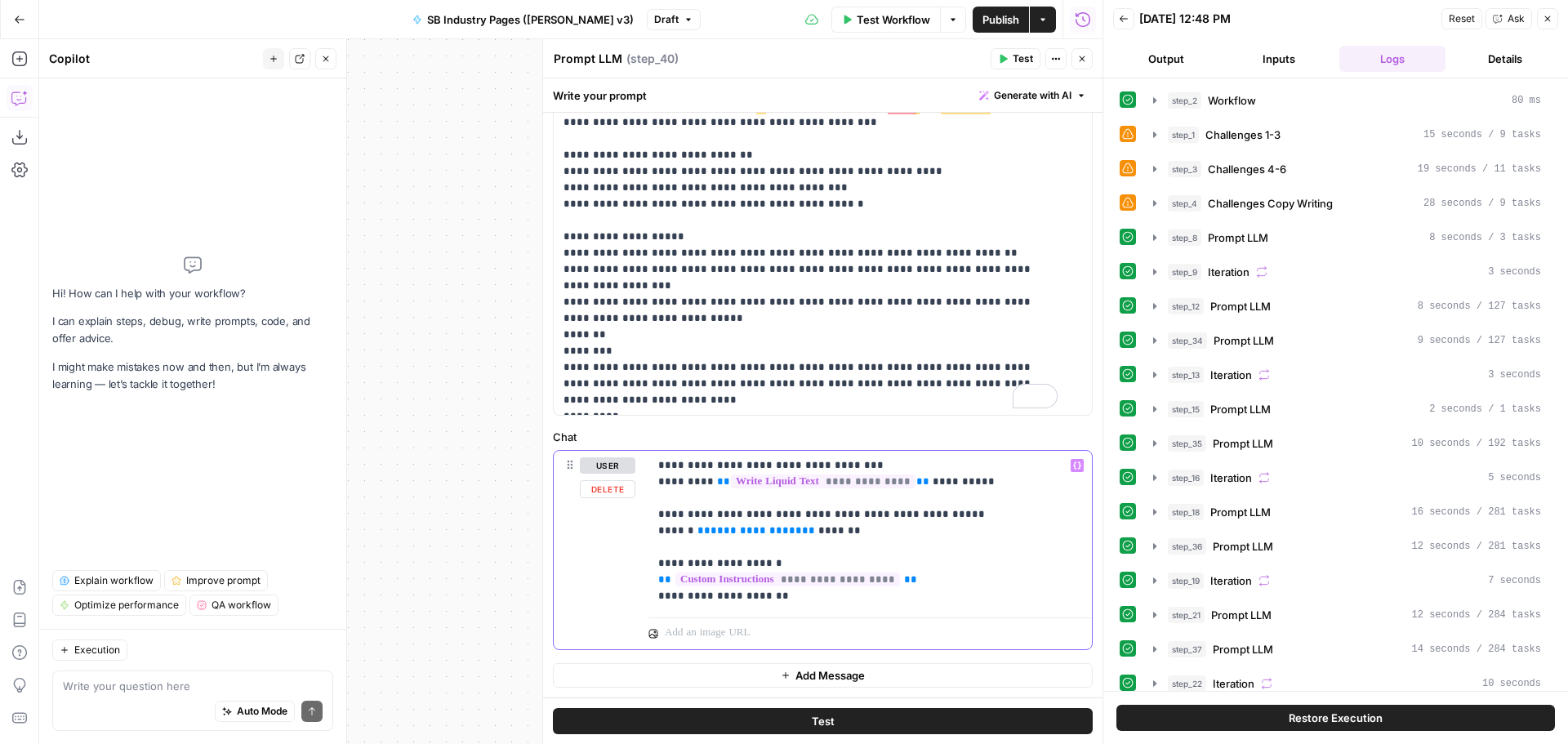
click at [915, 581] on p "**********" at bounding box center [865, 531] width 412 height 147
click at [915, 580] on p "**********" at bounding box center [865, 531] width 412 height 147
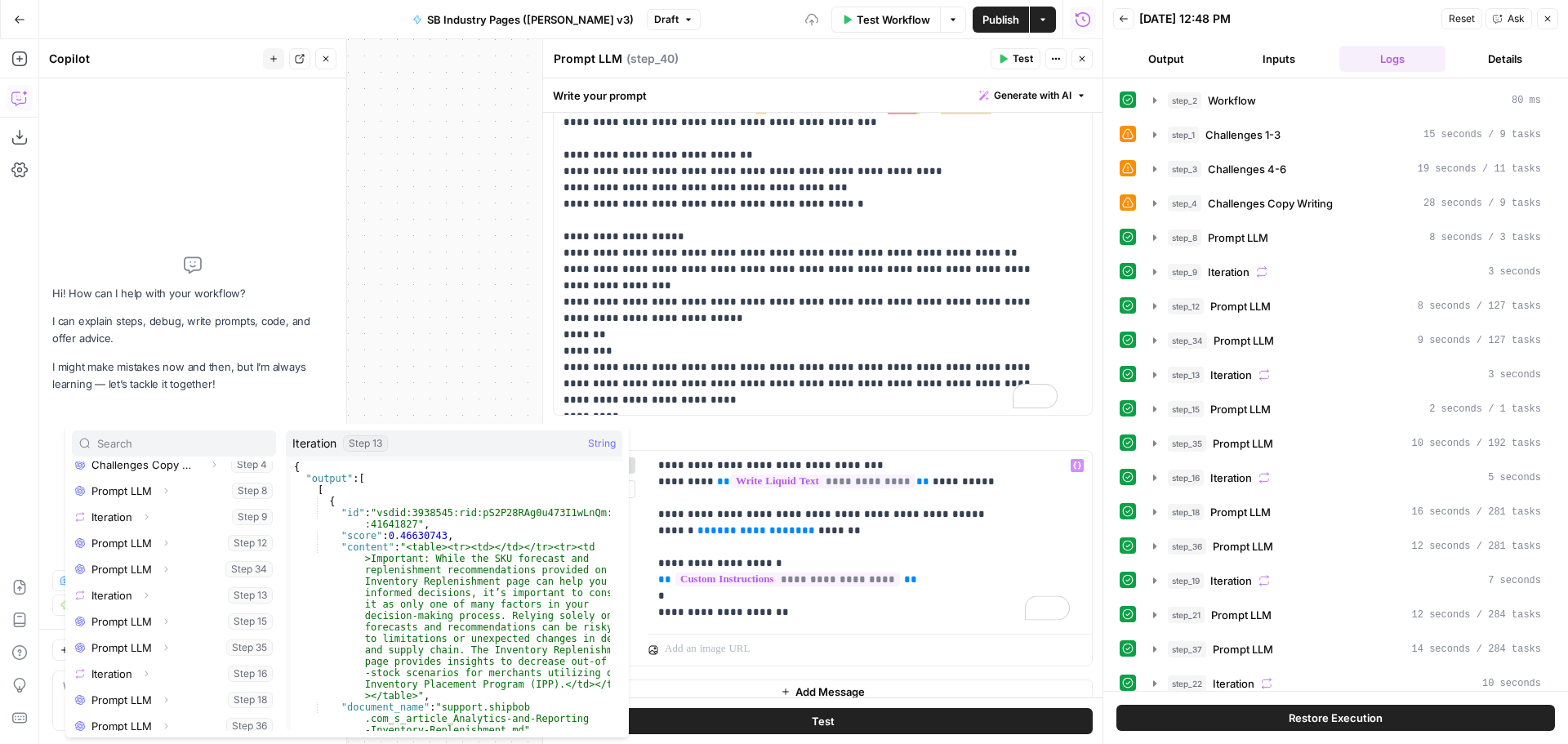
scroll to position [671, 0]
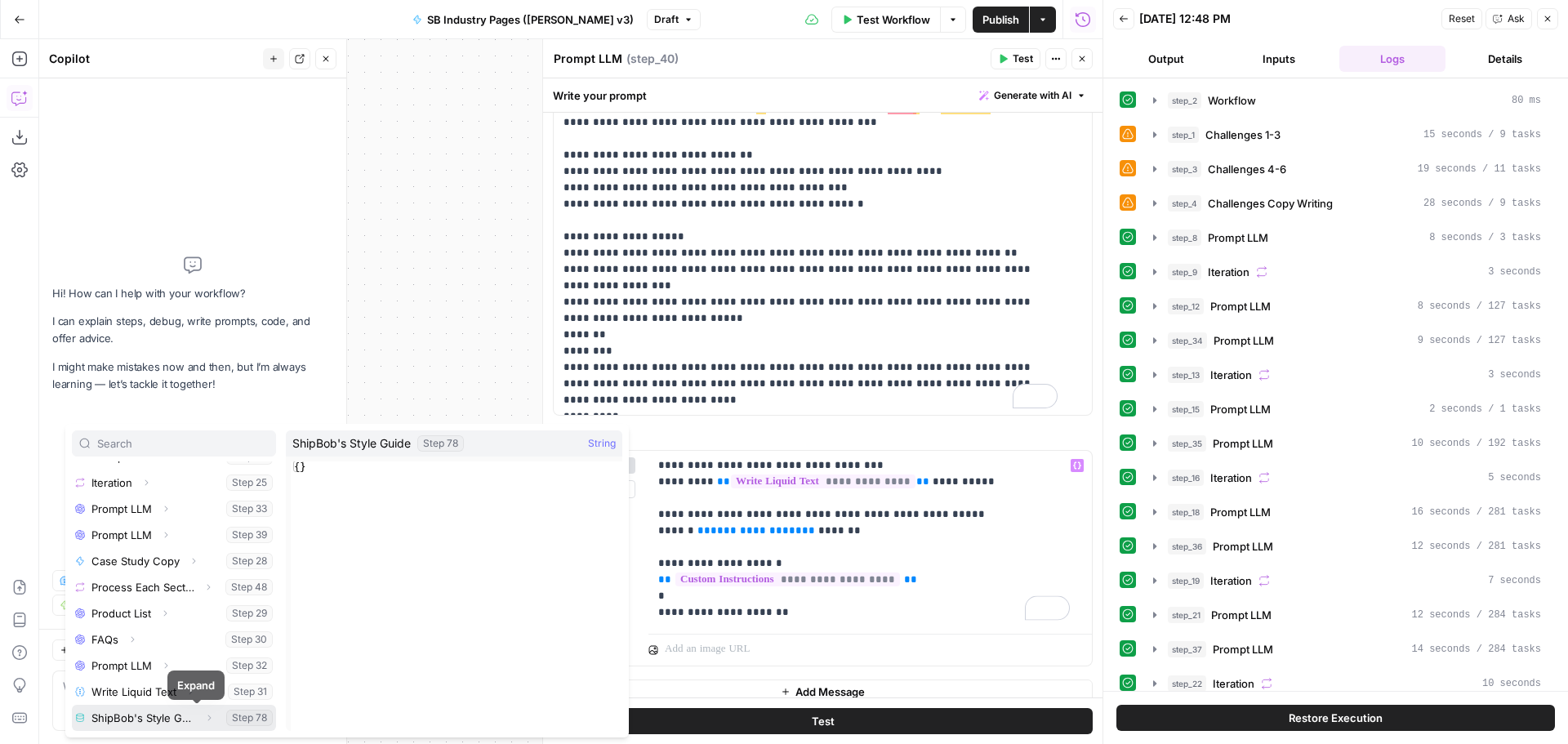
click at [204, 719] on icon "button" at bounding box center [209, 717] width 10 height 10
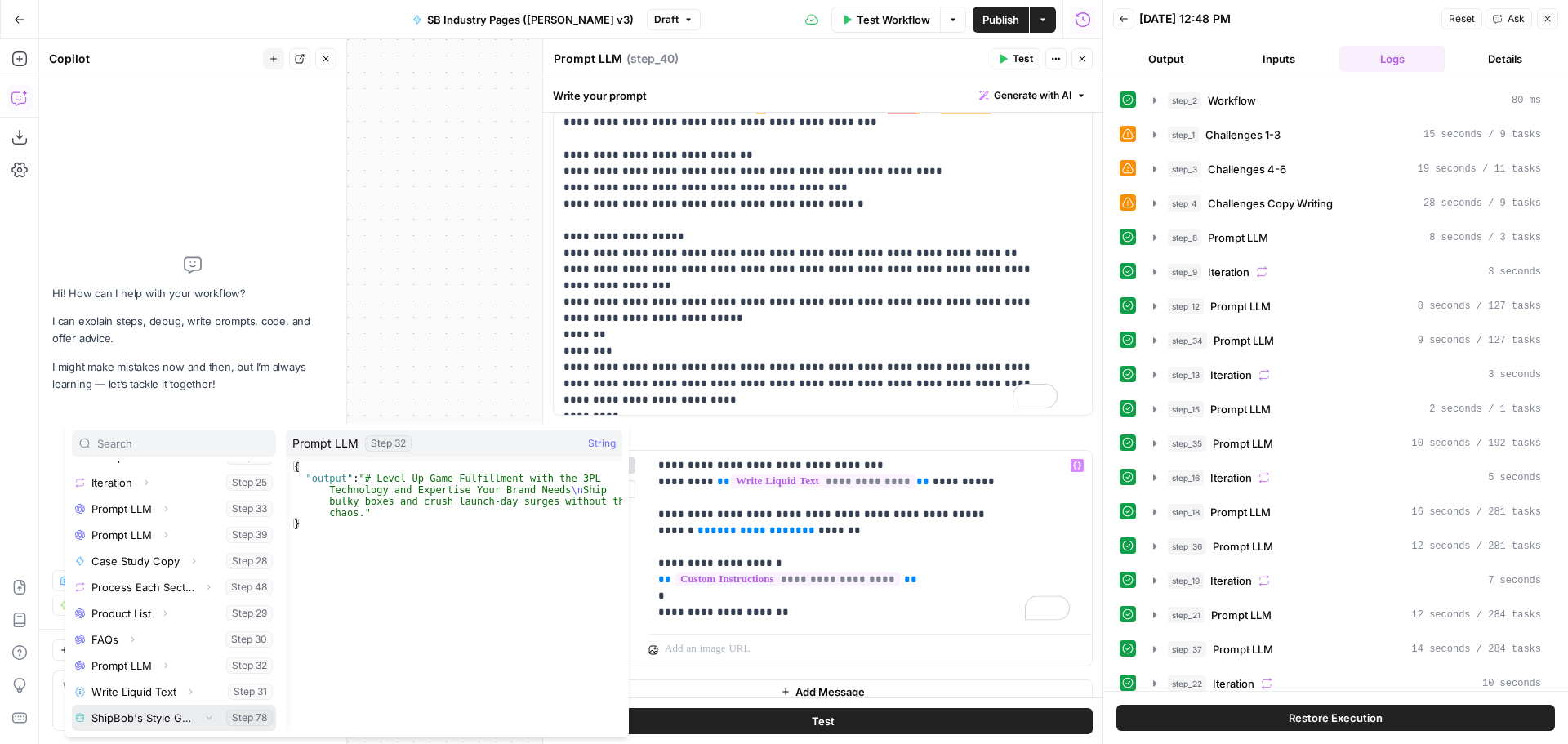
scroll to position [698, 0]
click at [147, 720] on button "Select variable Output" at bounding box center [182, 717] width 188 height 26
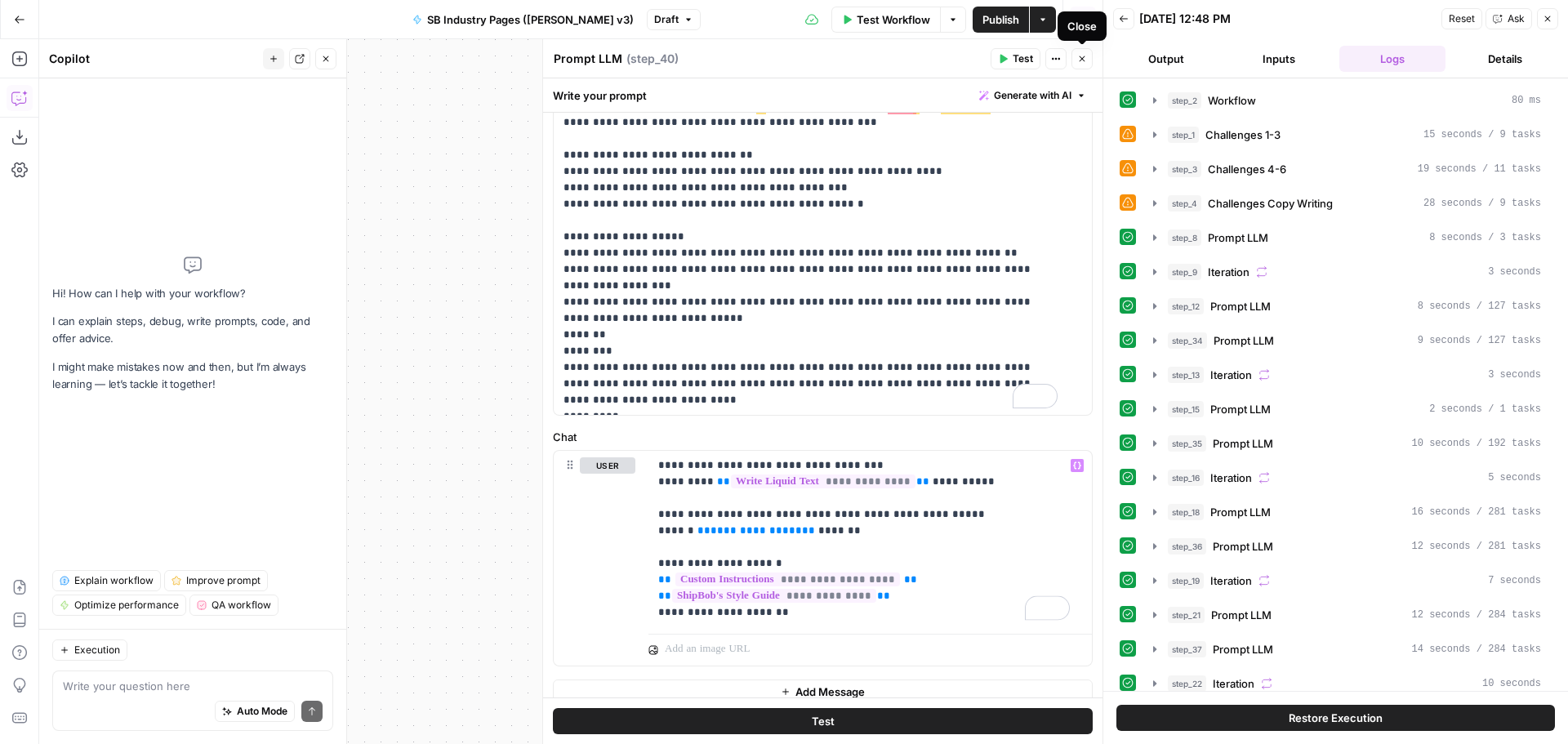
click at [1085, 57] on icon "button" at bounding box center [1082, 59] width 10 height 10
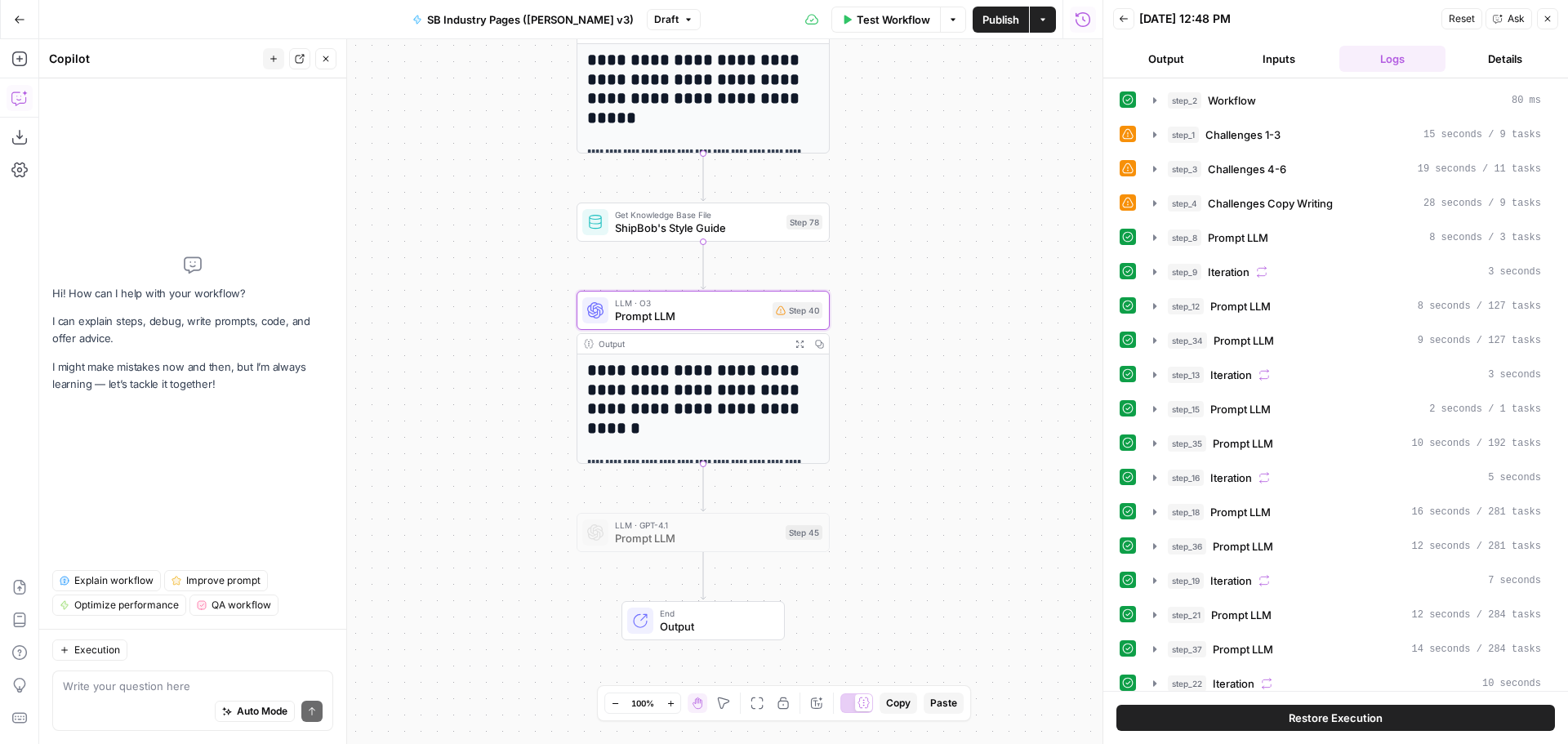
drag, startPoint x: 990, startPoint y: 273, endPoint x: 997, endPoint y: 280, distance: 9.9
click at [997, 280] on div "Workflow Set Inputs Inputs Workflow Workflow Step 2 Output Expand Output Copy 1…" at bounding box center [571, 392] width 1064 height 705
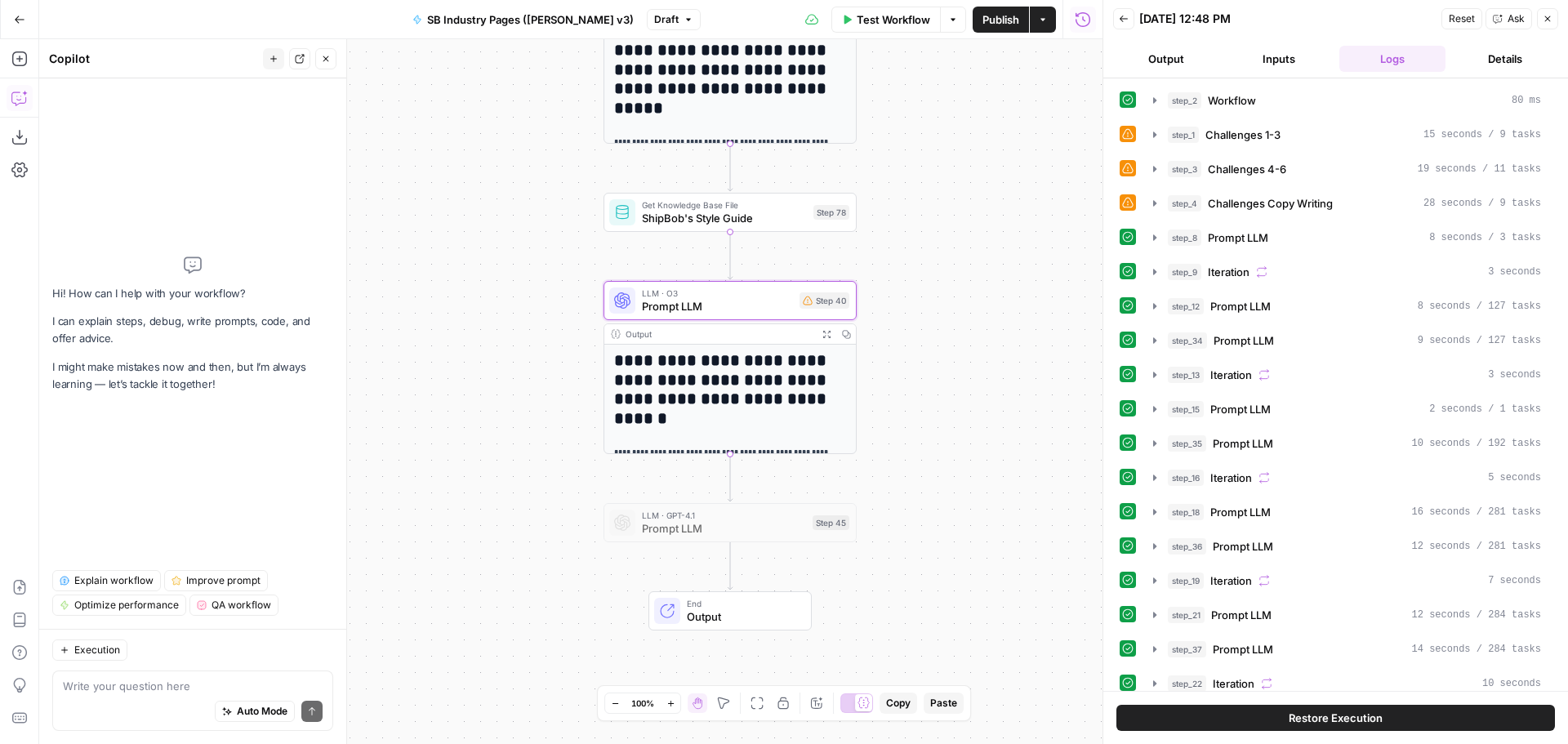
click at [975, 313] on div "Workflow Set Inputs Inputs Workflow Workflow Step 2 Output Expand Output Copy 1…" at bounding box center [571, 392] width 1064 height 705
click at [703, 534] on span "Prompt LLM" at bounding box center [724, 528] width 164 height 16
click at [527, 497] on div "Workflow Set Inputs Inputs Workflow Workflow Step 2 Output Expand Output Copy 1…" at bounding box center [571, 392] width 1064 height 705
click at [130, 678] on textarea at bounding box center [193, 686] width 260 height 16
type textarea "what is purpose of step 45"
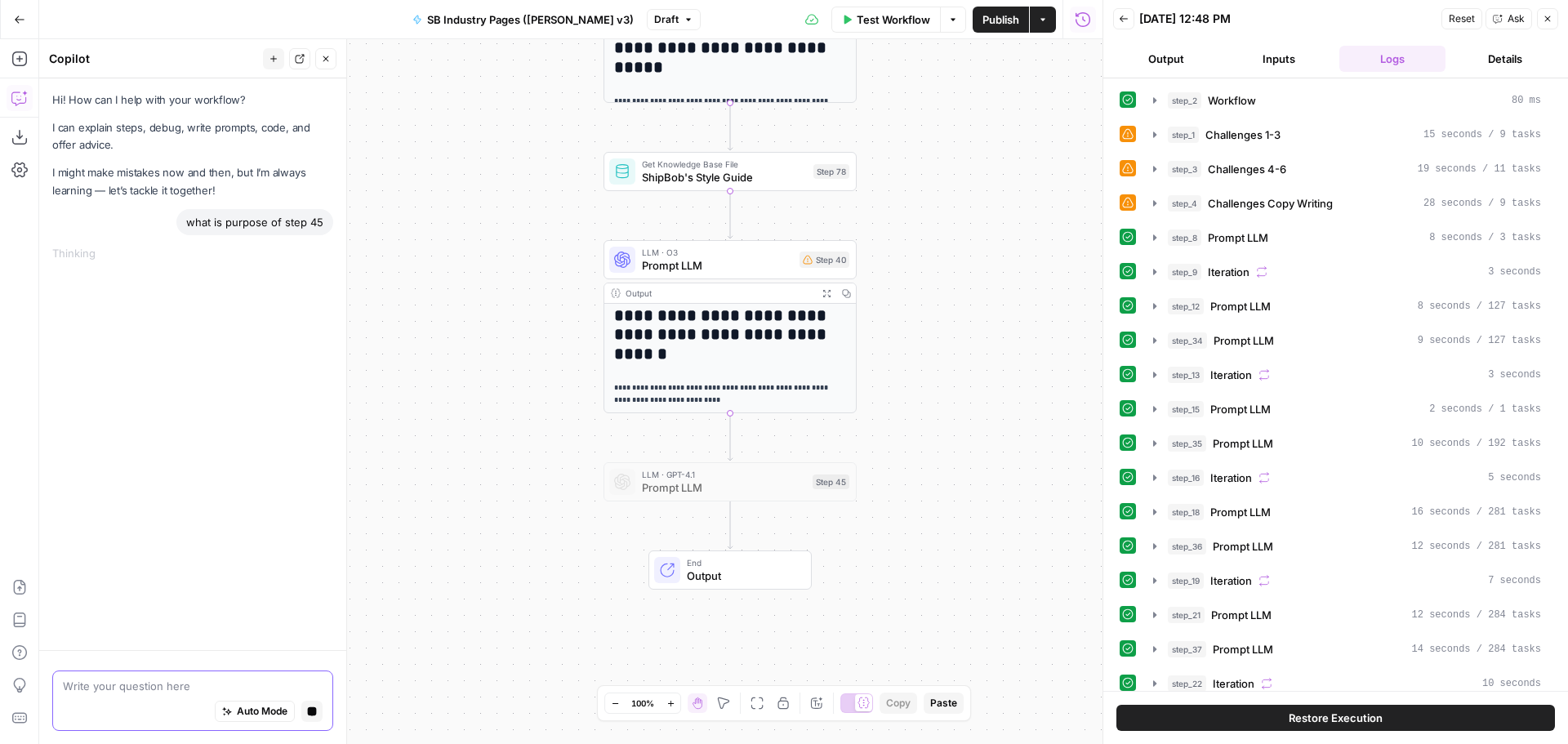
scroll to position [0, 0]
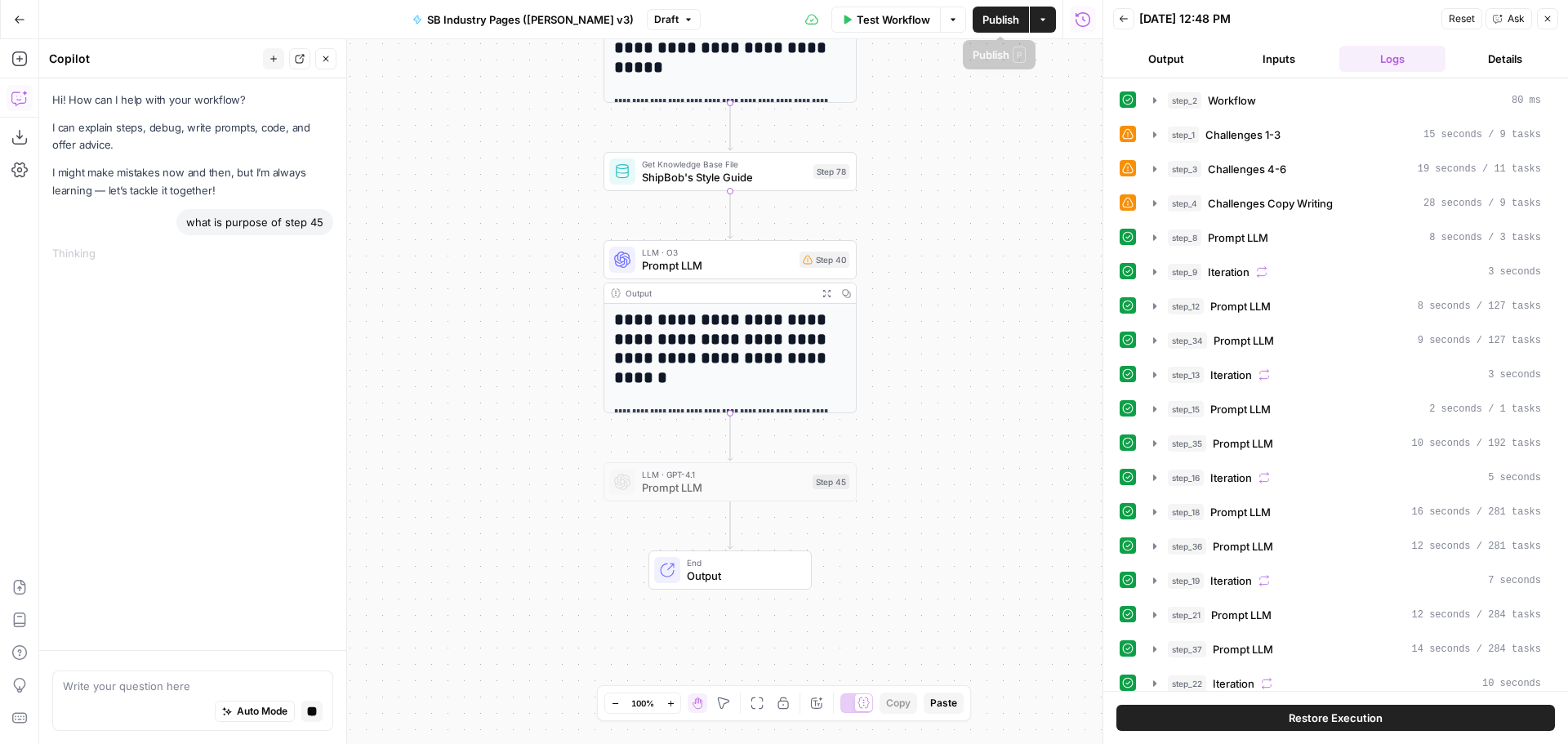
click at [989, 21] on span "Publish" at bounding box center [1001, 20] width 36 height 16
